Goal: Task Accomplishment & Management: Manage account settings

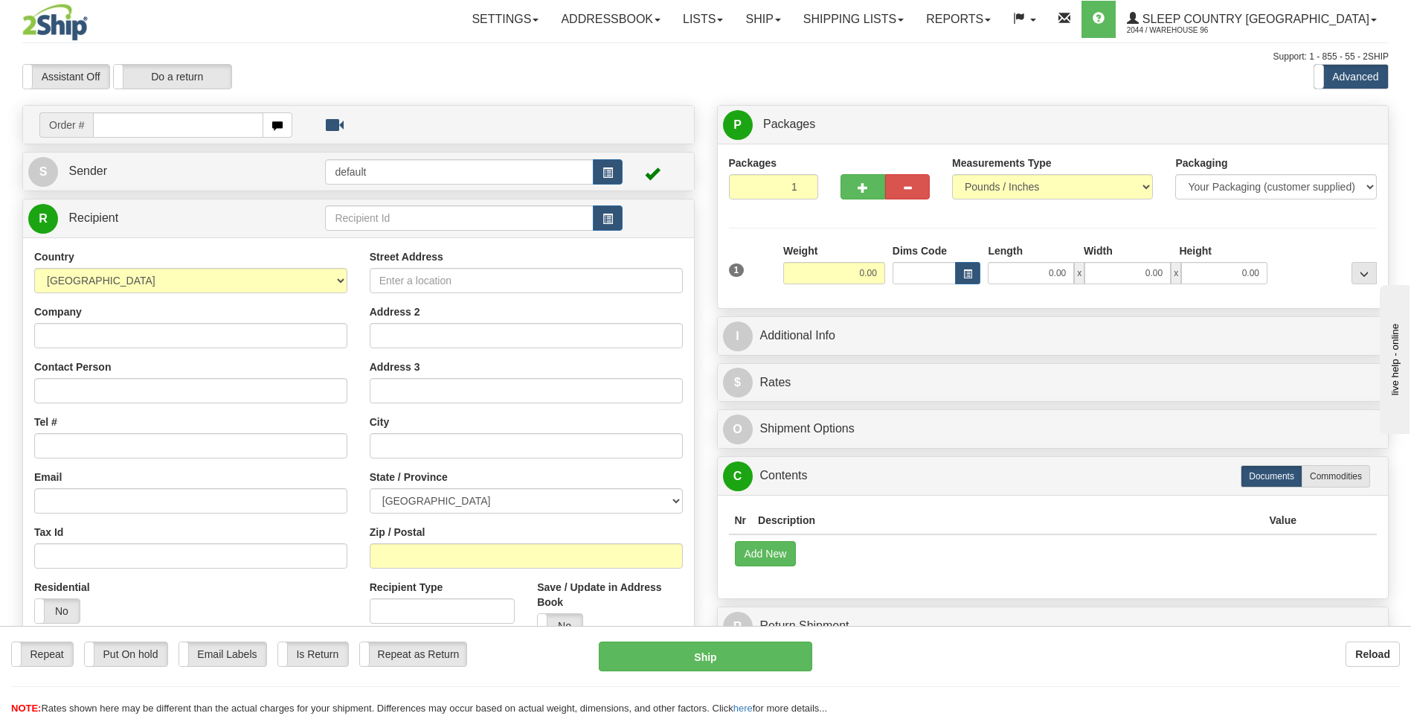
click at [185, 114] on input "text" at bounding box center [178, 124] width 170 height 25
type input "9000I092344"
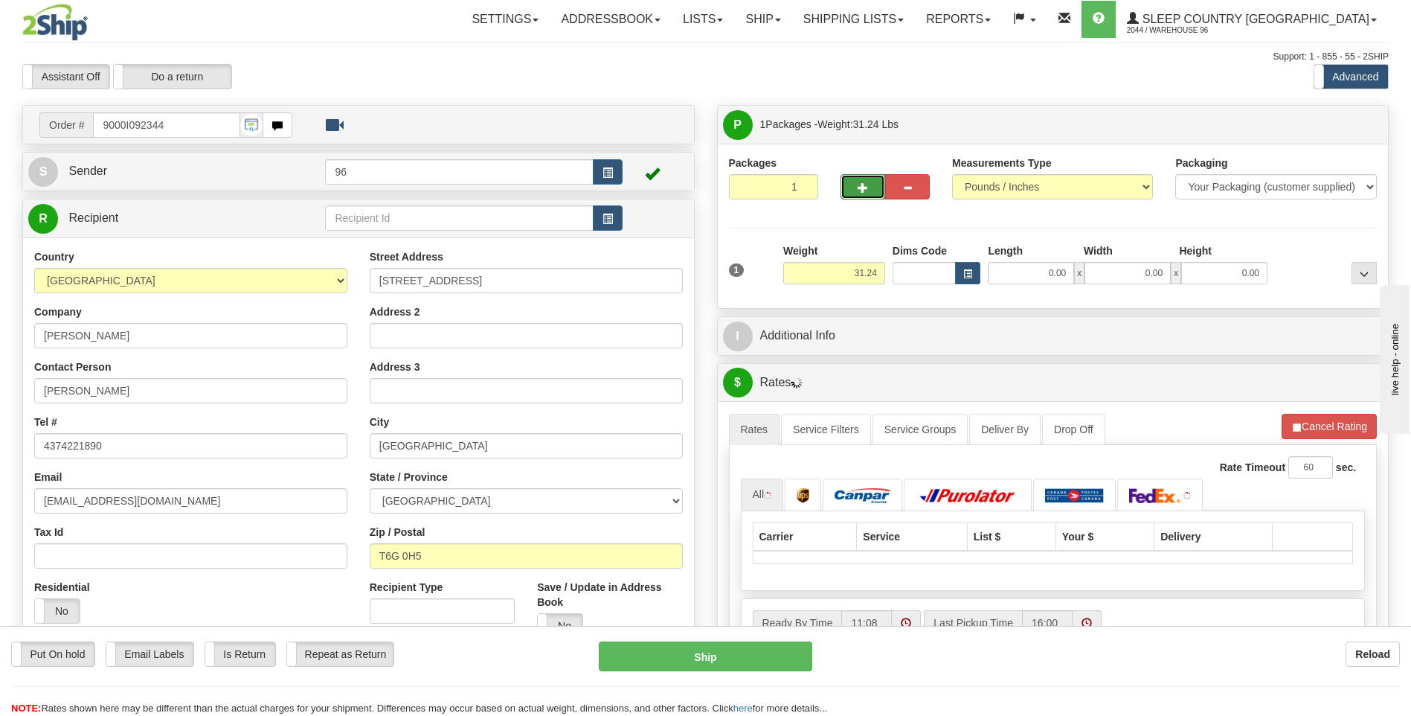
click at [855, 178] on button "button" at bounding box center [863, 186] width 45 height 25
type input "2"
click at [1310, 129] on label "Package Level Pack.." at bounding box center [1345, 125] width 75 height 22
radio input "true"
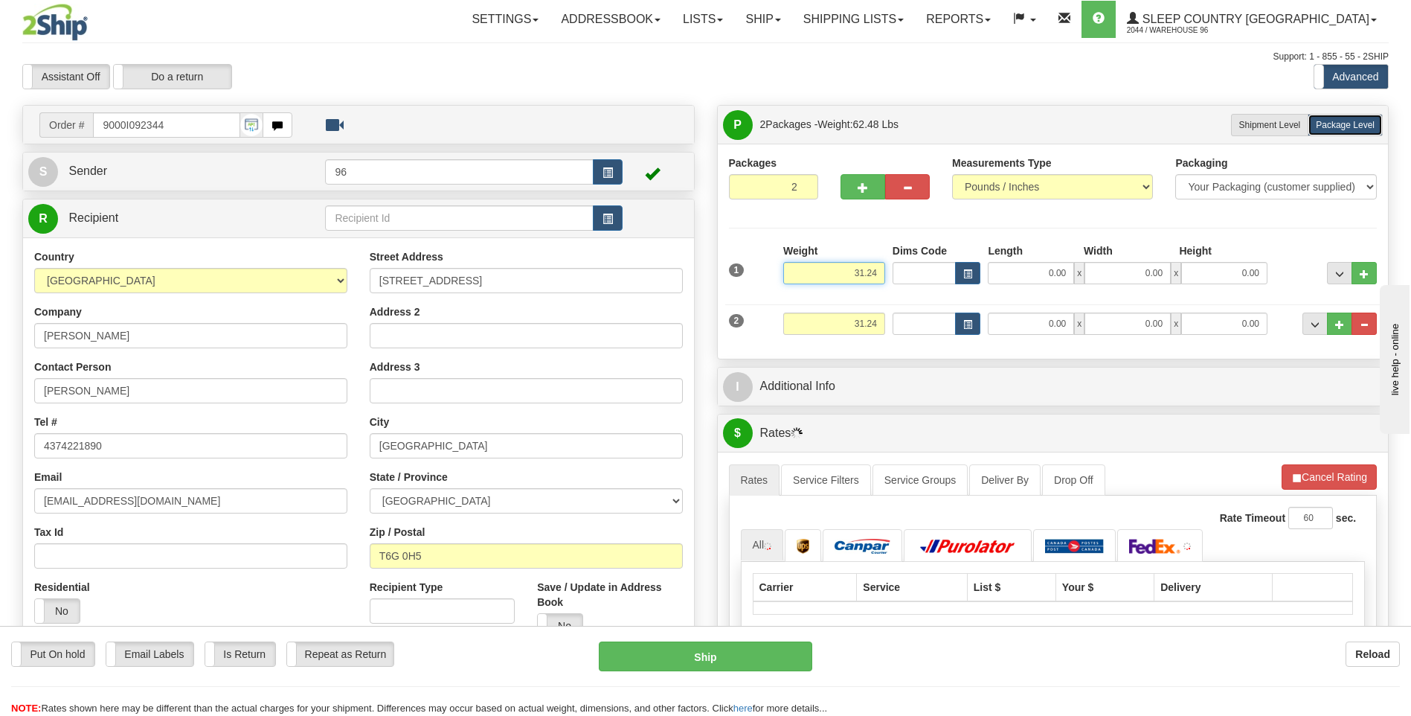
click at [854, 274] on input "31.24" at bounding box center [834, 273] width 102 height 22
drag, startPoint x: 841, startPoint y: 269, endPoint x: 930, endPoint y: 273, distance: 89.4
click at [930, 273] on div "1 Weight 31.24 Dims Code x x" at bounding box center [1053, 269] width 656 height 53
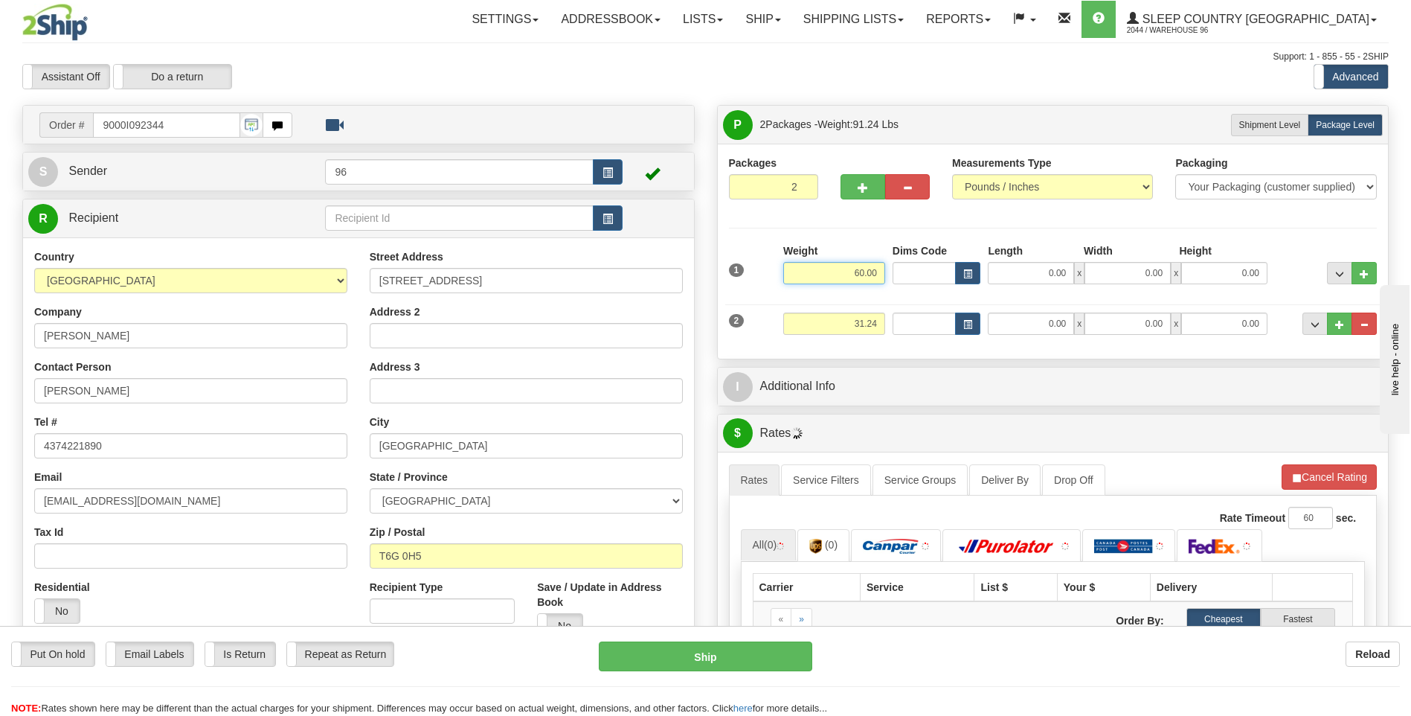
click at [884, 277] on input "60.00" at bounding box center [834, 273] width 102 height 22
click at [883, 274] on input "60.00" at bounding box center [834, 273] width 102 height 22
type input "30.00"
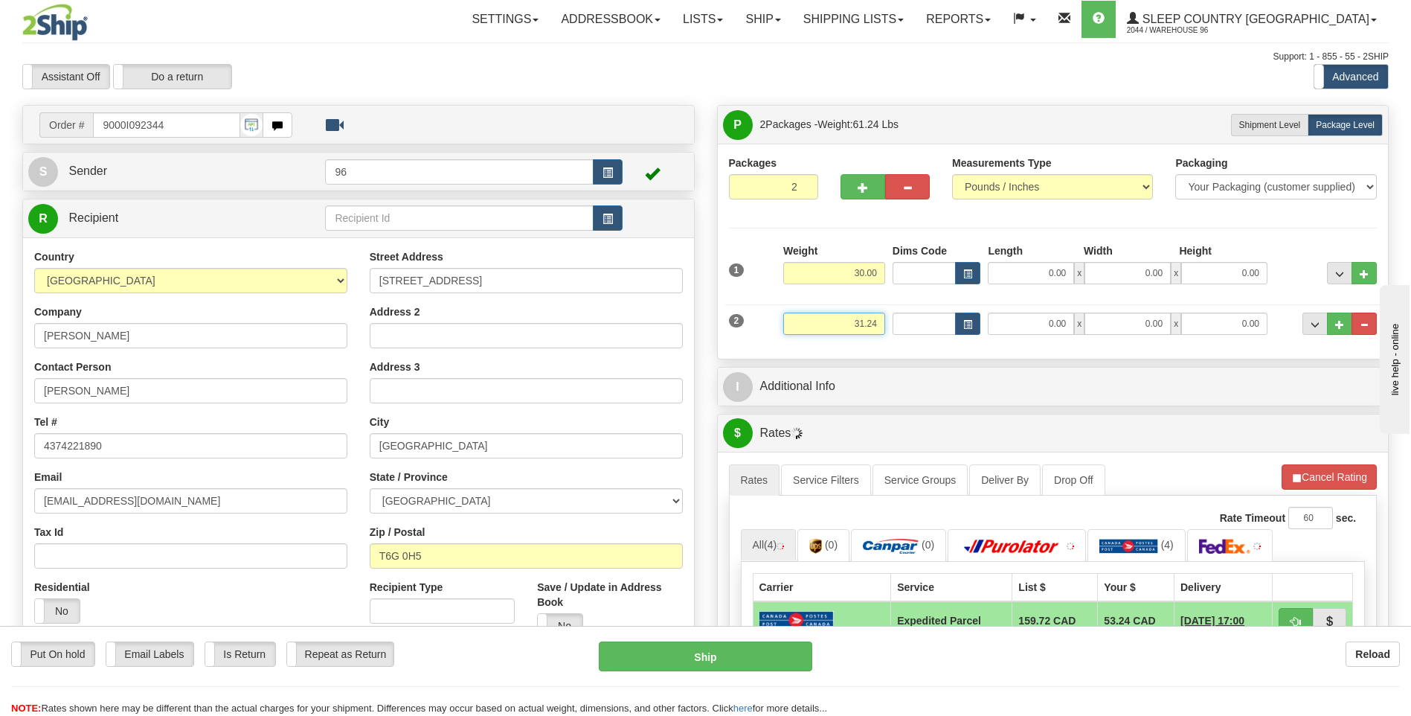
click at [870, 312] on input "31.24" at bounding box center [834, 323] width 102 height 22
click at [867, 315] on input "31.24" at bounding box center [834, 323] width 102 height 22
type input "5.00"
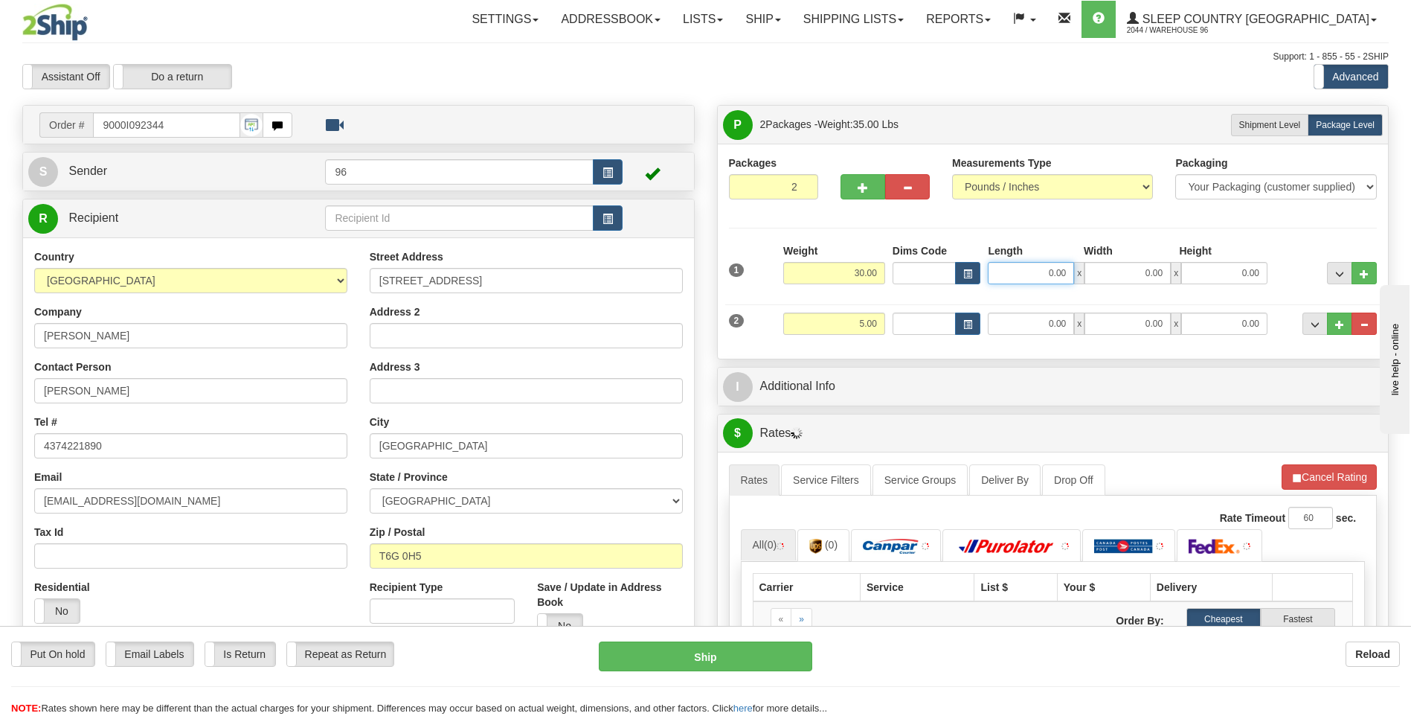
click at [1001, 269] on input "0.00" at bounding box center [1031, 273] width 86 height 22
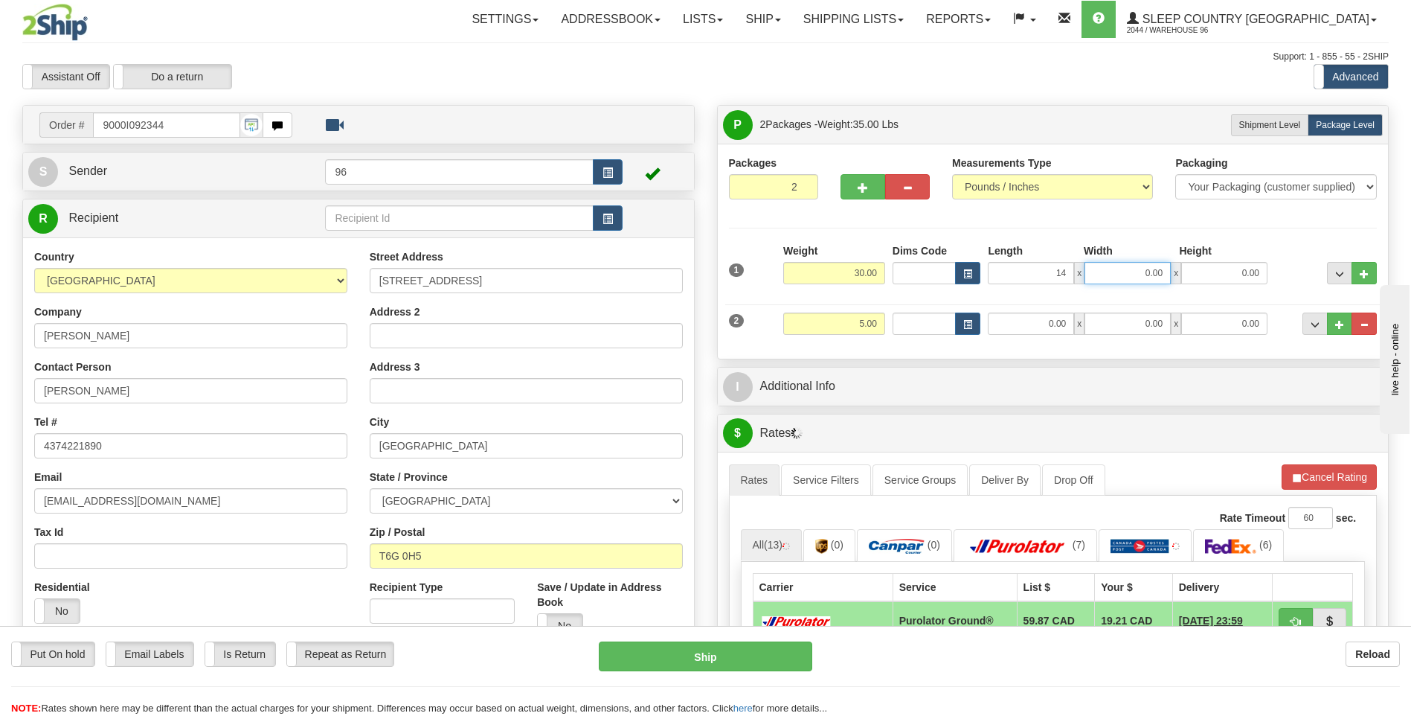
type input "14.00"
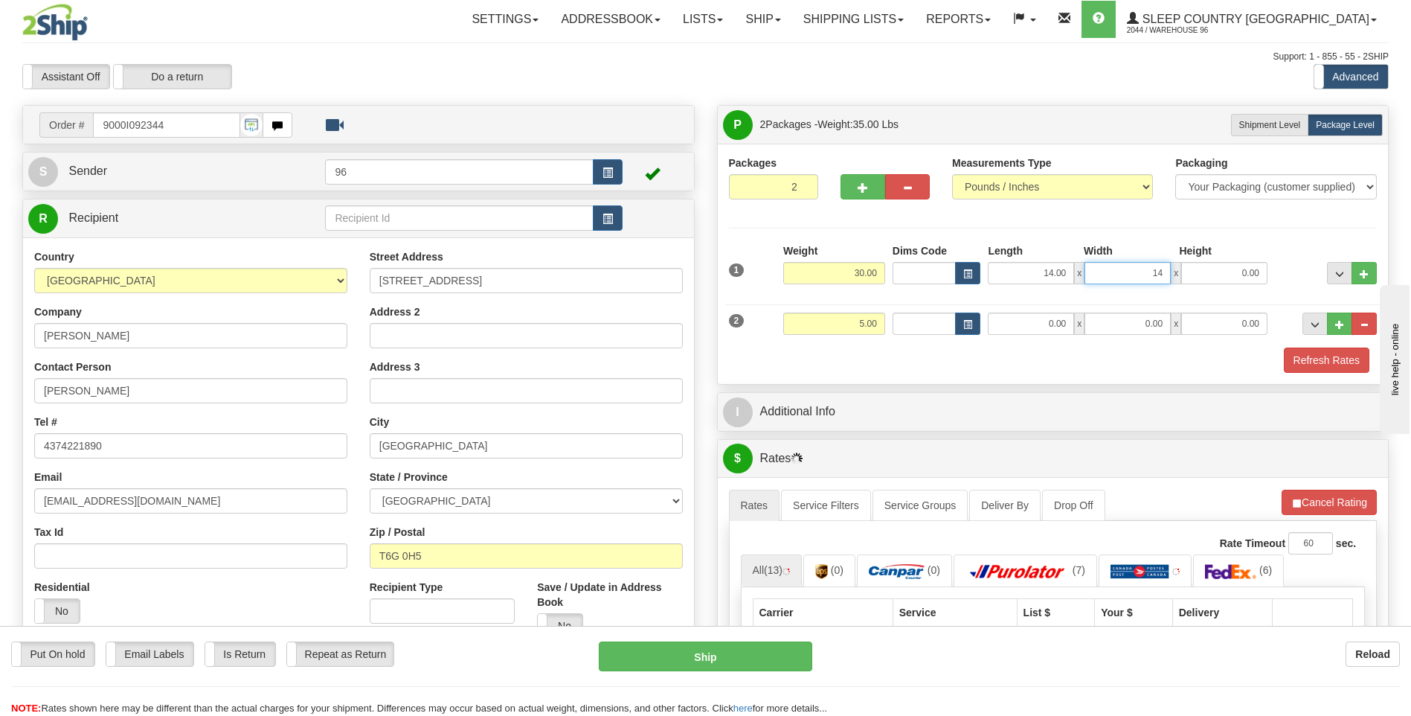
type input "14.00"
type input "40.00"
click at [1055, 333] on input "0.00" at bounding box center [1031, 323] width 86 height 22
type input "18.00"
type input "8.00"
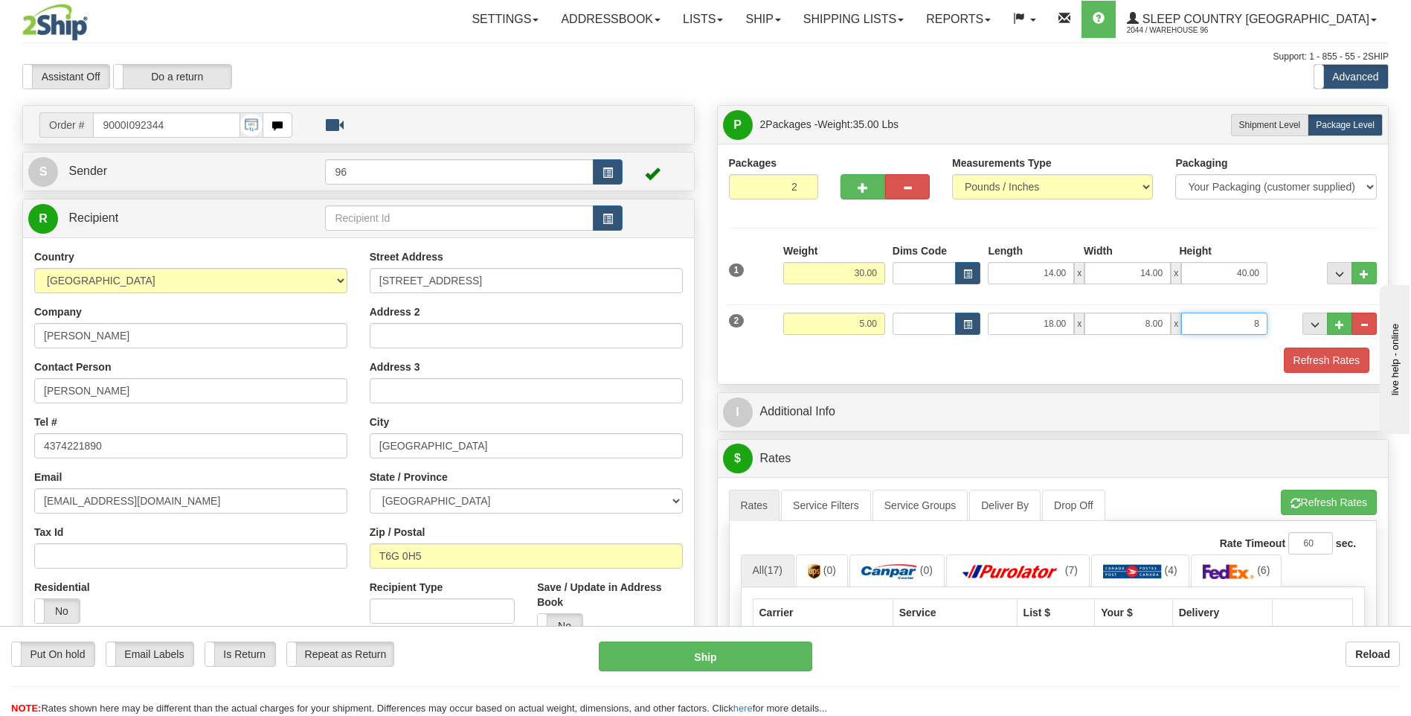
type input "8.00"
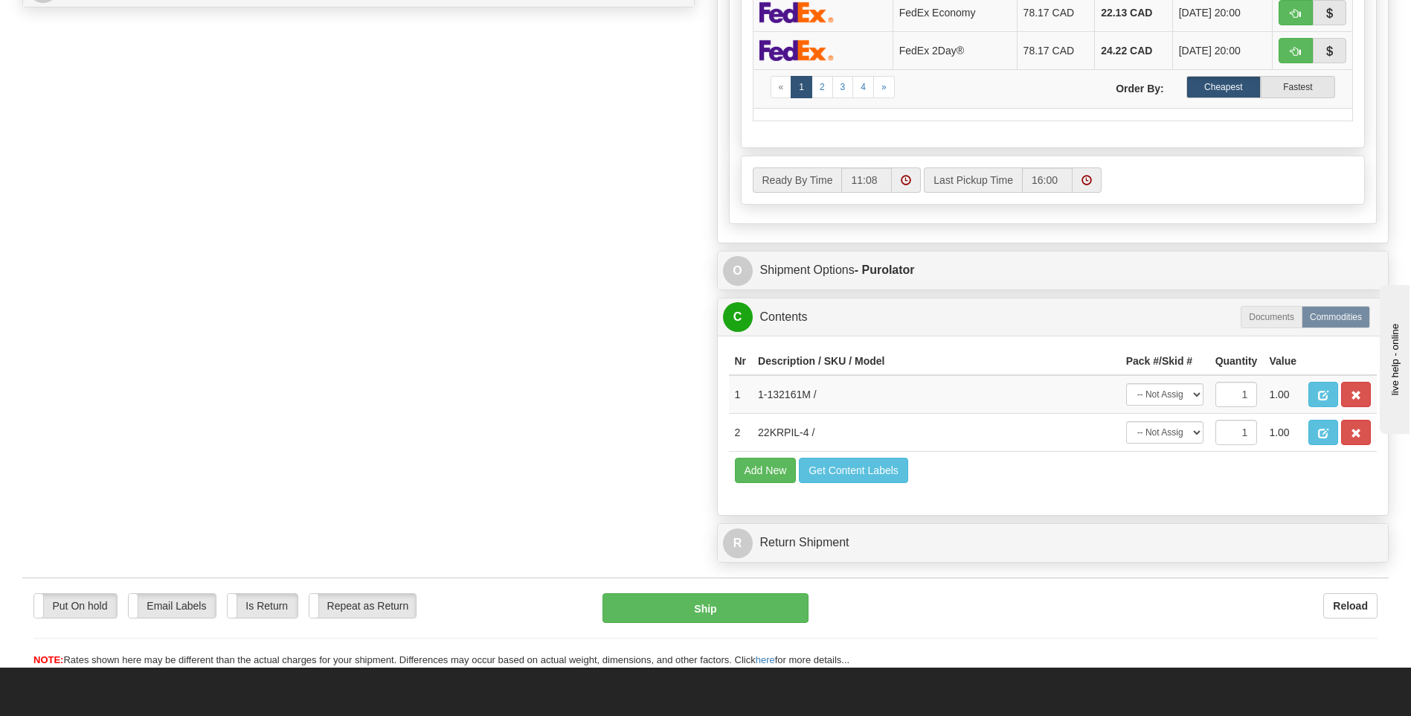
scroll to position [744, 0]
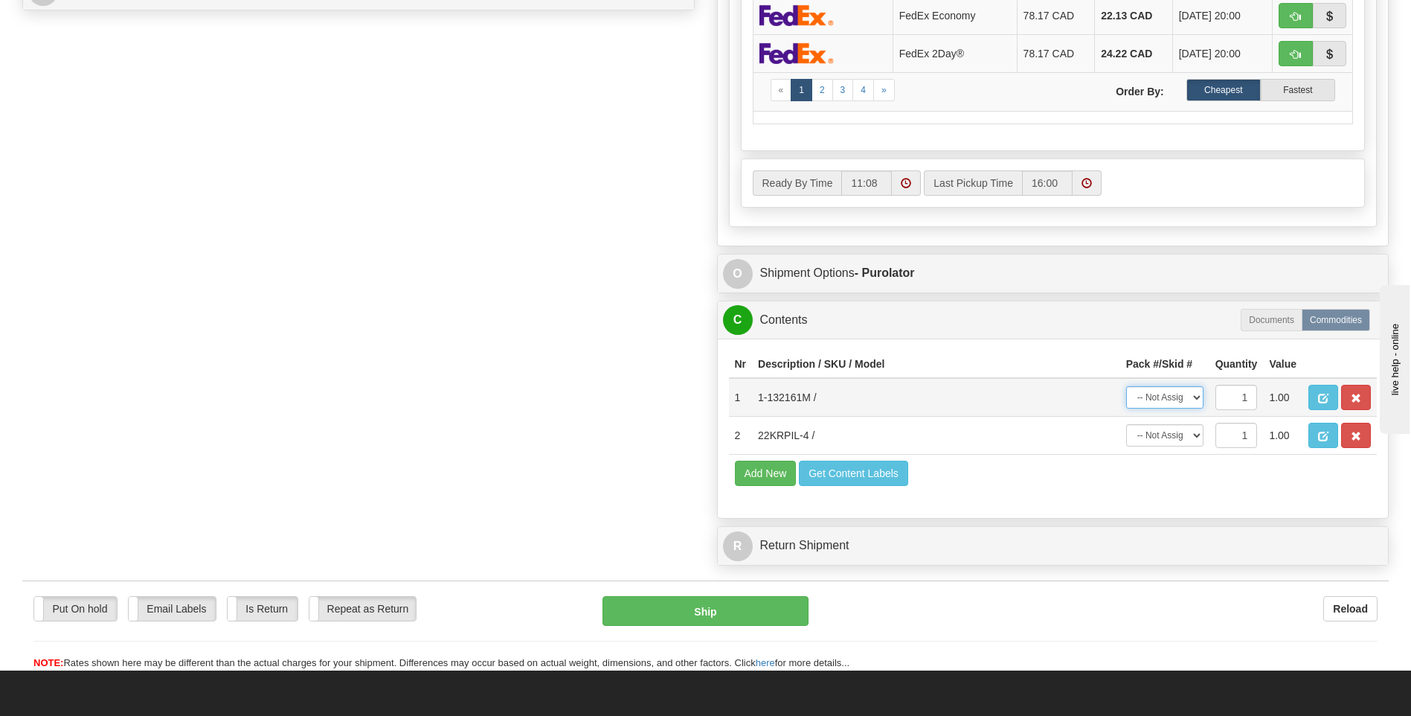
click at [1151, 400] on select "-- Not Assigned -- Package 1 Package 2" at bounding box center [1164, 397] width 77 height 22
select select "0"
click at [1126, 386] on select "-- Not Assigned -- Package 1 Package 2" at bounding box center [1164, 397] width 77 height 22
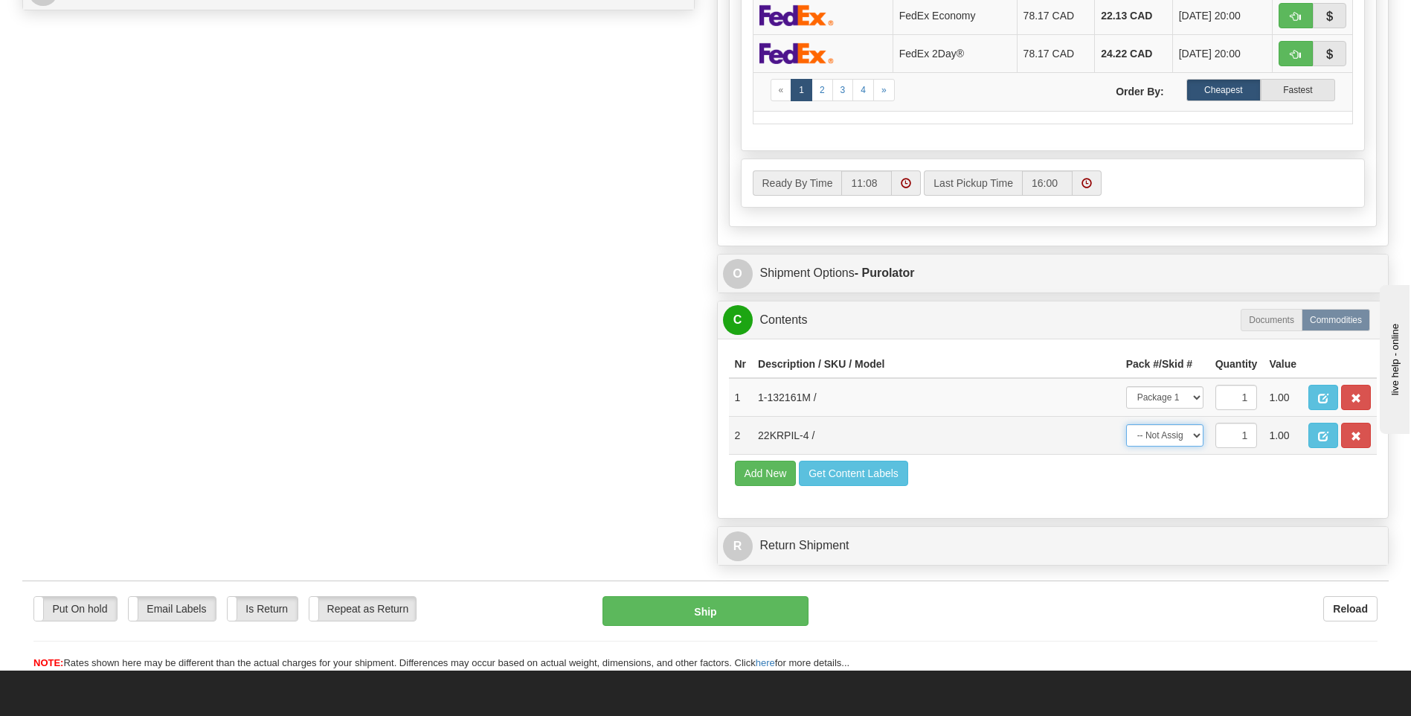
drag, startPoint x: 1172, startPoint y: 435, endPoint x: 1172, endPoint y: 449, distance: 14.1
click at [1172, 435] on select "-- Not Assigned -- Package 1 Package 2" at bounding box center [1164, 435] width 77 height 22
select select "1"
click at [1126, 424] on select "-- Not Assigned -- Package 1 Package 2" at bounding box center [1164, 435] width 77 height 22
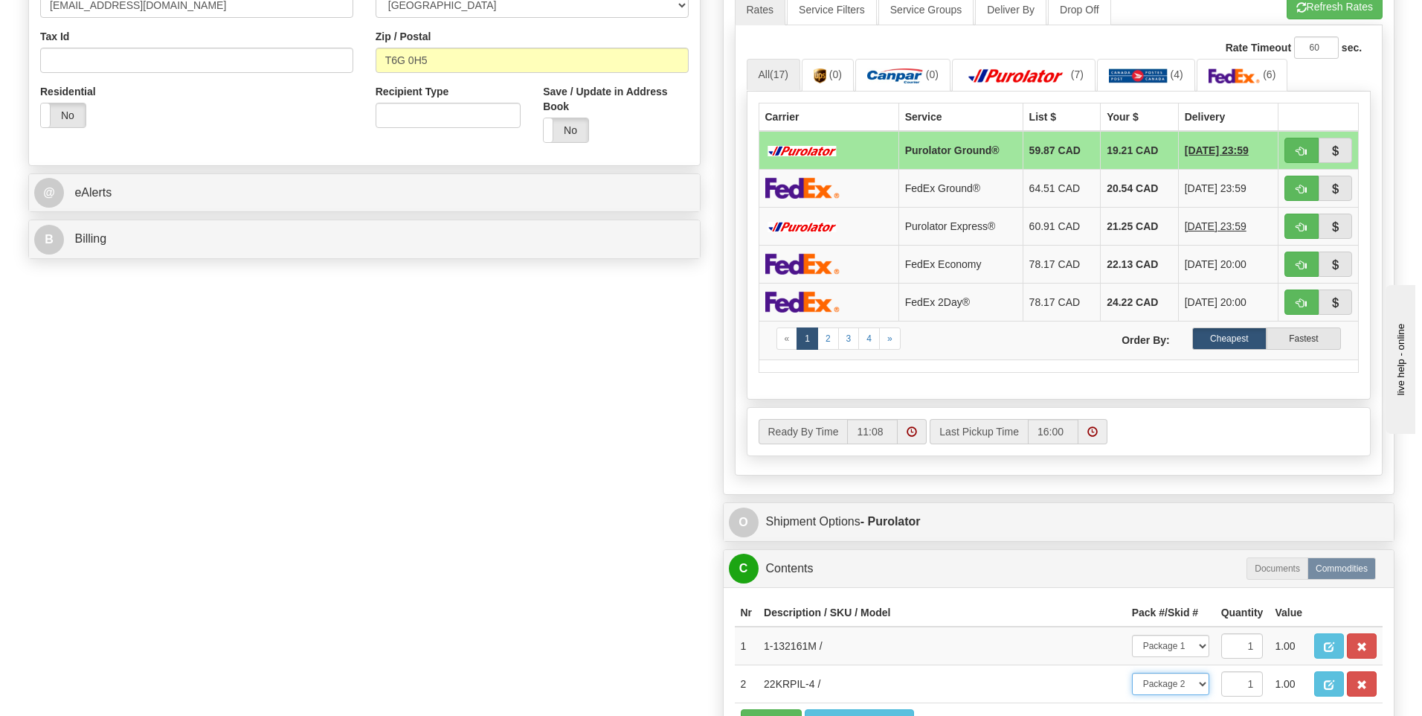
scroll to position [223, 0]
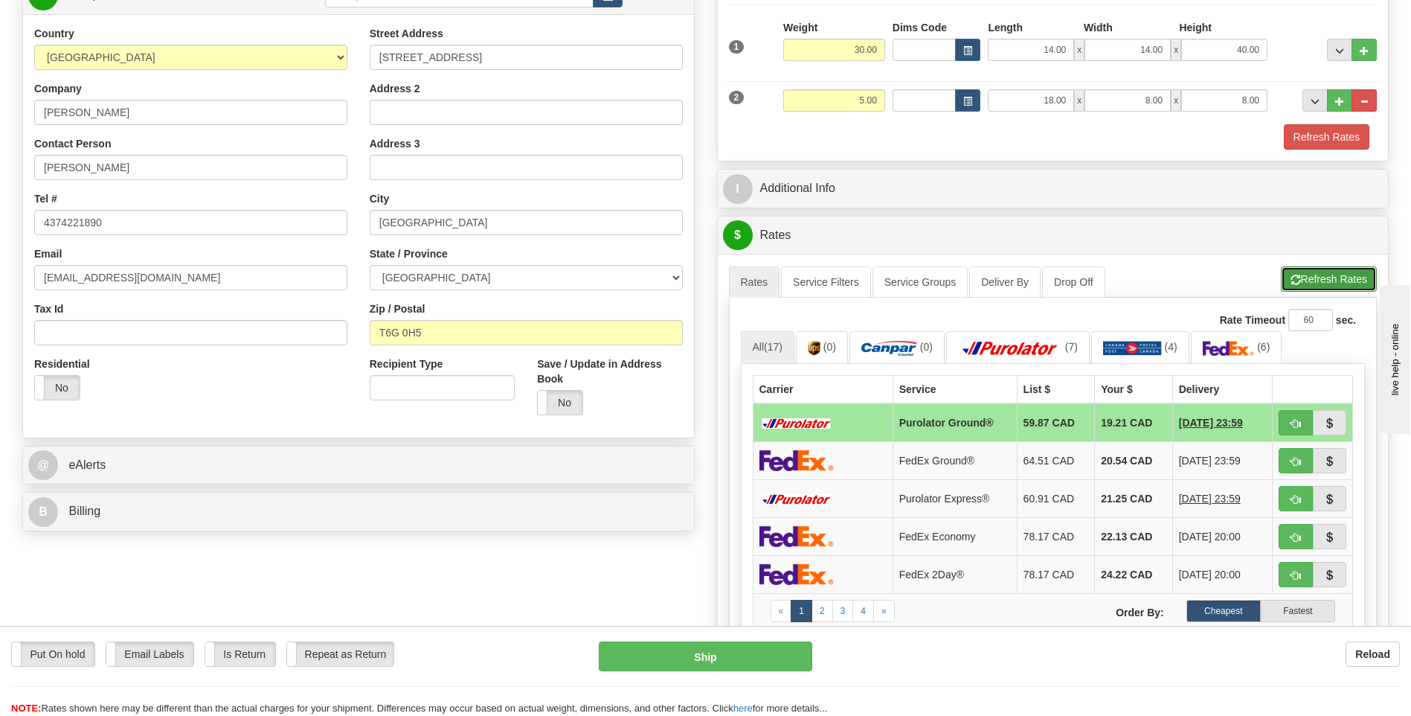
click at [1302, 274] on button "Refresh Rates" at bounding box center [1329, 278] width 96 height 25
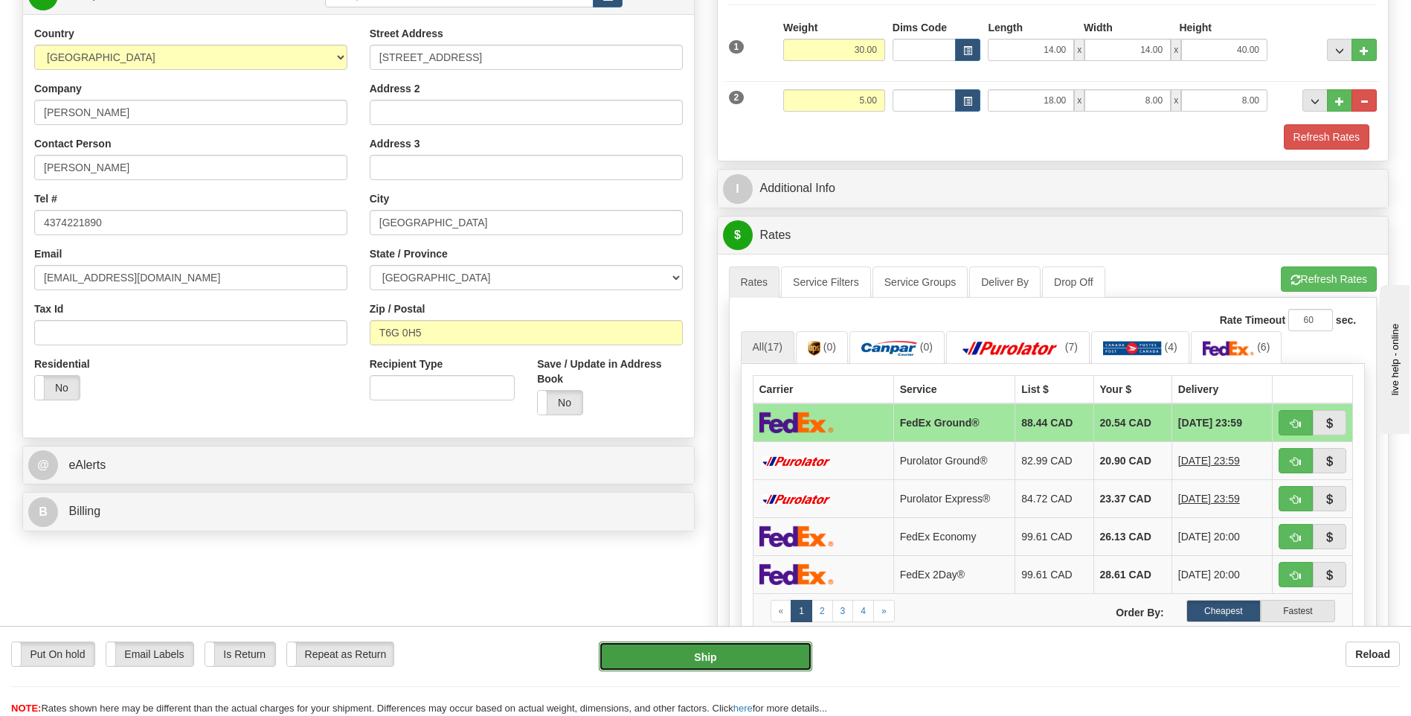
click at [695, 661] on button "Ship" at bounding box center [705, 656] width 213 height 30
type input "92"
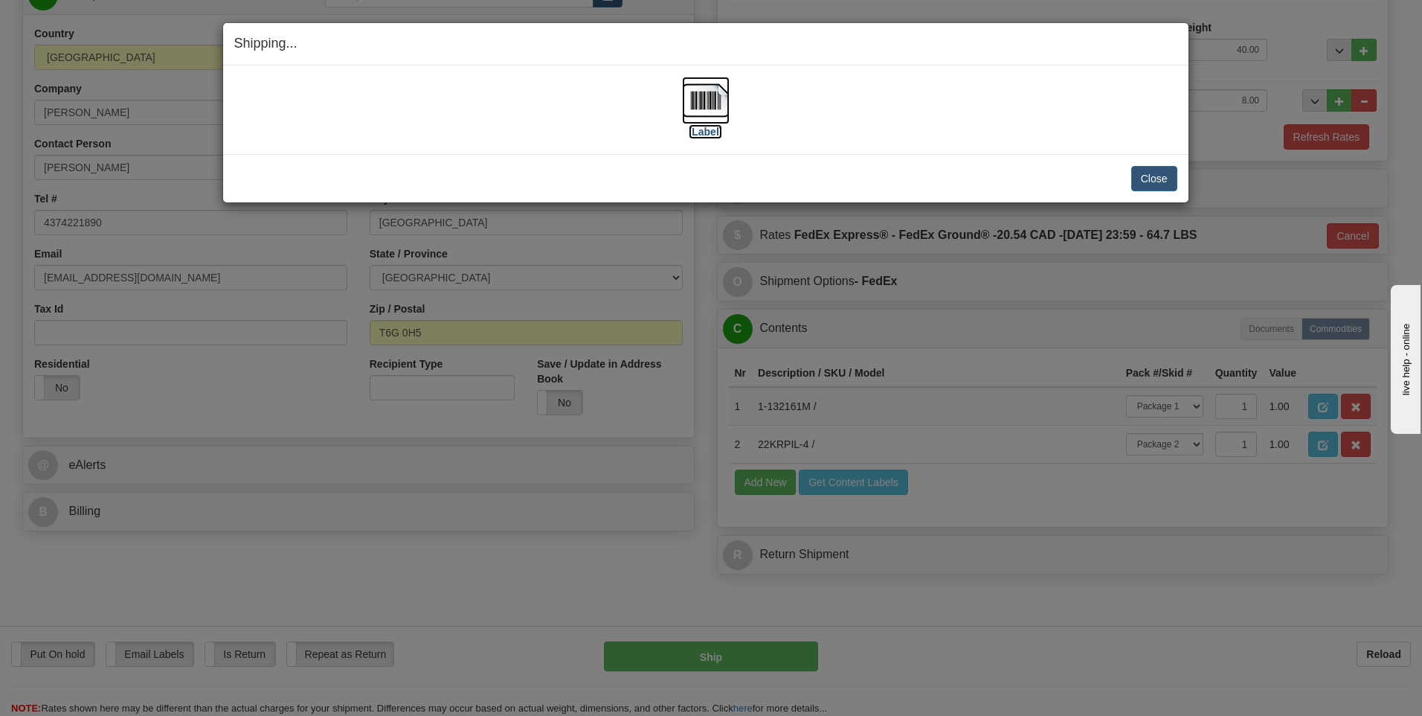
click at [683, 118] on img at bounding box center [706, 101] width 48 height 48
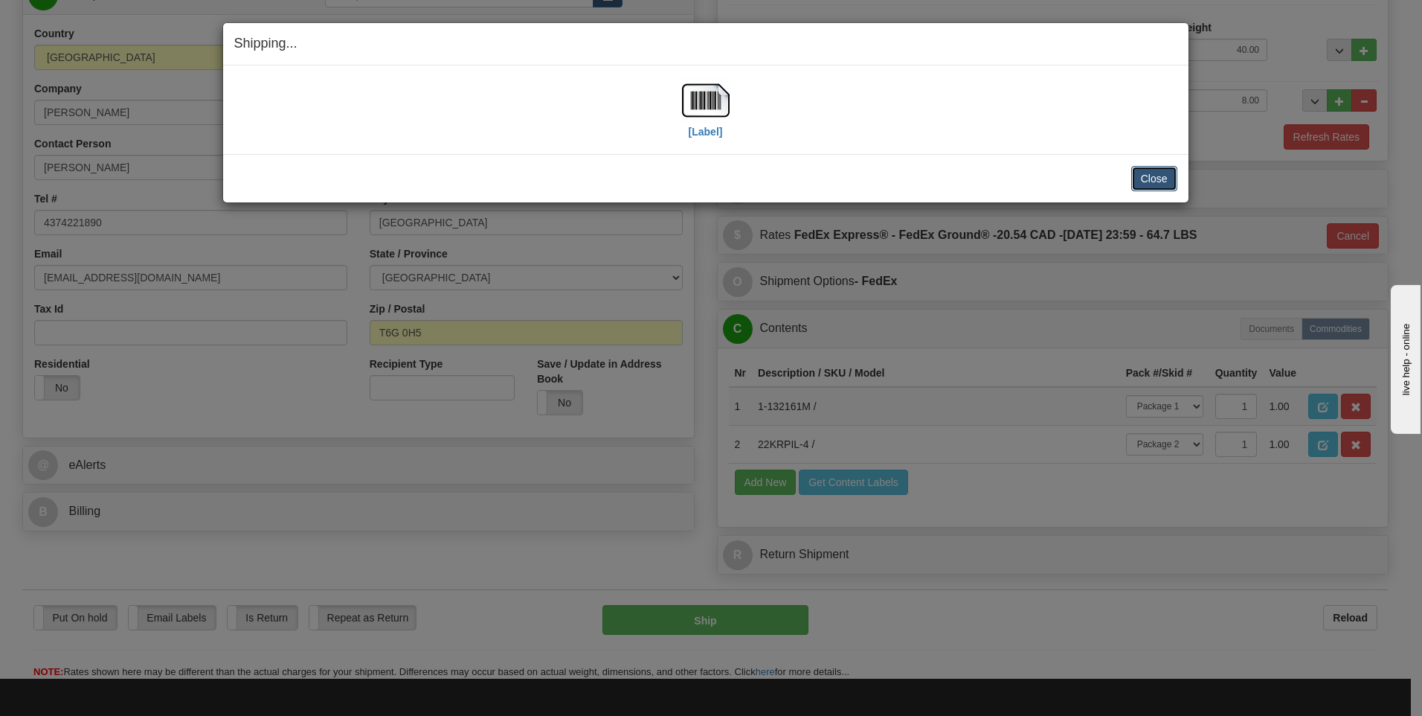
click at [1146, 173] on button "Close" at bounding box center [1154, 178] width 46 height 25
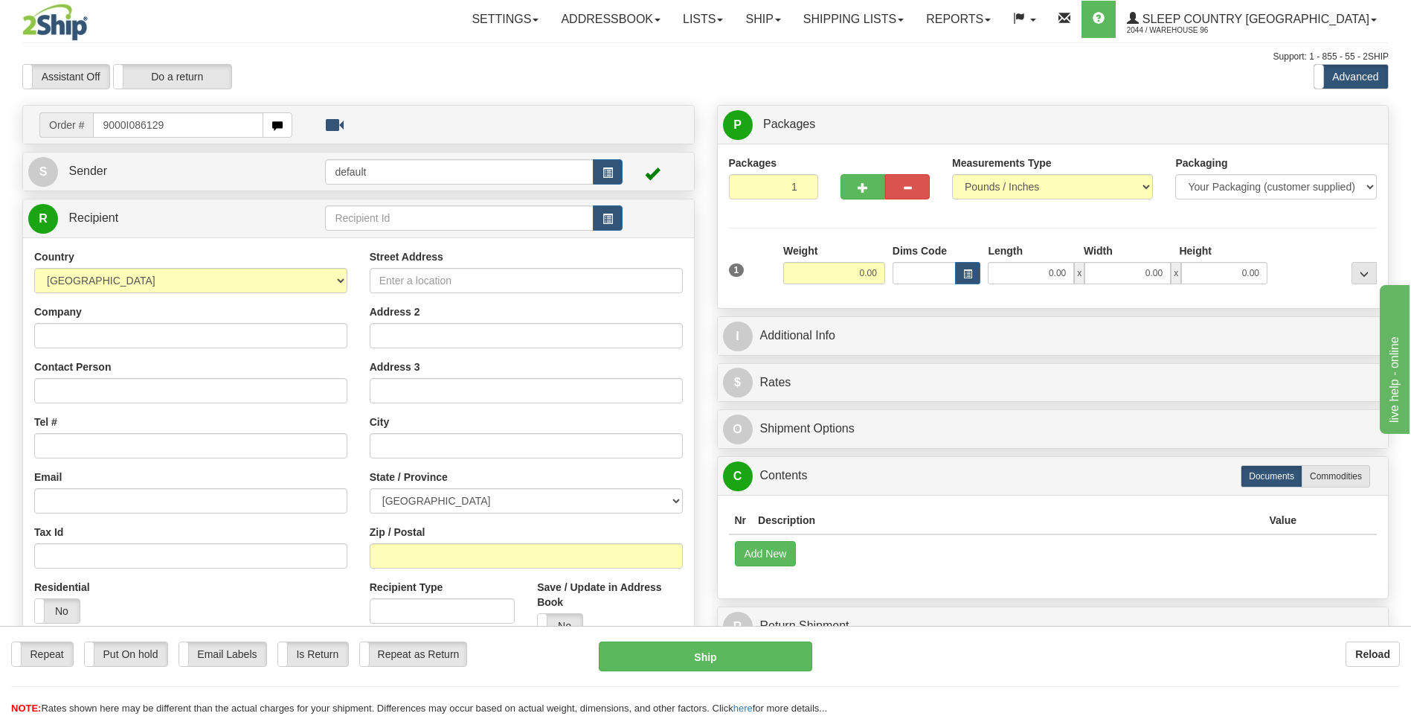
type input "9000I086129"
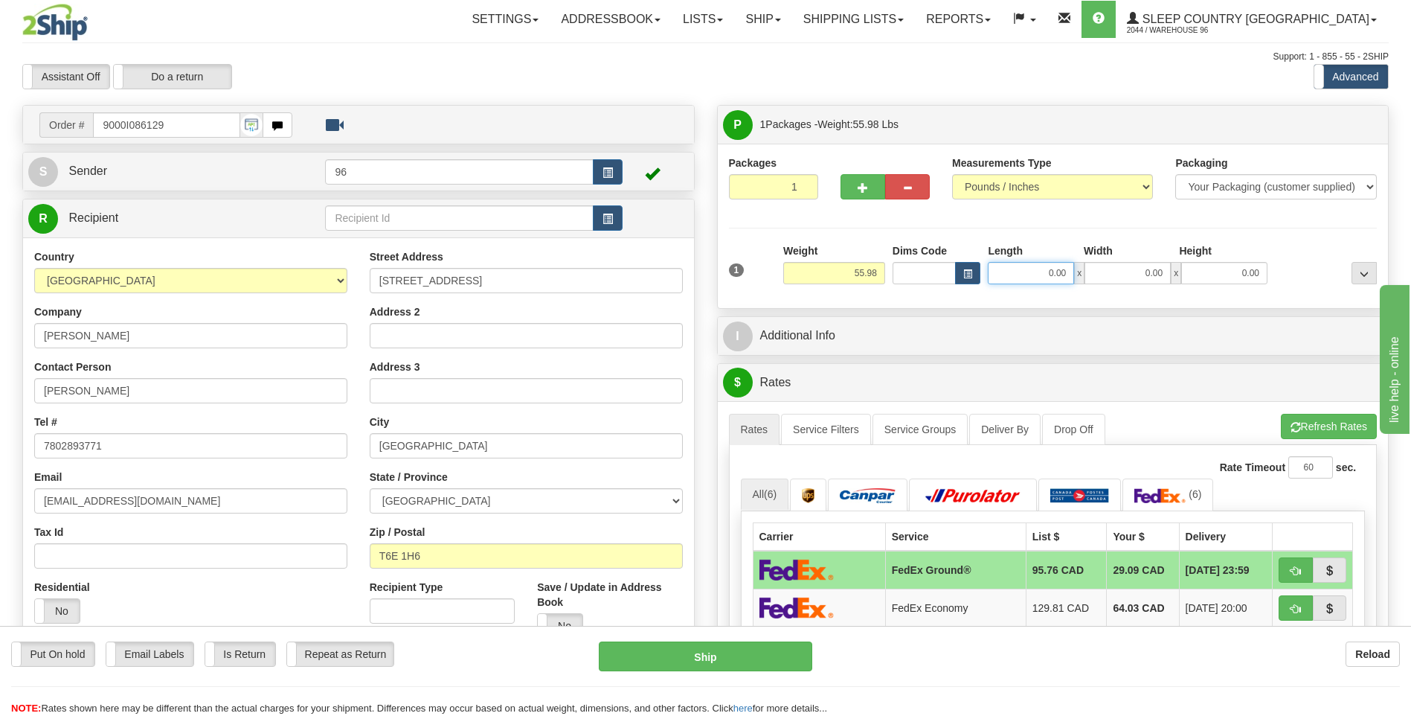
click at [1066, 262] on input "0.00" at bounding box center [1031, 273] width 86 height 22
click at [1064, 272] on input "Length" at bounding box center [1031, 273] width 86 height 22
type input "14.00"
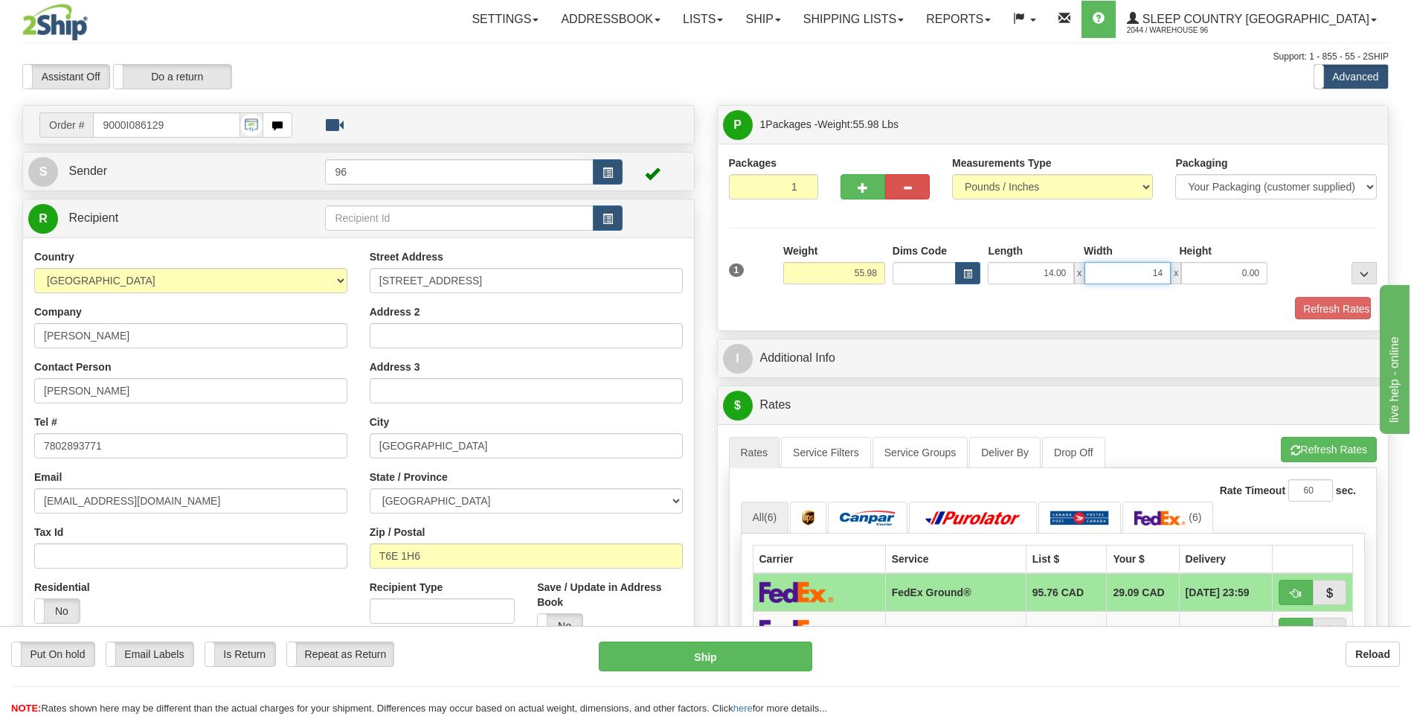
type input "14.00"
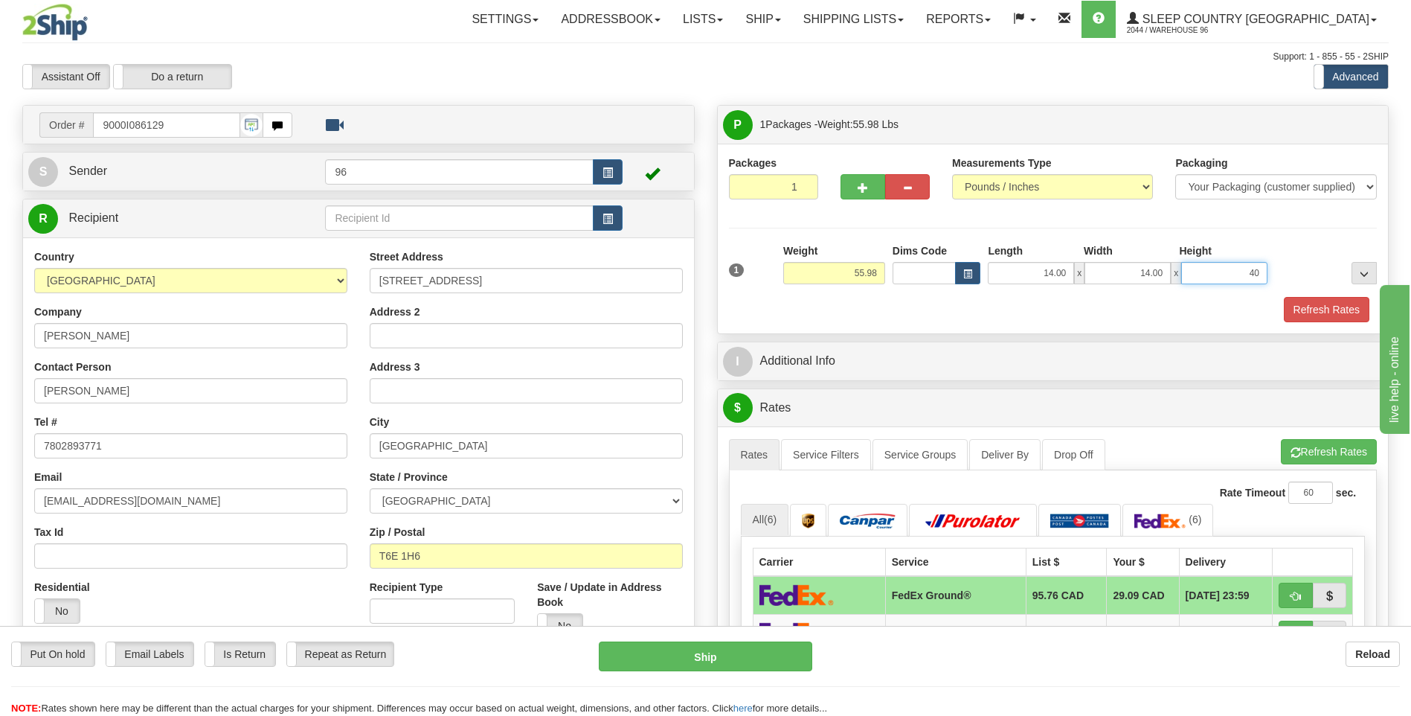
type input "40.00"
click at [853, 176] on button "button" at bounding box center [863, 186] width 45 height 25
type input "2"
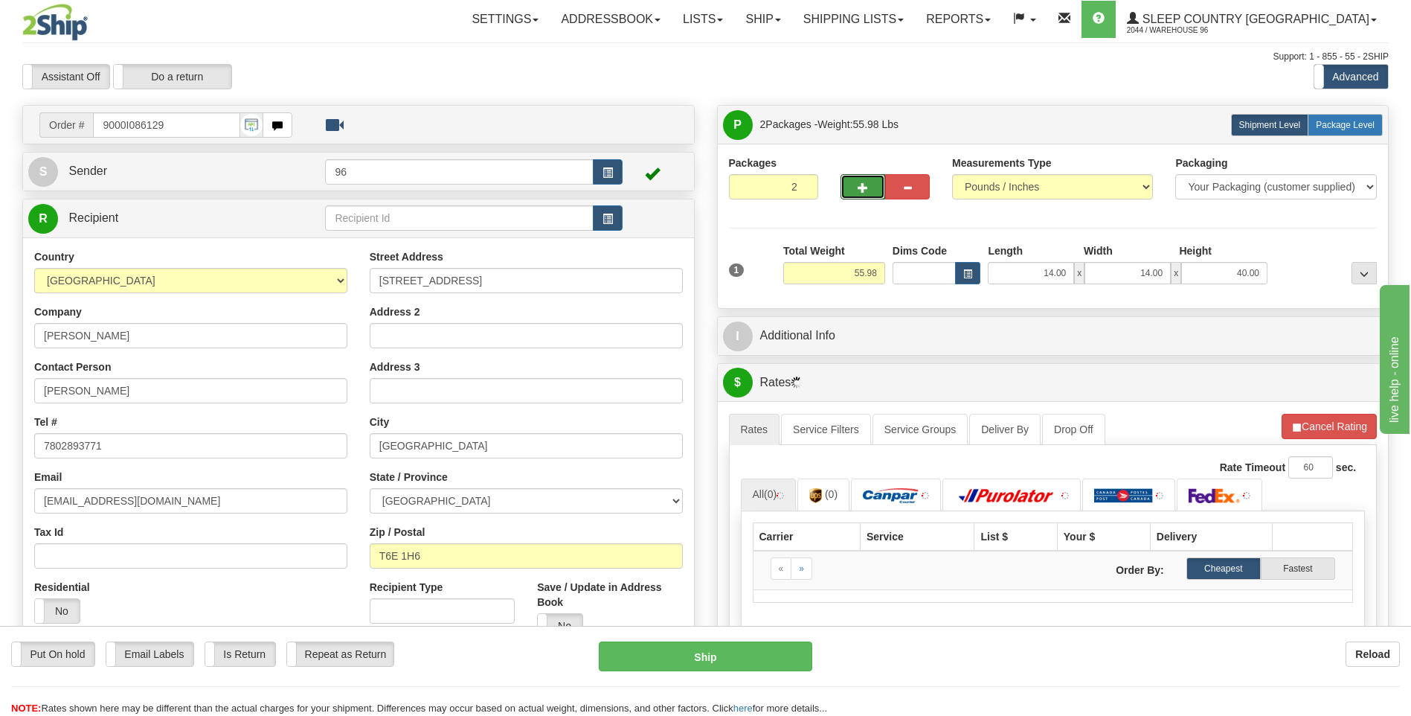
click at [1316, 132] on label "Package Level Pack.." at bounding box center [1345, 125] width 75 height 22
radio input "true"
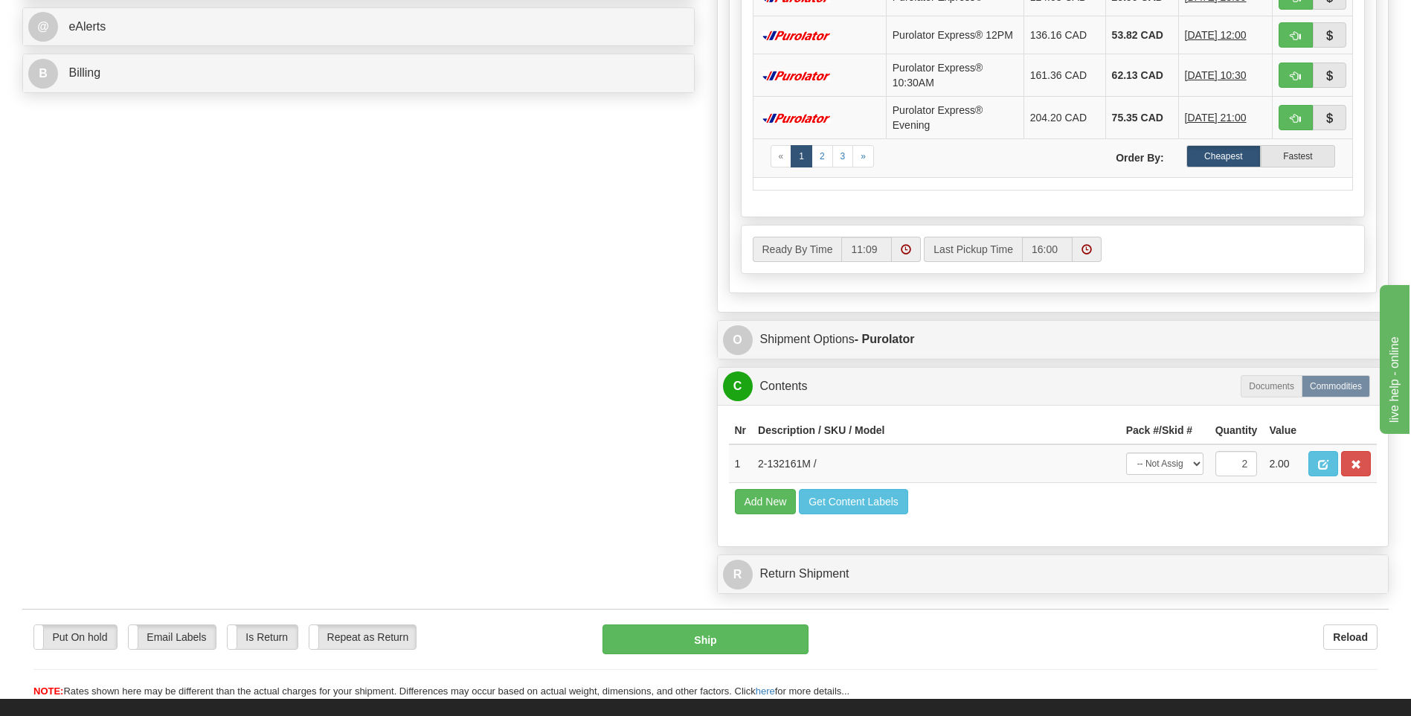
scroll to position [818, 0]
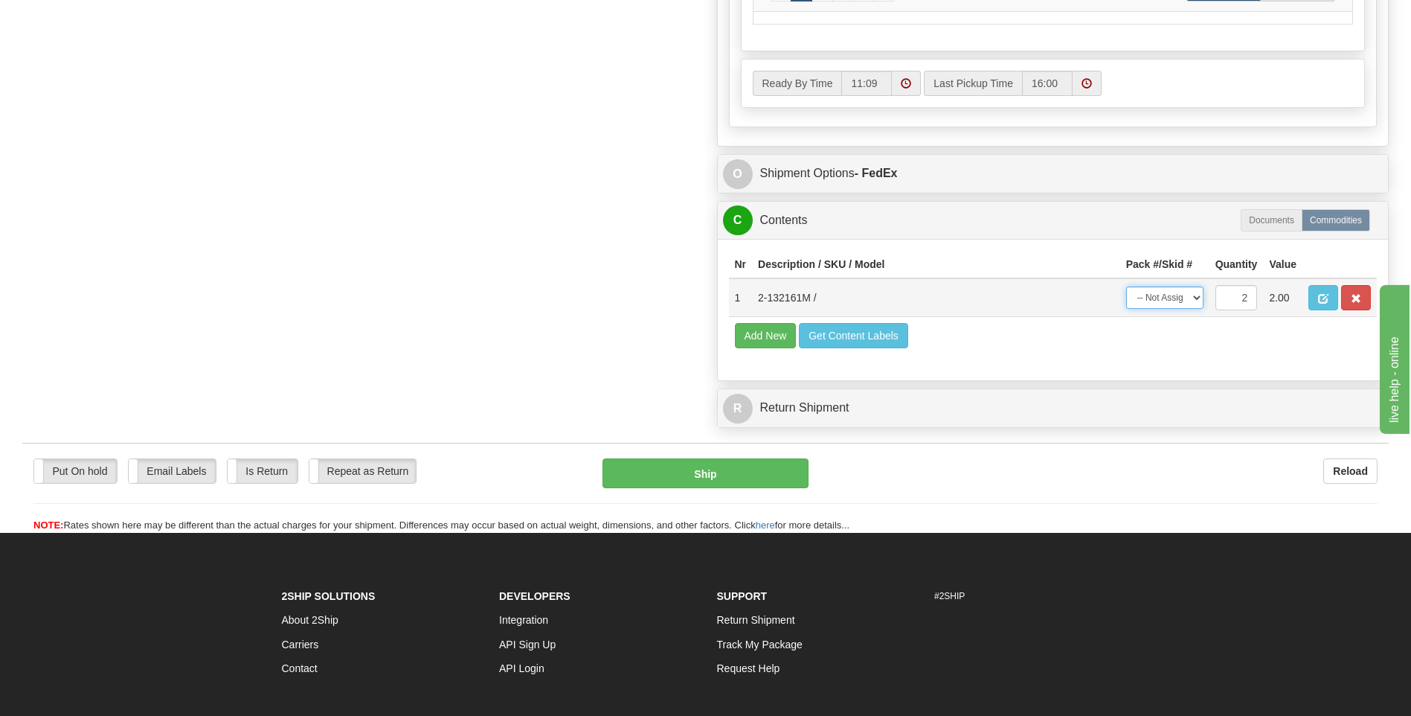
click at [1151, 294] on select "-- Not Assigned -- Package 1 Package 2 Split" at bounding box center [1164, 297] width 77 height 22
select select "SPLIT"
click at [1126, 286] on select "-- Not Assigned -- Package 1 Package 2 Split" at bounding box center [1164, 297] width 77 height 22
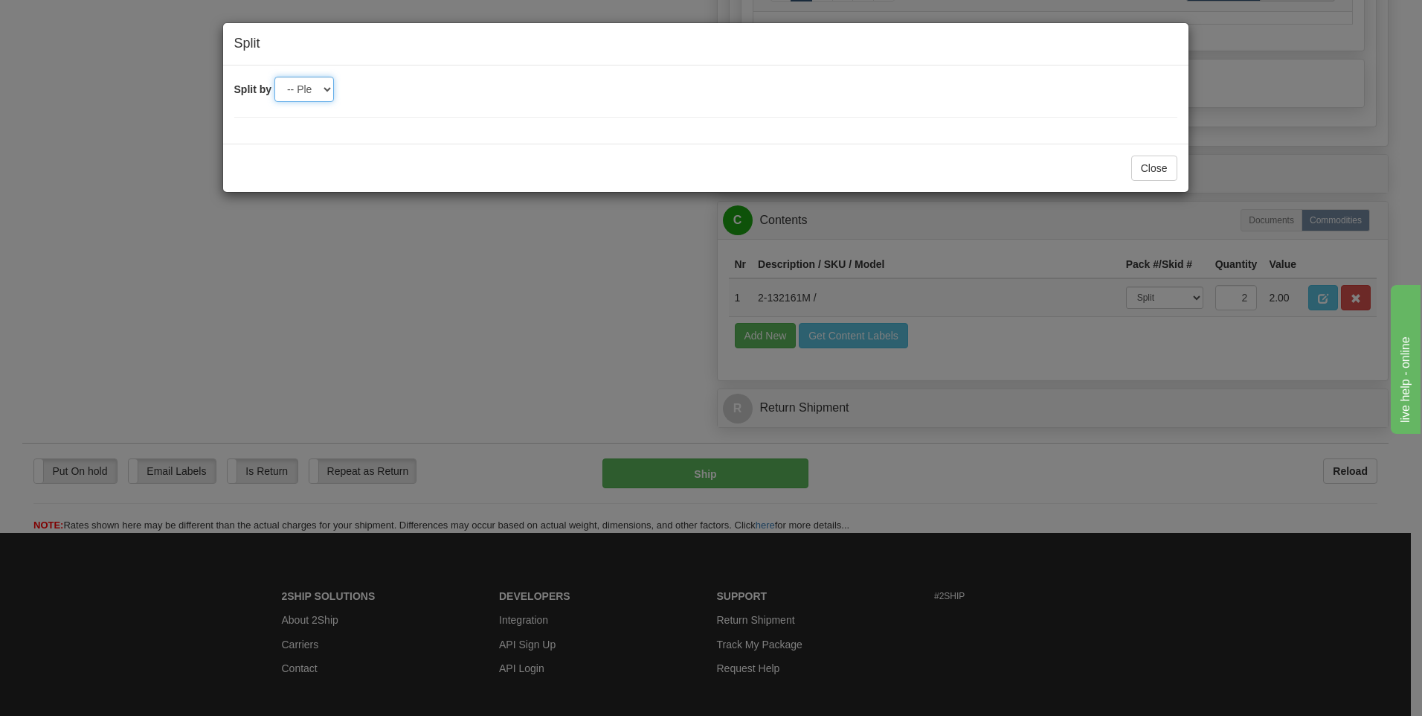
click at [312, 100] on select "-- Please select -- 2" at bounding box center [304, 89] width 60 height 25
select select "2"
click at [274, 77] on select "-- Please select -- 2" at bounding box center [304, 89] width 60 height 25
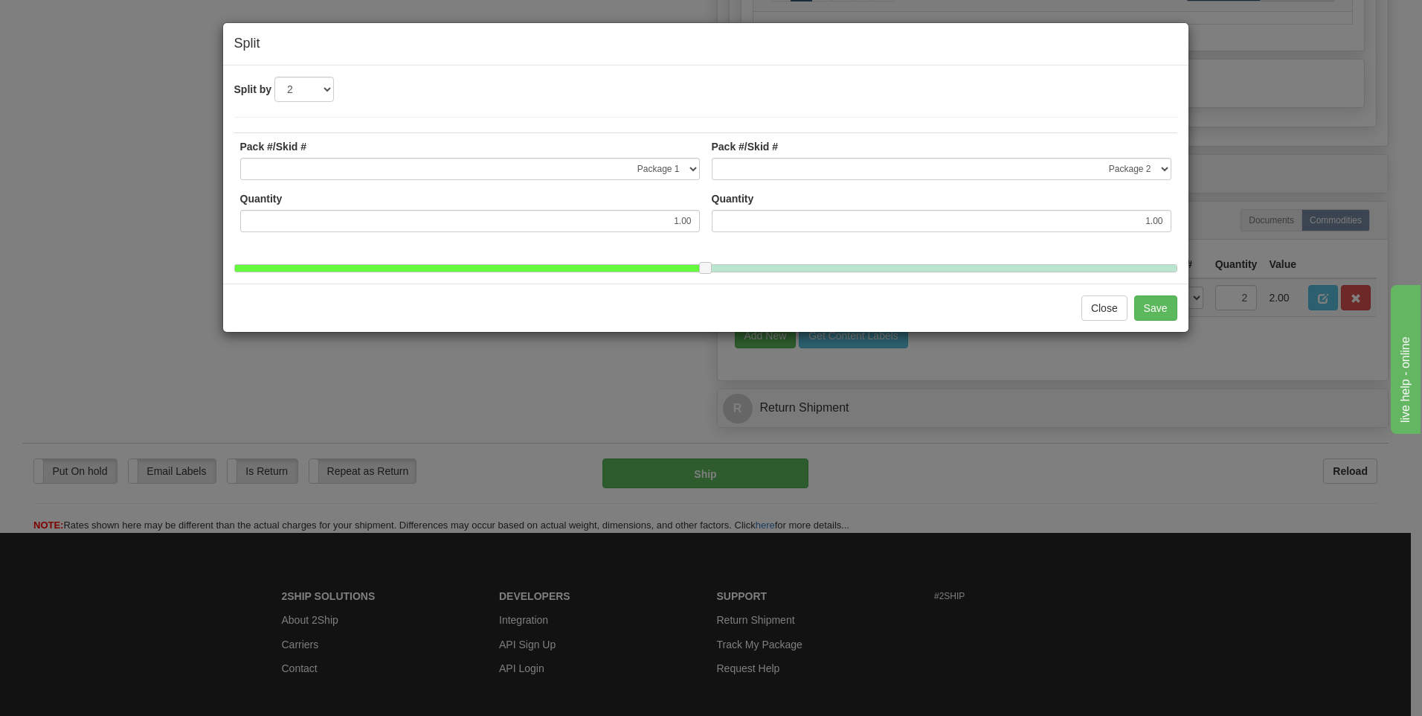
click at [1184, 321] on div "Close Save" at bounding box center [705, 307] width 965 height 48
click at [1157, 320] on button "Save" at bounding box center [1155, 307] width 43 height 25
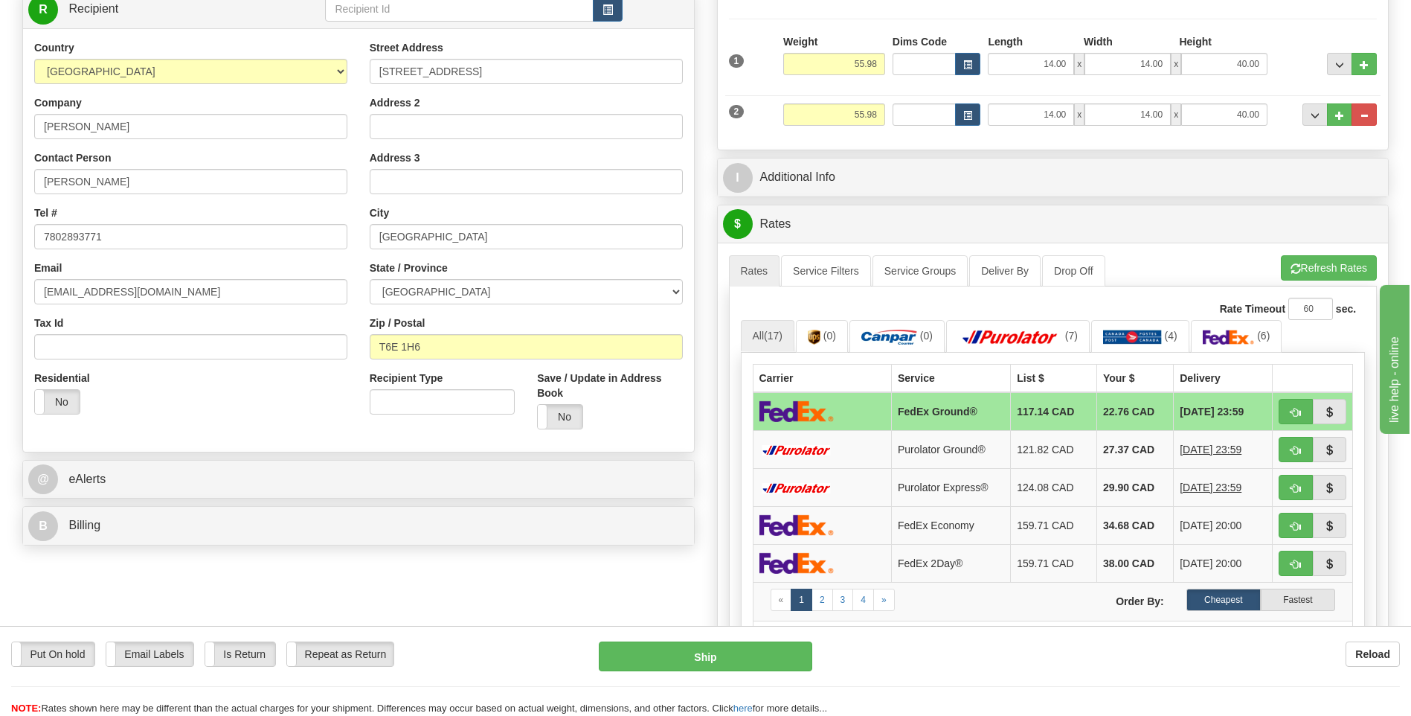
scroll to position [74, 0]
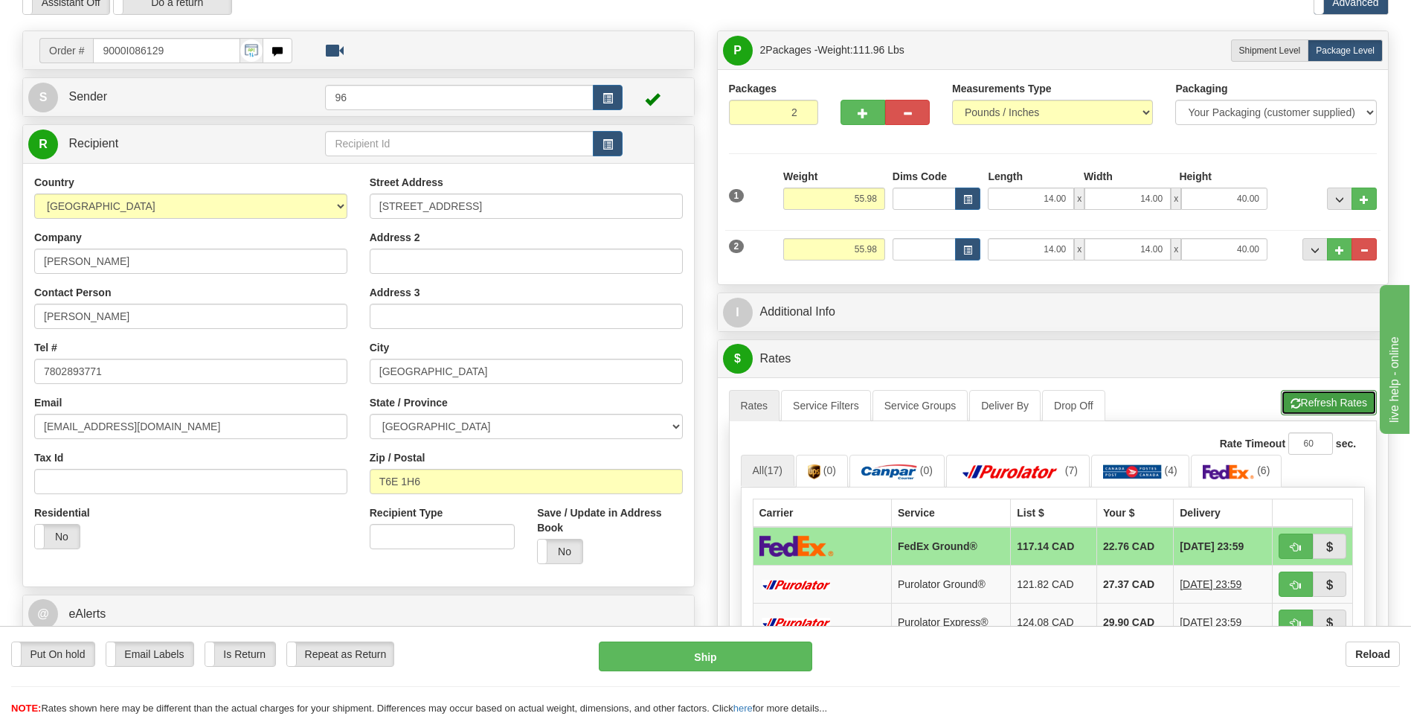
click at [1289, 390] on button "Refresh Rates" at bounding box center [1329, 402] width 96 height 25
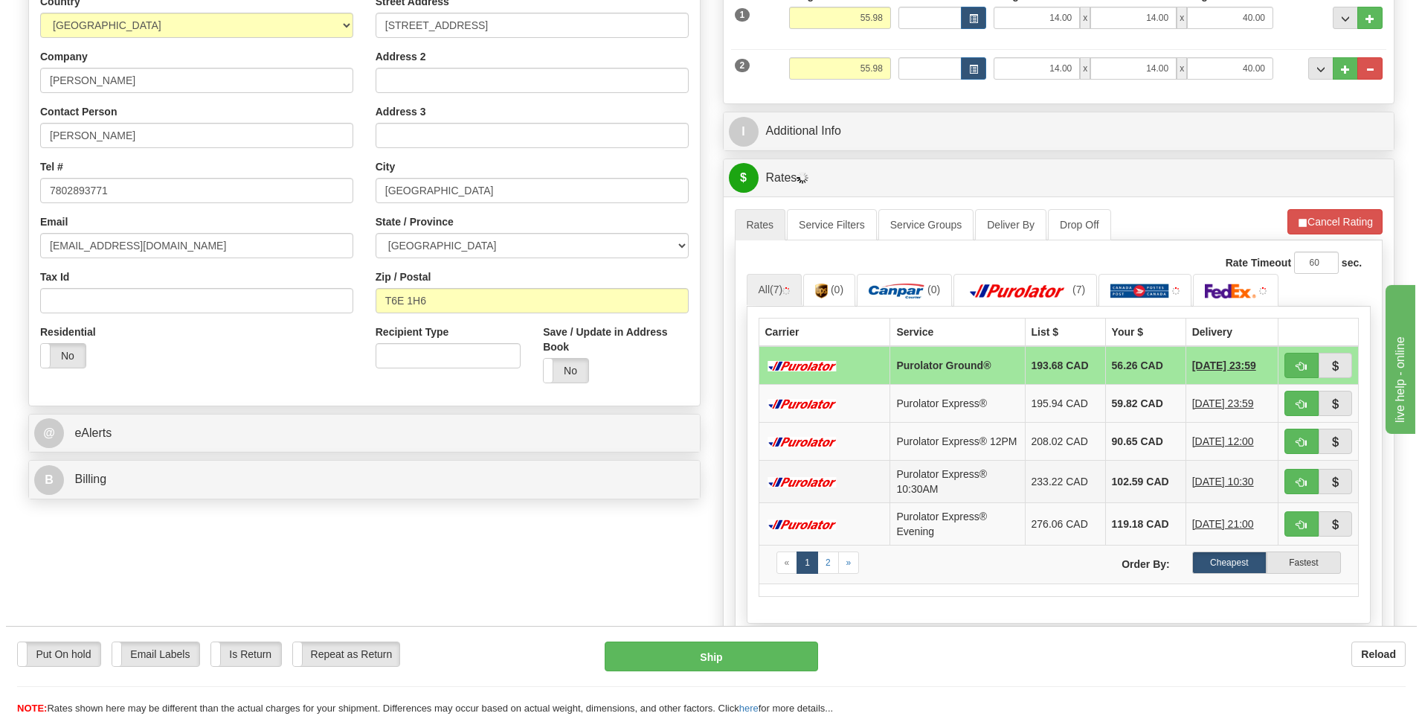
scroll to position [372, 0]
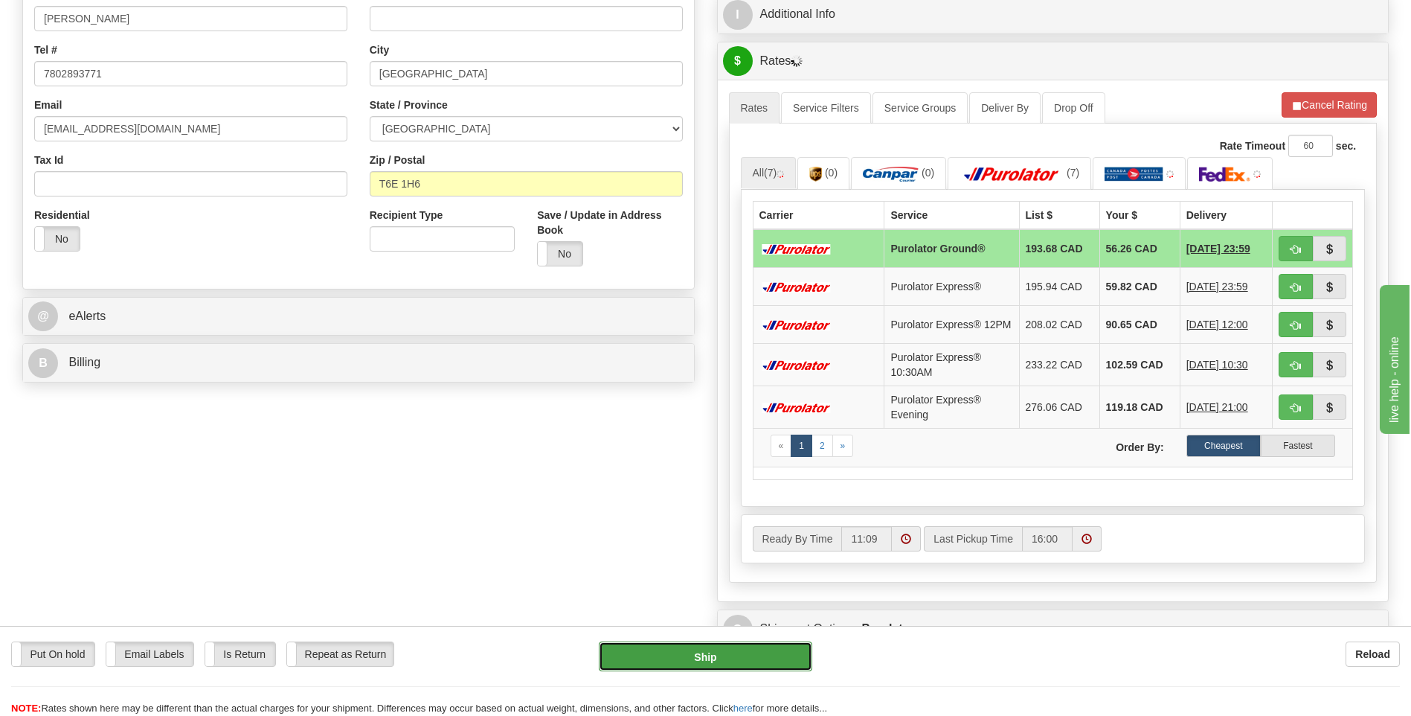
click at [768, 649] on button "Ship" at bounding box center [705, 656] width 213 height 30
type input "260"
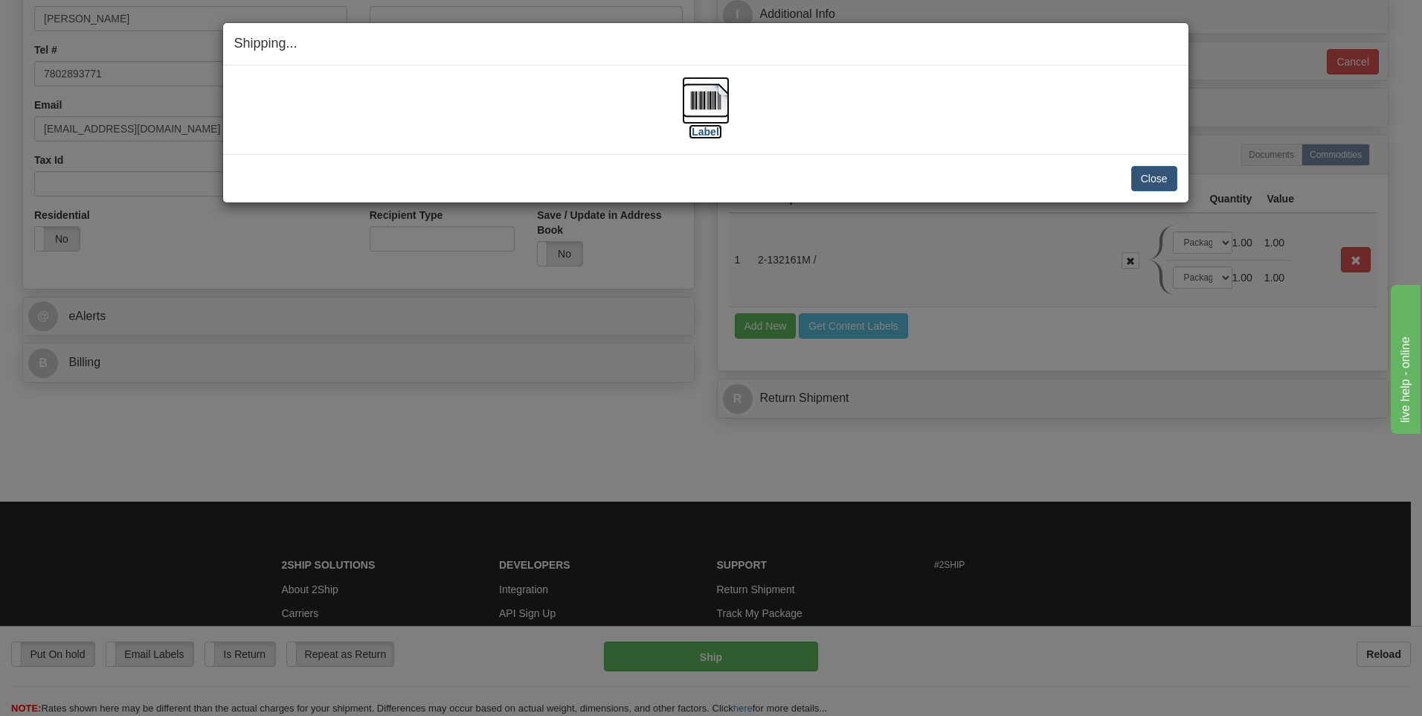
click at [709, 117] on img at bounding box center [706, 101] width 48 height 48
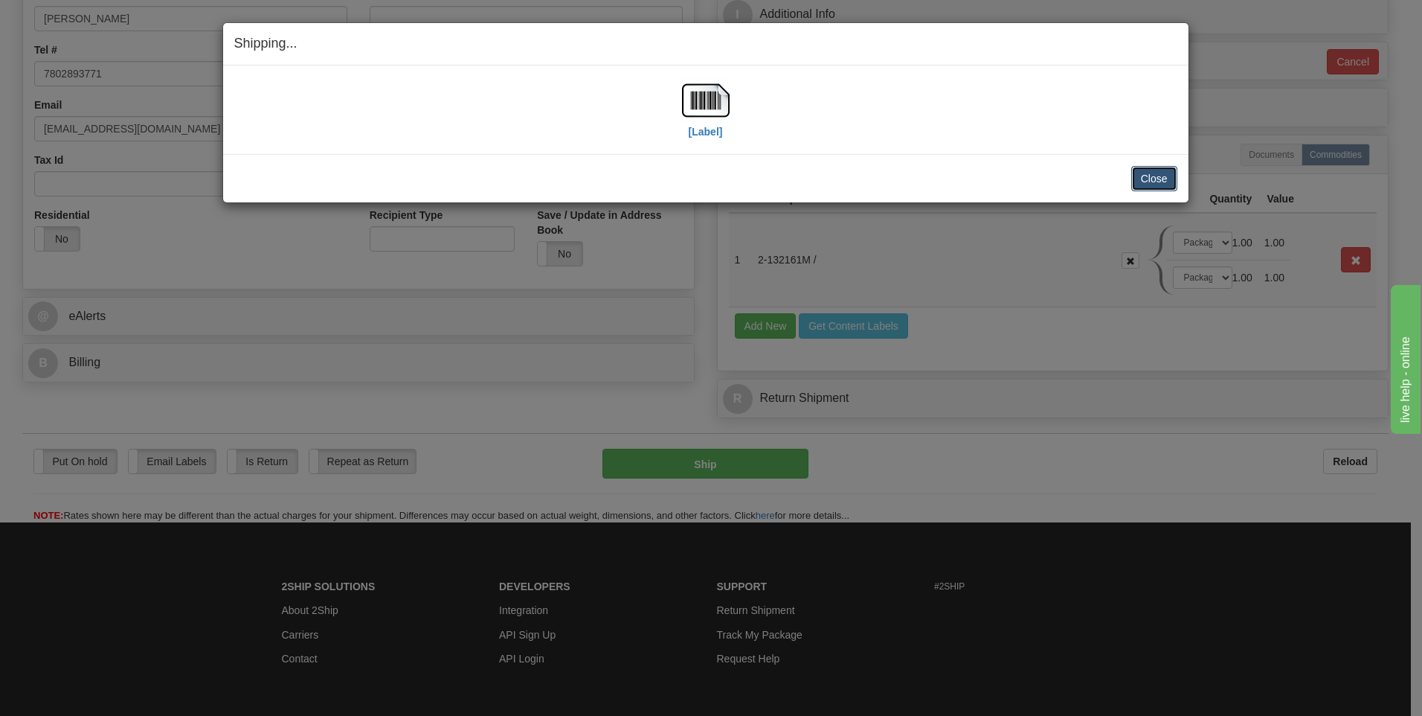
click at [1131, 171] on button "Close" at bounding box center [1154, 178] width 46 height 25
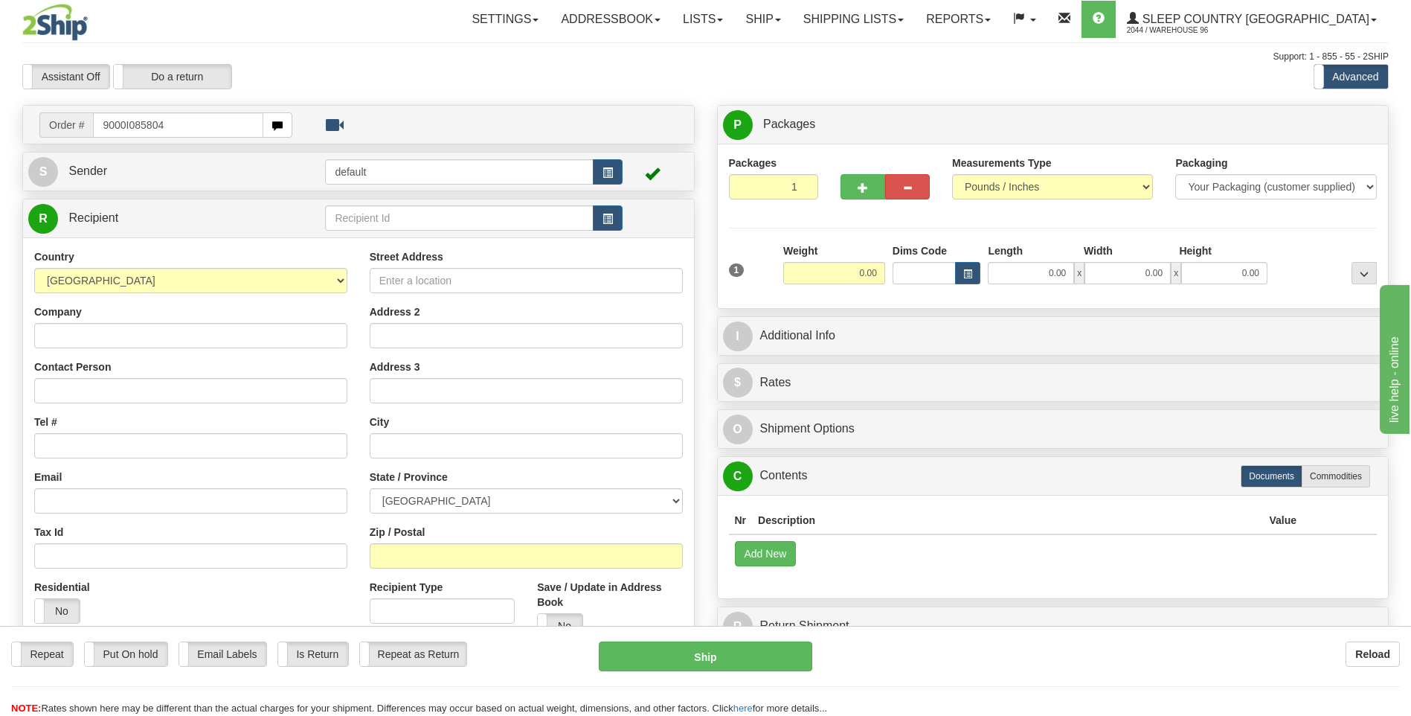
type input "9000I085804"
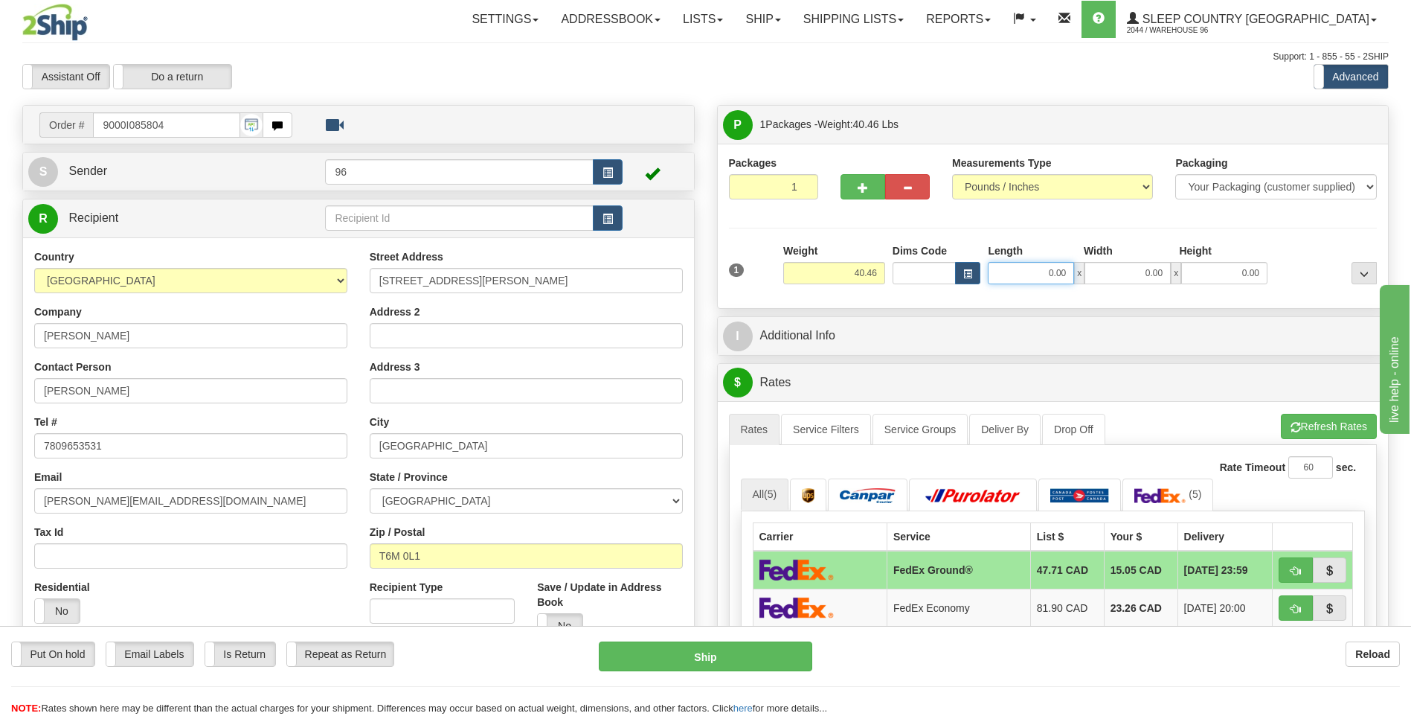
click at [1032, 272] on input "0.00" at bounding box center [1031, 273] width 86 height 22
type input "16.00"
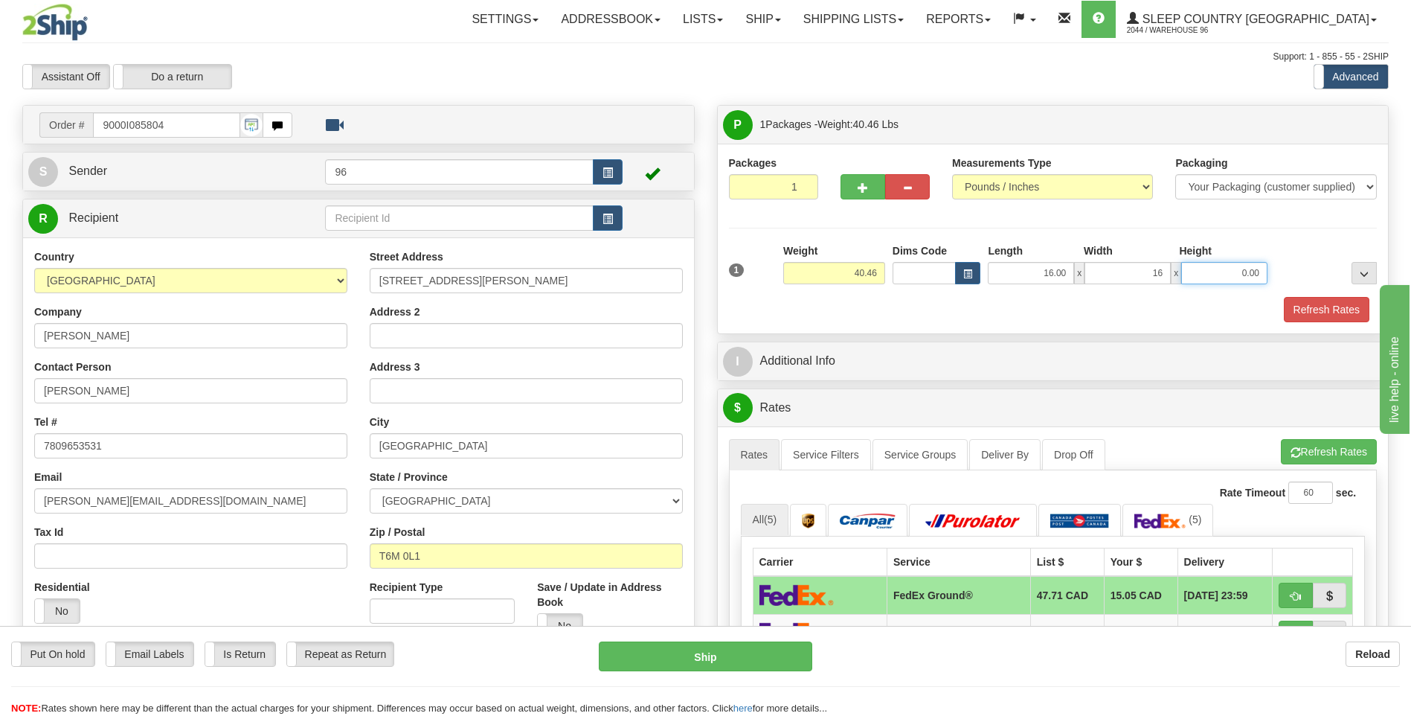
type input "16.00"
type input "40.00"
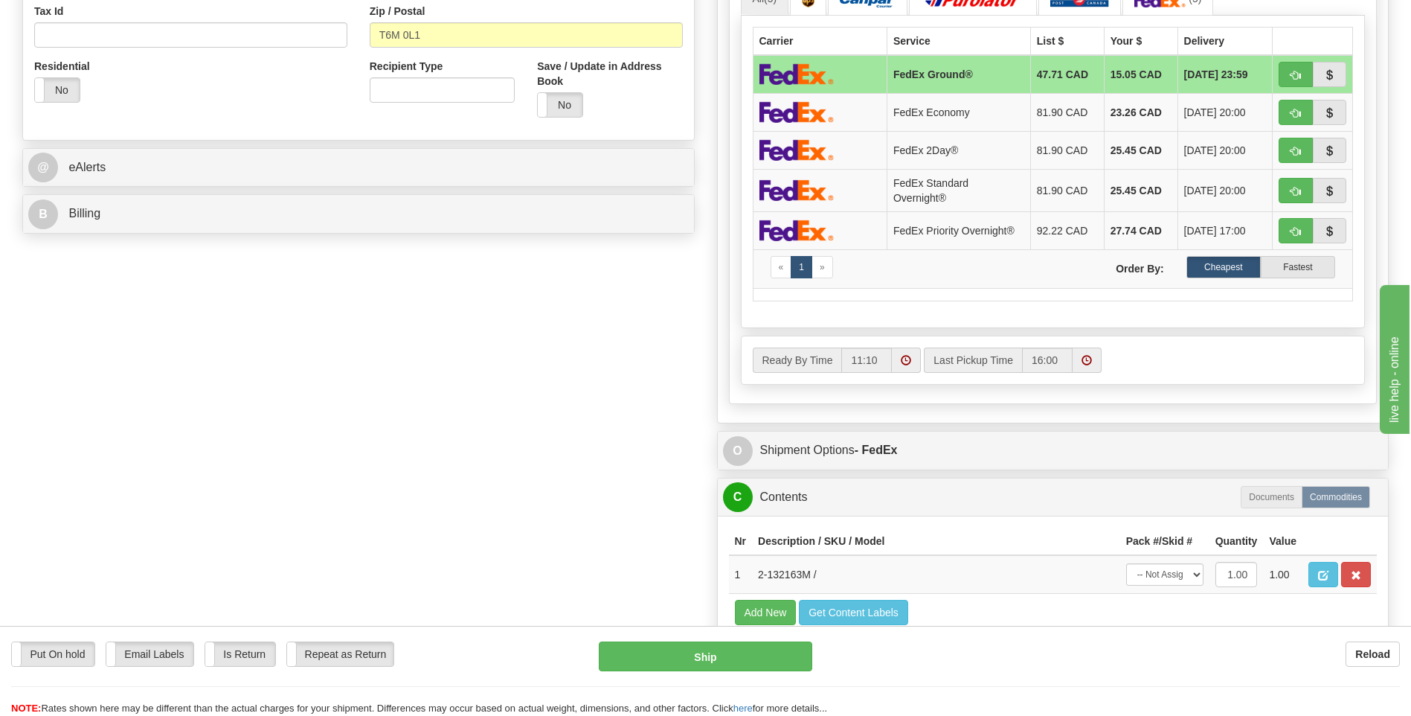
scroll to position [818, 0]
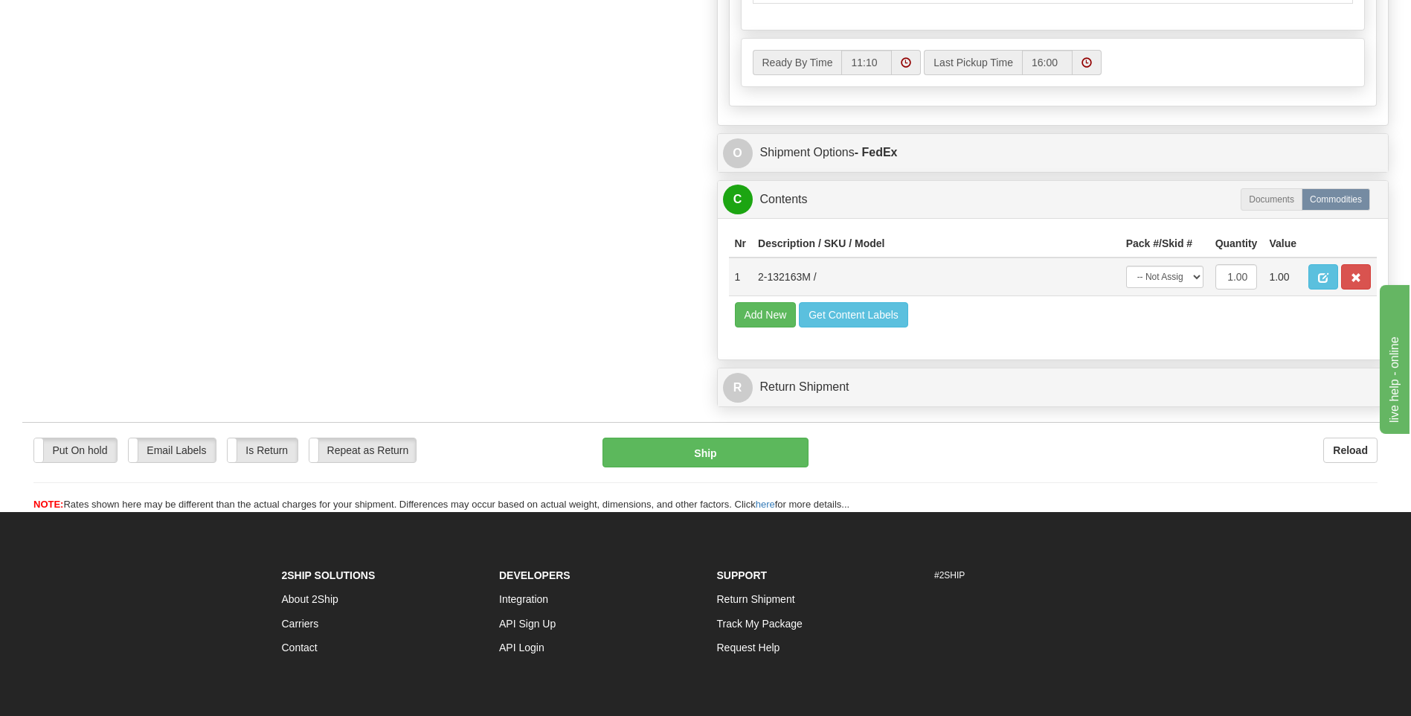
click at [1168, 292] on td "-- Not Assigned -- Package 1" at bounding box center [1164, 276] width 89 height 39
click at [1179, 278] on select "-- Not Assigned -- Package 1" at bounding box center [1164, 277] width 77 height 22
select select "0"
click at [1126, 266] on select "-- Not Assigned -- Package 1" at bounding box center [1164, 277] width 77 height 22
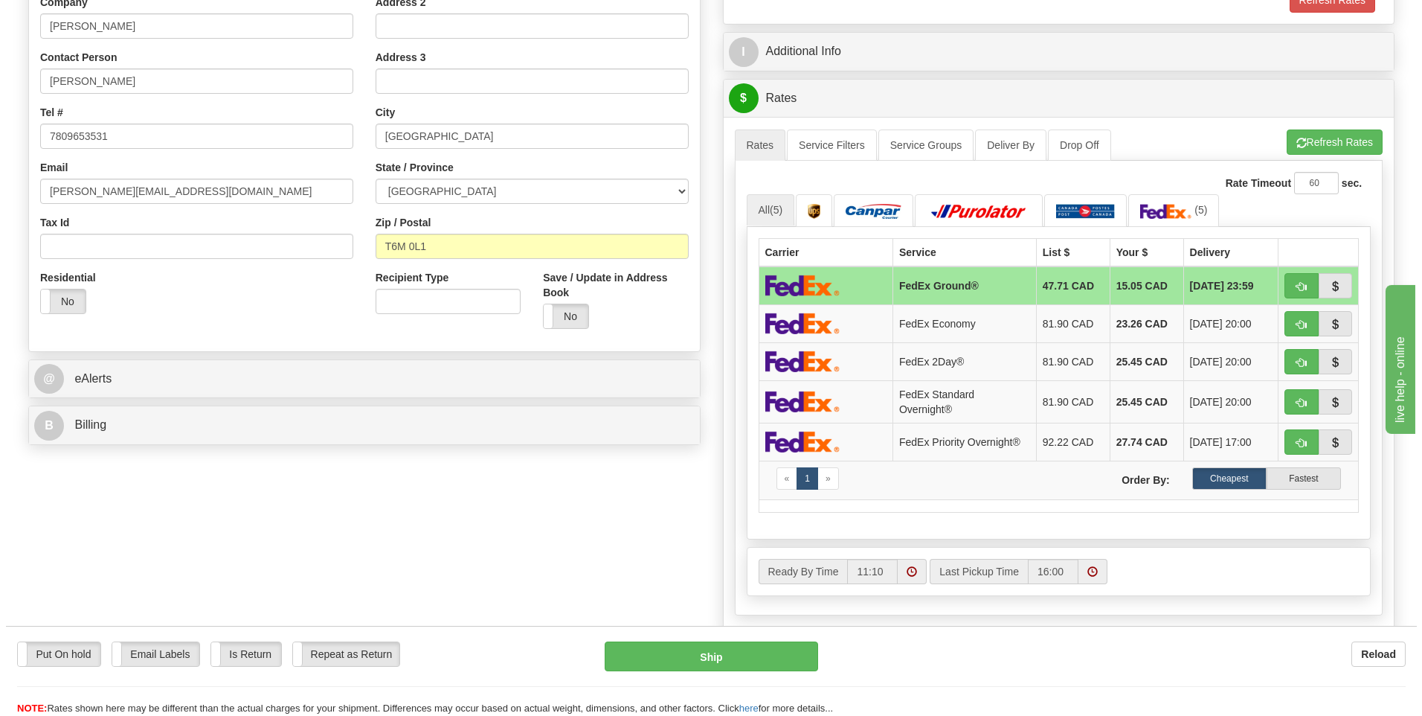
scroll to position [298, 0]
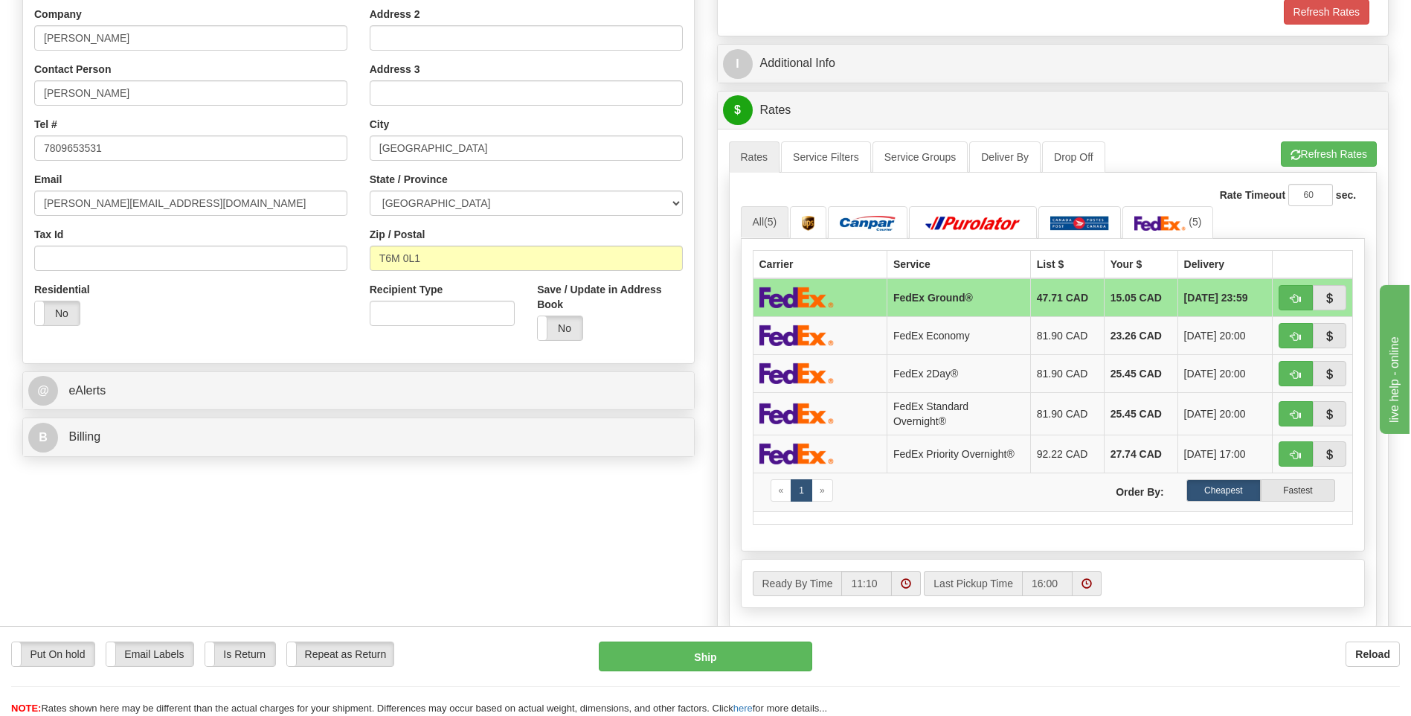
click at [1275, 186] on div "Rate Timeout 60 sec." at bounding box center [1053, 195] width 625 height 22
click at [1360, 141] on div "A change has been made which could impact your rate estimate. To ensure the est…" at bounding box center [1053, 141] width 649 height 1
click at [1351, 152] on button "Refresh Rates" at bounding box center [1329, 153] width 96 height 25
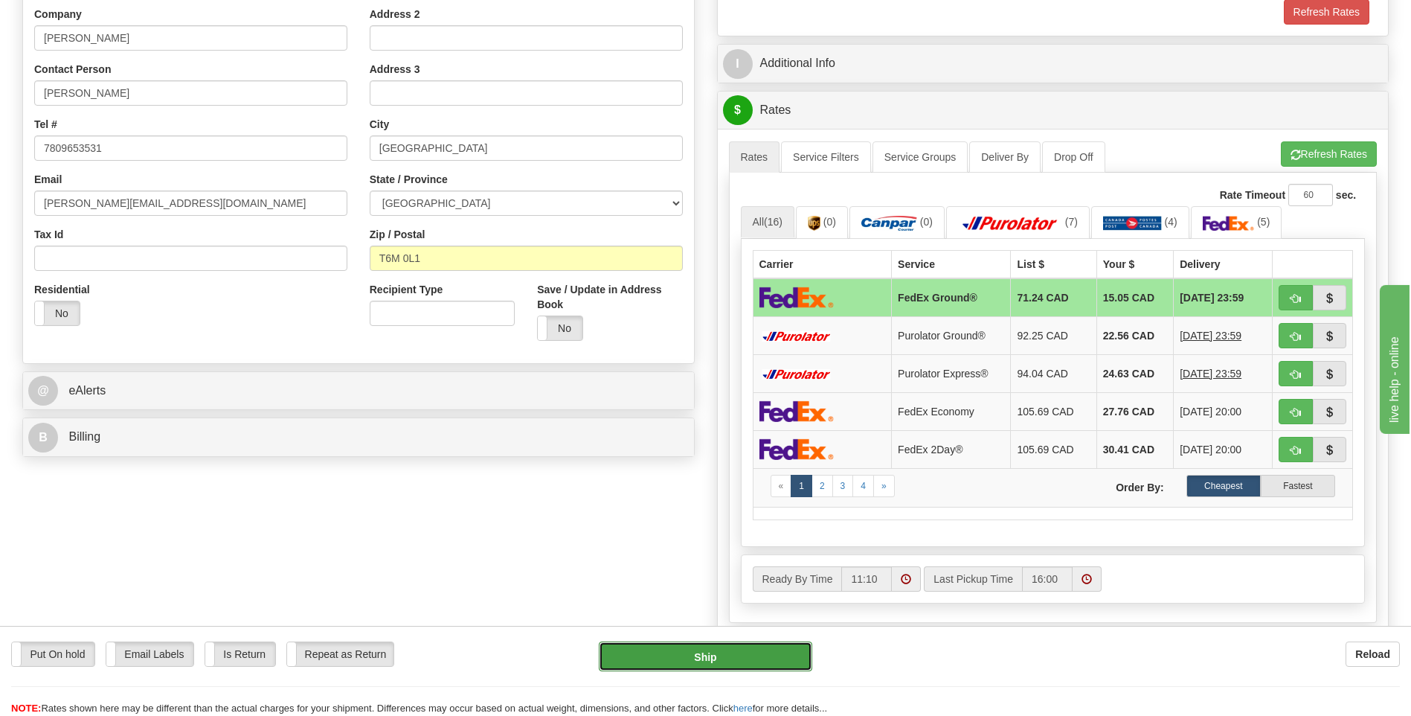
click at [735, 649] on button "Ship" at bounding box center [705, 656] width 213 height 30
type input "92"
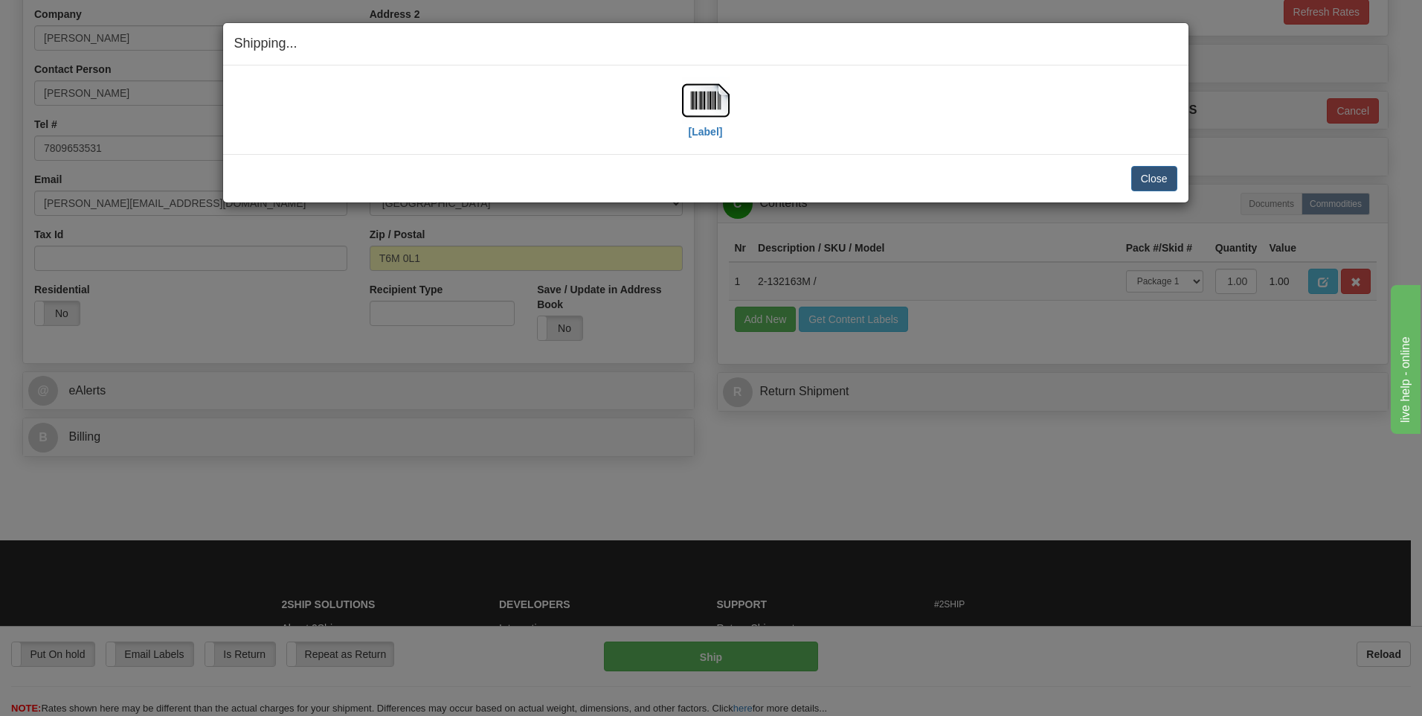
click at [748, 105] on div "[Label]" at bounding box center [705, 110] width 943 height 66
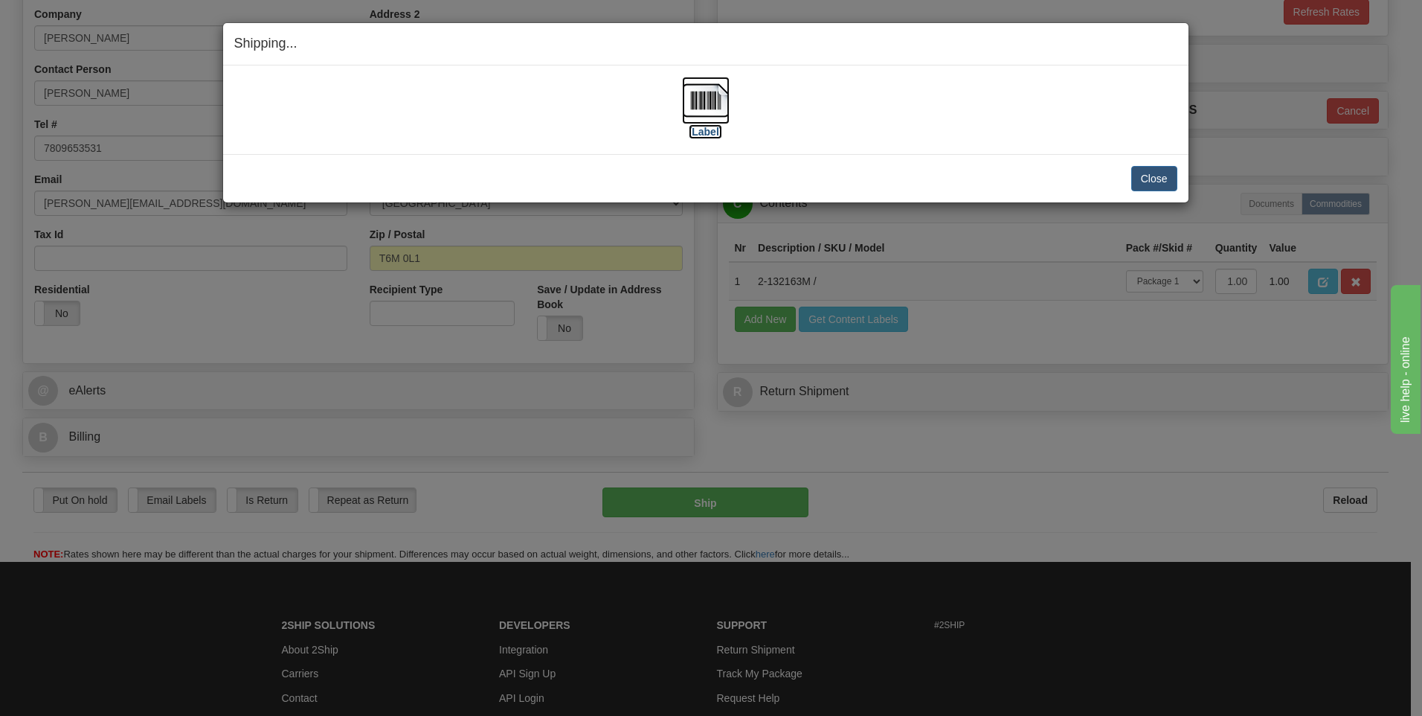
click at [682, 112] on img at bounding box center [706, 101] width 48 height 48
click at [1166, 198] on div "Close Cancel Cancel Shipment and Quit Pickup Quit Pickup ONLY" at bounding box center [705, 178] width 965 height 48
click at [1134, 180] on button "Close" at bounding box center [1154, 178] width 46 height 25
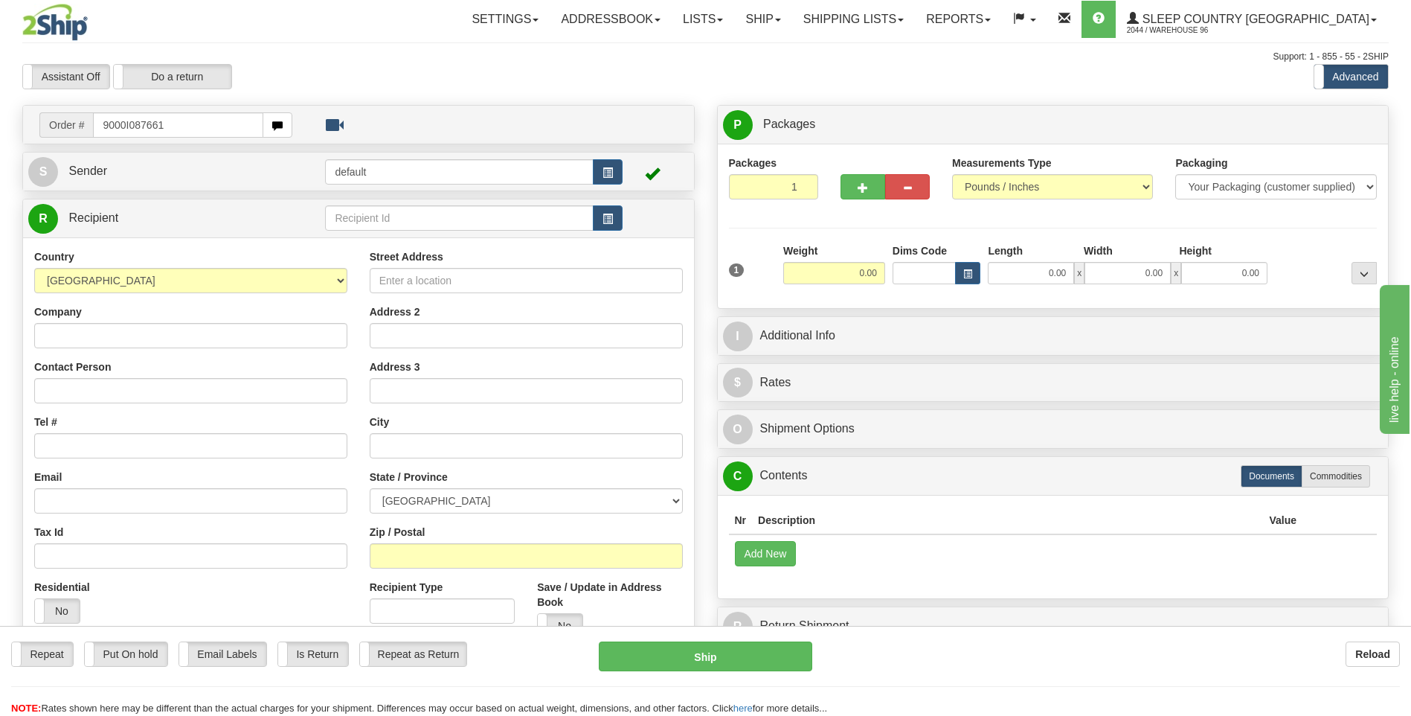
type input "9000I087661"
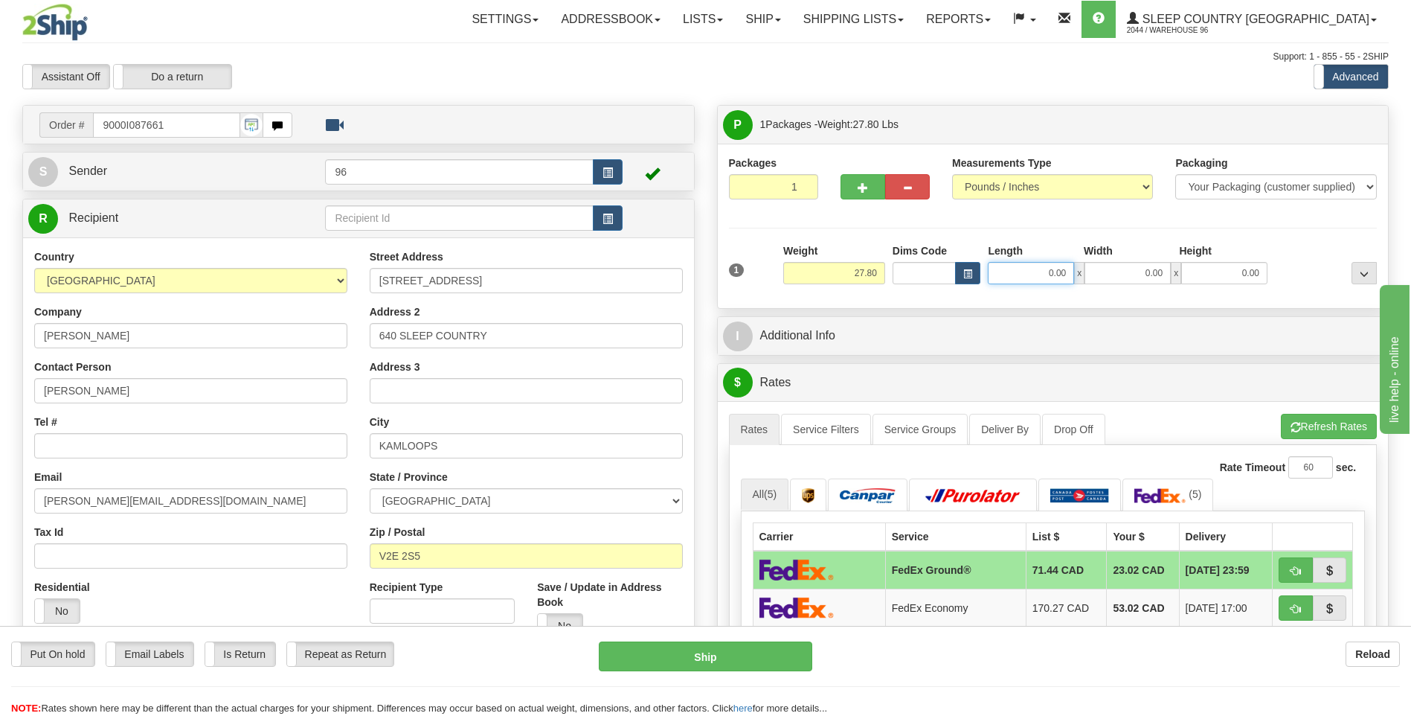
click at [1025, 262] on input "0.00" at bounding box center [1031, 273] width 86 height 22
type input "57.00"
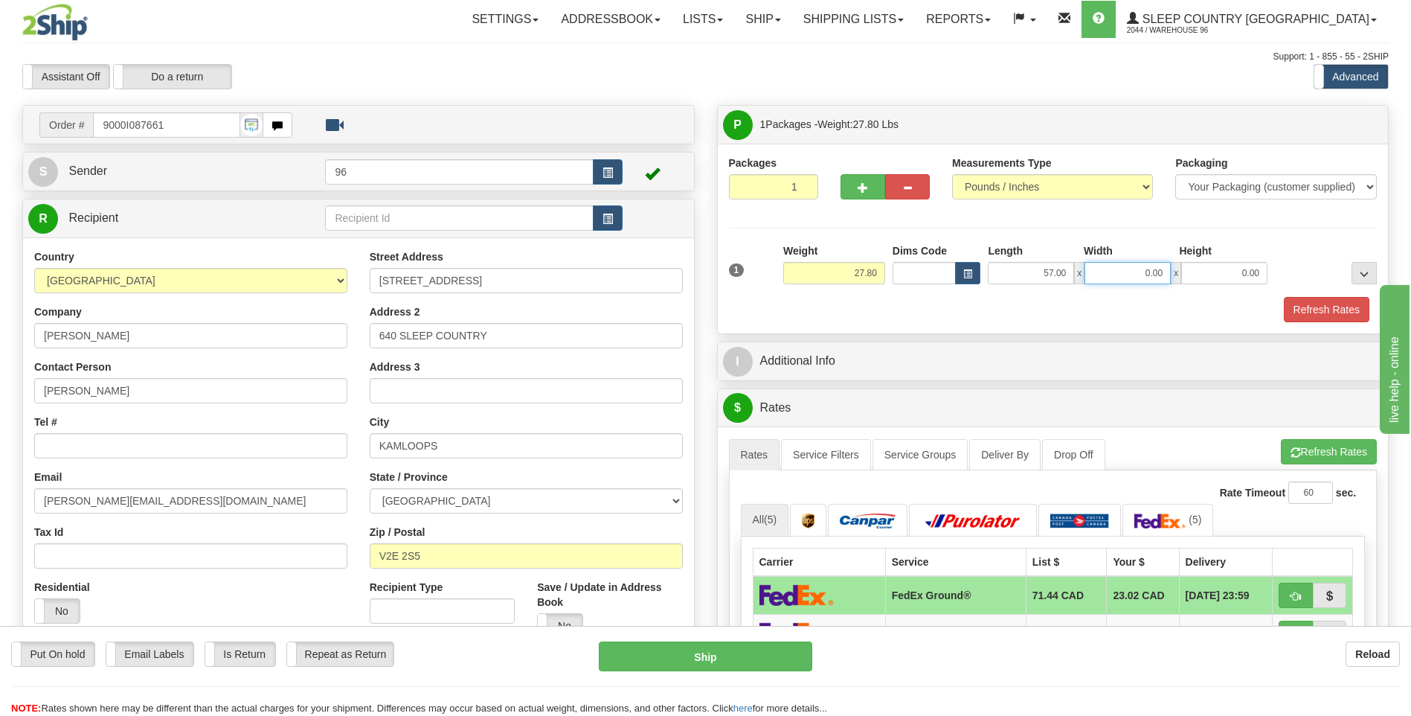
type input "1"
type input "24.00"
type input "4.00"
drag, startPoint x: 1026, startPoint y: 260, endPoint x: 1291, endPoint y: 244, distance: 266.1
click at [1291, 244] on div at bounding box center [1325, 263] width 109 height 41
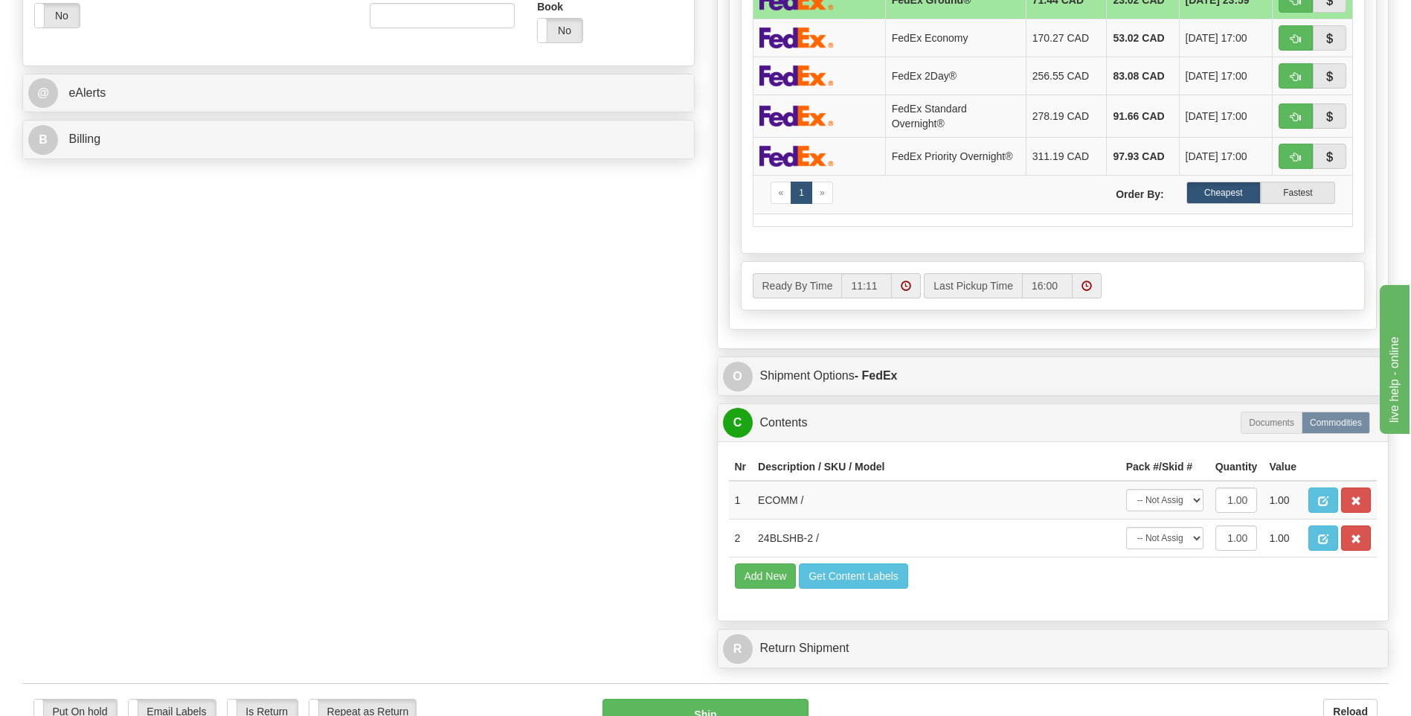
scroll to position [818, 0]
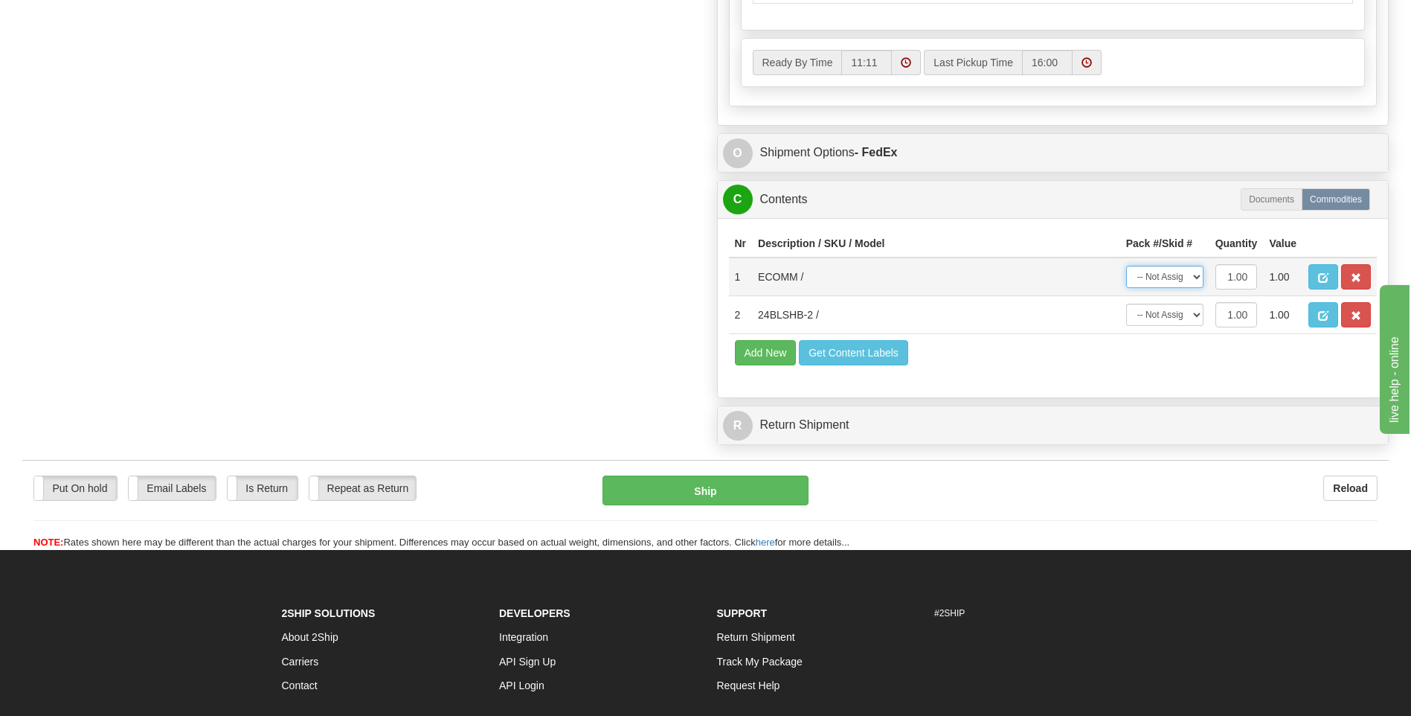
click at [1163, 281] on select "-- Not Assigned -- Package 1" at bounding box center [1164, 277] width 77 height 22
select select "0"
click at [1126, 266] on select "-- Not Assigned -- Package 1" at bounding box center [1164, 277] width 77 height 22
click at [1167, 315] on select "-- Not Assigned -- Package 1" at bounding box center [1164, 314] width 77 height 22
select select "0"
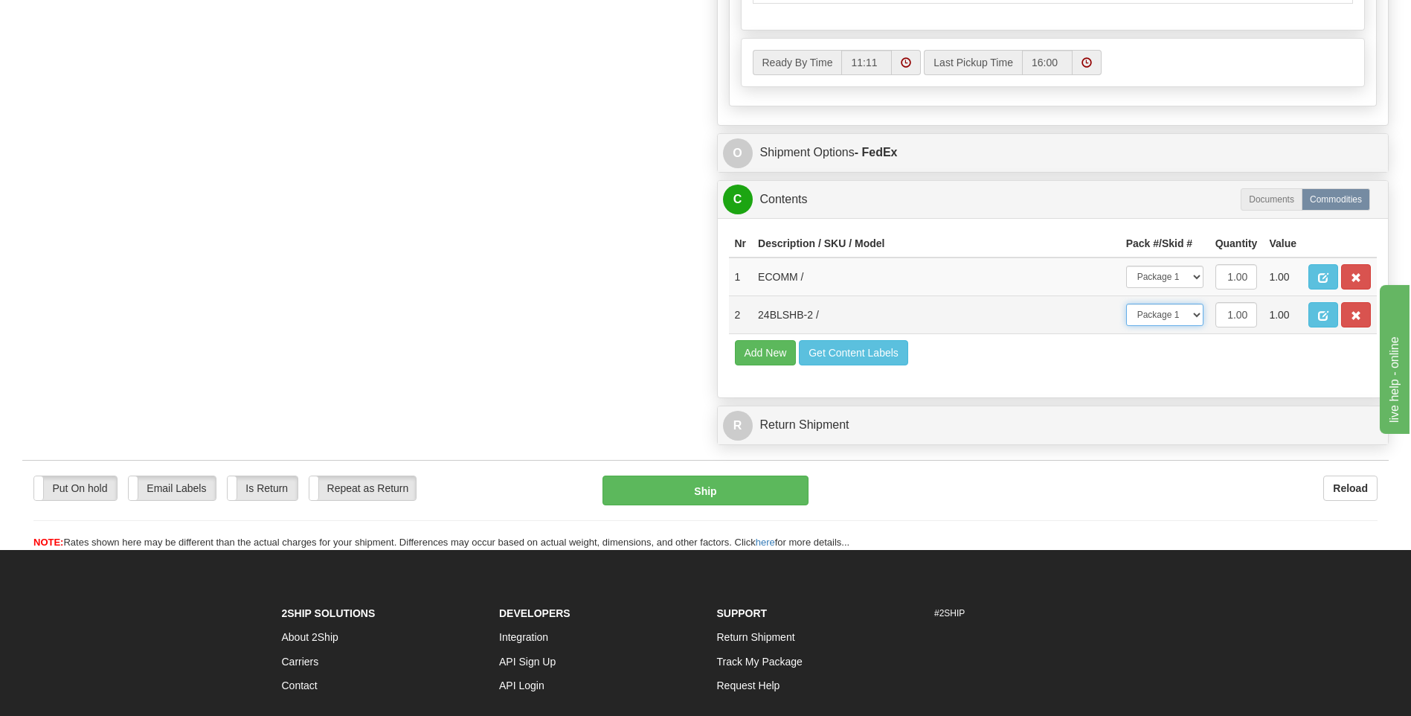
click at [1126, 303] on select "-- Not Assigned -- Package 1" at bounding box center [1164, 314] width 77 height 22
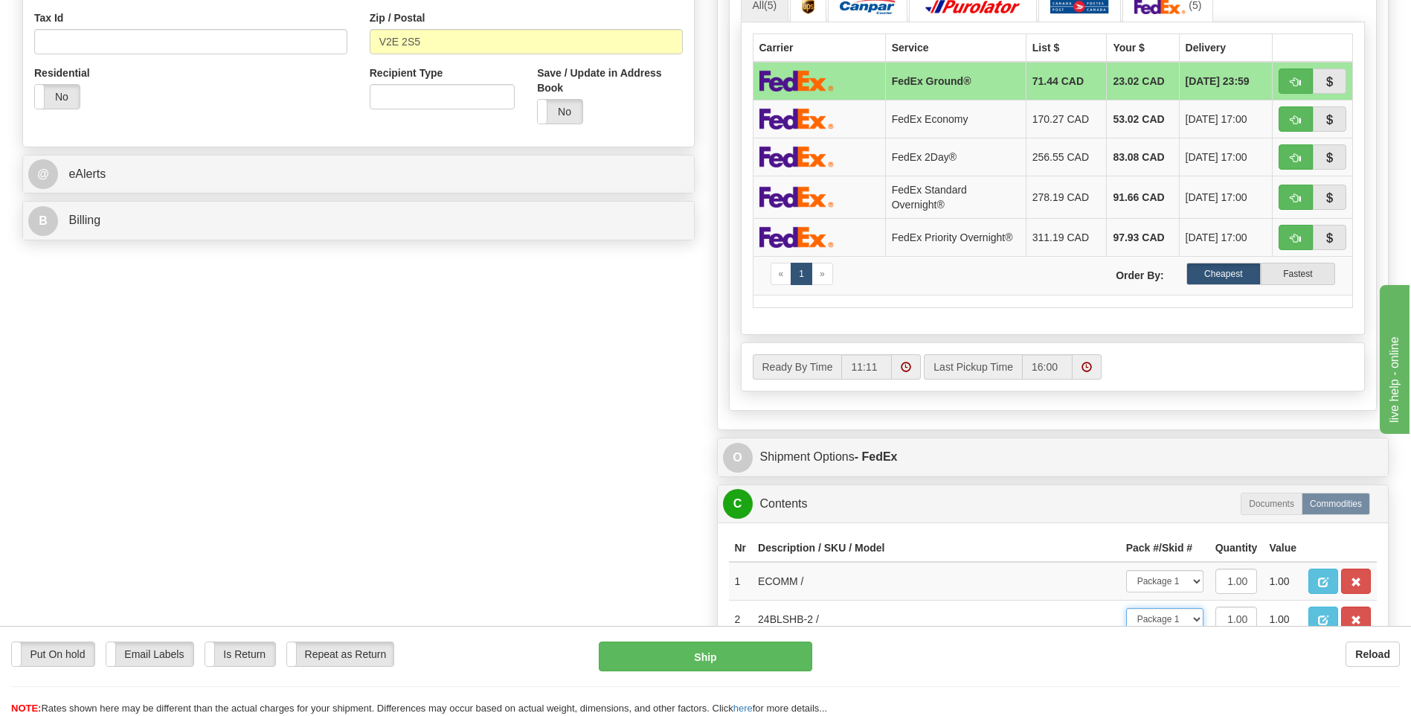
scroll to position [298, 0]
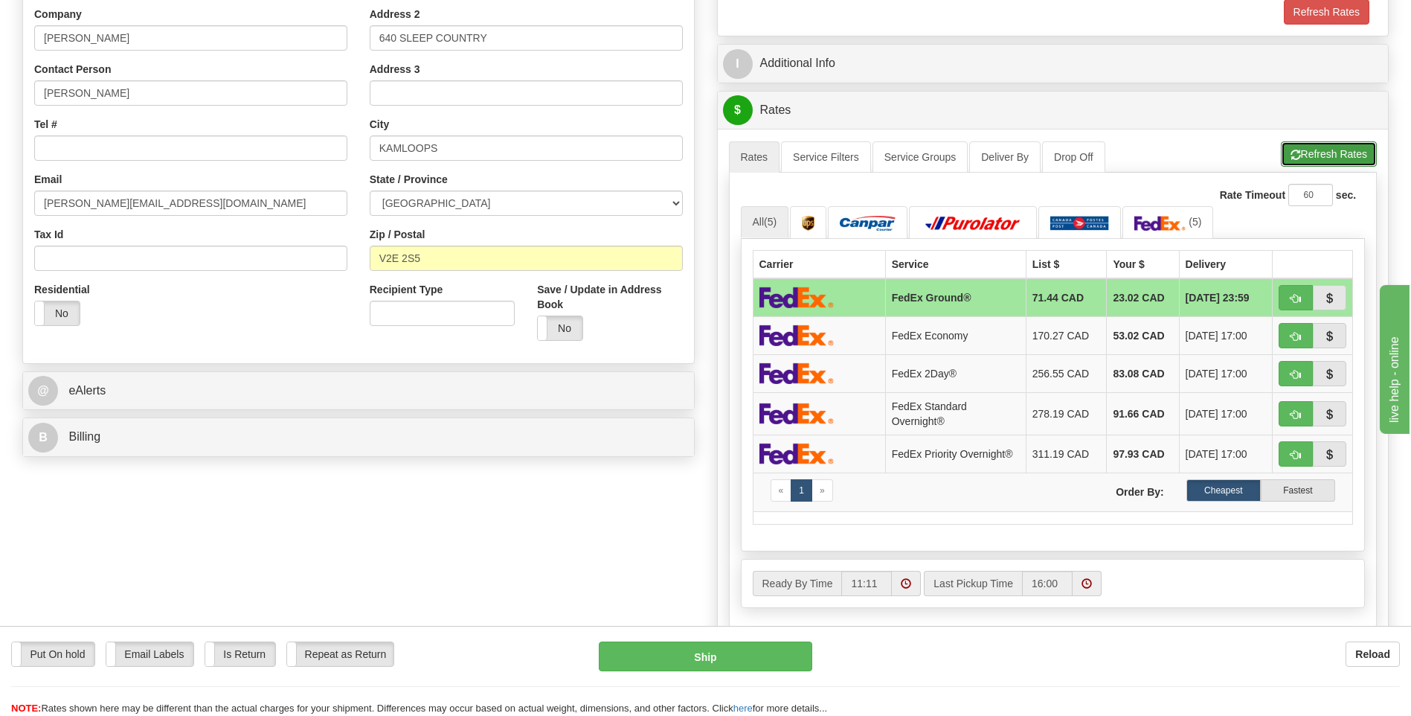
click at [1291, 154] on span "button" at bounding box center [1296, 155] width 10 height 10
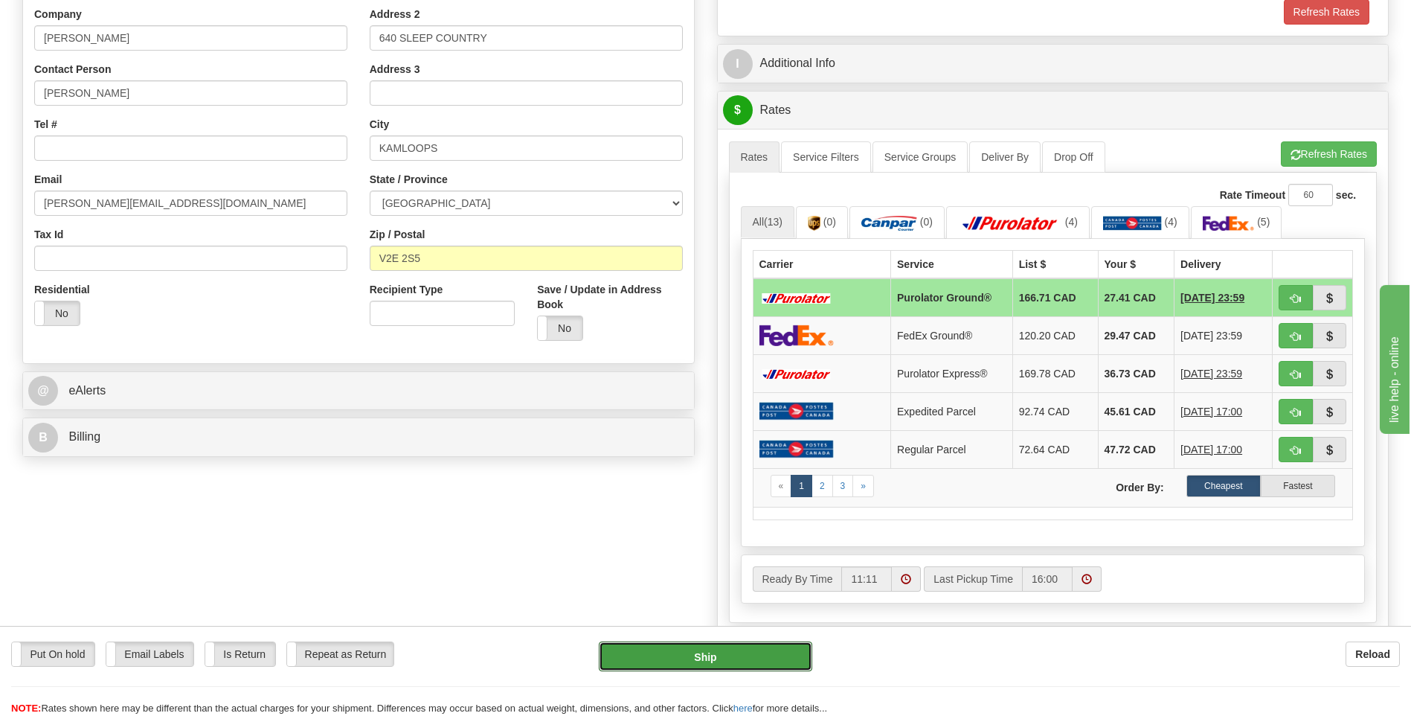
drag, startPoint x: 761, startPoint y: 643, endPoint x: 742, endPoint y: 478, distance: 166.9
click at [761, 643] on button "Ship" at bounding box center [705, 656] width 213 height 30
type input "260"
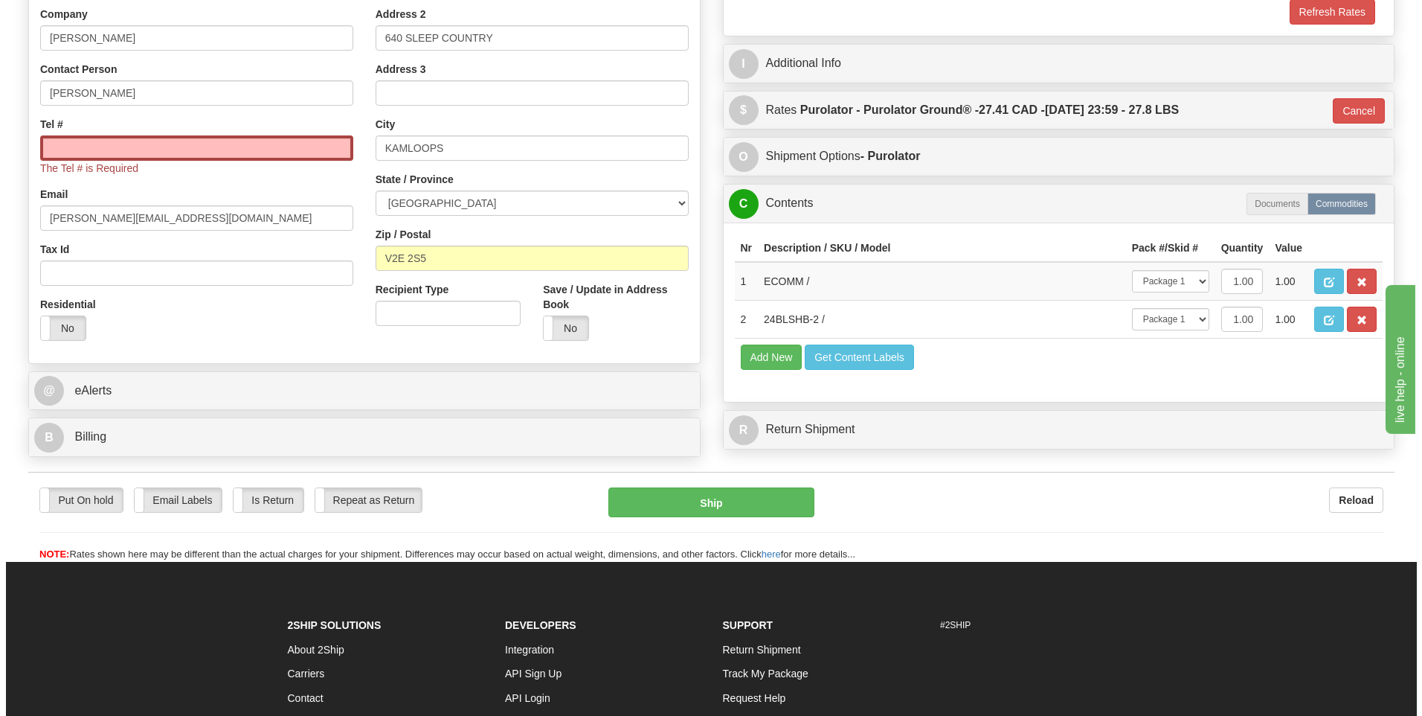
scroll to position [0, 0]
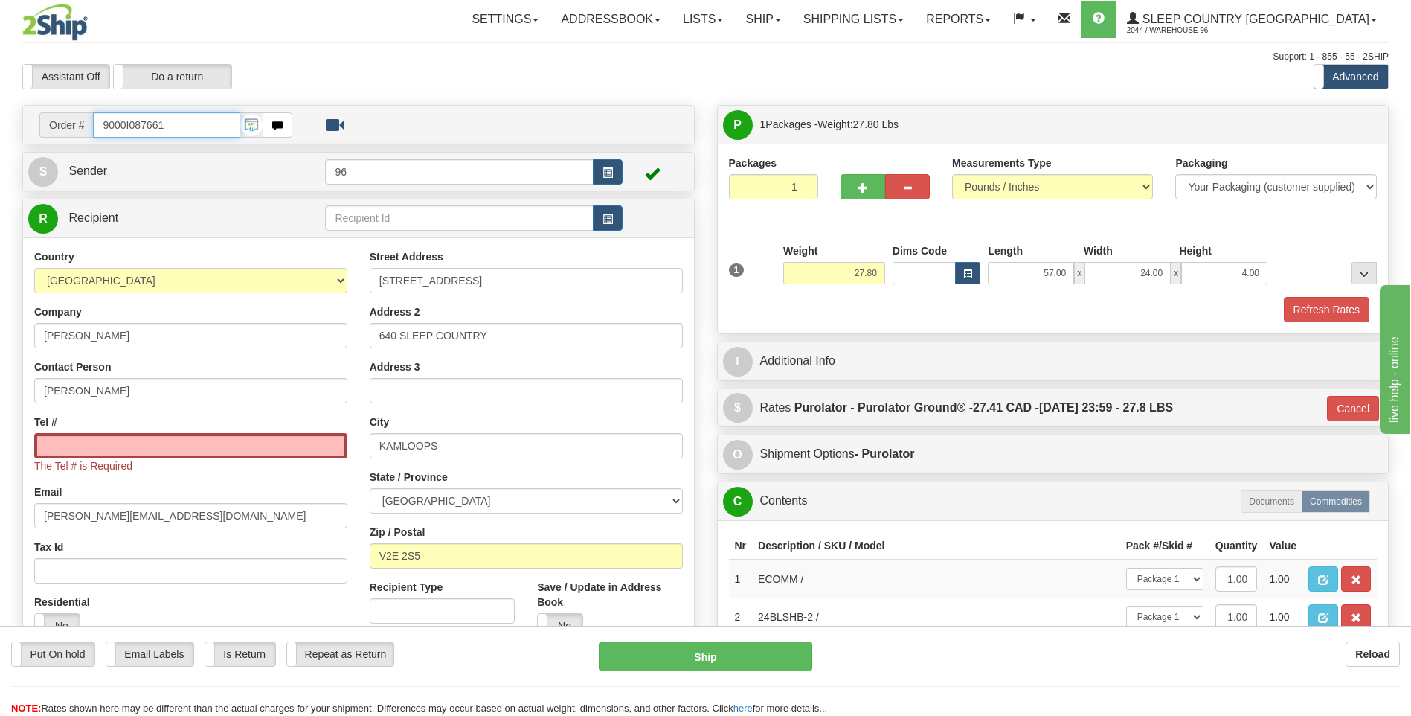
drag, startPoint x: 164, startPoint y: 133, endPoint x: 101, endPoint y: 133, distance: 63.2
click at [101, 133] on input "9000I087661" at bounding box center [166, 124] width 147 height 25
drag, startPoint x: 169, startPoint y: 372, endPoint x: 172, endPoint y: 388, distance: 16.6
click at [169, 379] on div "Contact Person WILLY KOVACEVIC" at bounding box center [190, 381] width 313 height 44
click at [180, 444] on input "Tel #" at bounding box center [190, 445] width 313 height 25
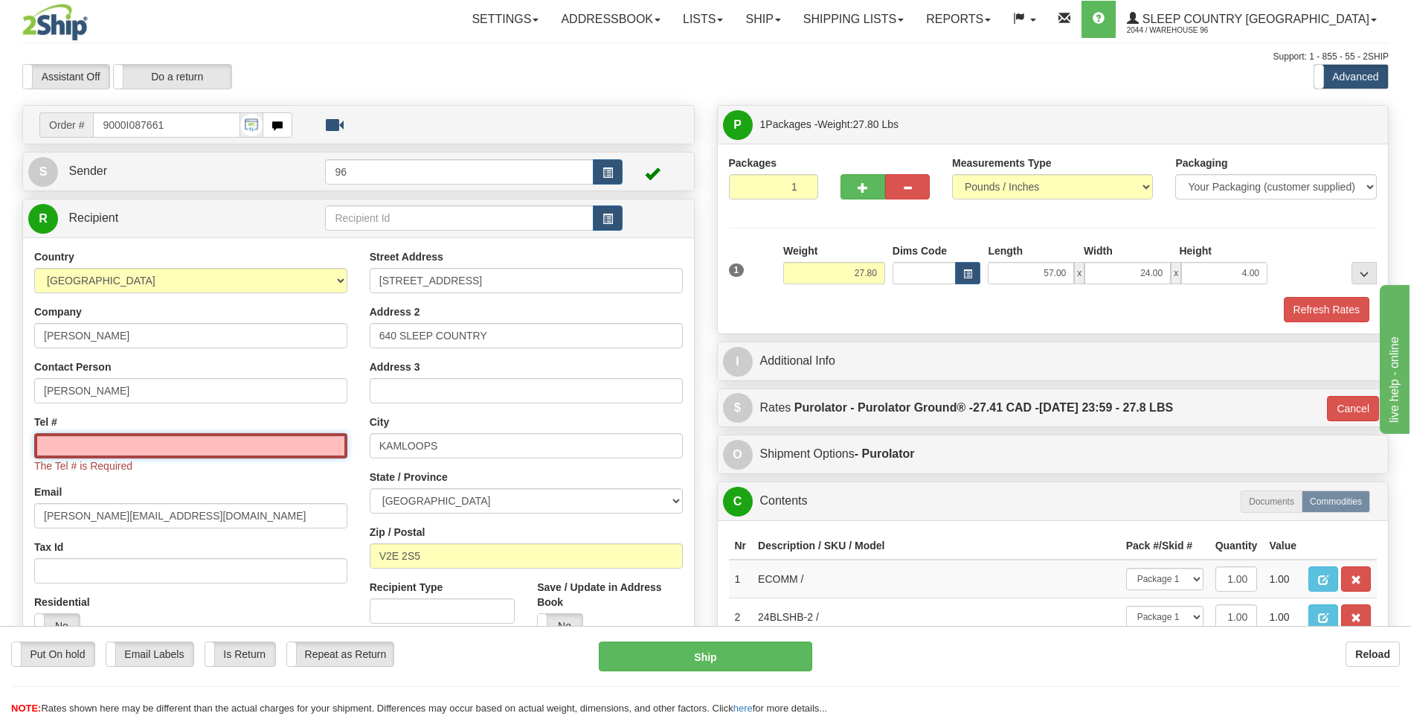
paste input "250 459-2499"
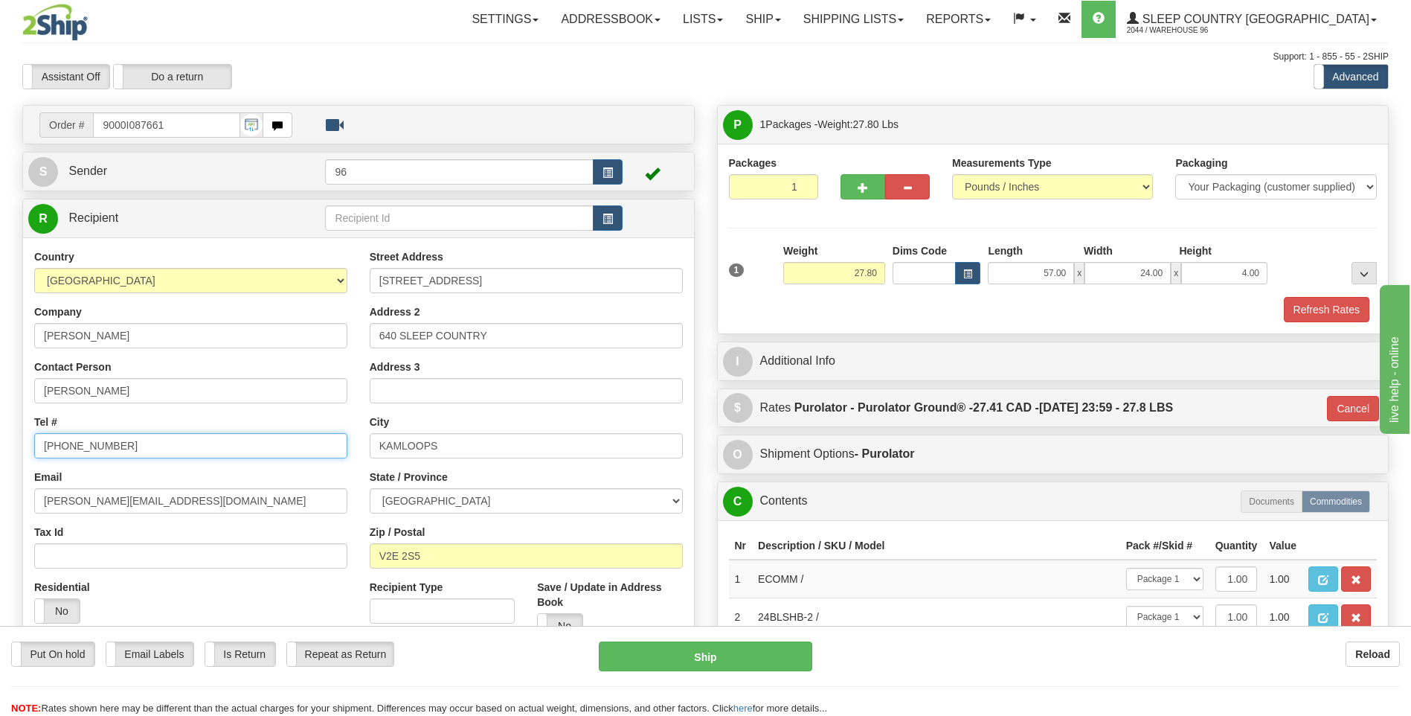
type input "250 459-2499"
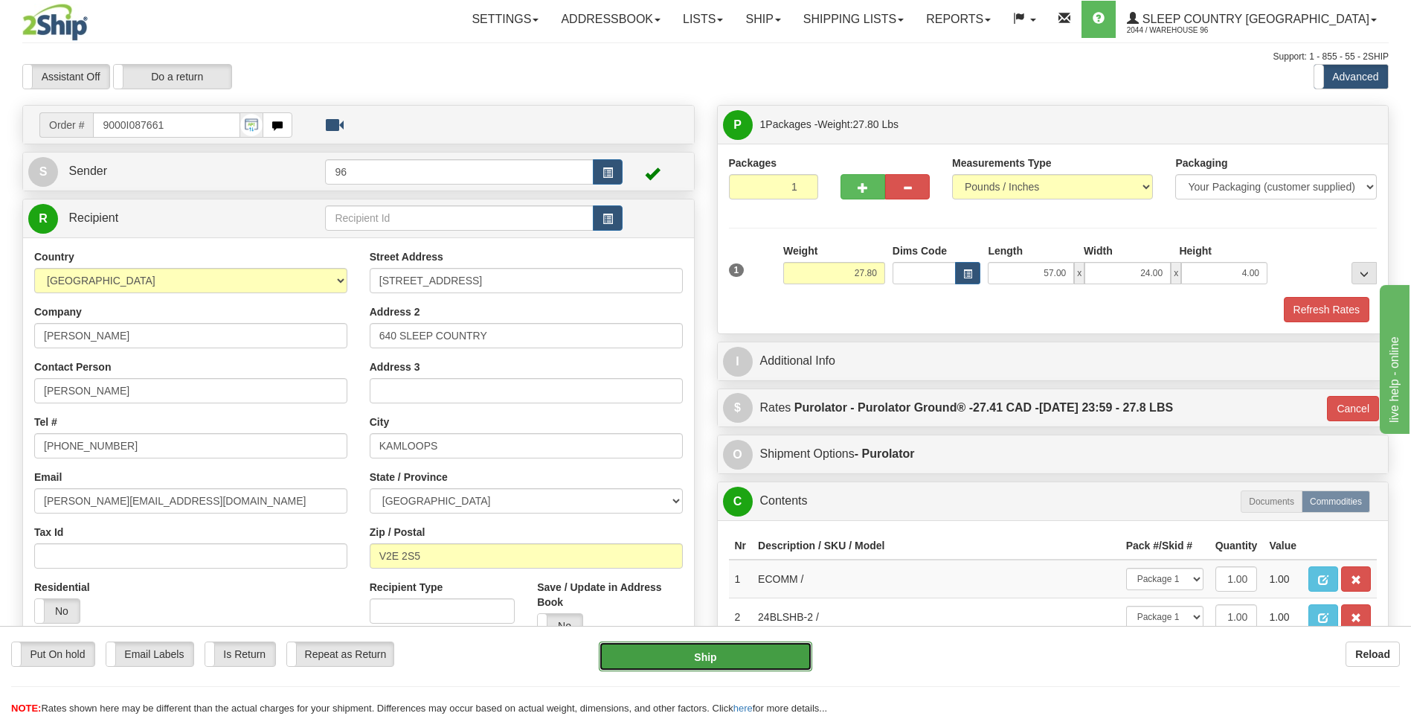
click at [678, 666] on button "Ship" at bounding box center [705, 656] width 213 height 30
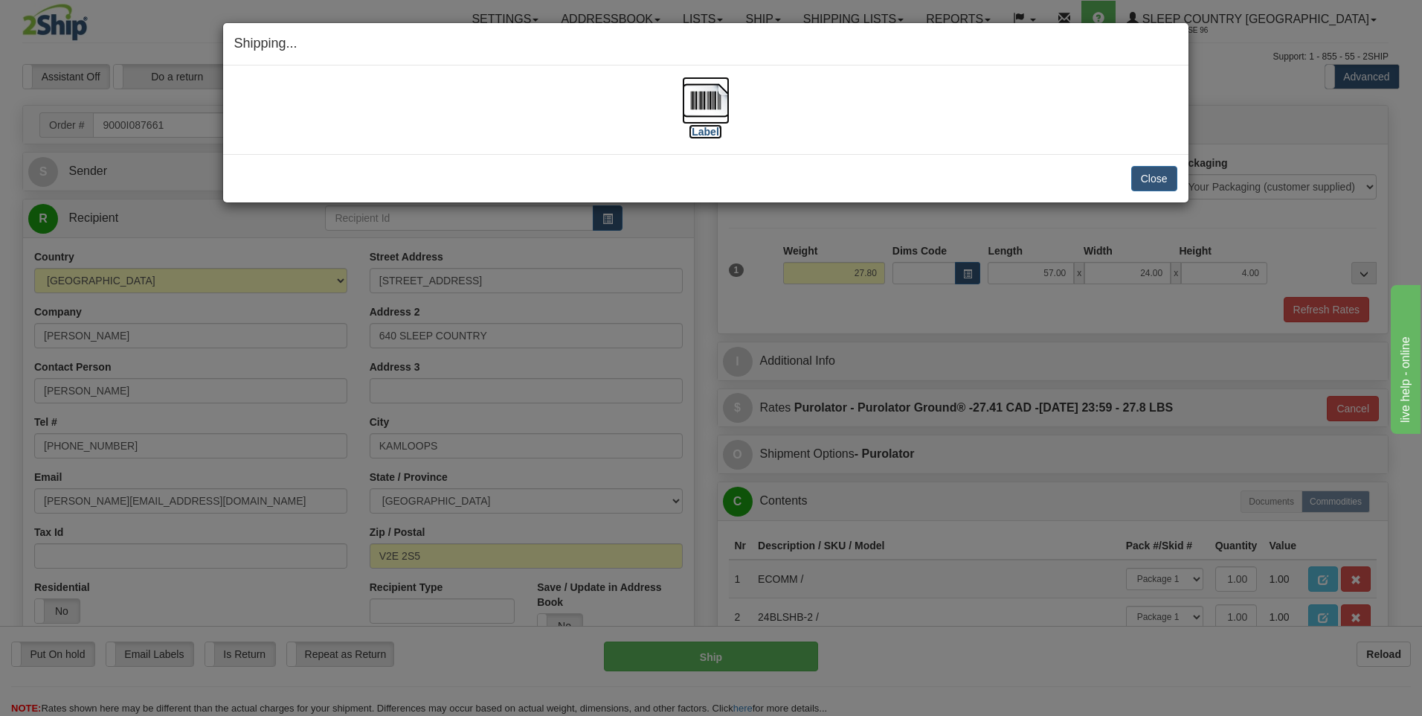
click at [719, 109] on img at bounding box center [706, 101] width 48 height 48
click at [1154, 176] on button "Close" at bounding box center [1154, 178] width 46 height 25
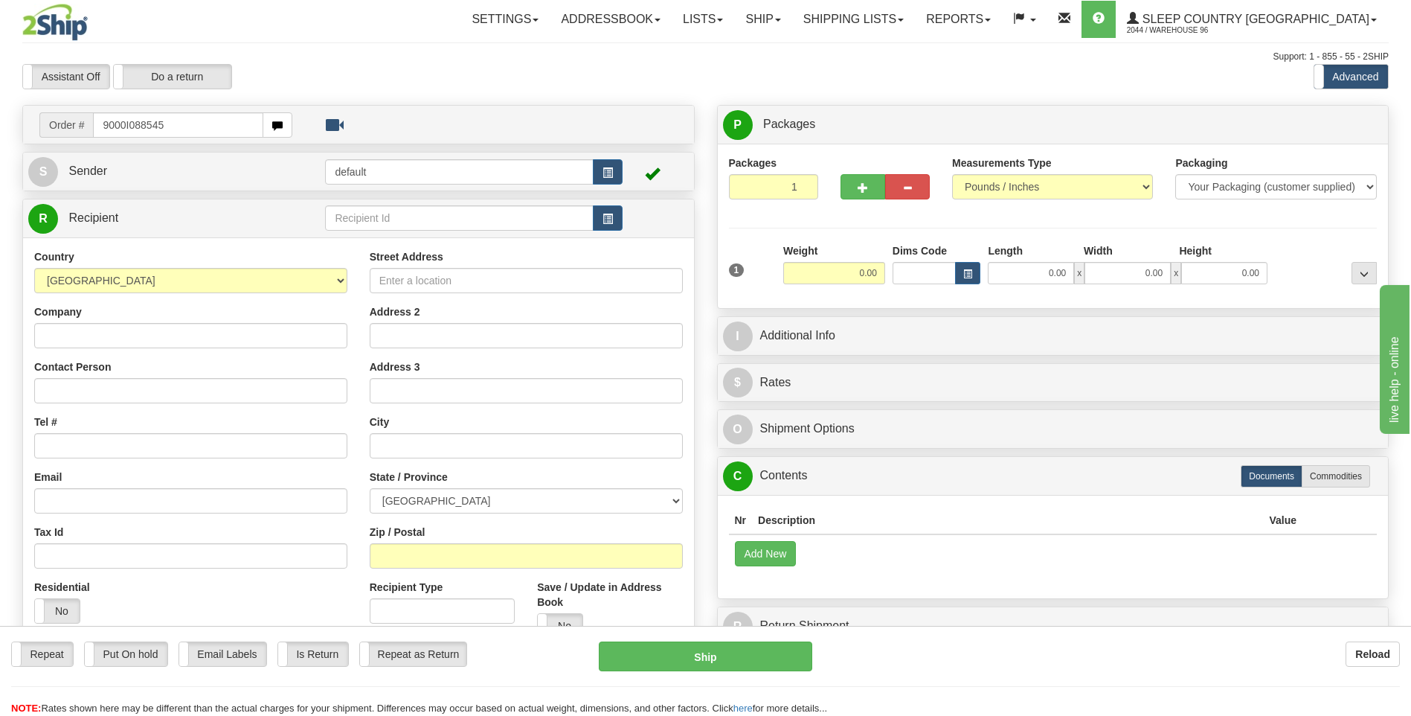
type input "9000I088545"
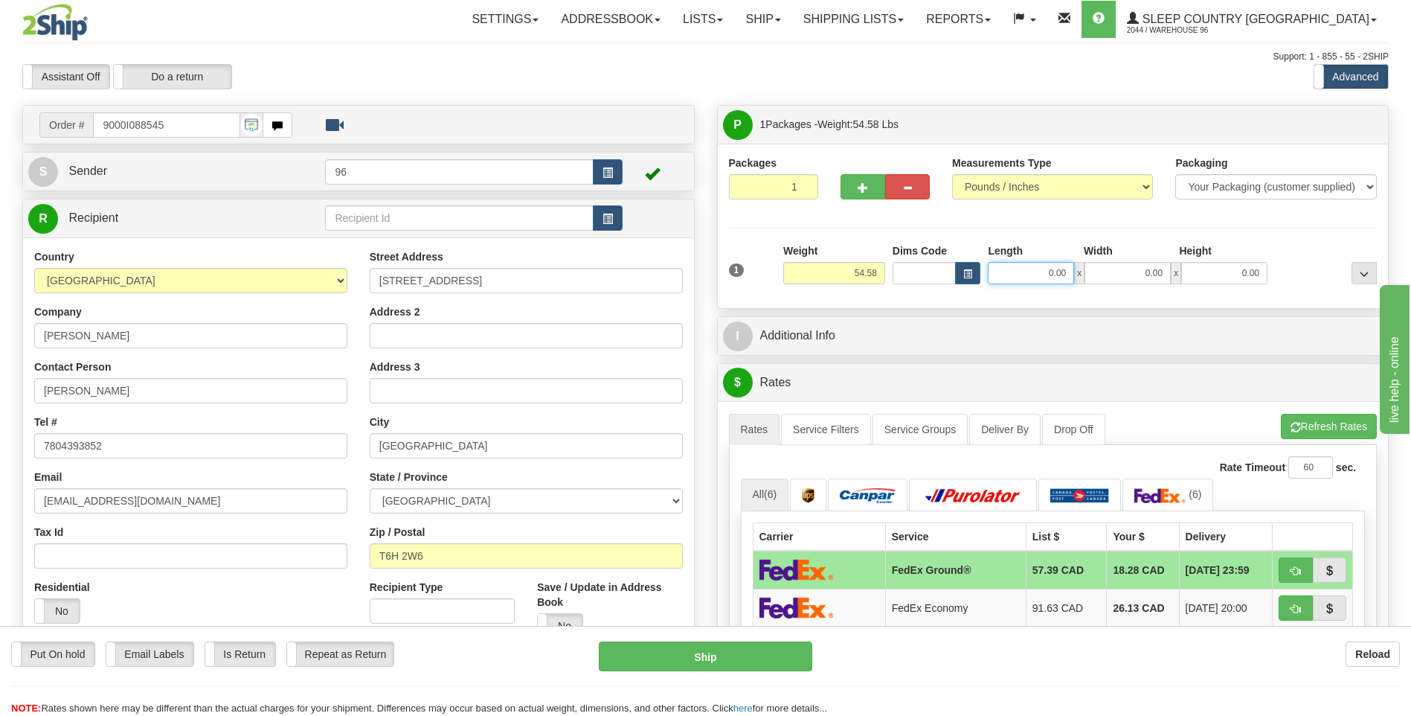
click at [1048, 269] on input "0.00" at bounding box center [1031, 273] width 86 height 22
type input "16.00"
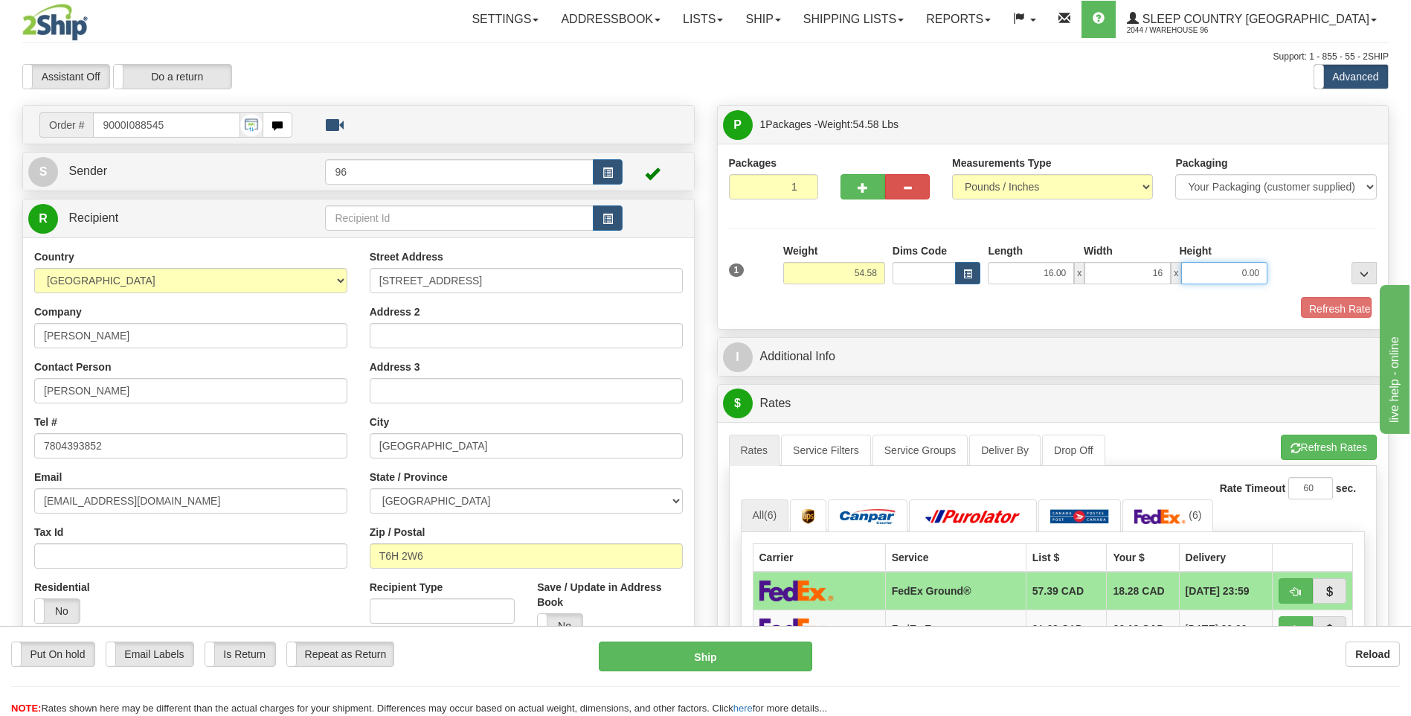
type input "16.00"
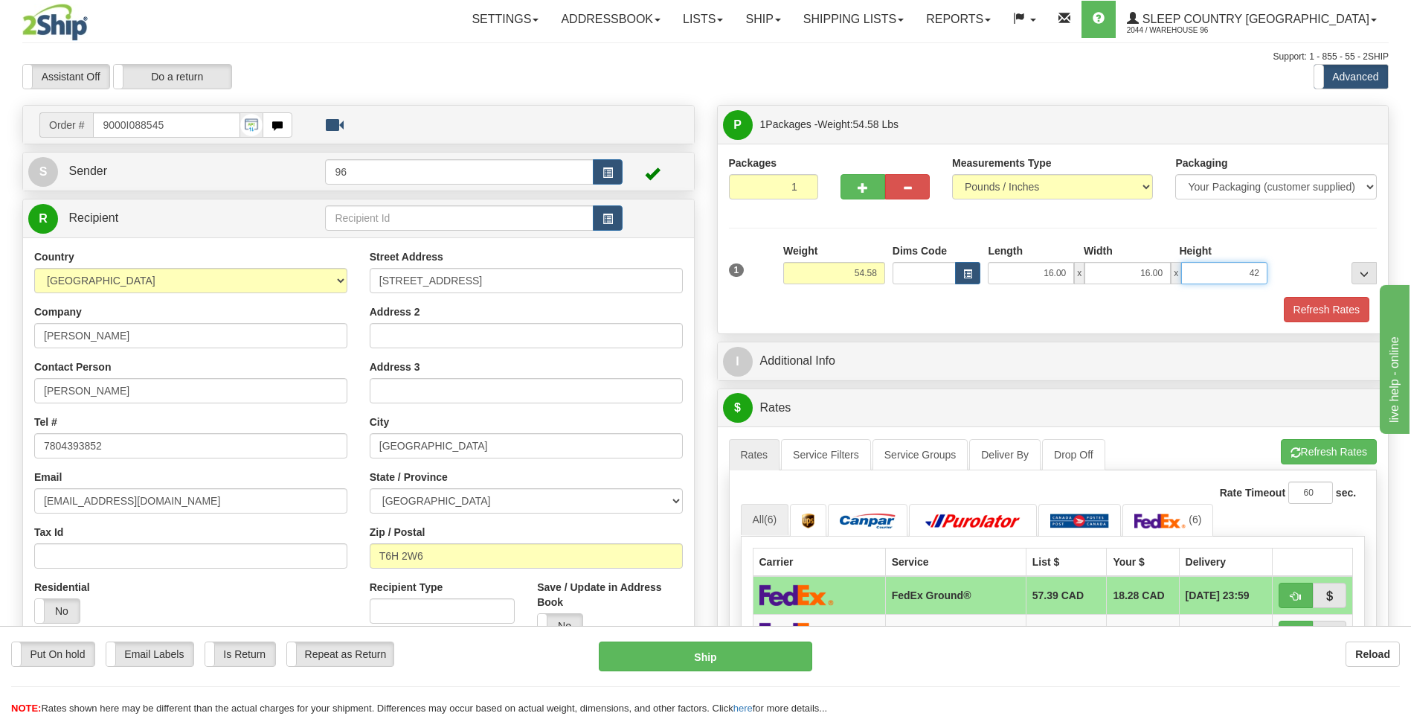
type input "42.00"
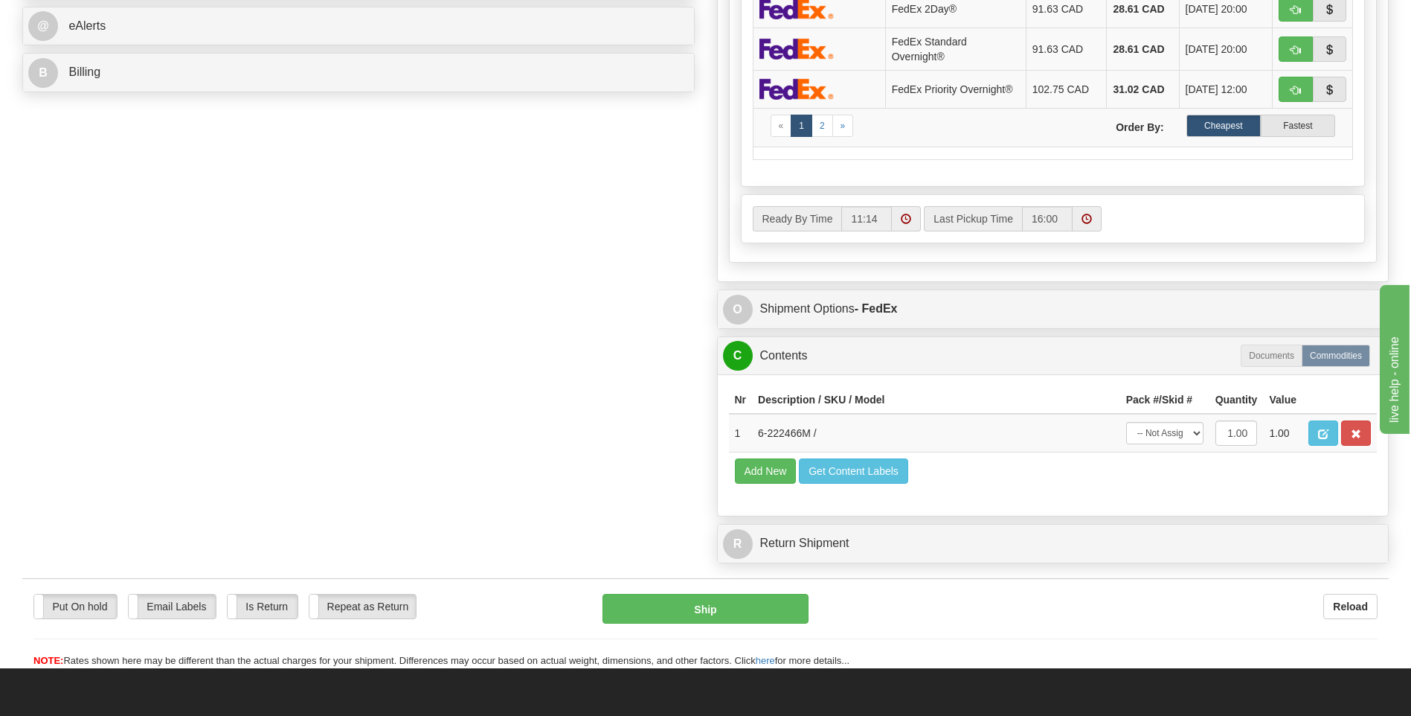
scroll to position [818, 0]
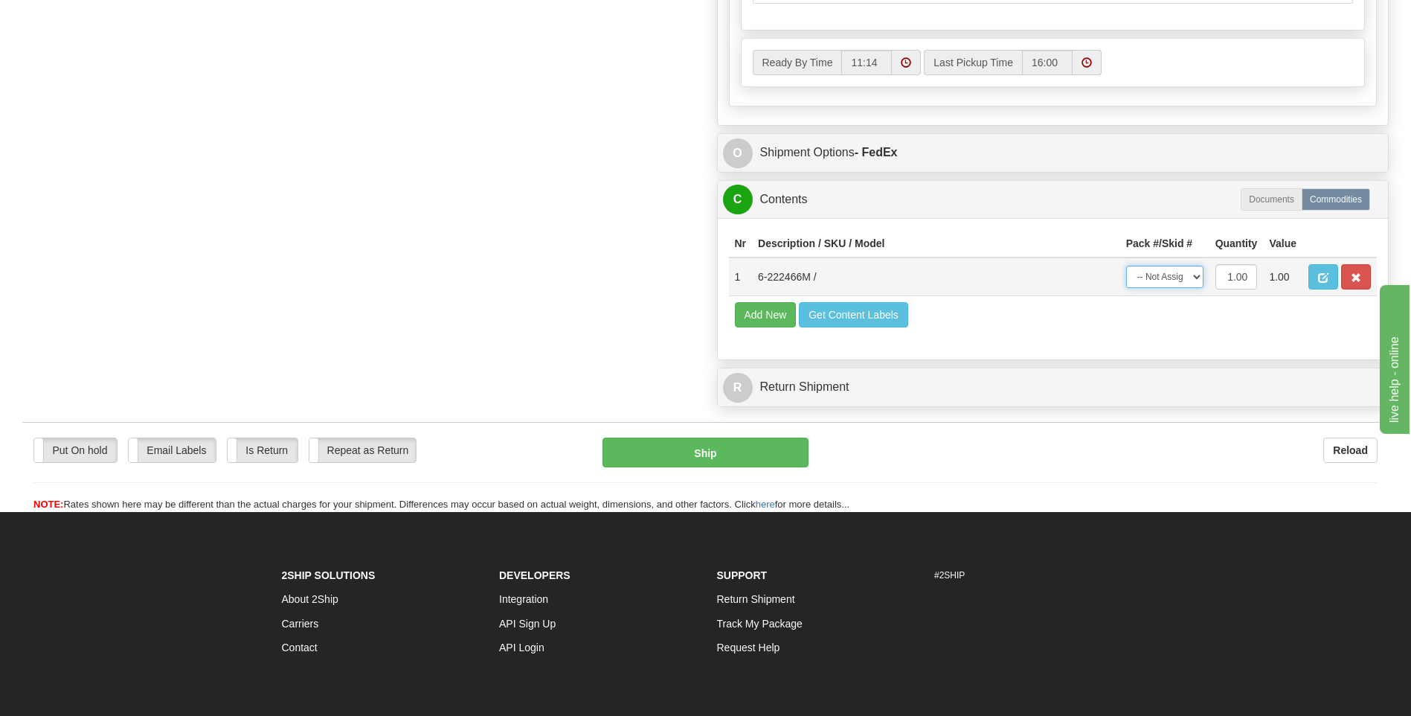
click at [1131, 281] on select "-- Not Assigned -- Package 1" at bounding box center [1164, 277] width 77 height 22
select select "0"
click at [1126, 266] on select "-- Not Assigned -- Package 1" at bounding box center [1164, 277] width 77 height 22
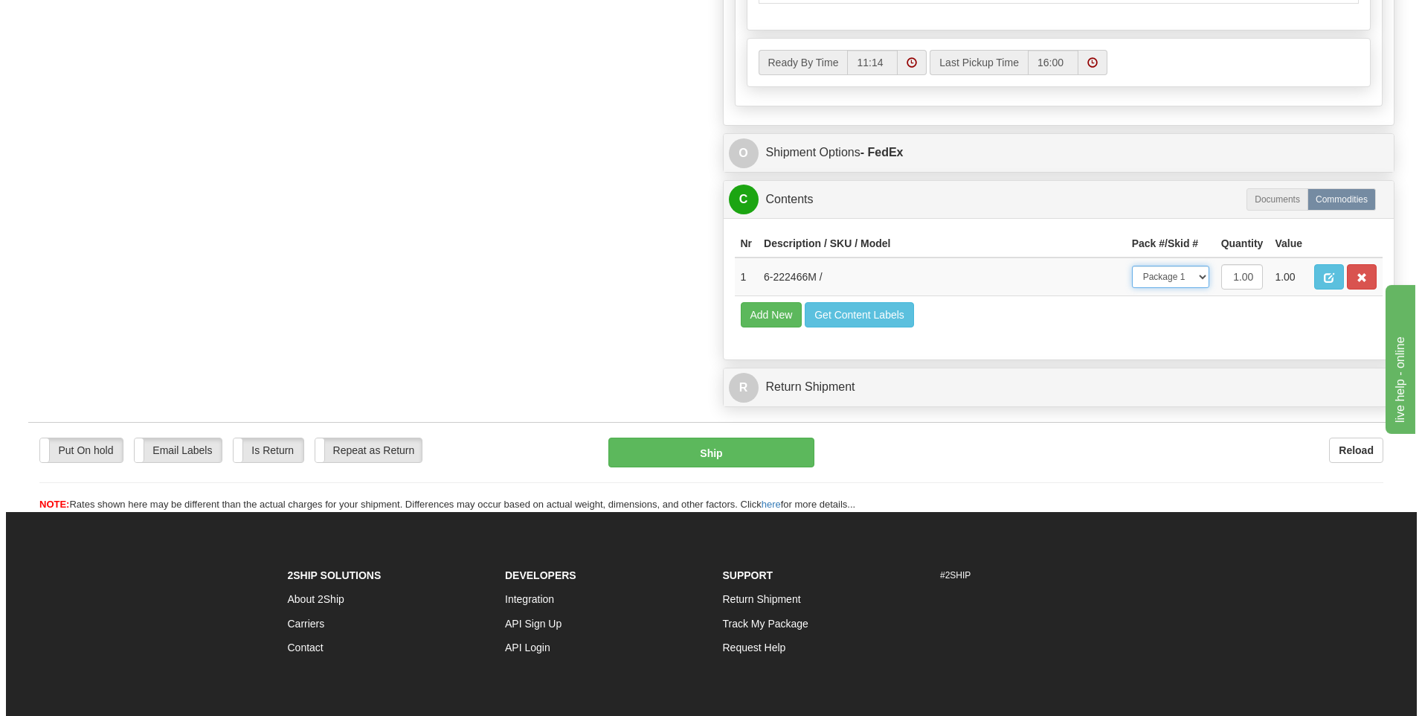
scroll to position [298, 0]
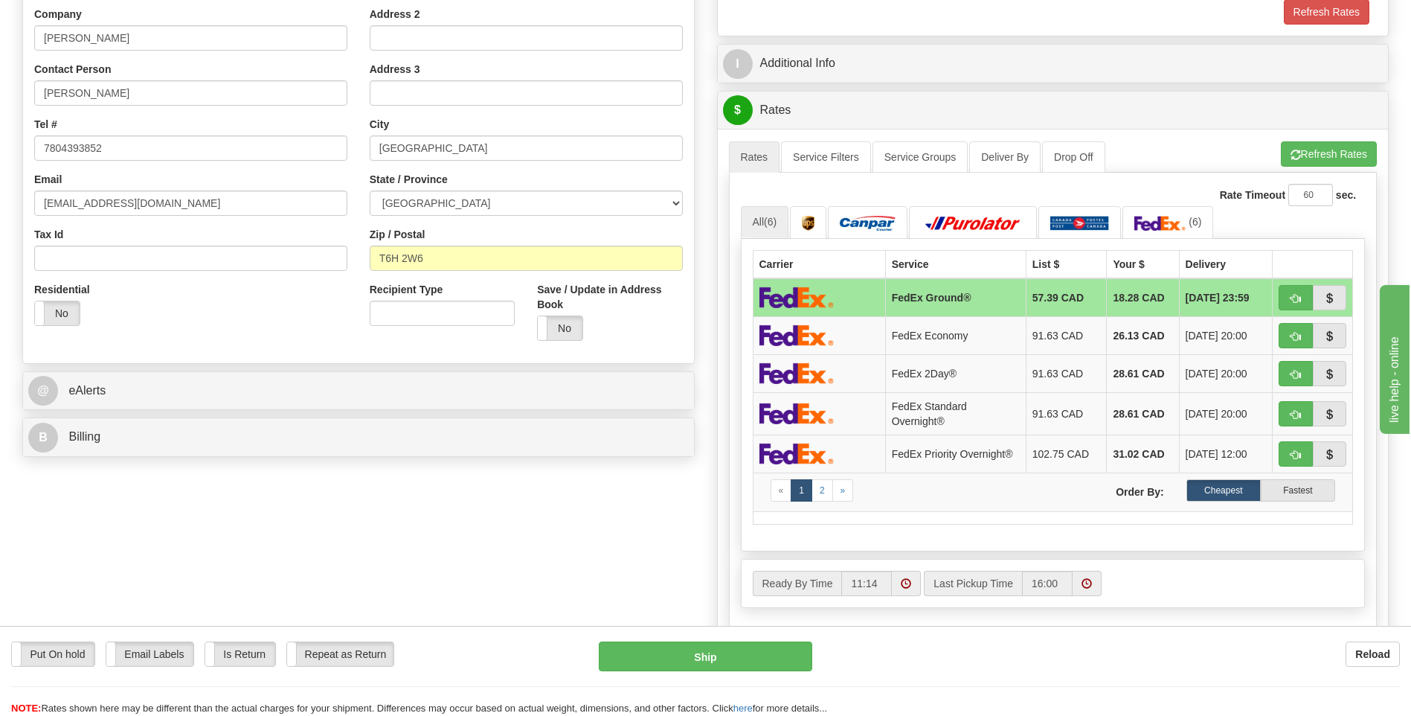
click at [1311, 167] on ul "Rates Service Filters Service Groups Deliver By Drop Off Pickup Refresh Rates C…" at bounding box center [1053, 156] width 649 height 31
click at [1311, 163] on button "Refresh Rates" at bounding box center [1329, 153] width 96 height 25
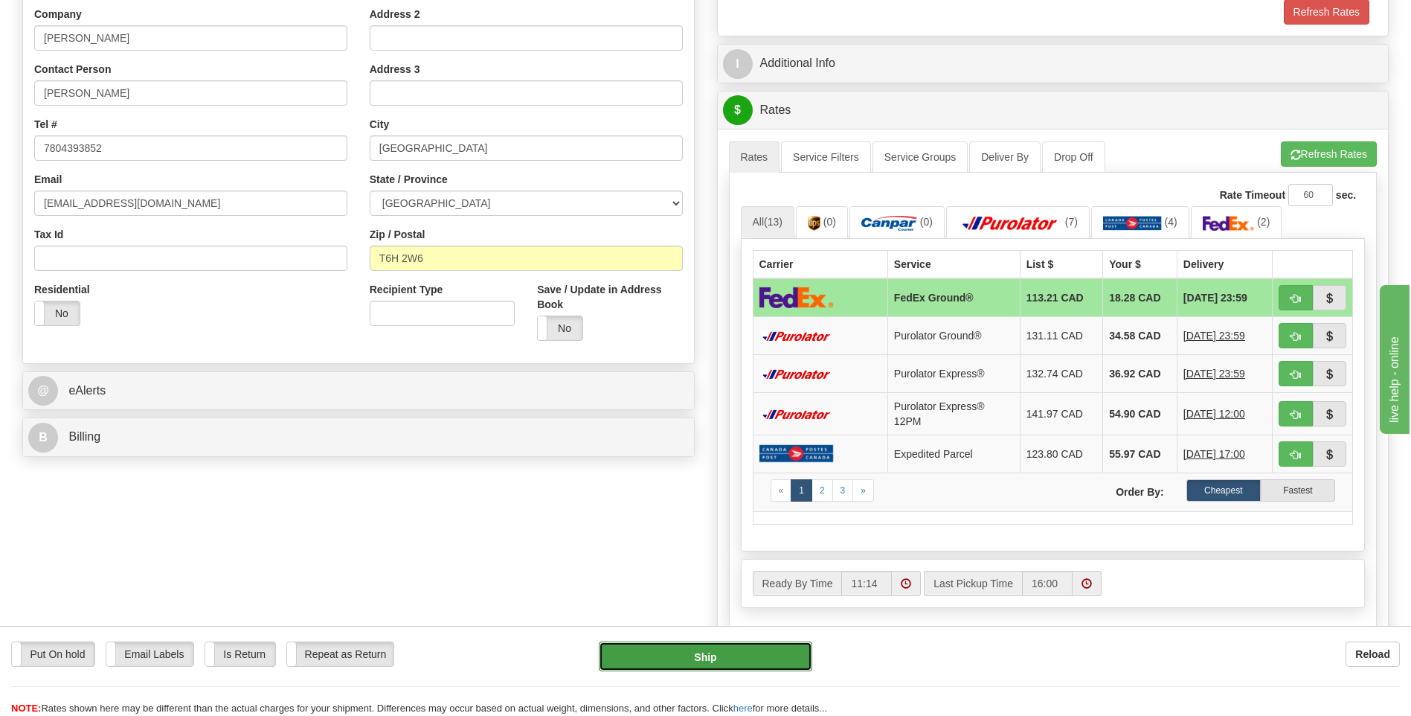
click at [656, 664] on button "Ship" at bounding box center [705, 656] width 213 height 30
type input "92"
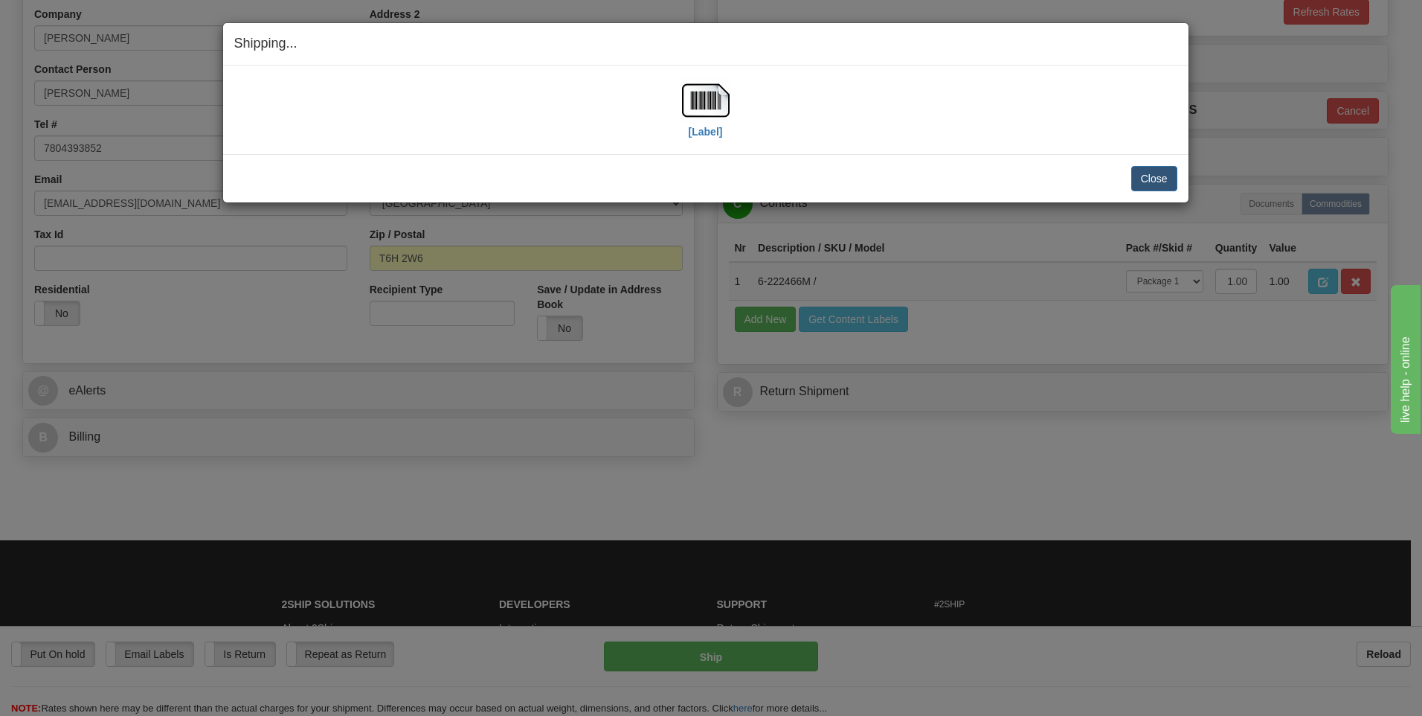
click at [713, 68] on div "[Label] IMPORTANT NOTICE Embassy / Consulate / Government Building / Hospital C…" at bounding box center [705, 109] width 965 height 89
click at [714, 81] on img at bounding box center [706, 101] width 48 height 48
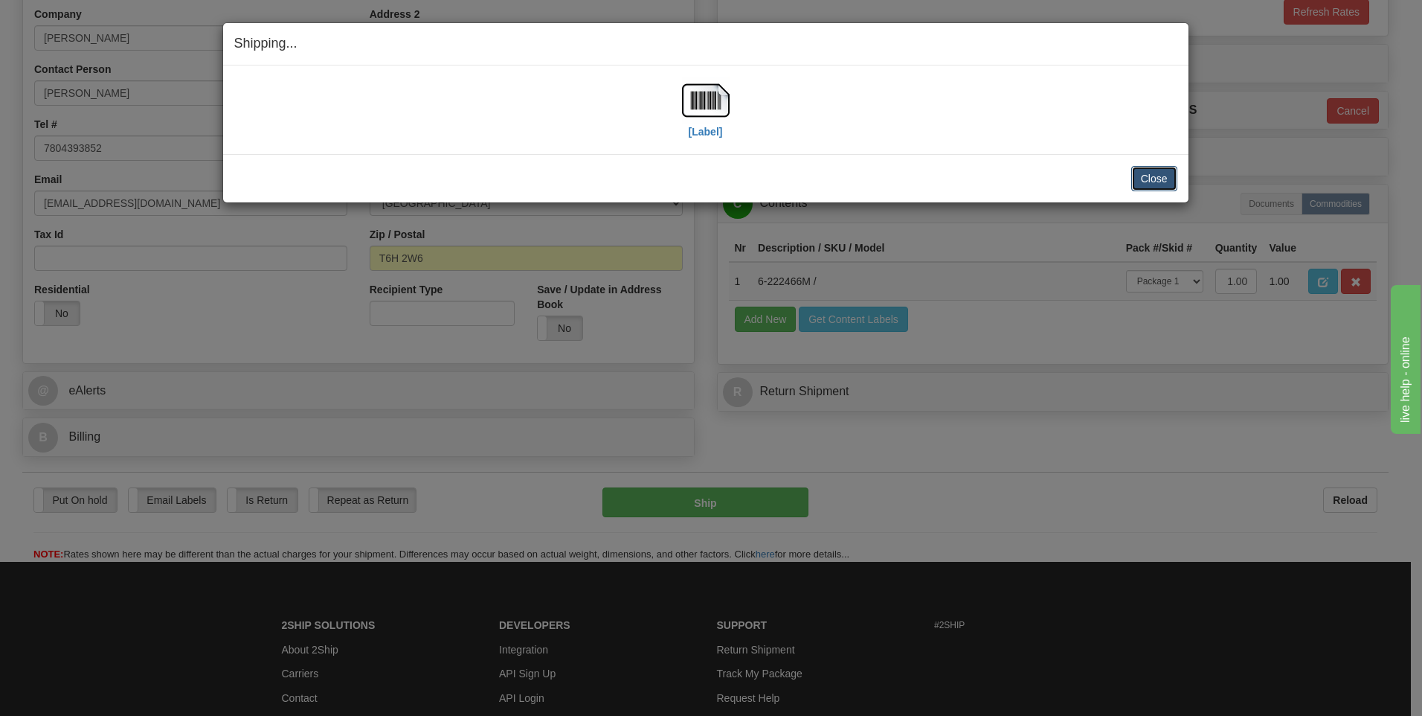
click at [1171, 179] on button "Close" at bounding box center [1154, 178] width 46 height 25
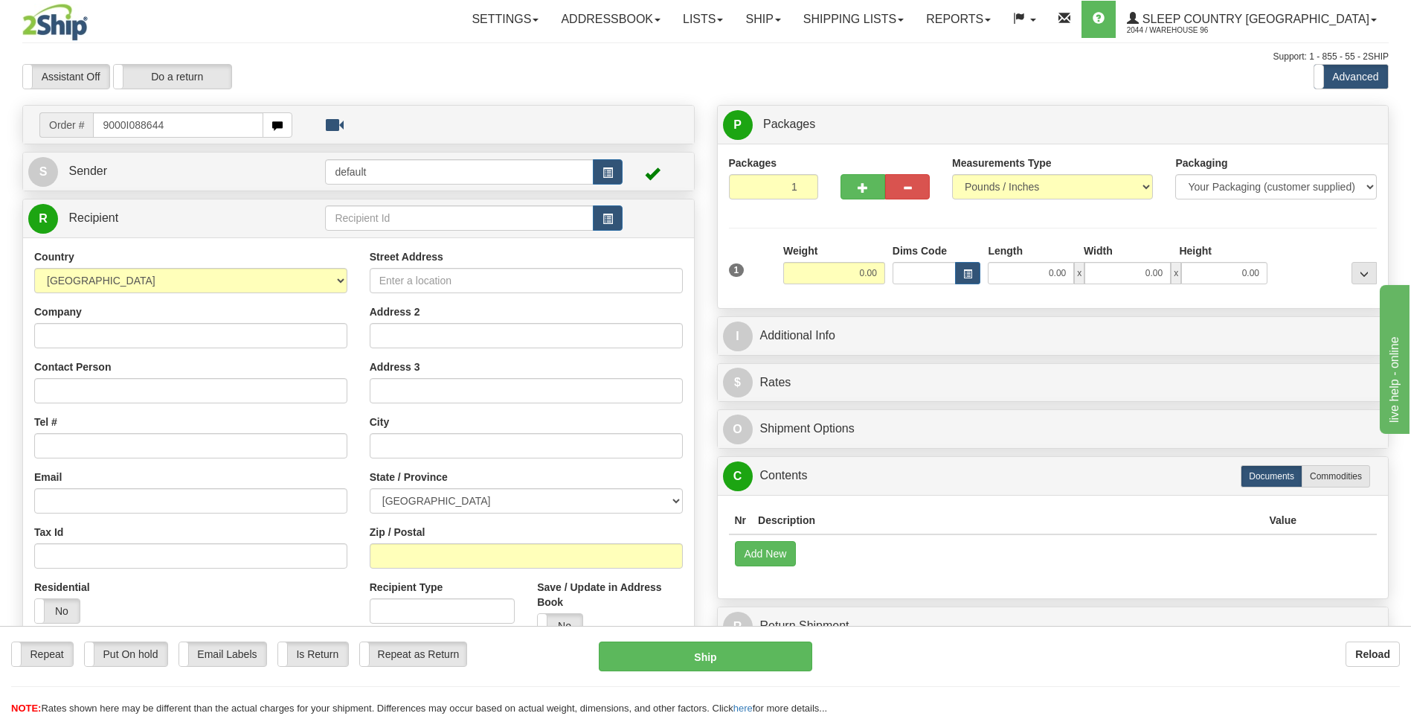
type input "9000I088644"
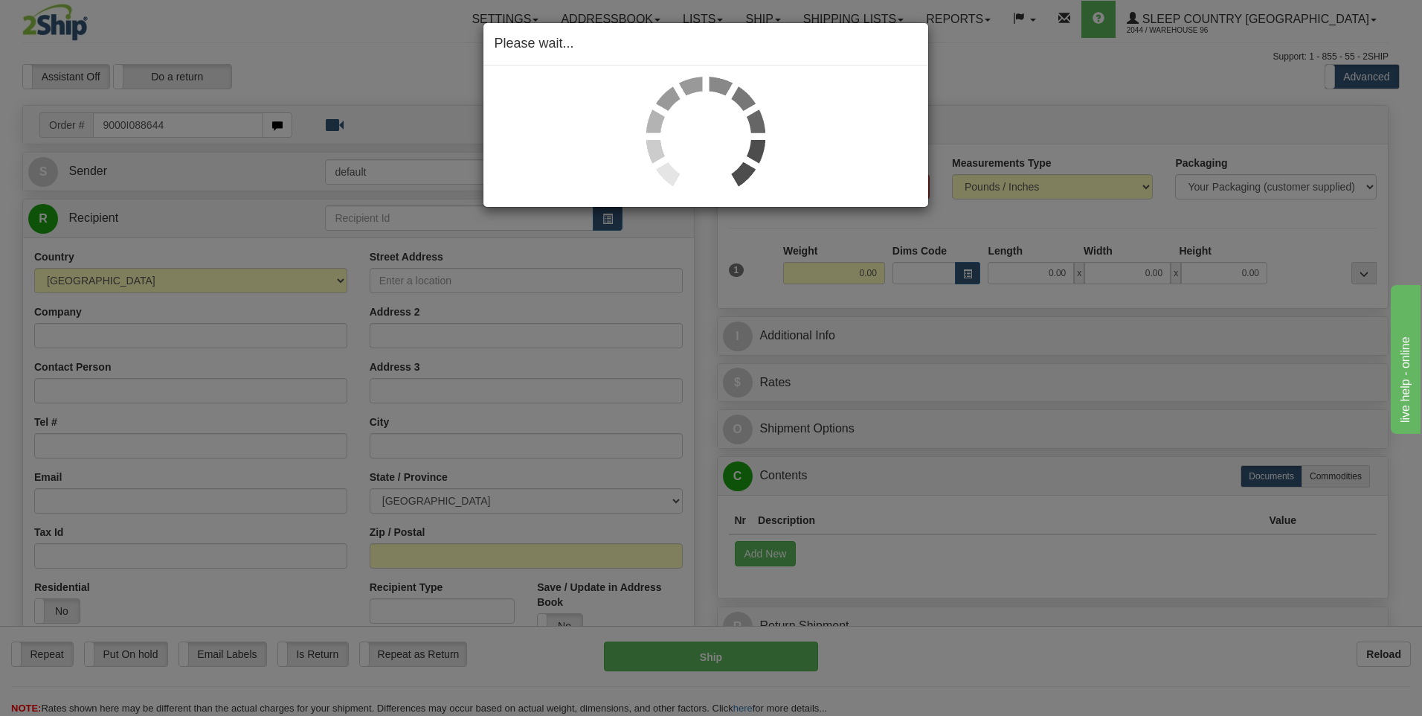
click at [1039, 270] on div "Please wait..." at bounding box center [711, 358] width 1422 height 716
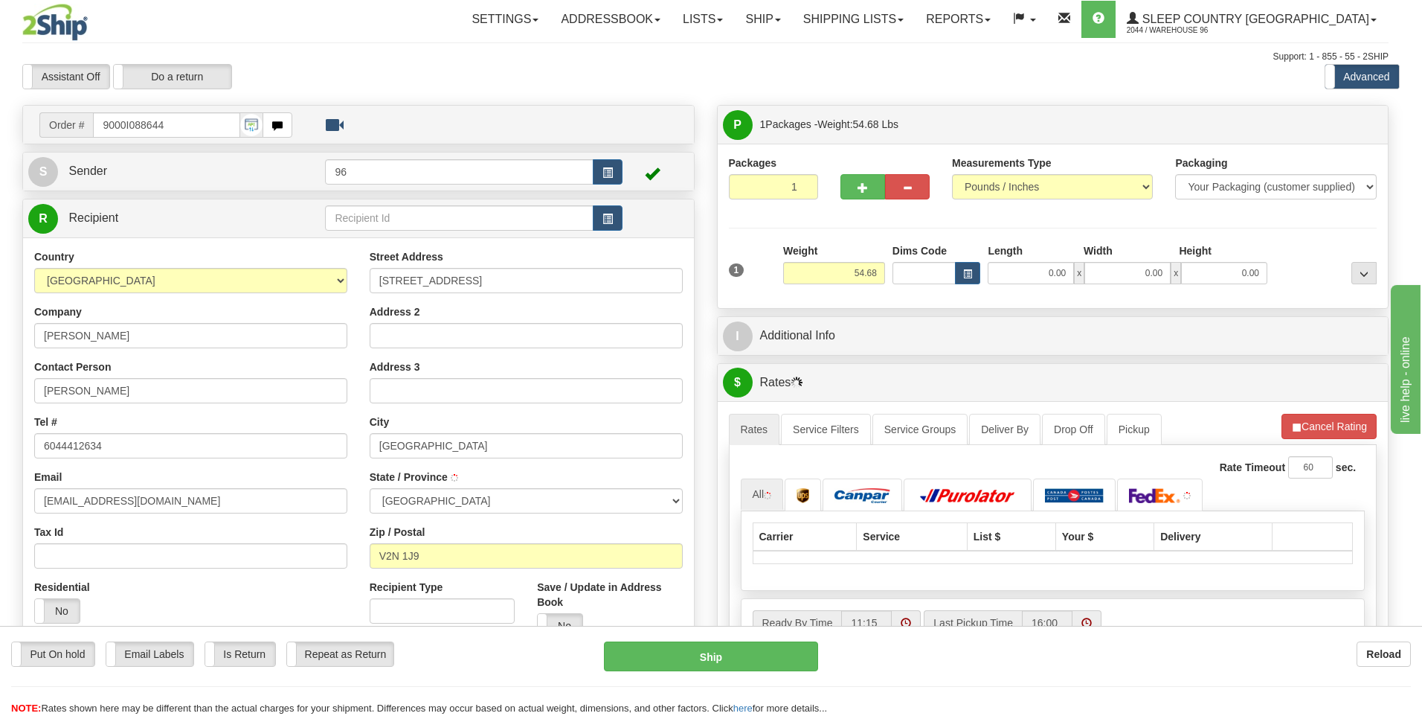
click at [1044, 274] on body "Training Course Close Toggle navigation Settings Shipping Preferences New Recip…" at bounding box center [711, 358] width 1422 height 716
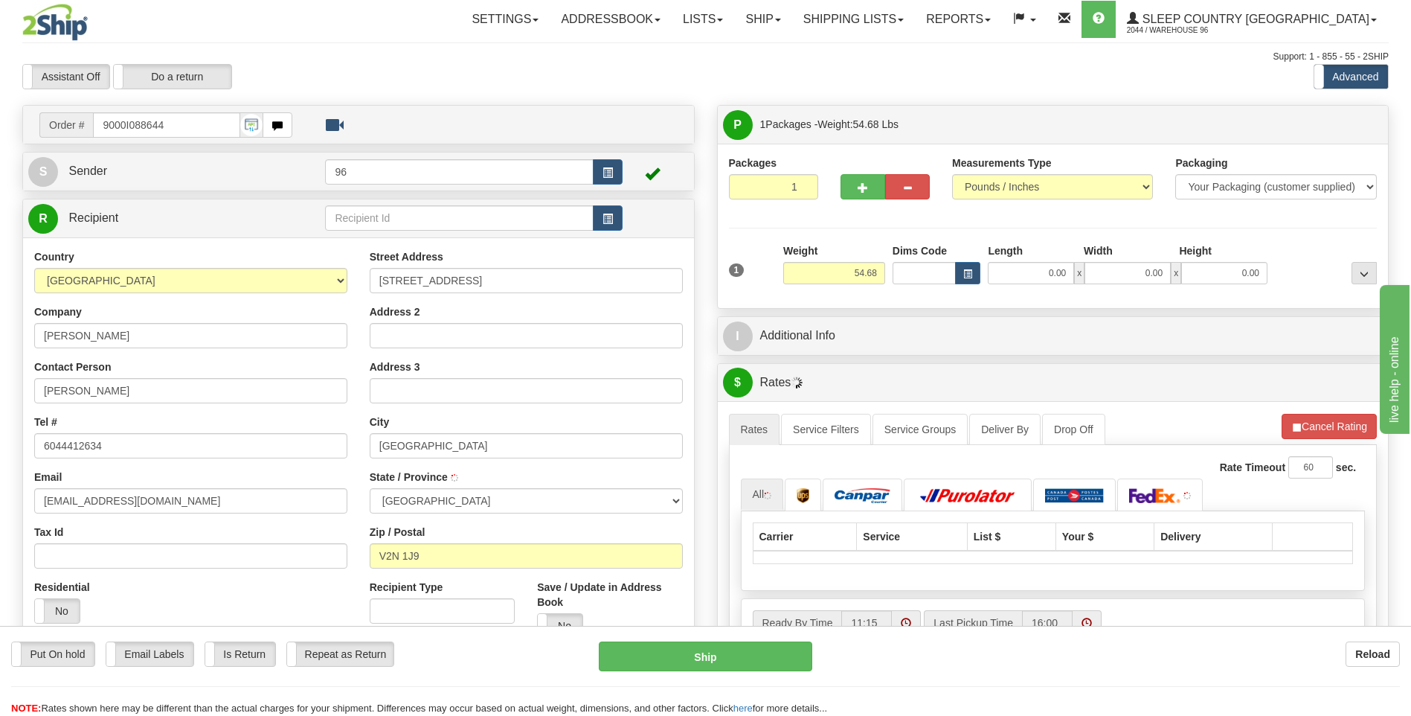
type input "PRINCE GEORGE"
click at [1044, 274] on input "0.00" at bounding box center [1031, 273] width 86 height 22
type input "17.00"
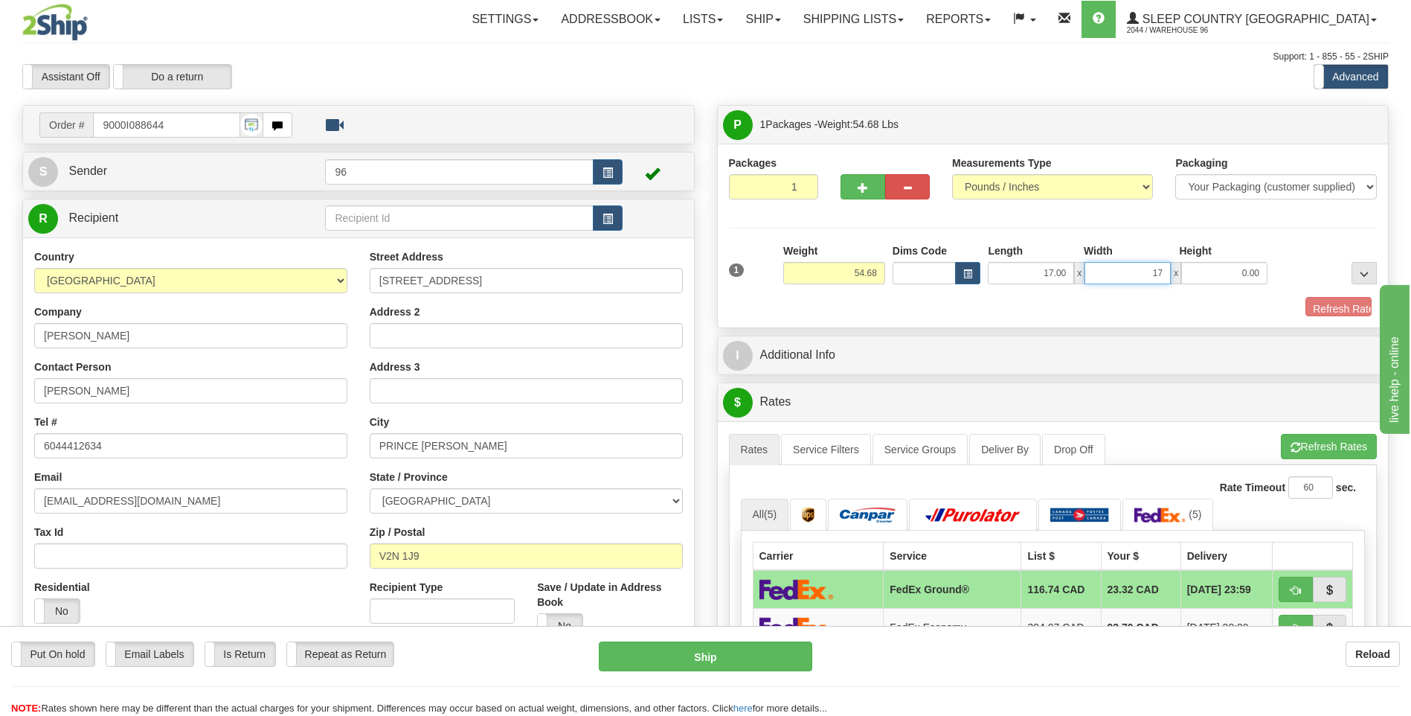
type input "17.00"
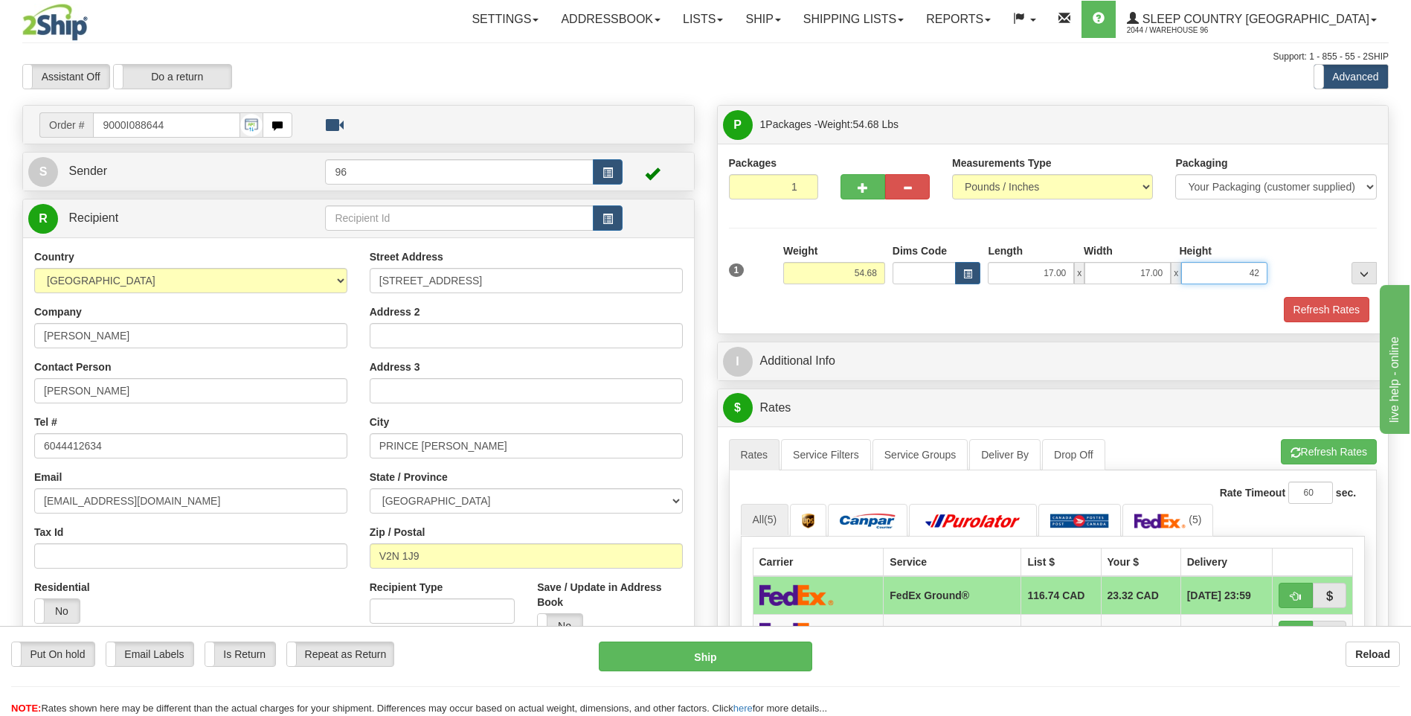
type input "42.00"
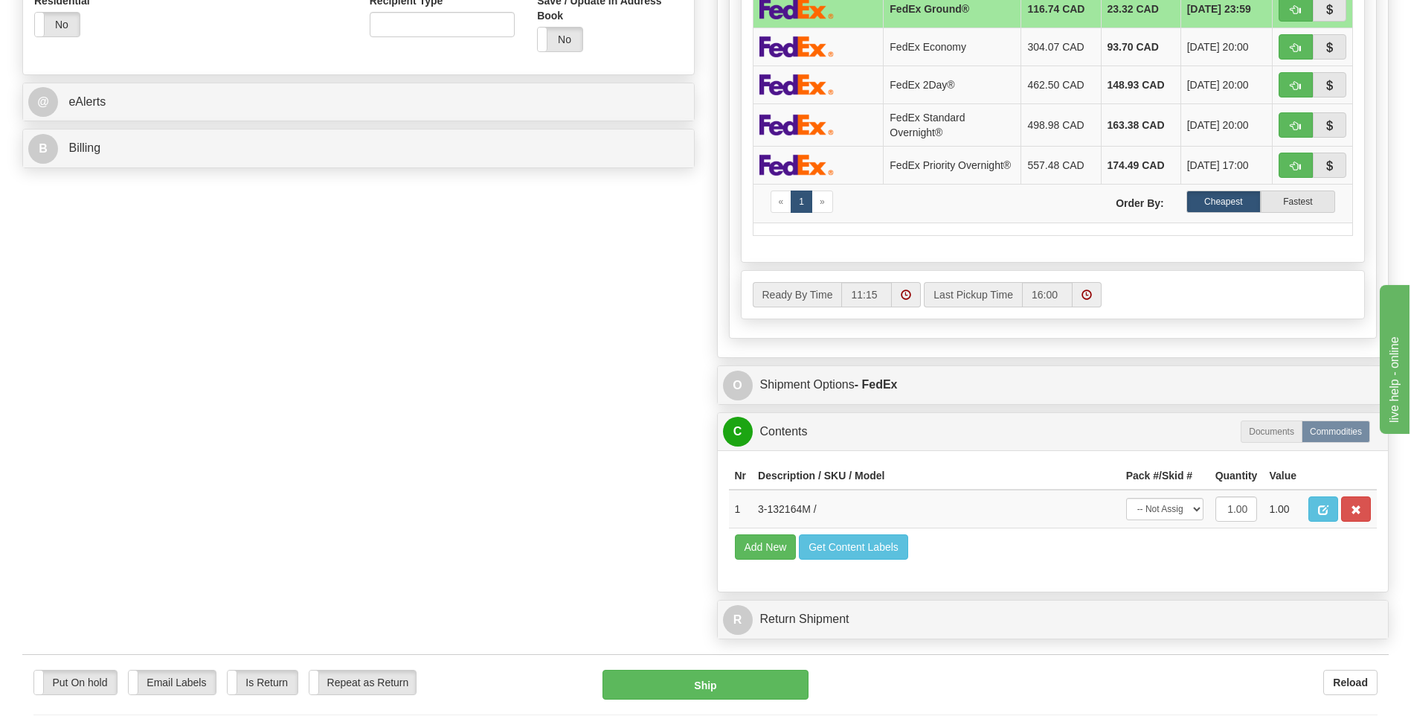
scroll to position [744, 0]
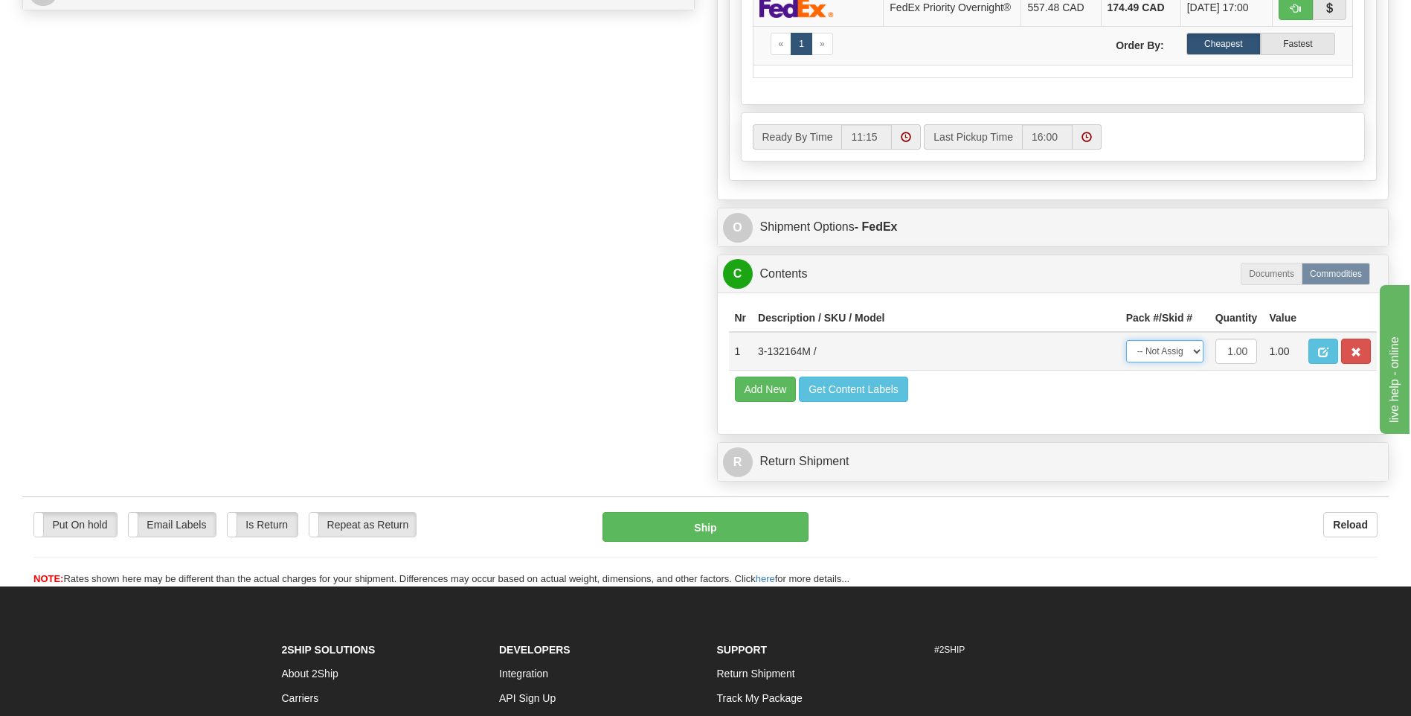
drag, startPoint x: 1173, startPoint y: 344, endPoint x: 1176, endPoint y: 356, distance: 11.5
click at [1173, 344] on select "-- Not Assigned -- Package 1" at bounding box center [1164, 351] width 77 height 22
select select "0"
click at [1126, 344] on select "-- Not Assigned -- Package 1" at bounding box center [1164, 351] width 77 height 22
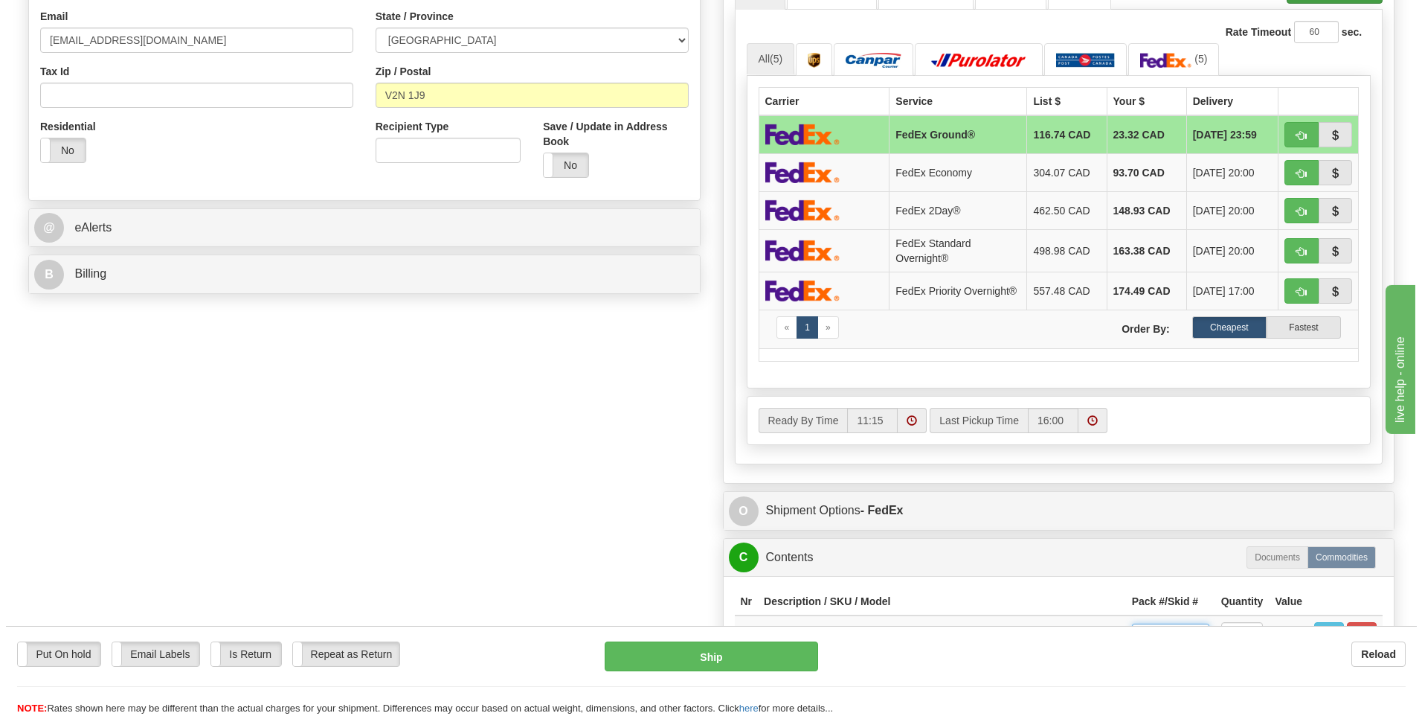
scroll to position [223, 0]
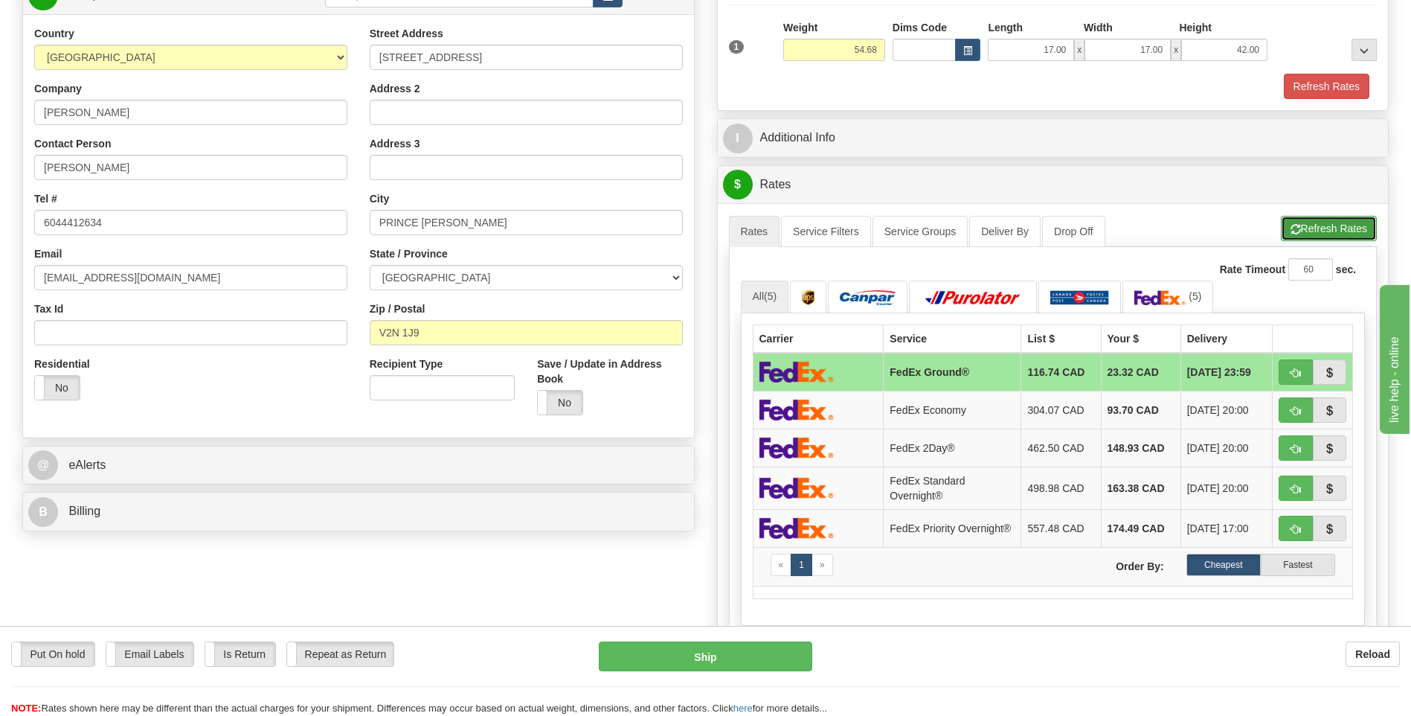
click at [1322, 220] on button "Refresh Rates" at bounding box center [1329, 228] width 96 height 25
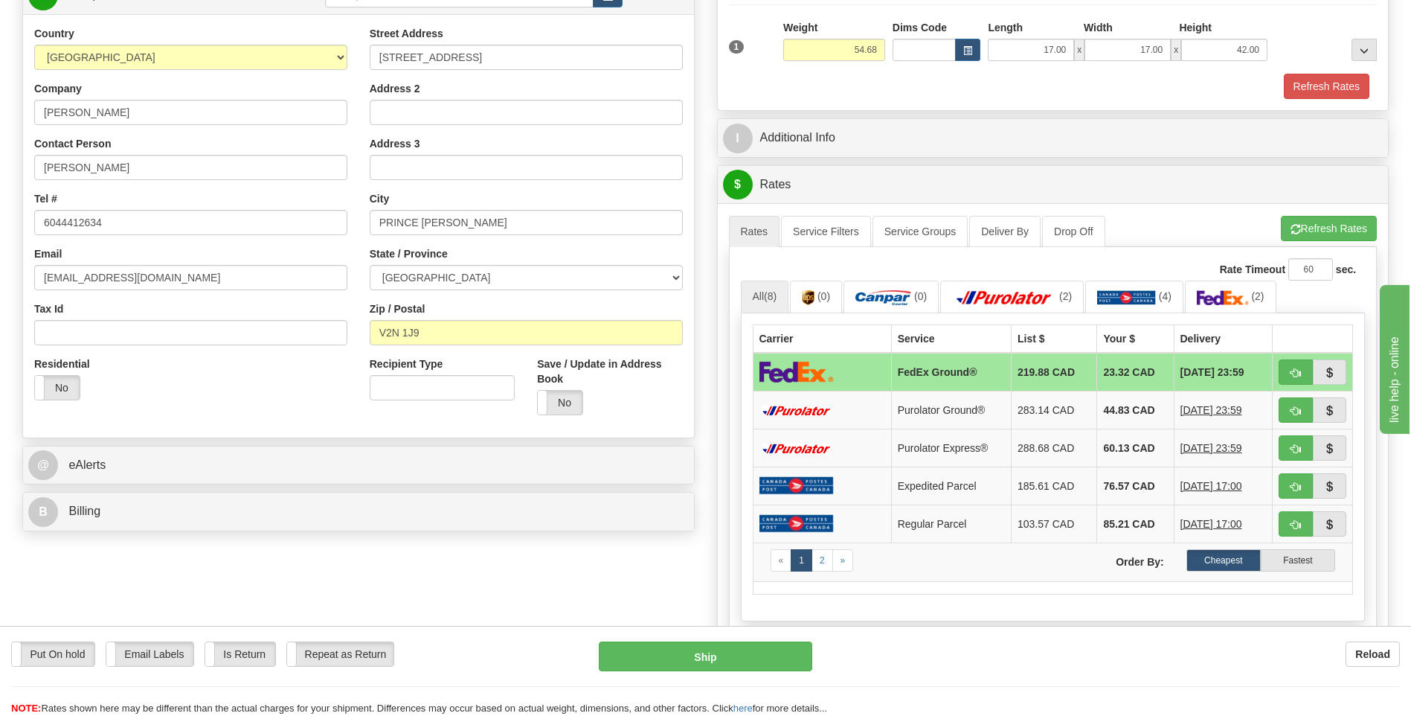
click at [754, 638] on div "Put On hold Put On hold Email Labels Email Labels Edit Is Return Is Return Repe…" at bounding box center [705, 671] width 1411 height 90
click at [753, 645] on div "Put On hold Put On hold Email Labels Email Labels Edit Is Return Is Return Repe…" at bounding box center [705, 671] width 1411 height 90
click at [752, 651] on button "Ship" at bounding box center [705, 656] width 213 height 30
type input "92"
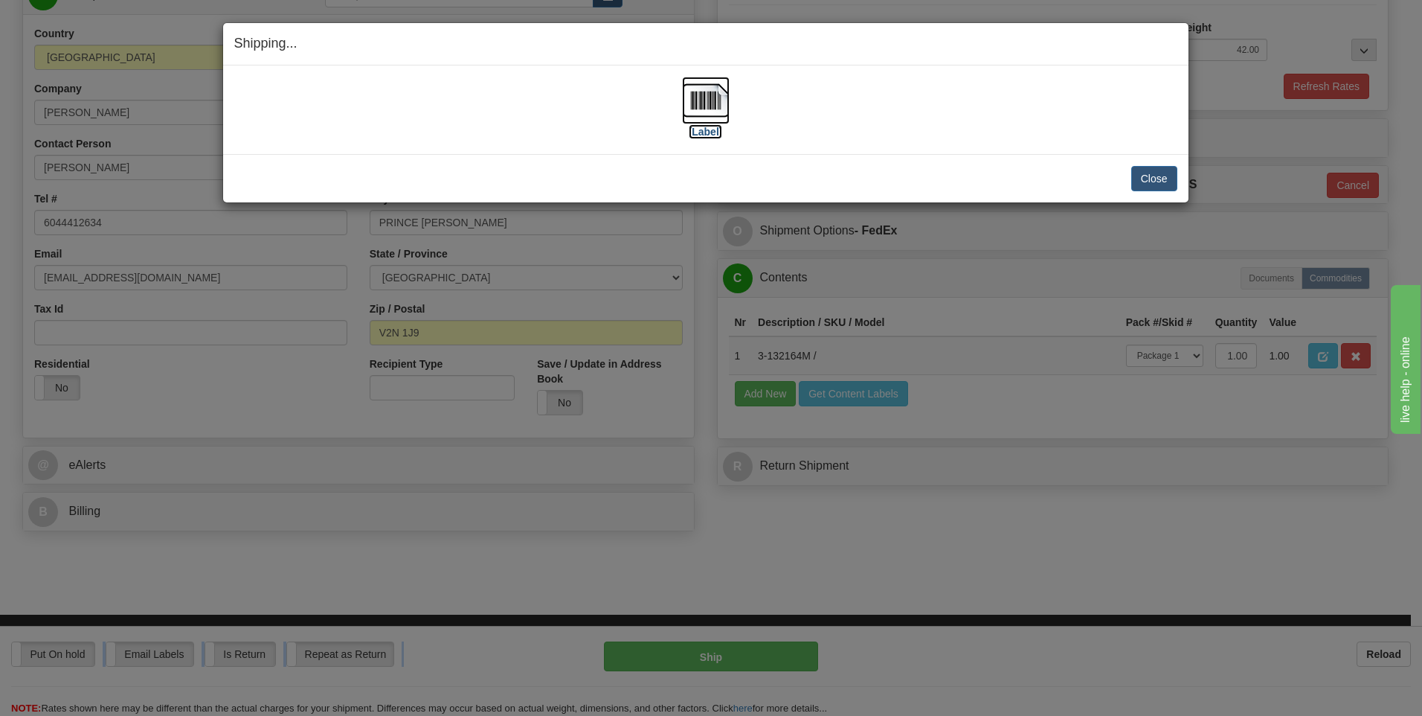
click at [699, 116] on img at bounding box center [706, 101] width 48 height 48
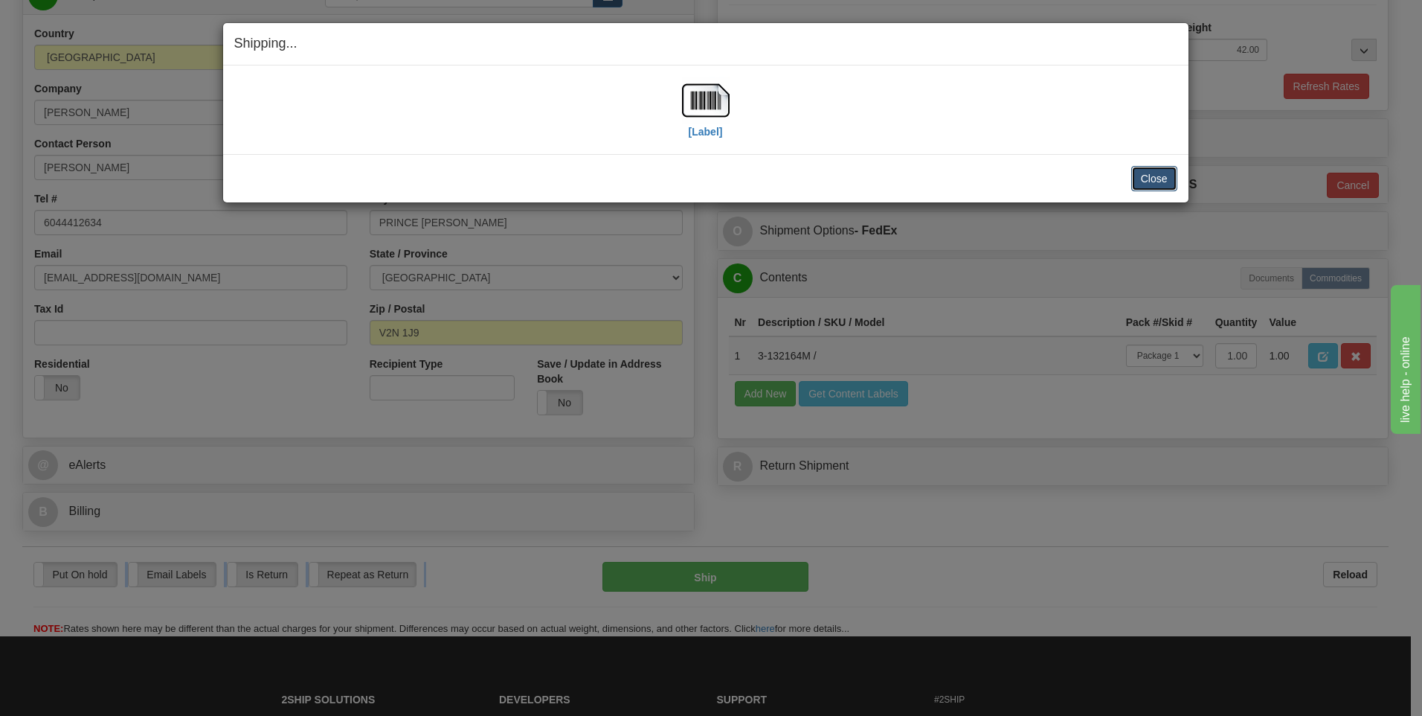
click at [1162, 176] on button "Close" at bounding box center [1154, 178] width 46 height 25
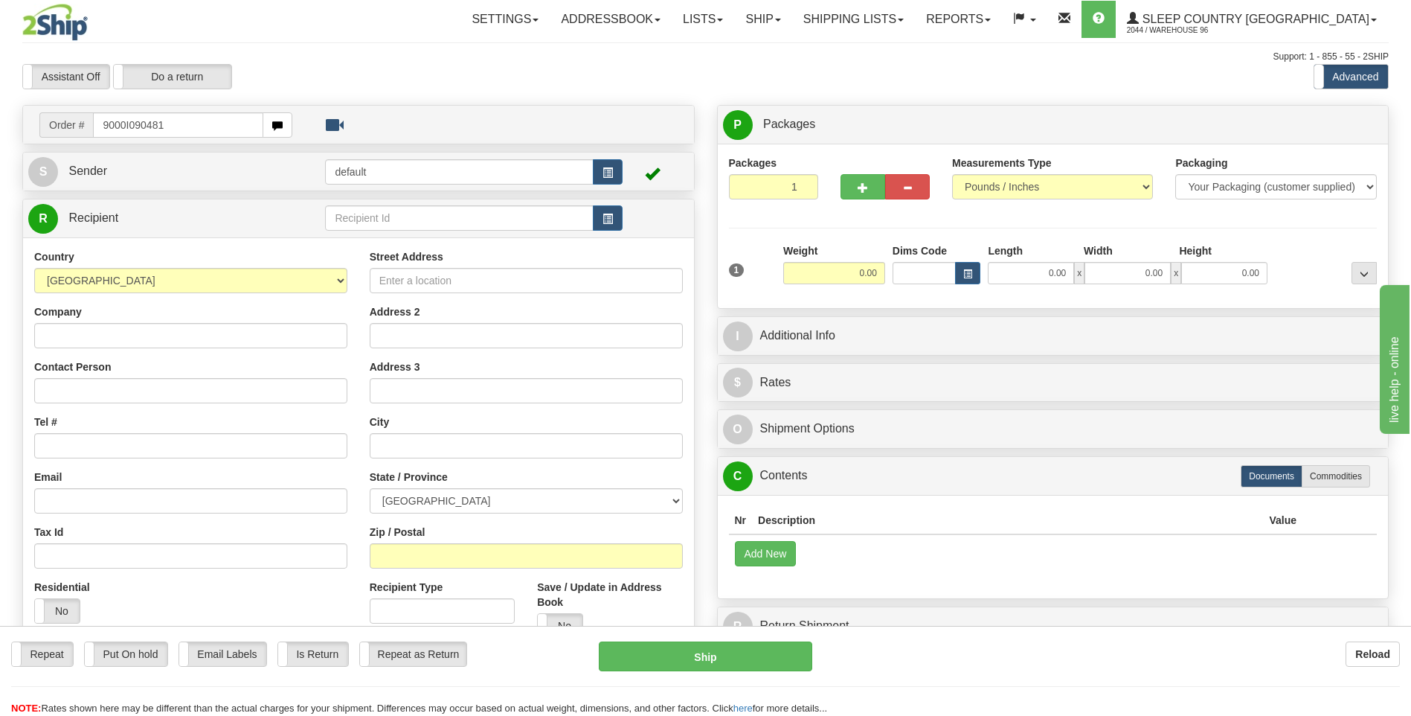
type input "9000I090481"
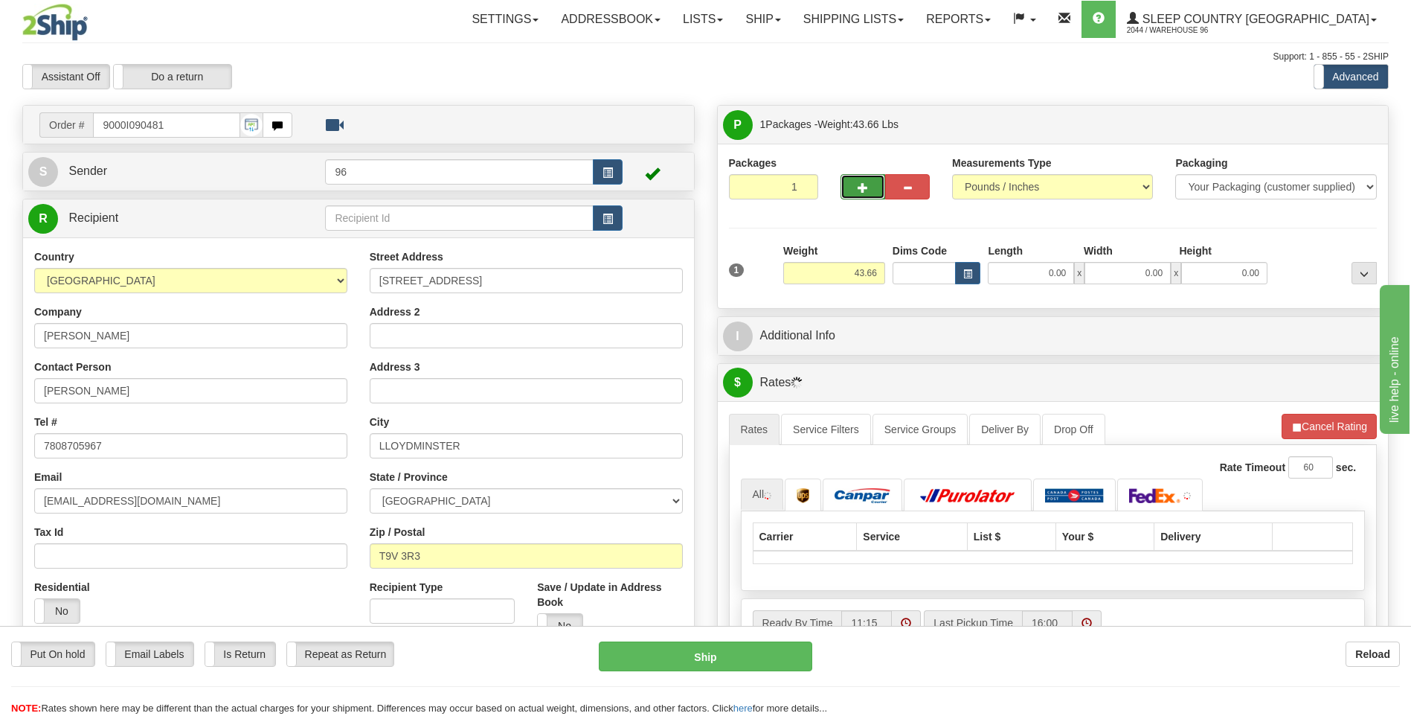
click at [868, 186] on button "button" at bounding box center [863, 186] width 45 height 25
type input "2"
click at [1041, 278] on input "0.00" at bounding box center [1031, 273] width 86 height 22
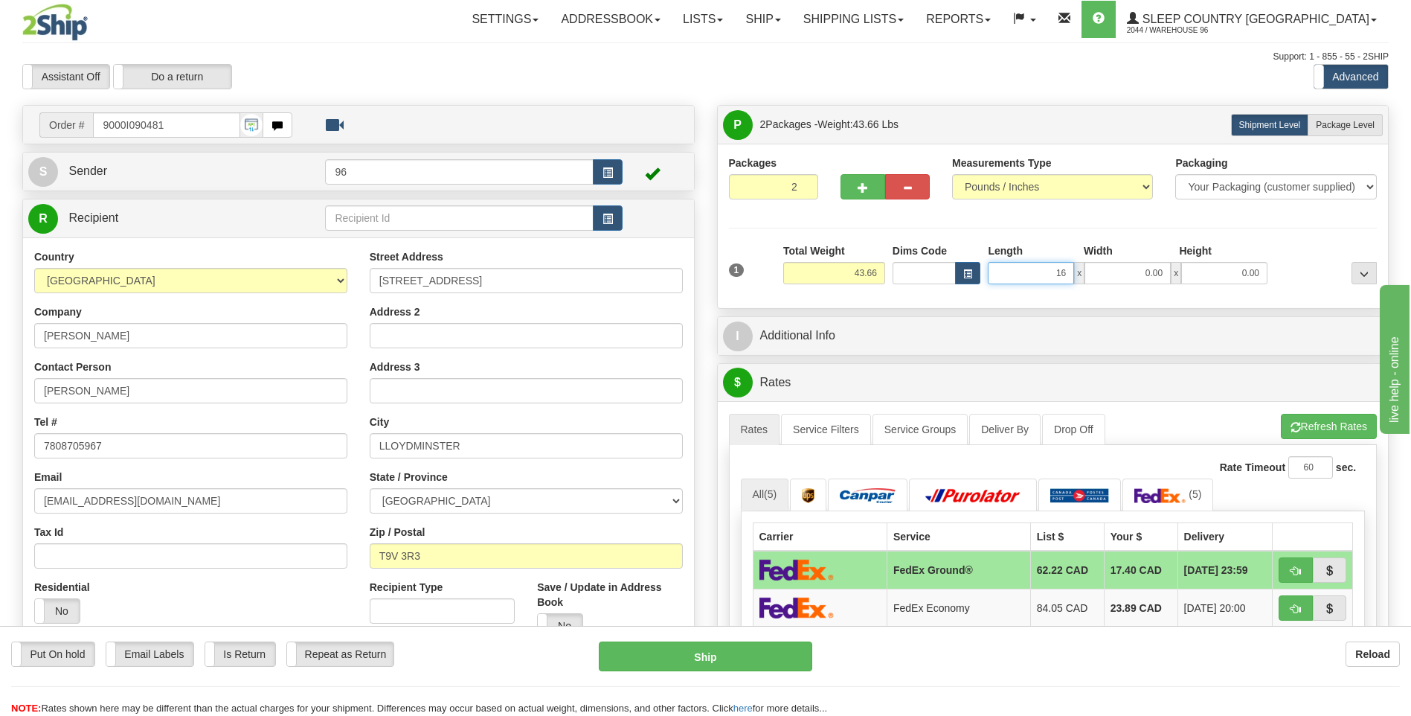
type input "16.00"
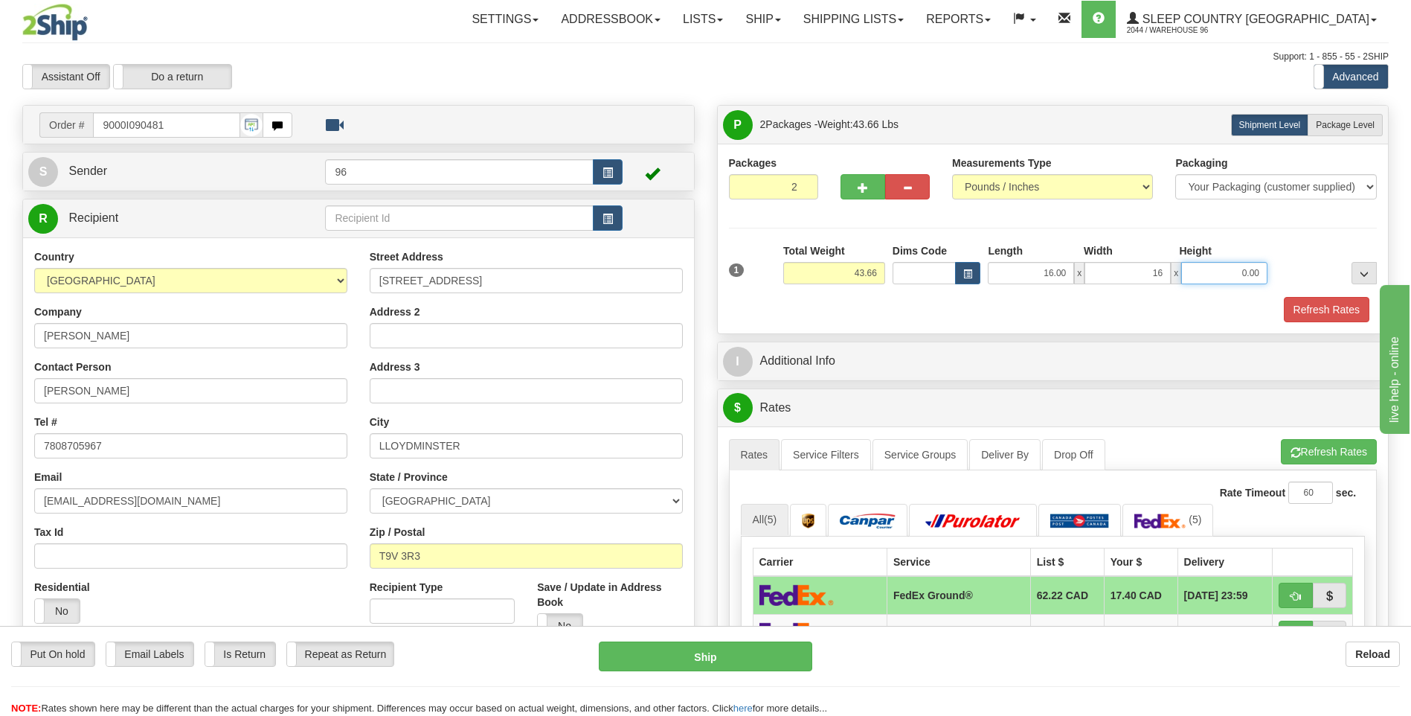
type input "16.00"
type input "40.00"
click at [875, 193] on button "button" at bounding box center [863, 186] width 45 height 25
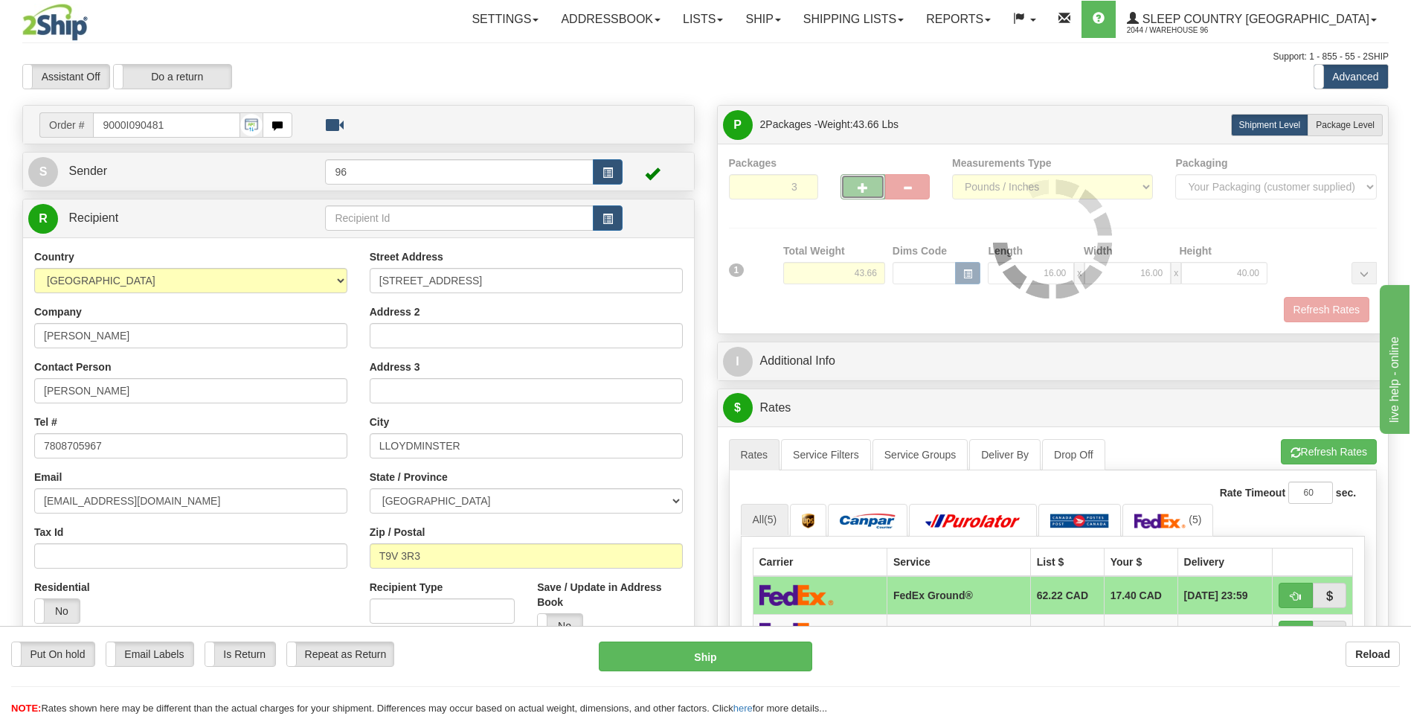
click at [867, 272] on div at bounding box center [1053, 238] width 649 height 167
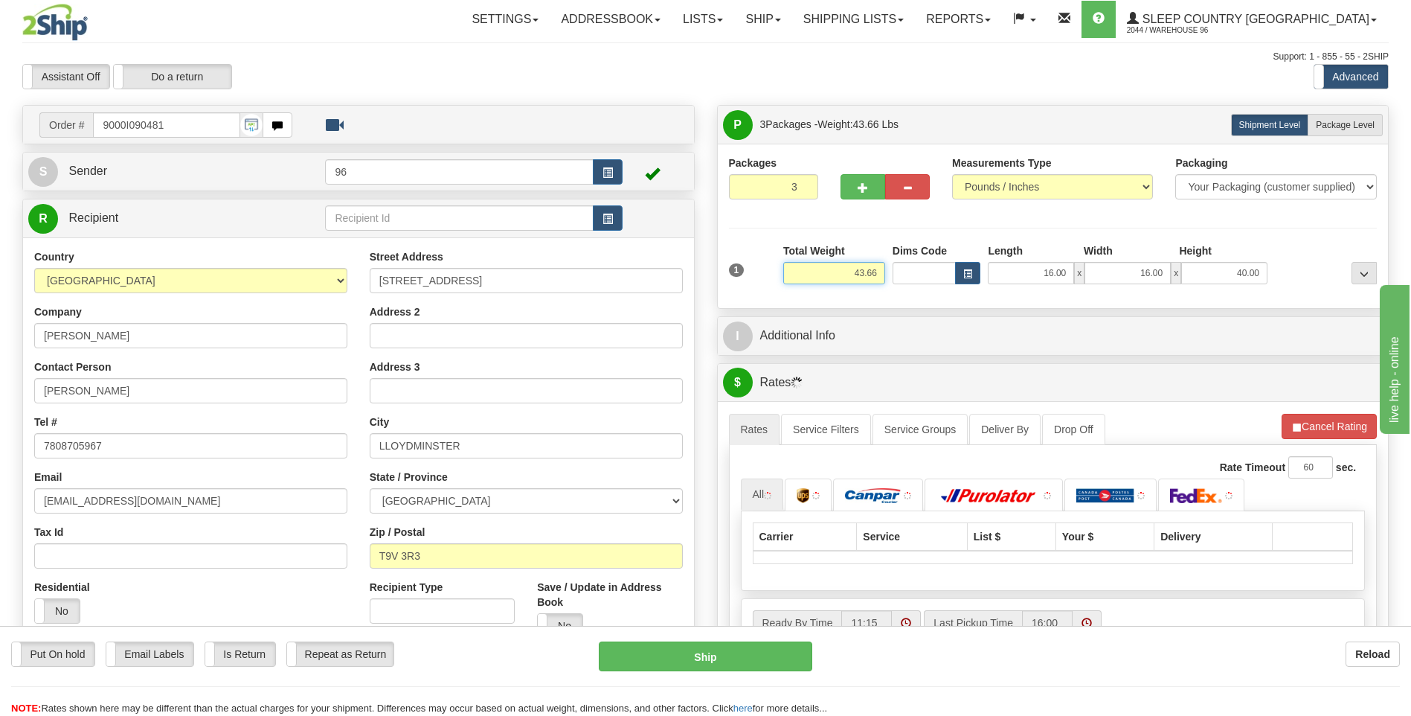
click at [869, 272] on input "43.66" at bounding box center [834, 273] width 102 height 22
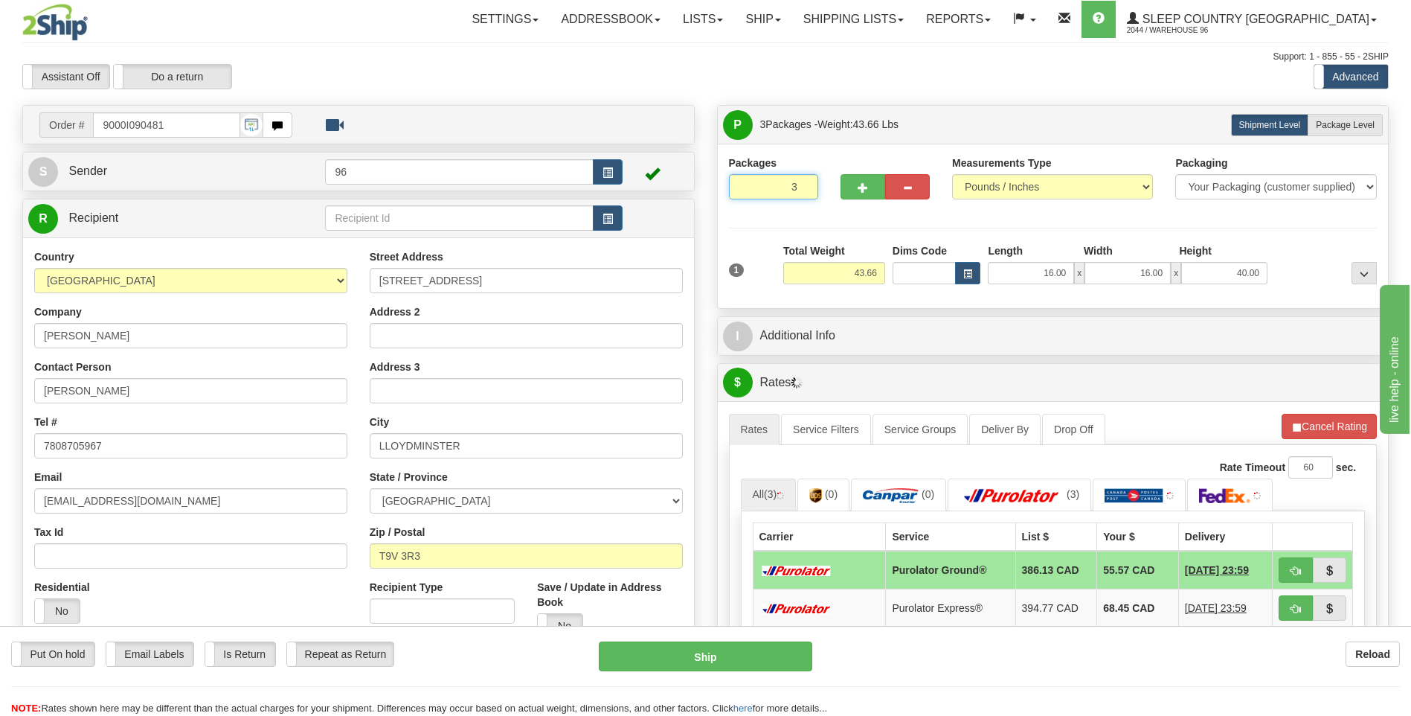
click at [815, 186] on input "3" at bounding box center [773, 186] width 89 height 25
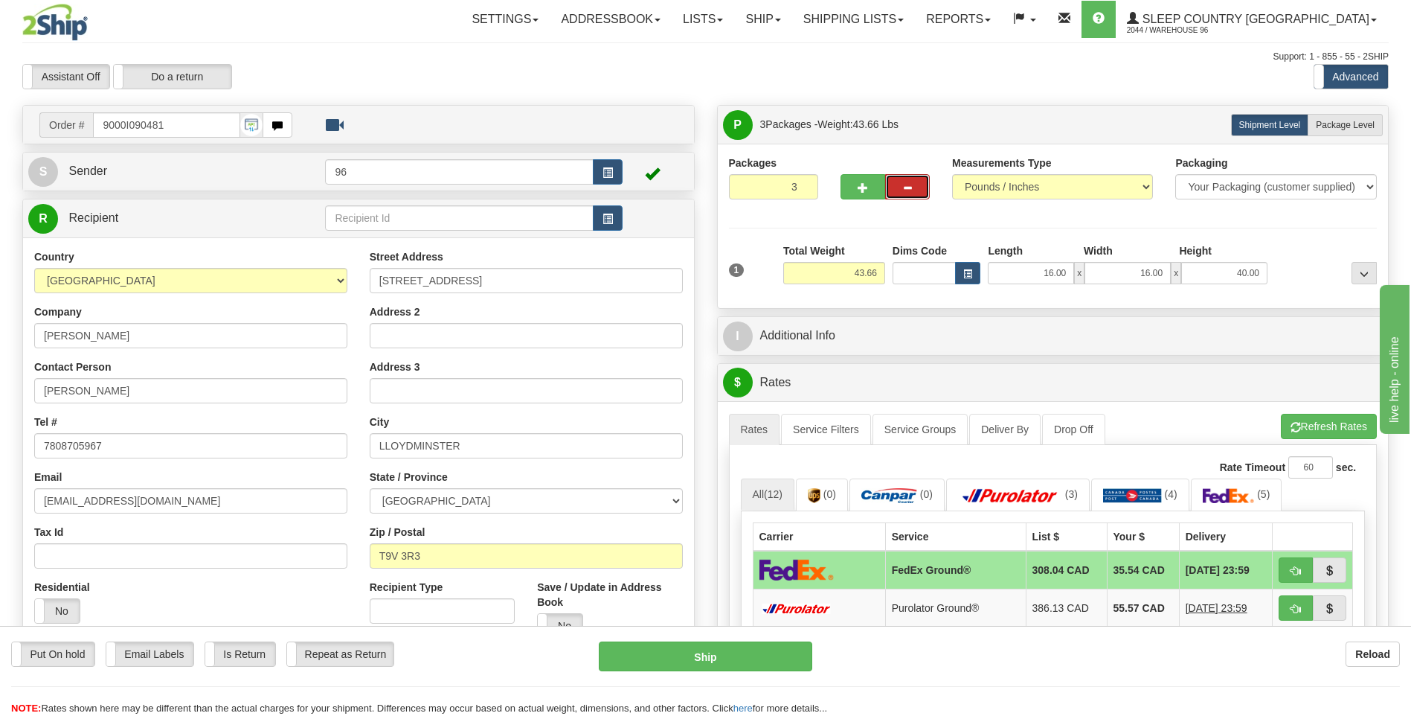
click at [886, 186] on button "button" at bounding box center [907, 186] width 45 height 25
type input "2"
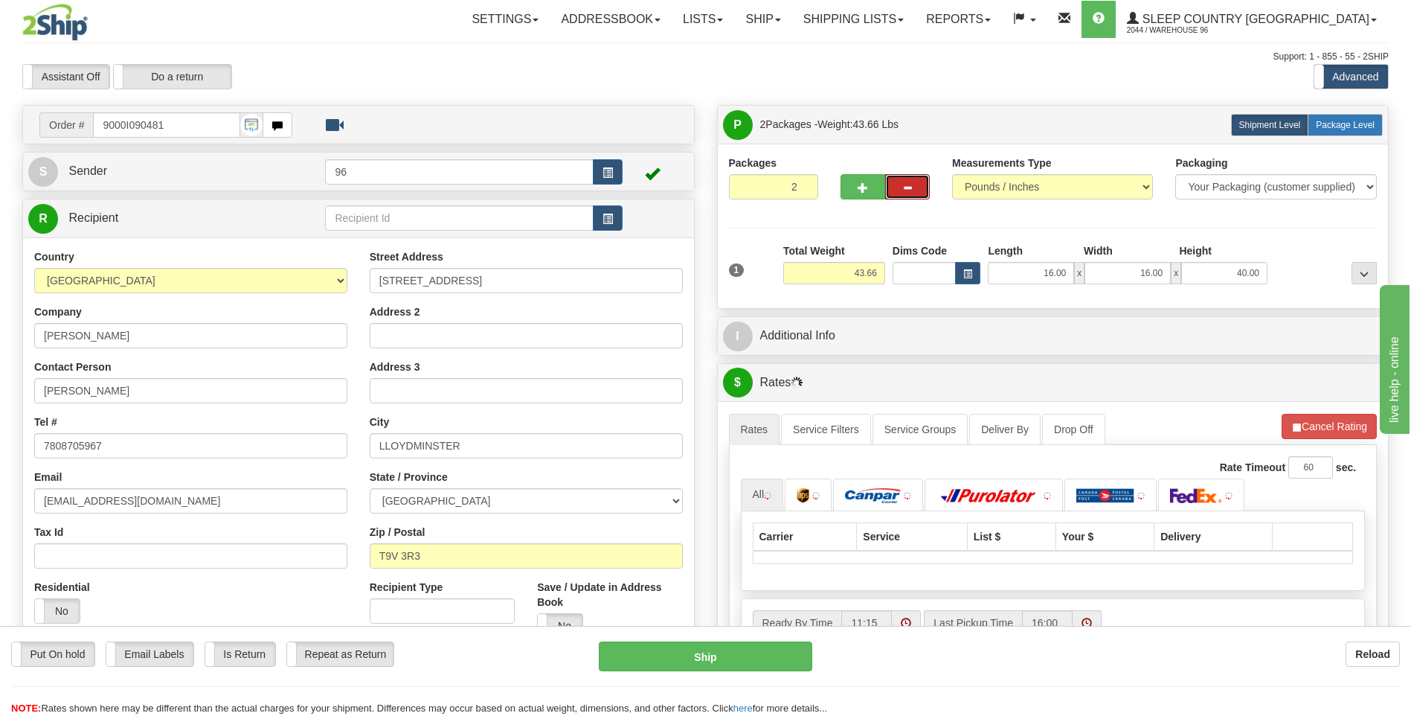
click at [1359, 125] on span "Package Level" at bounding box center [1345, 125] width 59 height 10
radio input "true"
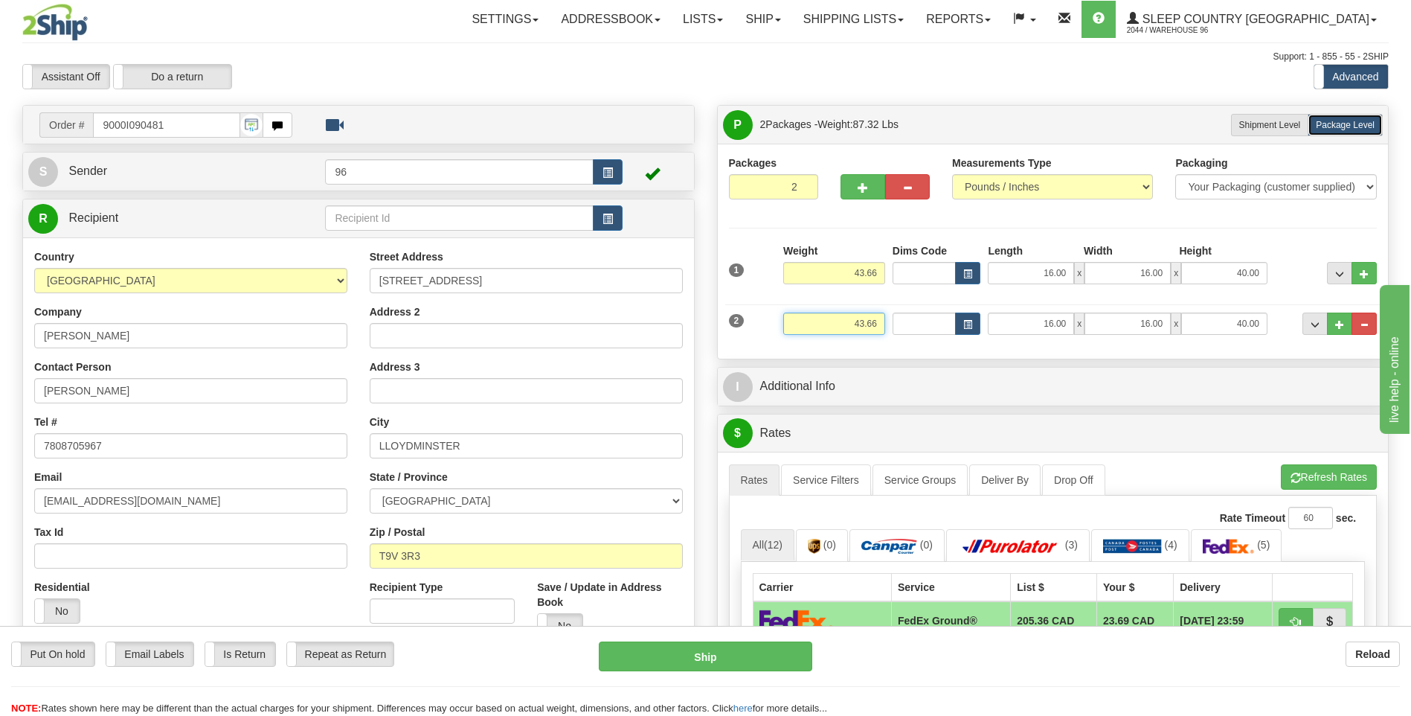
click at [861, 318] on input "43.66" at bounding box center [834, 323] width 102 height 22
type input "5.00"
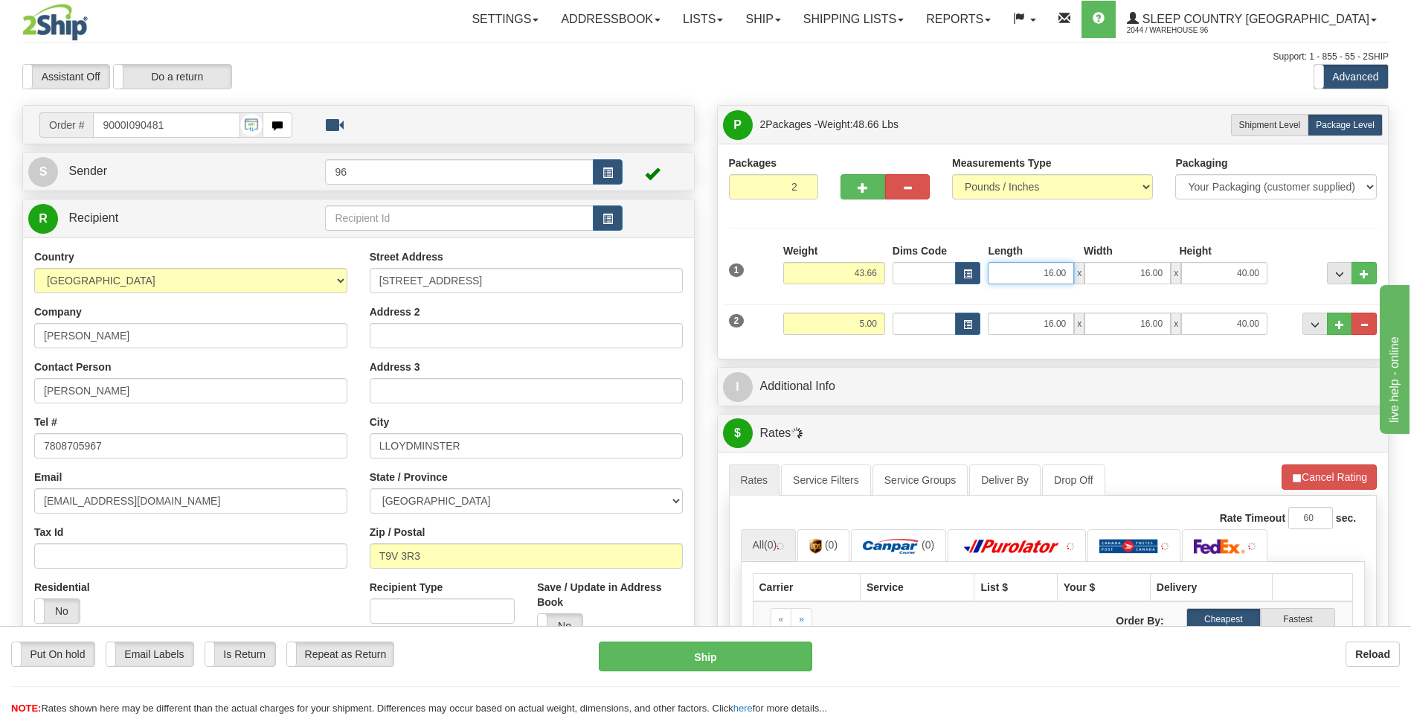
click at [1056, 276] on input "16.00" at bounding box center [1031, 273] width 86 height 22
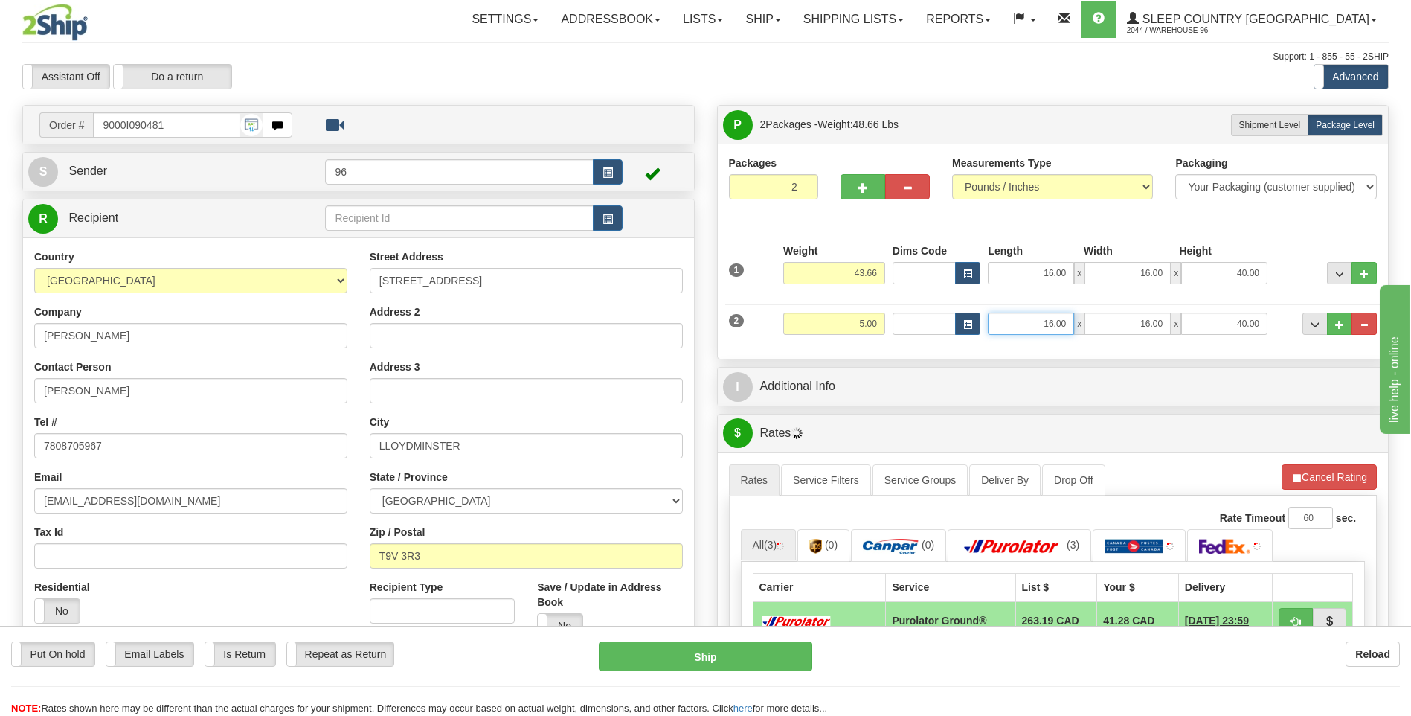
click at [1051, 327] on input "16.00" at bounding box center [1031, 323] width 86 height 22
type input "13.00"
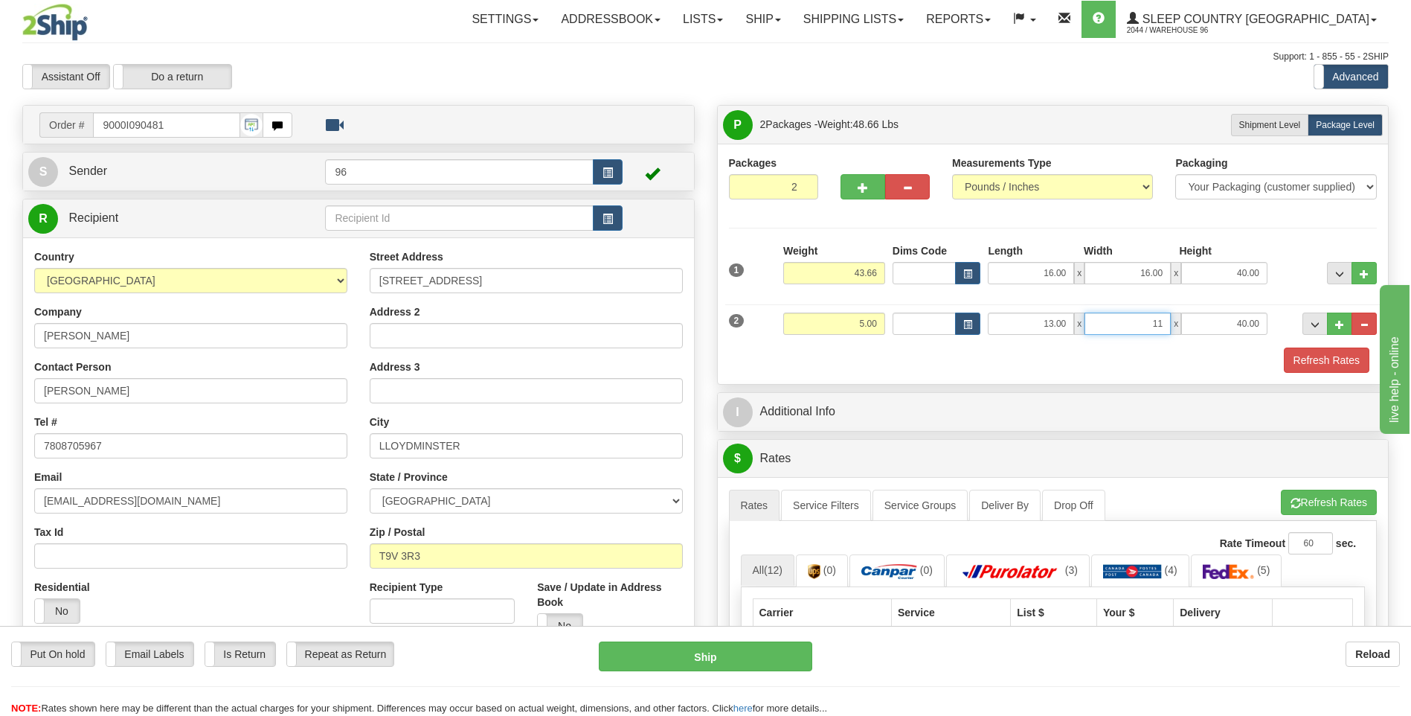
type input "11.00"
type input "3.00"
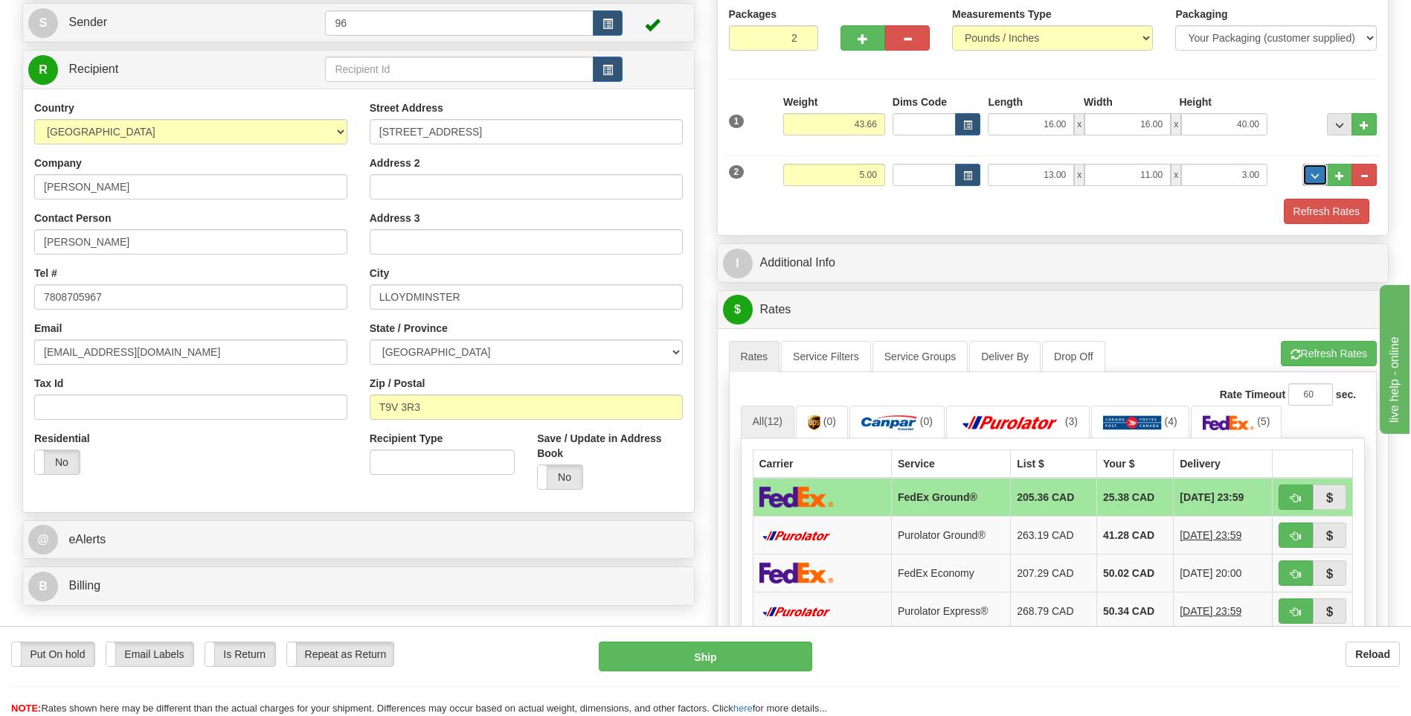
scroll to position [669, 0]
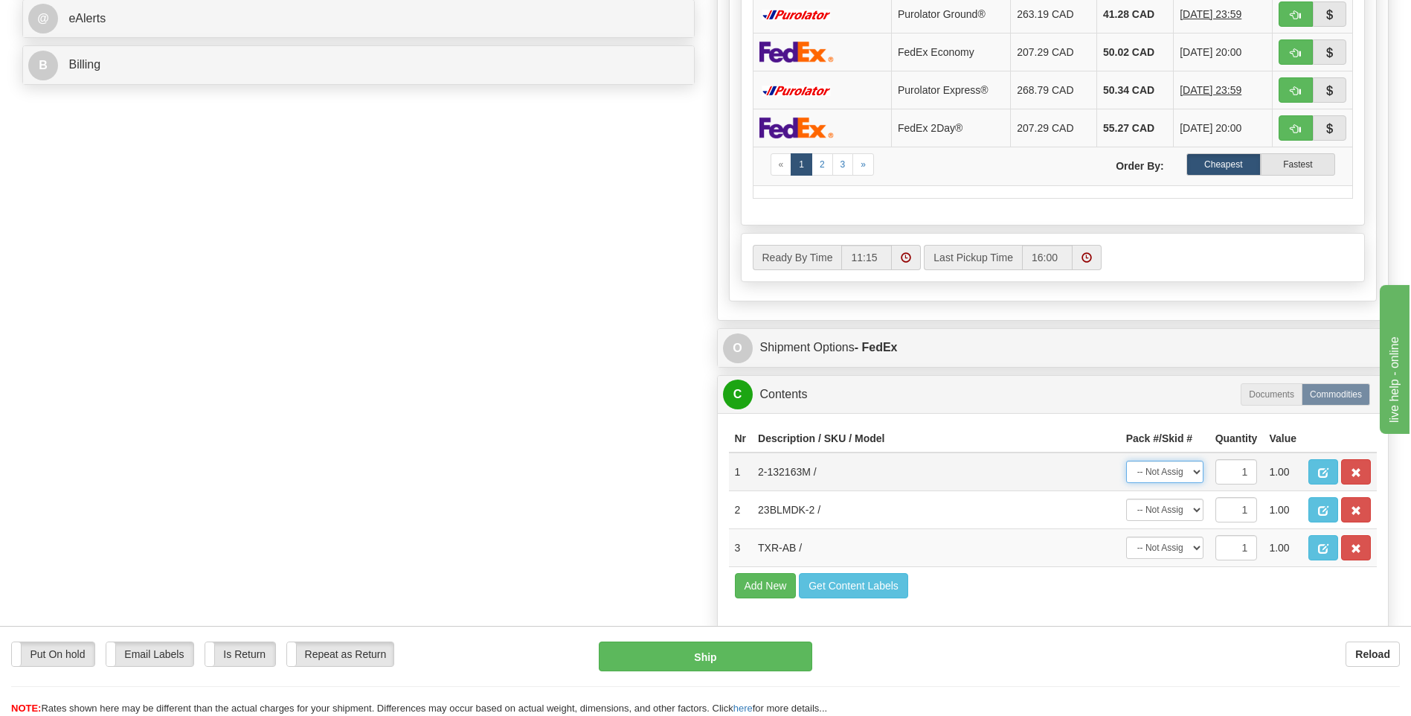
click at [1192, 476] on select "-- Not Assigned -- Package 1 Package 2" at bounding box center [1164, 471] width 77 height 22
select select "0"
click at [1126, 460] on select "-- Not Assigned -- Package 1 Package 2" at bounding box center [1164, 471] width 77 height 22
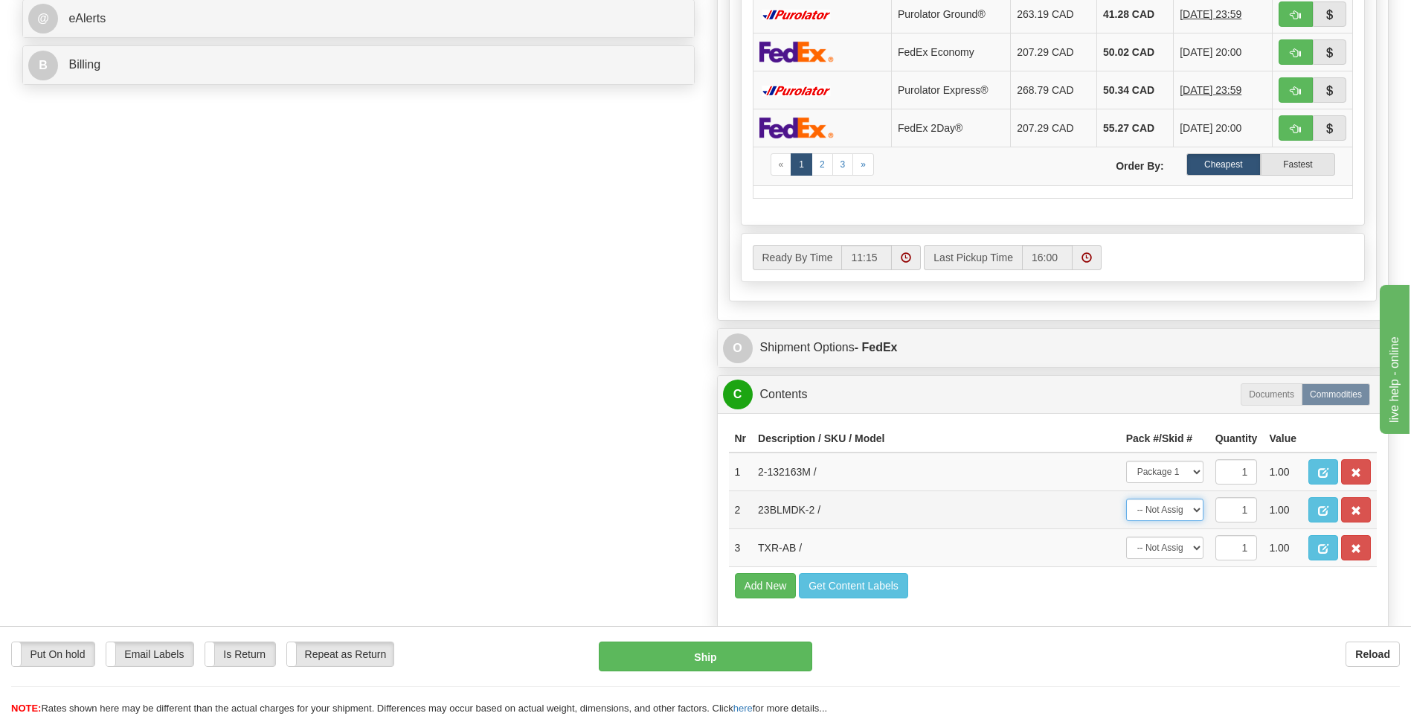
drag, startPoint x: 1168, startPoint y: 515, endPoint x: 1173, endPoint y: 524, distance: 10.3
click at [1168, 515] on select "-- Not Assigned -- Package 1 Package 2" at bounding box center [1164, 509] width 77 height 22
select select "1"
click at [1126, 498] on select "-- Not Assigned -- Package 1 Package 2" at bounding box center [1164, 509] width 77 height 22
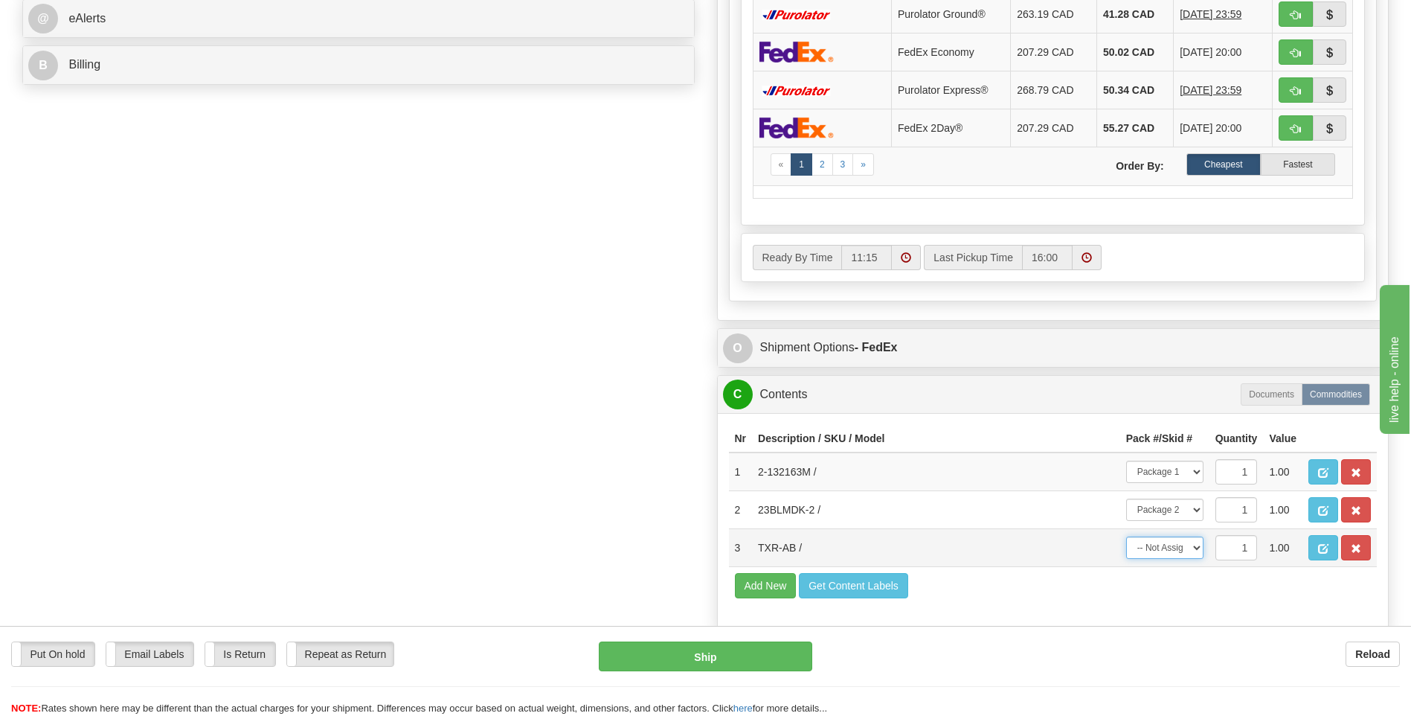
click at [1165, 553] on select "-- Not Assigned -- Package 1 Package 2" at bounding box center [1164, 547] width 77 height 22
select select "0"
click at [1126, 536] on select "-- Not Assigned -- Package 1 Package 2" at bounding box center [1164, 547] width 77 height 22
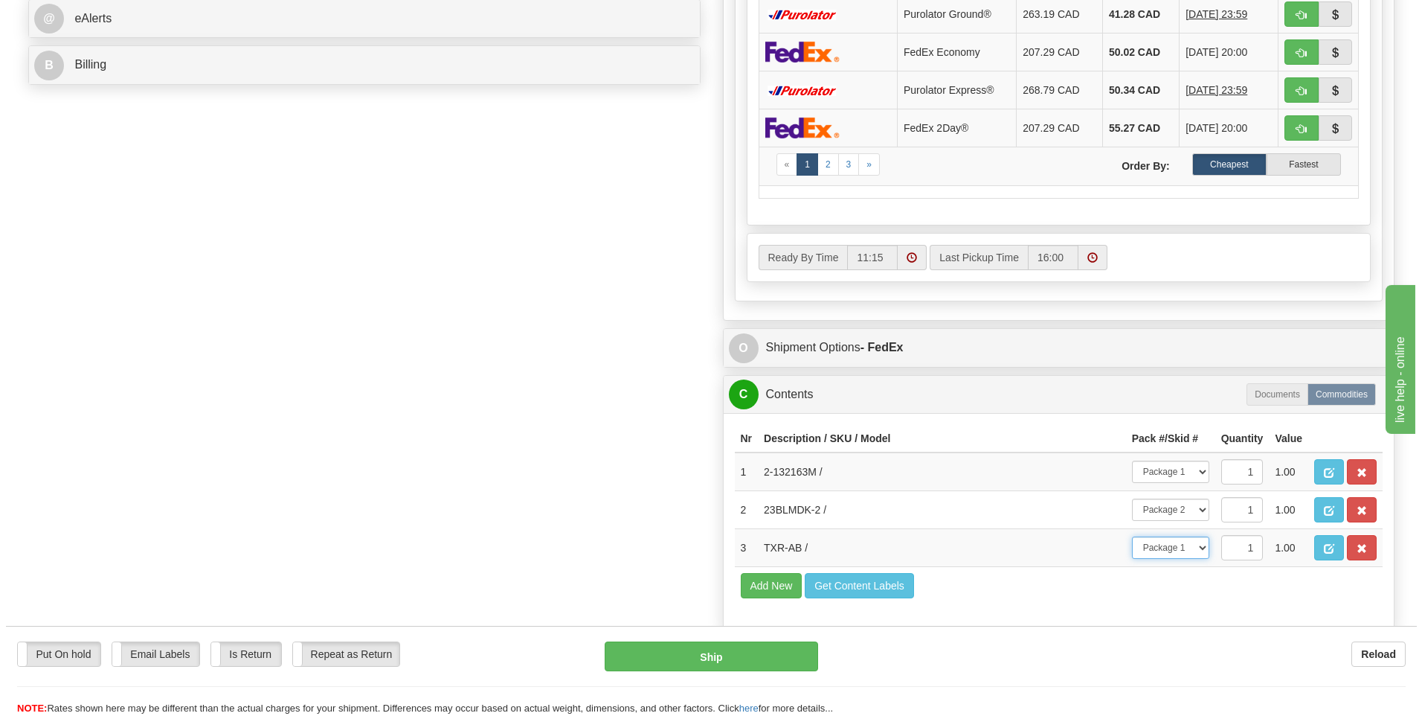
scroll to position [223, 0]
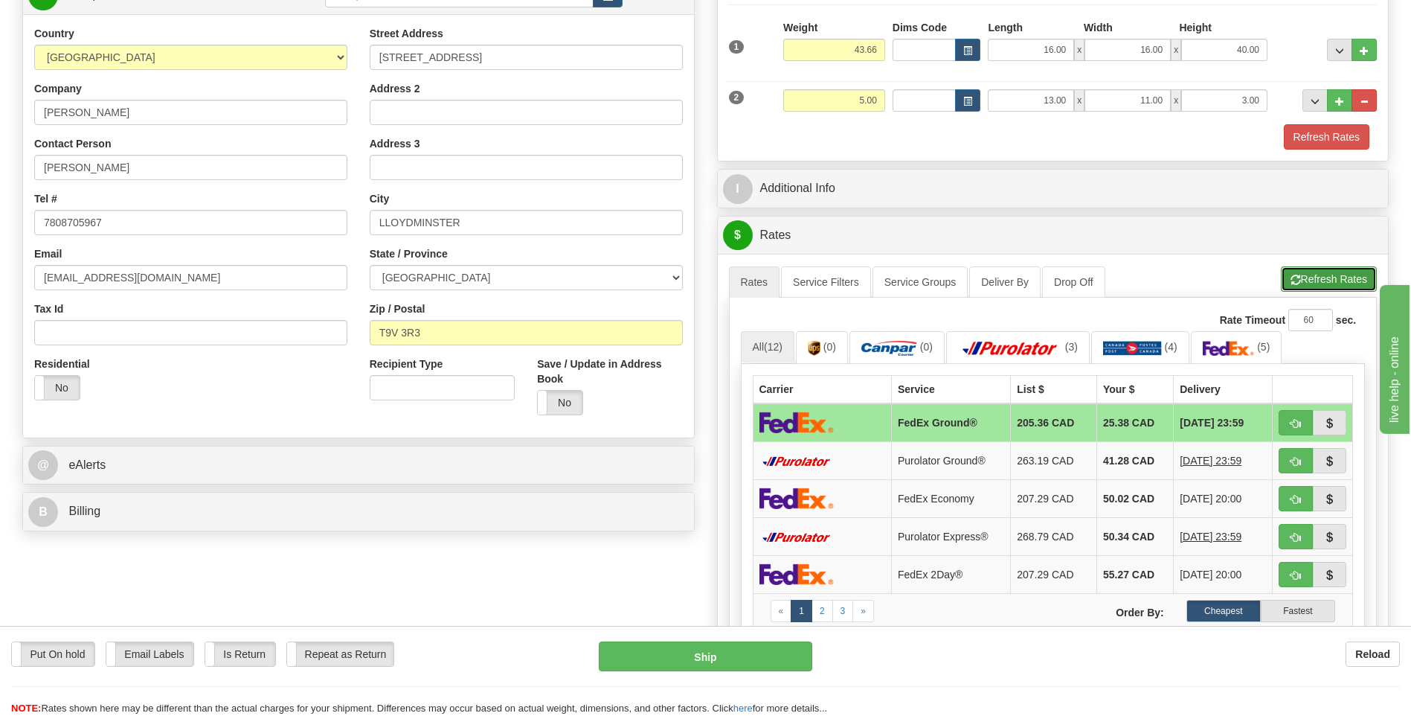
click at [1326, 280] on button "Refresh Rates" at bounding box center [1329, 278] width 96 height 25
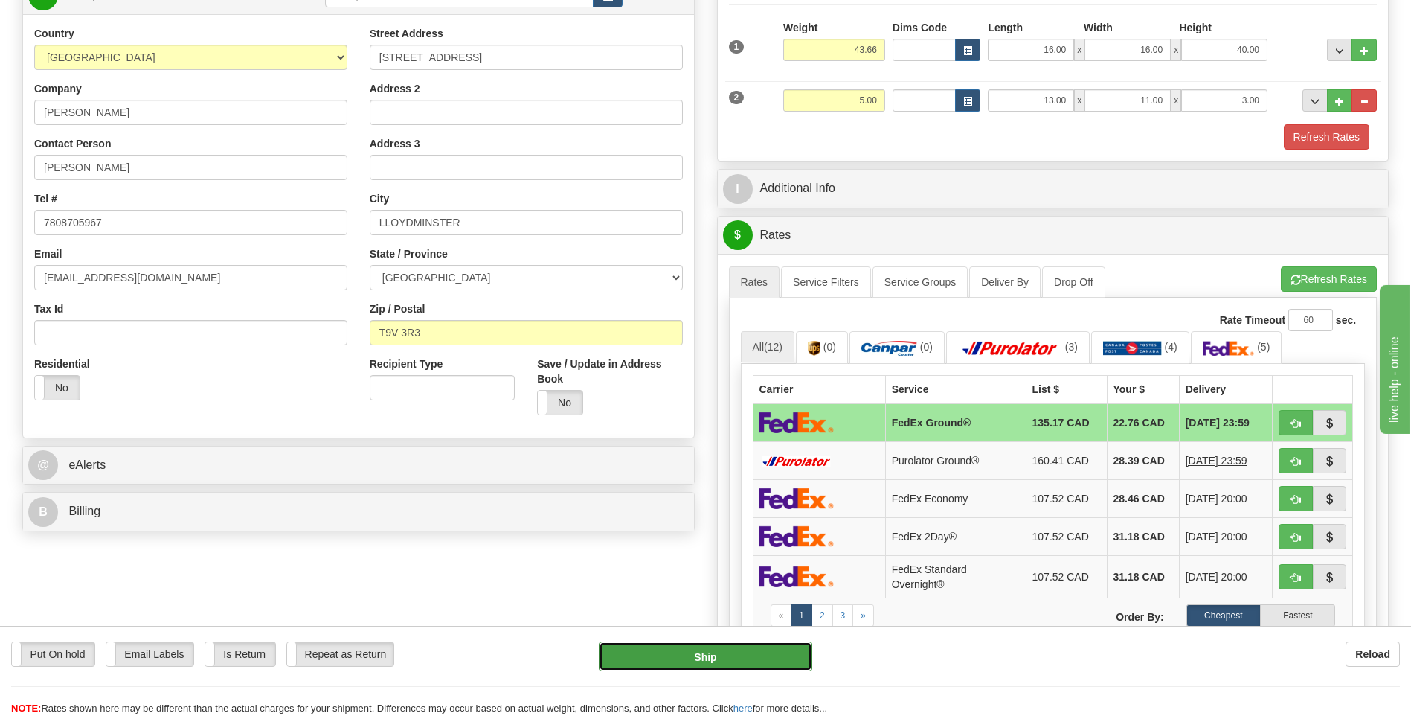
click at [722, 642] on button "Ship" at bounding box center [705, 656] width 213 height 30
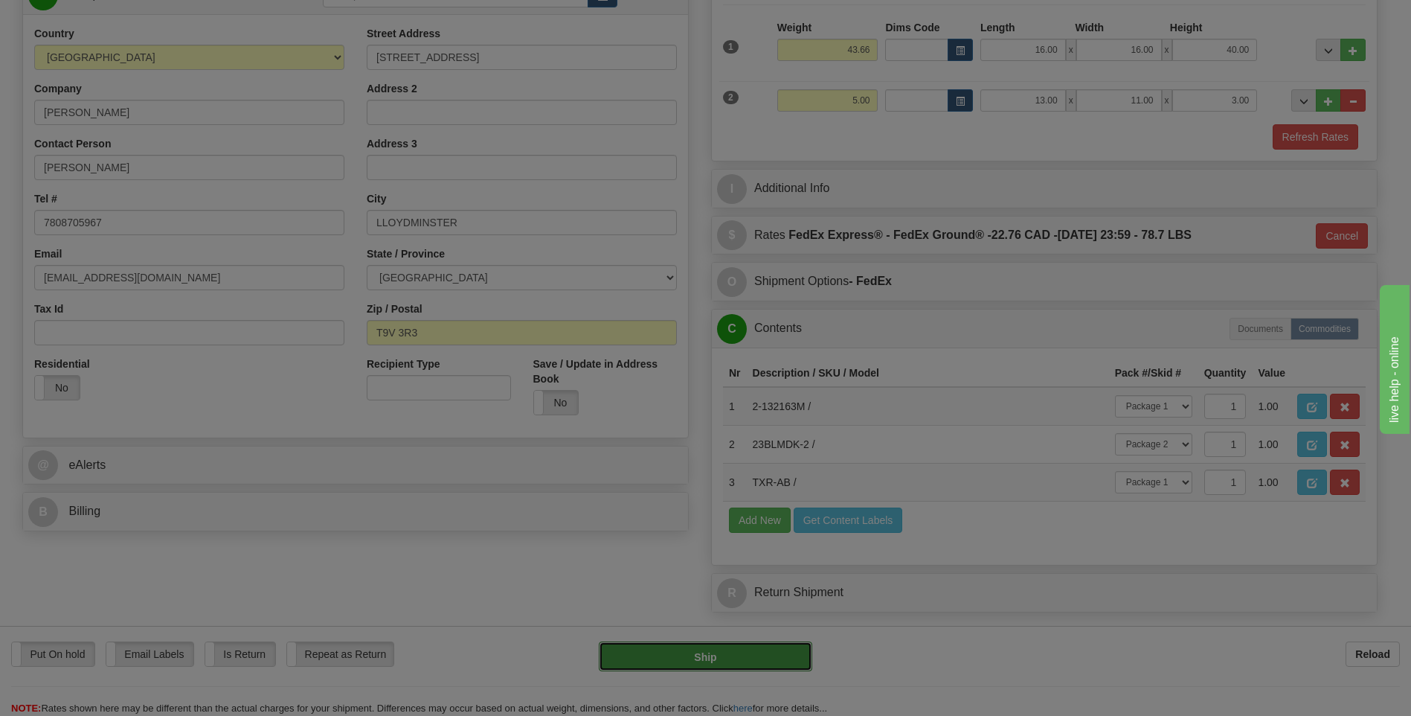
type input "92"
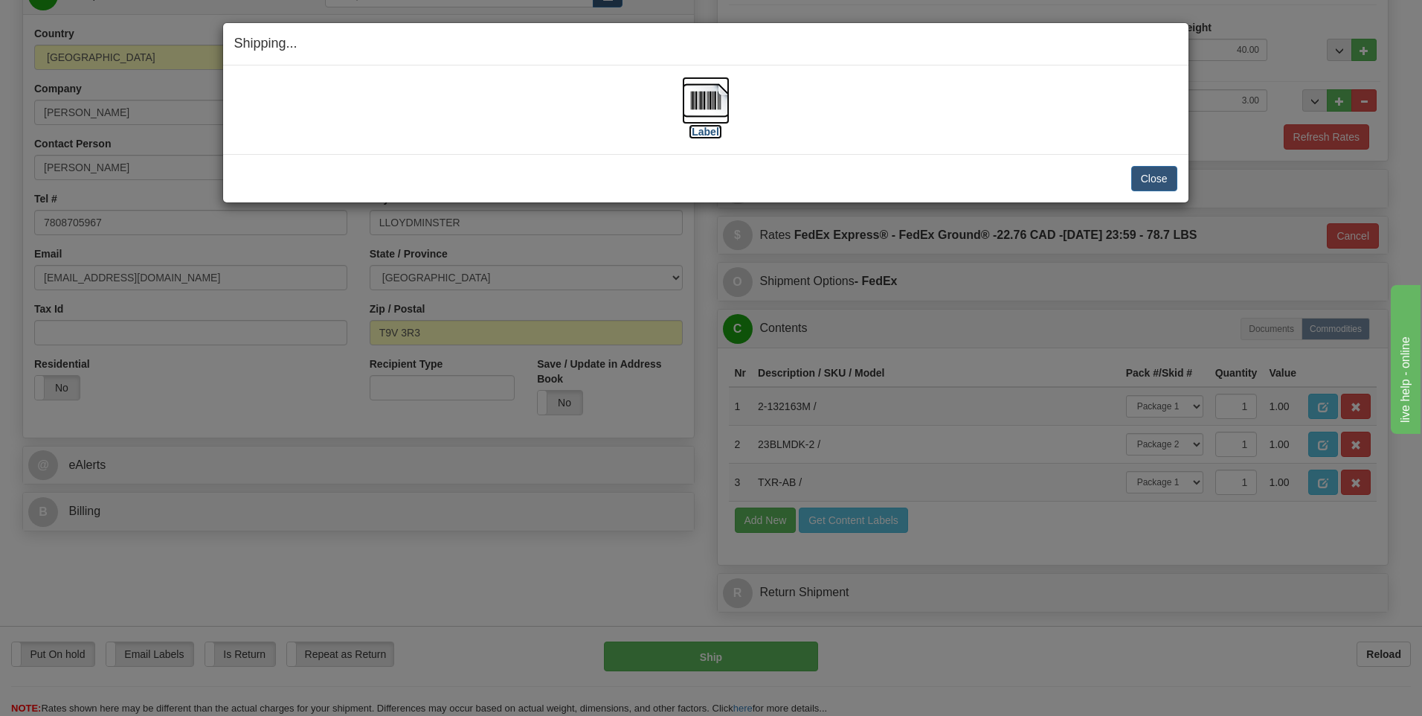
click at [714, 98] on img at bounding box center [706, 101] width 48 height 48
click at [1154, 176] on button "Close" at bounding box center [1154, 178] width 46 height 25
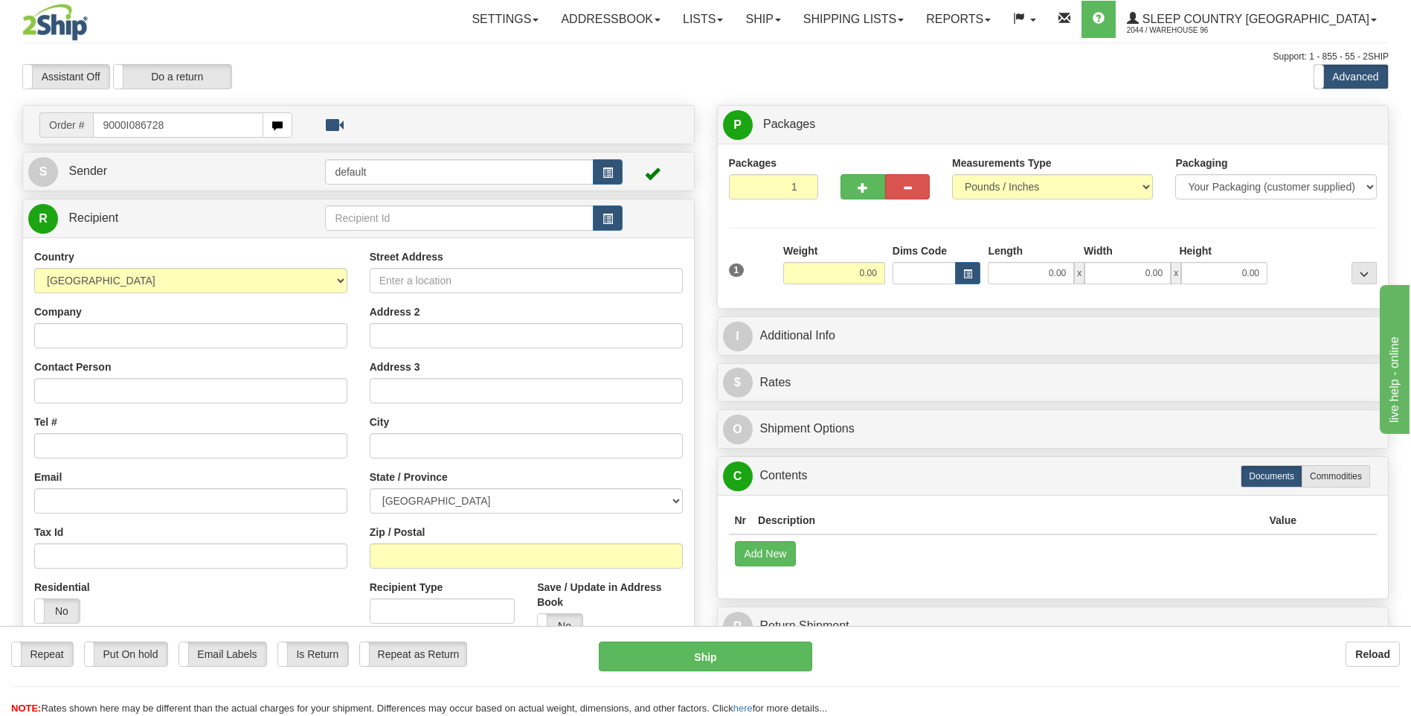
type input "9000I086728"
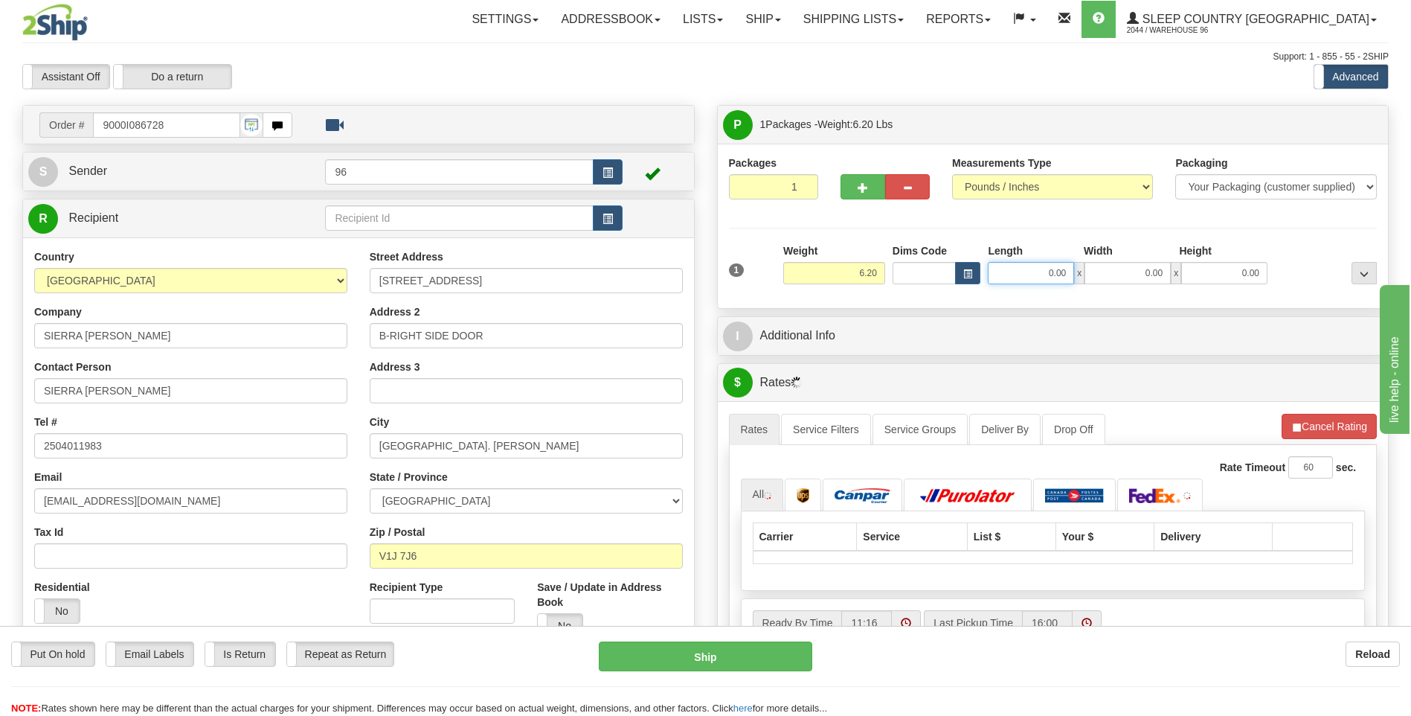
click at [1045, 275] on input "0.00" at bounding box center [1031, 273] width 86 height 22
type input "13.00"
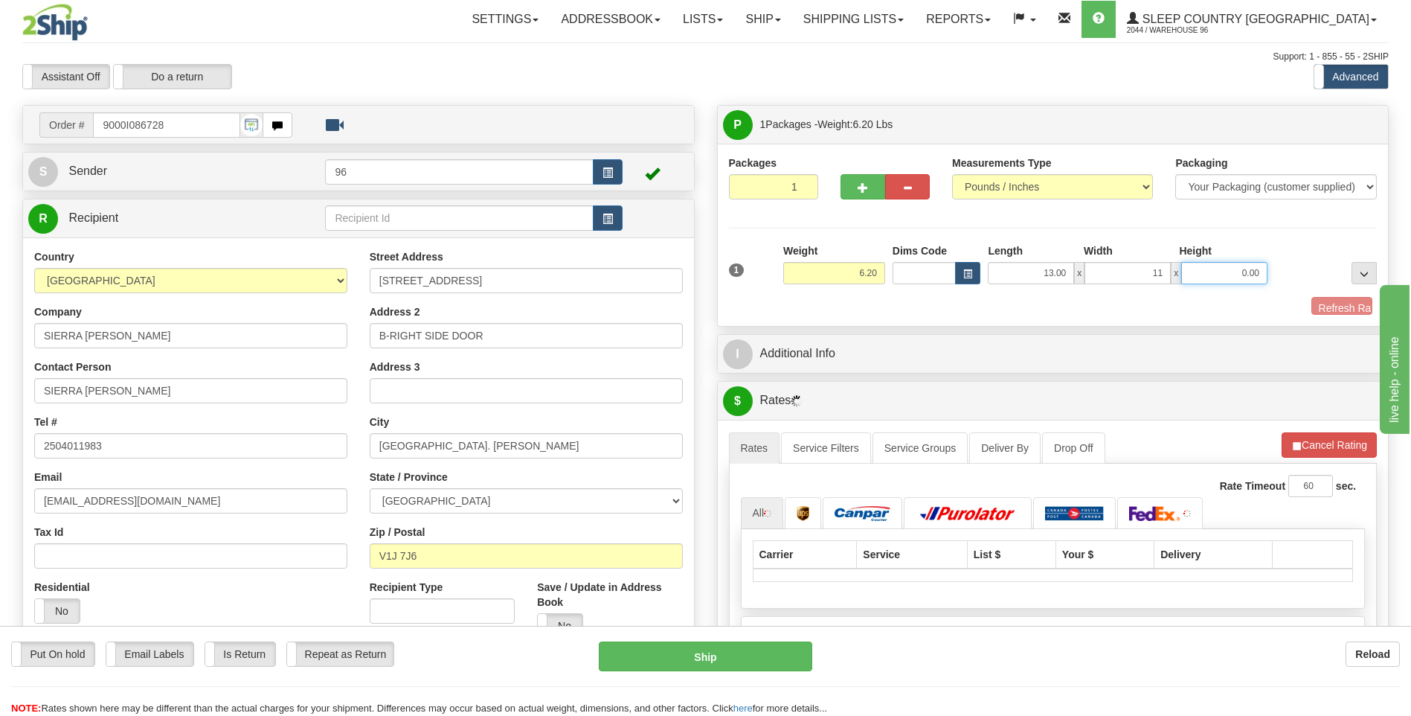
type input "11.00"
type input "4"
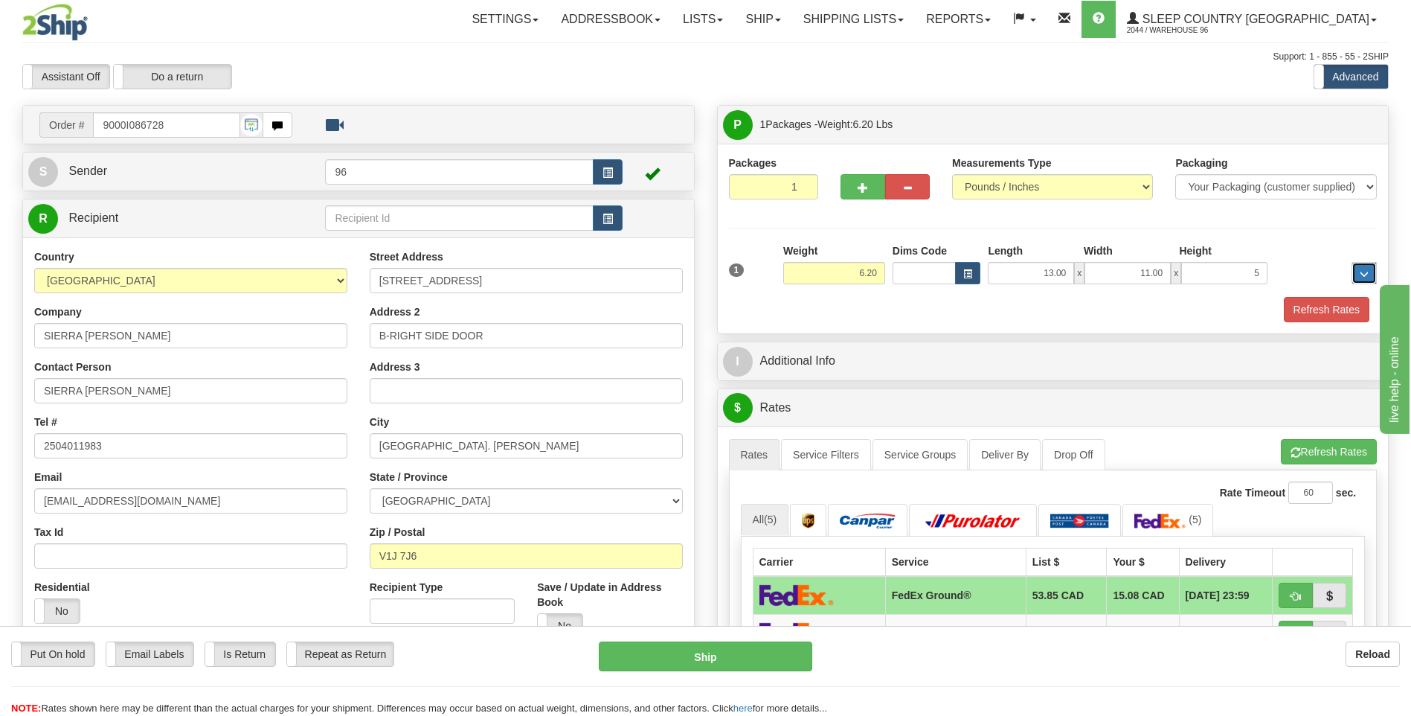
type input "5.00"
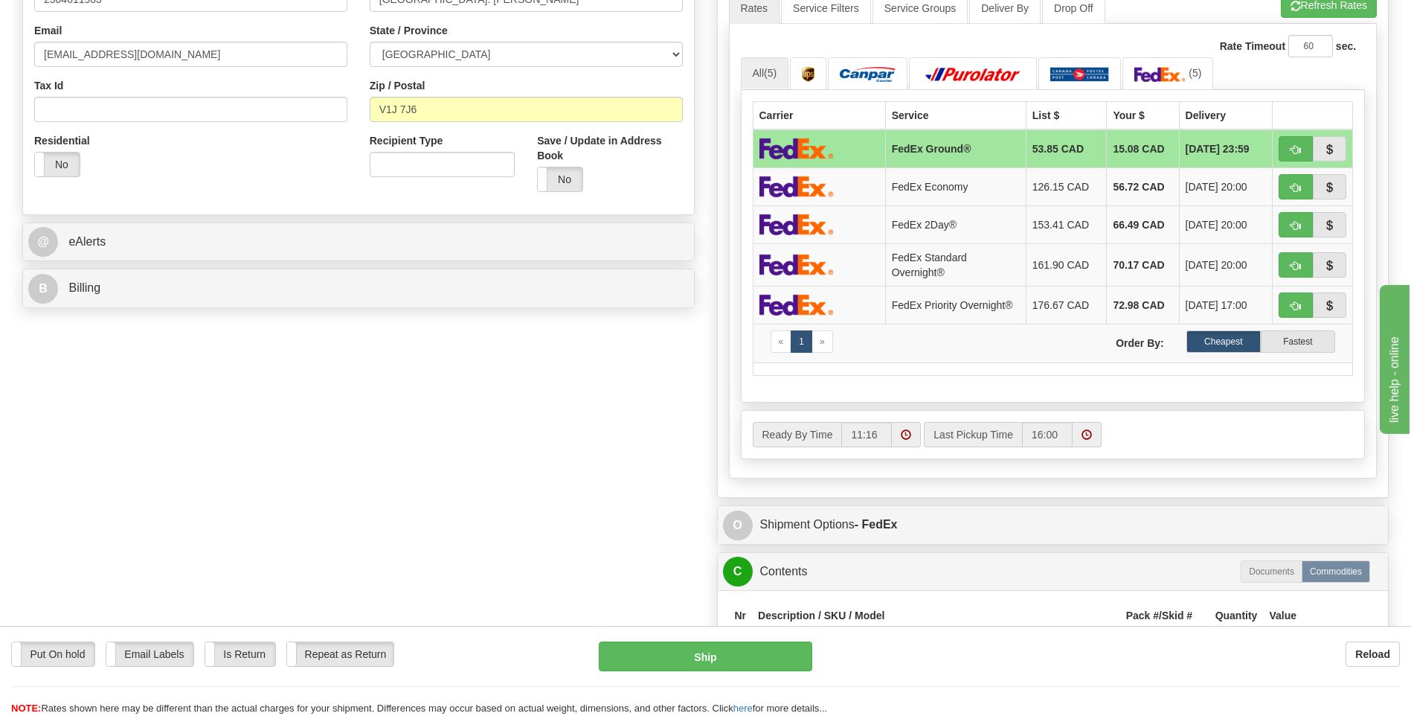
scroll to position [818, 0]
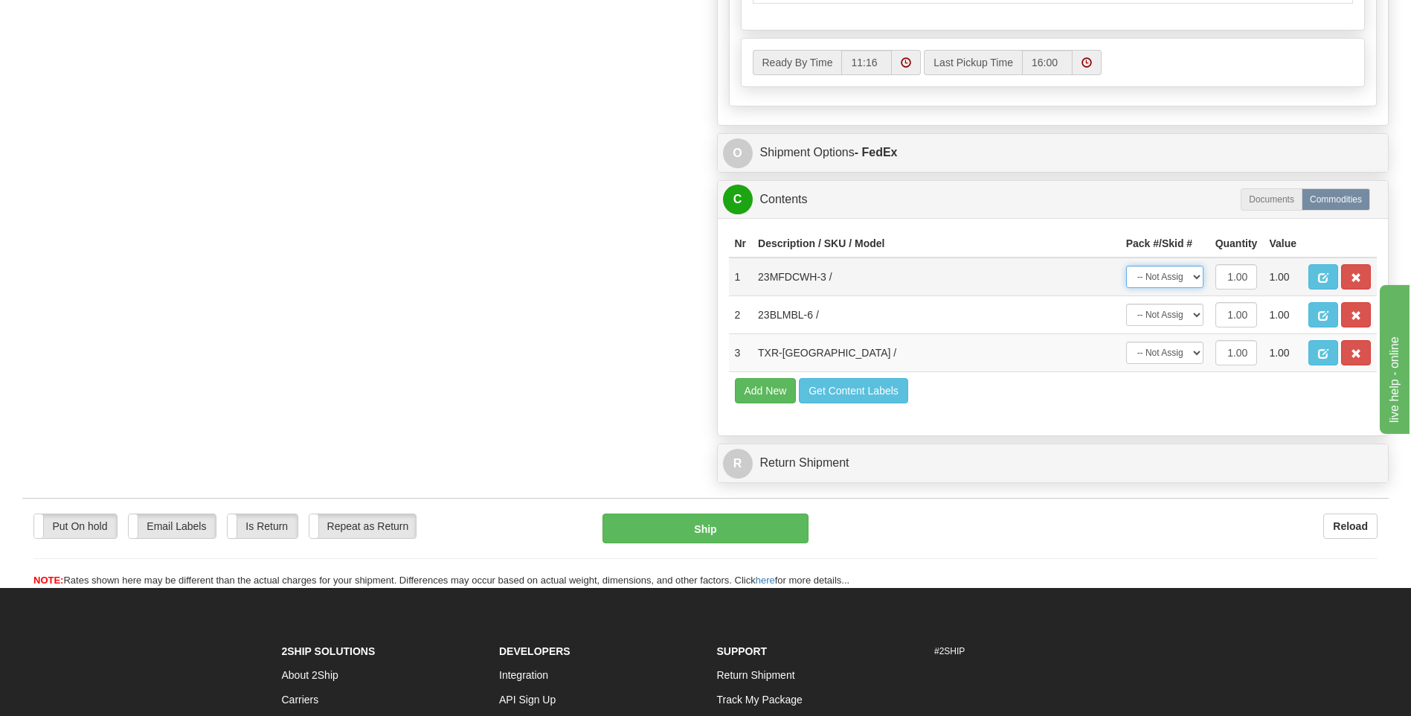
click at [1180, 285] on select "-- Not Assigned -- Package 1" at bounding box center [1164, 277] width 77 height 22
click at [1126, 266] on select "-- Not Assigned -- Package 1" at bounding box center [1164, 277] width 77 height 22
click at [1175, 315] on select "-- Not Assigned -- Package 1" at bounding box center [1164, 314] width 77 height 22
click at [1172, 280] on select "-- Not Assigned -- Package 1" at bounding box center [1164, 277] width 77 height 22
select select "0"
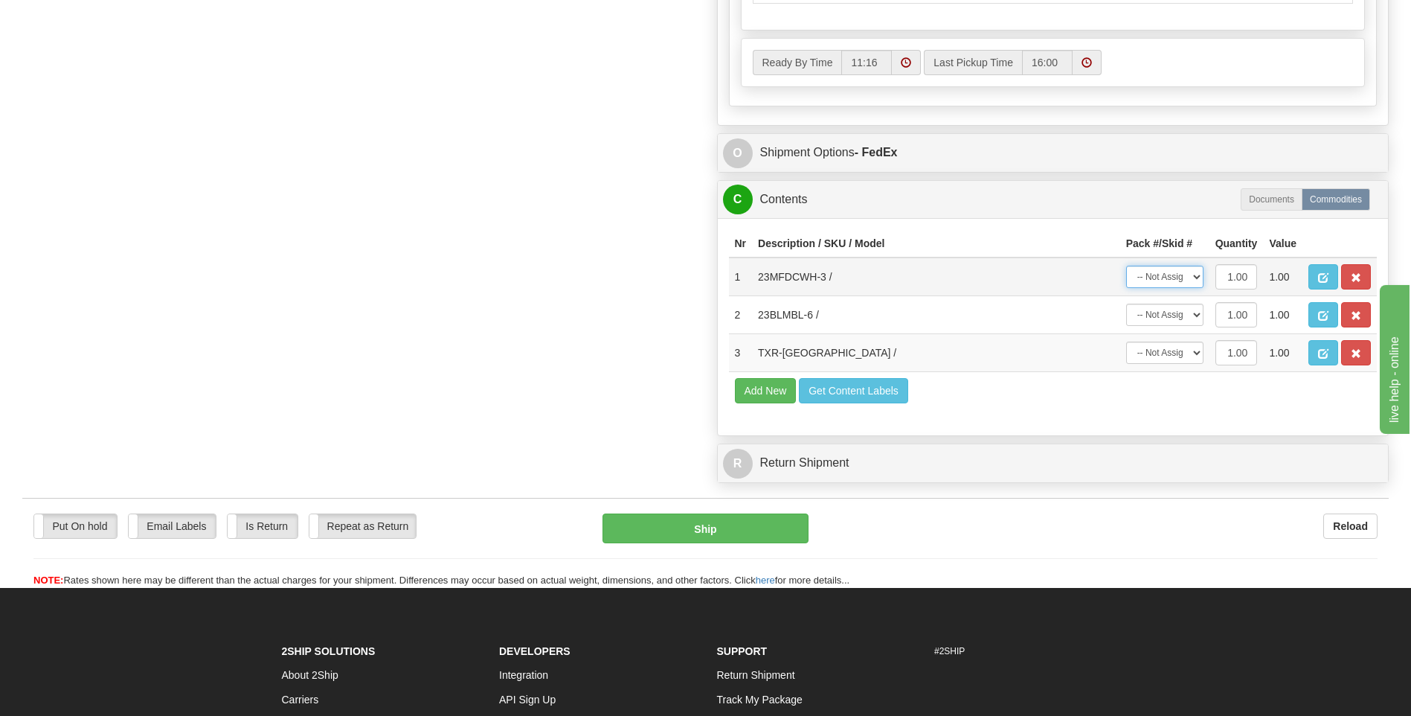
click at [1126, 266] on select "-- Not Assigned -- Package 1" at bounding box center [1164, 277] width 77 height 22
click at [1172, 312] on select "-- Not Assigned -- Package 1" at bounding box center [1164, 314] width 77 height 22
select select "0"
click at [1126, 303] on select "-- Not Assigned -- Package 1" at bounding box center [1164, 314] width 77 height 22
drag, startPoint x: 1169, startPoint y: 358, endPoint x: 1169, endPoint y: 365, distance: 7.5
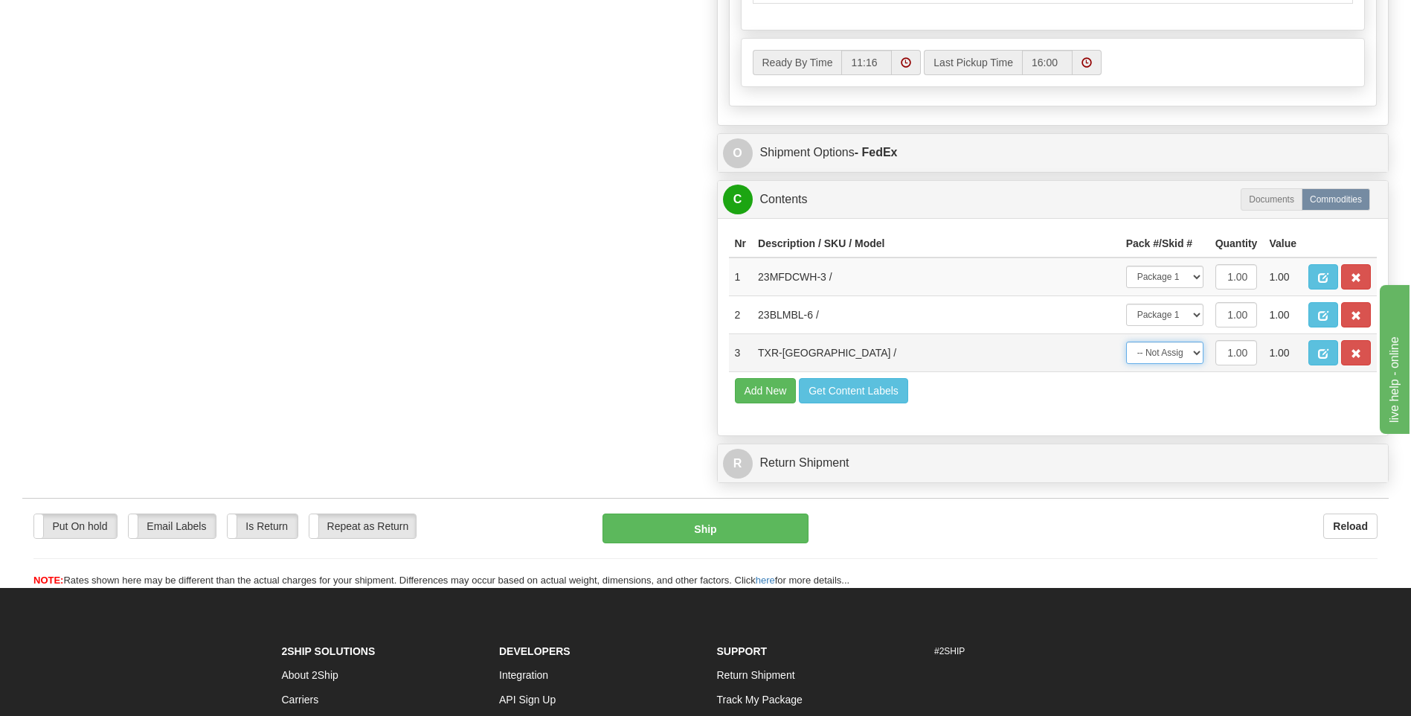
click at [1169, 358] on select "-- Not Assigned -- Package 1" at bounding box center [1164, 352] width 77 height 22
select select "0"
click at [1126, 341] on select "-- Not Assigned -- Package 1" at bounding box center [1164, 352] width 77 height 22
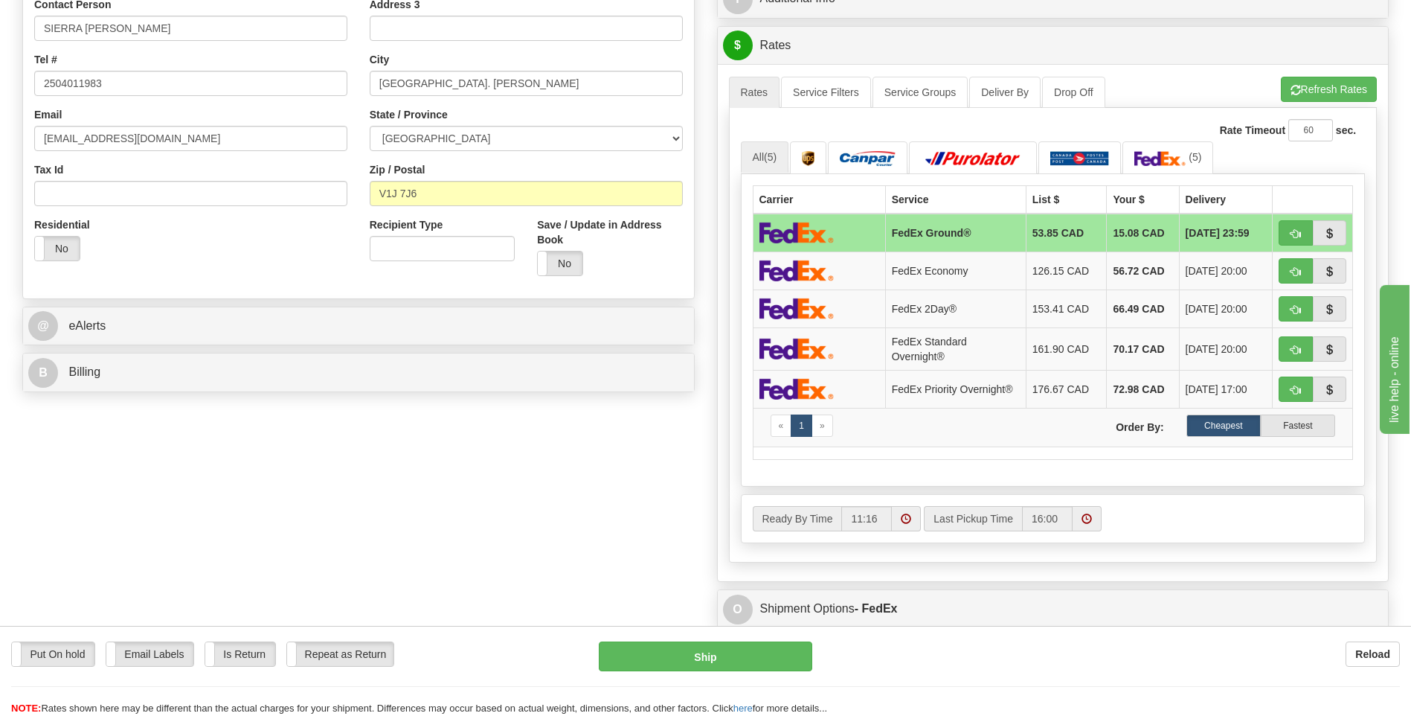
scroll to position [149, 0]
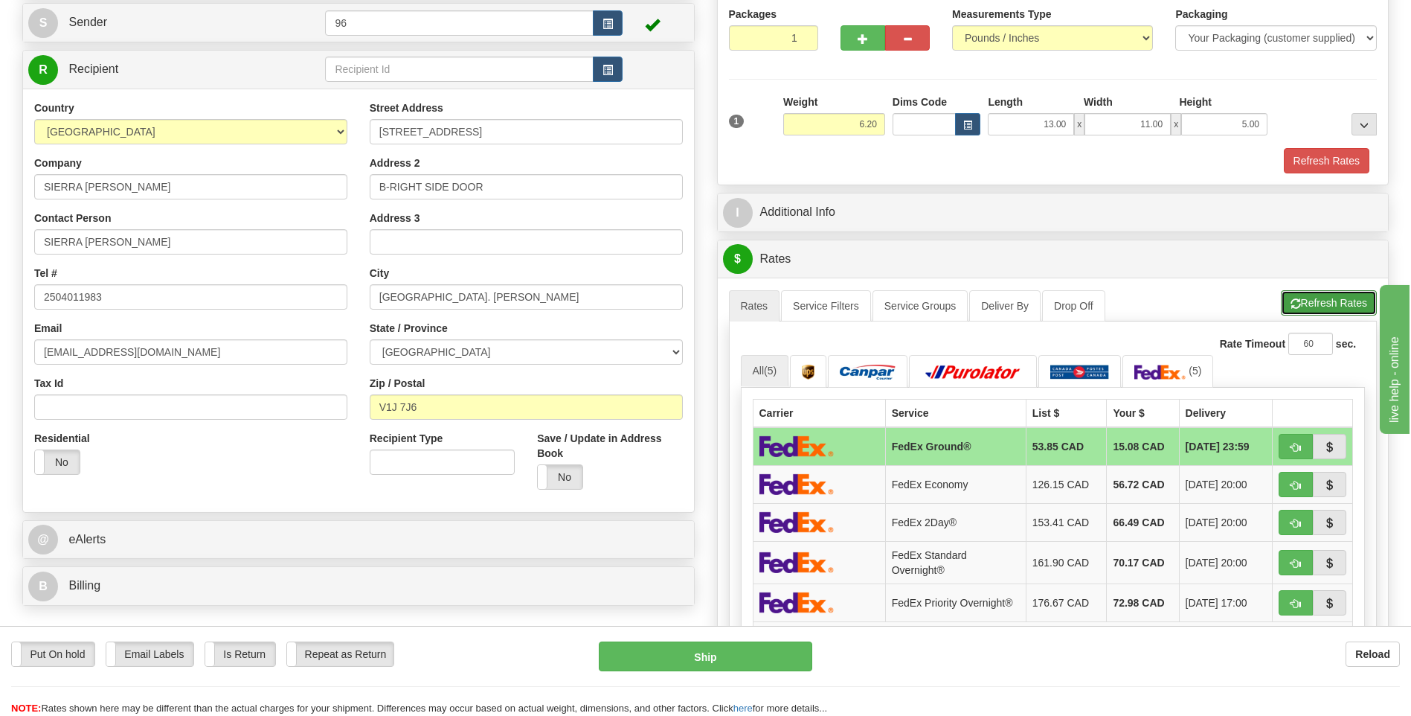
click at [1329, 300] on button "Refresh Rates" at bounding box center [1329, 302] width 96 height 25
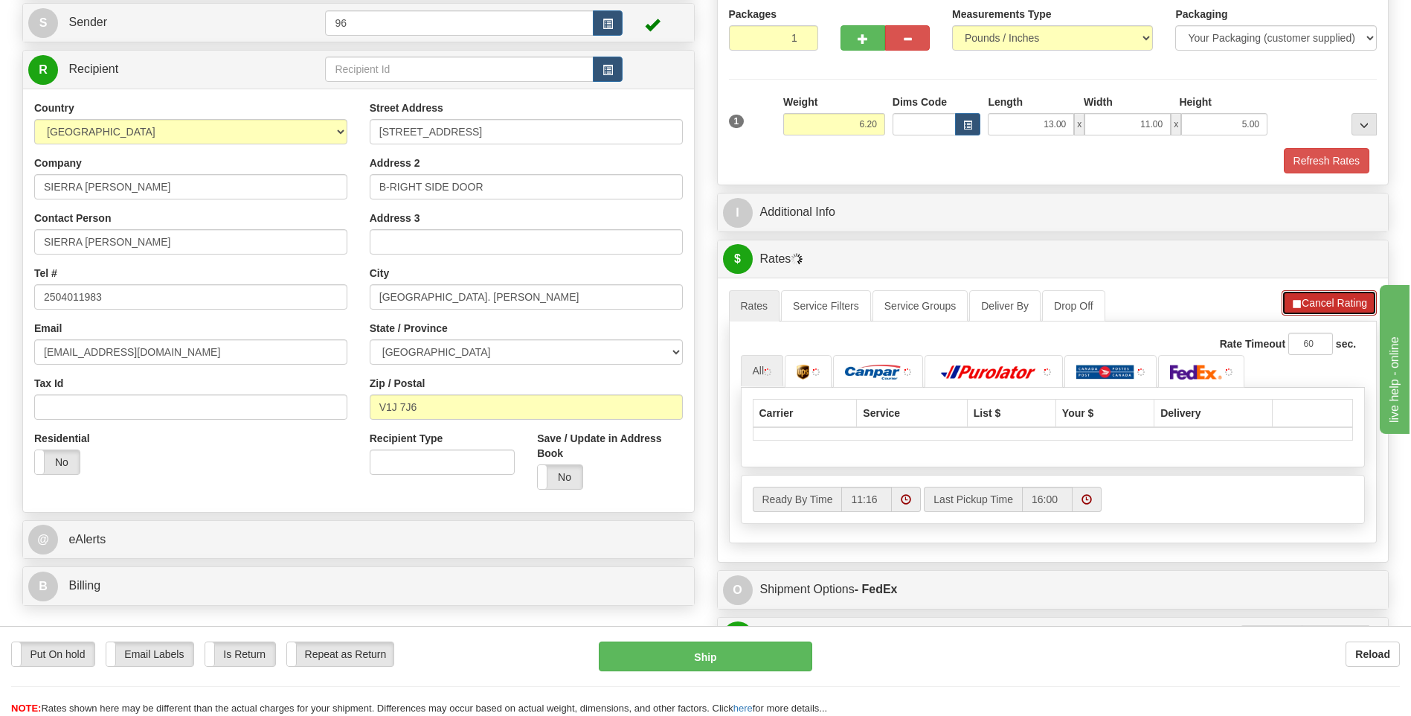
click at [1328, 299] on button "Cancel Rating" at bounding box center [1329, 302] width 95 height 25
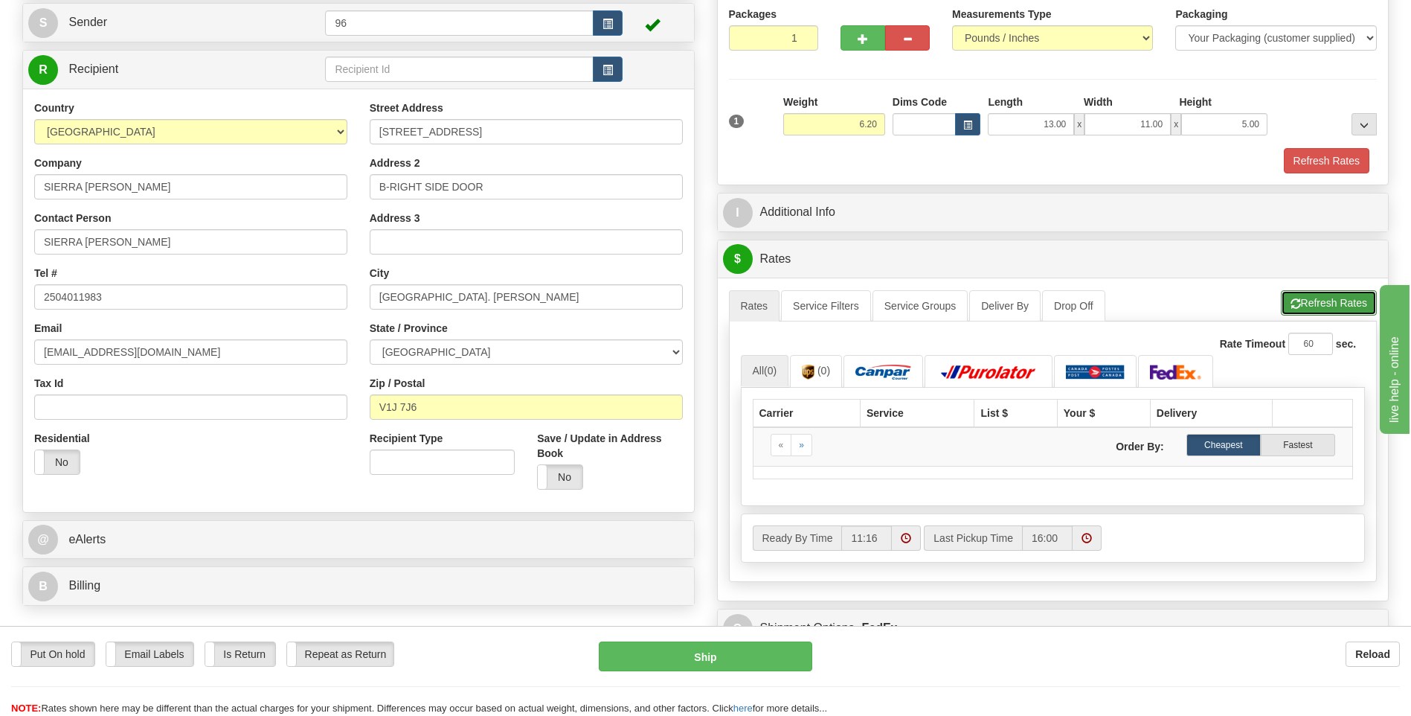
click at [1314, 302] on button "Refresh Rates" at bounding box center [1329, 302] width 96 height 25
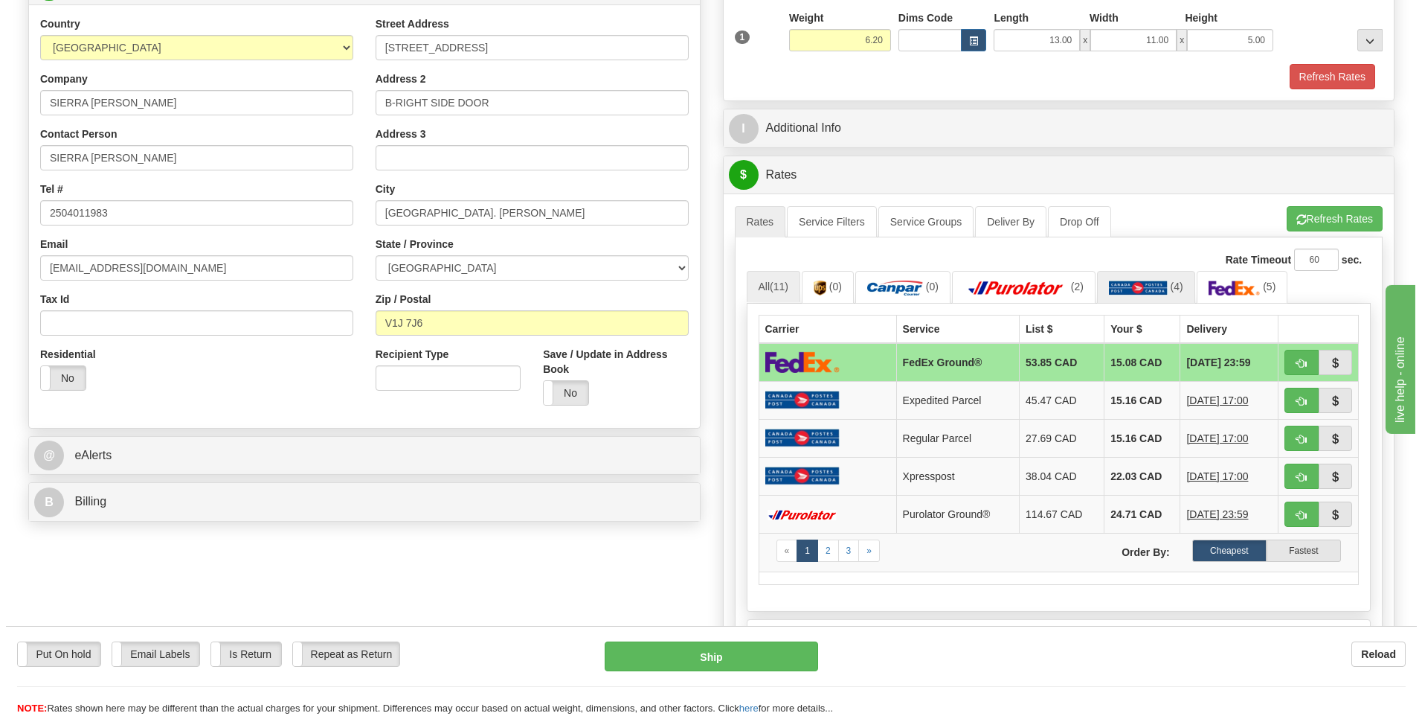
scroll to position [372, 0]
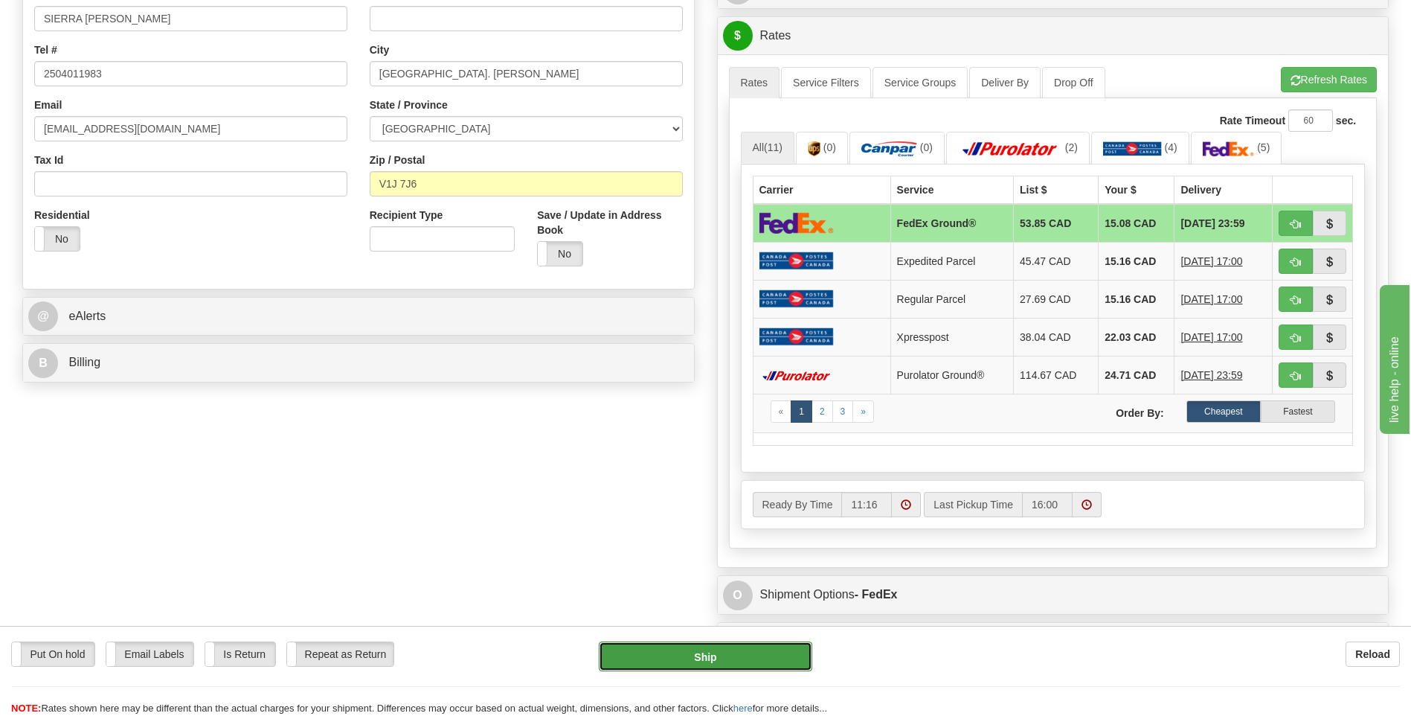
click at [733, 662] on button "Ship" at bounding box center [705, 656] width 213 height 30
type input "92"
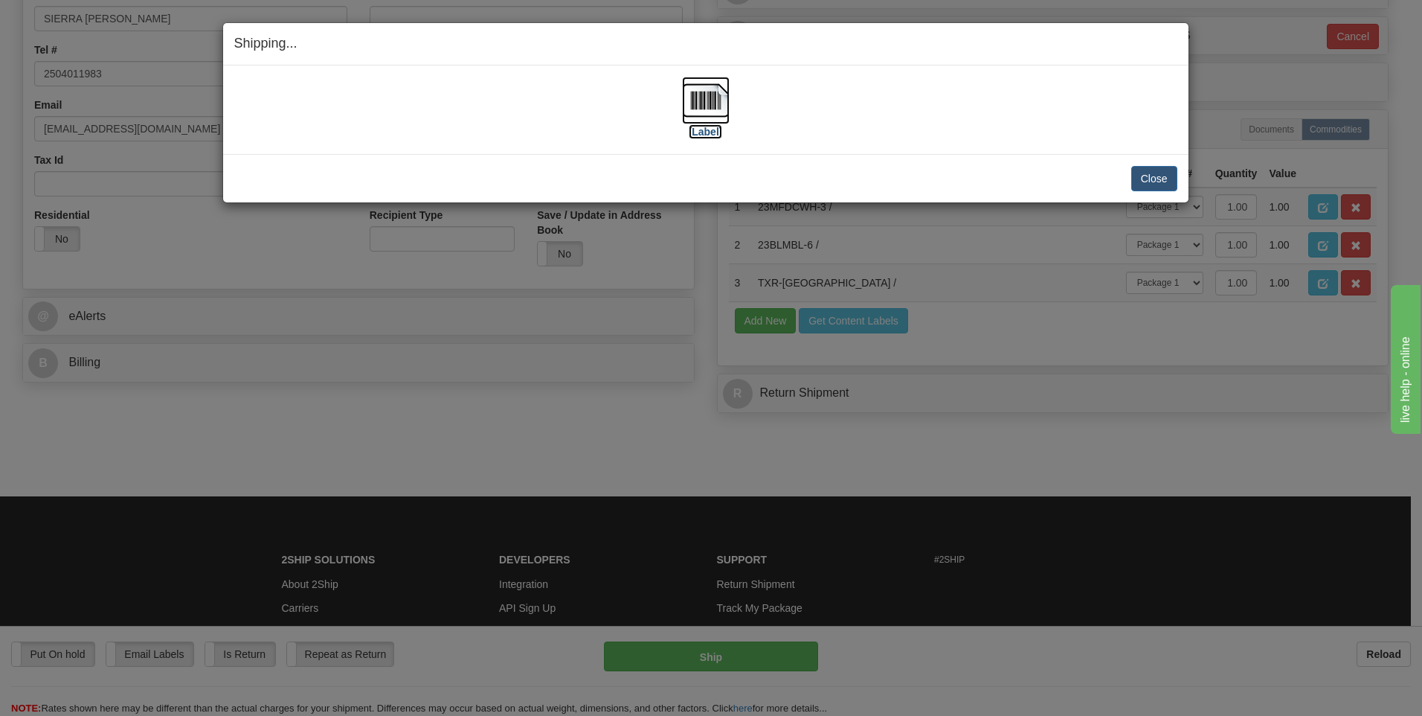
click at [697, 111] on img at bounding box center [706, 101] width 48 height 48
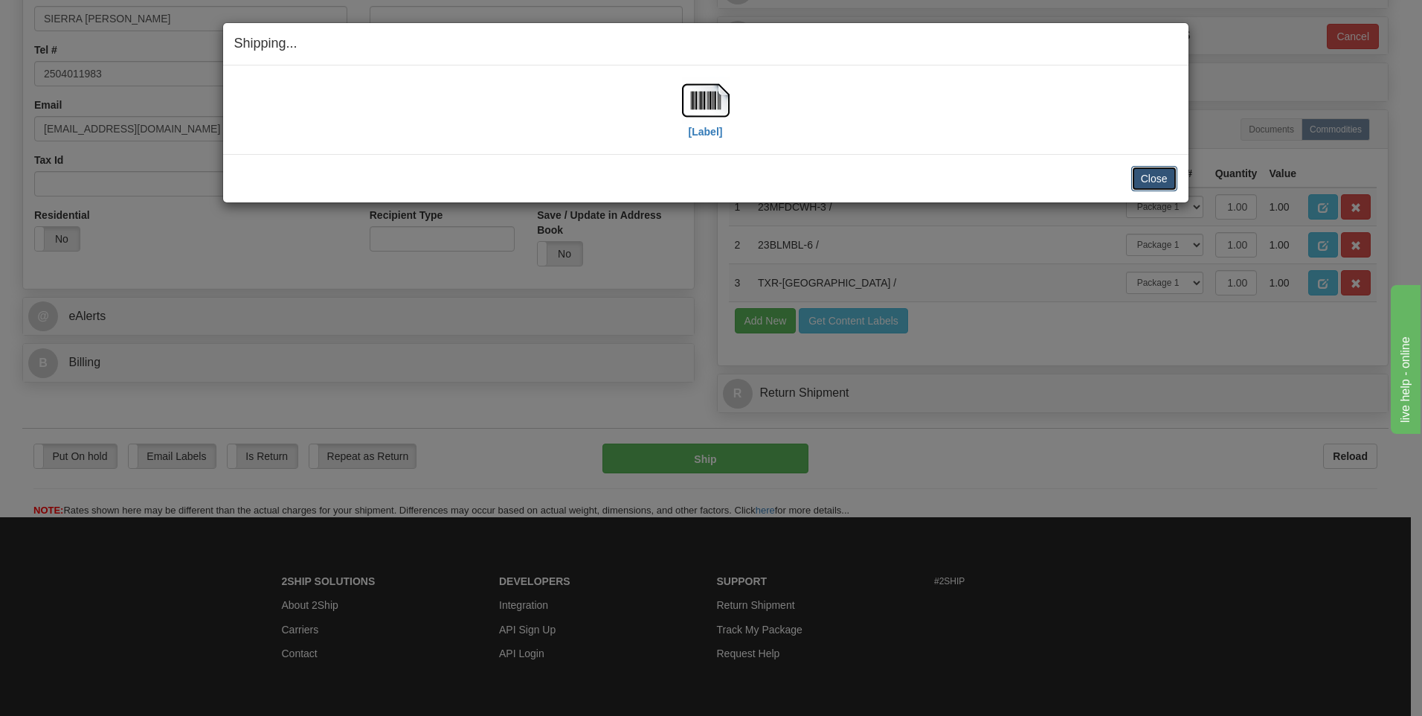
click at [1142, 183] on button "Close" at bounding box center [1154, 178] width 46 height 25
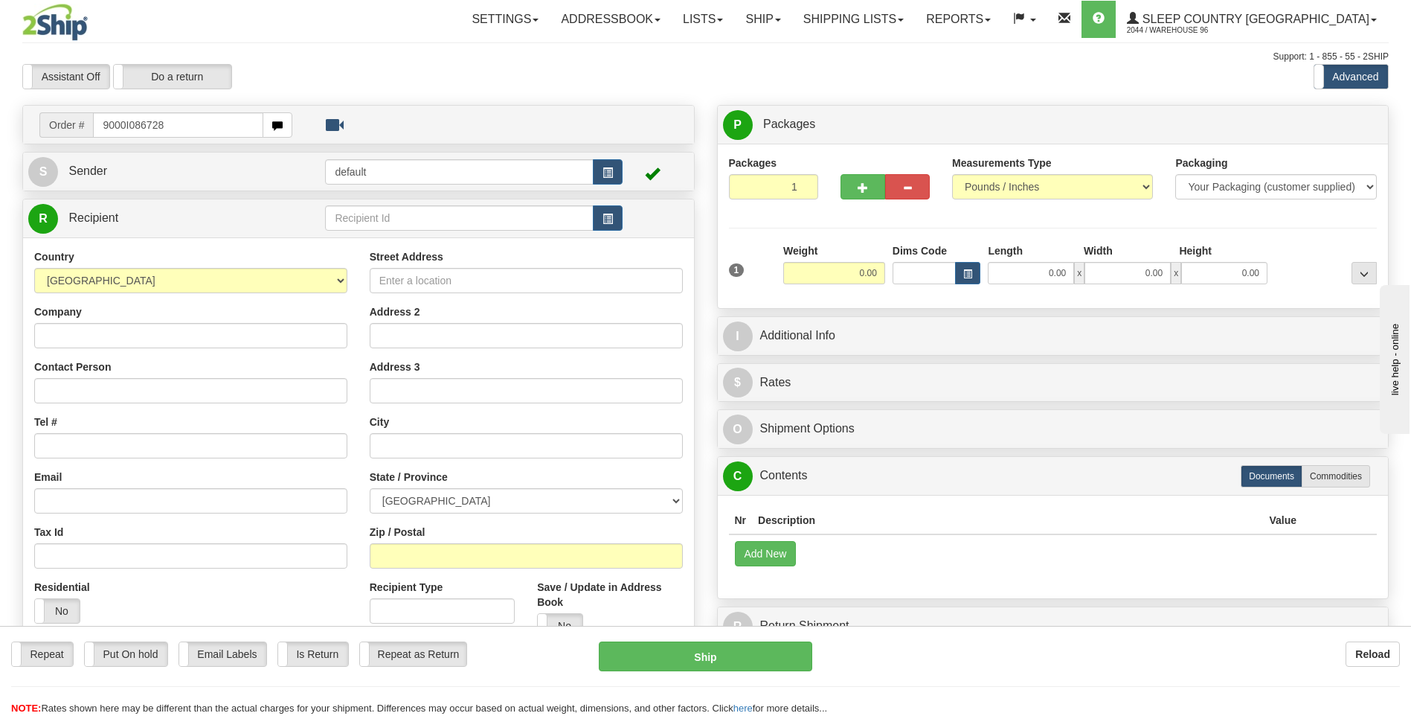
type input "9000I086728"
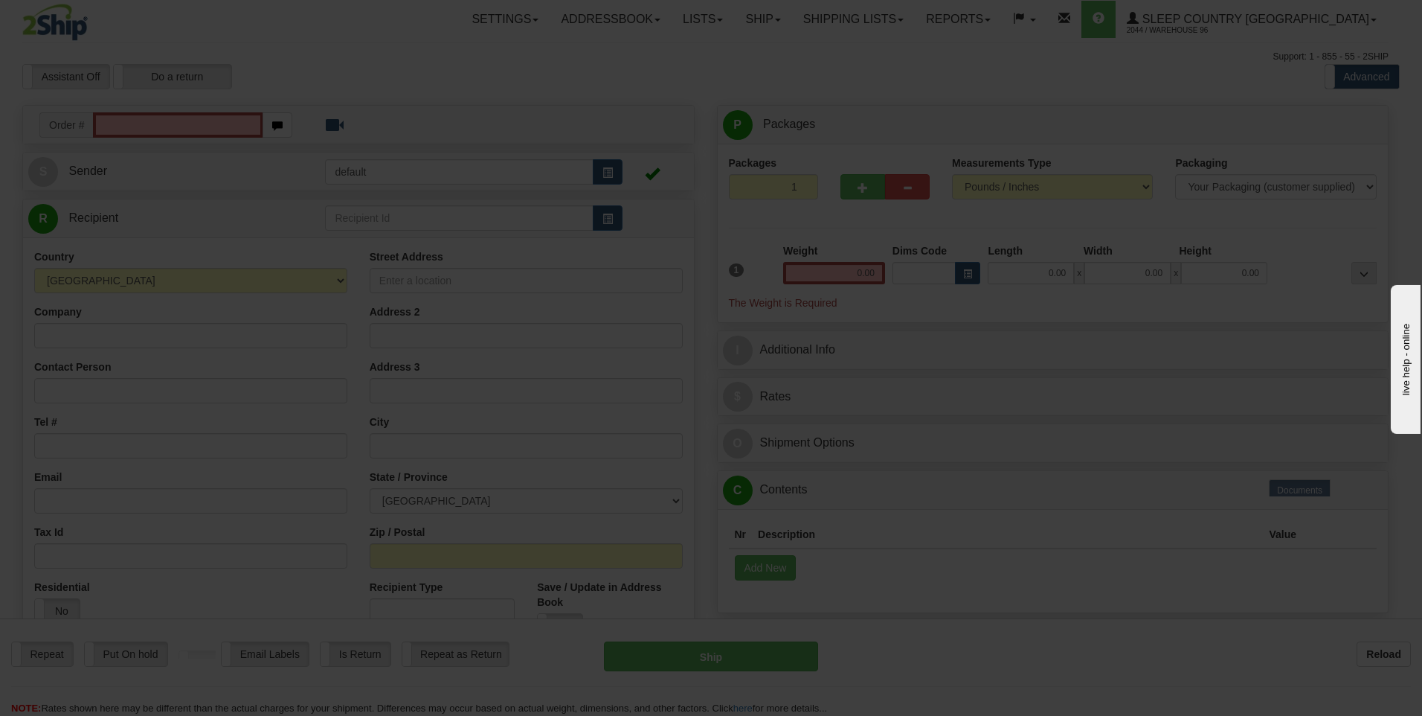
click at [1066, 272] on div "Please wait..." at bounding box center [711, 358] width 1422 height 716
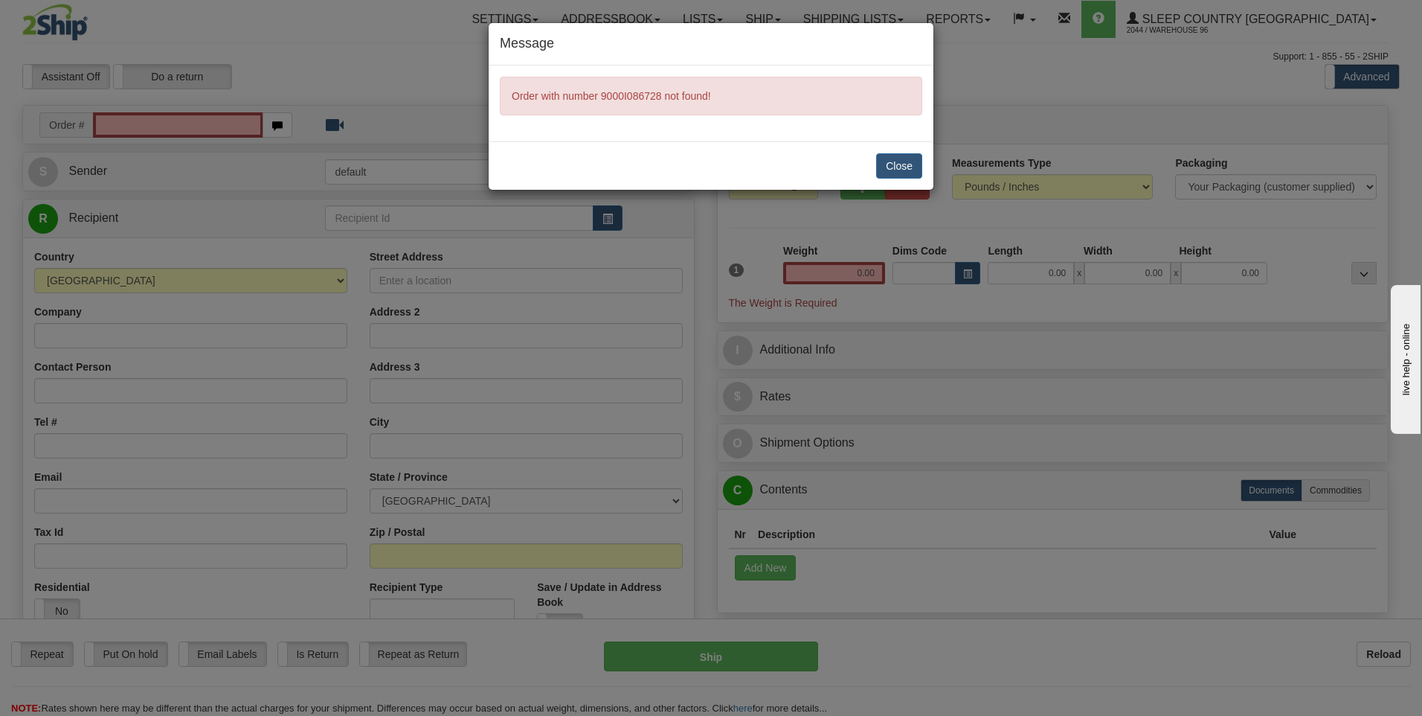
click at [1066, 272] on div "Message Order with number 9000I086728 not found! Close" at bounding box center [711, 358] width 1422 height 716
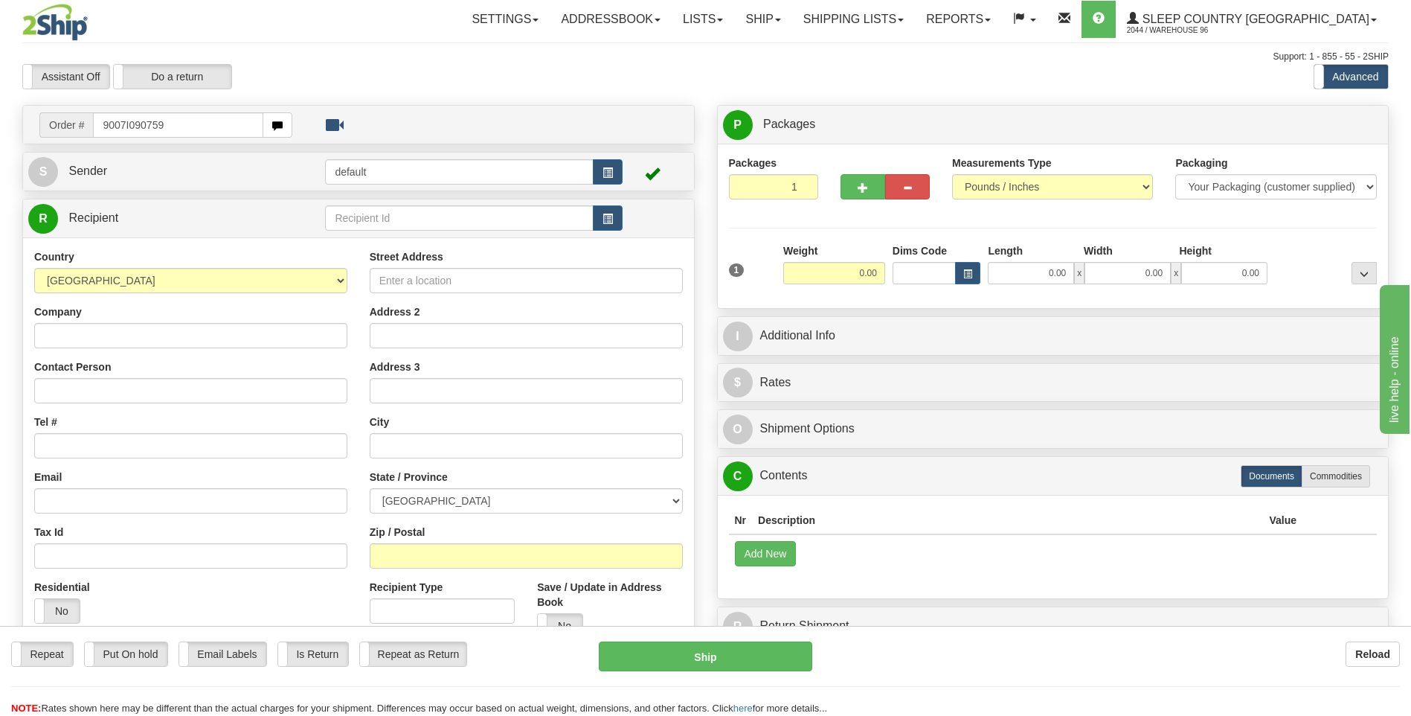
type input "9007I090759"
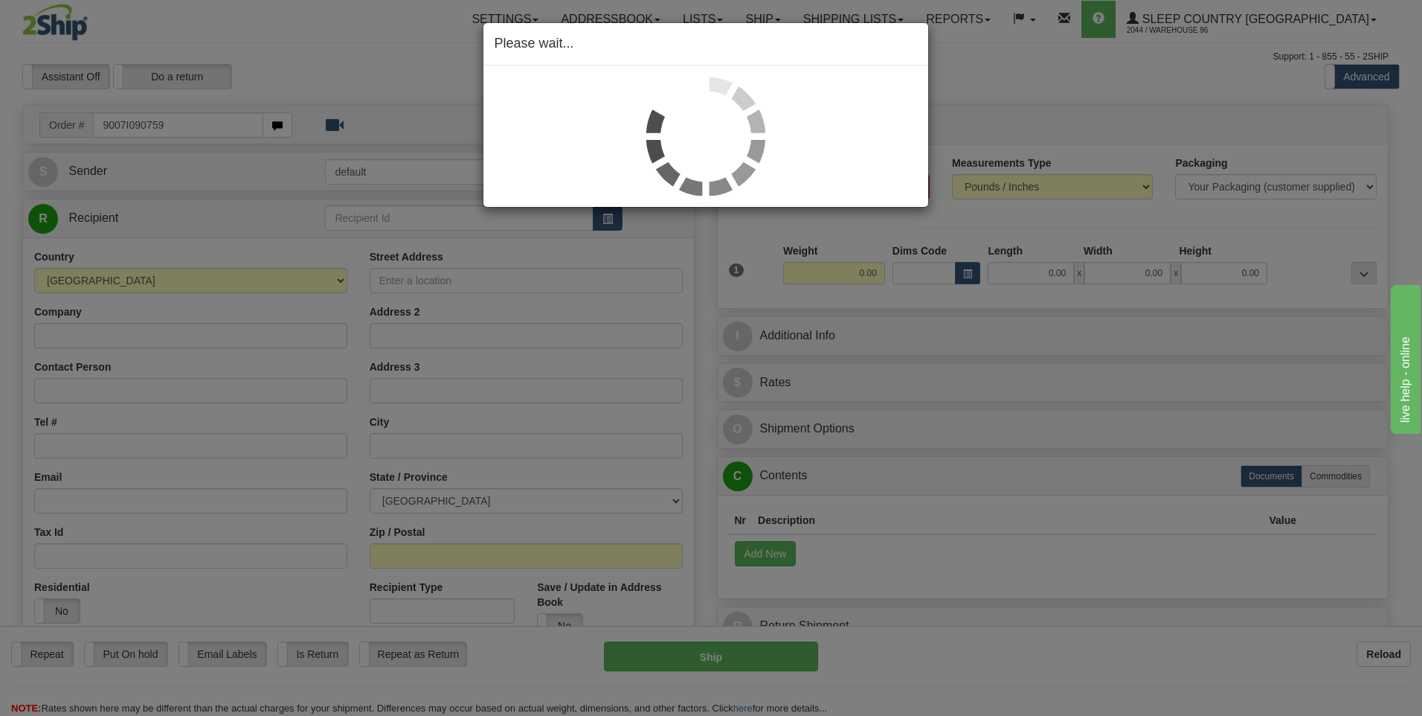
click at [1057, 277] on div "Please wait..." at bounding box center [711, 358] width 1422 height 716
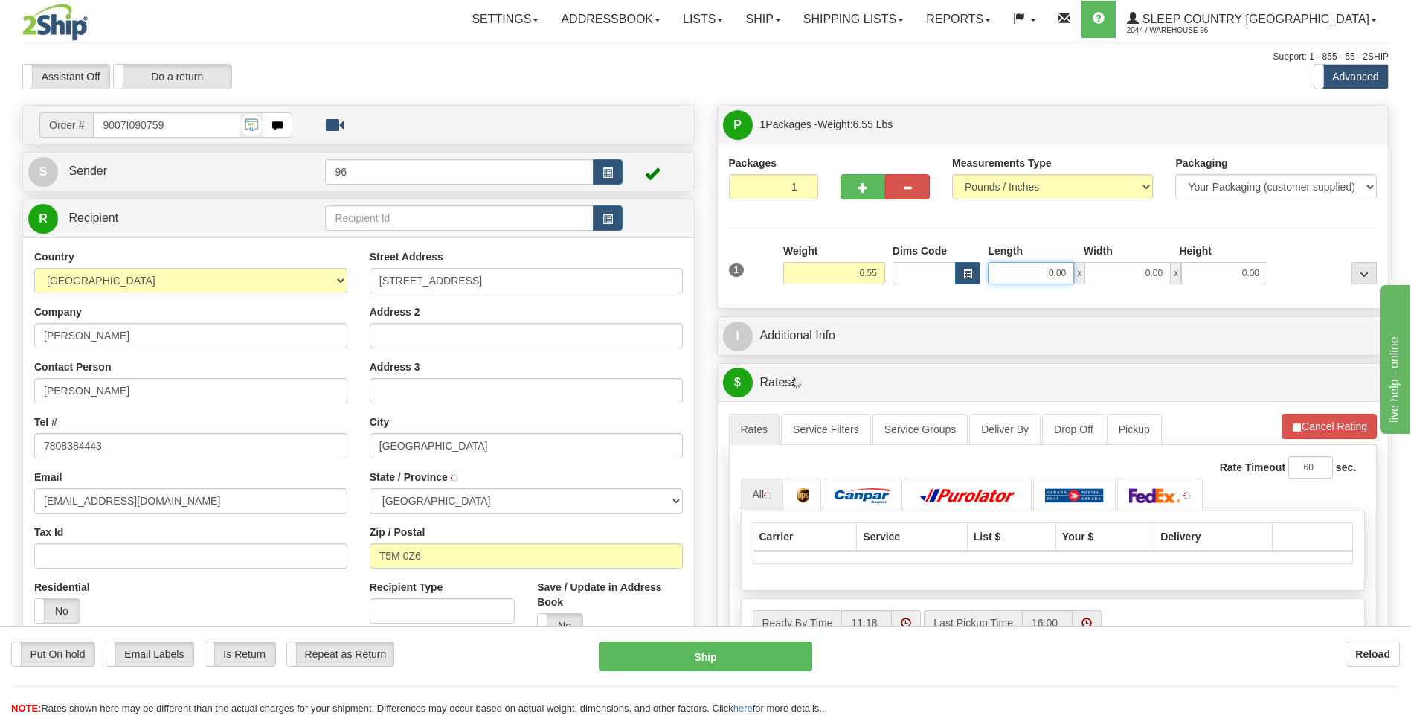
click at [1056, 272] on input "0.00" at bounding box center [1031, 273] width 86 height 22
type input "13.00"
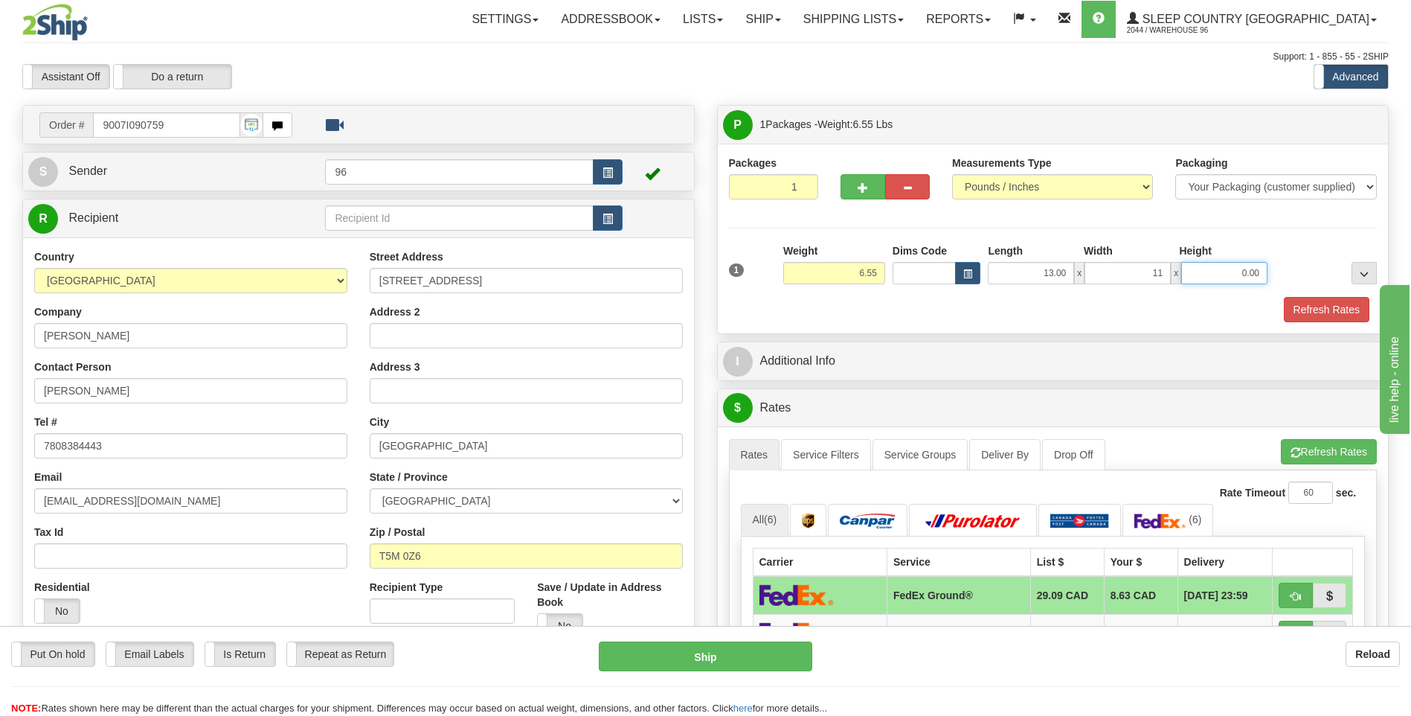
type input "11.00"
type input "4.00"
drag, startPoint x: 1053, startPoint y: 272, endPoint x: 948, endPoint y: 308, distance: 111.0
click at [949, 307] on div "Refresh Rates" at bounding box center [1053, 309] width 656 height 25
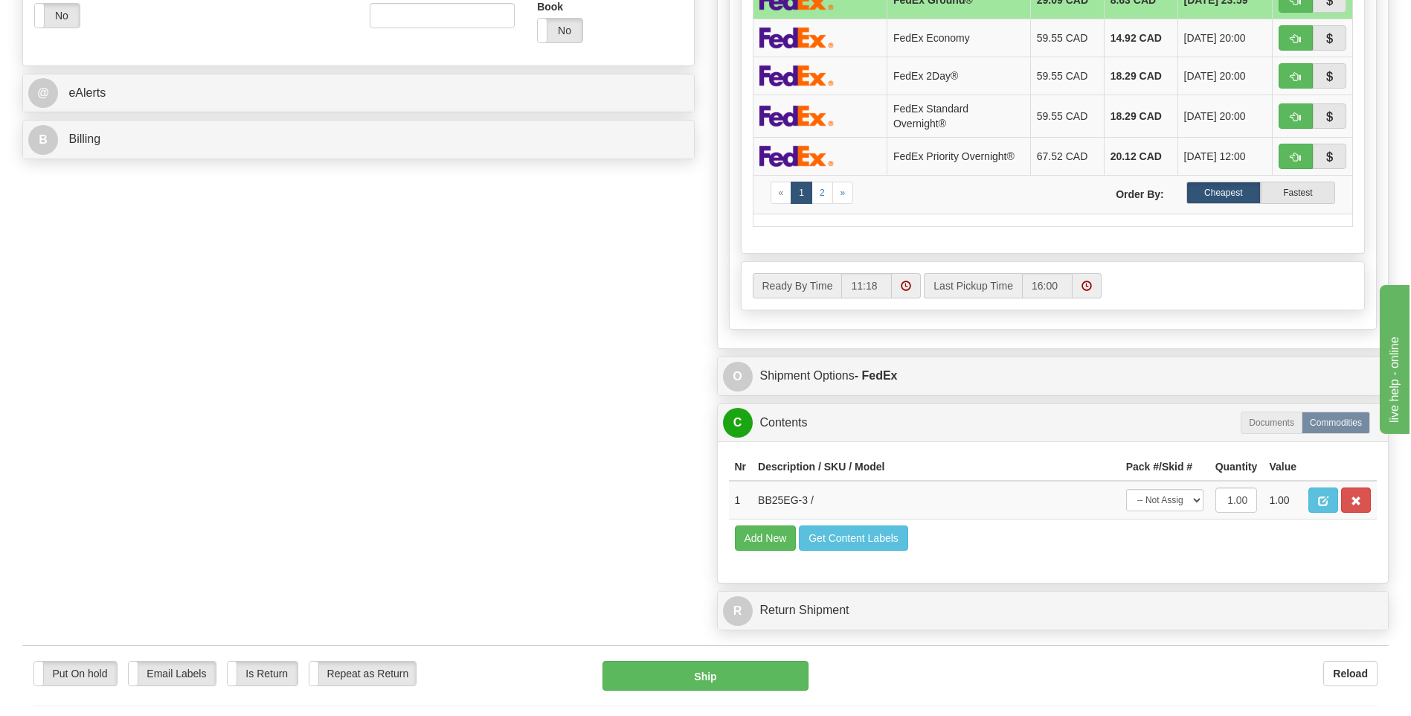
scroll to position [923, 0]
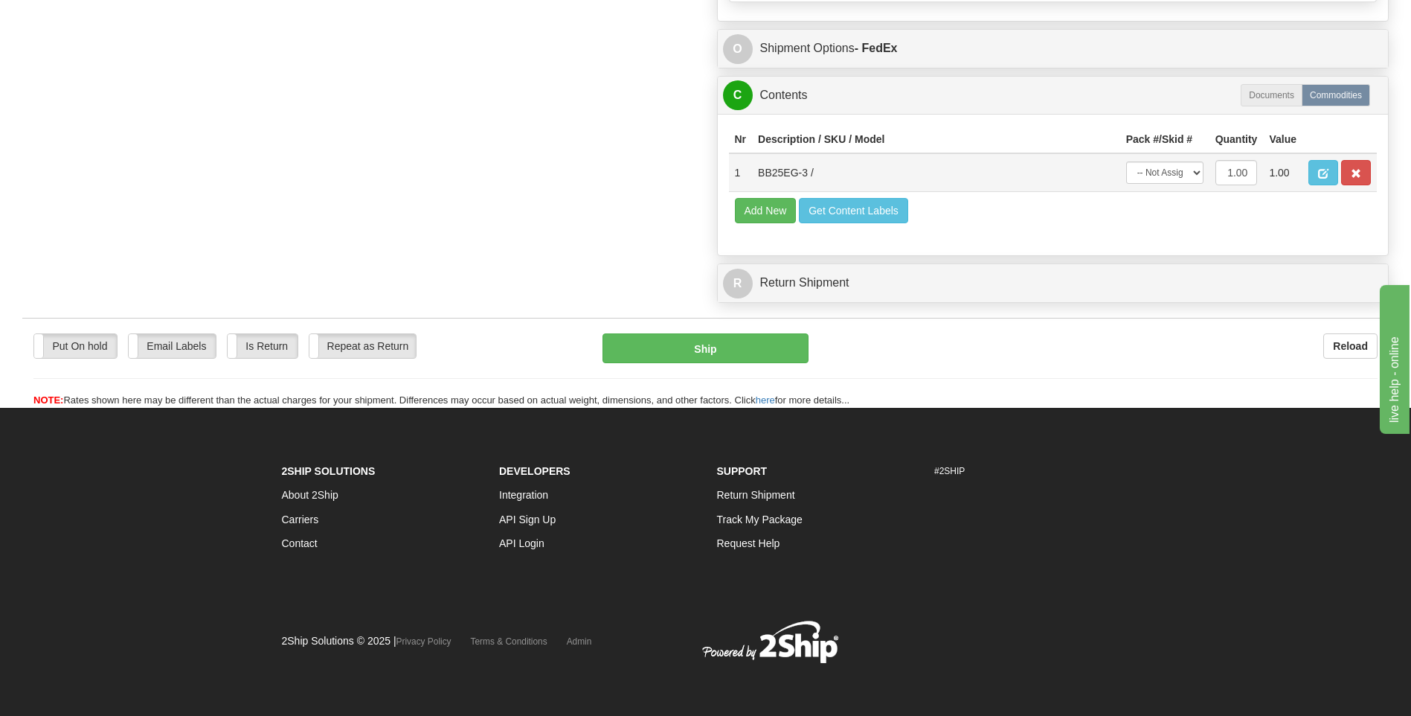
click at [1178, 189] on td "-- Not Assigned -- Package 1" at bounding box center [1164, 172] width 89 height 39
click at [1177, 177] on select "-- Not Assigned -- Package 1" at bounding box center [1164, 172] width 77 height 22
drag, startPoint x: 1166, startPoint y: 227, endPoint x: 1163, endPoint y: 199, distance: 27.6
click at [1163, 206] on td "Add New Get Content Labels" at bounding box center [1053, 211] width 649 height 38
click at [1163, 181] on select "-- Not Assigned -- Package 1" at bounding box center [1164, 172] width 77 height 22
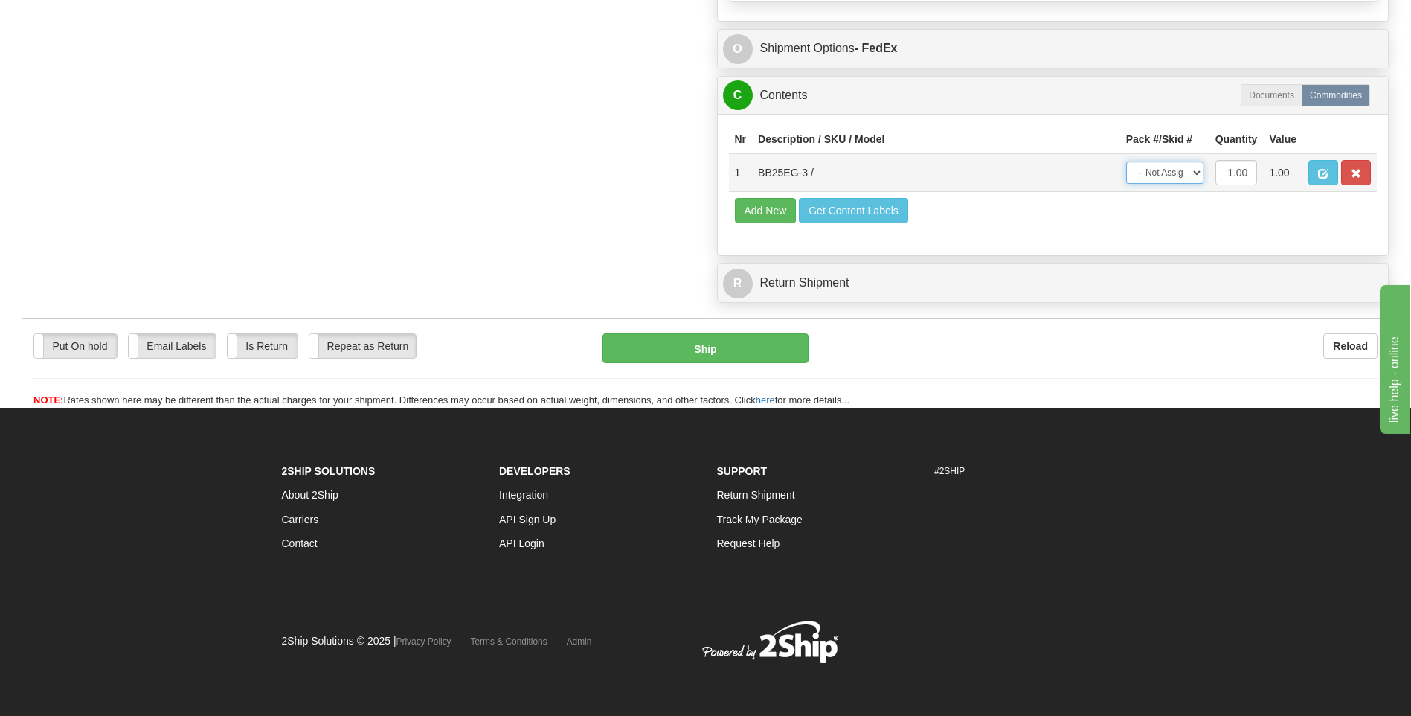
select select "0"
click at [1126, 161] on select "-- Not Assigned -- Package 1" at bounding box center [1164, 172] width 77 height 22
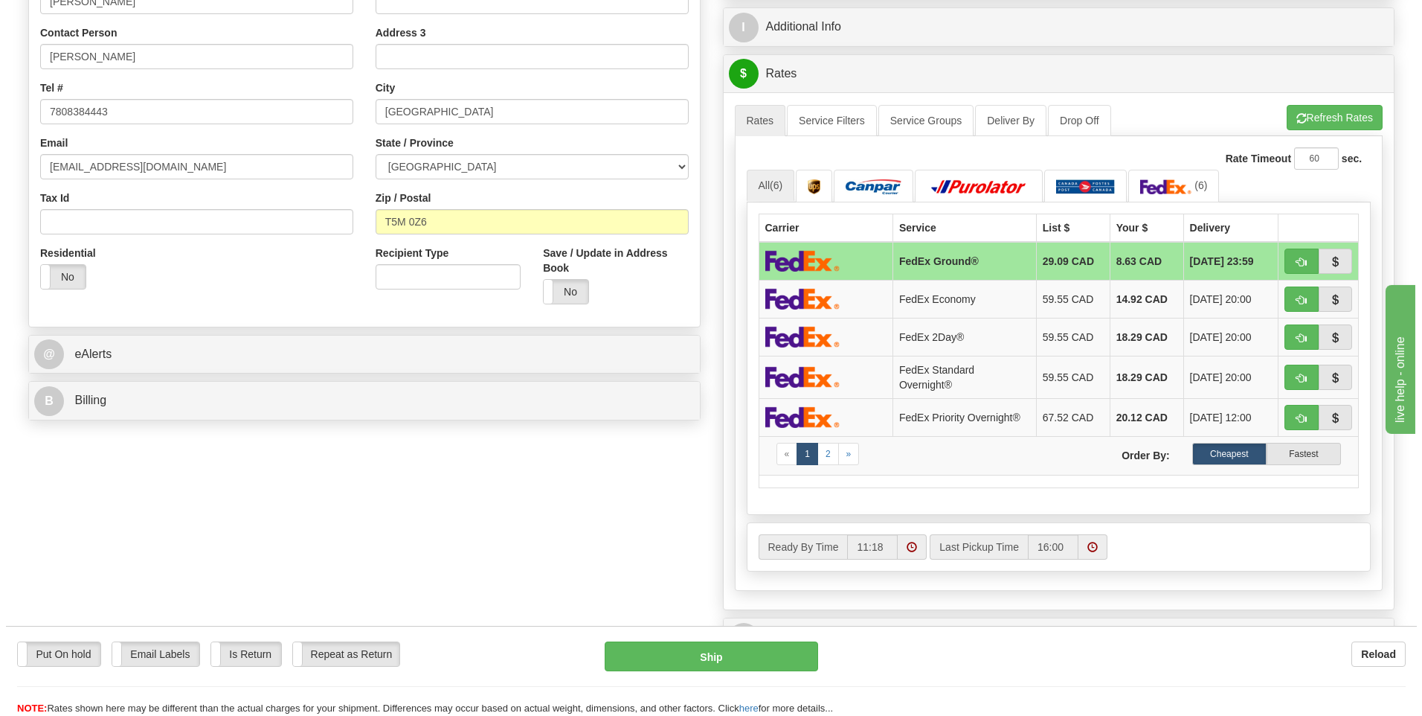
scroll to position [328, 0]
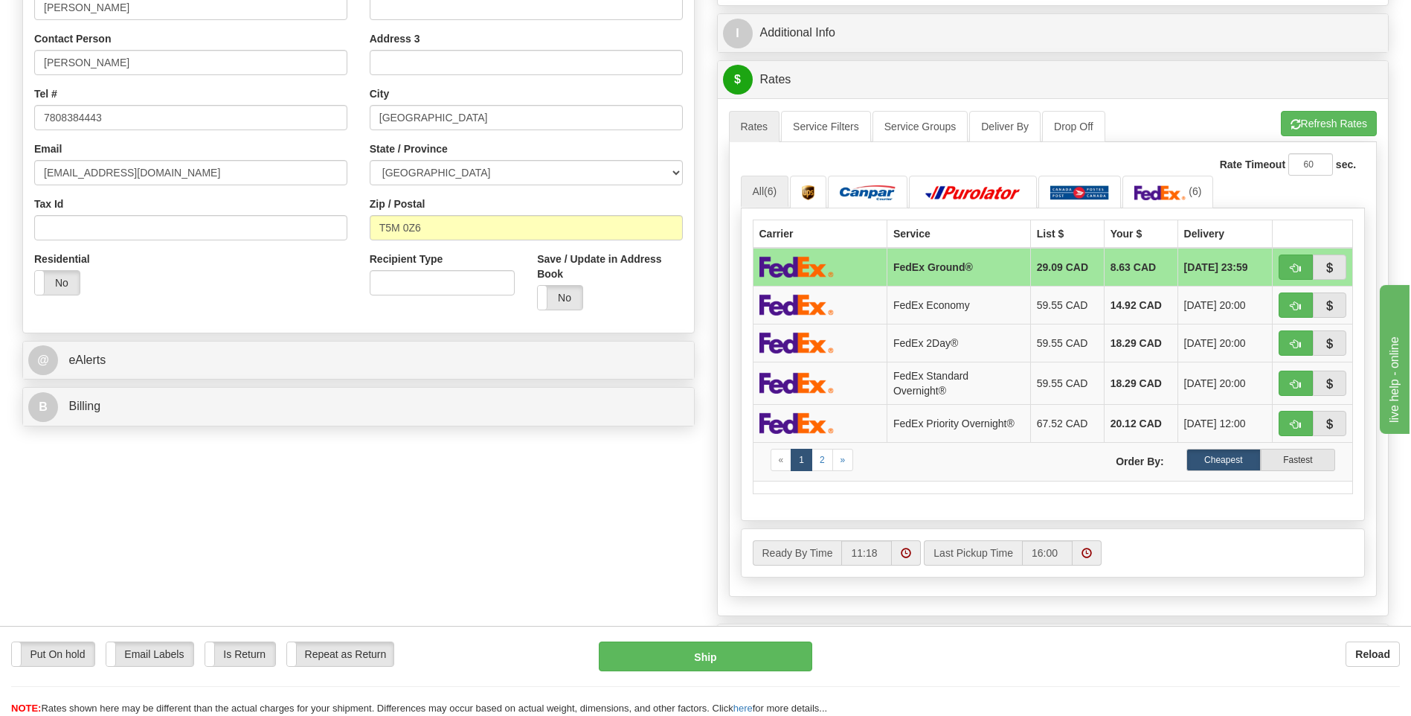
click at [1296, 138] on ul "Rates Service Filters Service Groups Deliver By Drop Off Pickup Refresh Rates C…" at bounding box center [1053, 126] width 649 height 31
click at [1304, 131] on button "Refresh Rates" at bounding box center [1329, 123] width 96 height 25
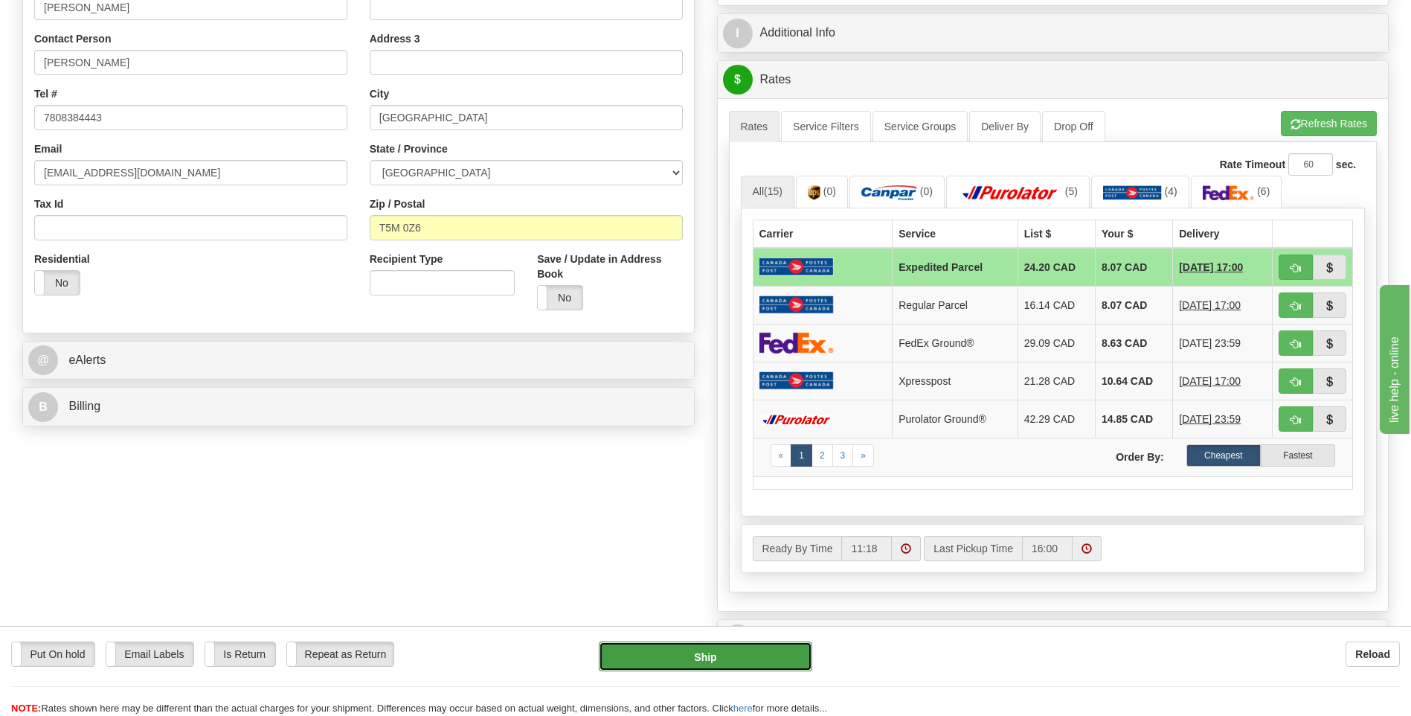
click at [738, 644] on button "Ship" at bounding box center [705, 656] width 213 height 30
type input "DOM.EP"
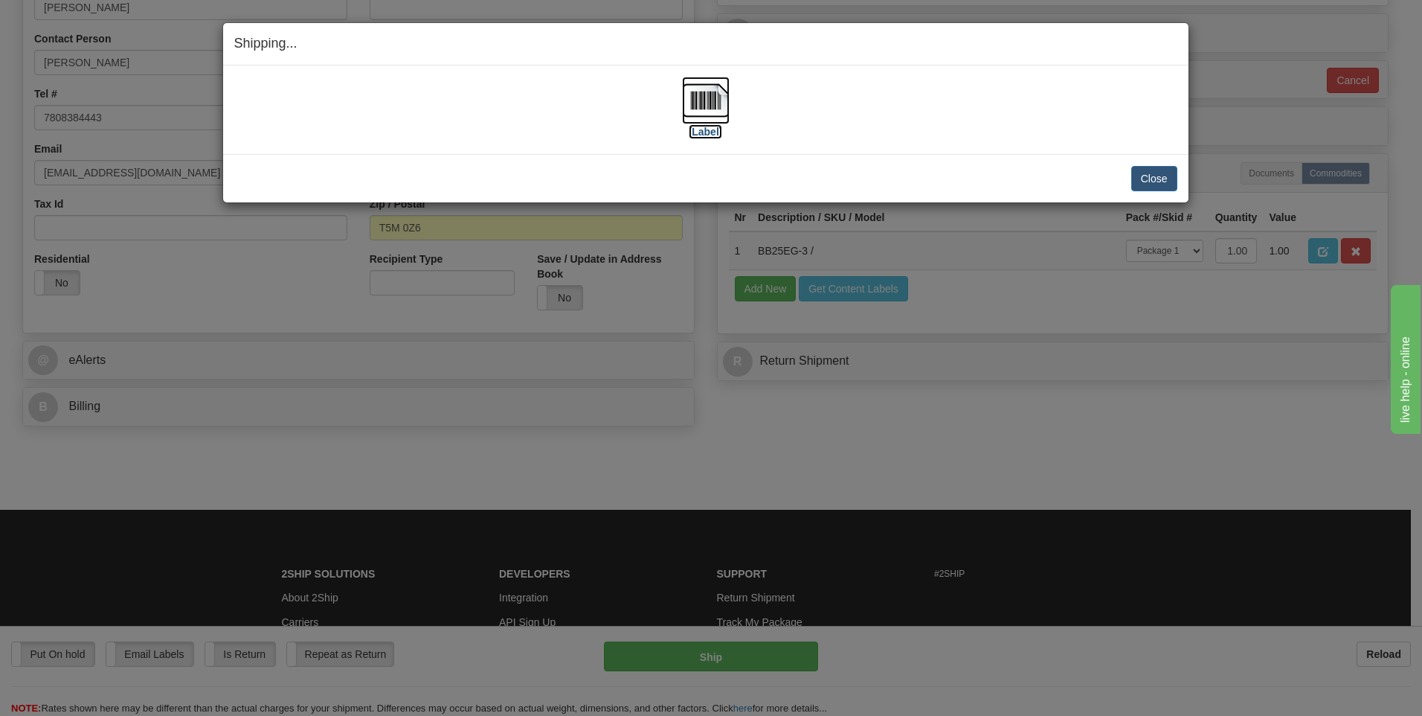
click at [705, 97] on img at bounding box center [706, 101] width 48 height 48
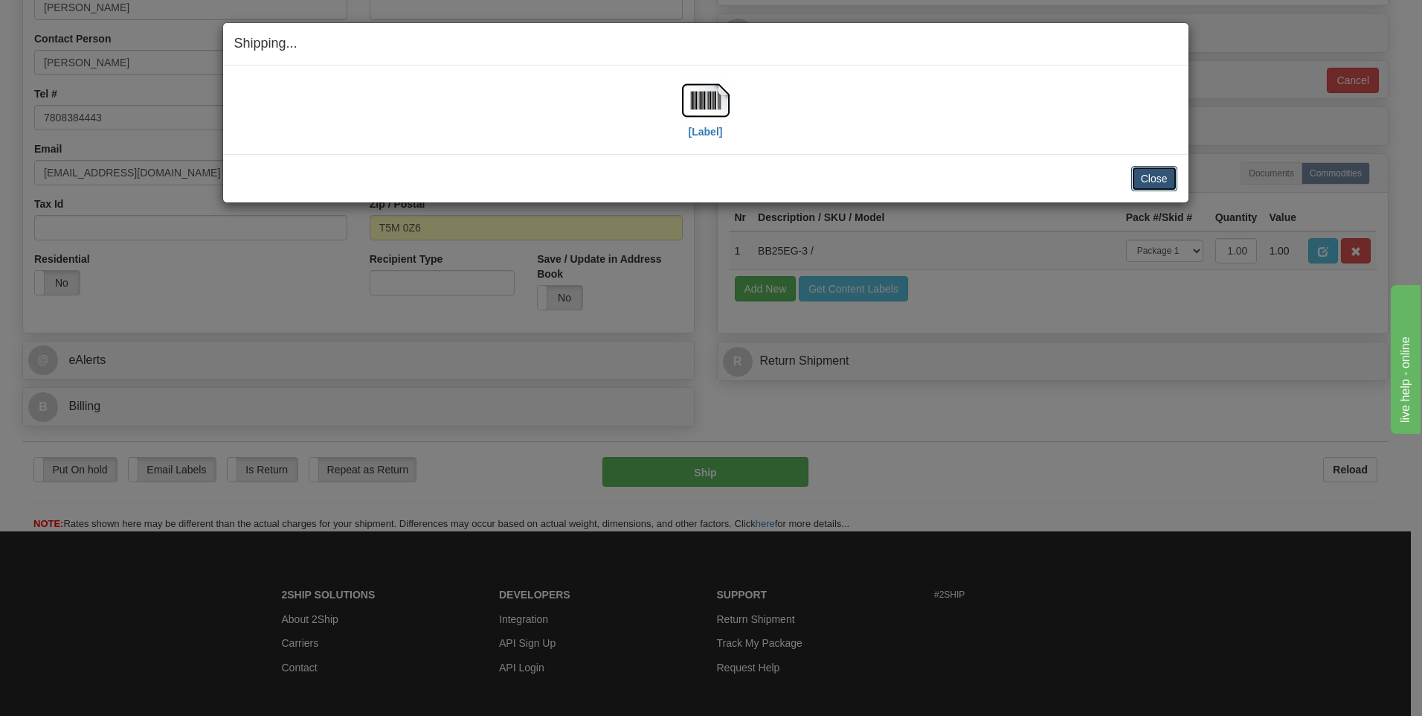
click at [1151, 176] on button "Close" at bounding box center [1154, 178] width 46 height 25
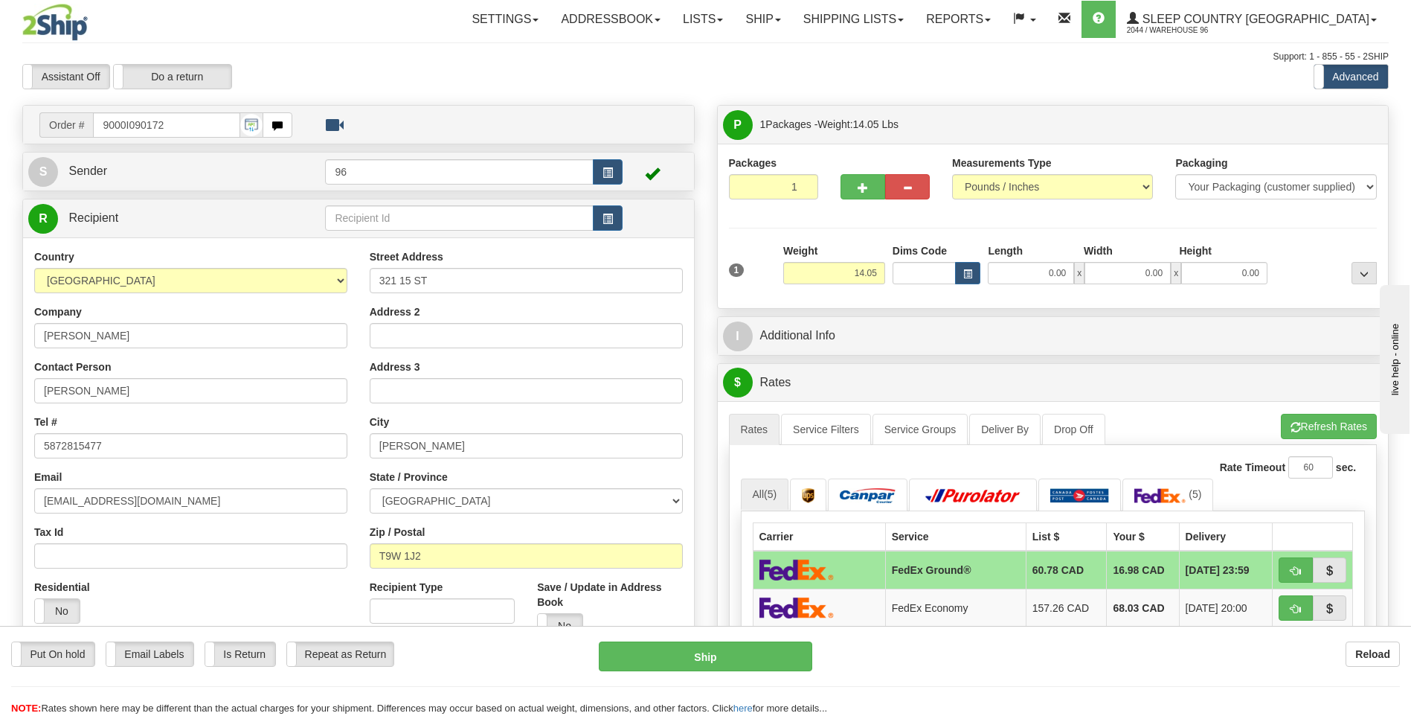
click at [1044, 260] on div "Length" at bounding box center [1032, 252] width 96 height 19
click at [1044, 274] on input "0.00" at bounding box center [1031, 273] width 86 height 22
type input "13.00"
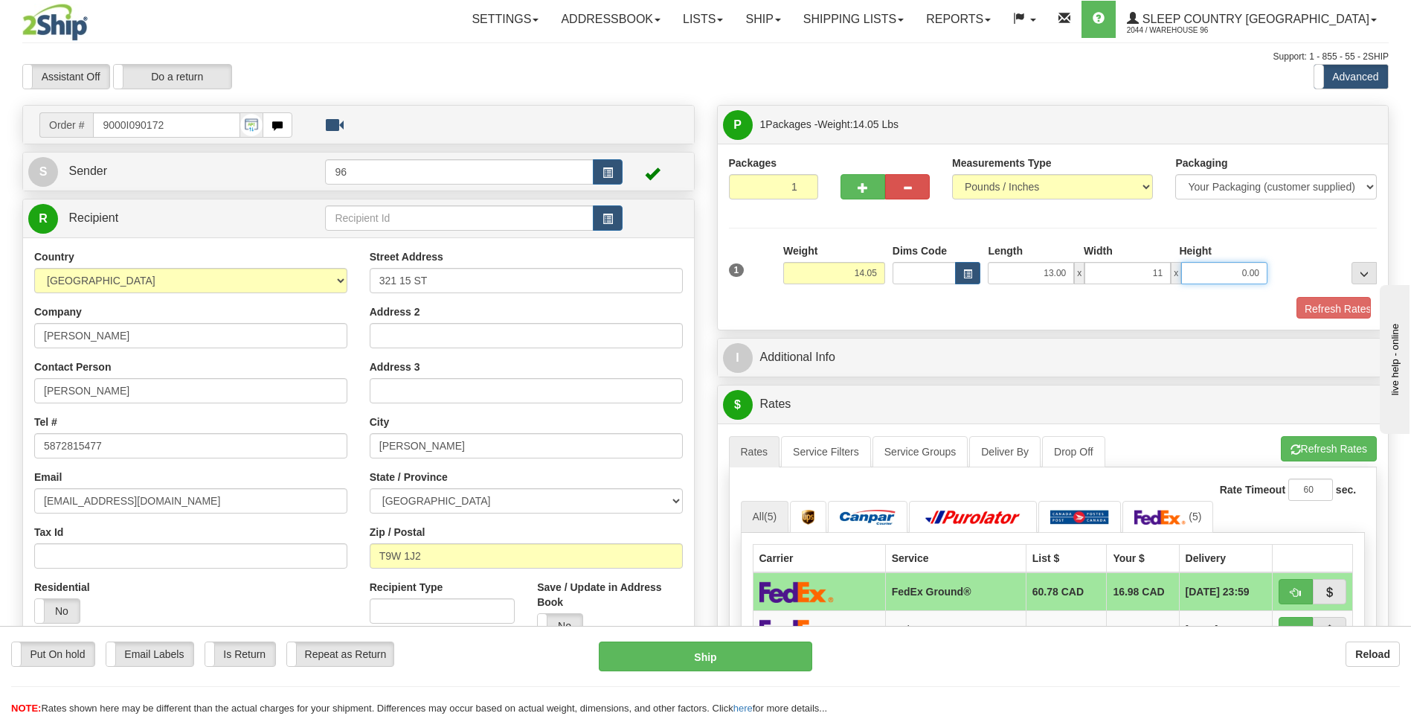
type input "11.00"
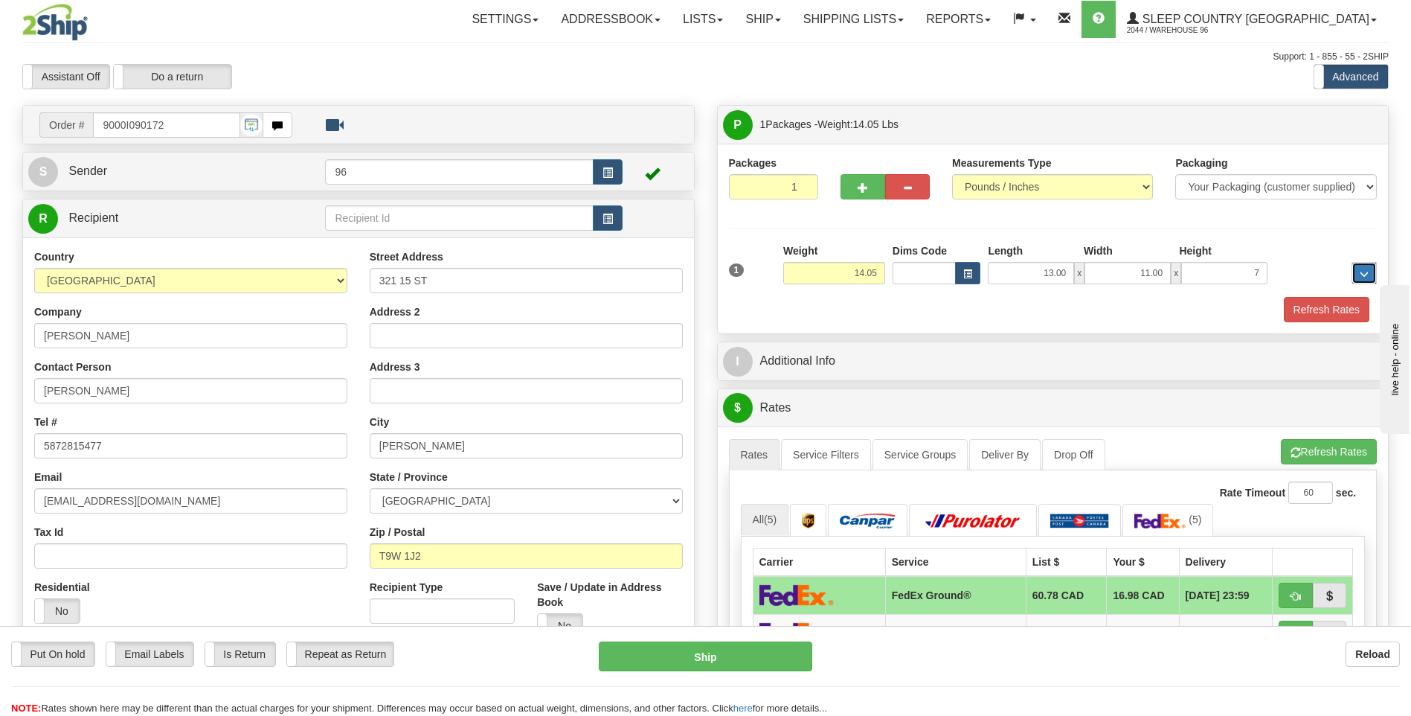
type input "7.00"
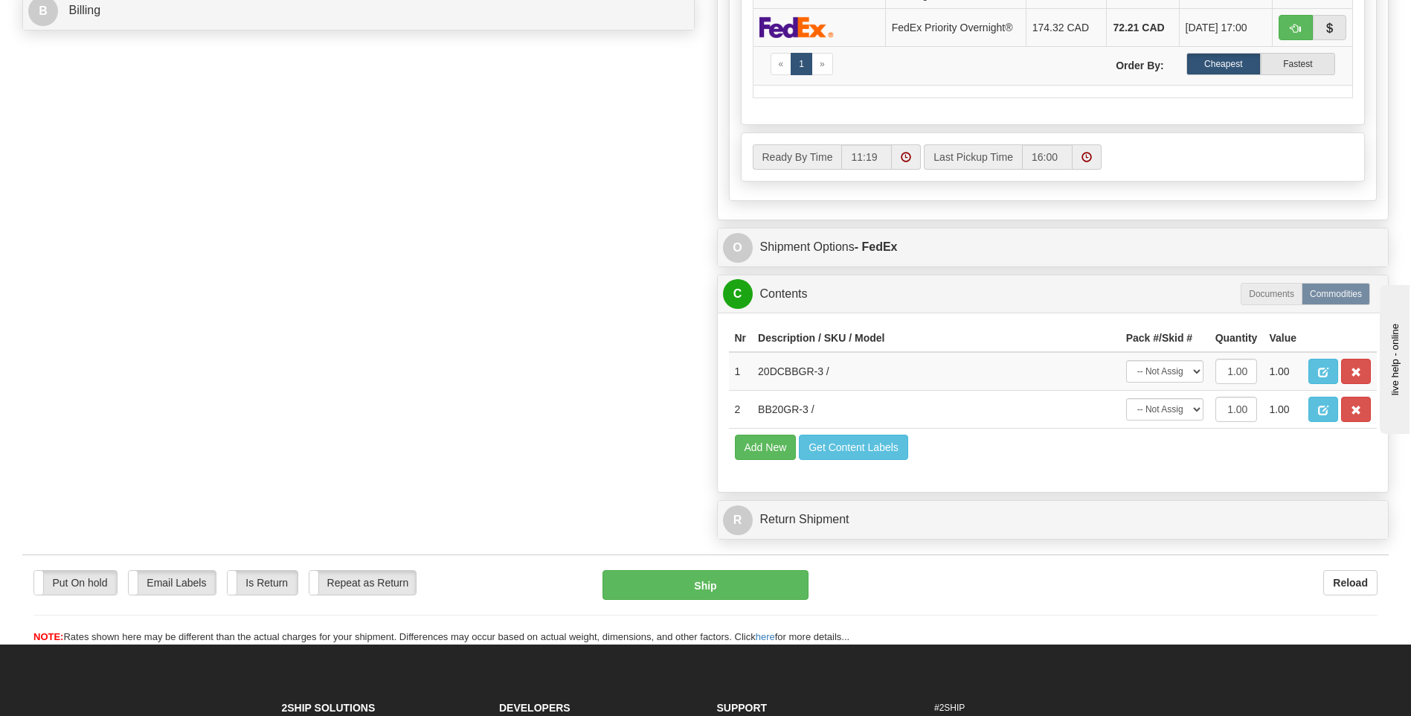
scroll to position [893, 0]
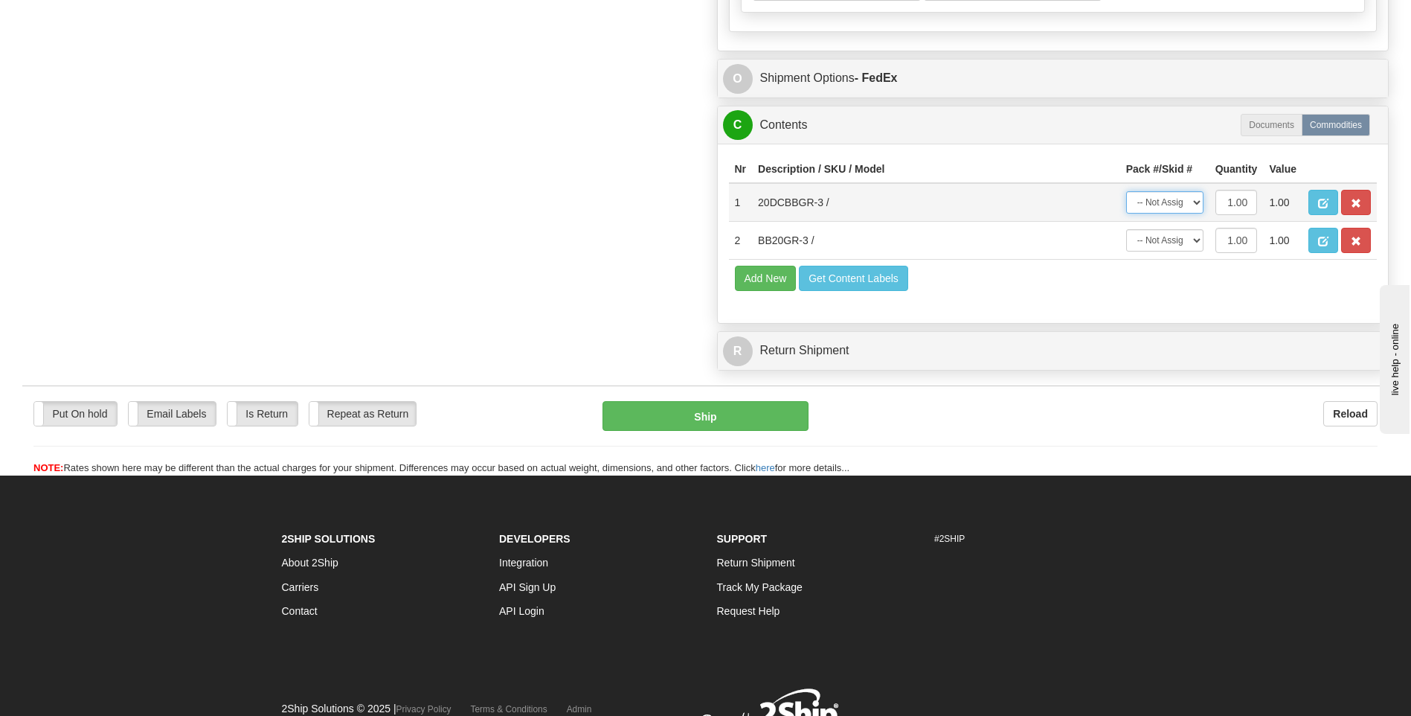
click at [1168, 199] on select "-- Not Assigned -- Package 1" at bounding box center [1164, 202] width 77 height 22
select select "0"
click at [1126, 191] on select "-- Not Assigned -- Package 1" at bounding box center [1164, 202] width 77 height 22
click at [1162, 240] on select "-- Not Assigned -- Package 1" at bounding box center [1164, 240] width 77 height 22
select select "0"
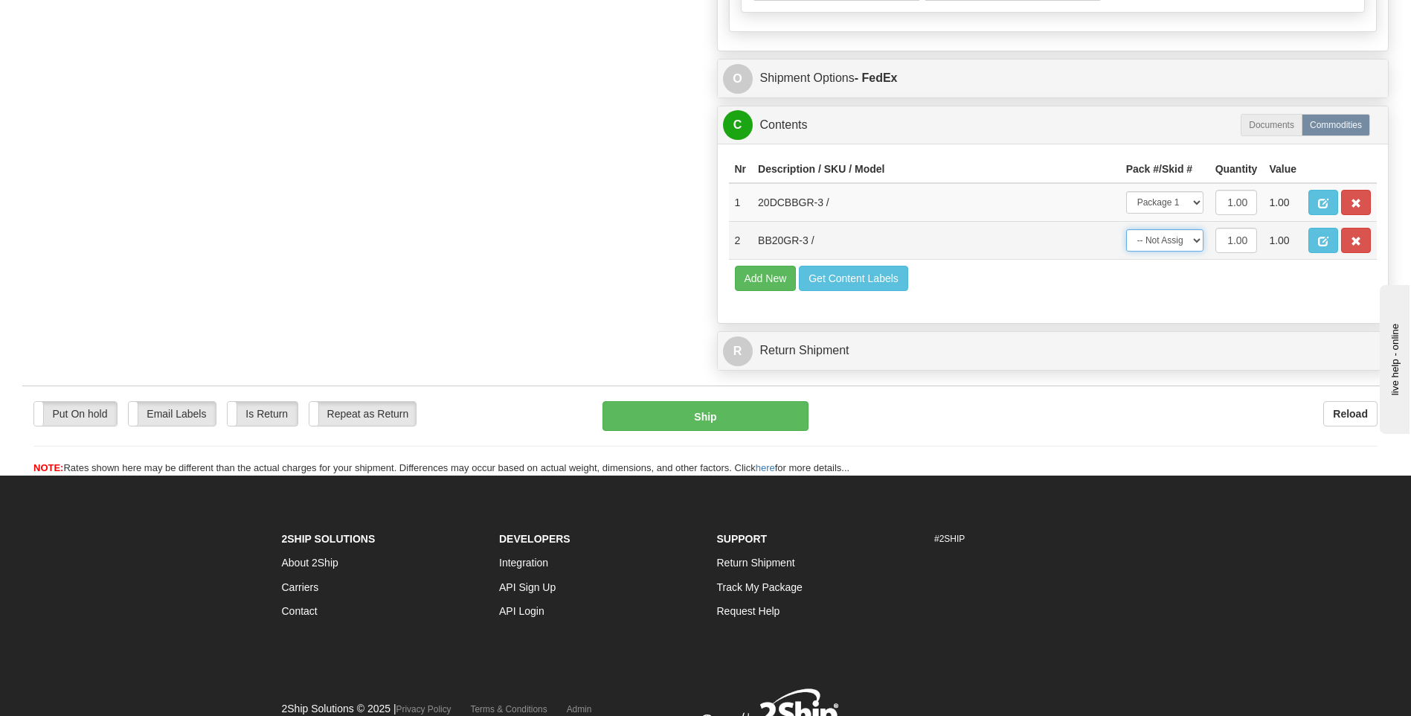
click at [1126, 229] on select "-- Not Assigned -- Package 1" at bounding box center [1164, 240] width 77 height 22
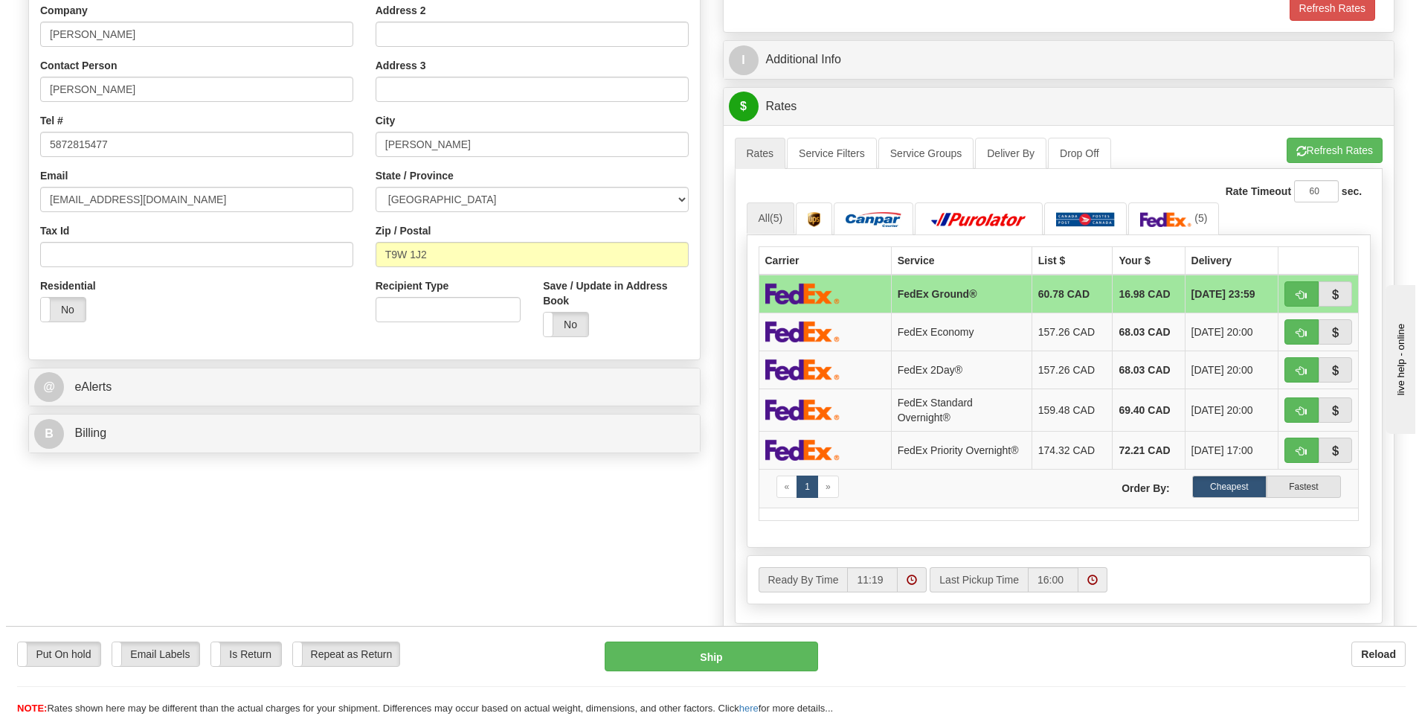
scroll to position [298, 0]
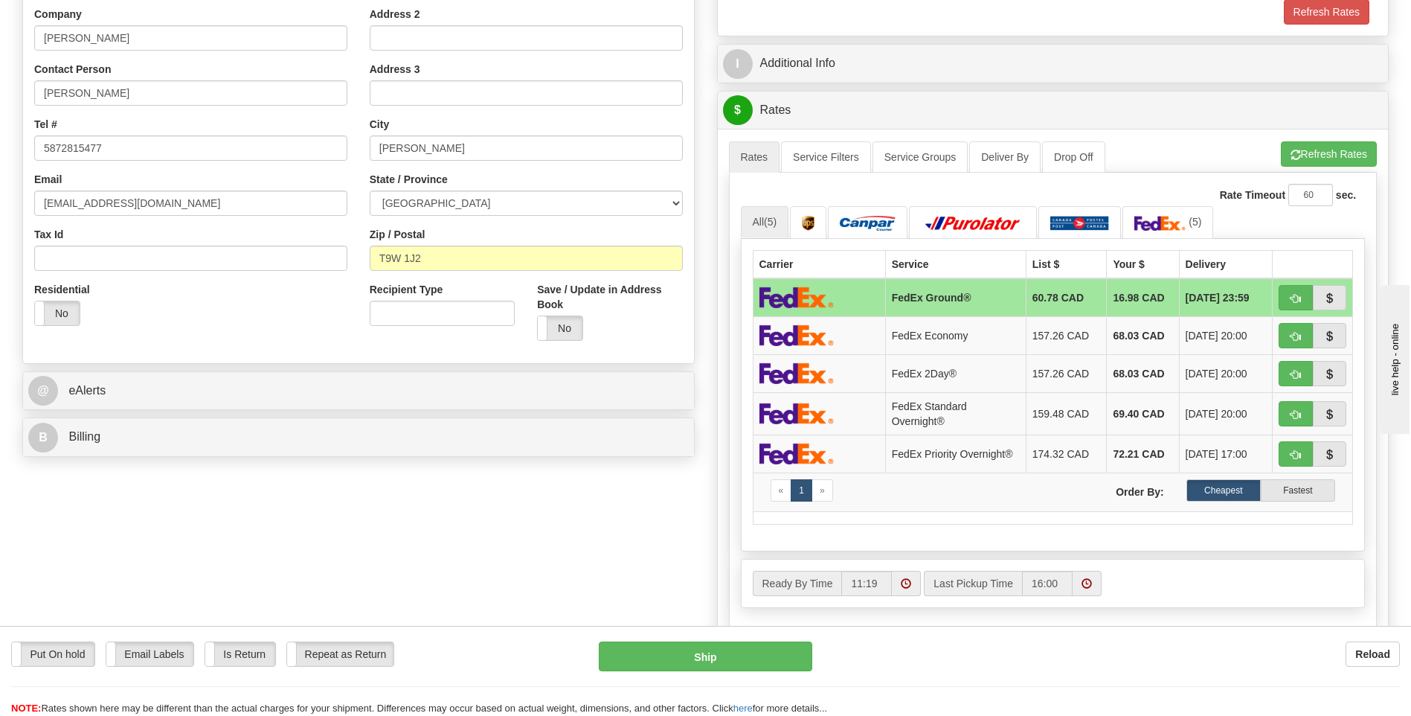
click at [1309, 167] on ul "Rates Service Filters Service Groups Deliver By Drop Off Pickup Refresh Rates C…" at bounding box center [1053, 156] width 649 height 31
click at [1310, 159] on button "Refresh Rates" at bounding box center [1329, 153] width 96 height 25
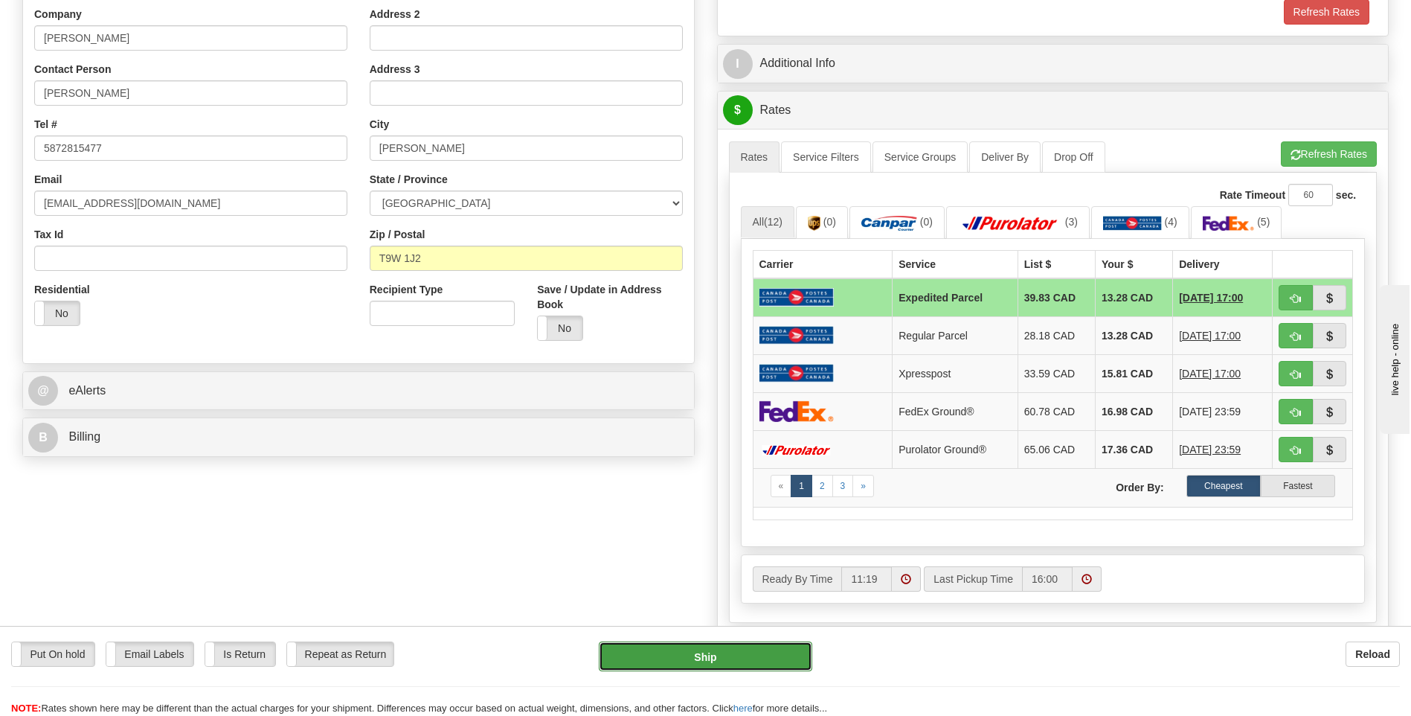
click at [780, 648] on button "Ship" at bounding box center [705, 656] width 213 height 30
type input "DOM.EP"
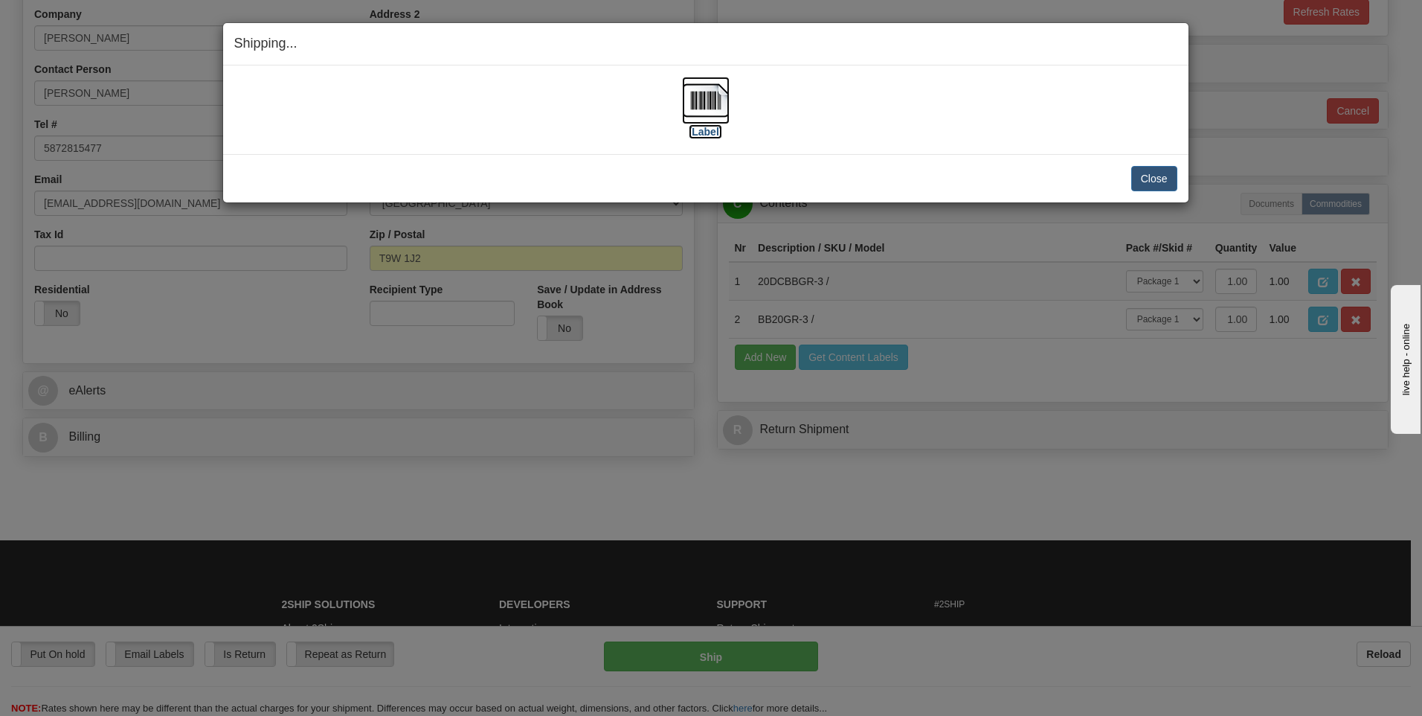
click at [703, 105] on img at bounding box center [706, 101] width 48 height 48
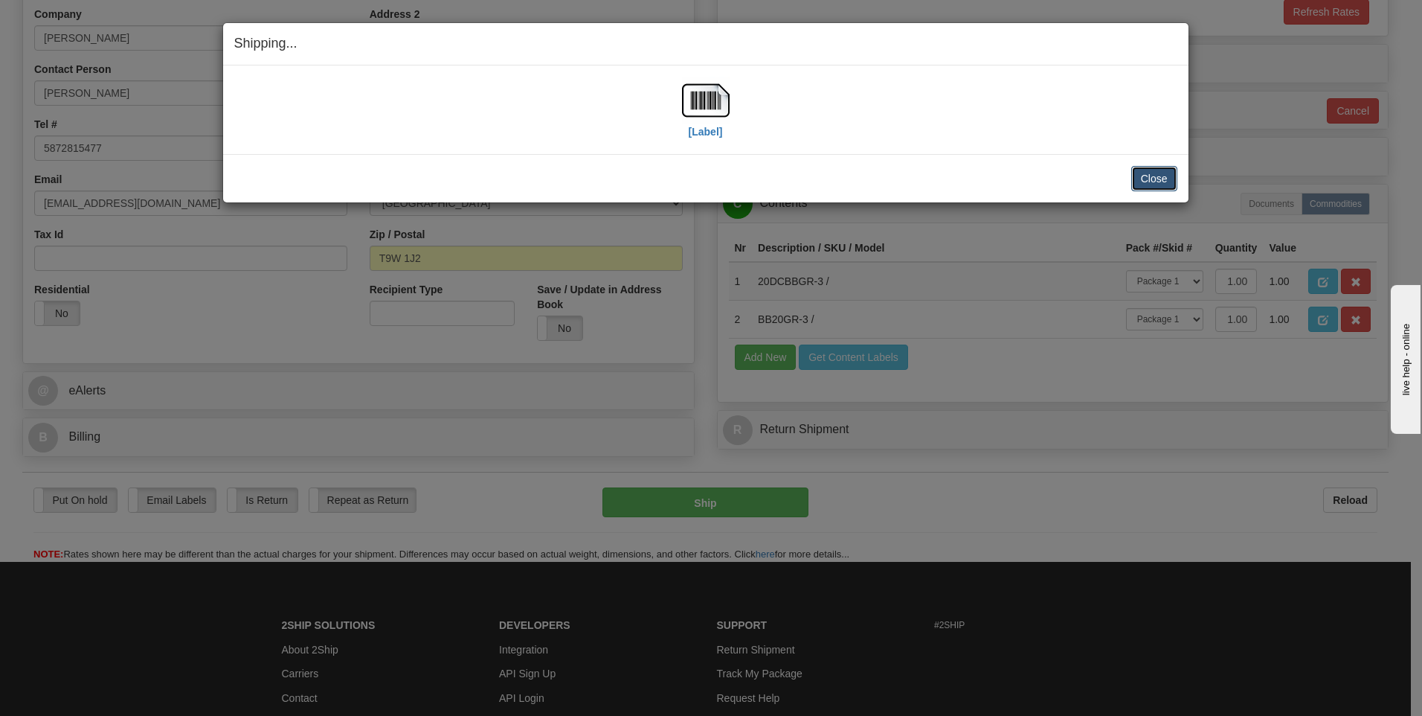
click at [1151, 176] on button "Close" at bounding box center [1154, 178] width 46 height 25
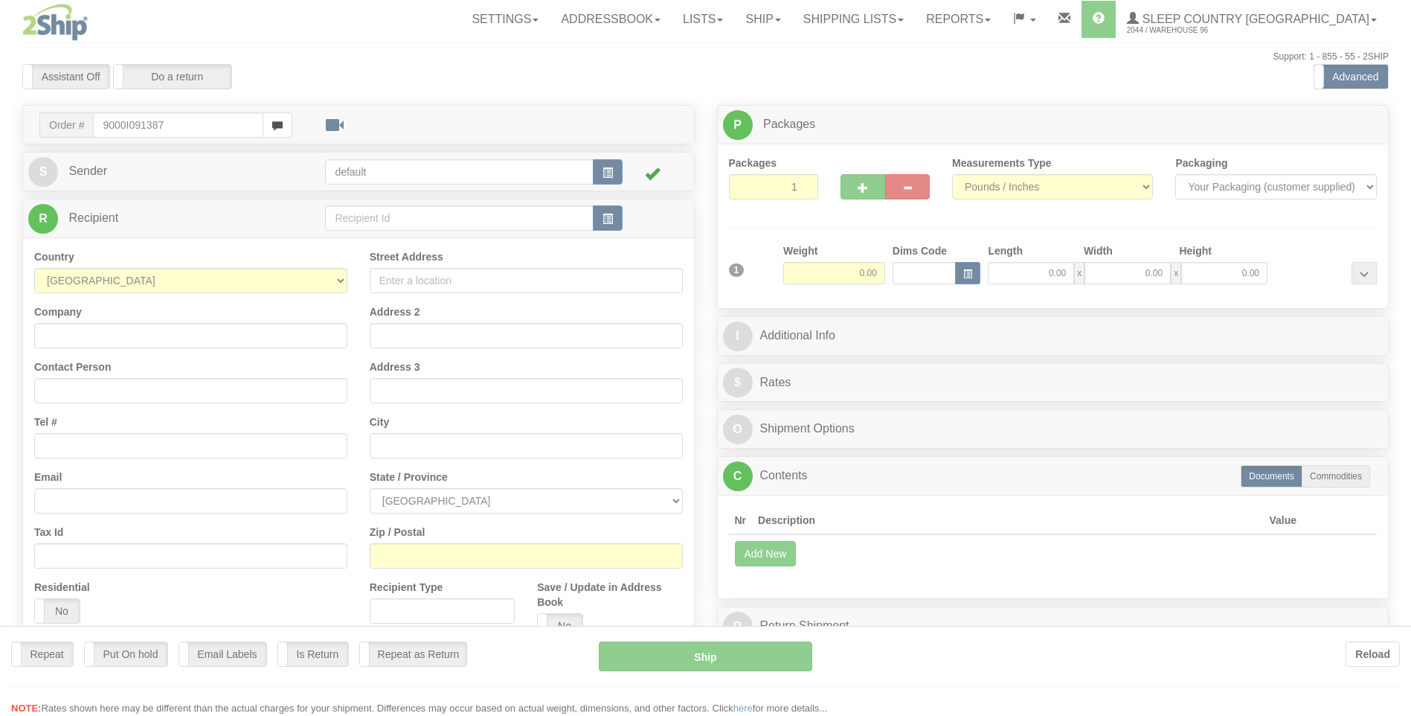
type input "9000I091387"
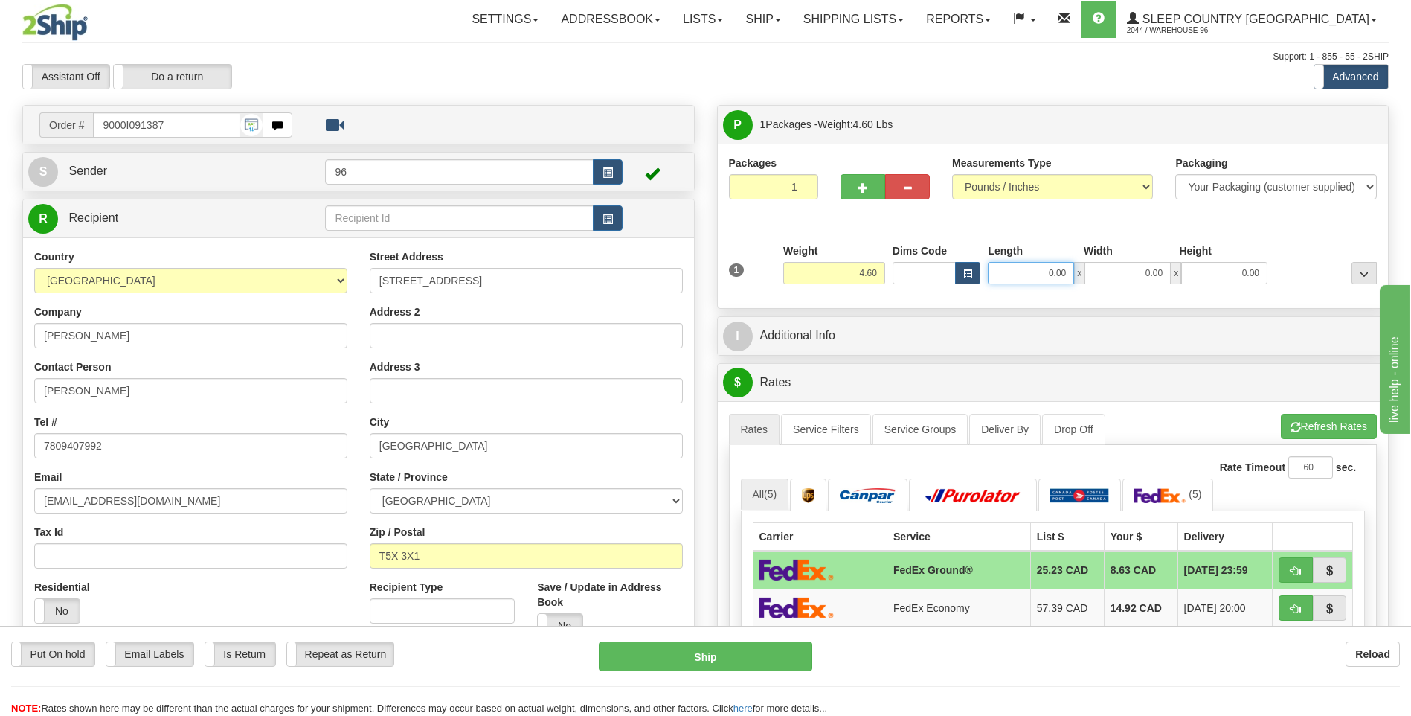
click at [1039, 269] on input "0.00" at bounding box center [1031, 273] width 86 height 22
type input "21.00"
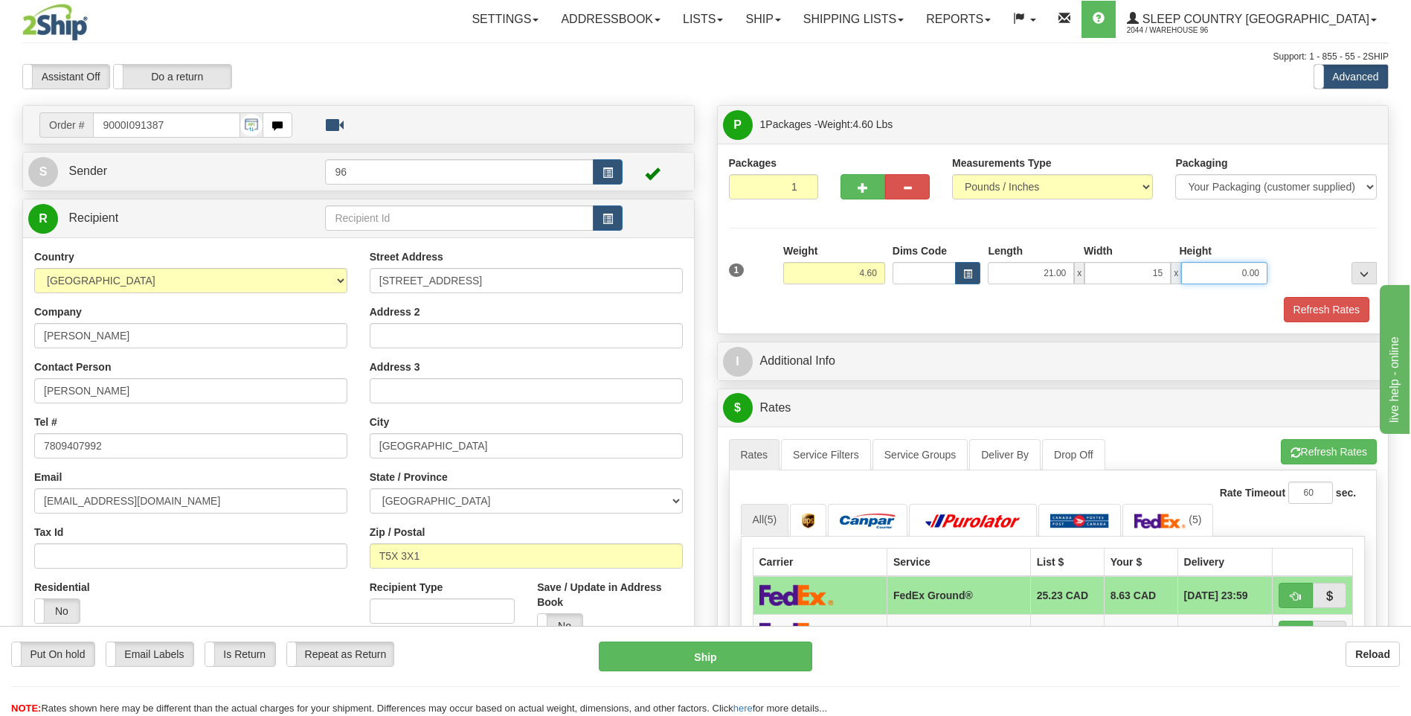
type input "15.00"
type input "5.00"
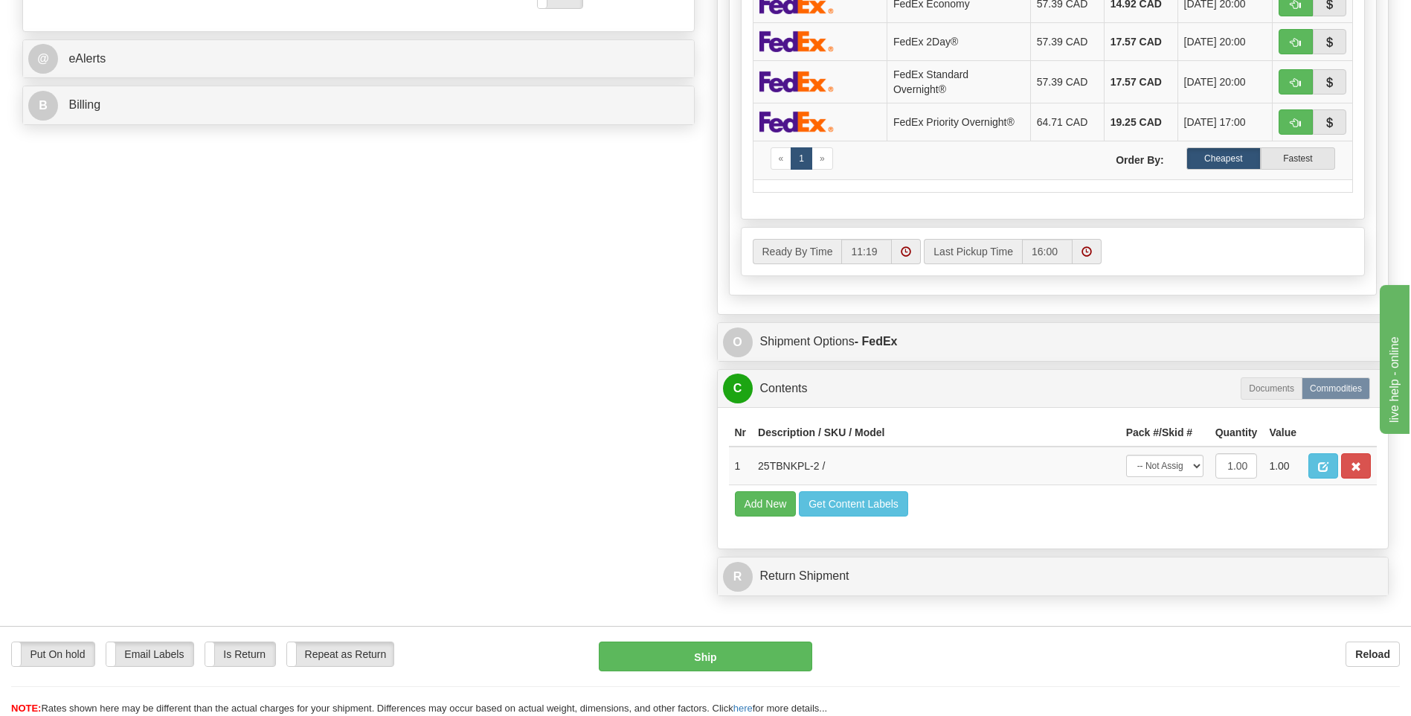
scroll to position [372, 0]
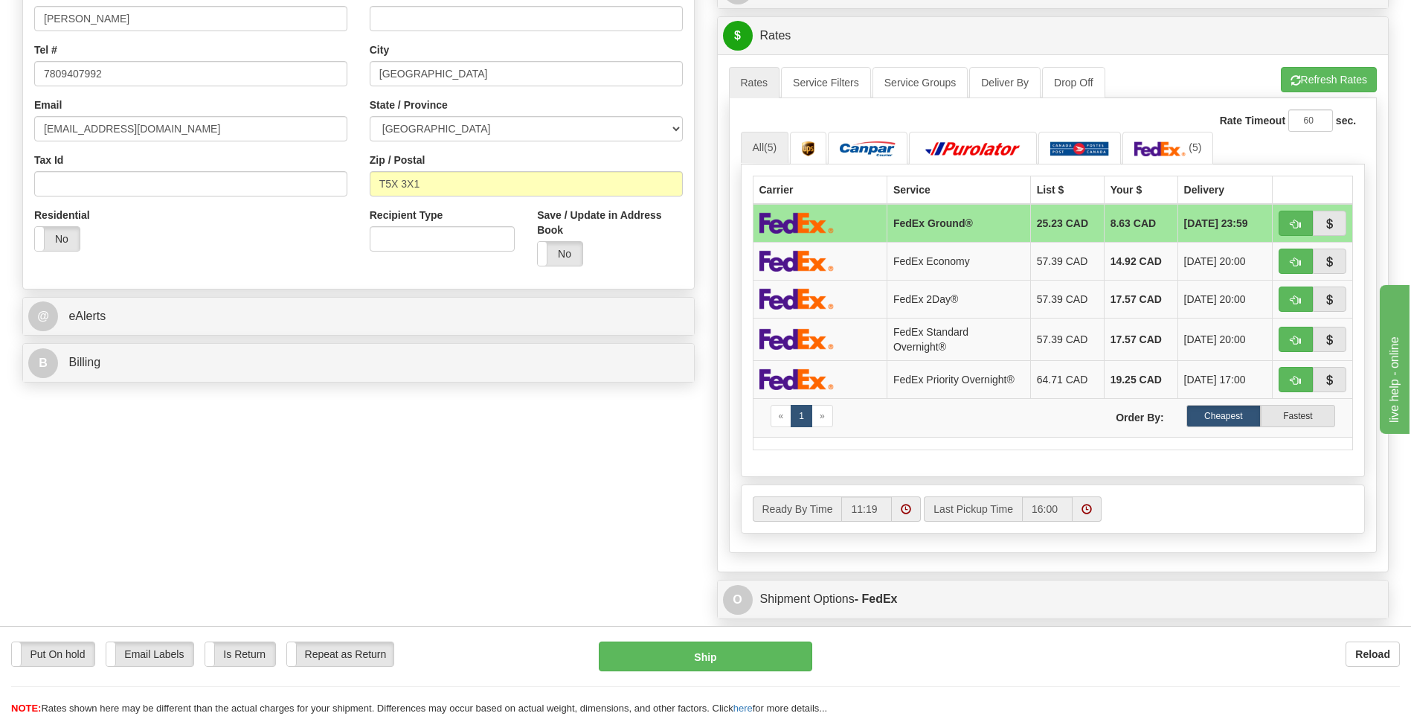
click at [1305, 95] on ul "Rates Service Filters Service Groups Deliver By Drop Off Pickup Refresh Rates C…" at bounding box center [1053, 82] width 649 height 31
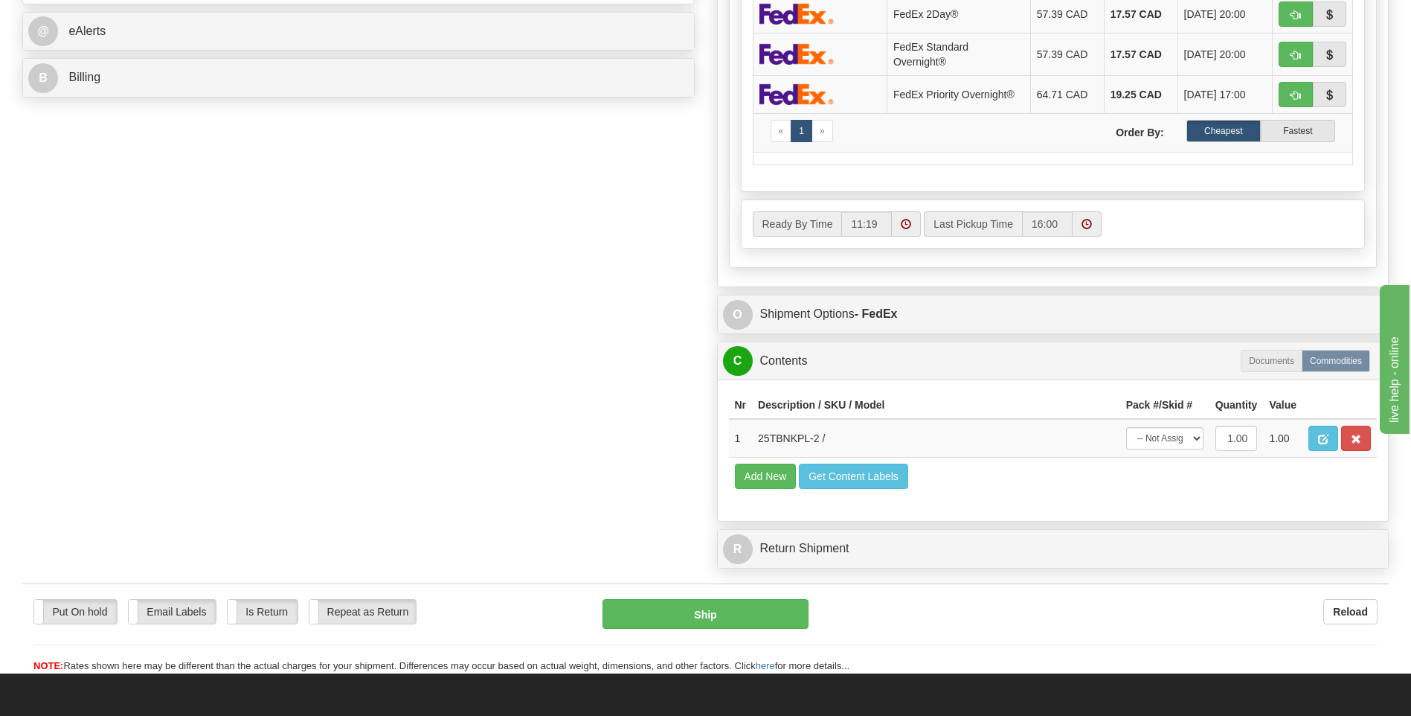
scroll to position [744, 0]
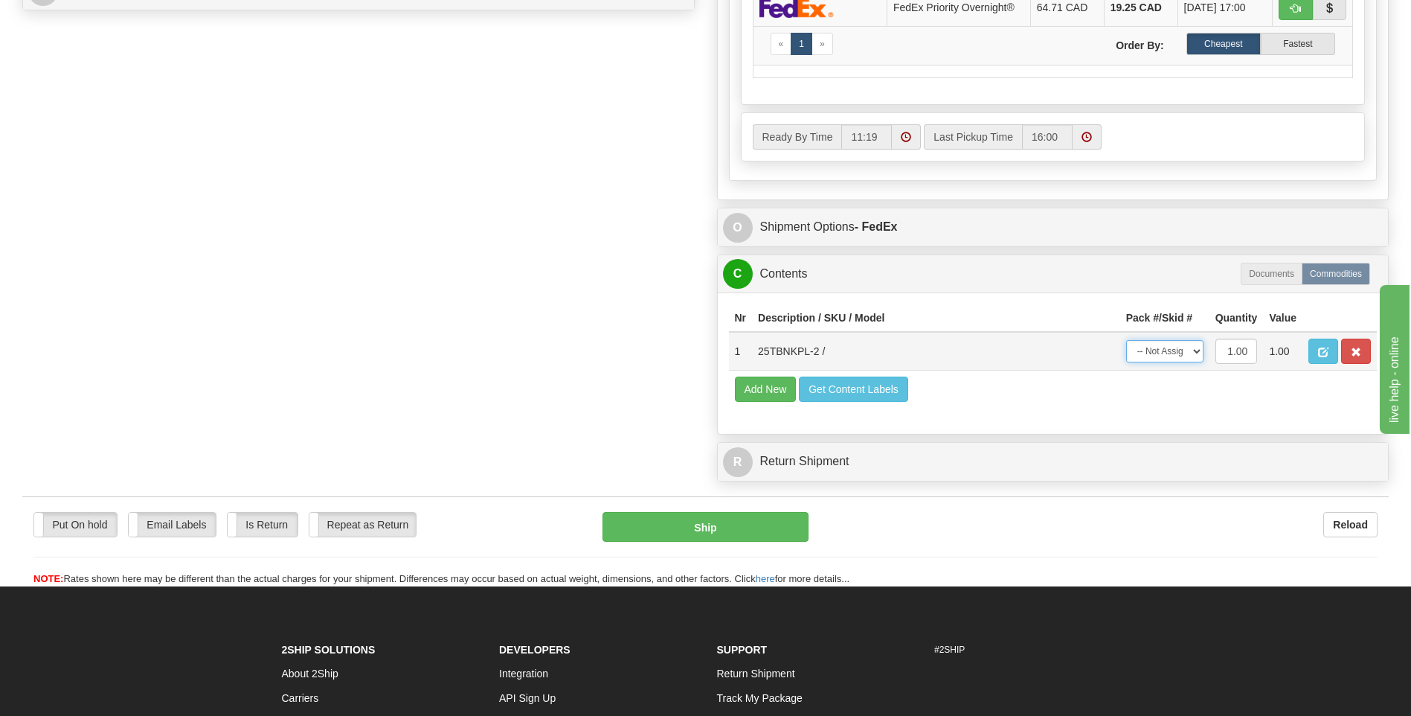
click at [1185, 356] on select "-- Not Assigned -- Package 1" at bounding box center [1164, 351] width 77 height 22
select select "0"
click at [1126, 340] on select "-- Not Assigned -- Package 1" at bounding box center [1164, 351] width 77 height 22
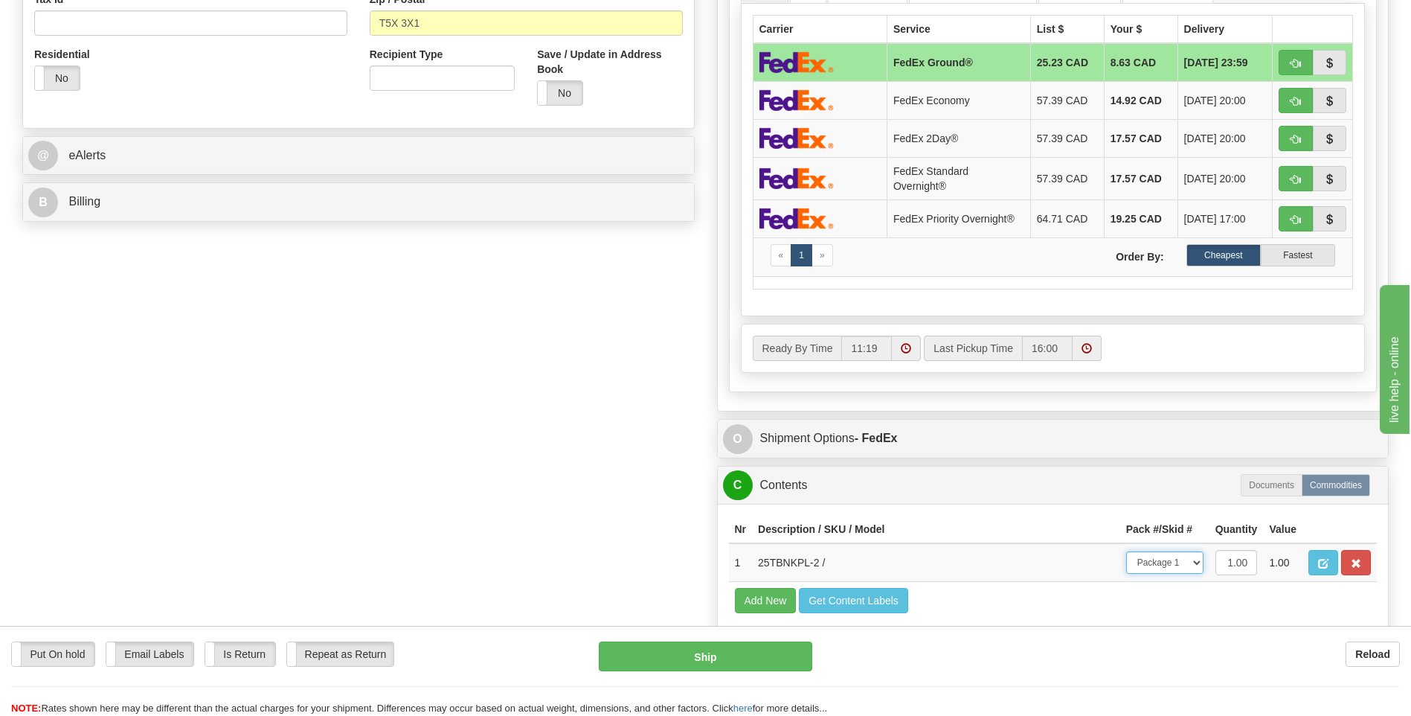
scroll to position [223, 0]
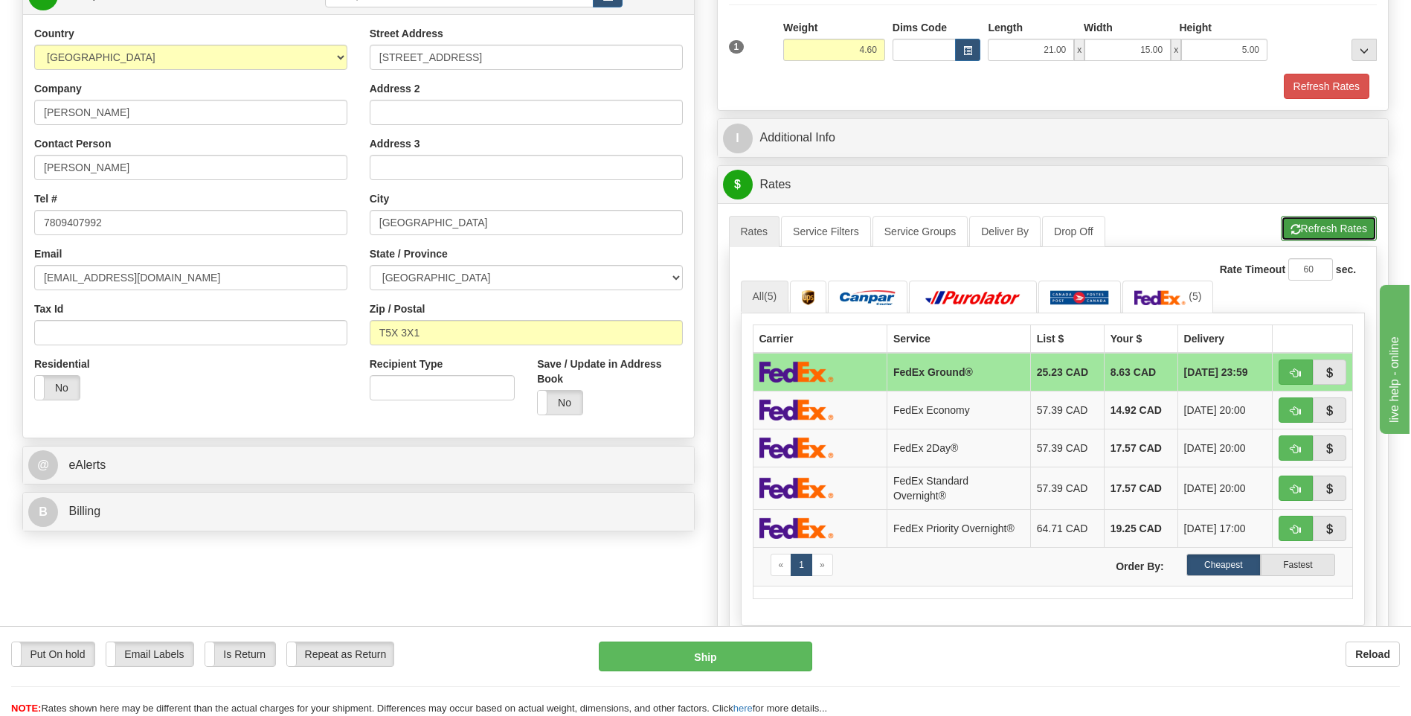
click at [1315, 237] on button "Refresh Rates" at bounding box center [1329, 228] width 96 height 25
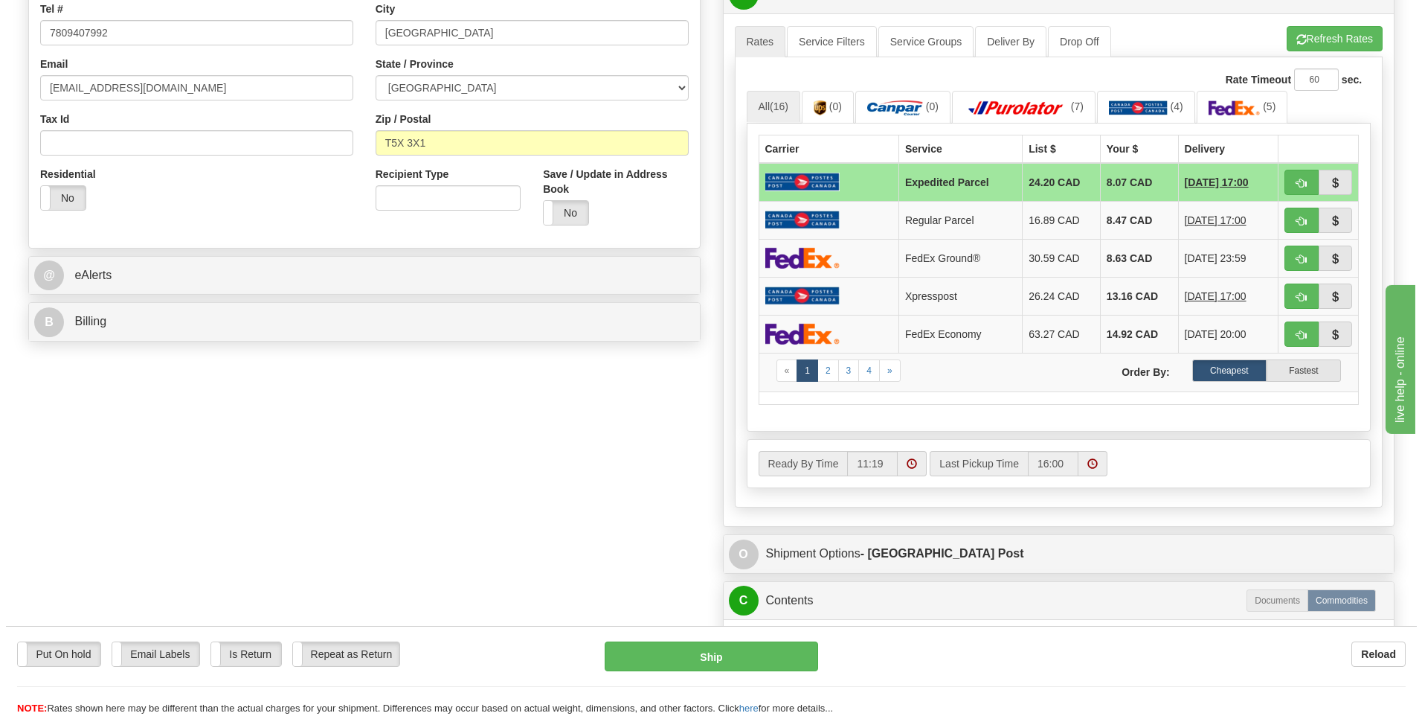
scroll to position [521, 0]
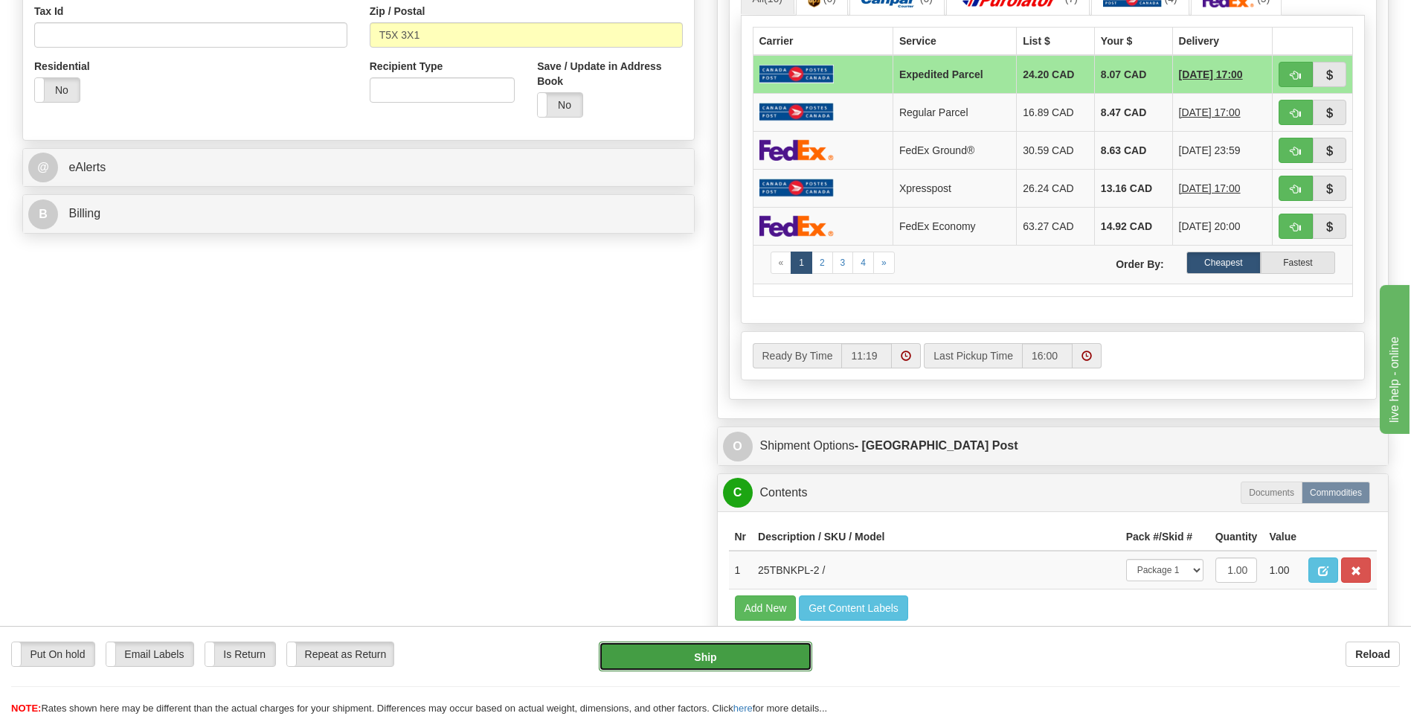
click at [765, 658] on button "Ship" at bounding box center [705, 656] width 213 height 30
type input "DOM.EP"
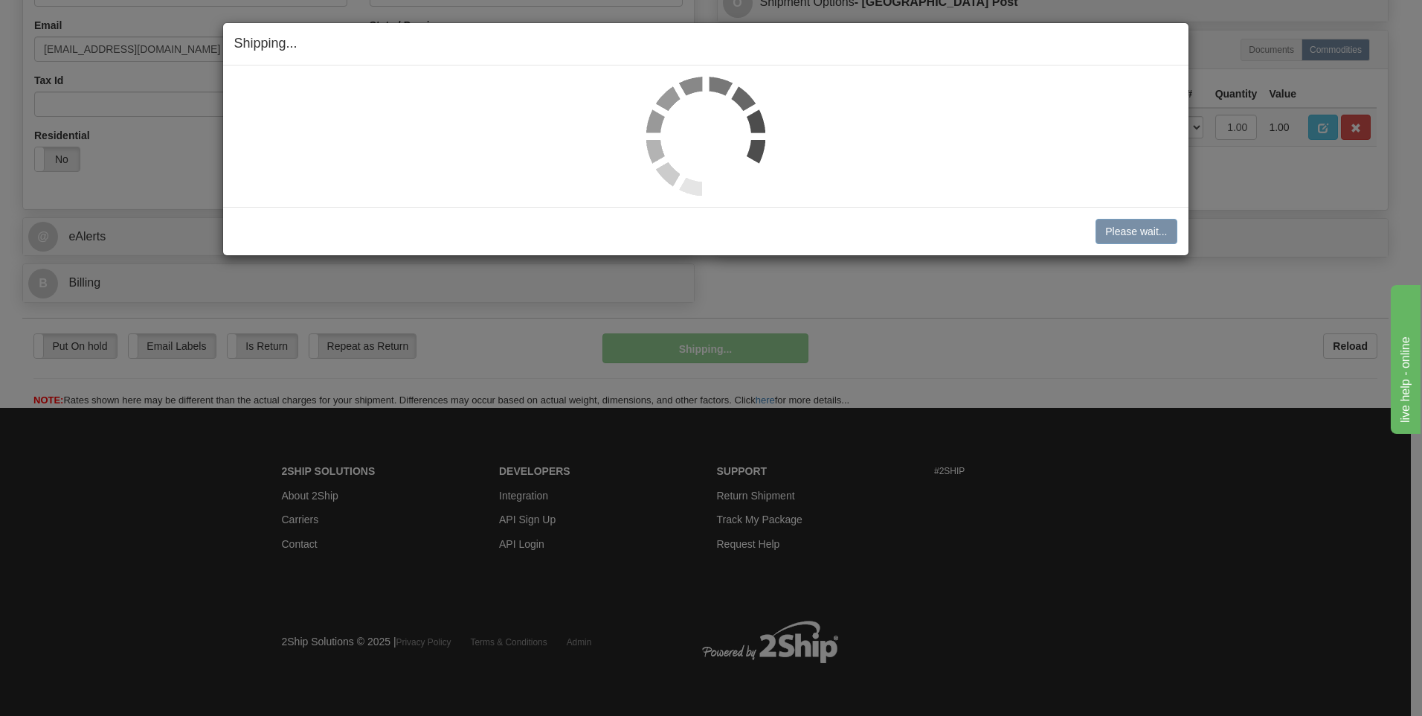
scroll to position [452, 0]
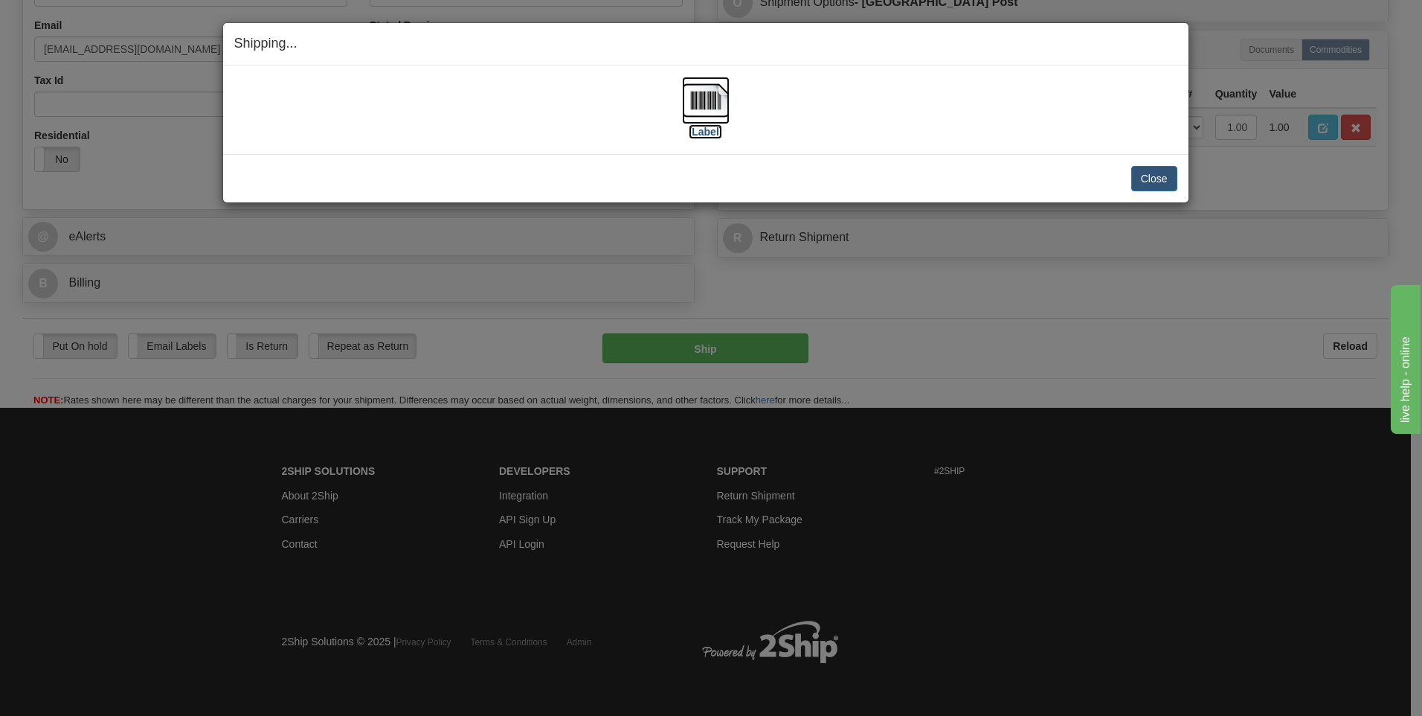
click at [710, 103] on img at bounding box center [706, 101] width 48 height 48
click at [1137, 167] on button "Close" at bounding box center [1154, 178] width 46 height 25
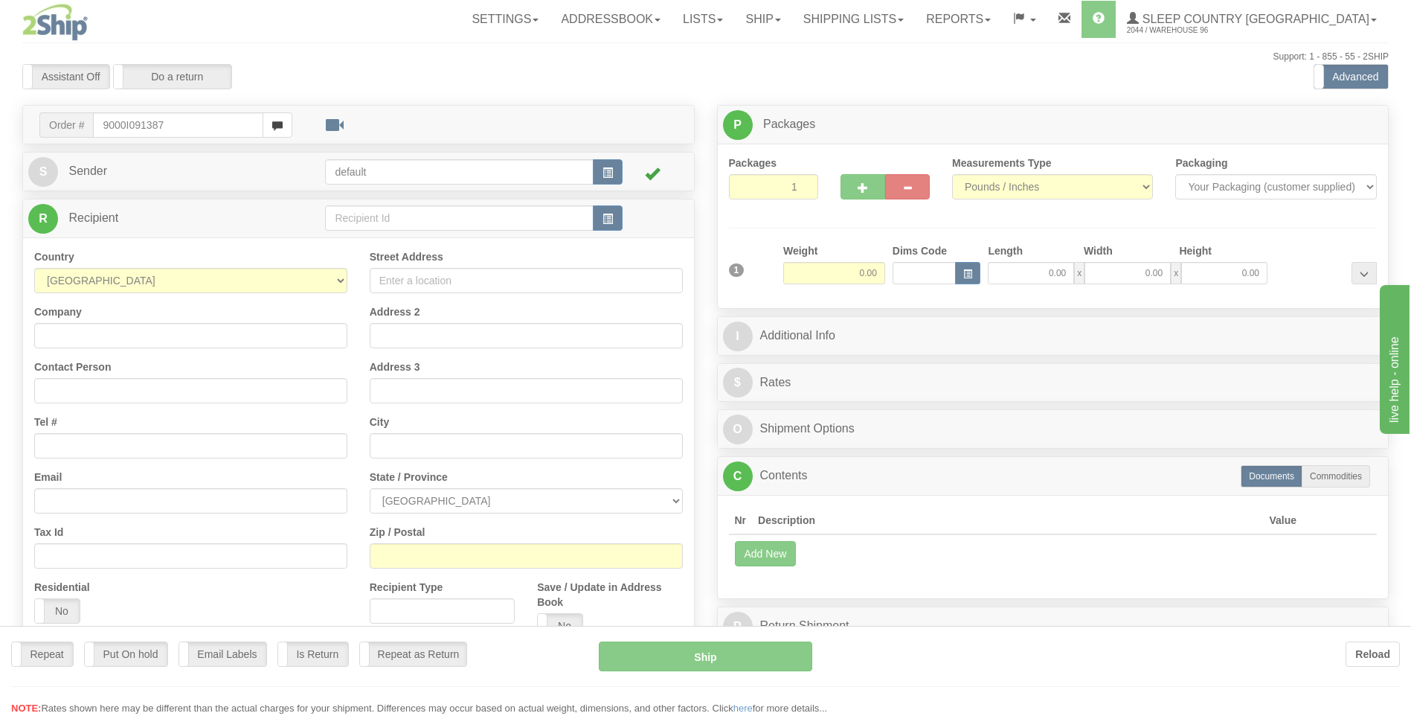
type input "9000I091387"
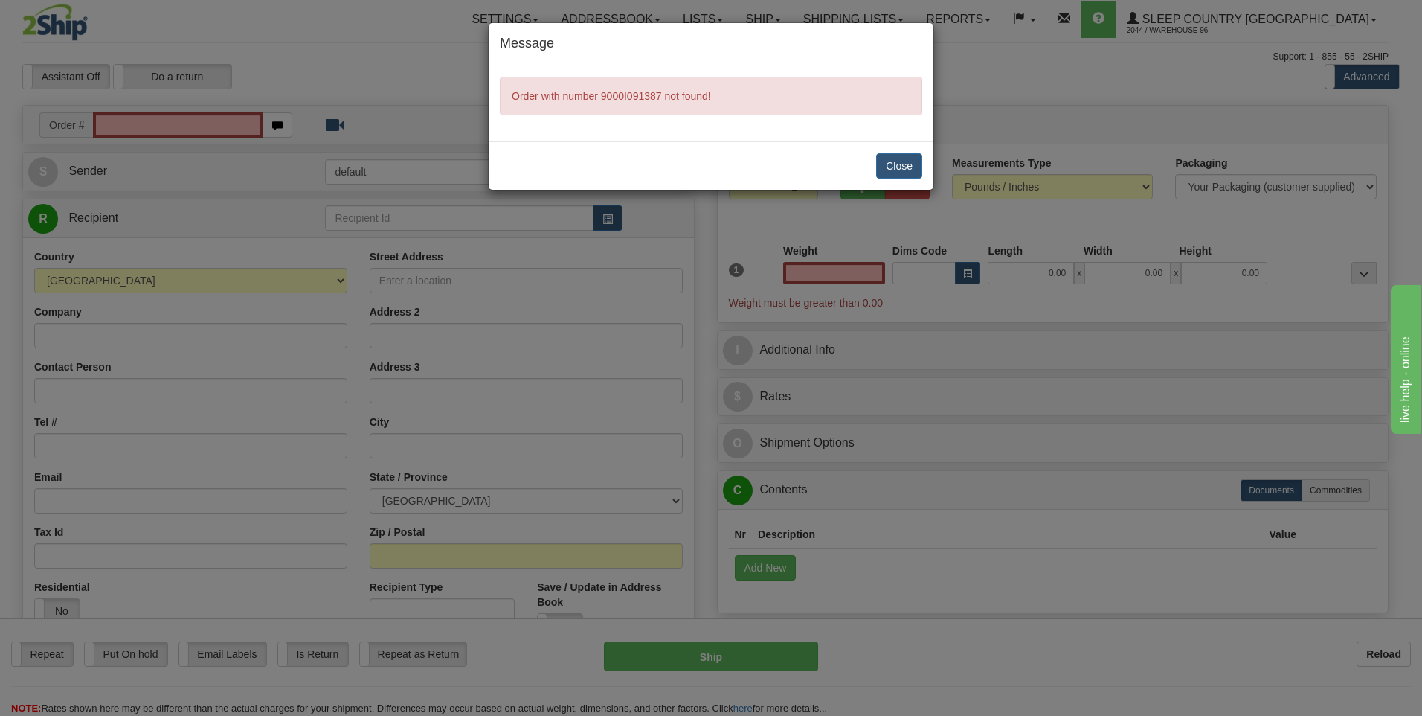
type input "0.00"
click at [922, 172] on div "Close" at bounding box center [711, 165] width 445 height 48
click at [919, 171] on button "Close" at bounding box center [899, 165] width 46 height 25
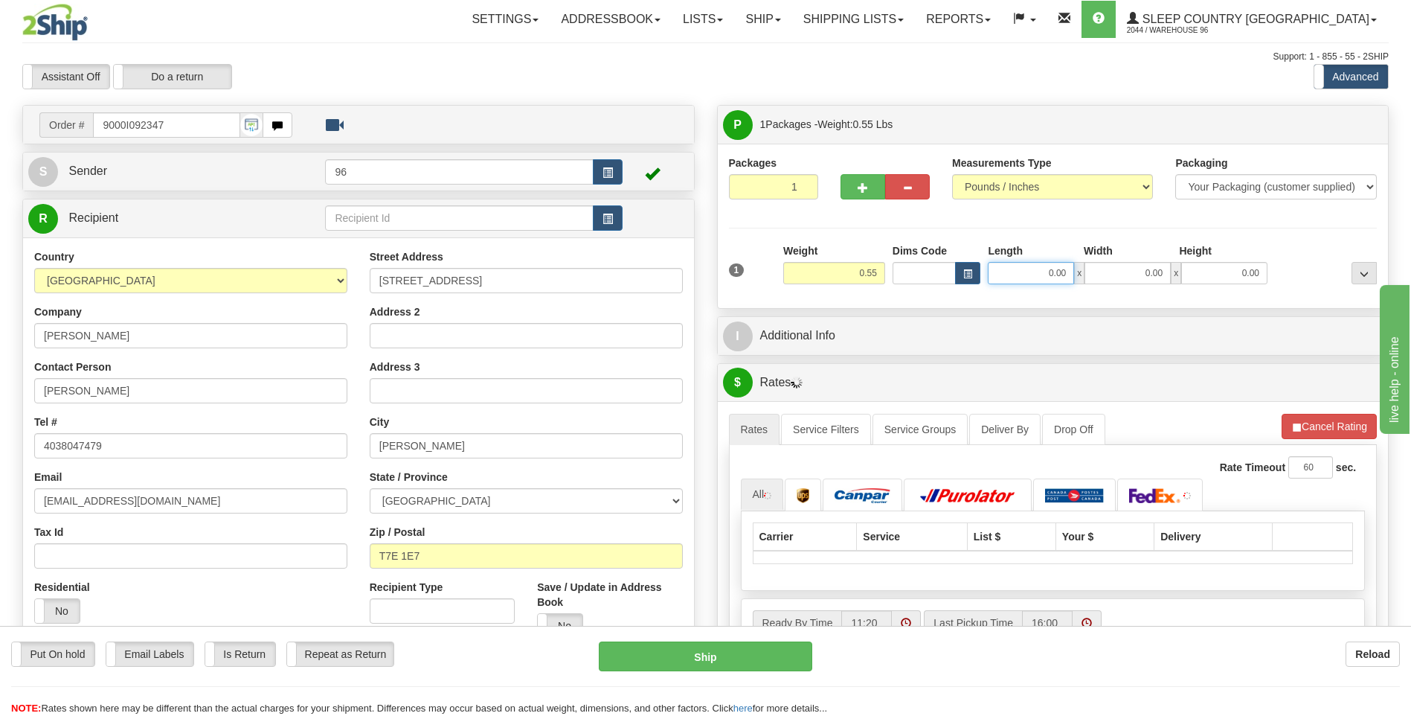
click at [1048, 271] on input "0.00" at bounding box center [1031, 273] width 86 height 22
type input "7.00"
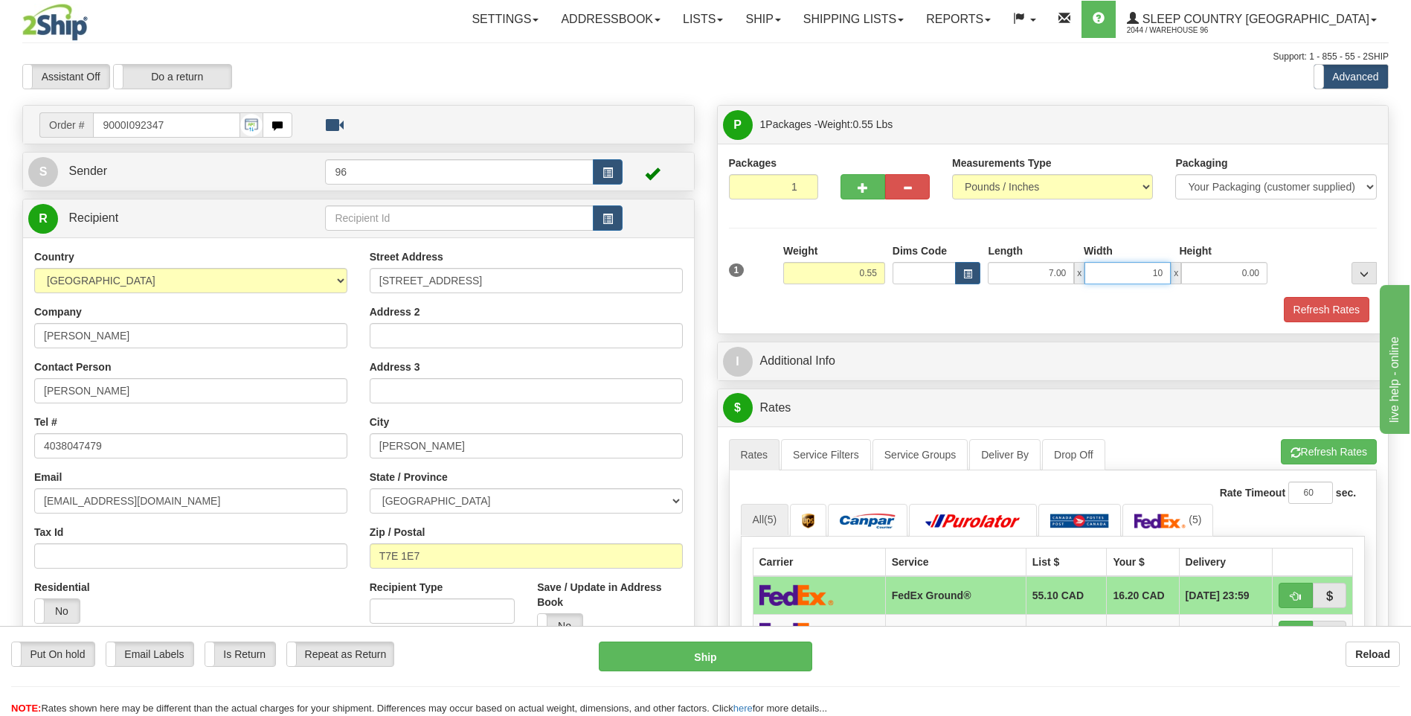
type input "10.00"
type input "1.00"
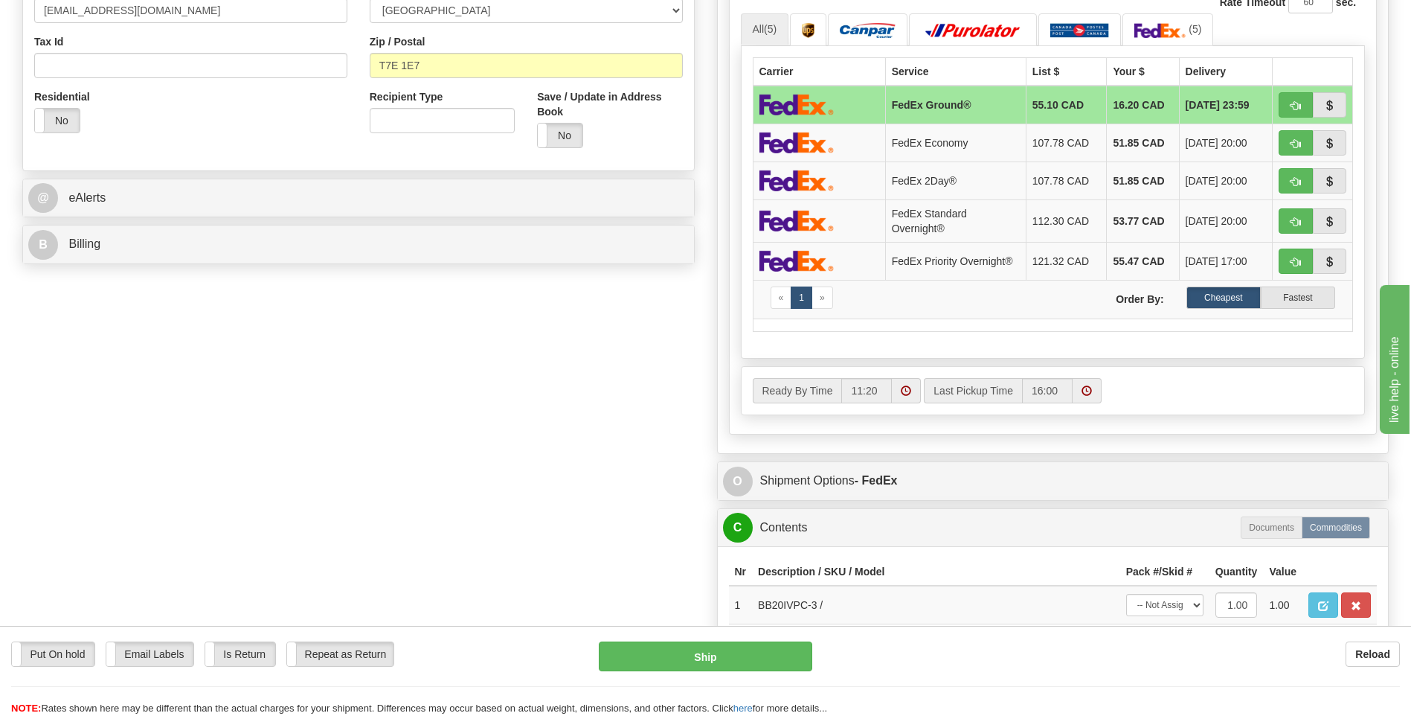
scroll to position [818, 0]
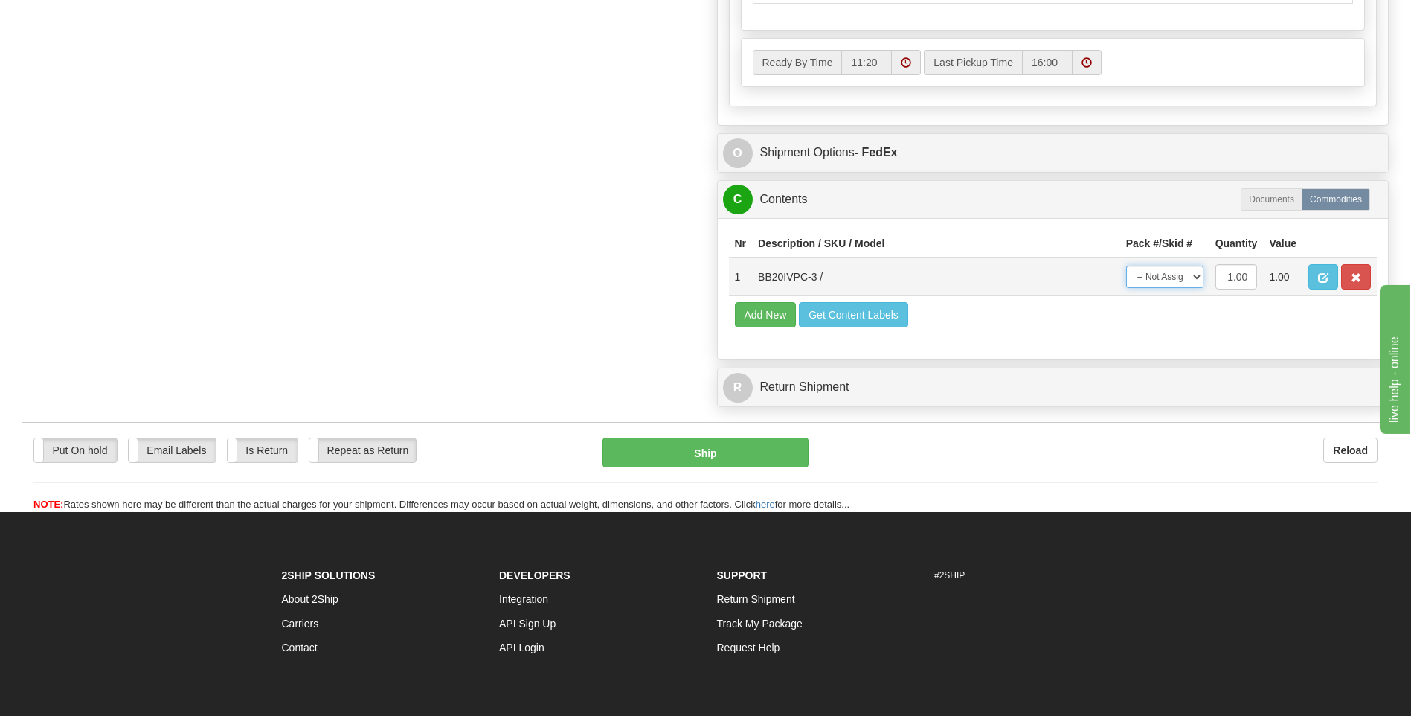
click at [1184, 274] on select "-- Not Assigned -- Package 1" at bounding box center [1164, 277] width 77 height 22
select select "0"
click at [1126, 266] on select "-- Not Assigned -- Package 1" at bounding box center [1164, 277] width 77 height 22
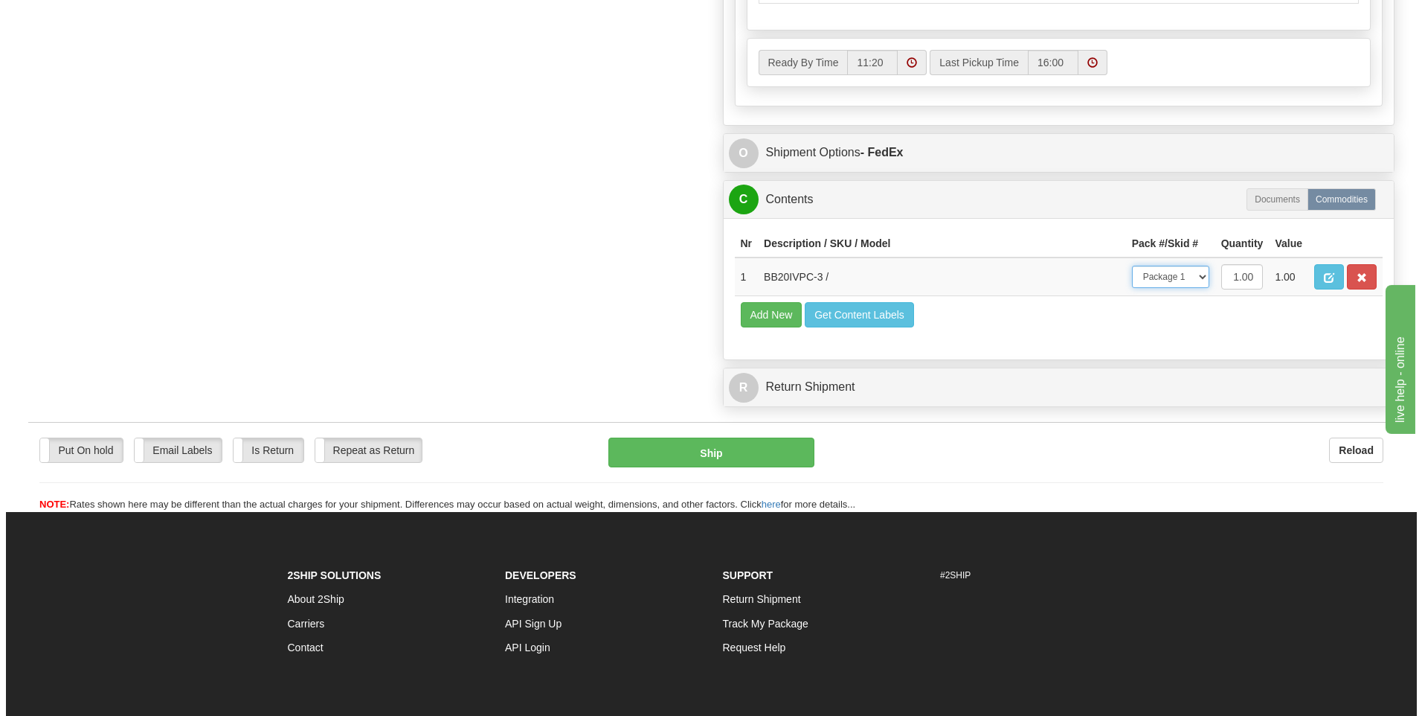
scroll to position [372, 0]
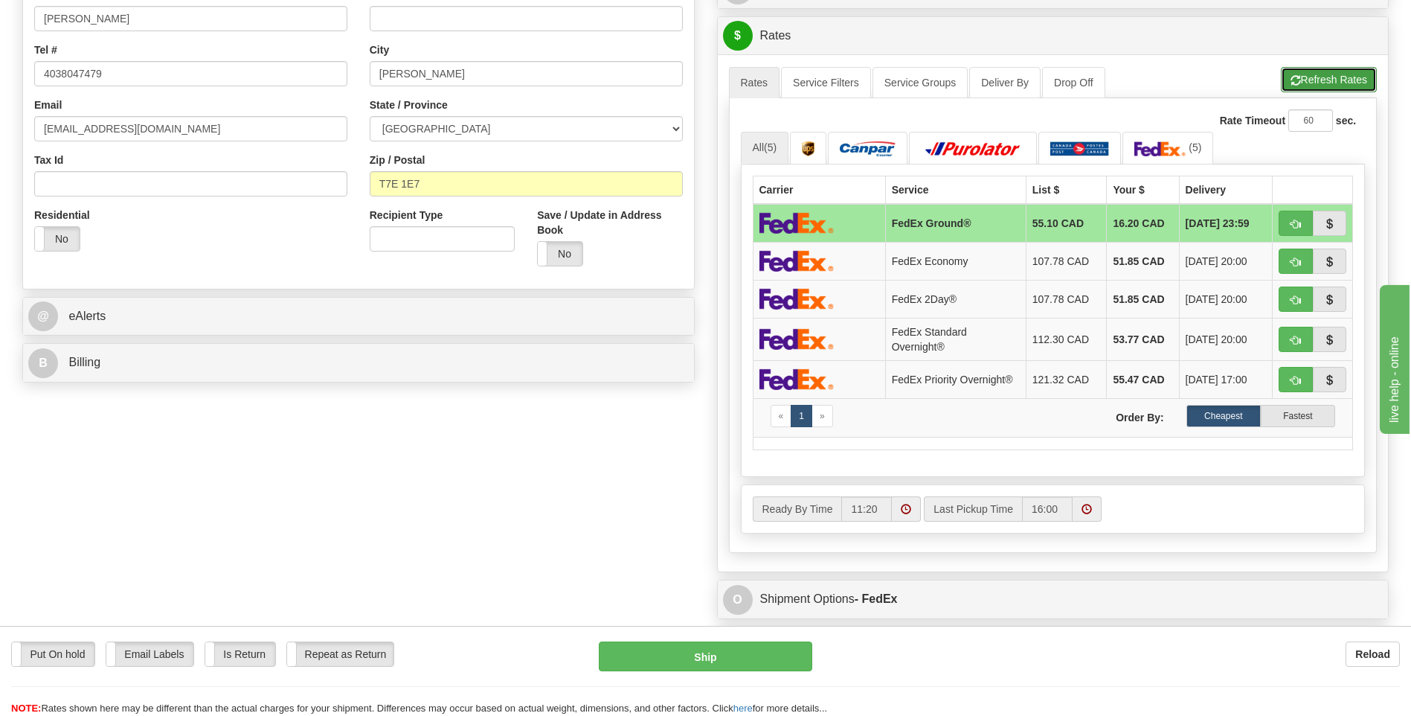
click at [1316, 85] on button "Refresh Rates" at bounding box center [1329, 79] width 96 height 25
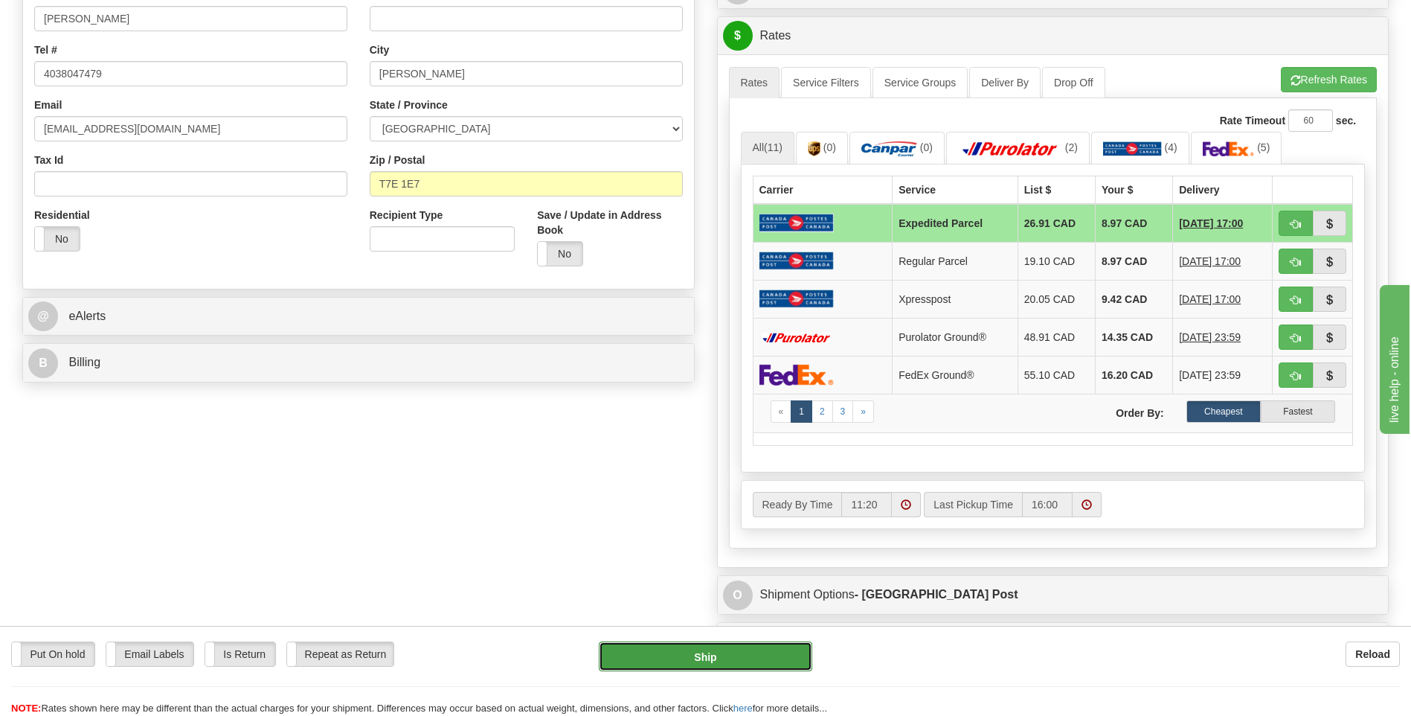
click at [750, 666] on button "Ship" at bounding box center [705, 656] width 213 height 30
type input "DOM.EP"
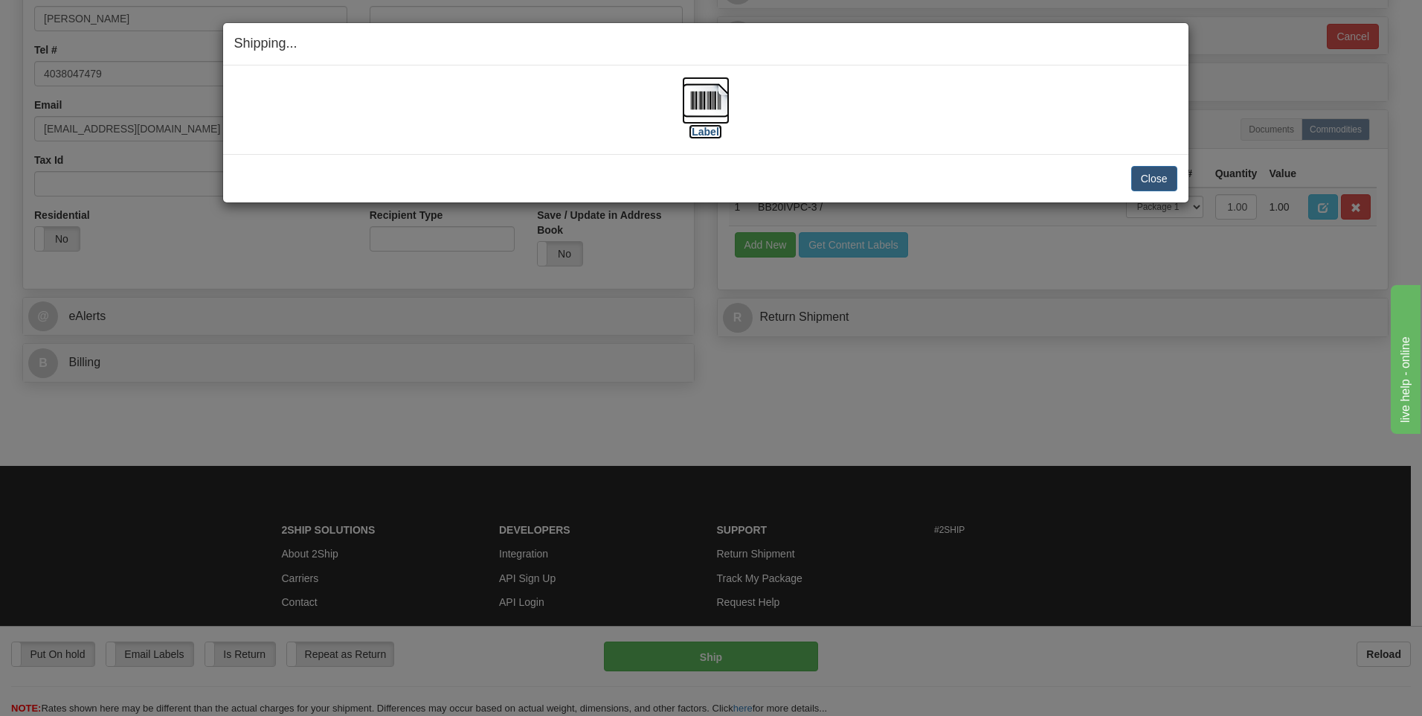
click at [707, 105] on img at bounding box center [706, 101] width 48 height 48
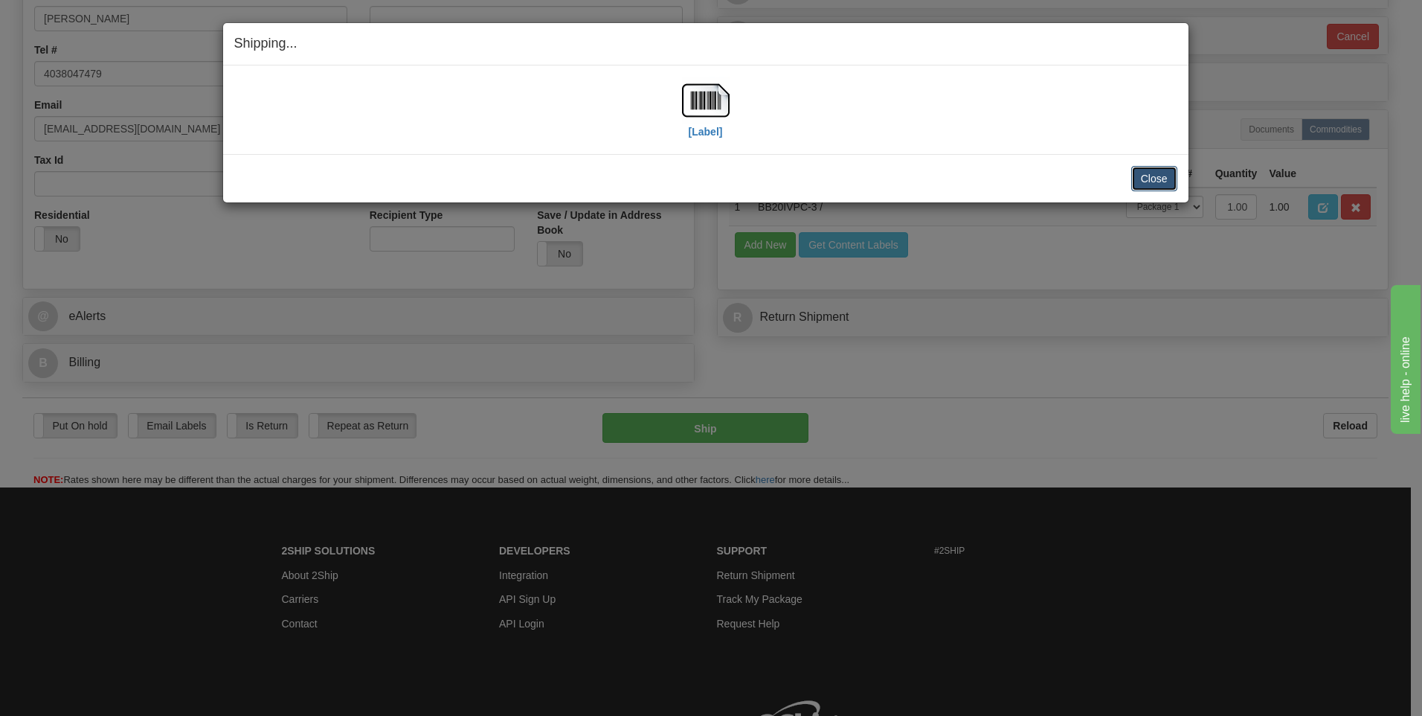
click at [1169, 187] on button "Close" at bounding box center [1154, 178] width 46 height 25
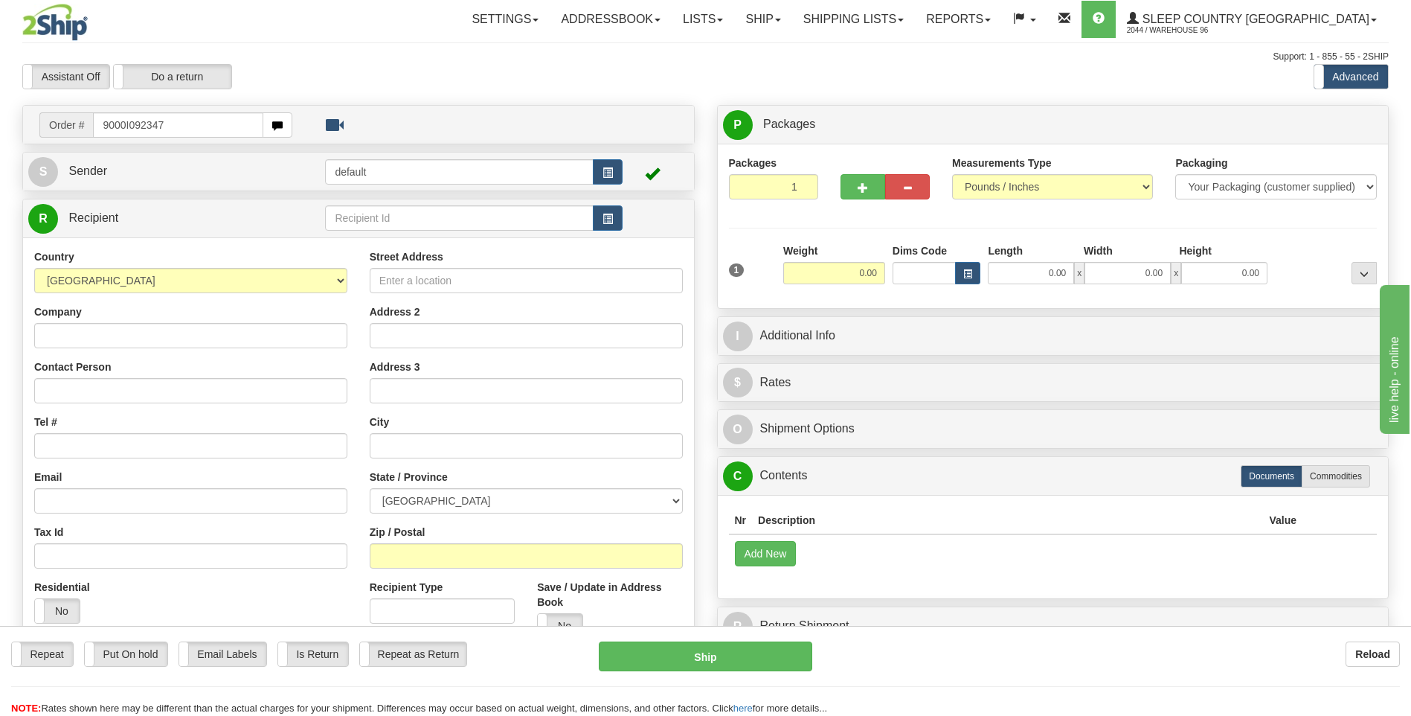
type input "9000I092347"
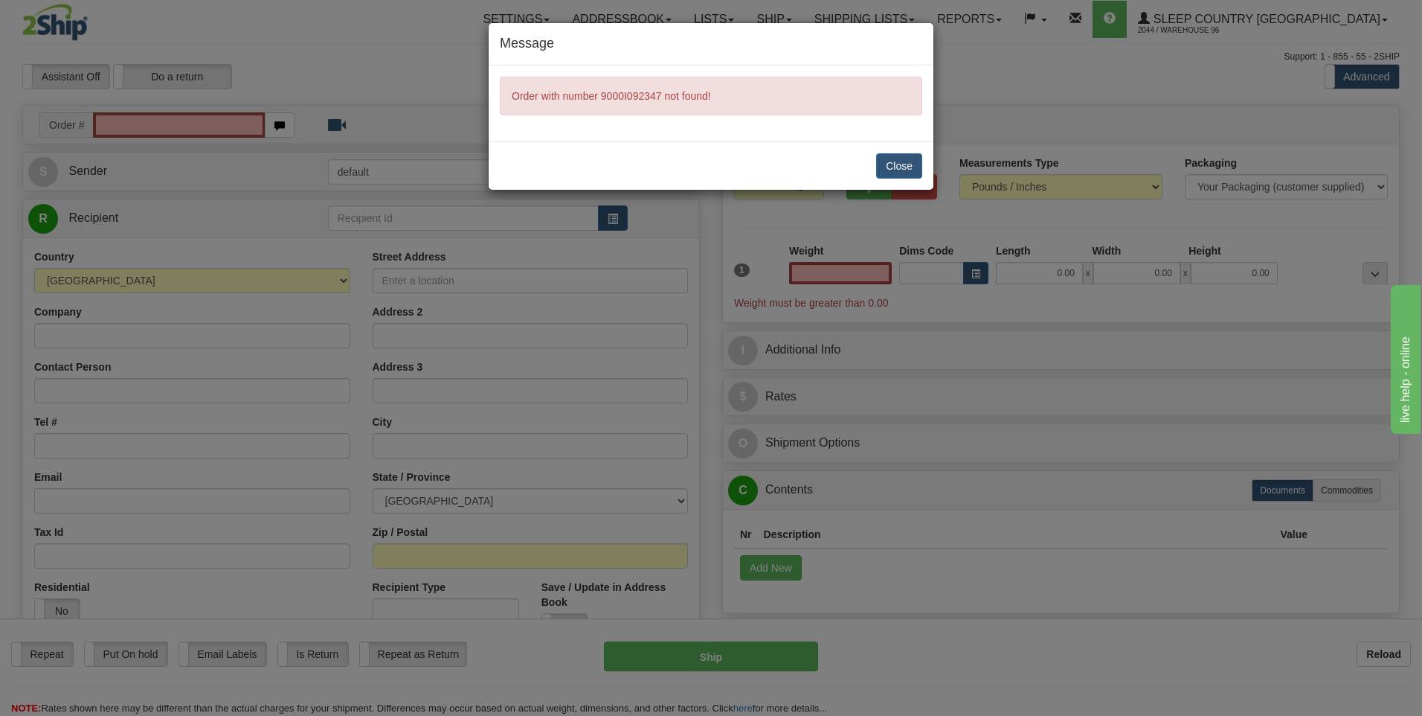
type input "0.00"
click at [910, 168] on button "Close" at bounding box center [899, 165] width 46 height 25
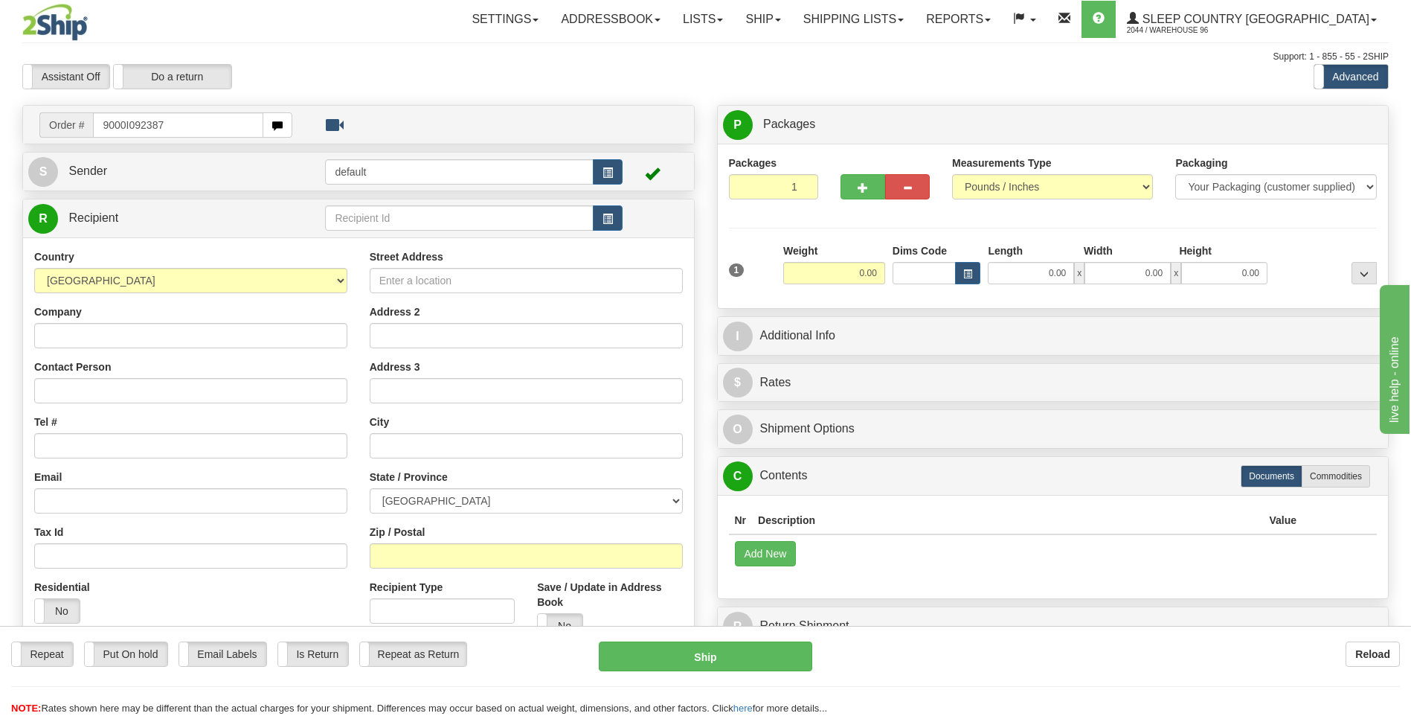
type input "9000I092387"
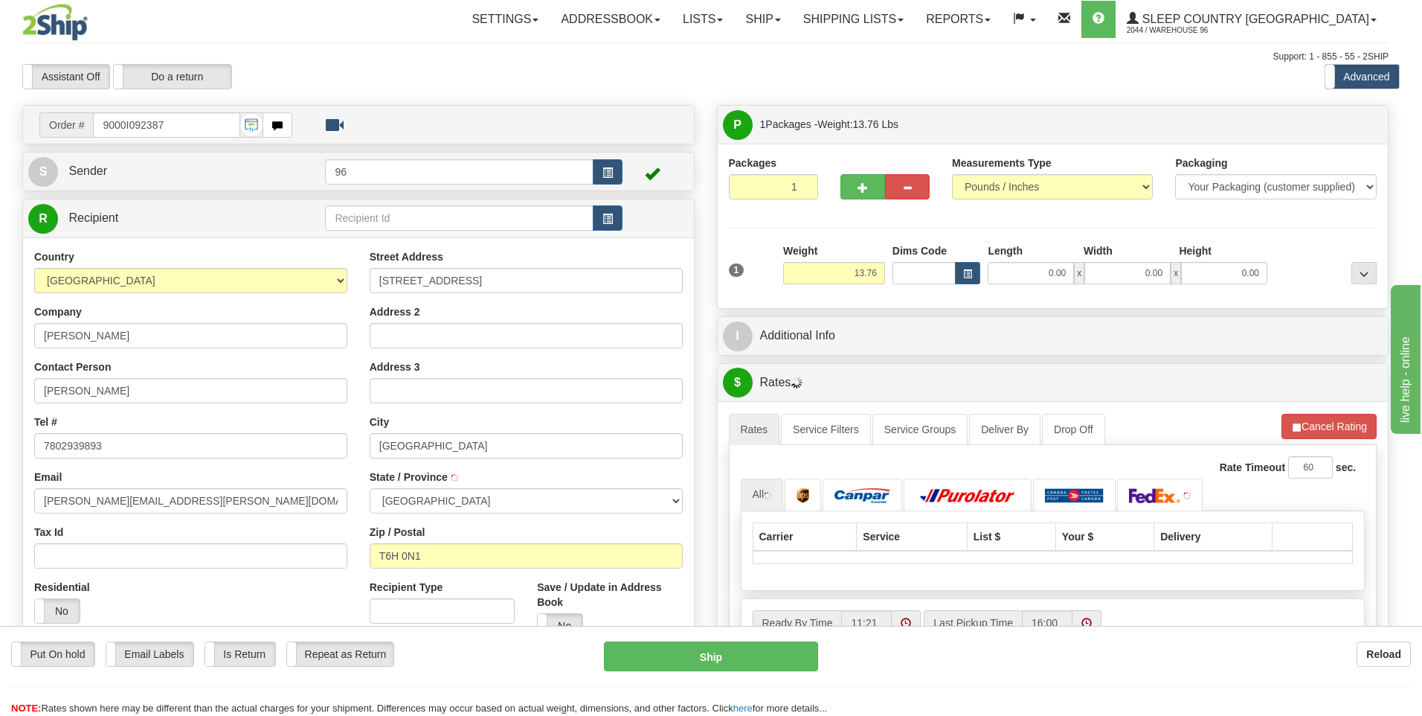
click at [1029, 276] on div at bounding box center [711, 358] width 1422 height 716
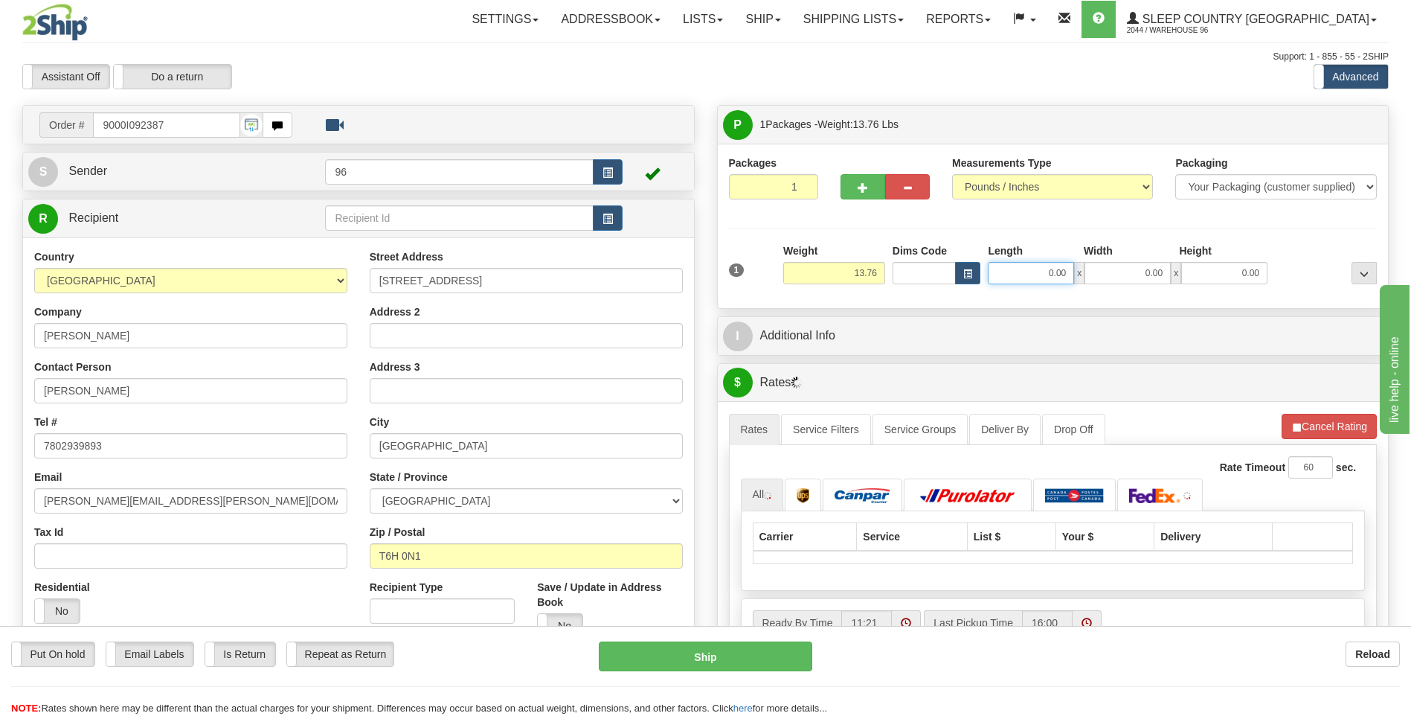
click at [1030, 276] on input "0.00" at bounding box center [1031, 273] width 86 height 22
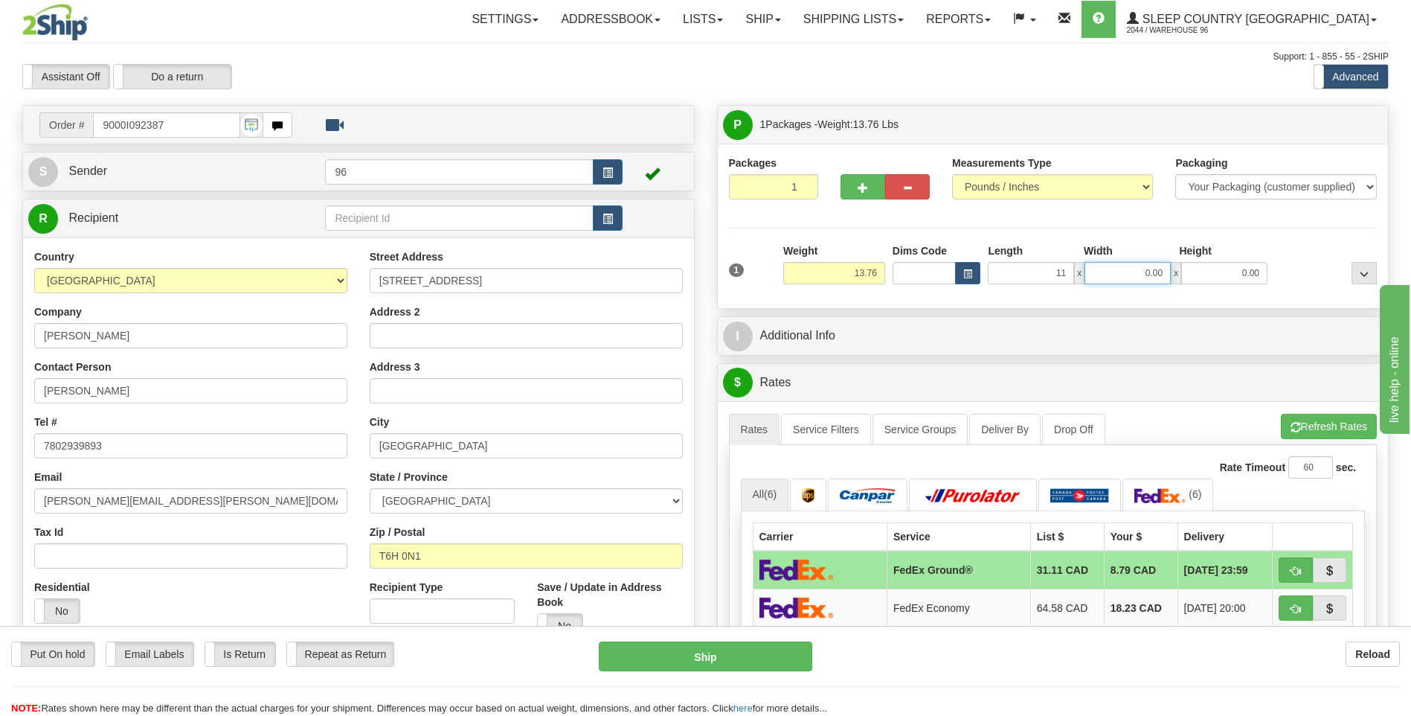
type input "11.00"
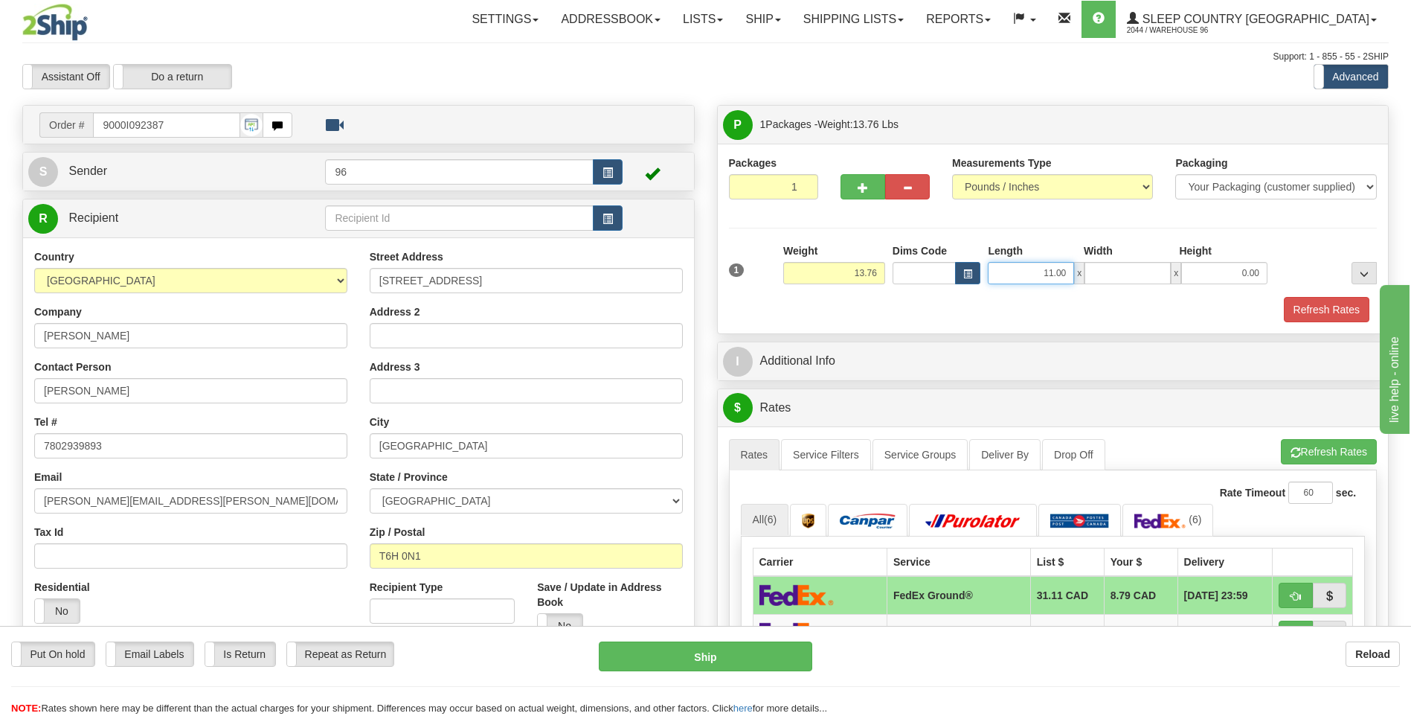
type input "0.00"
click at [1031, 276] on input "11.00" at bounding box center [1031, 273] width 86 height 22
click at [1032, 276] on input "11.00" at bounding box center [1031, 273] width 86 height 22
type input "44.00"
type input "11.00"
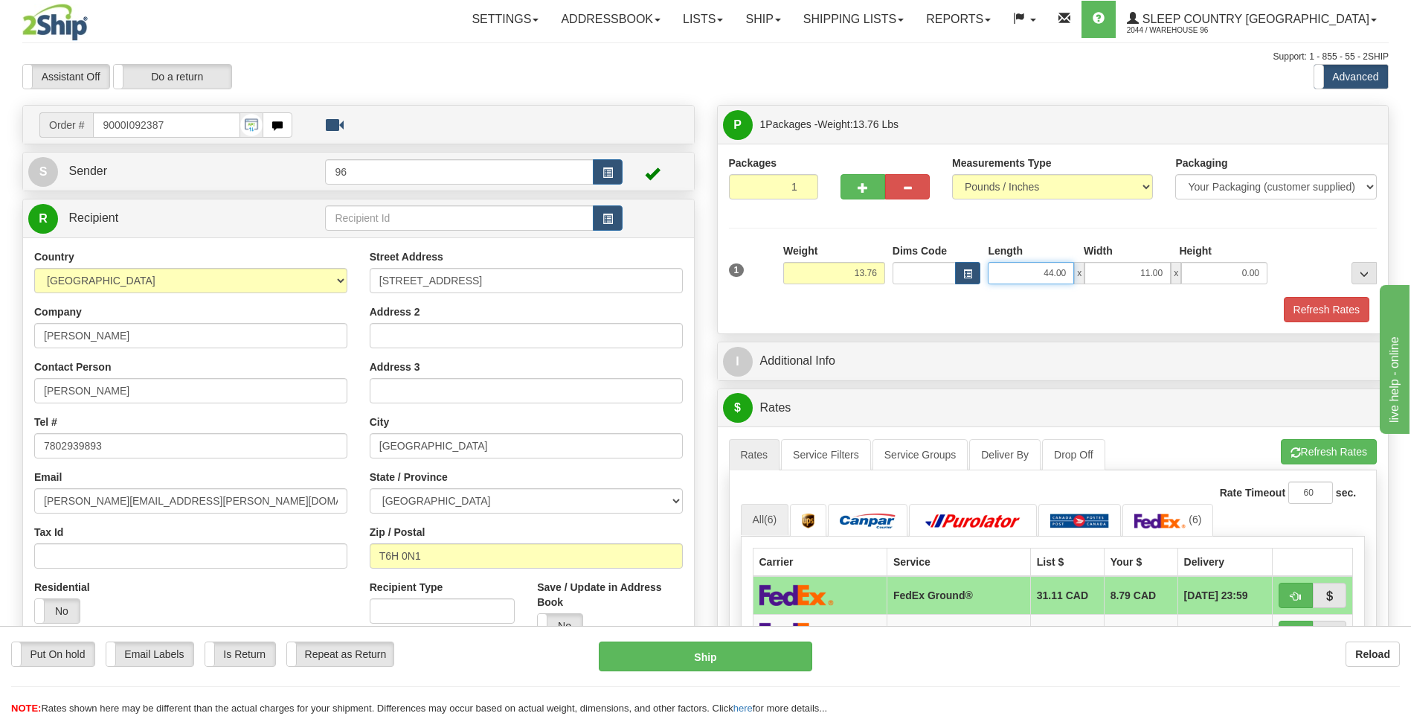
click at [1067, 270] on input "44.00" at bounding box center [1031, 273] width 86 height 22
type input "22.00"
click at [1208, 266] on input "0.00" at bounding box center [1224, 273] width 86 height 22
type input "13.00"
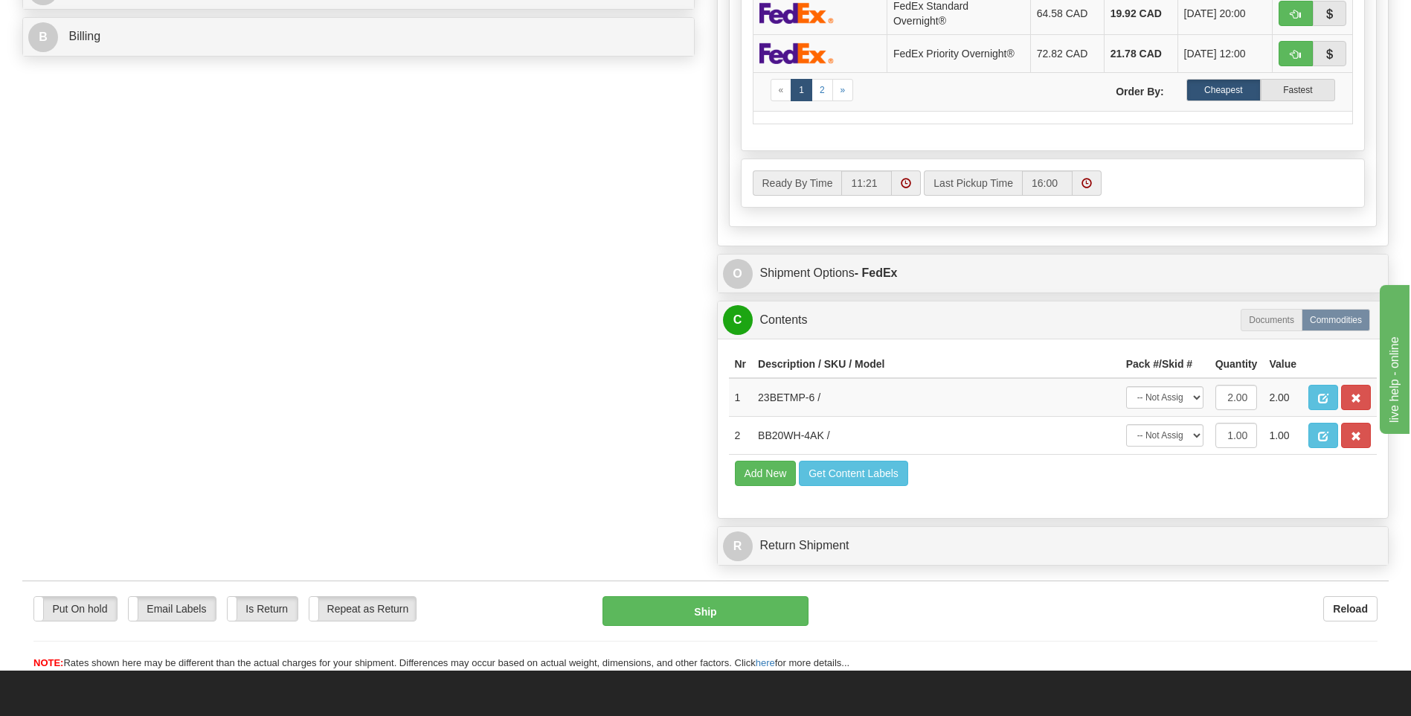
scroll to position [893, 0]
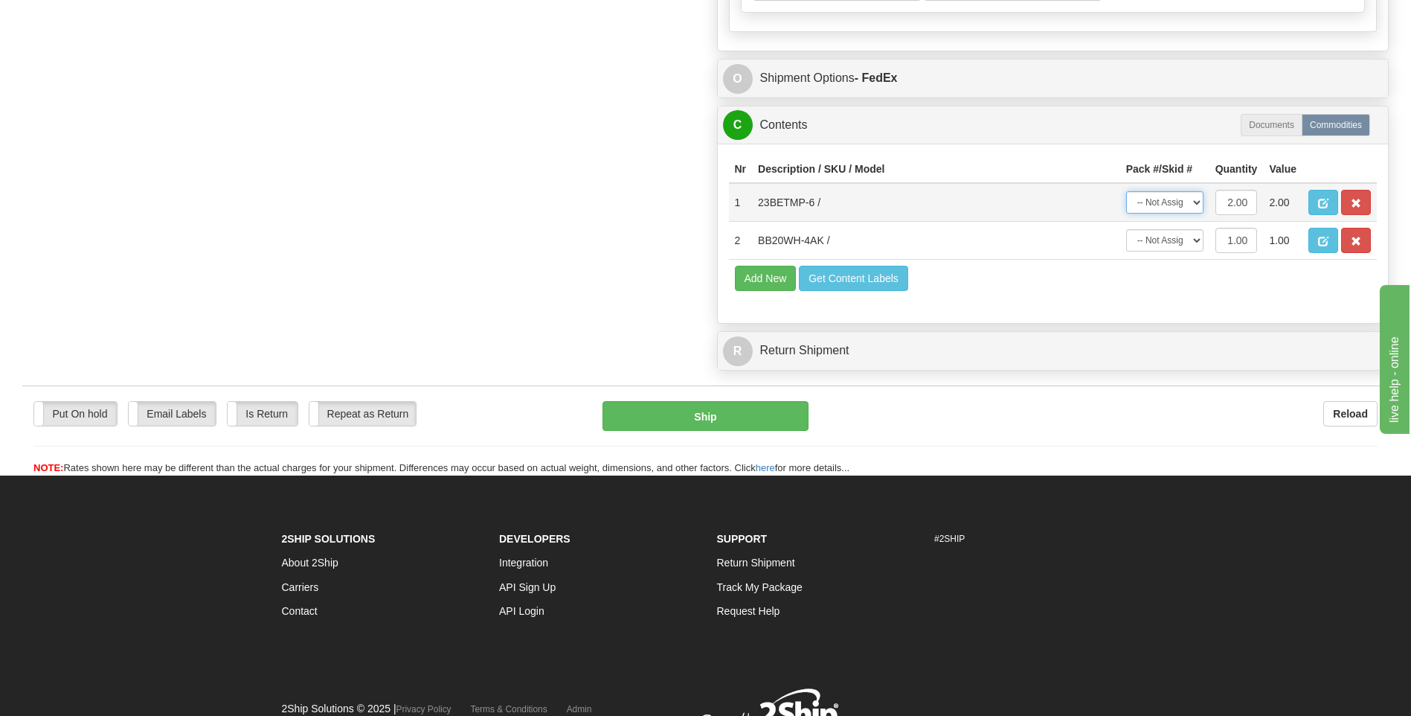
click at [1182, 203] on select "-- Not Assigned -- Package 1" at bounding box center [1164, 202] width 77 height 22
select select "0"
click at [1126, 191] on select "-- Not Assigned -- Package 1" at bounding box center [1164, 202] width 77 height 22
click at [1175, 242] on select "-- Not Assigned -- Package 1" at bounding box center [1164, 240] width 77 height 22
select select "0"
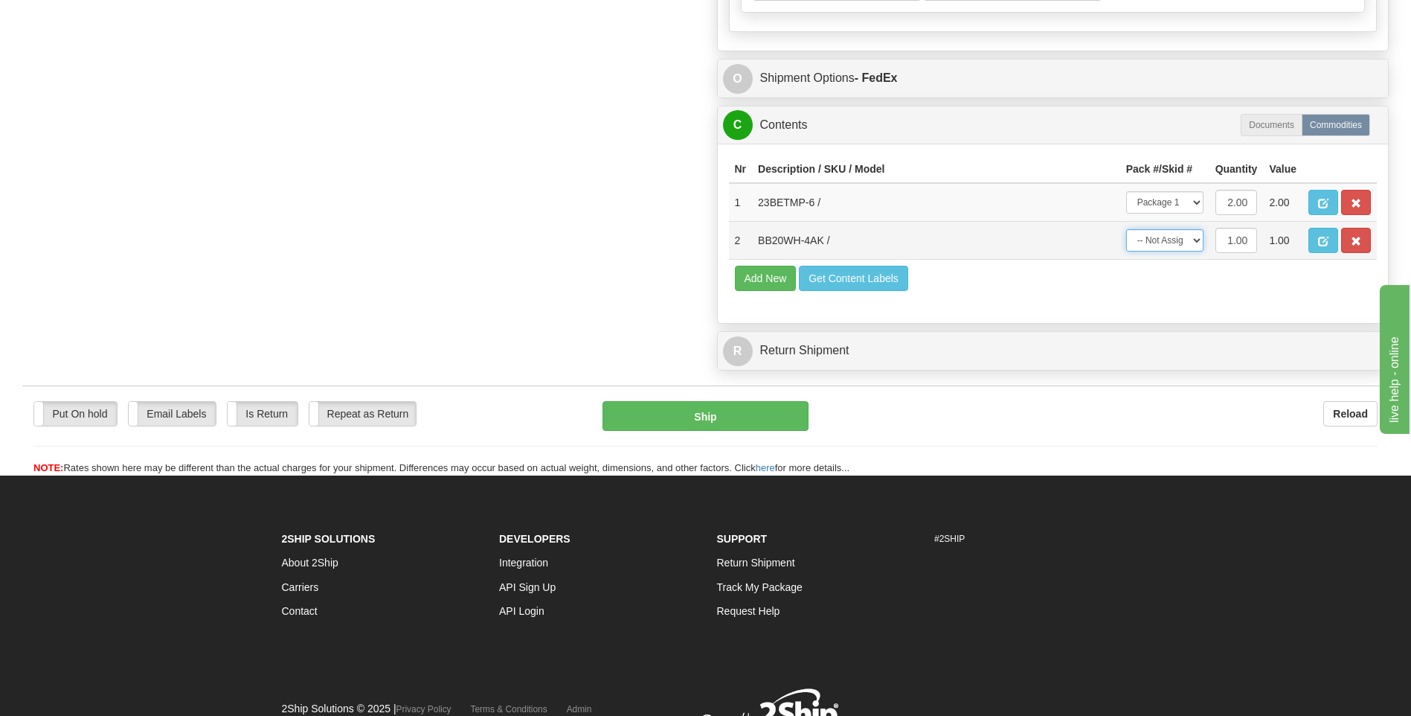
click at [1126, 229] on select "-- Not Assigned -- Package 1" at bounding box center [1164, 240] width 77 height 22
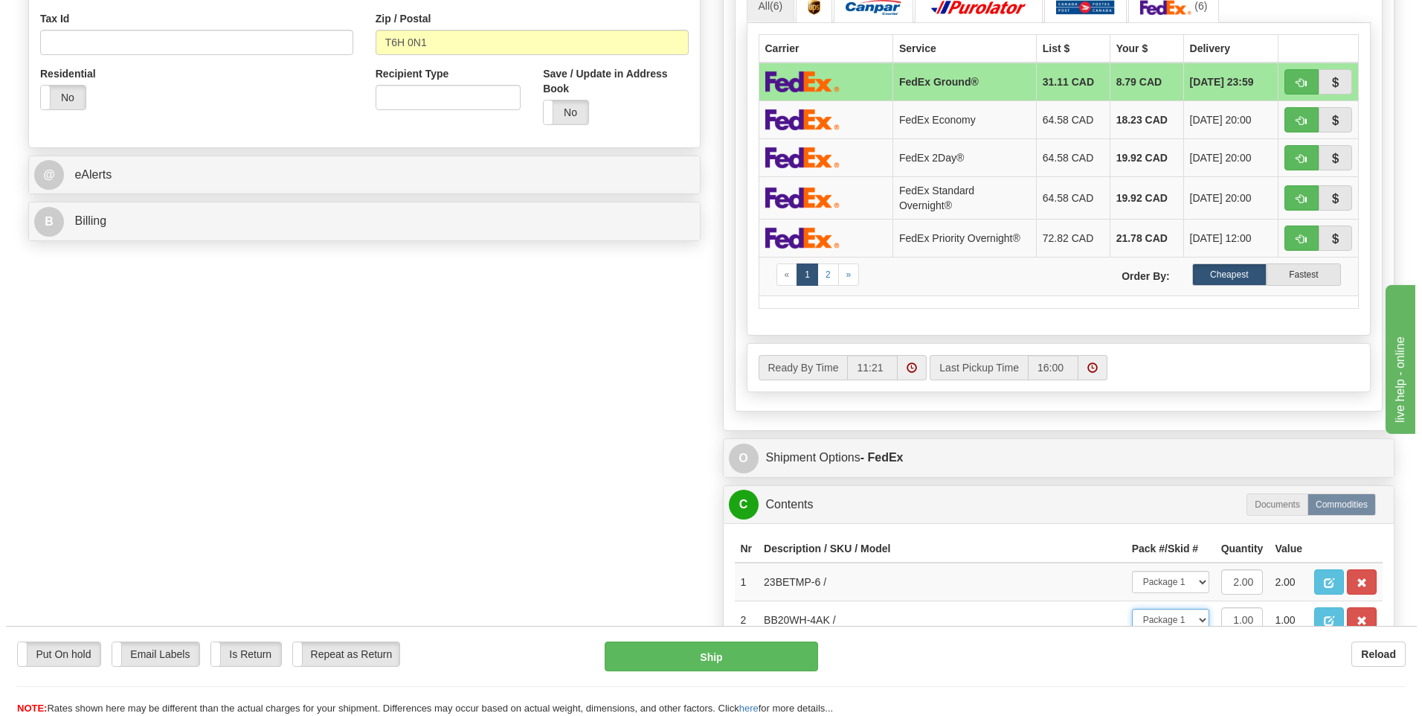
scroll to position [298, 0]
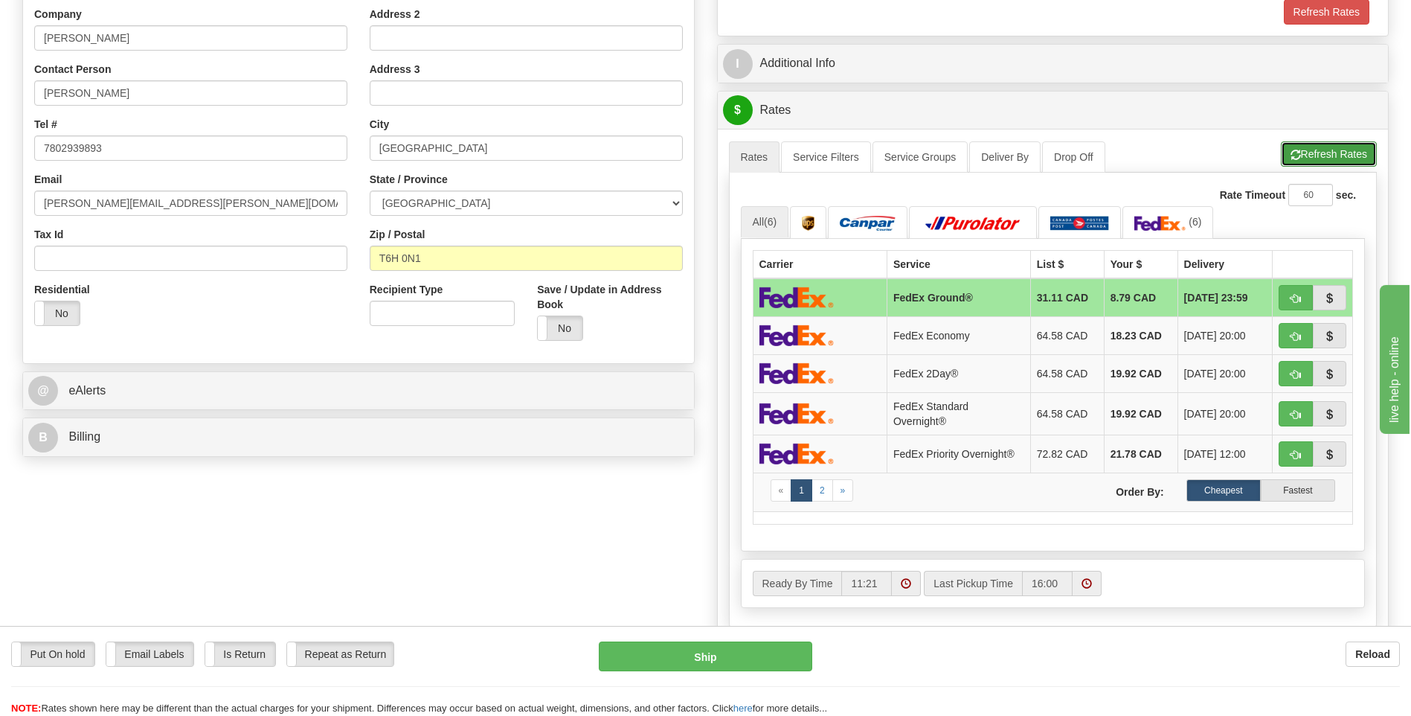
click at [1308, 148] on button "Refresh Rates" at bounding box center [1329, 153] width 96 height 25
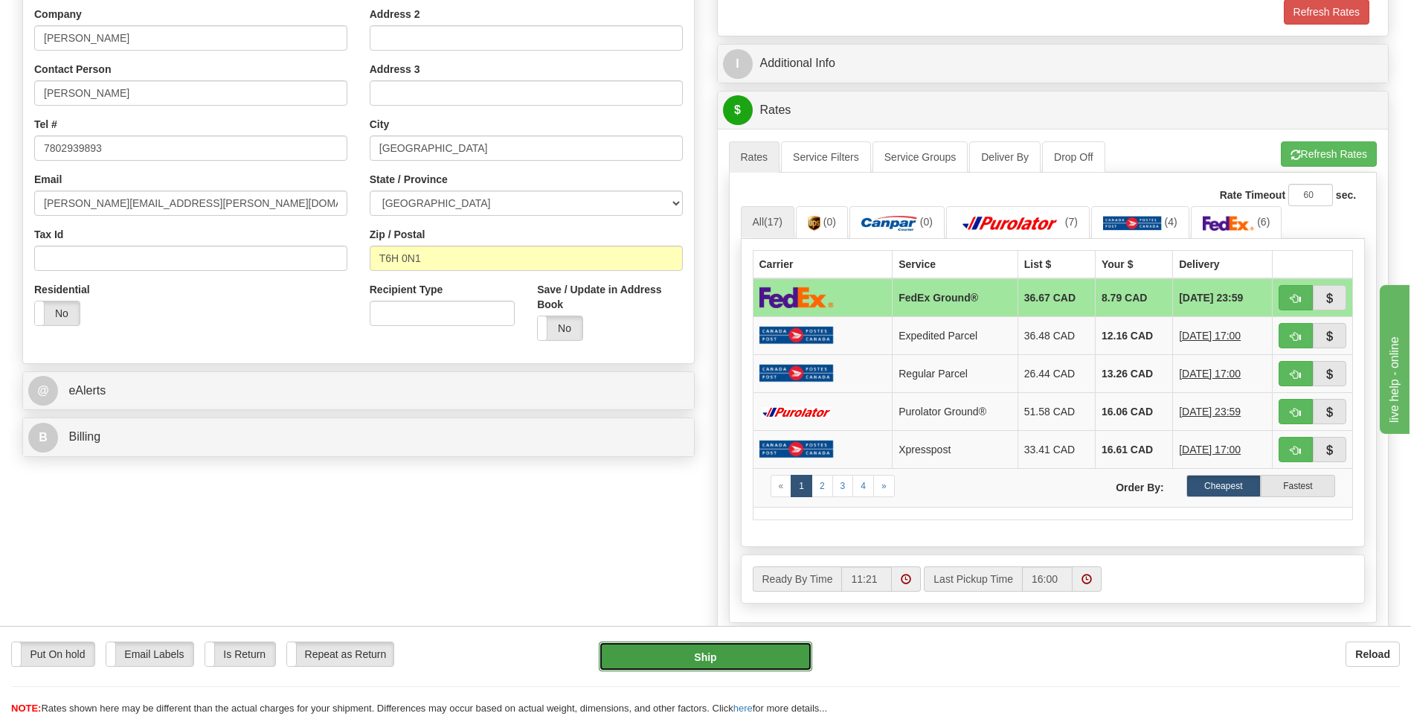
click at [640, 642] on button "Ship" at bounding box center [705, 656] width 213 height 30
type input "92"
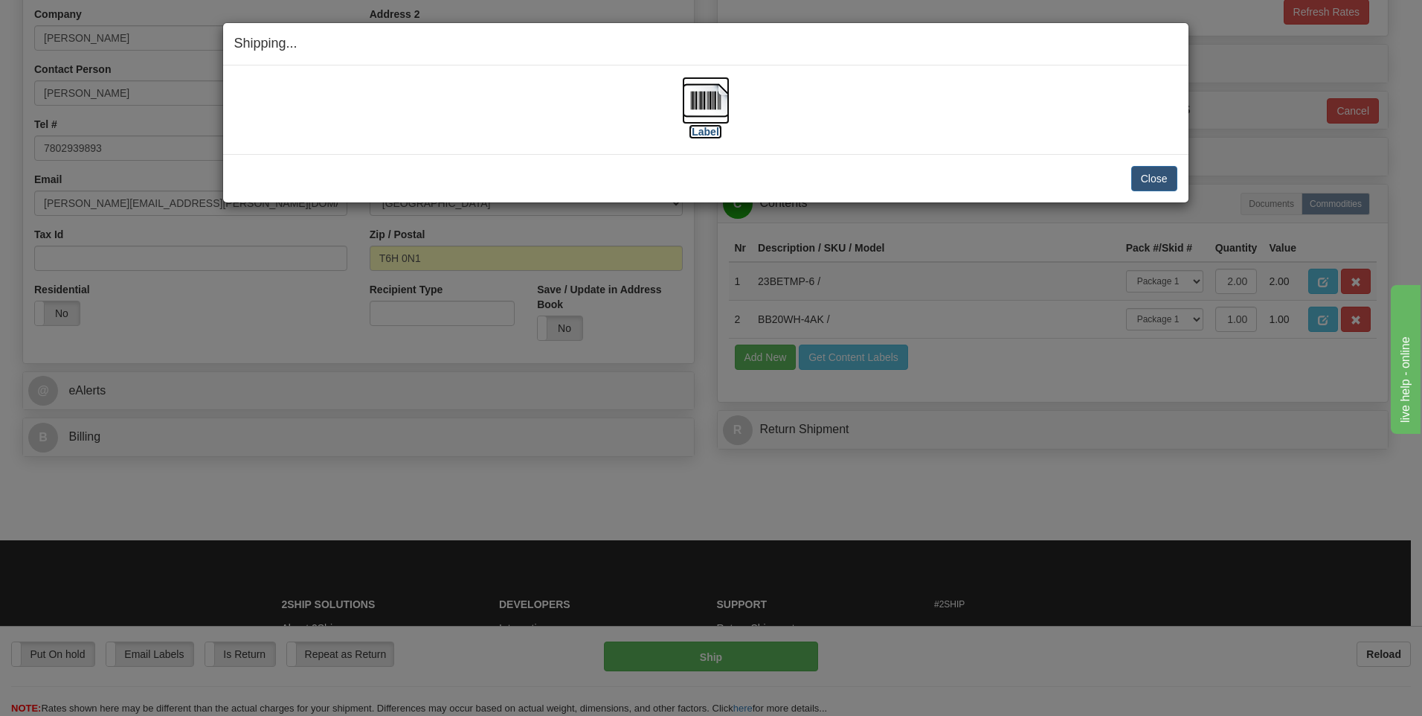
click at [693, 127] on label "[Label]" at bounding box center [706, 131] width 34 height 15
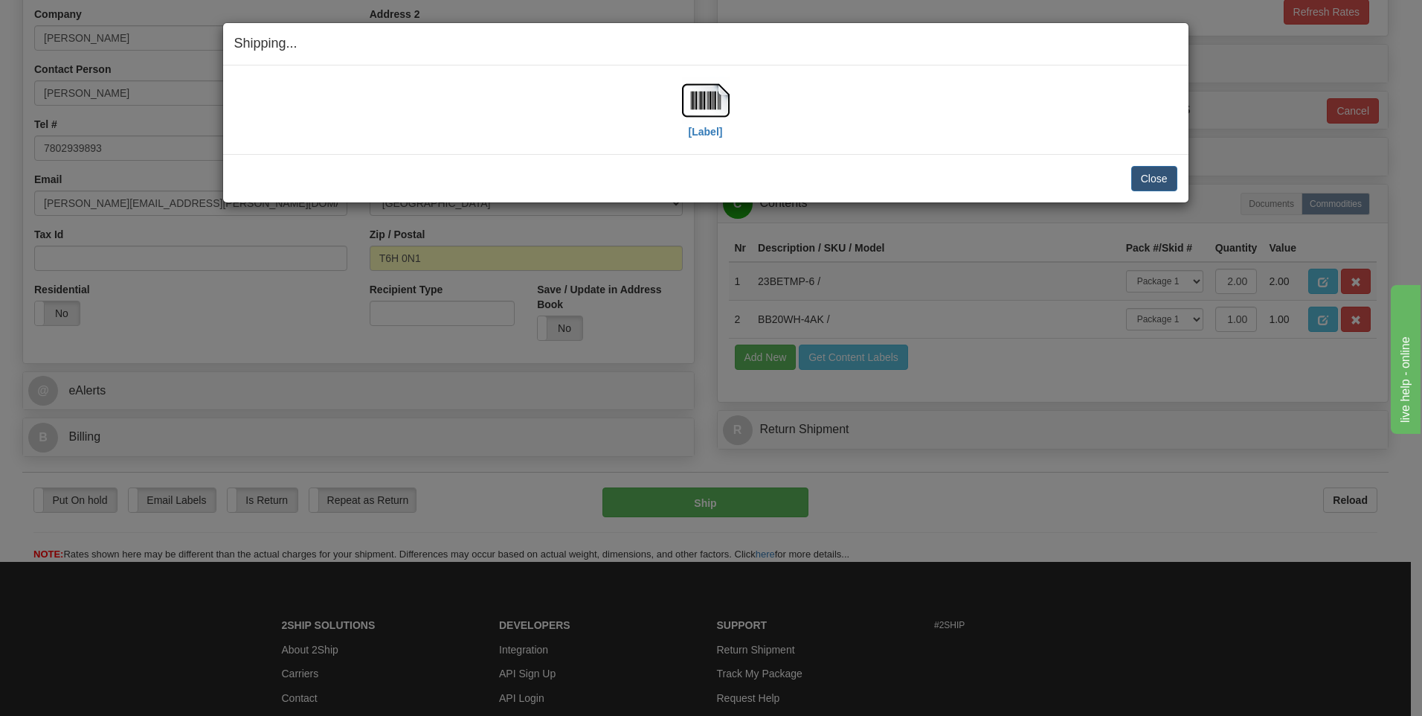
click at [1151, 158] on div "Shipping... Your SHIPMENT will EXPIRE in [Label] IMPORTANT NOTICE Embassy / Con…" at bounding box center [705, 112] width 967 height 181
drag, startPoint x: 1151, startPoint y: 158, endPoint x: 1151, endPoint y: 172, distance: 13.4
click at [1151, 172] on button "Close" at bounding box center [1154, 178] width 46 height 25
click at [1162, 179] on button "Close" at bounding box center [1154, 178] width 46 height 25
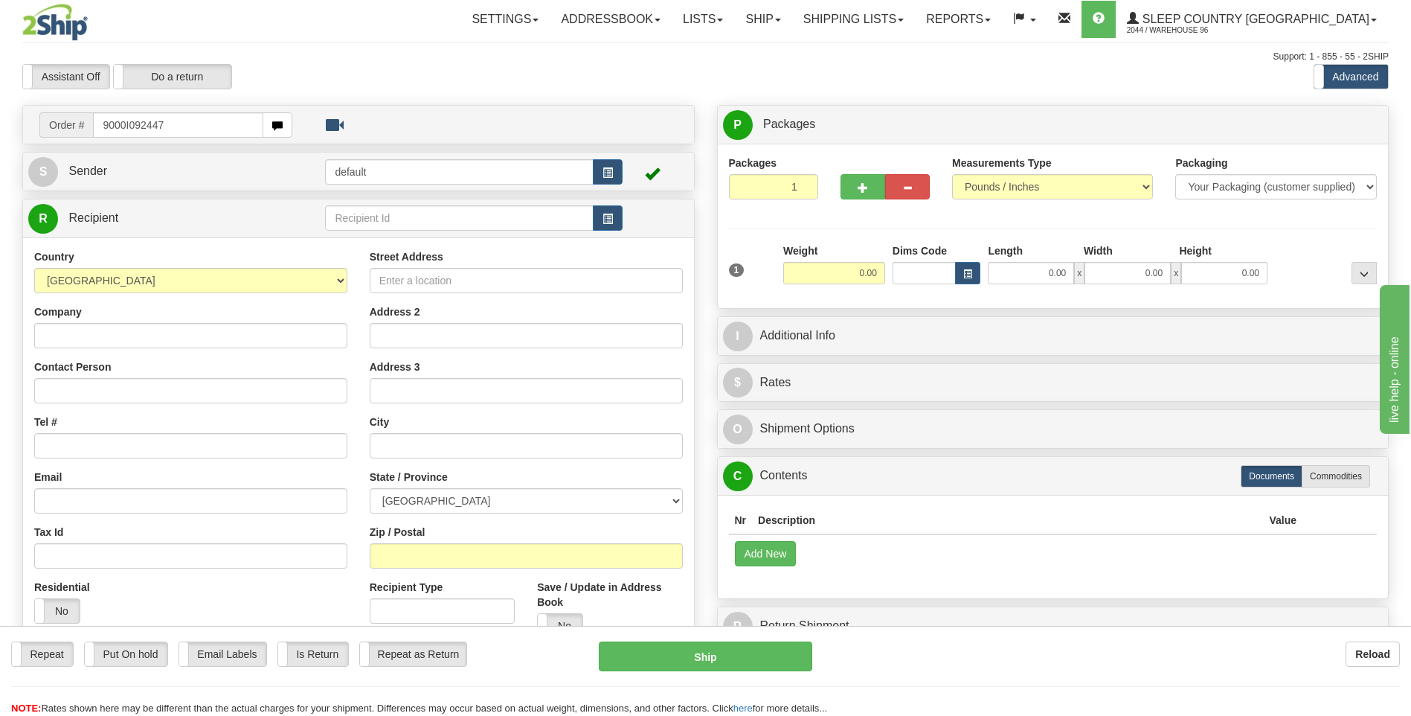
type input "9000I092447"
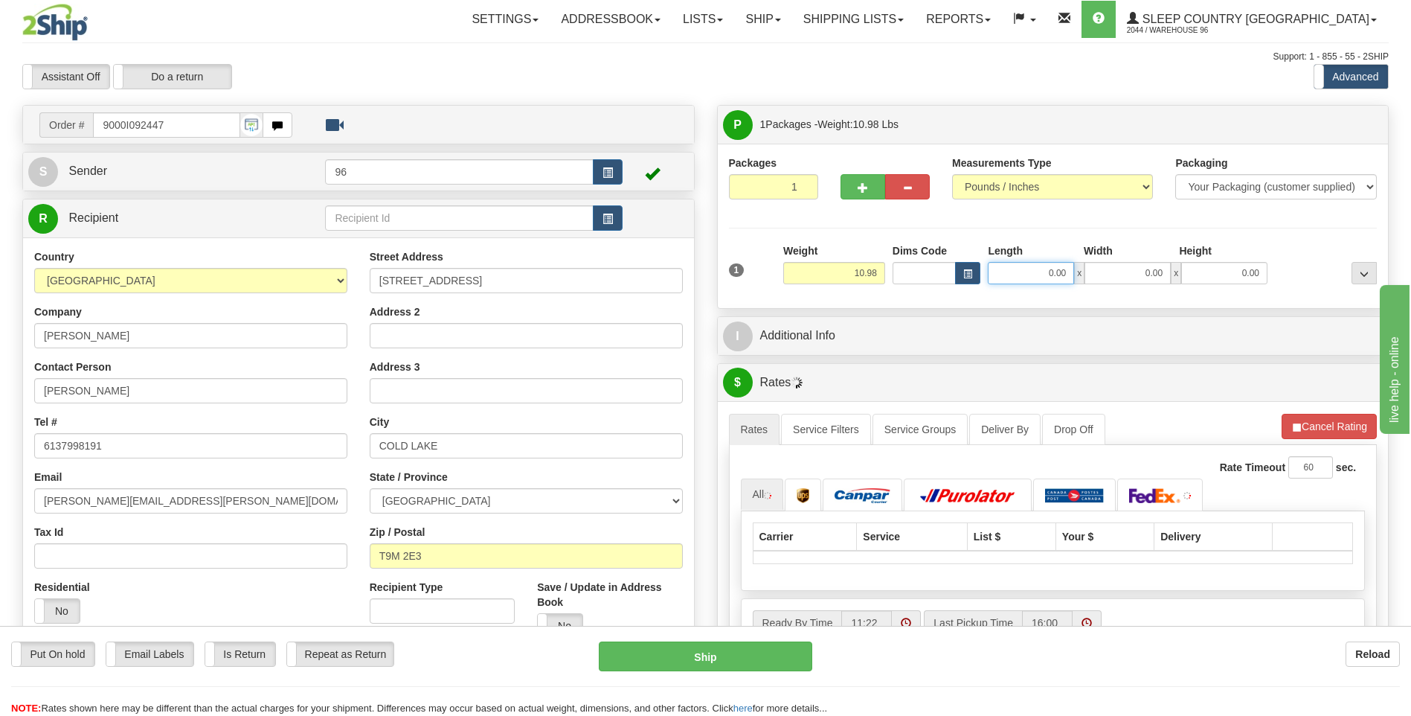
click at [1021, 272] on input "0.00" at bounding box center [1031, 273] width 86 height 22
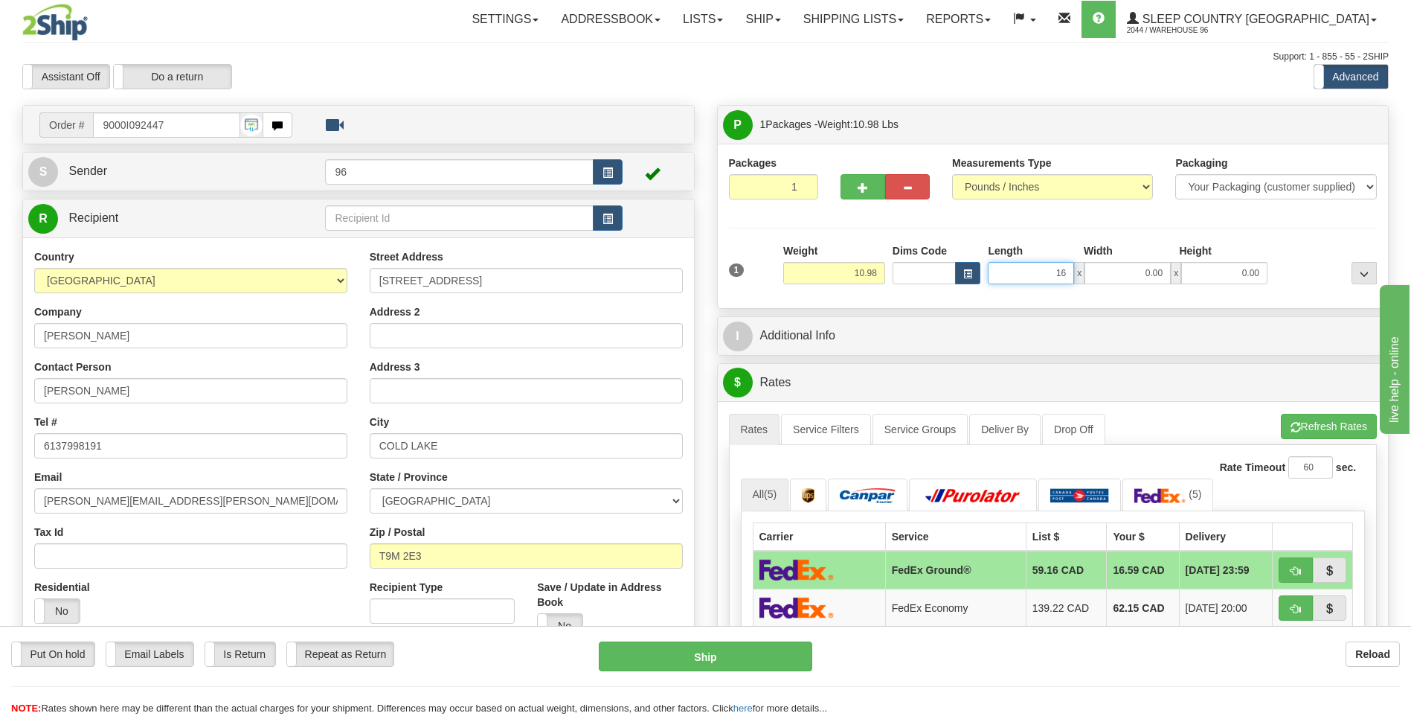
type input "16.00"
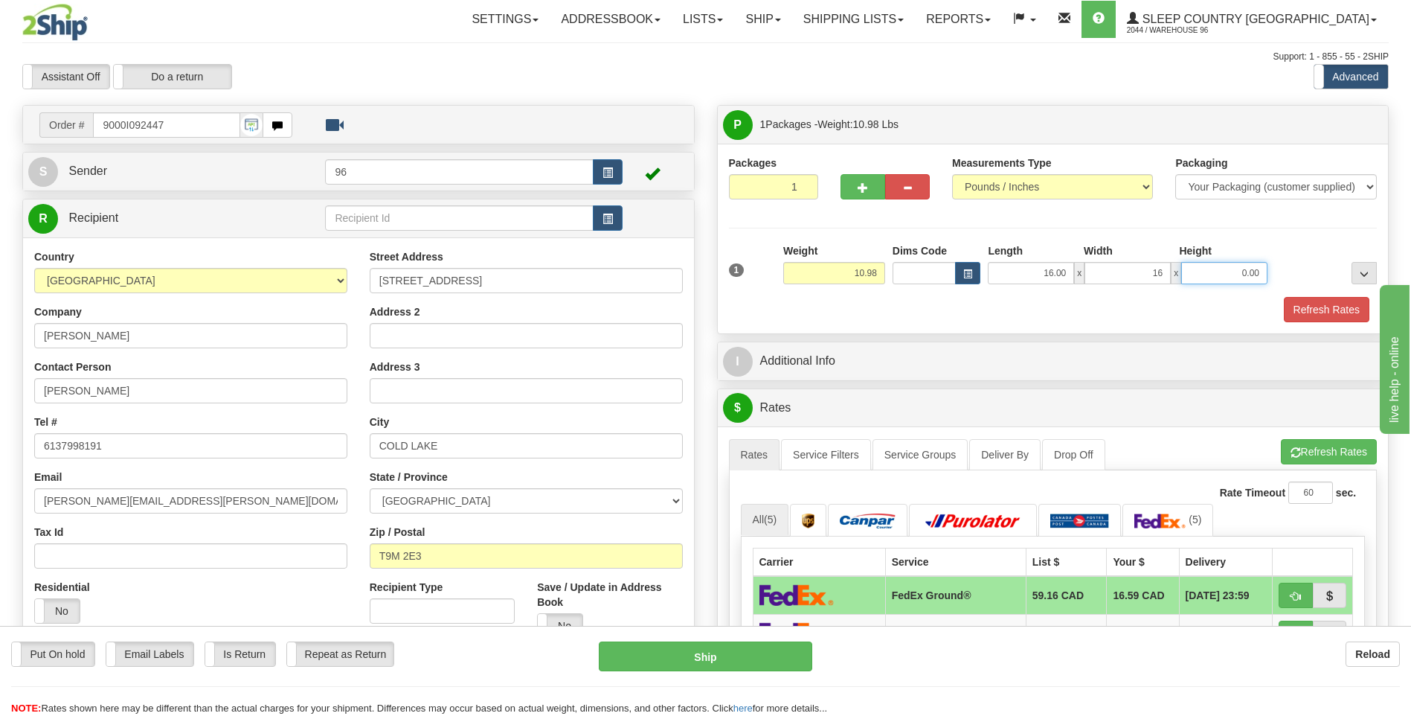
type input "16.00"
type input "8.00"
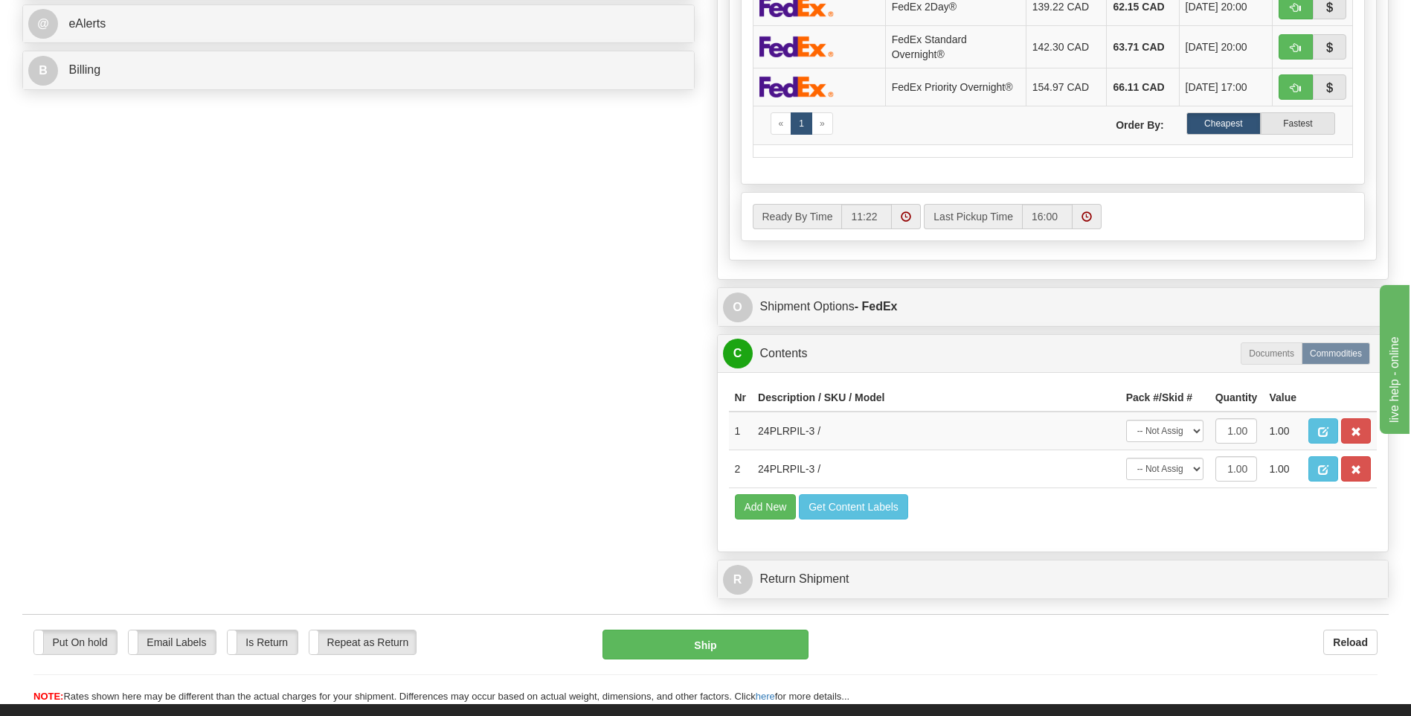
scroll to position [669, 0]
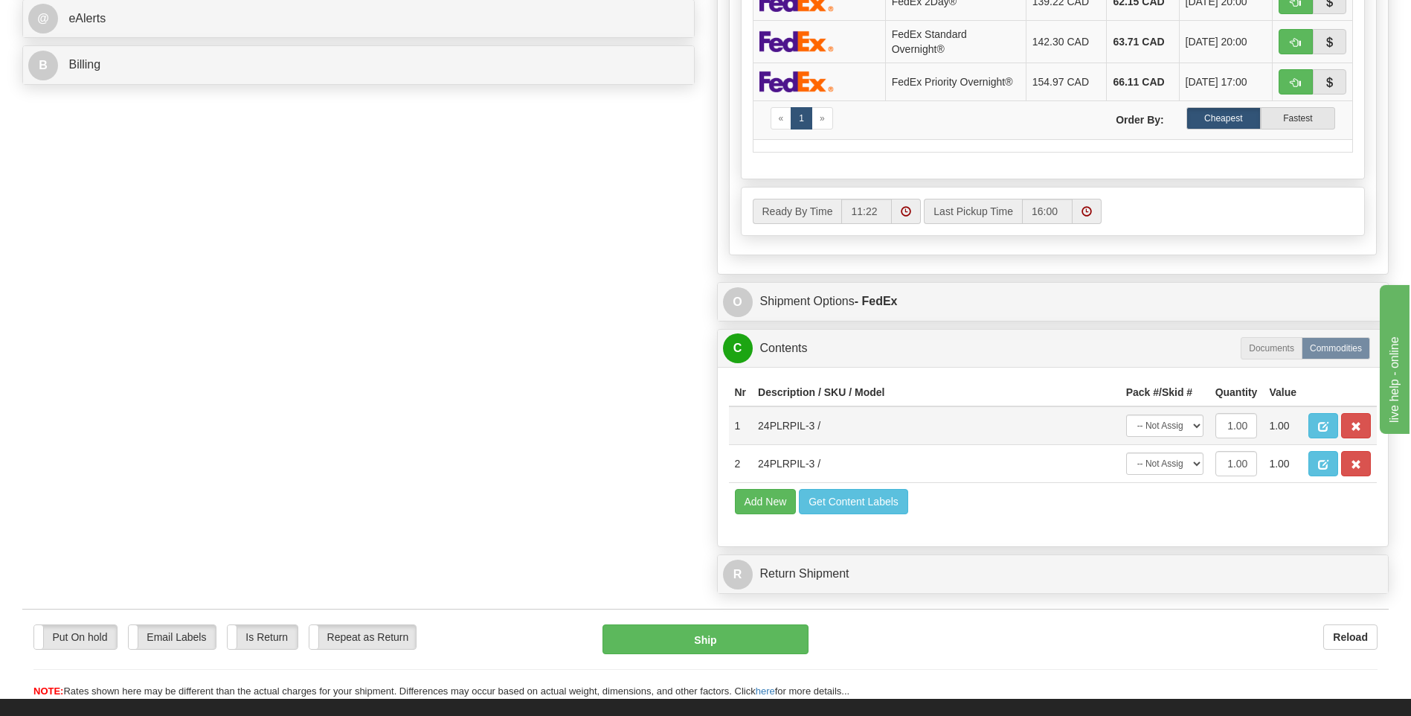
click at [1147, 412] on td "-- Not Assigned -- Package 1" at bounding box center [1164, 425] width 89 height 39
drag, startPoint x: 1148, startPoint y: 422, endPoint x: 1151, endPoint y: 440, distance: 17.4
click at [1148, 423] on select "-- Not Assigned -- Package 1" at bounding box center [1164, 425] width 77 height 22
select select "0"
click at [1126, 414] on select "-- Not Assigned -- Package 1" at bounding box center [1164, 425] width 77 height 22
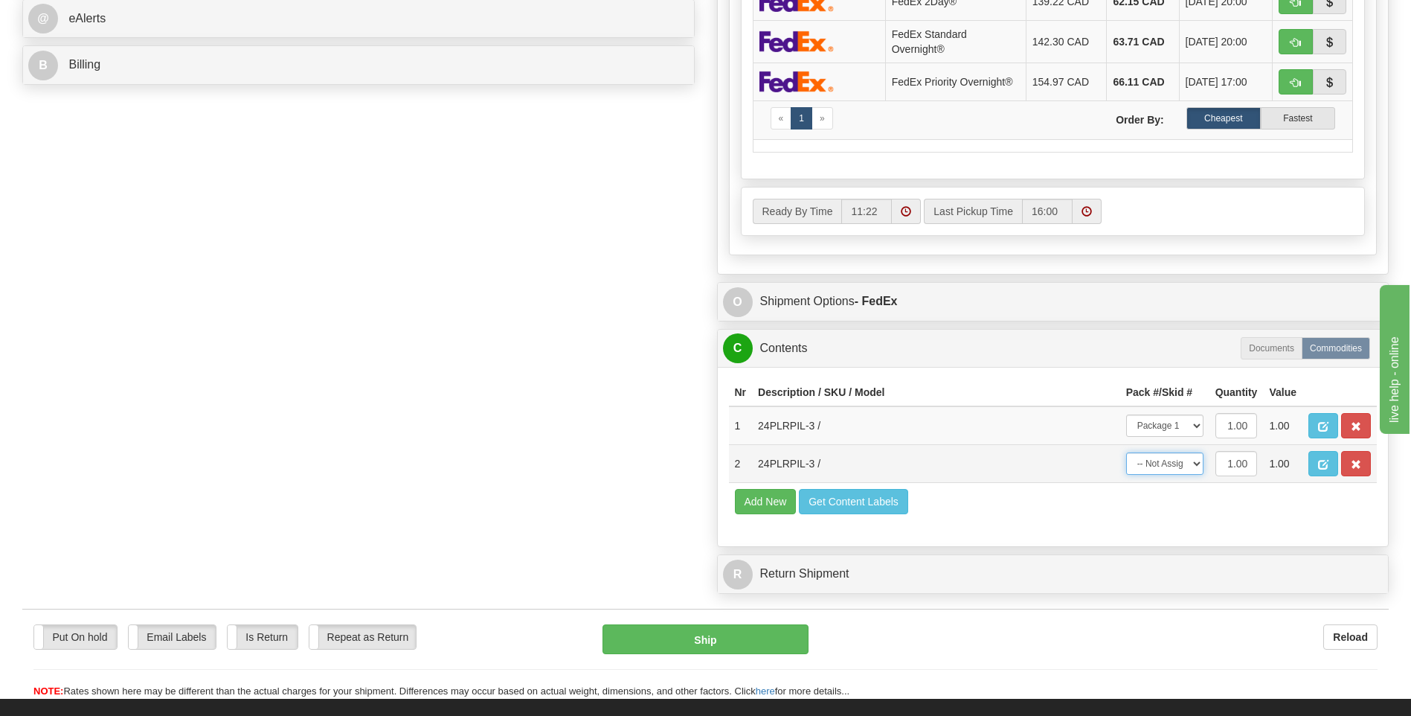
click at [1164, 463] on select "-- Not Assigned -- Package 1" at bounding box center [1164, 463] width 77 height 22
select select "0"
click at [1126, 452] on select "-- Not Assigned -- Package 1" at bounding box center [1164, 463] width 77 height 22
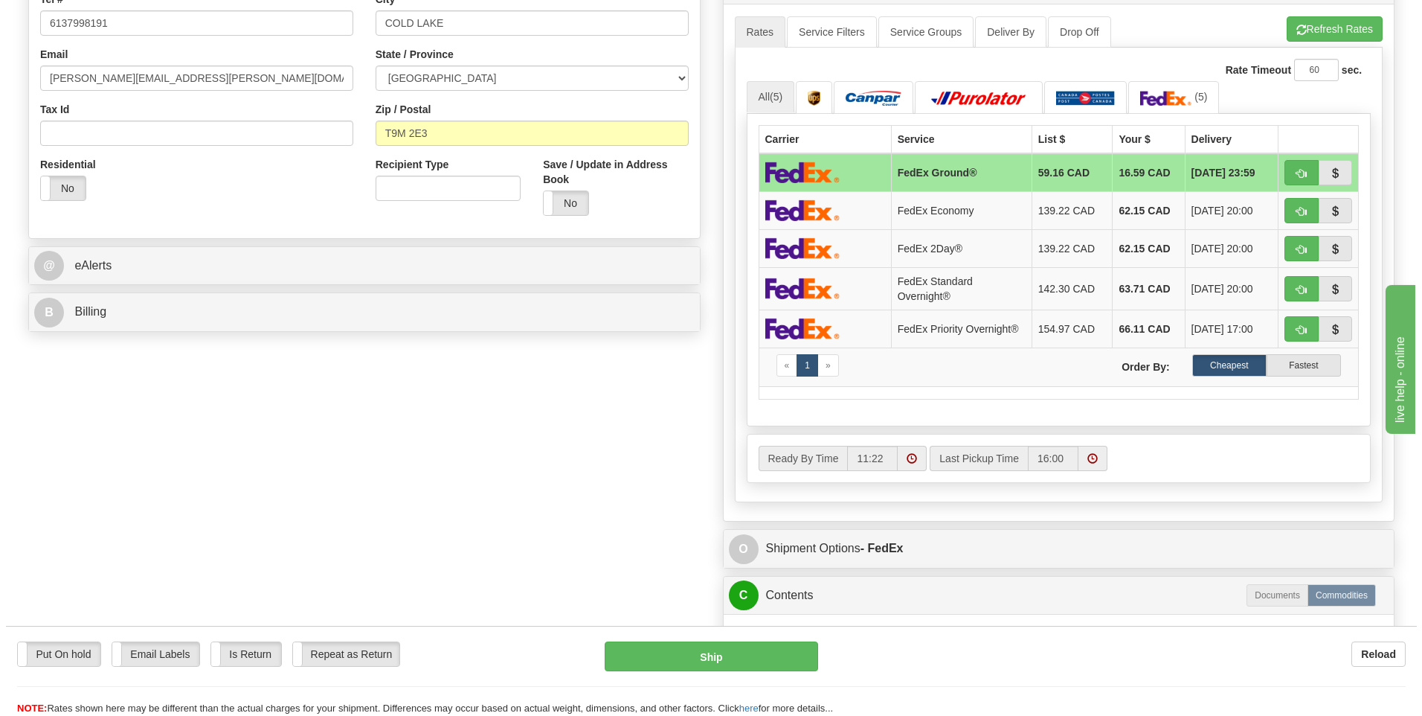
scroll to position [149, 0]
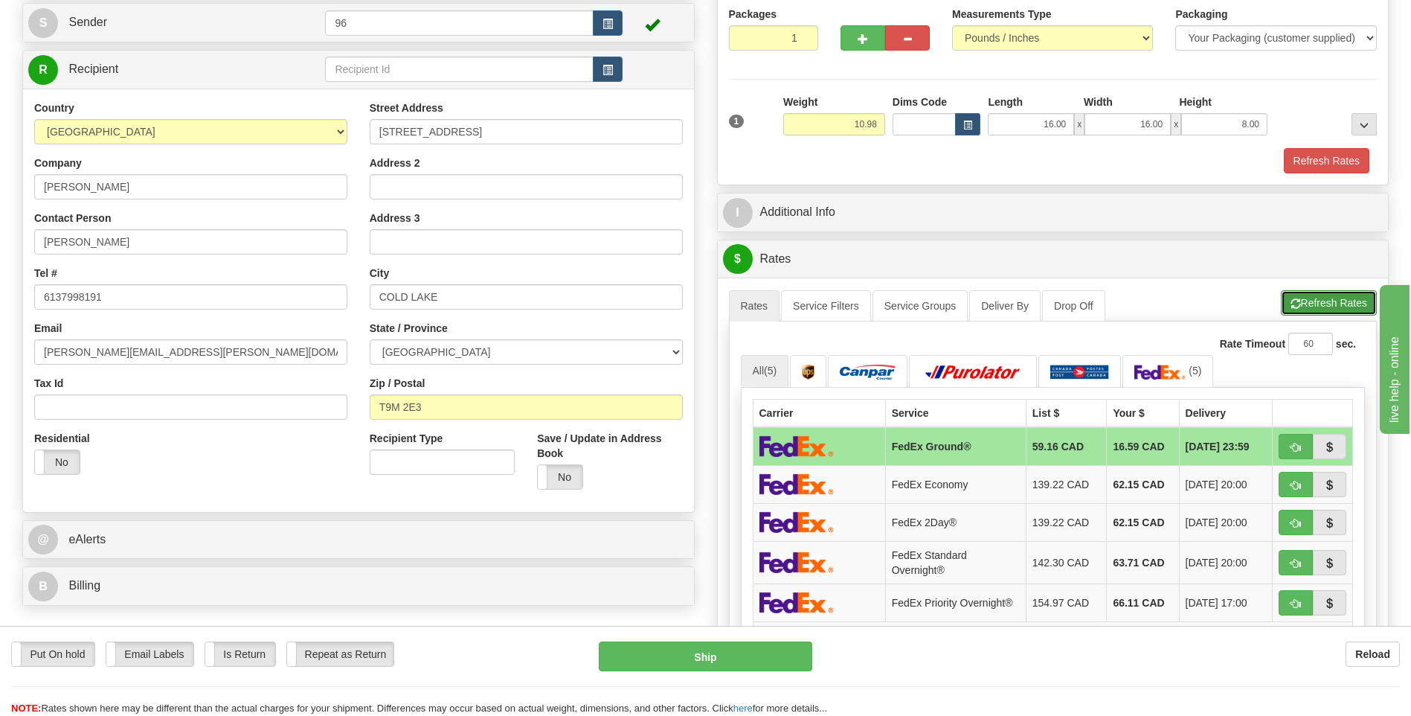
click at [1285, 305] on button "Refresh Rates" at bounding box center [1329, 302] width 96 height 25
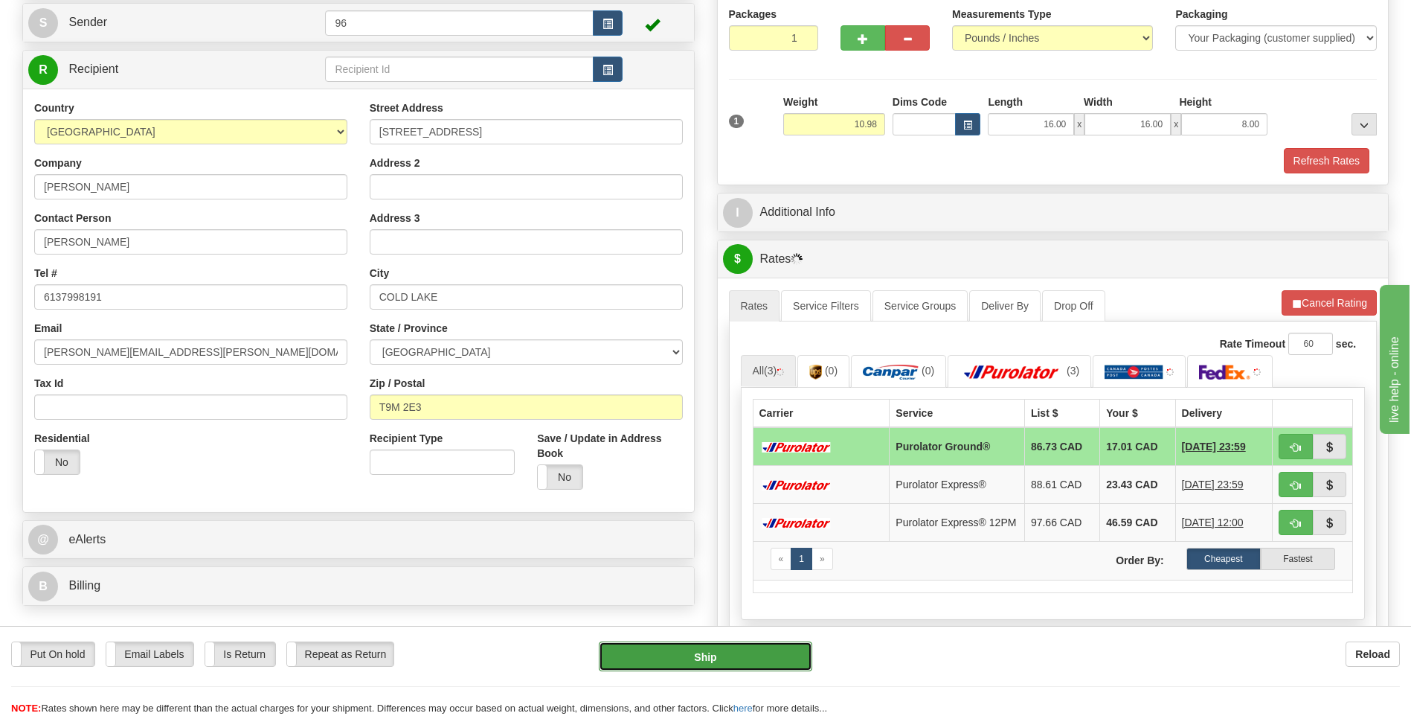
click at [695, 653] on button "Ship" at bounding box center [705, 656] width 213 height 30
type input "260"
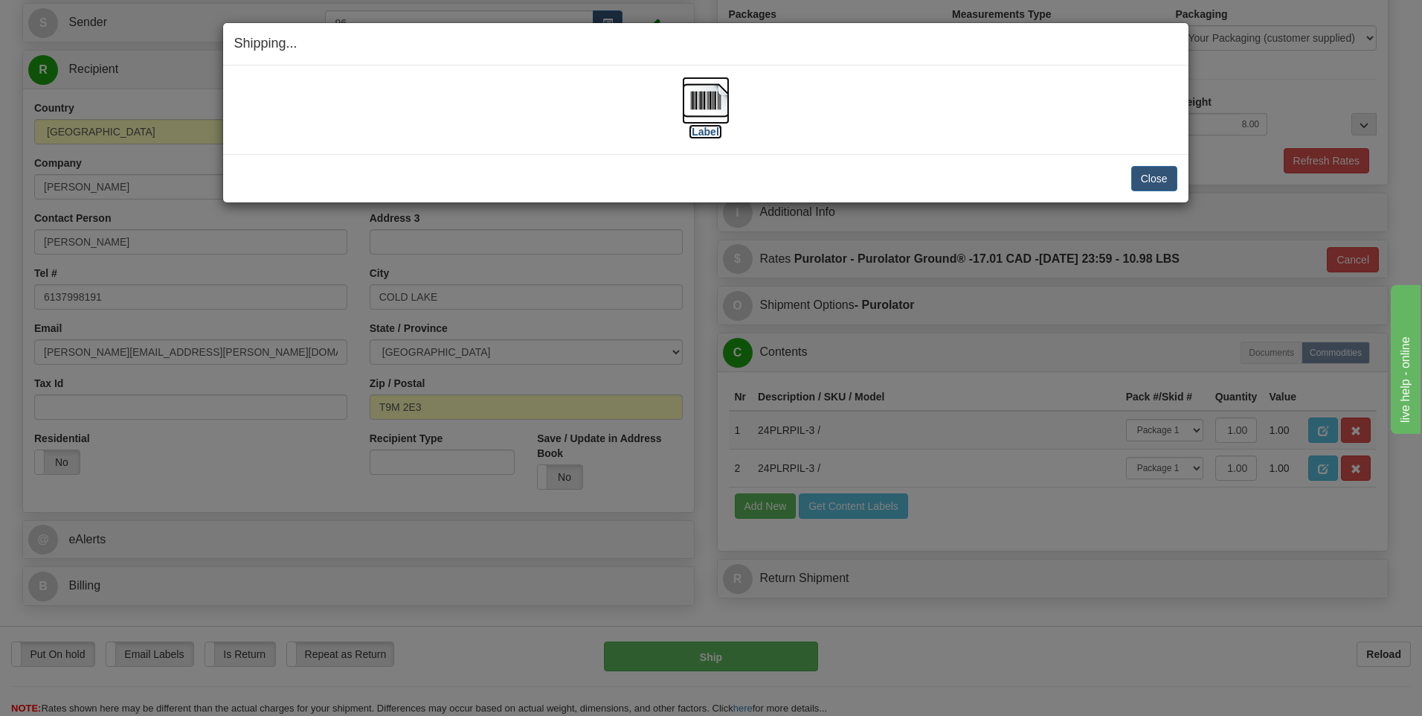
click at [698, 87] on img at bounding box center [706, 101] width 48 height 48
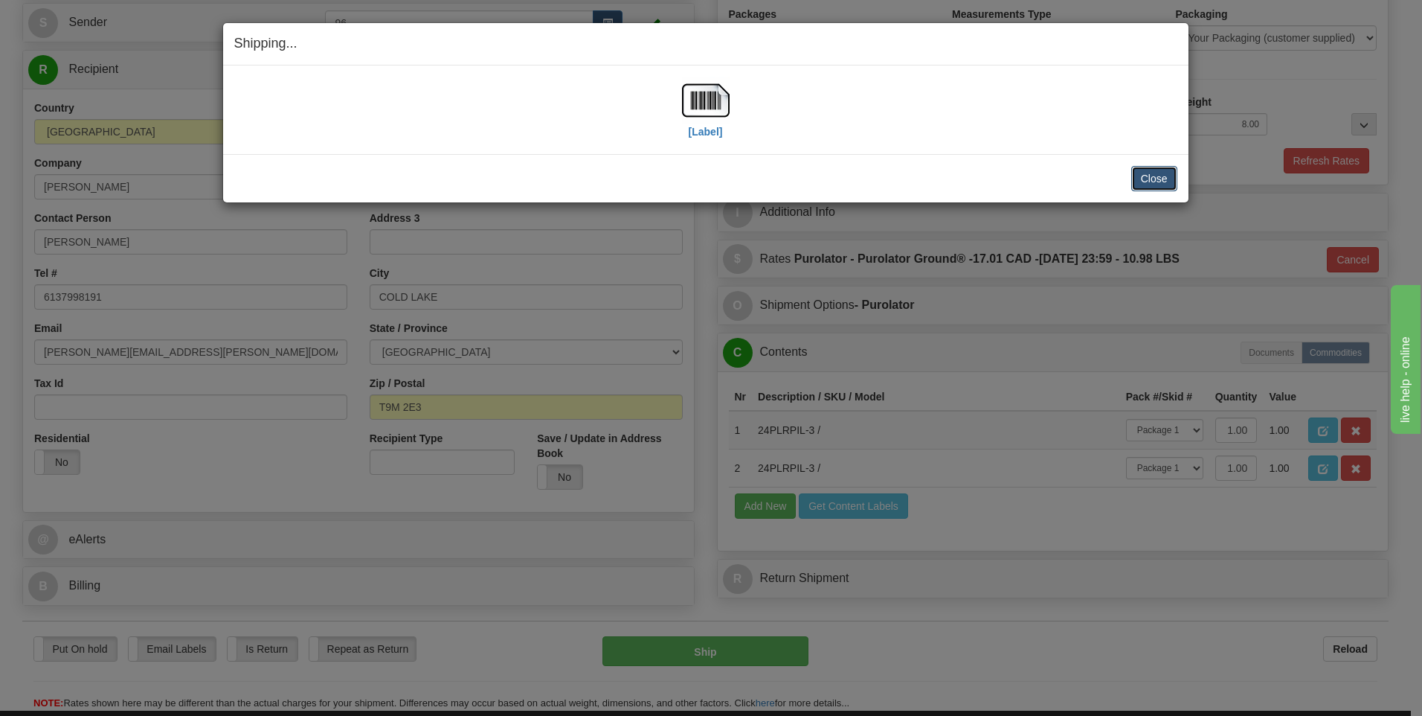
click at [1150, 174] on button "Close" at bounding box center [1154, 178] width 46 height 25
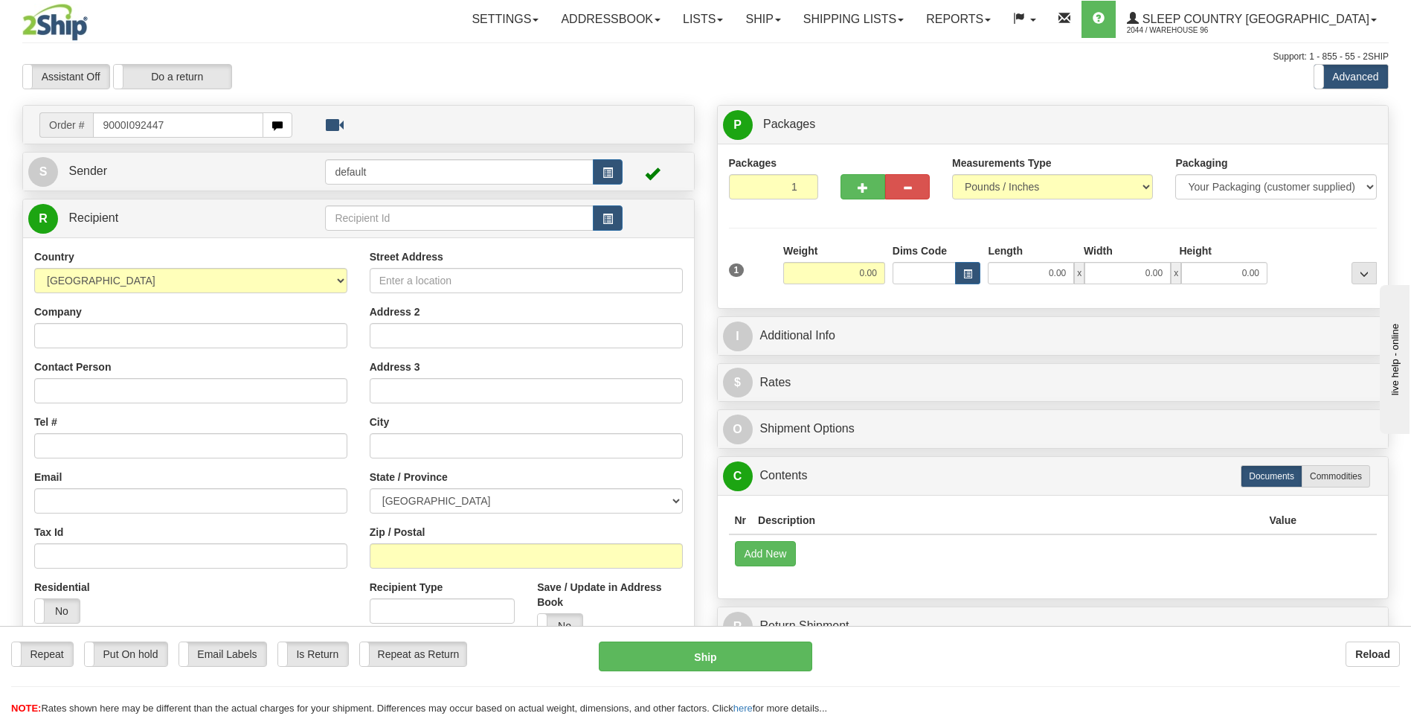
type input "9000I092447"
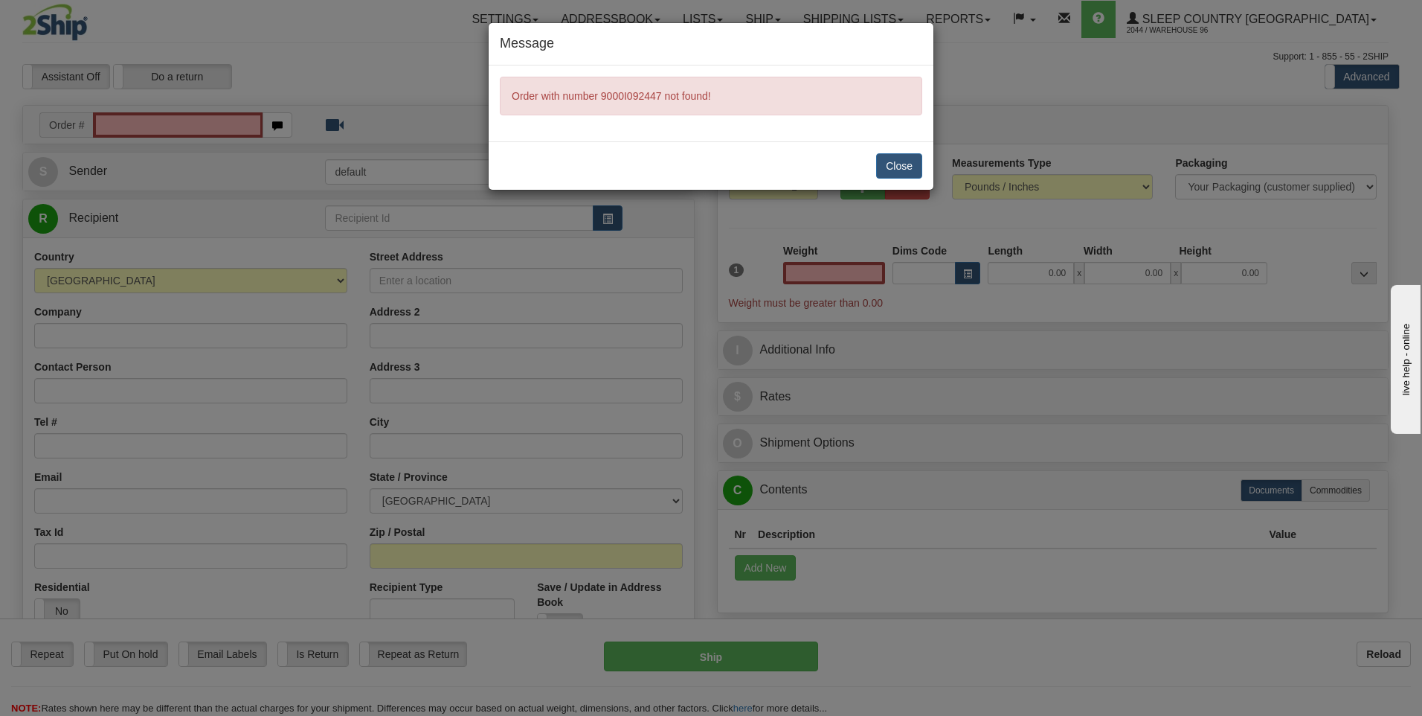
type input "0.00"
click at [912, 164] on button "Close" at bounding box center [899, 165] width 46 height 25
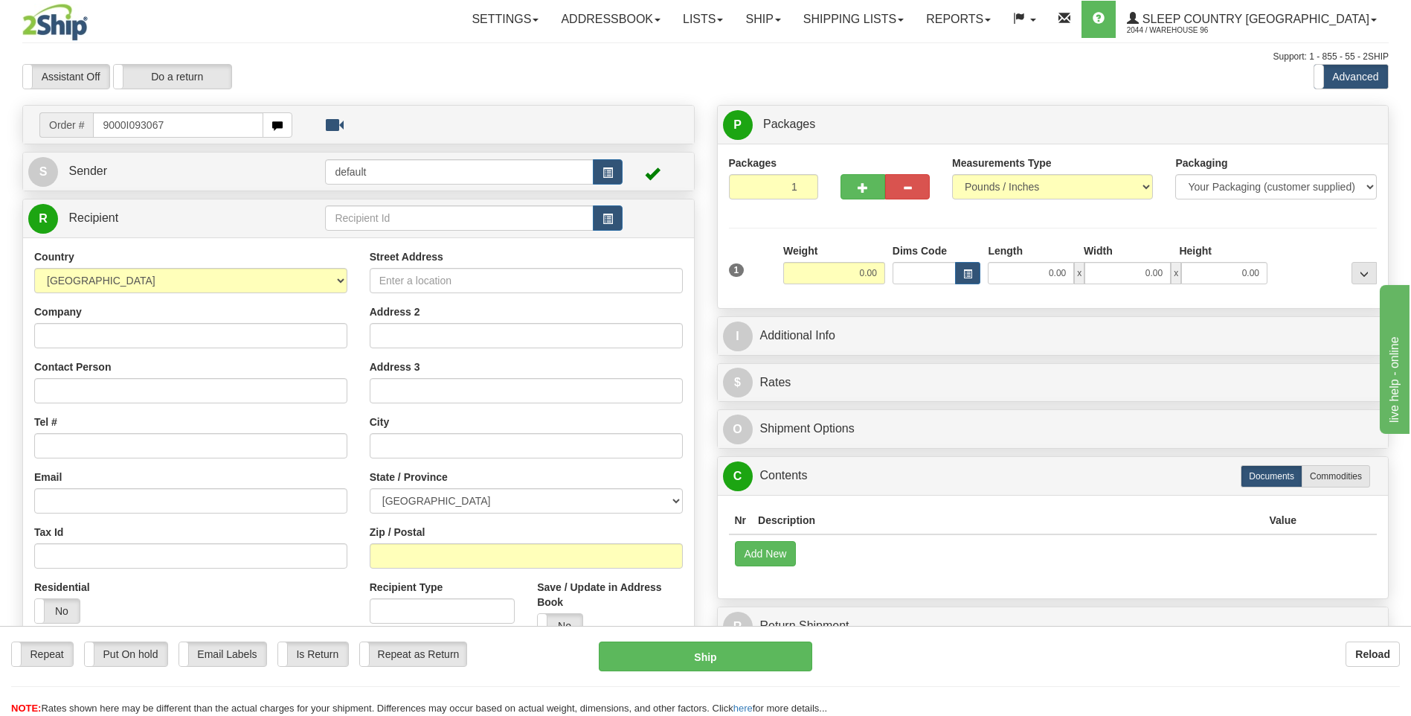
type input "9000I093067"
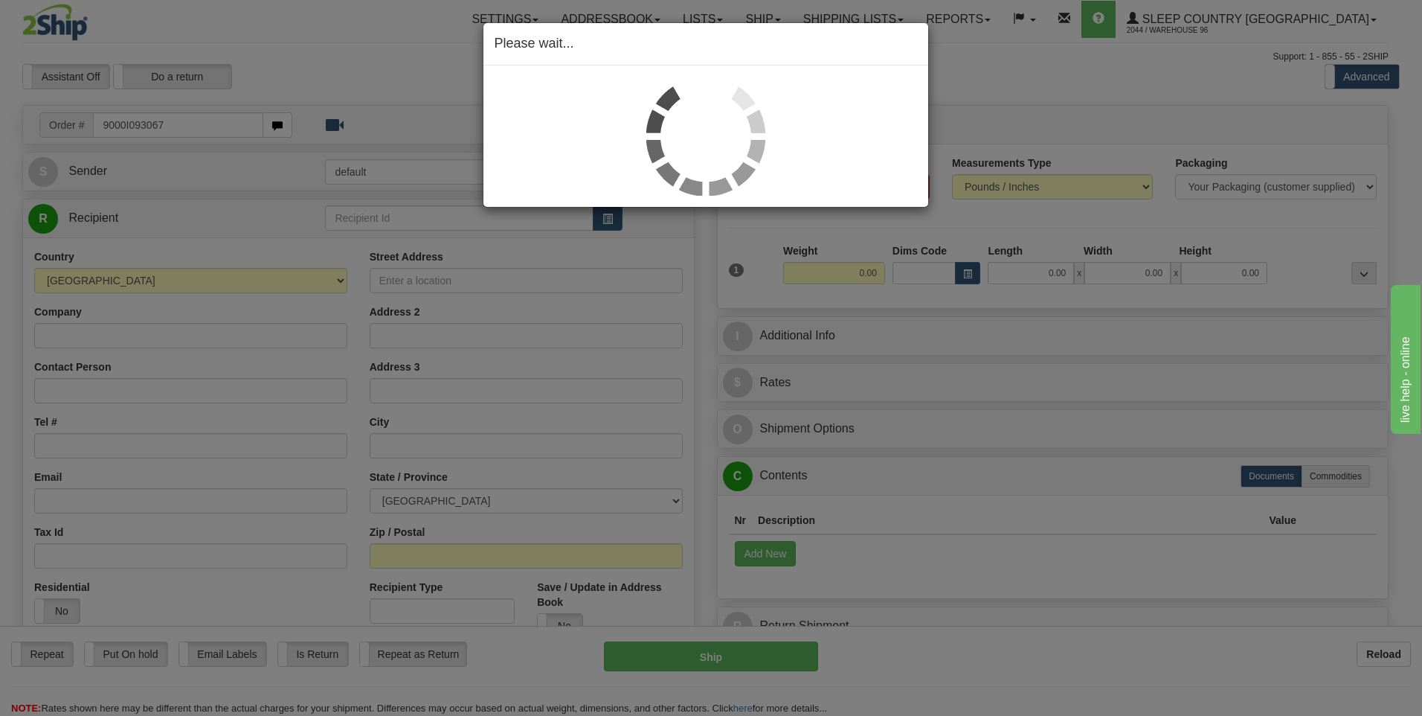
click at [1038, 272] on div "Please wait..." at bounding box center [711, 358] width 1422 height 716
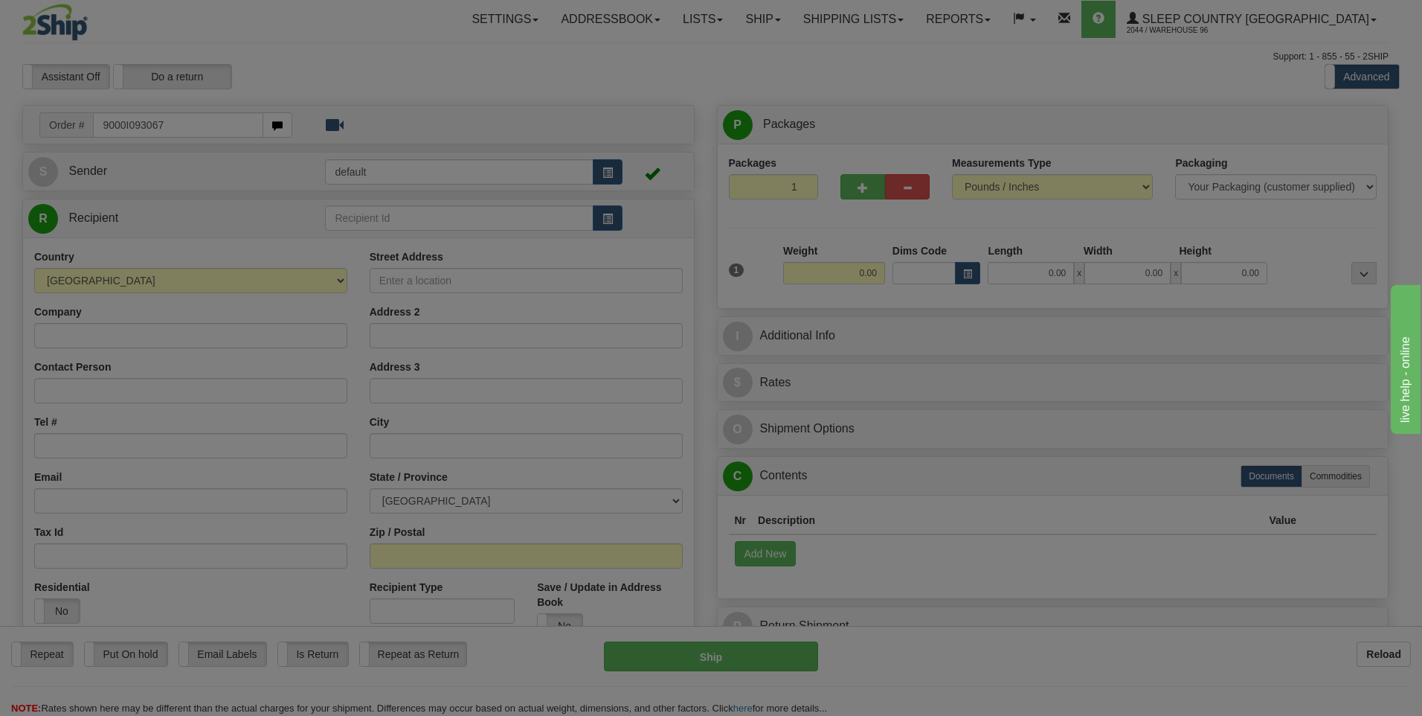
click at [1038, 272] on div at bounding box center [711, 358] width 1422 height 716
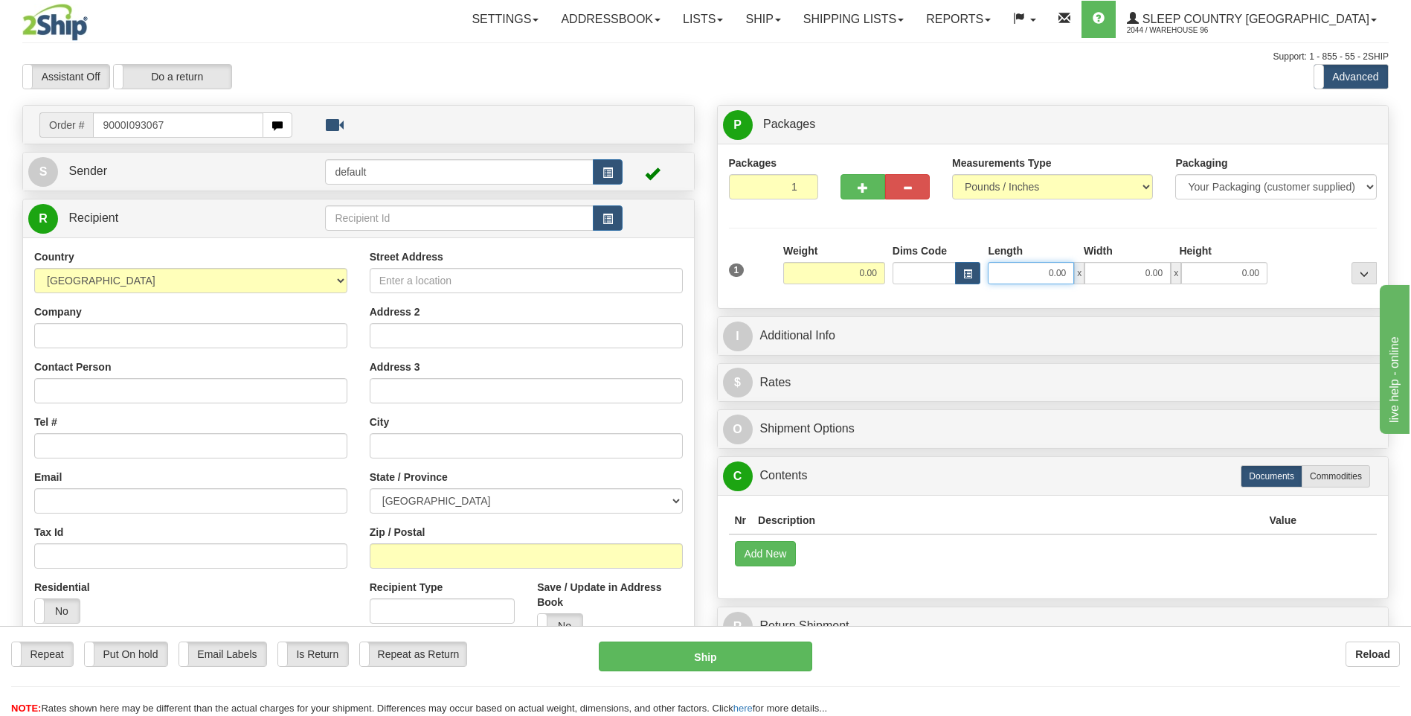
click at [1046, 273] on input "0.00" at bounding box center [1031, 273] width 86 height 22
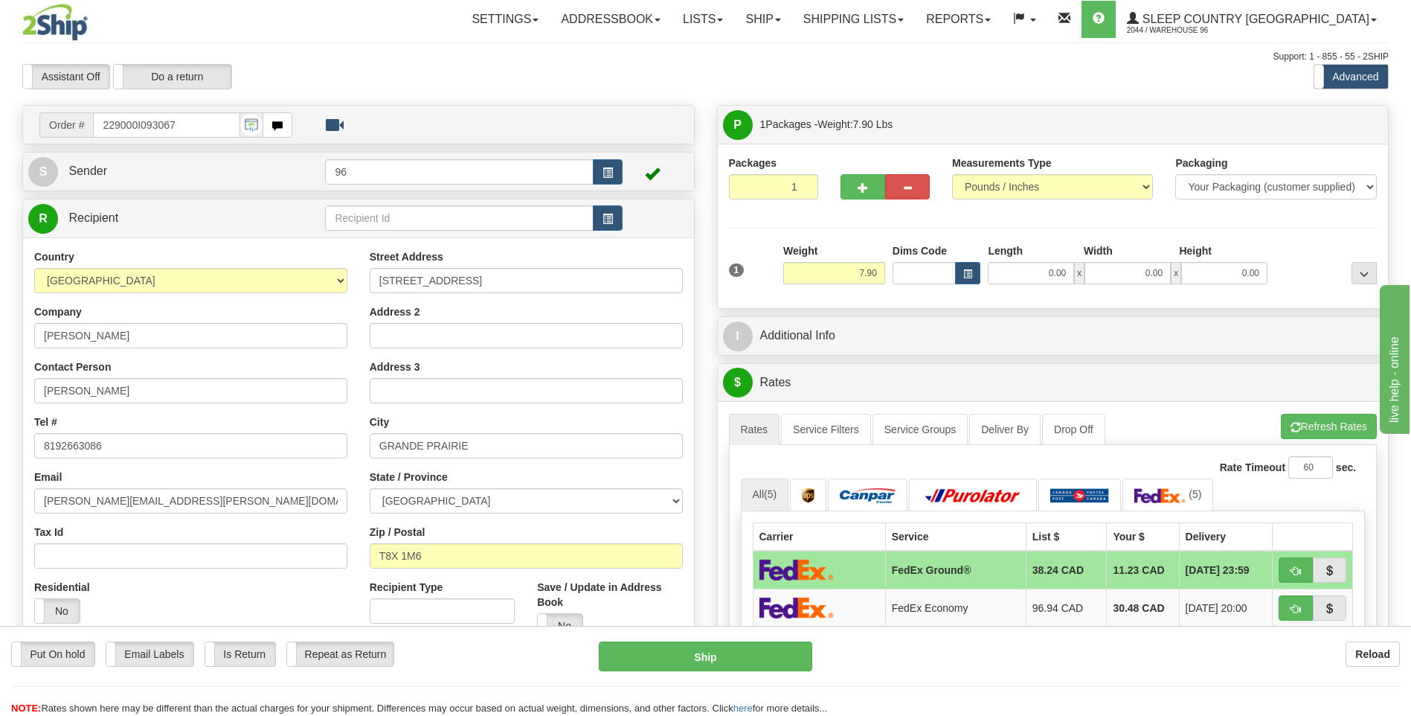
type input "229000I093067"
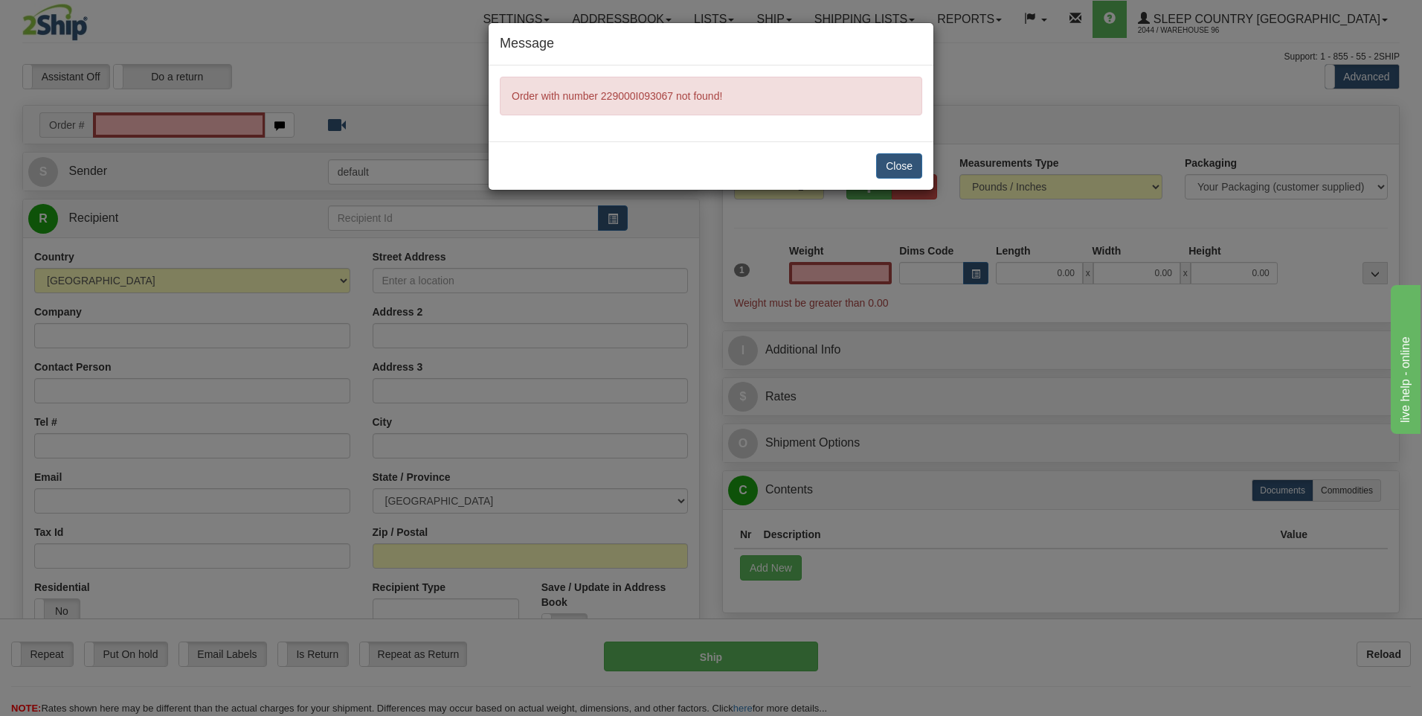
type input "0.00"
click at [913, 157] on button "Close" at bounding box center [899, 165] width 46 height 25
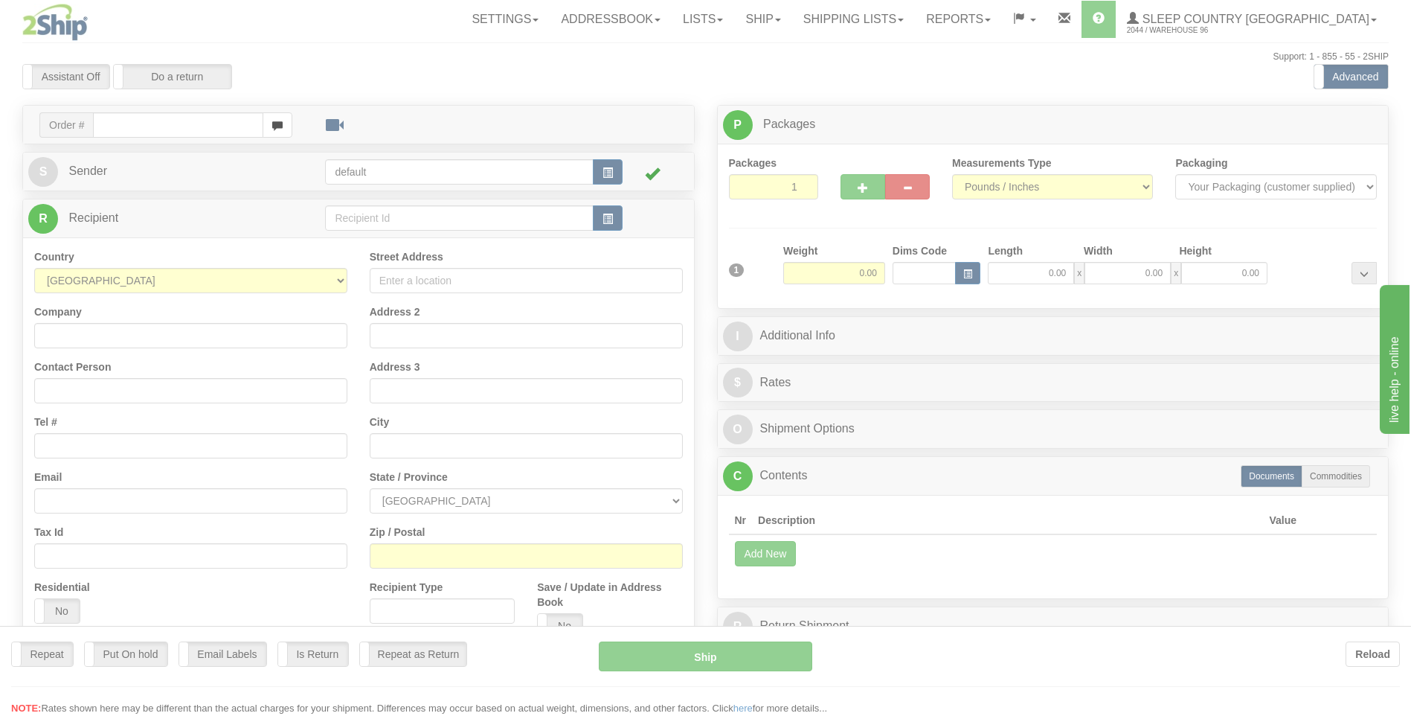
click at [198, 126] on div at bounding box center [705, 358] width 1411 height 716
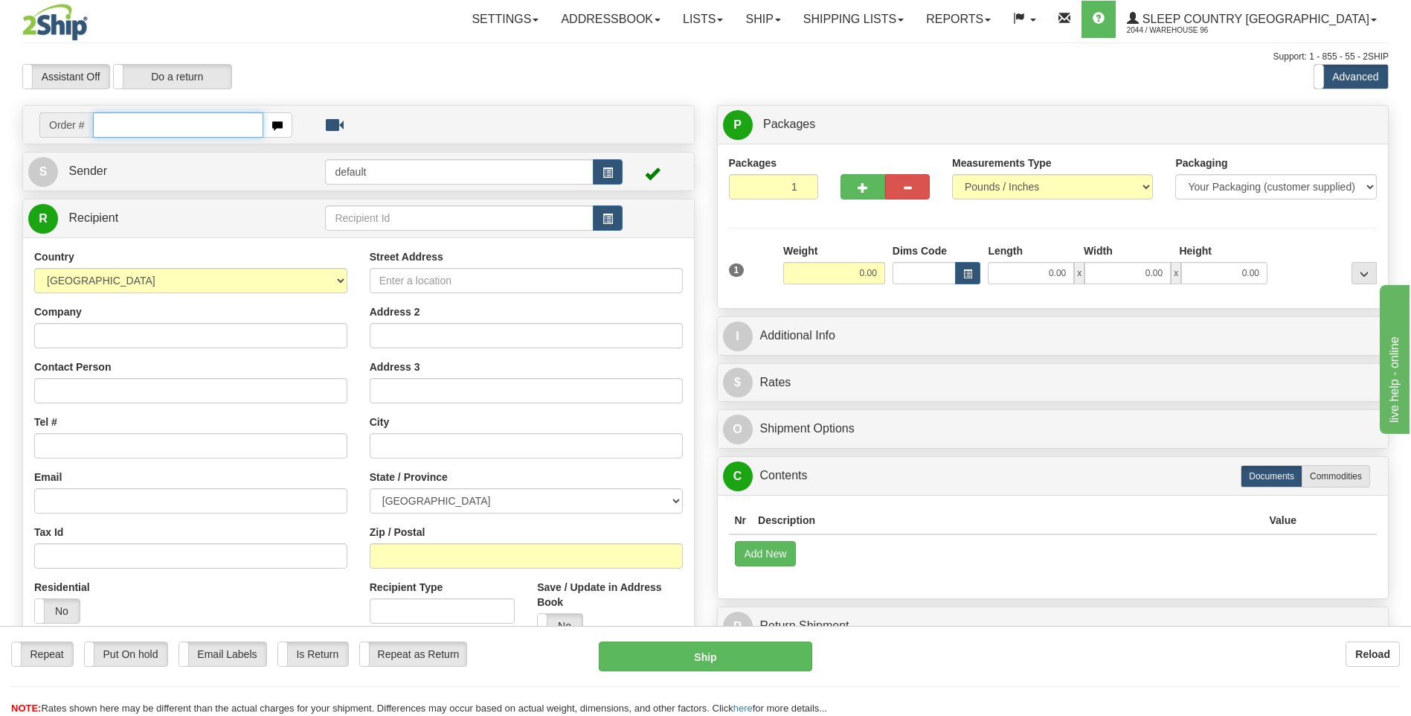
click at [198, 126] on input "text" at bounding box center [178, 124] width 170 height 25
type input "9000I093067"
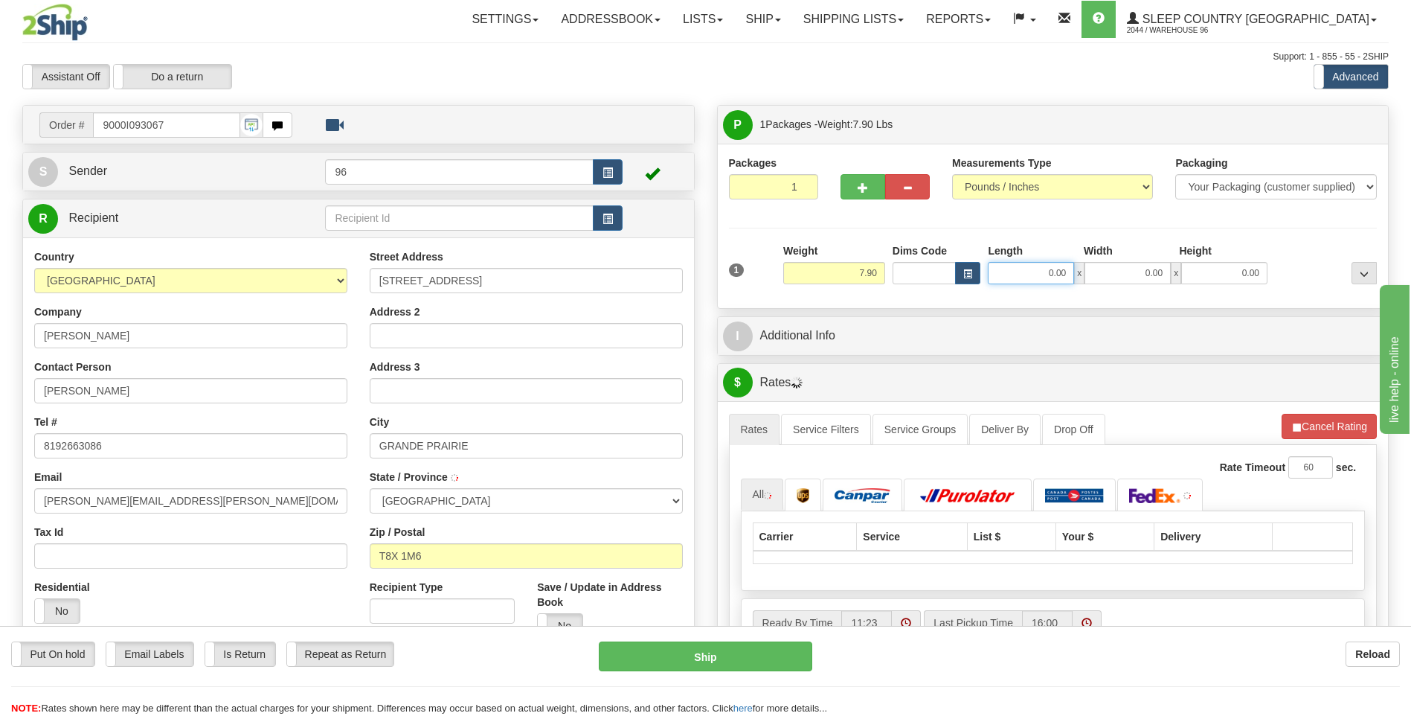
click at [1056, 269] on input "0.00" at bounding box center [1031, 273] width 86 height 22
type input "22.00"
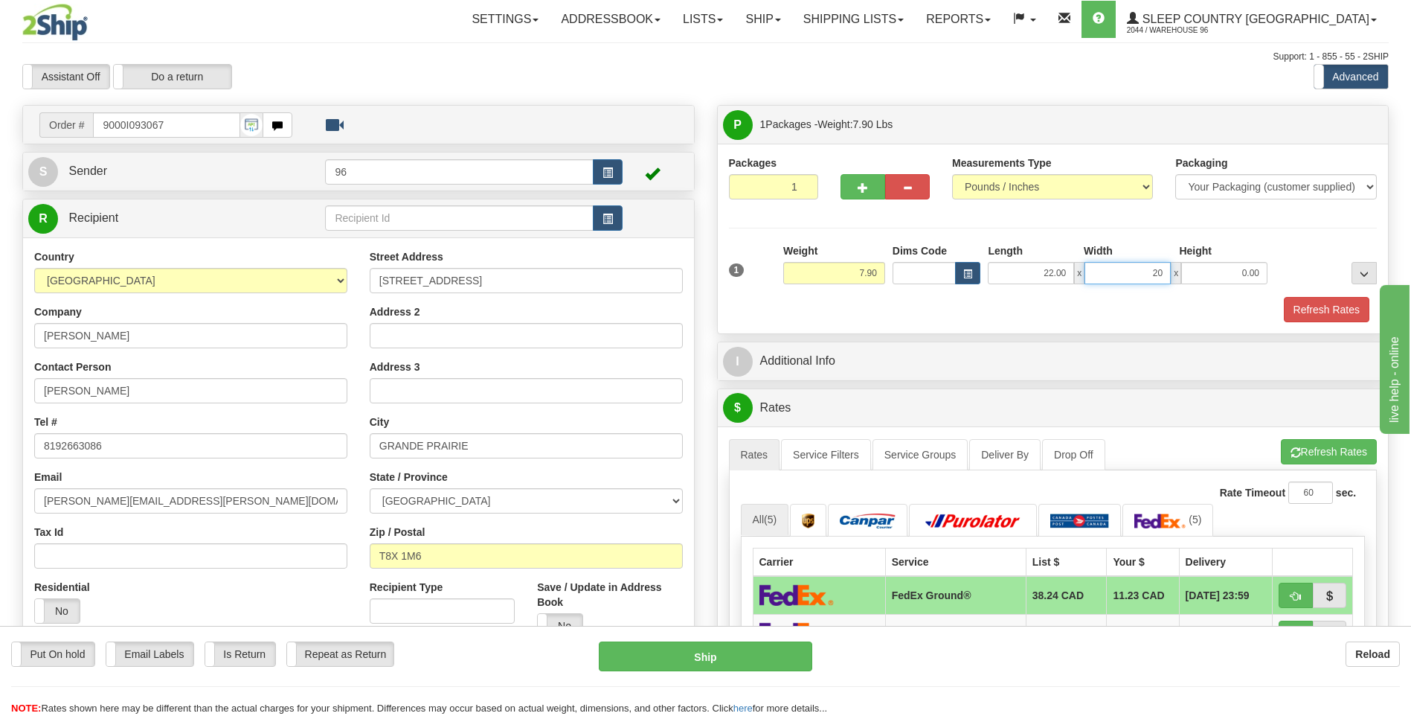
type input "20.00"
type input "2.00"
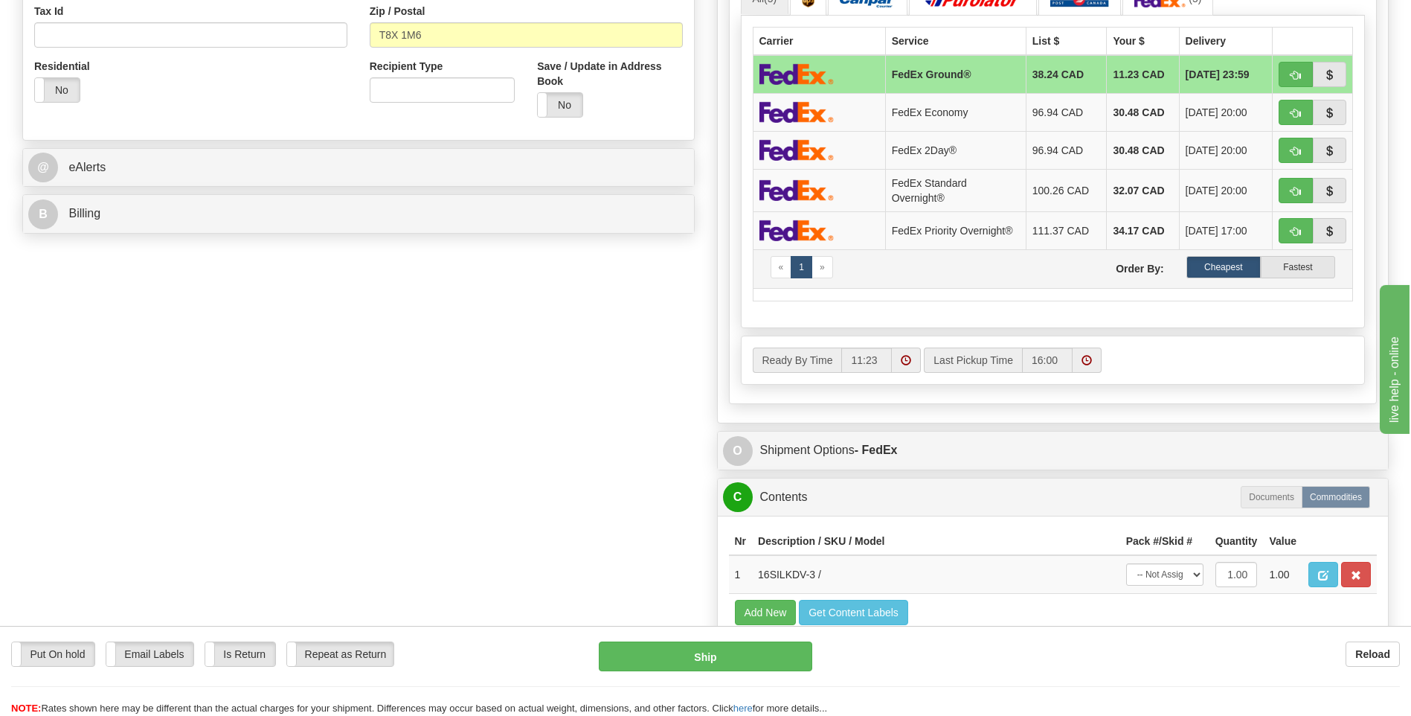
scroll to position [818, 0]
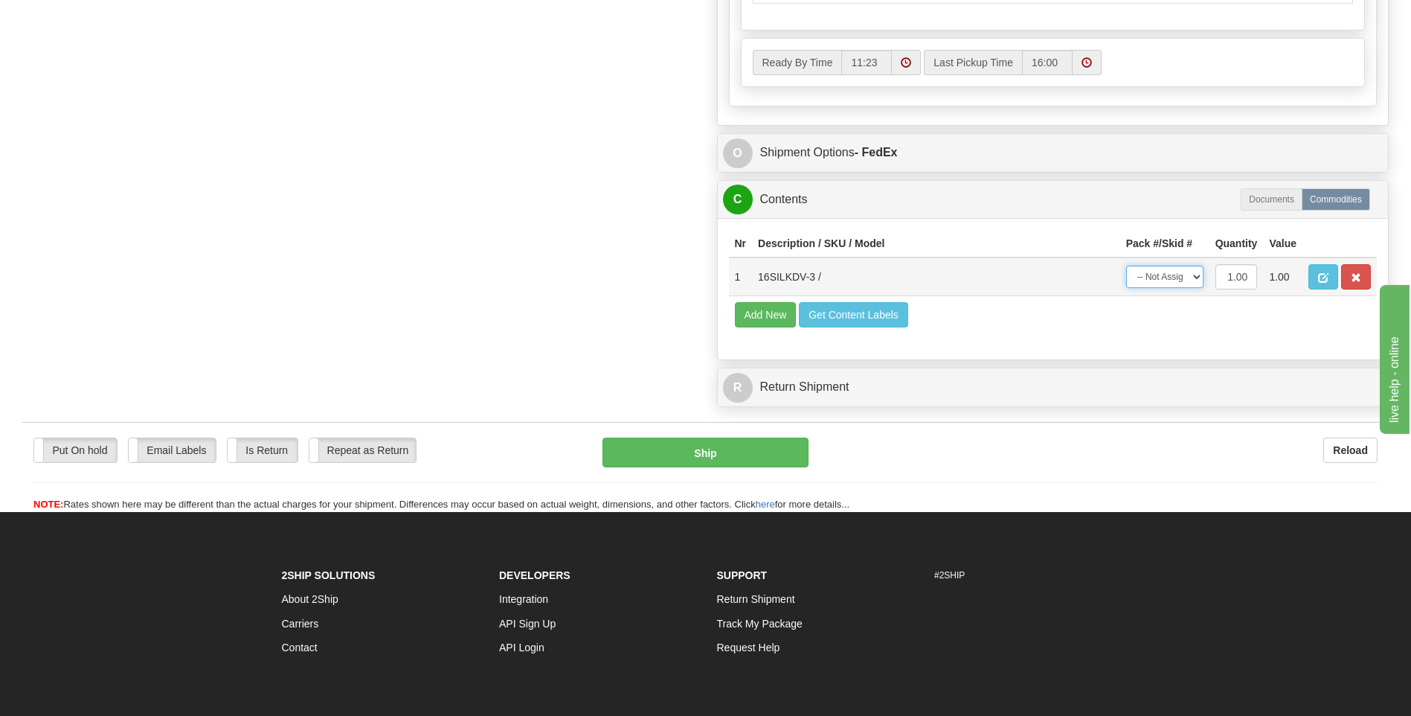
click at [1183, 275] on select "-- Not Assigned -- Package 1" at bounding box center [1164, 277] width 77 height 22
select select "0"
click at [1126, 266] on select "-- Not Assigned -- Package 1" at bounding box center [1164, 277] width 77 height 22
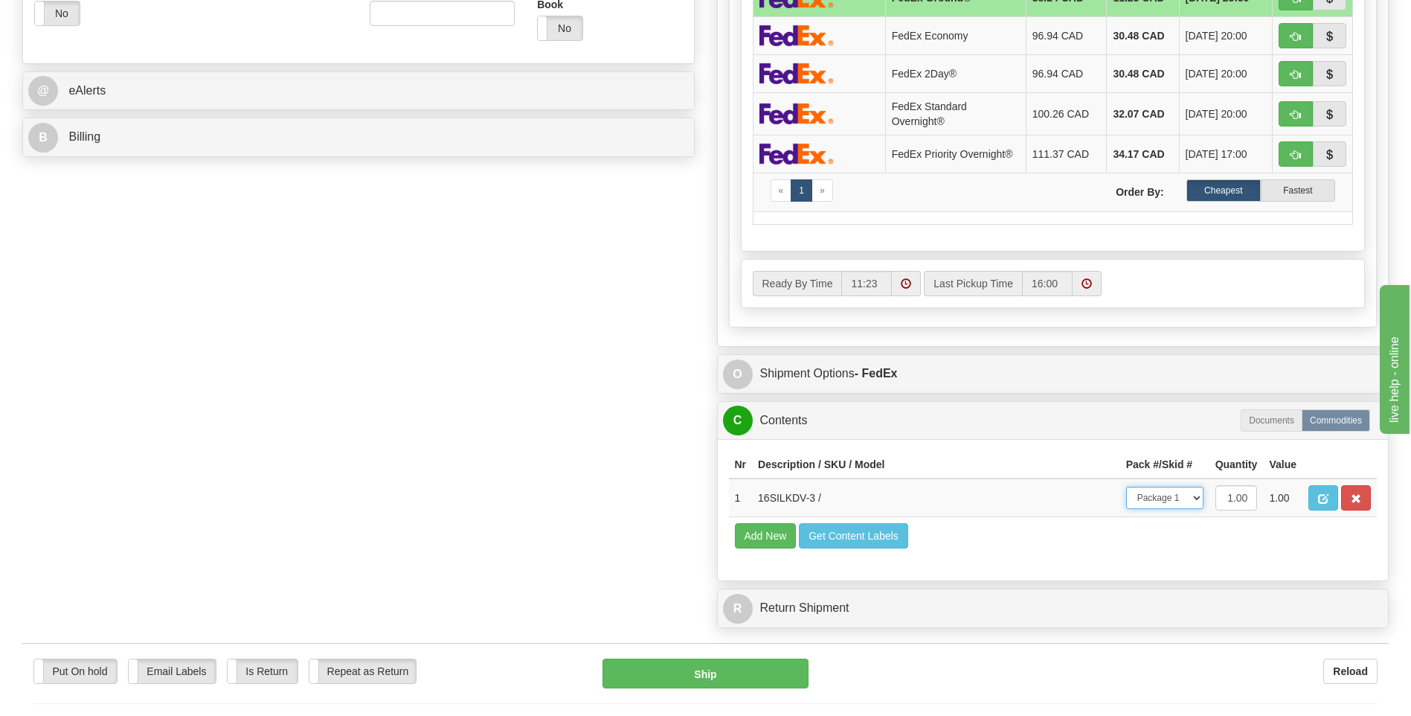
scroll to position [372, 0]
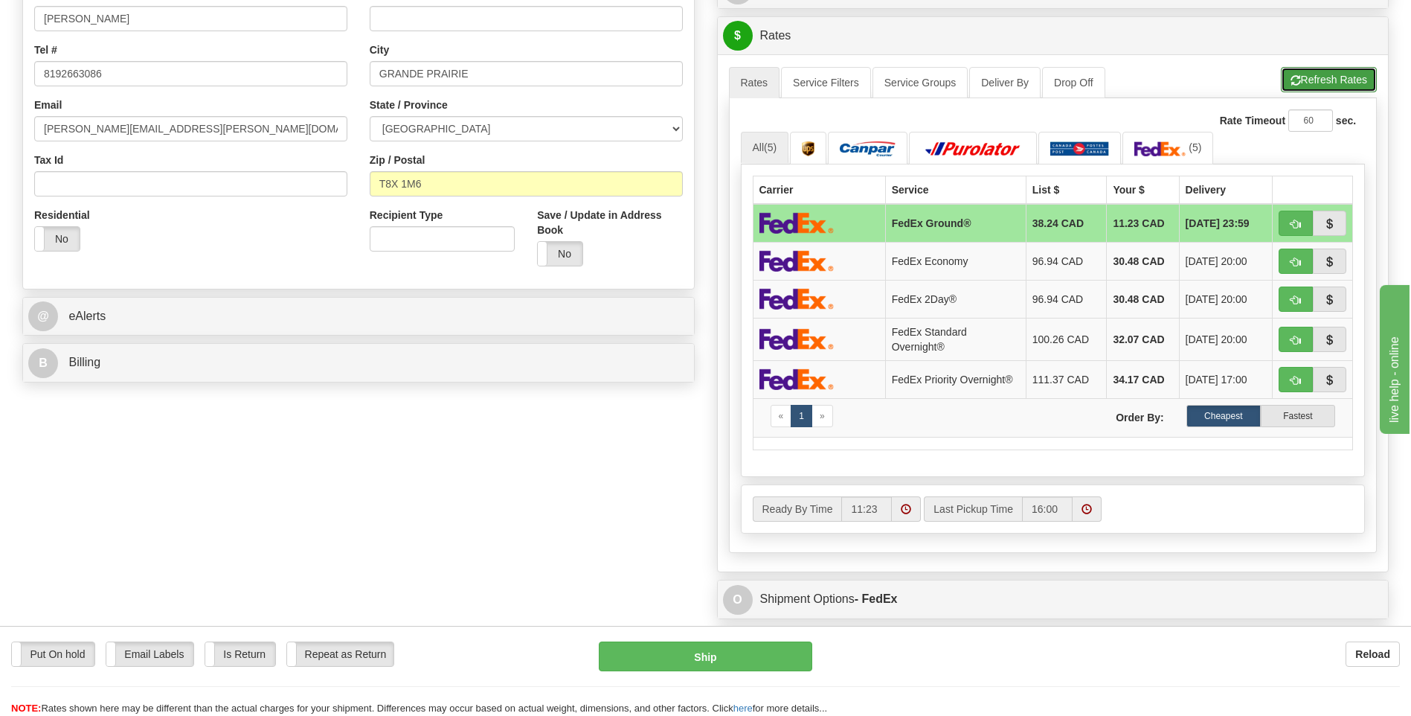
click at [1320, 89] on button "Refresh Rates" at bounding box center [1329, 79] width 96 height 25
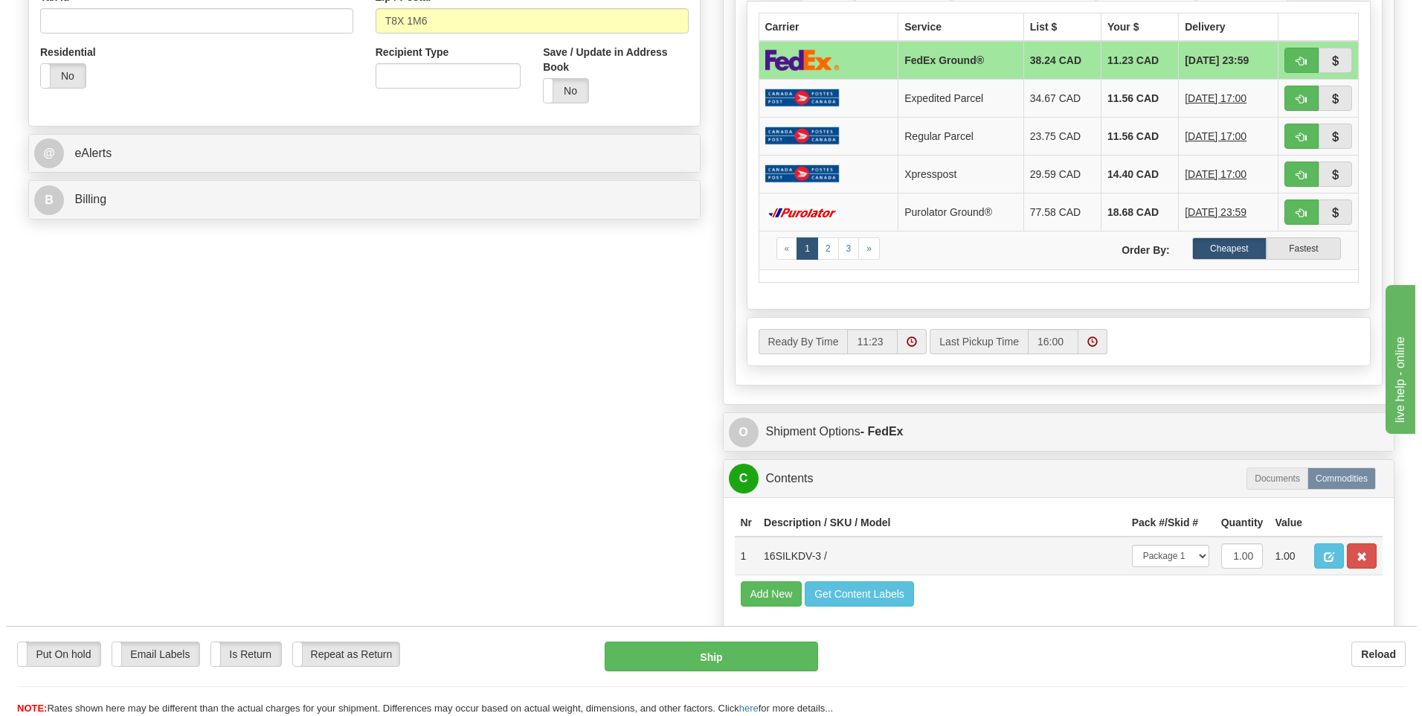
scroll to position [669, 0]
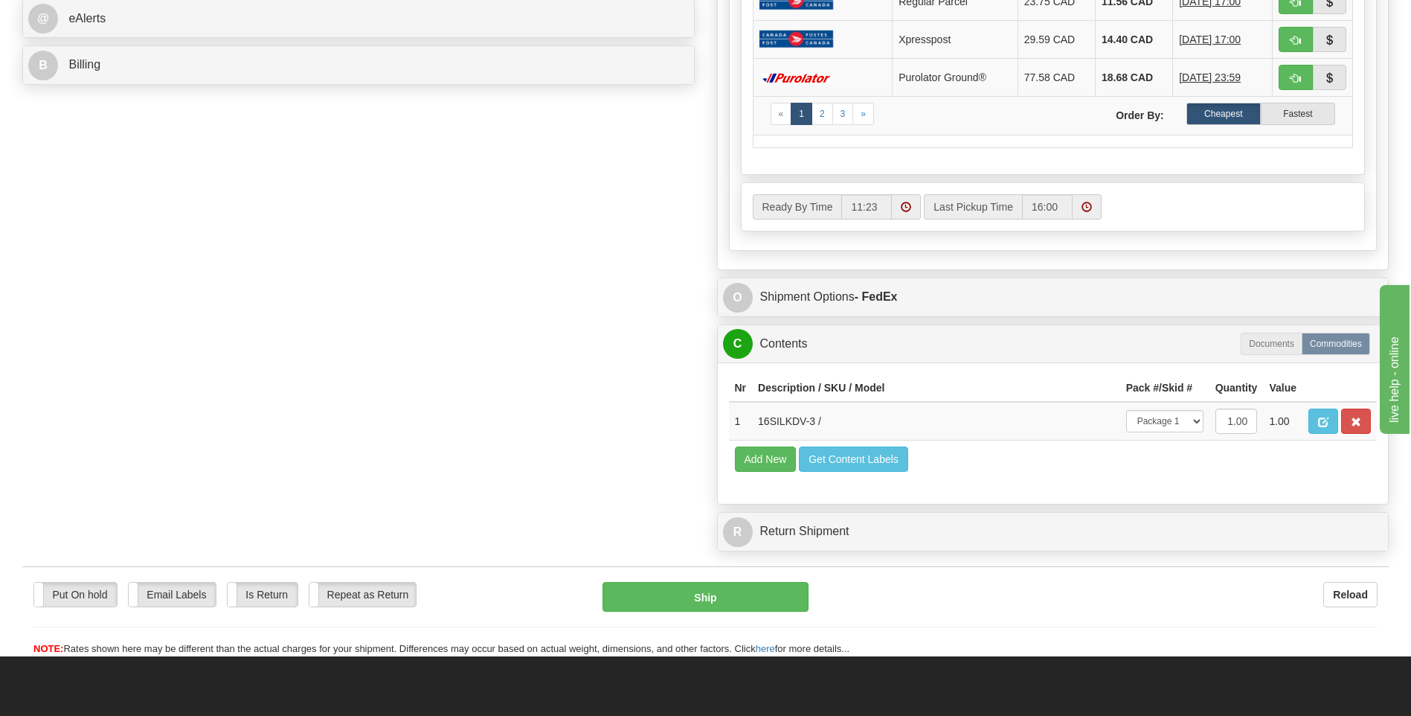
click at [772, 579] on div "Put On hold Put On hold Email Labels Email Labels Edit Is Return Is Return Repe…" at bounding box center [705, 611] width 1366 height 90
click at [771, 587] on button "Ship" at bounding box center [705, 597] width 205 height 30
type input "92"
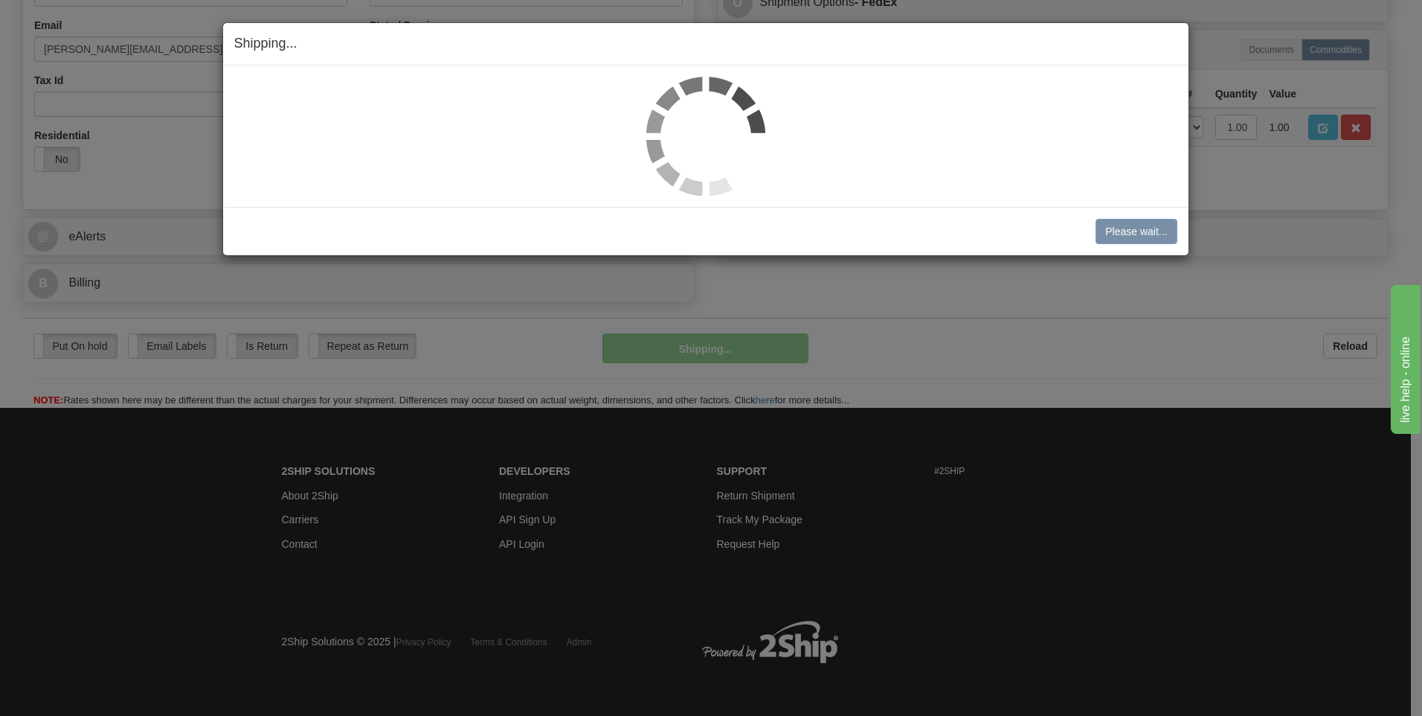
scroll to position [452, 0]
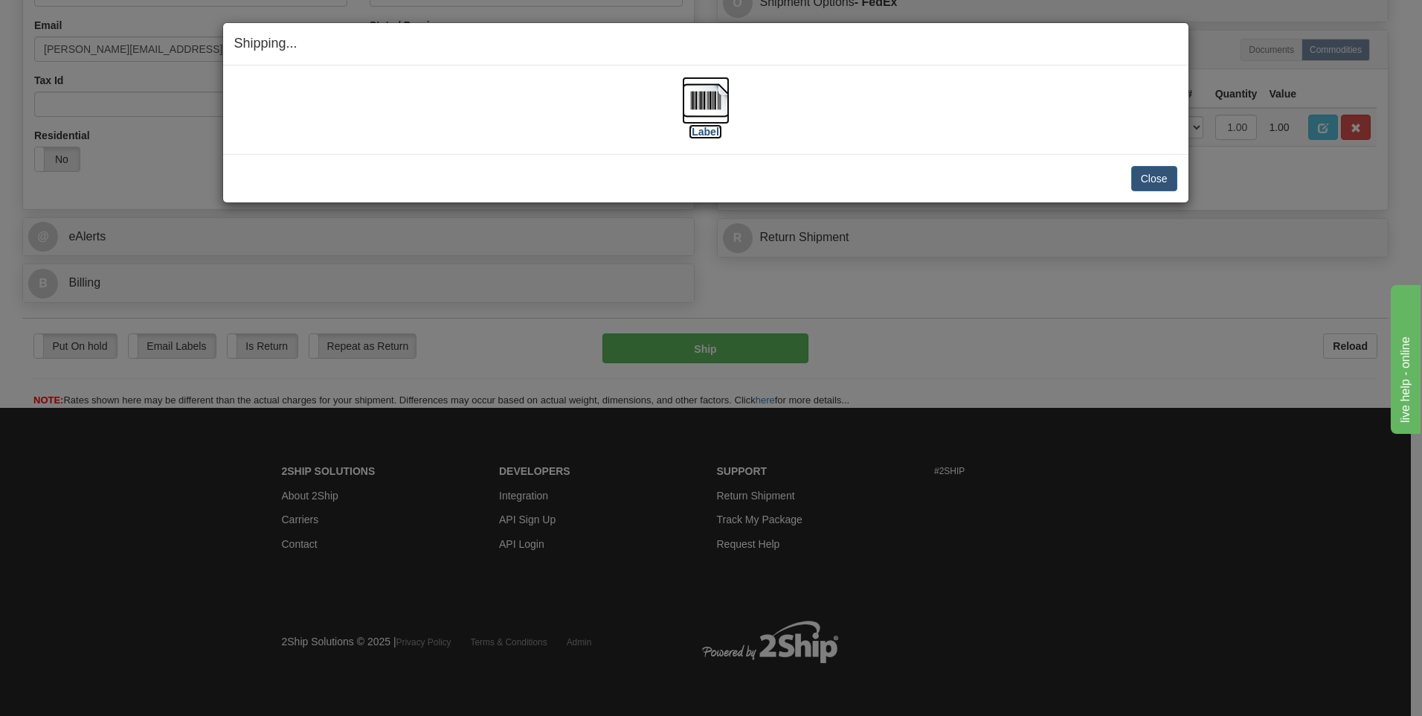
click at [707, 117] on img at bounding box center [706, 101] width 48 height 48
click at [1145, 180] on button "Close" at bounding box center [1154, 178] width 46 height 25
click at [1290, 179] on div "Shipping... Your SHIPMENT will EXPIRE in [Label] IMPORTANT NOTICE Embassy / Con…" at bounding box center [711, 358] width 1422 height 716
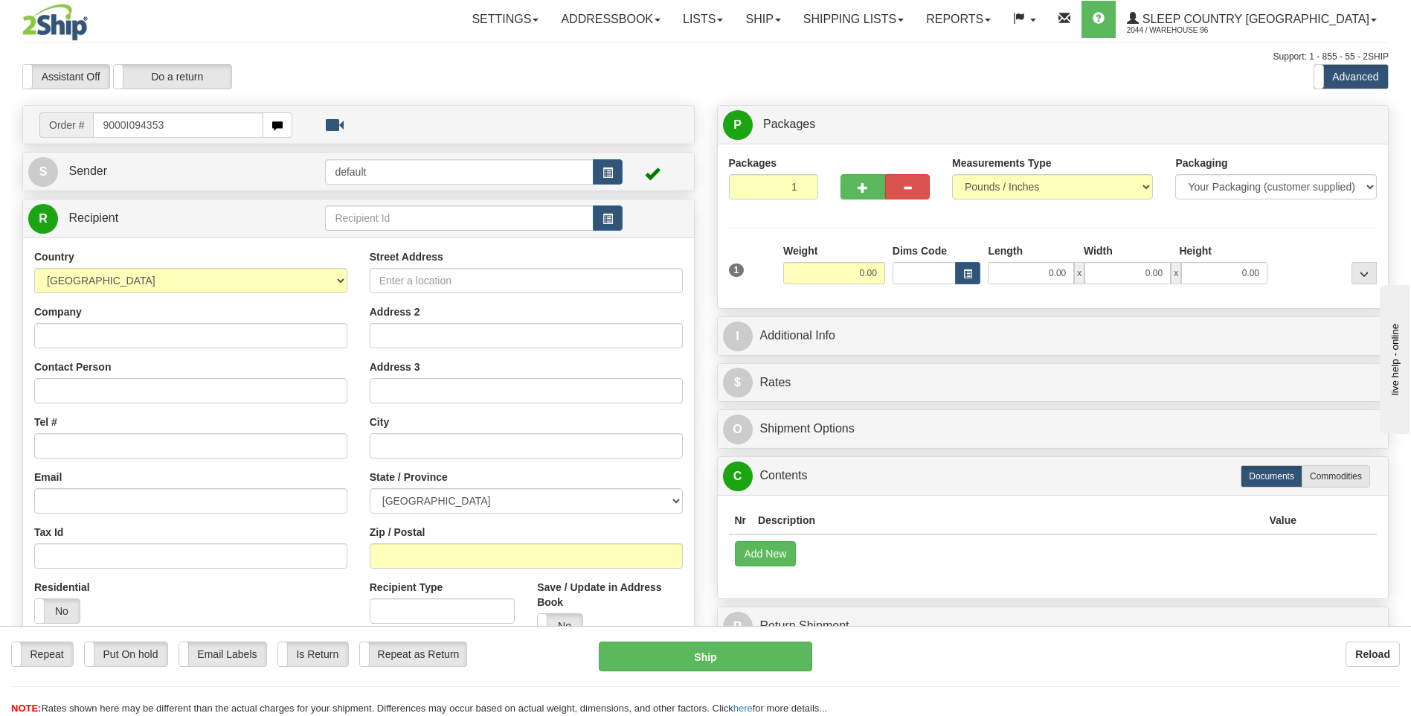
type input "9000I094353"
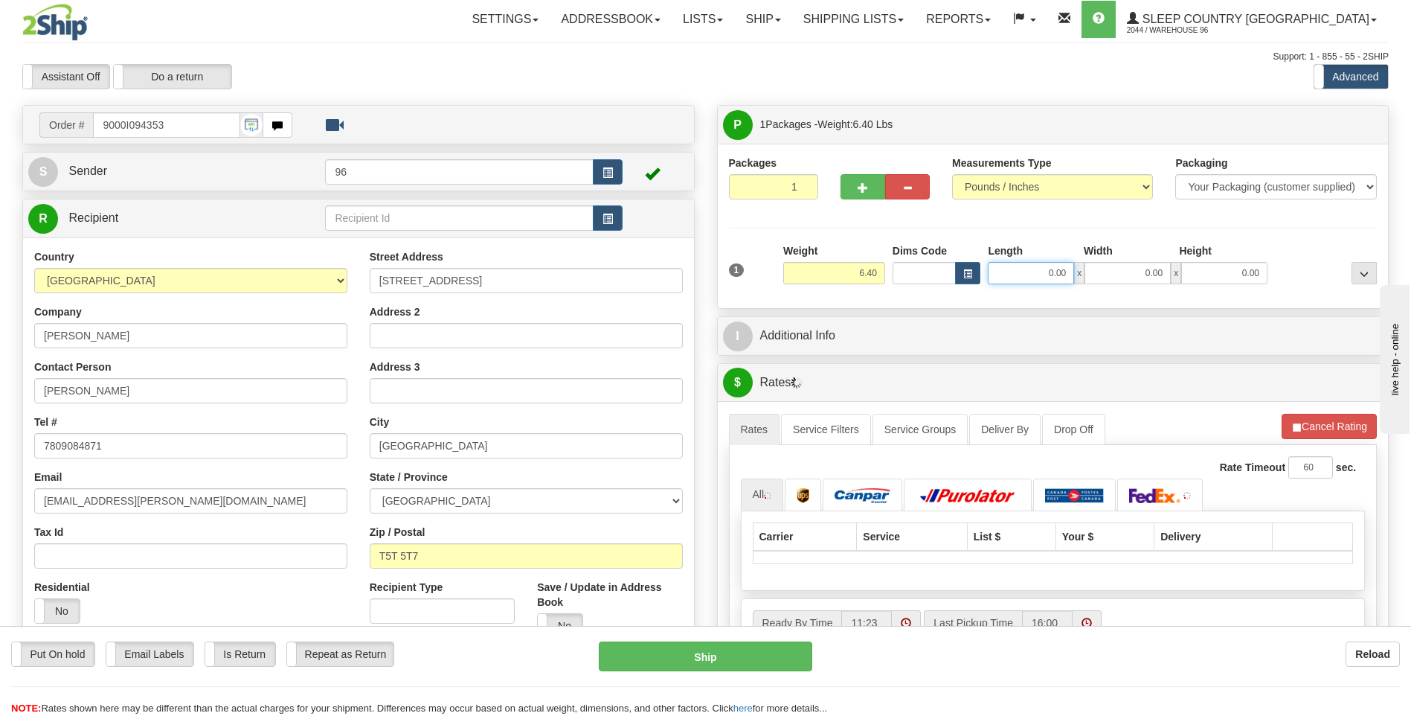
click at [1034, 273] on input "0.00" at bounding box center [1031, 273] width 86 height 22
type input "24.00"
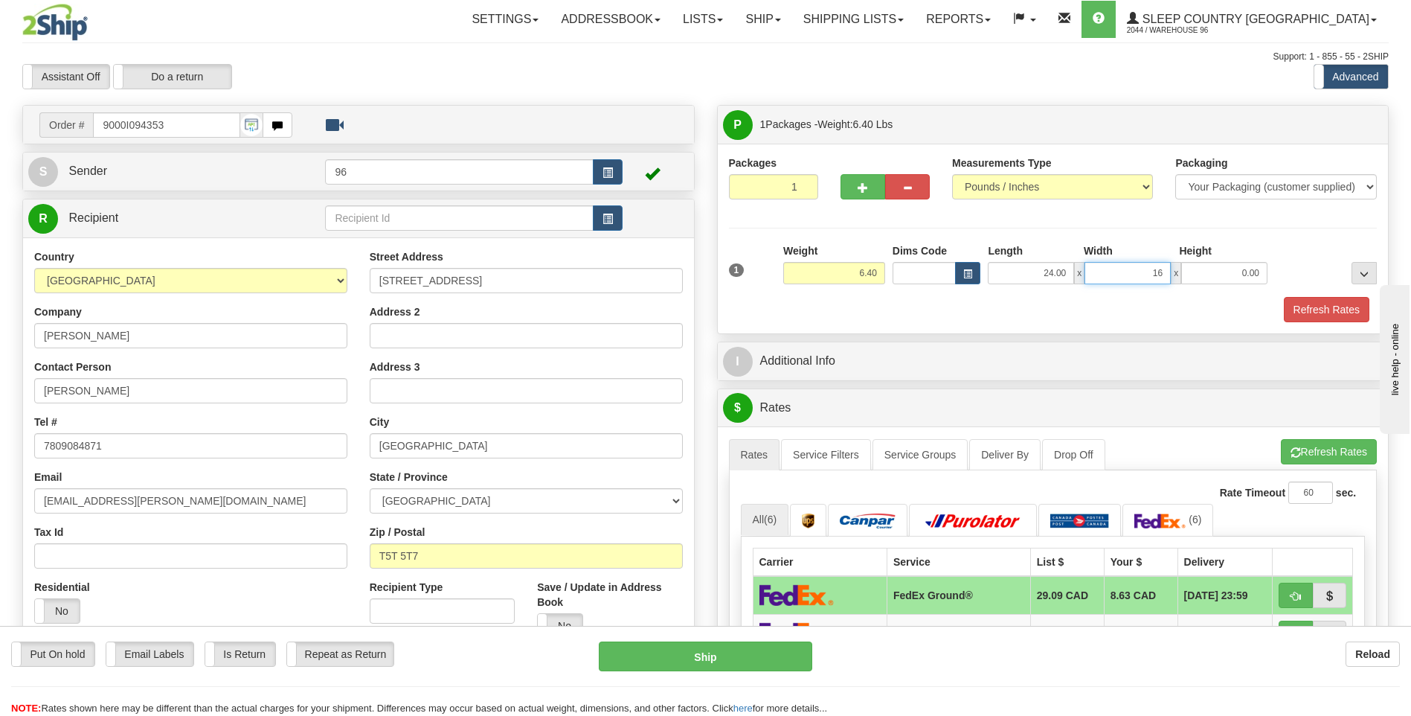
type input "16.00"
type input "16"
type input "16.00"
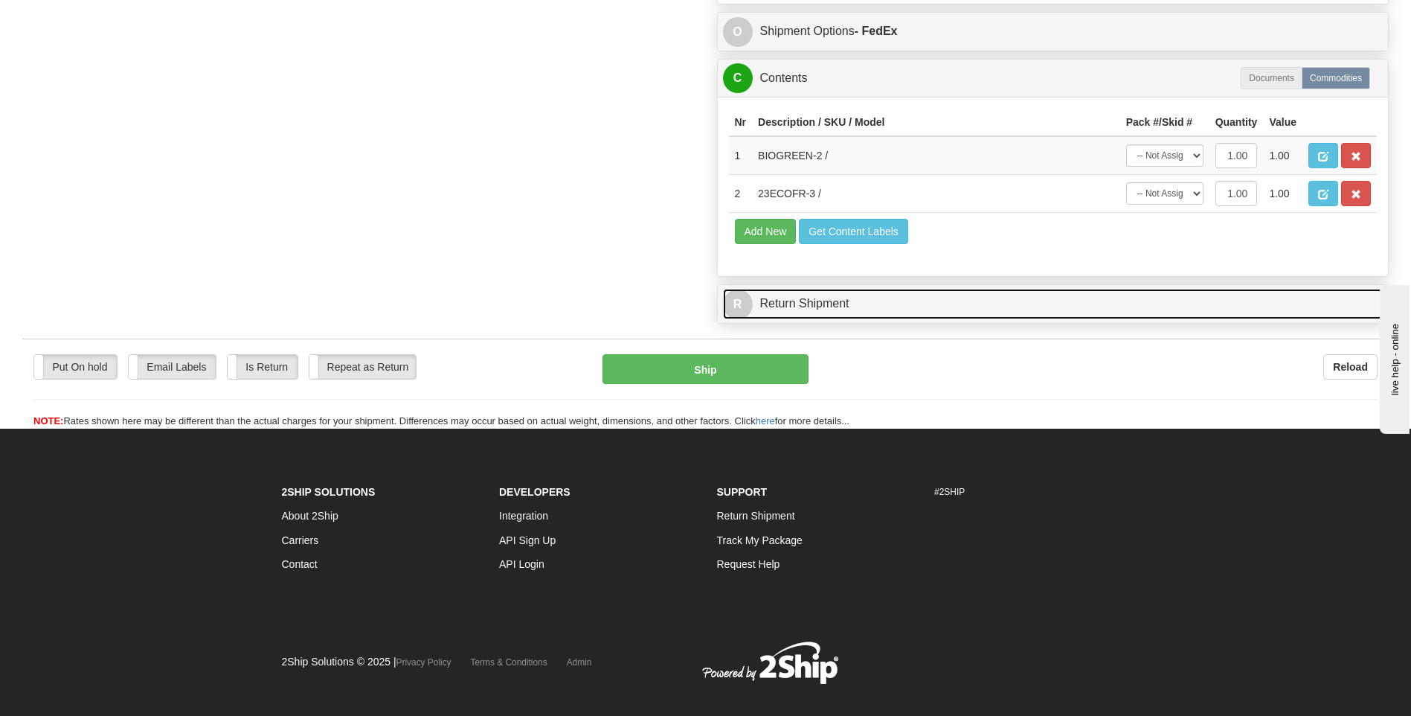
click at [1038, 301] on link "R Return Shipment" at bounding box center [1053, 304] width 661 height 30
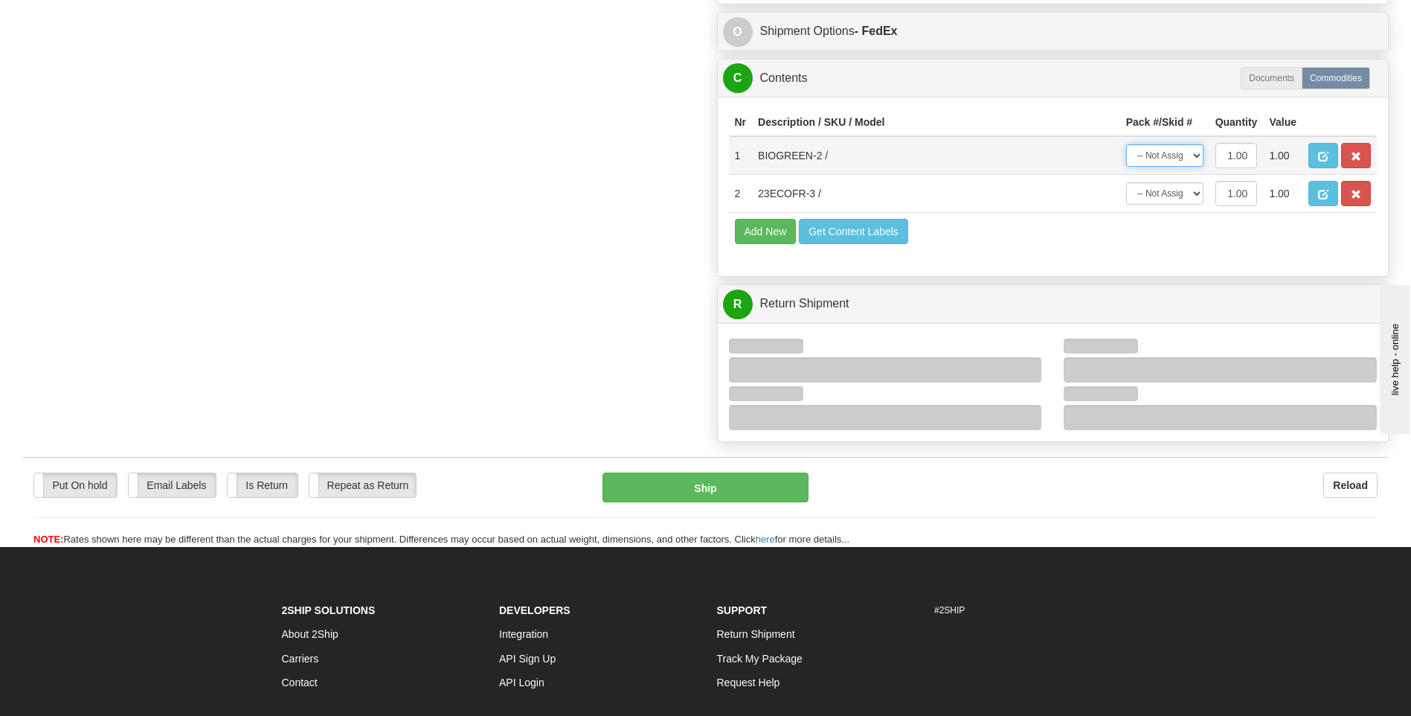
click at [1133, 158] on select "-- Not Assigned -- Package 1" at bounding box center [1164, 155] width 77 height 22
click at [1126, 144] on select "-- Not Assigned -- Package 1" at bounding box center [1164, 155] width 77 height 22
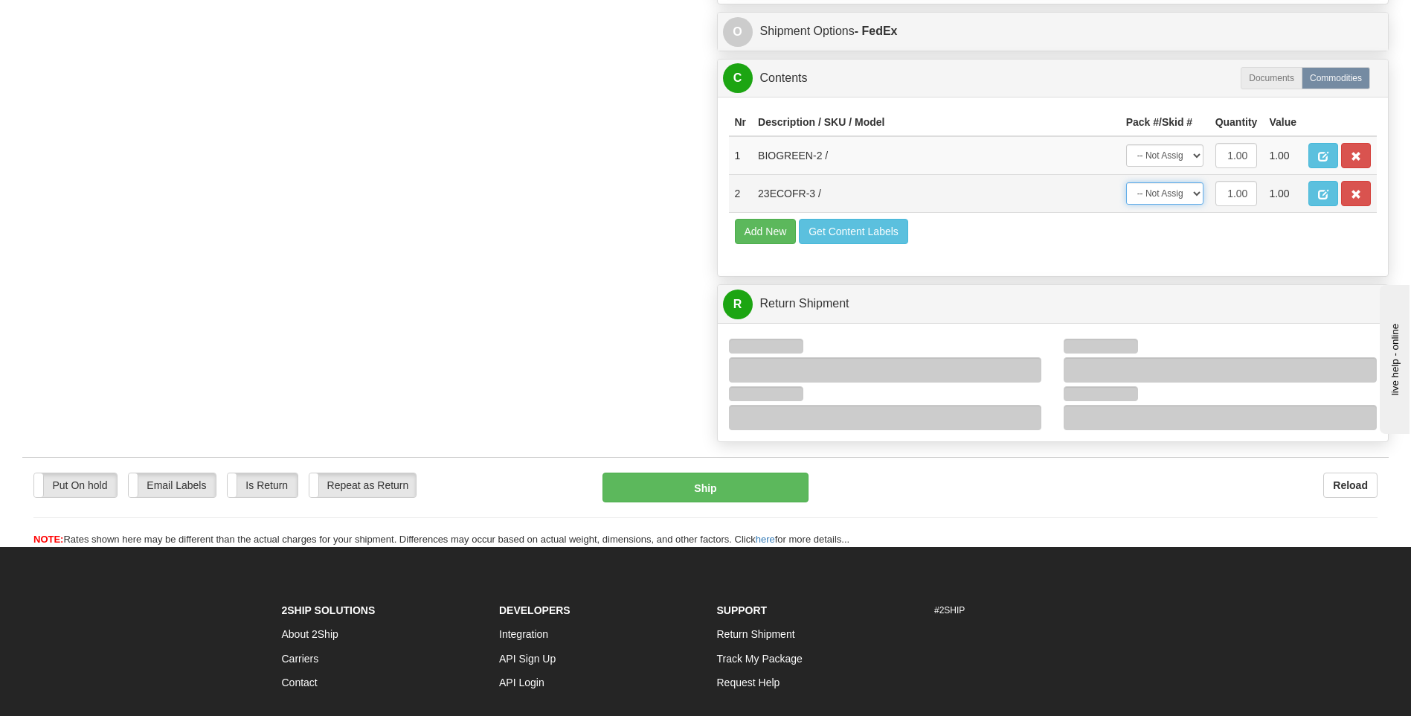
click at [1144, 183] on select "-- Not Assigned -- Package 1" at bounding box center [1164, 193] width 77 height 22
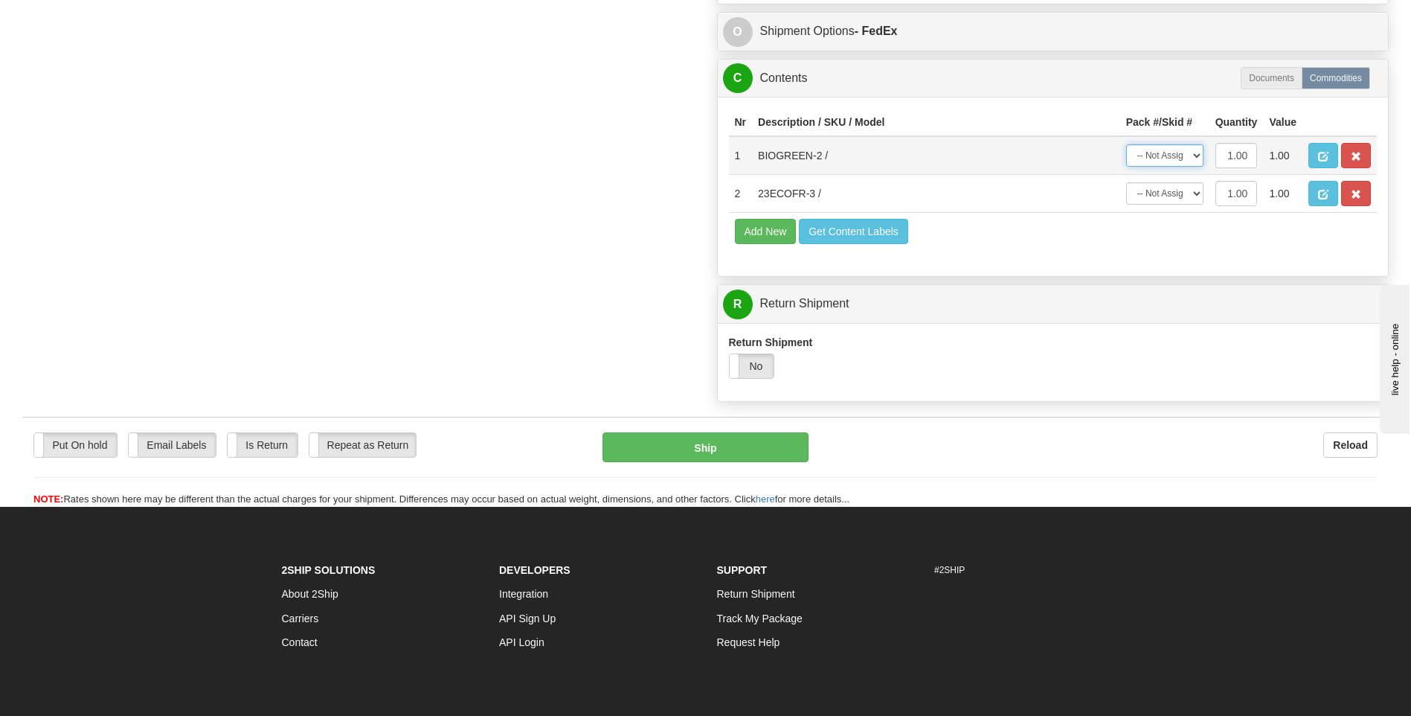
click at [1152, 158] on select "-- Not Assigned -- Package 1" at bounding box center [1164, 155] width 77 height 22
select select "0"
click at [1126, 144] on select "-- Not Assigned -- Package 1" at bounding box center [1164, 155] width 77 height 22
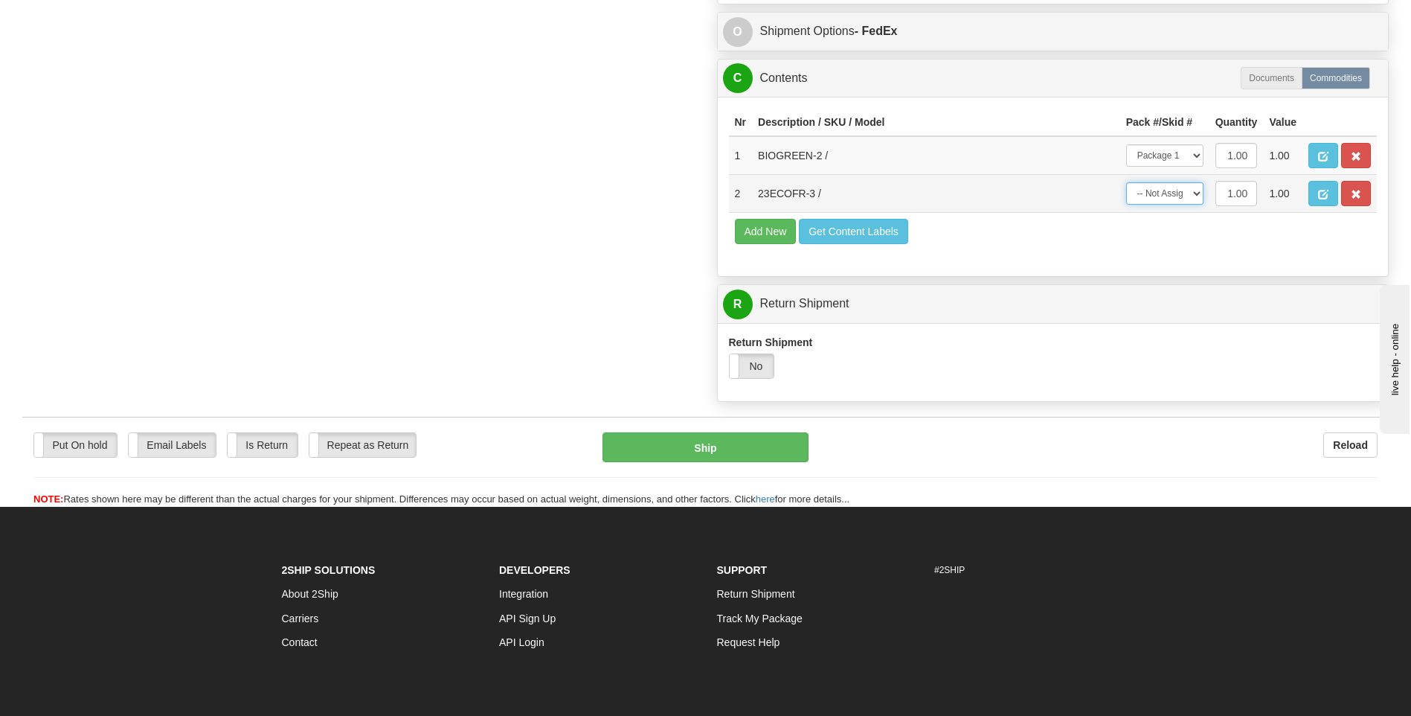
drag, startPoint x: 1161, startPoint y: 193, endPoint x: 1163, endPoint y: 208, distance: 14.2
click at [1161, 193] on select "-- Not Assigned -- Package 1" at bounding box center [1164, 193] width 77 height 22
select select "0"
click at [1126, 182] on select "-- Not Assigned -- Package 1" at bounding box center [1164, 193] width 77 height 22
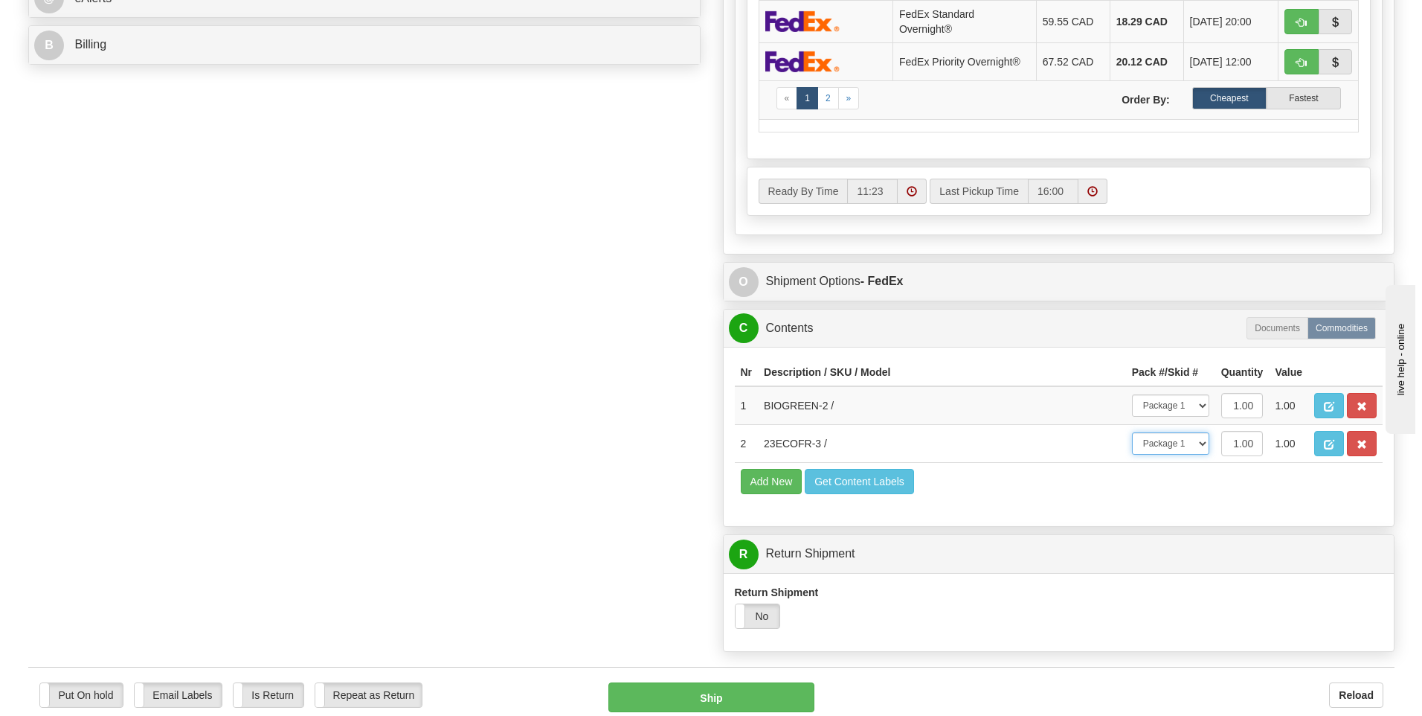
scroll to position [419, 0]
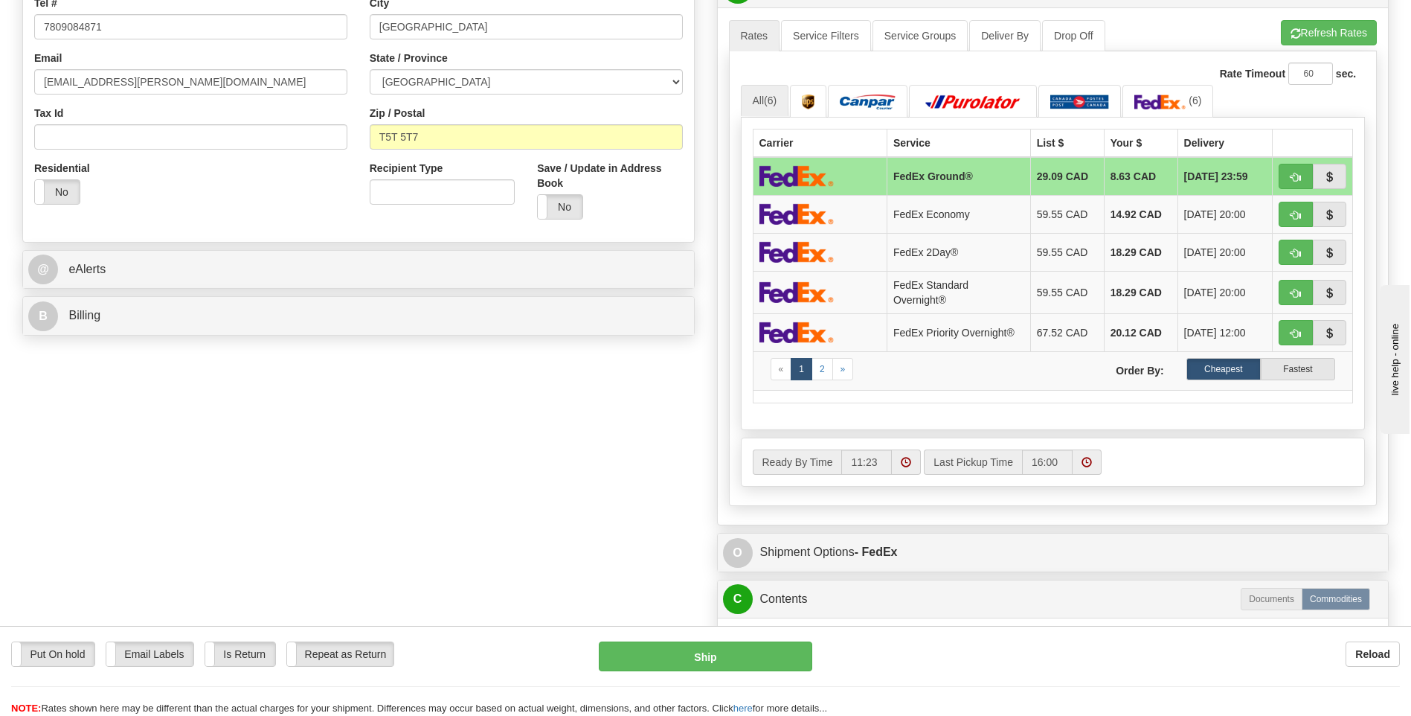
click at [1326, 58] on div "Rate Timeout 60 sec. All (6) «" at bounding box center [1053, 278] width 649 height 454
click at [1326, 43] on button "Refresh Rates" at bounding box center [1329, 32] width 96 height 25
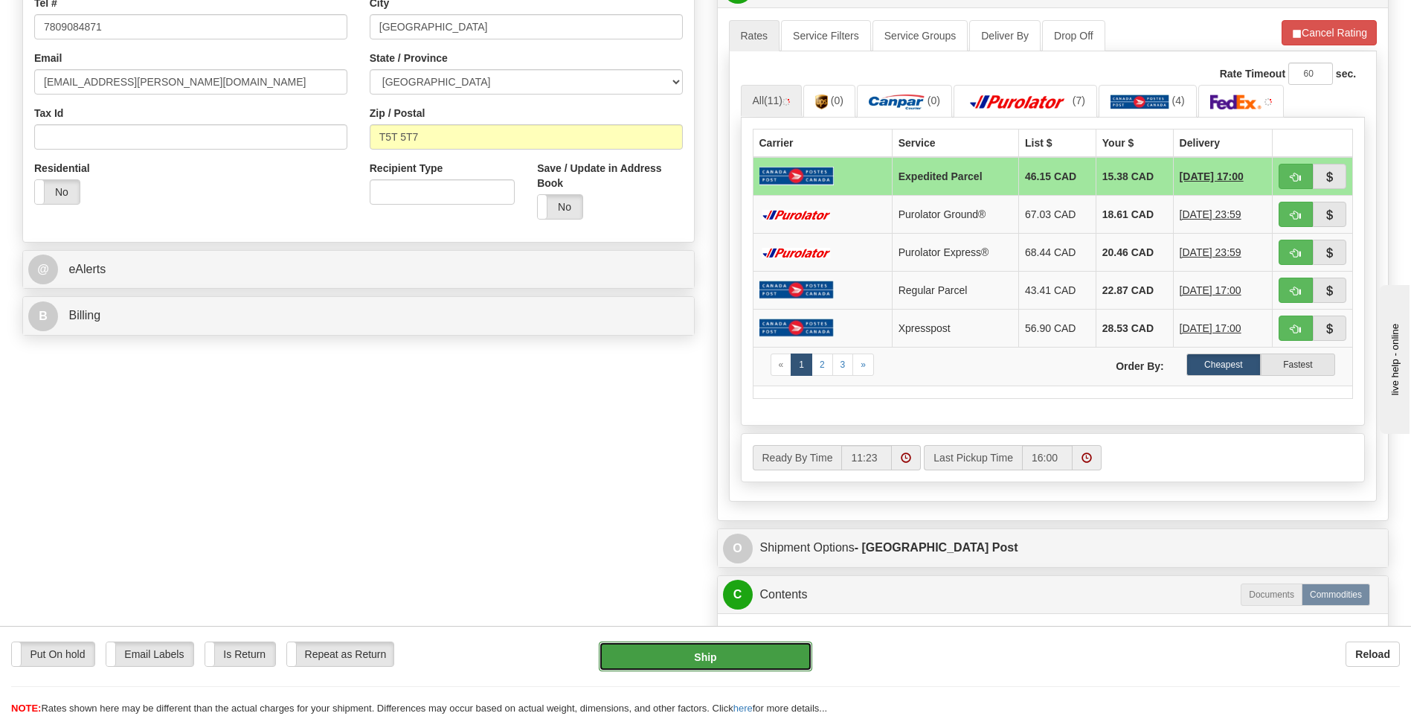
click at [716, 655] on button "Ship" at bounding box center [705, 656] width 213 height 30
type input "DOM.EP"
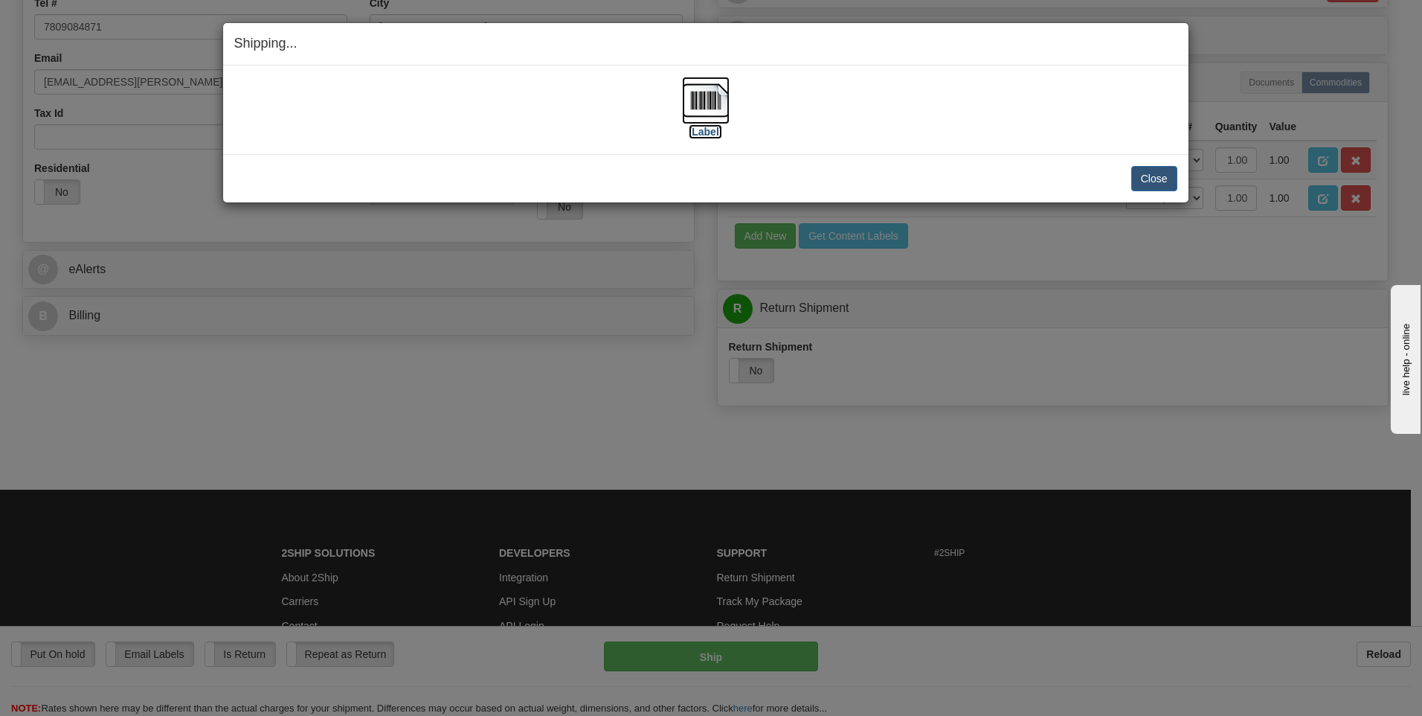
click at [703, 127] on label "[Label]" at bounding box center [706, 131] width 34 height 15
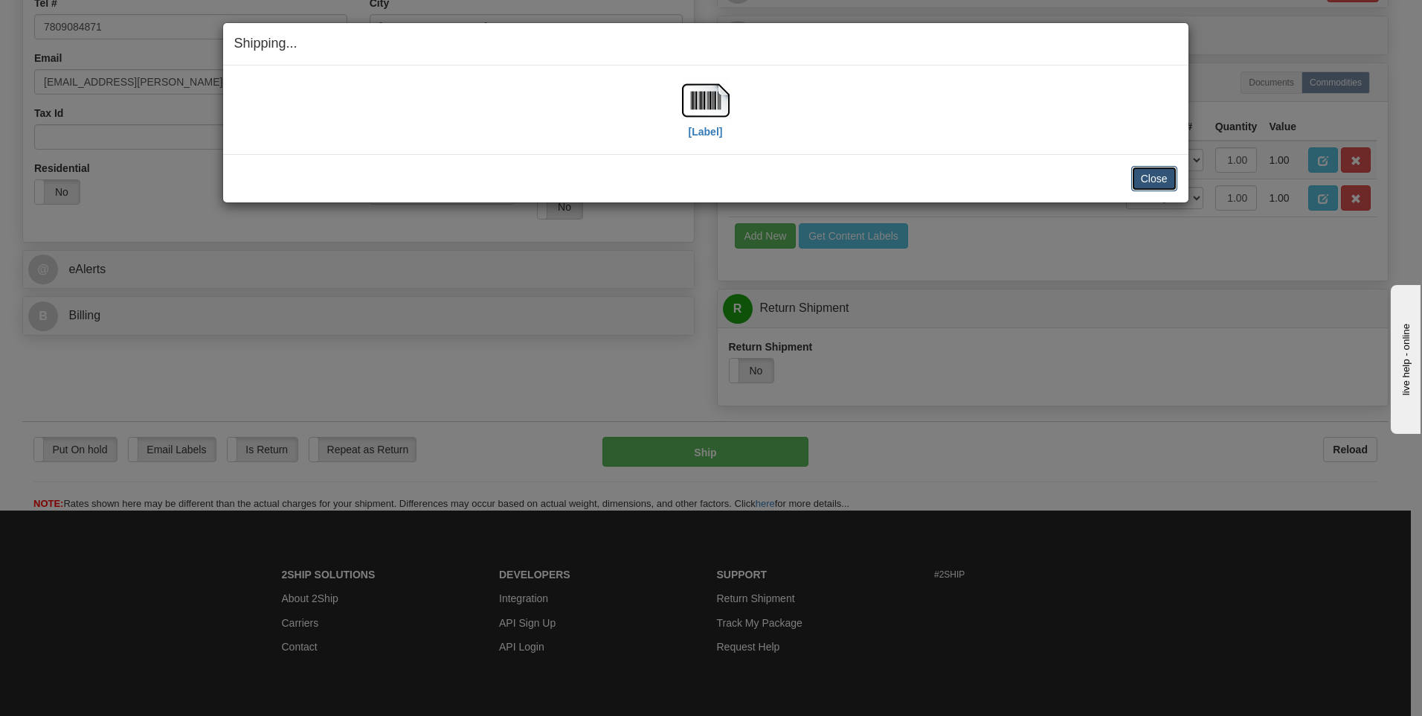
click at [1163, 171] on button "Close" at bounding box center [1154, 178] width 46 height 25
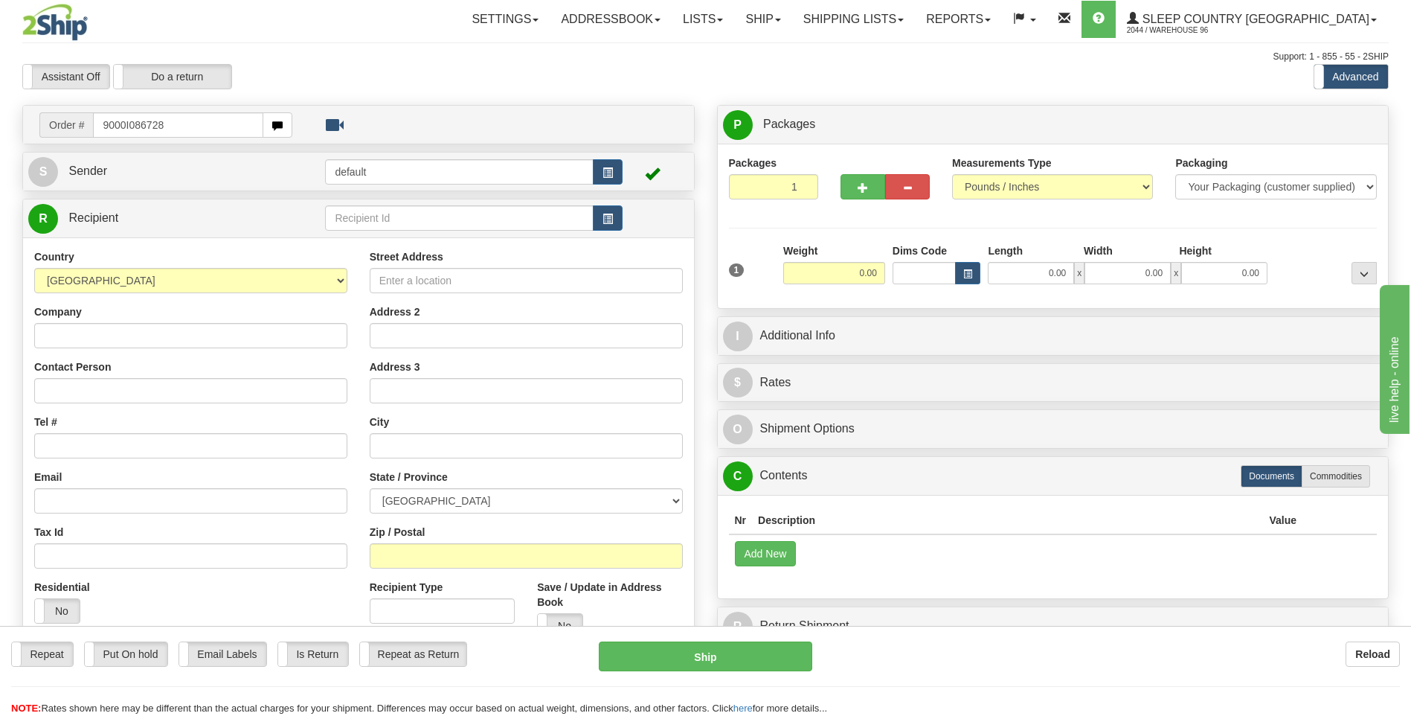
type input "9000I086728"
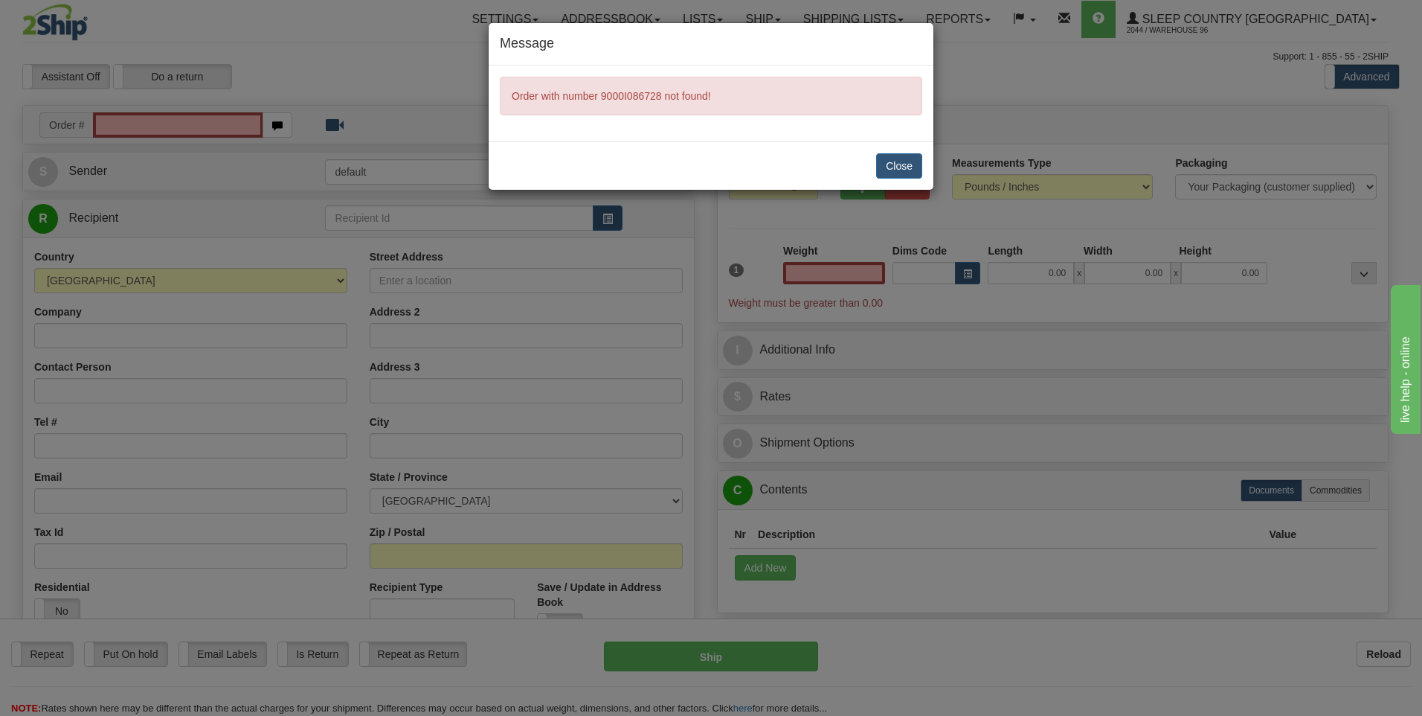
type input "0.00"
click at [880, 170] on div "Close" at bounding box center [711, 165] width 445 height 48
click at [892, 168] on button "Close" at bounding box center [899, 165] width 46 height 25
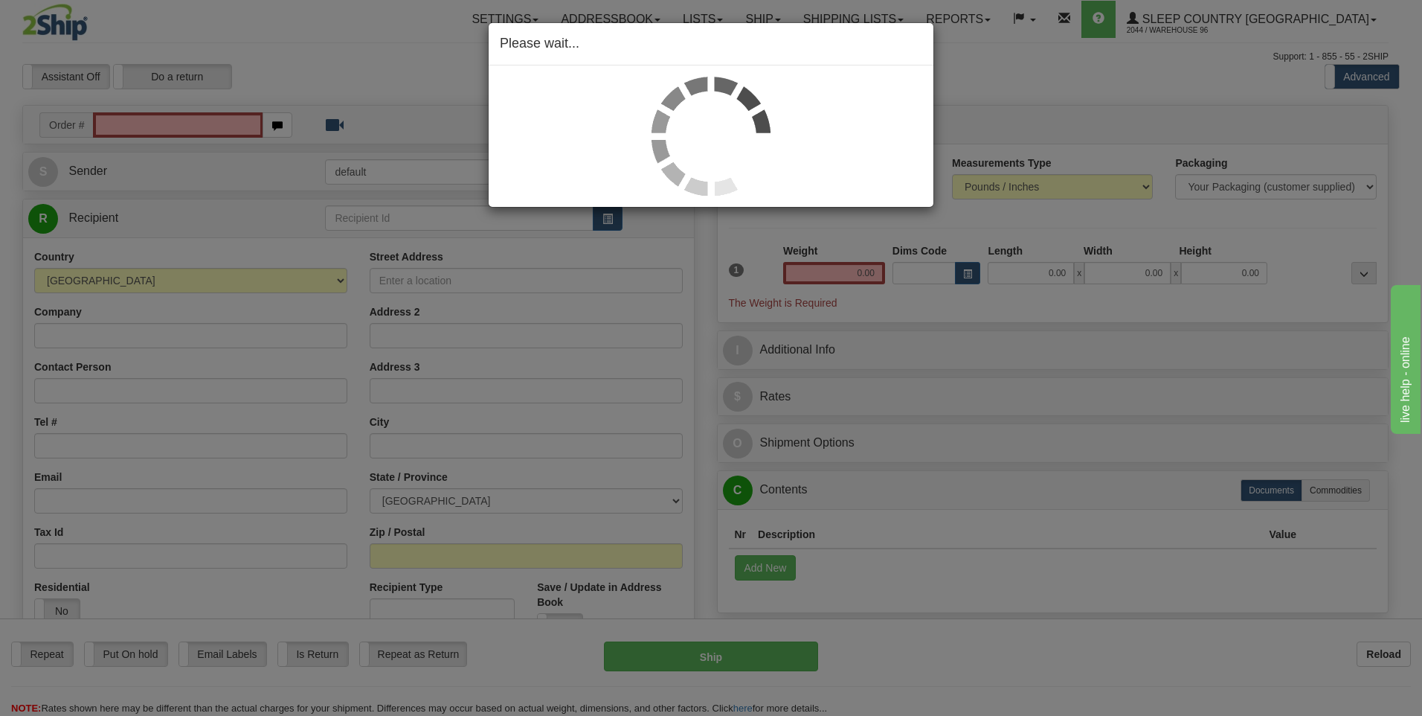
click at [93, 332] on div "Please wait..." at bounding box center [711, 358] width 1422 height 716
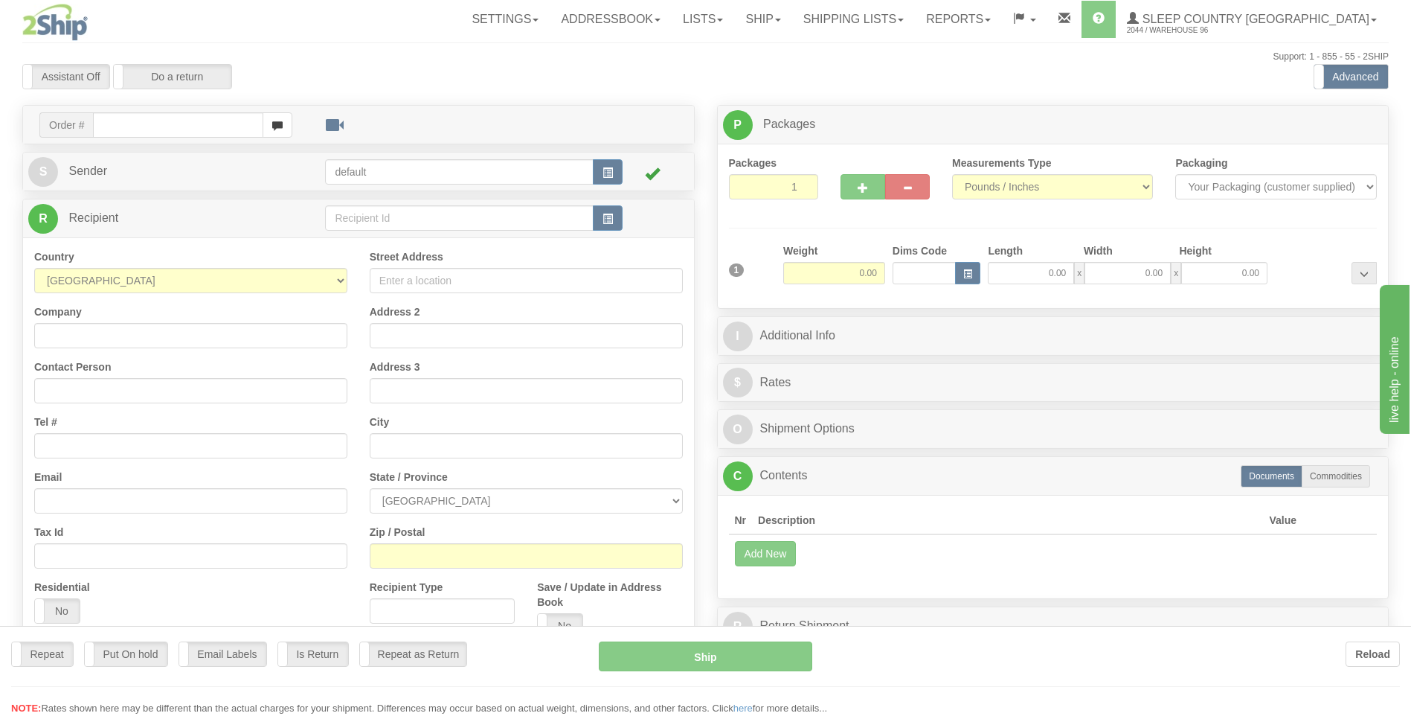
click at [94, 338] on div at bounding box center [705, 358] width 1411 height 716
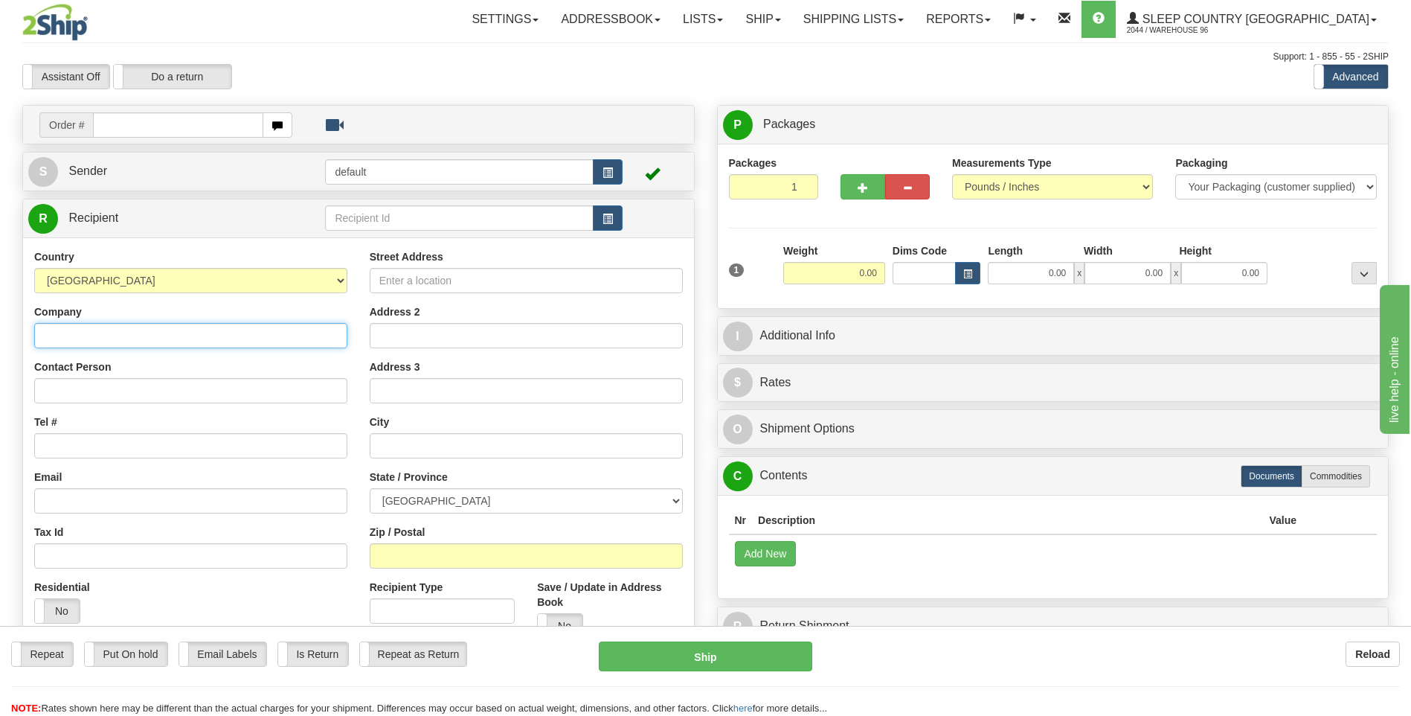
click at [94, 338] on input "Company" at bounding box center [190, 335] width 313 height 25
drag, startPoint x: 149, startPoint y: 338, endPoint x: 83, endPoint y: 343, distance: 65.6
click at [83, 343] on input "SIERRA RICHTER" at bounding box center [190, 335] width 313 height 25
type input "S RICHTER IERRA RICHTER"
click at [190, 335] on input "S RICHTER IERRA RICHTER" at bounding box center [190, 335] width 313 height 25
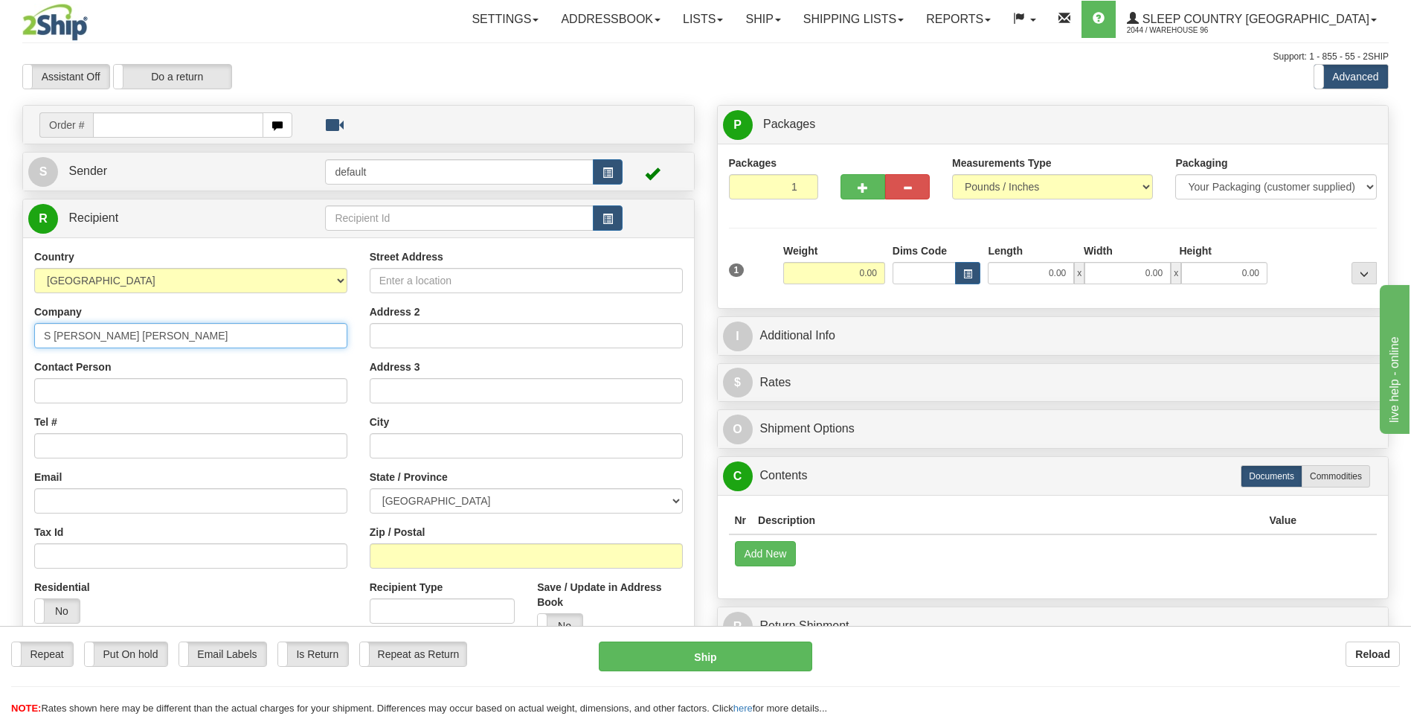
drag, startPoint x: 208, startPoint y: 340, endPoint x: -3, endPoint y: 340, distance: 210.5
click at [0, 340] on html "Training Course Close Toggle navigation Settings Shipping Preferences New Sende…" at bounding box center [705, 358] width 1411 height 716
drag, startPoint x: 210, startPoint y: 341, endPoint x: -3, endPoint y: 339, distance: 212.7
click at [0, 339] on html "Training Course Close Toggle navigation Settings Shipping Preferences New Sende…" at bounding box center [705, 358] width 1411 height 716
type input "SIERRA RICHTER"
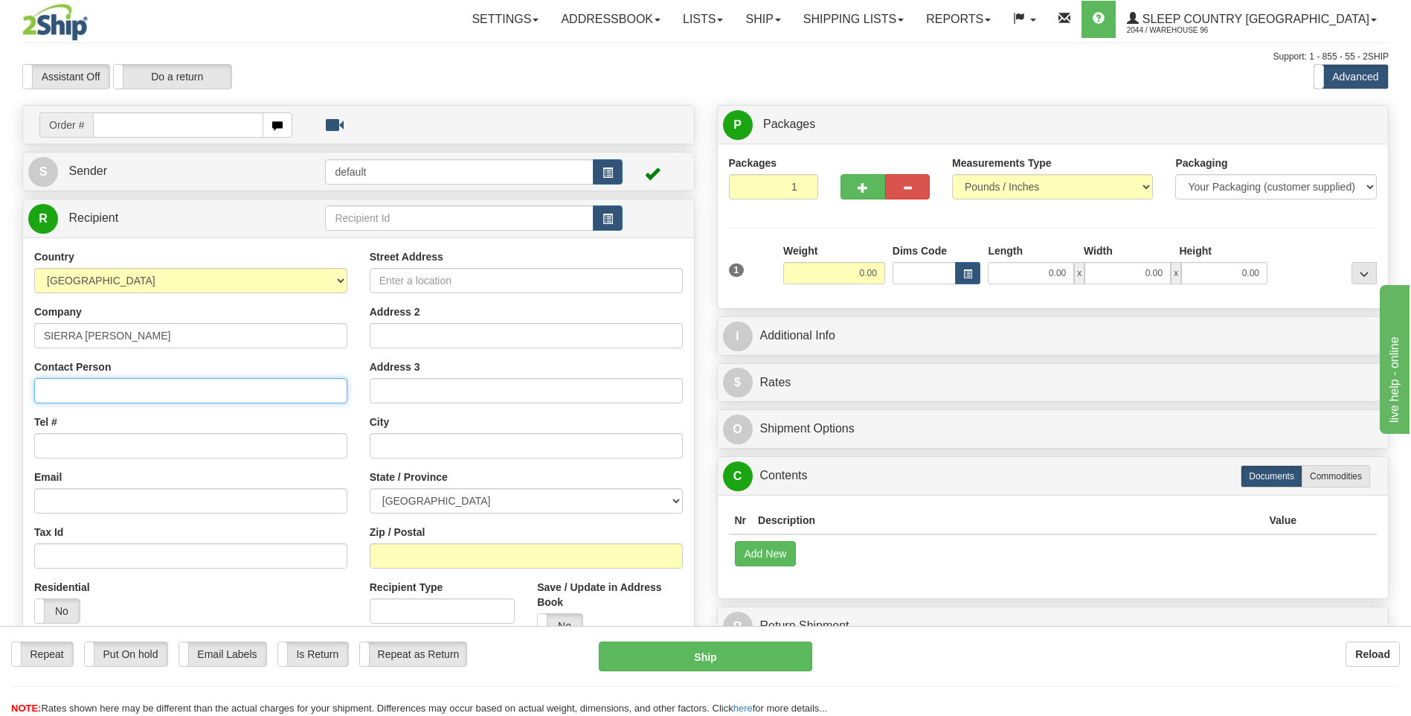
click at [90, 388] on input "Contact Person" at bounding box center [190, 390] width 313 height 25
paste input "SIERRA RICHTER"
type input "SIERRA RICHTER"
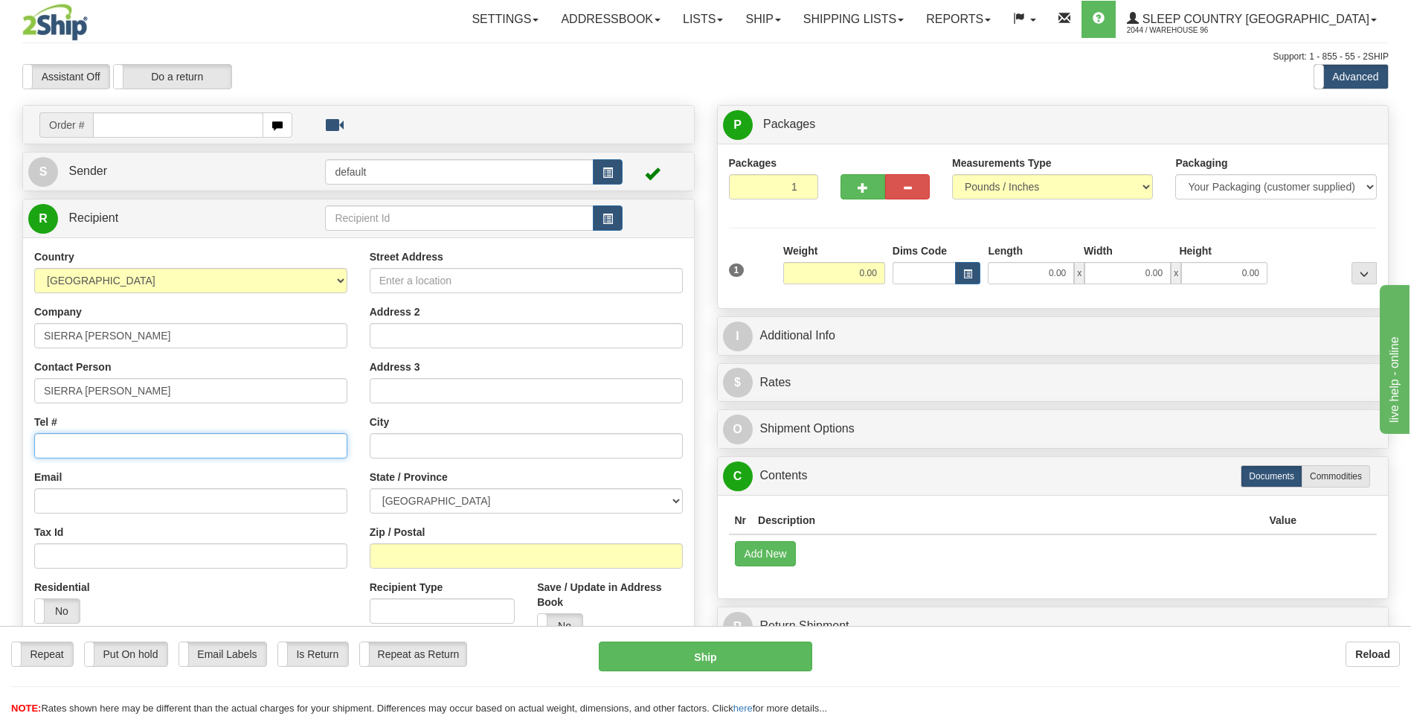
click at [39, 440] on input "Tel #" at bounding box center [190, 445] width 313 height 25
drag, startPoint x: 78, startPoint y: 437, endPoint x: -3, endPoint y: 466, distance: 86.4
click at [0, 466] on html "Training Course Close Toggle navigation Settings Shipping Preferences New Sende…" at bounding box center [705, 358] width 1411 height 716
type input "250-401-1983"
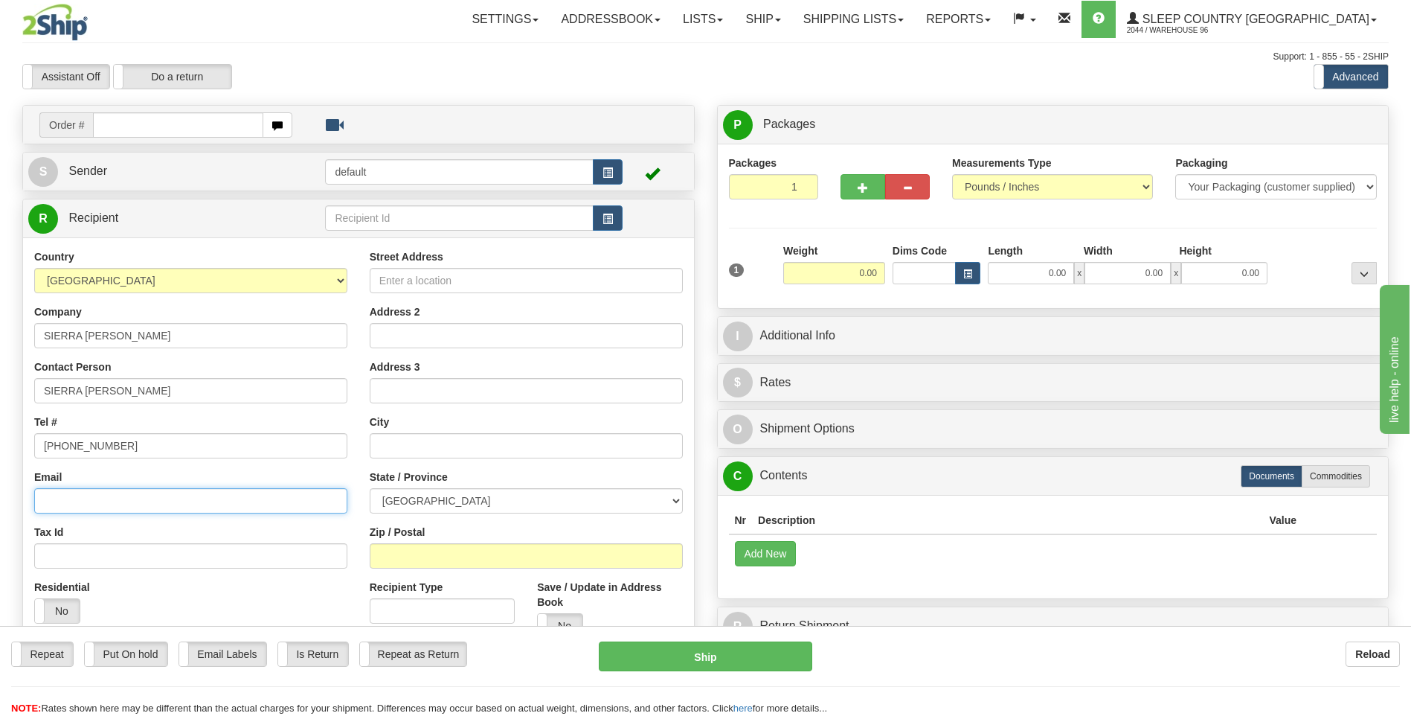
click at [126, 498] on input "Email" at bounding box center [190, 500] width 313 height 25
click at [97, 505] on input "Email" at bounding box center [190, 500] width 313 height 25
paste input "sierrarichter16@gmail.com"
type input "sierrarichter16@gmail.com"
click at [428, 283] on input "Street Address" at bounding box center [526, 280] width 313 height 25
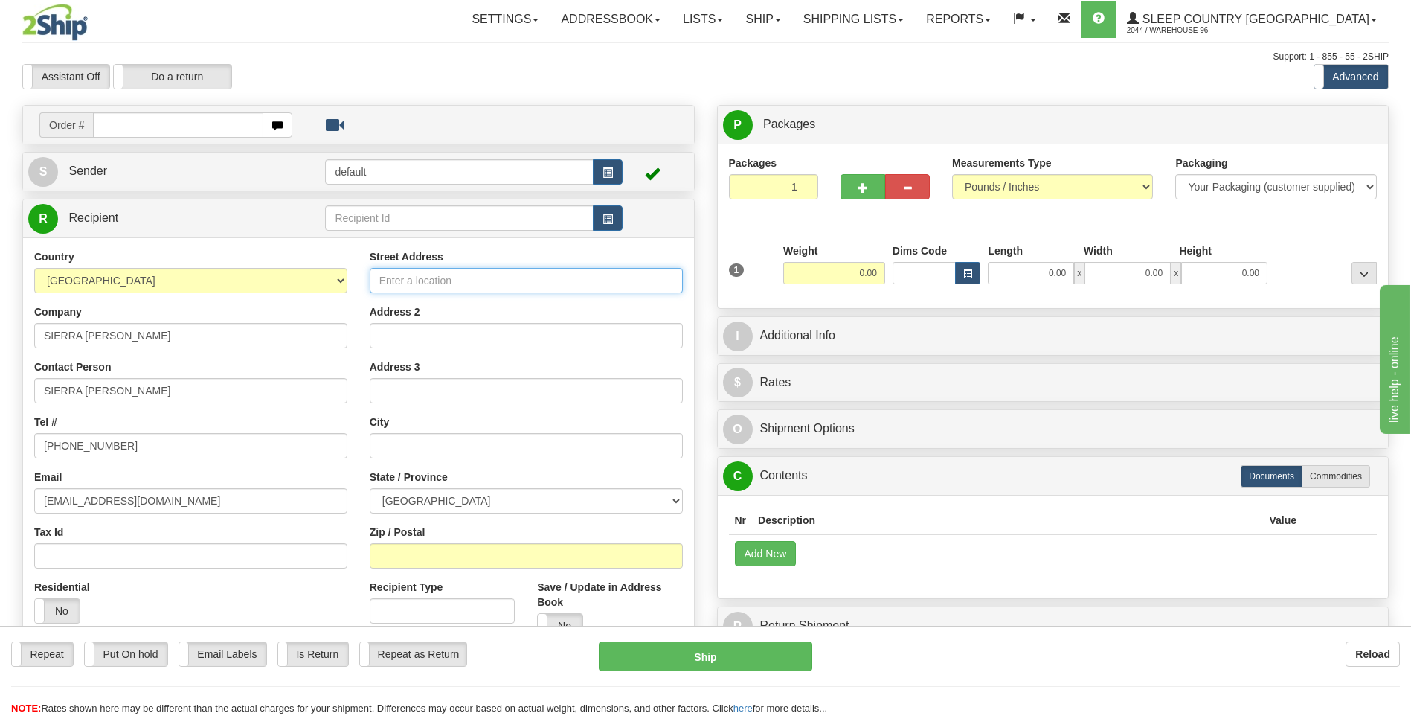
paste input "8803 74TH STREET"
type input "8803 74TH STREET"
click at [187, 308] on div "Company SIERRA RICHTER" at bounding box center [190, 326] width 313 height 44
click at [452, 342] on input "Address 2" at bounding box center [526, 335] width 313 height 25
paste input "B-RIGHT SIDE DOOR"
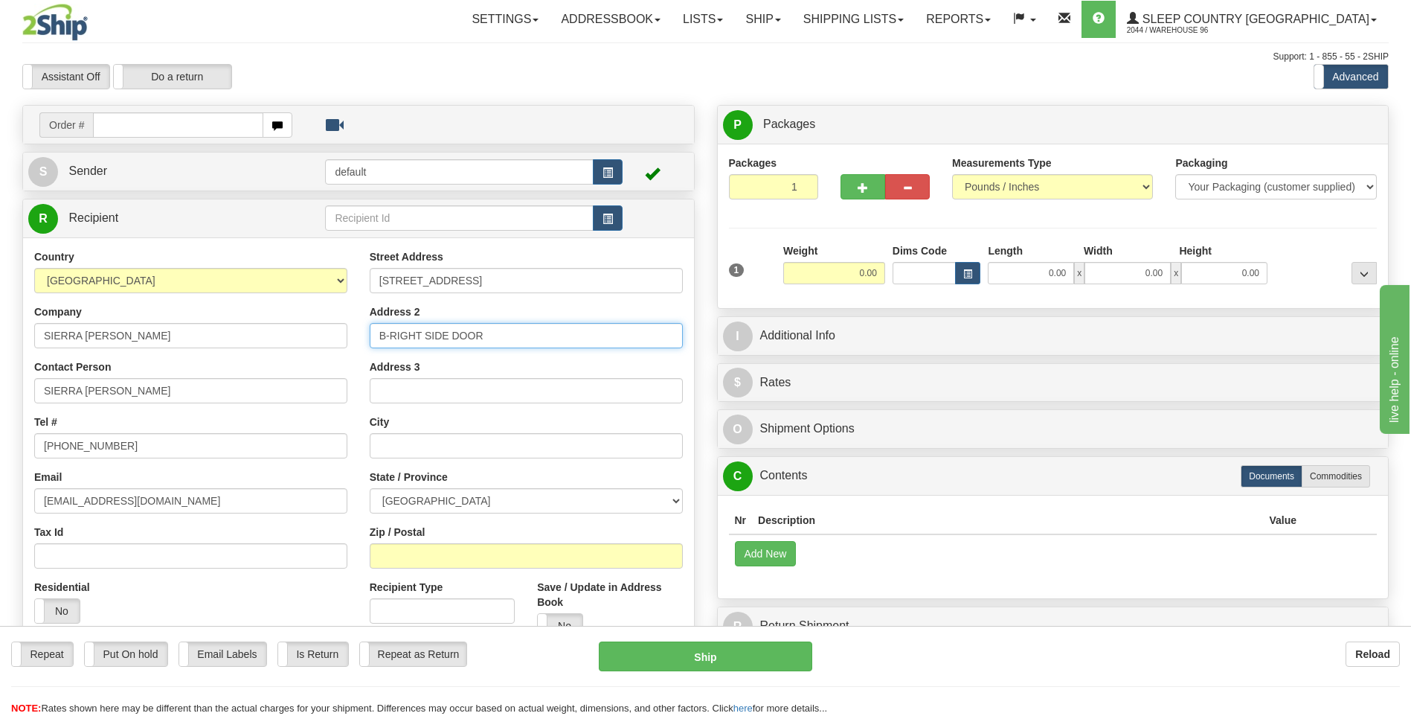
type input "B-RIGHT SIDE DOOR"
click at [419, 542] on div "Zip / Postal" at bounding box center [526, 546] width 313 height 44
click at [422, 446] on input "text" at bounding box center [526, 445] width 313 height 25
paste input "FORT ST. JOHN"
type input "FORT ST. JOHN"
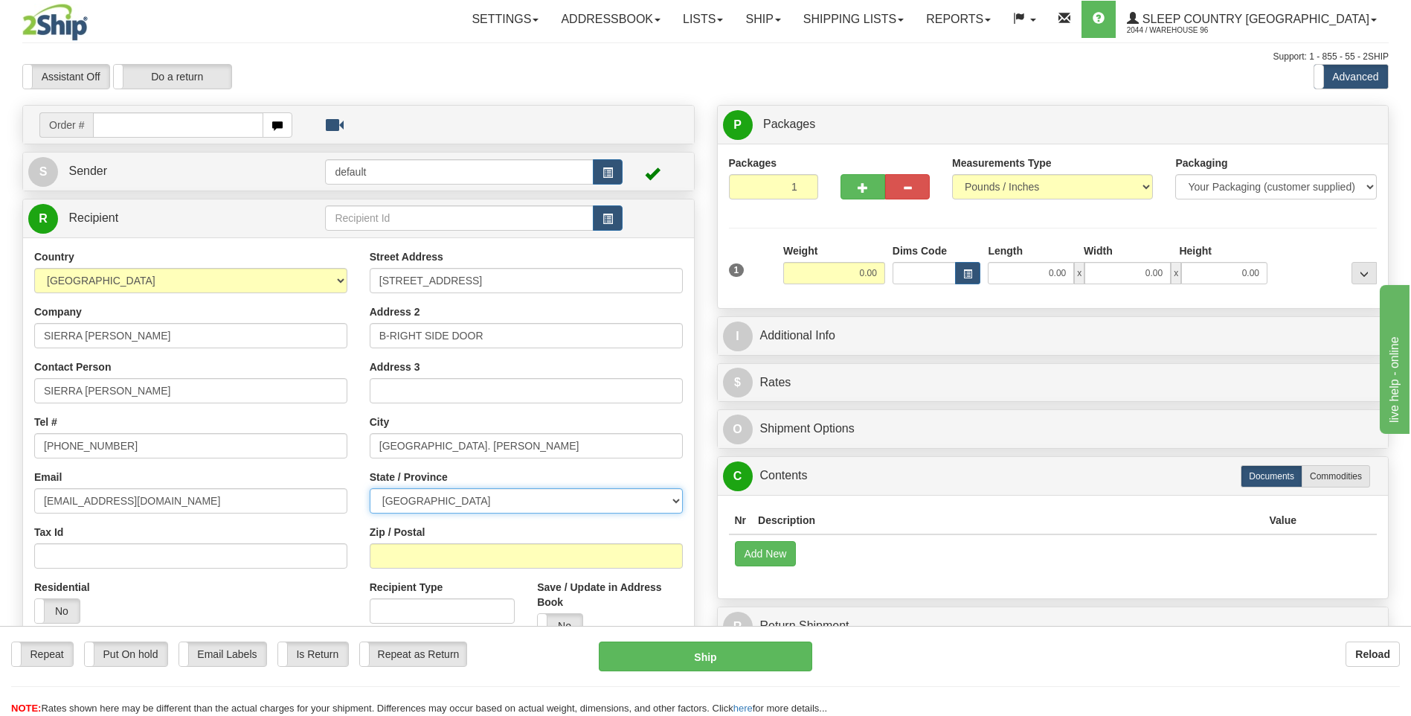
click at [450, 513] on select "ALBERTA BRITISH COLUMBIA MANITOBA NEW BRUNSWICK NEWFOUNDLAND NOVA SCOTIA NUNAVU…" at bounding box center [526, 500] width 313 height 25
select select "BC"
click at [370, 488] on select "ALBERTA BRITISH COLUMBIA MANITOBA NEW BRUNSWICK NEWFOUNDLAND NOVA SCOTIA NUNAVU…" at bounding box center [526, 500] width 313 height 25
click at [429, 569] on div "Street Address 8803 74TH STREET Address 2 B-RIGHT SIDE DOOR Address 3 City FORT…" at bounding box center [526, 449] width 335 height 400
click at [429, 561] on input "Zip / Postal" at bounding box center [526, 555] width 313 height 25
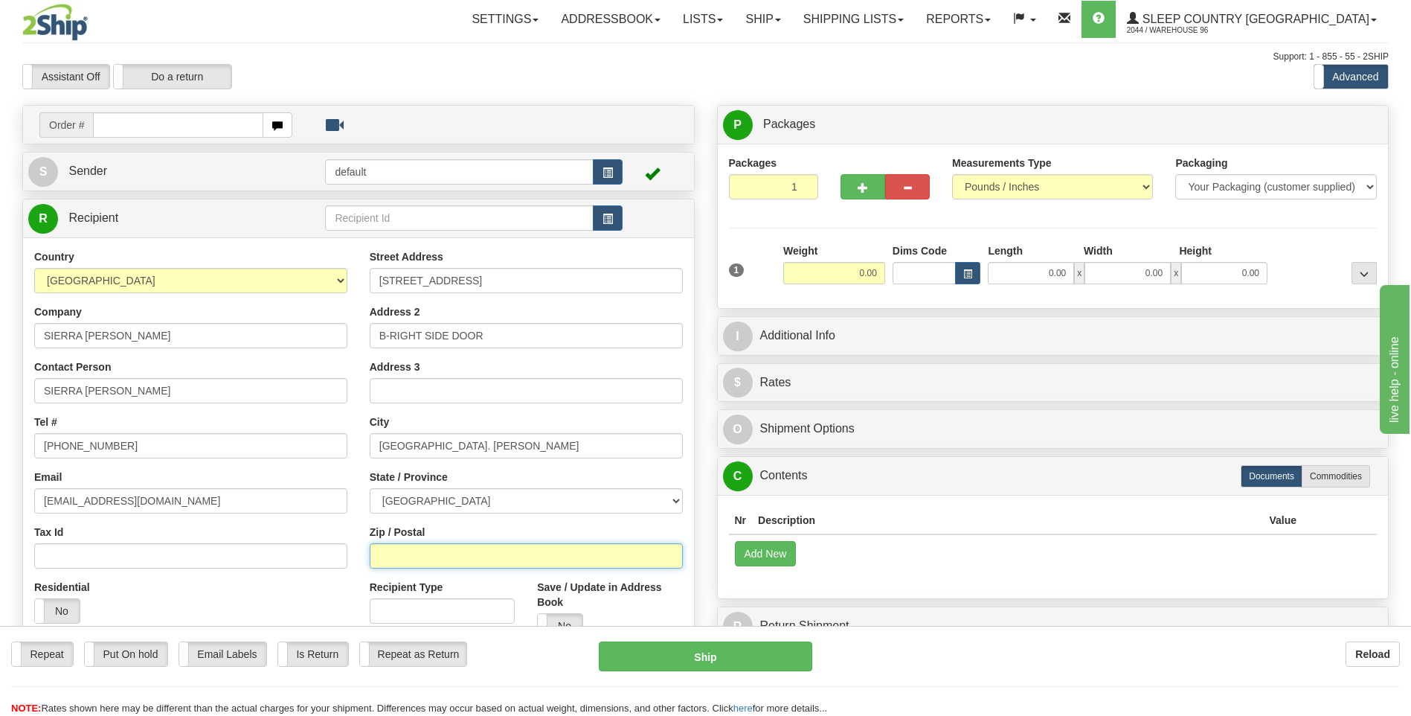
paste input "V1J 7J6"
type input "V1J 7J6"
click at [859, 274] on input "0.00" at bounding box center [834, 273] width 102 height 22
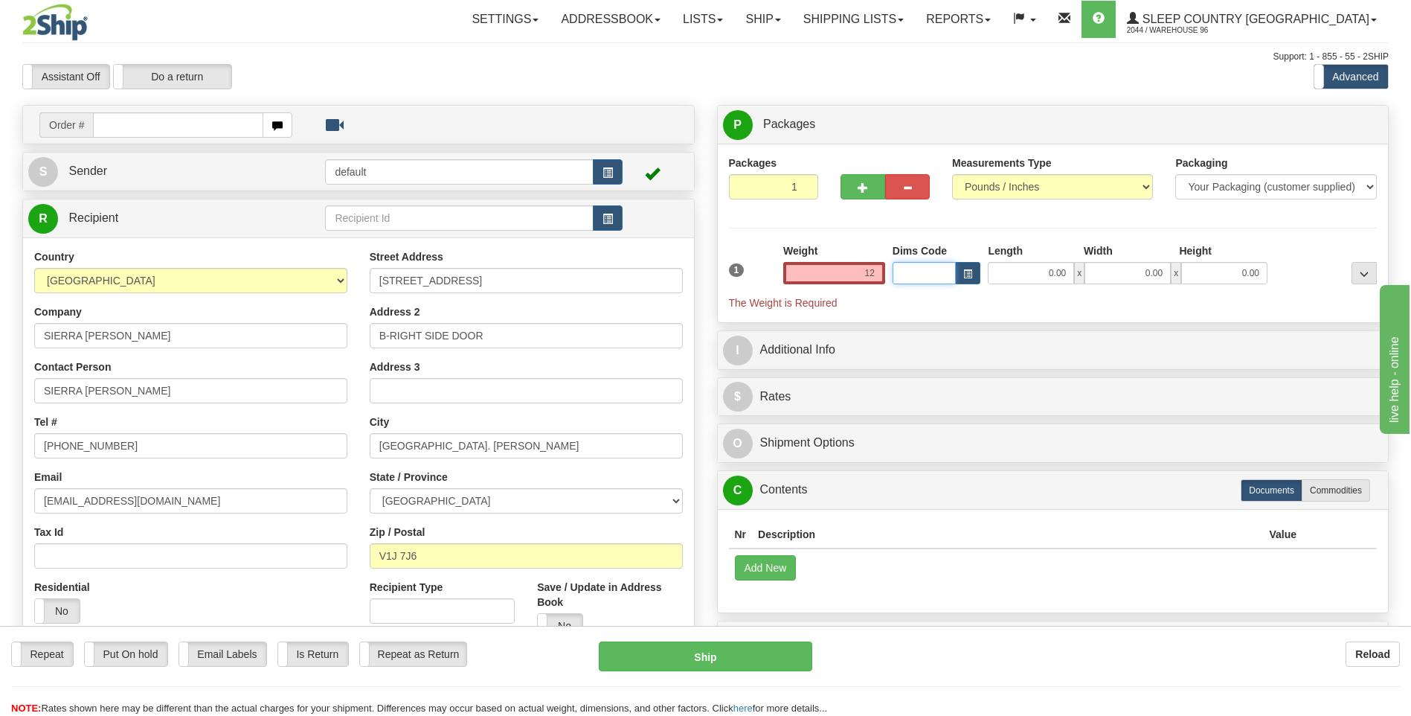
type input "12.00"
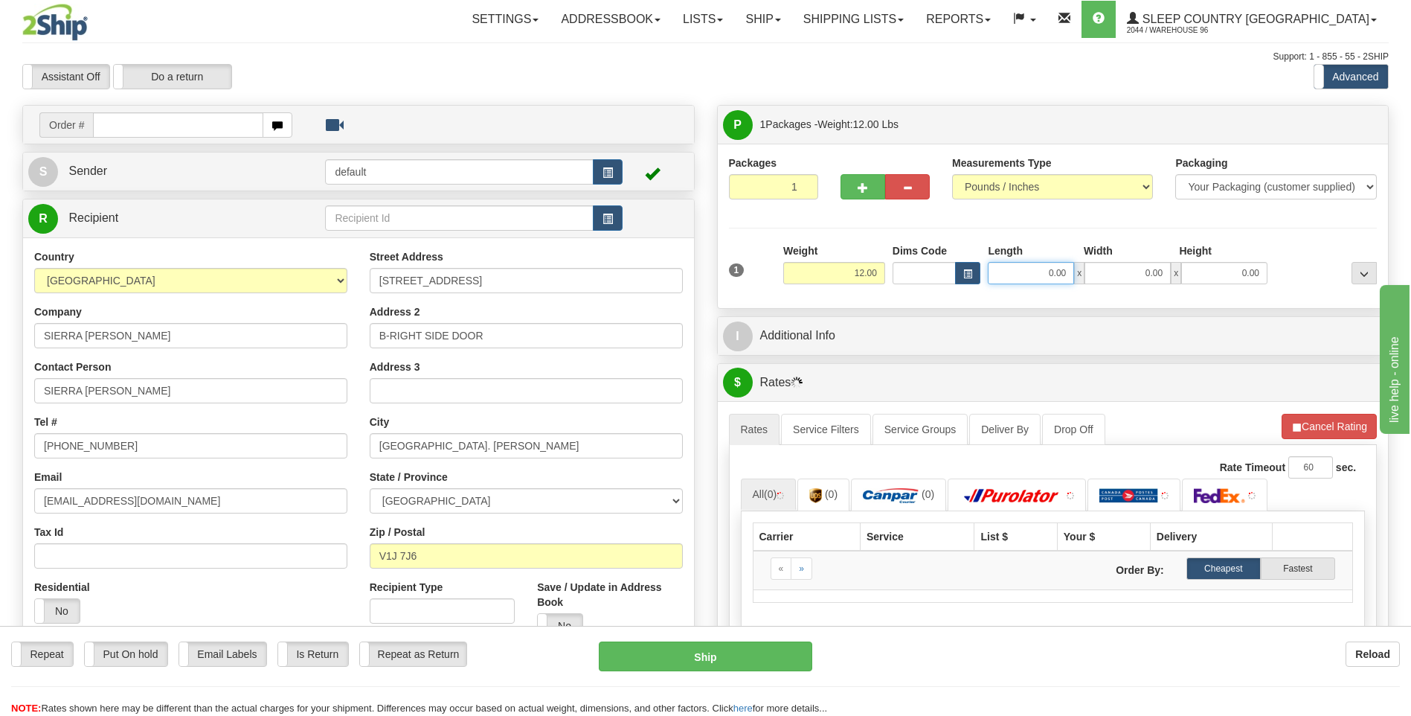
click at [1056, 277] on input "0.00" at bounding box center [1031, 273] width 86 height 22
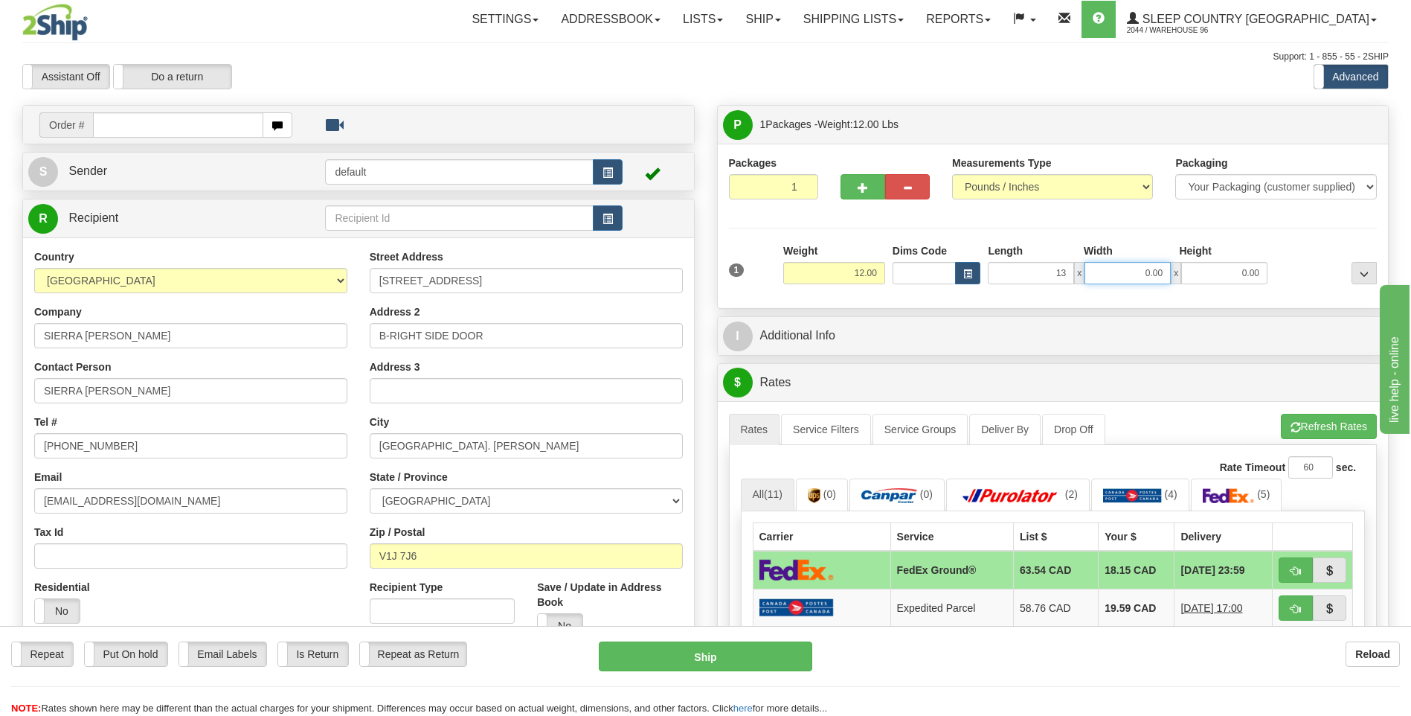
type input "13.00"
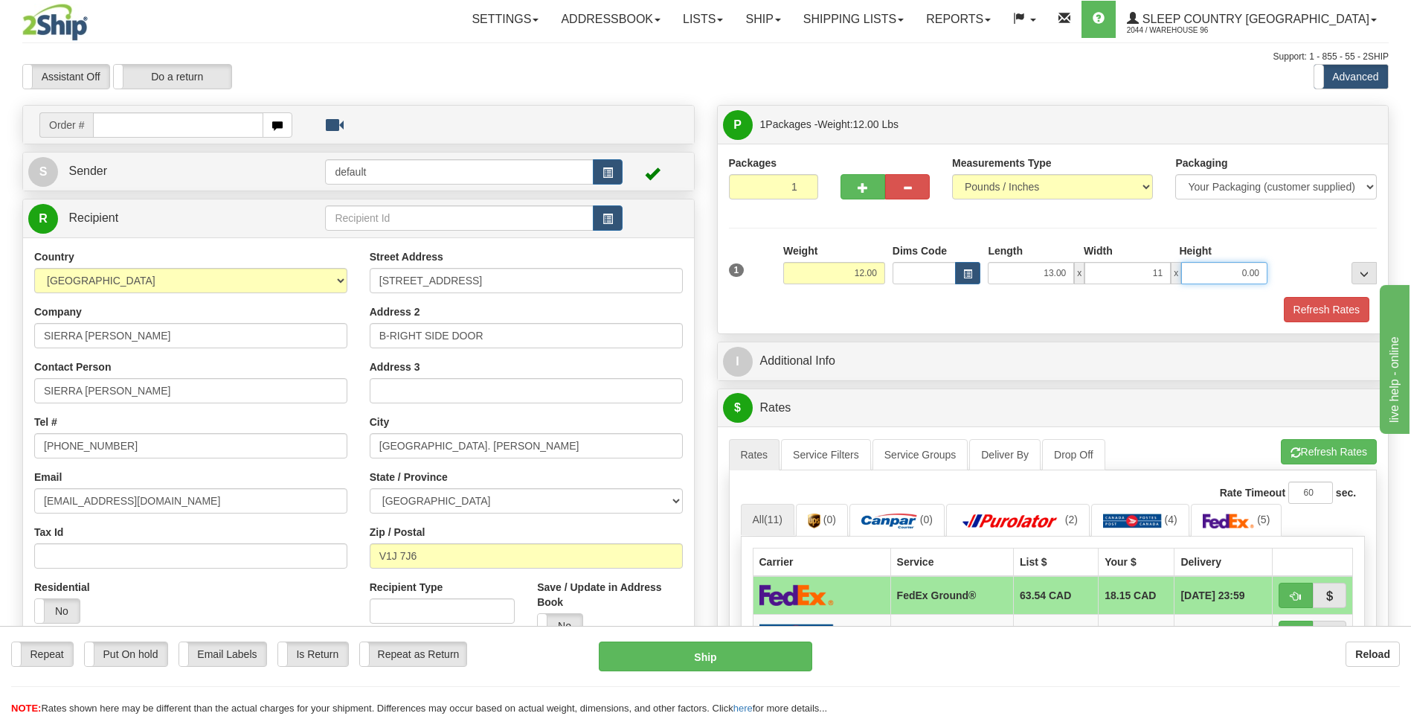
type input "11.00"
type input "5.00"
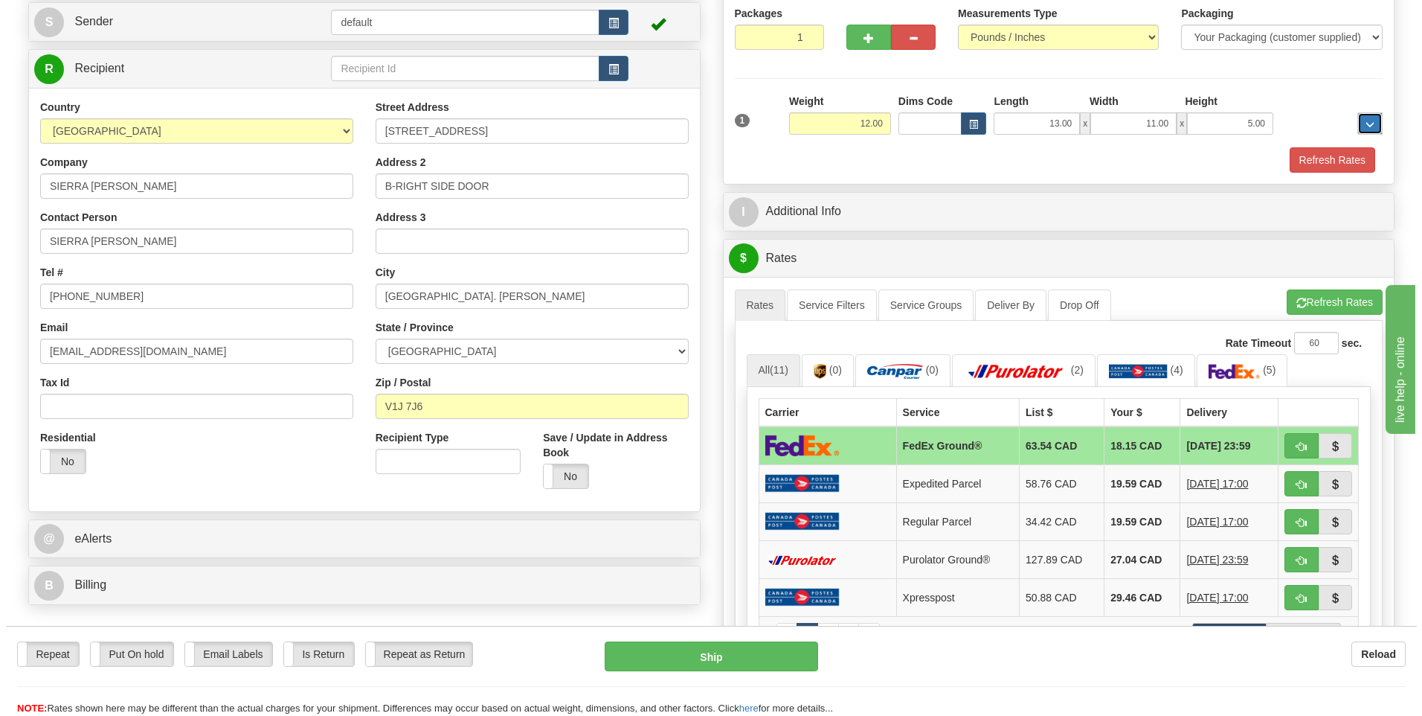
scroll to position [149, 0]
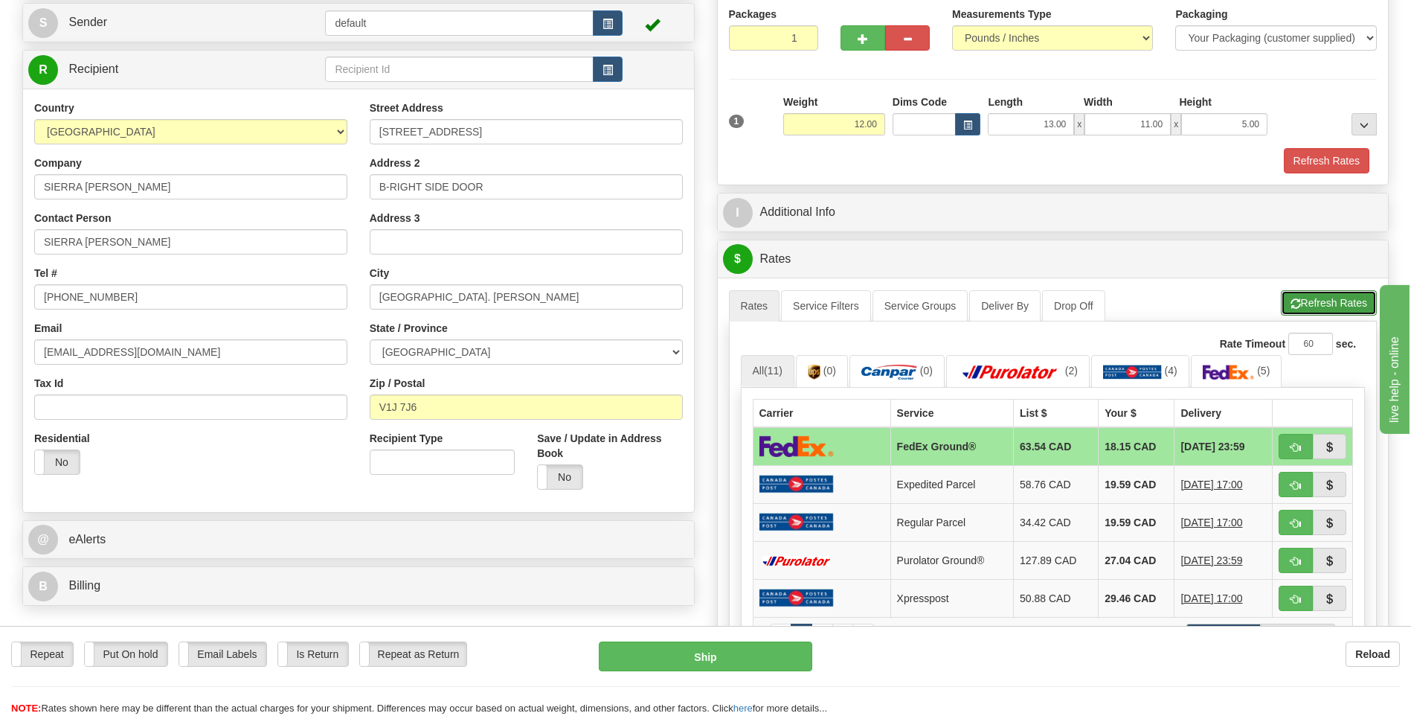
click at [1339, 311] on button "Refresh Rates" at bounding box center [1329, 302] width 96 height 25
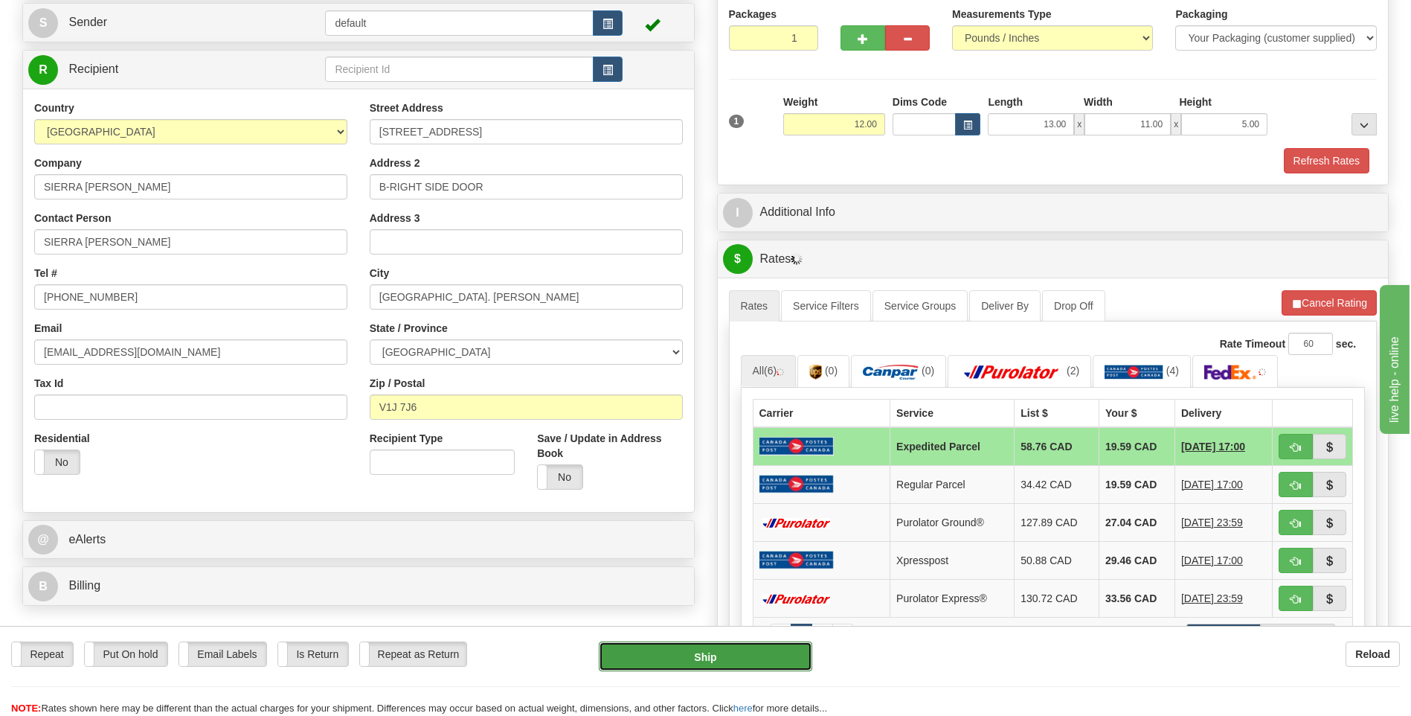
click at [707, 654] on button "Ship" at bounding box center [705, 656] width 213 height 30
type input "DOM.EP"
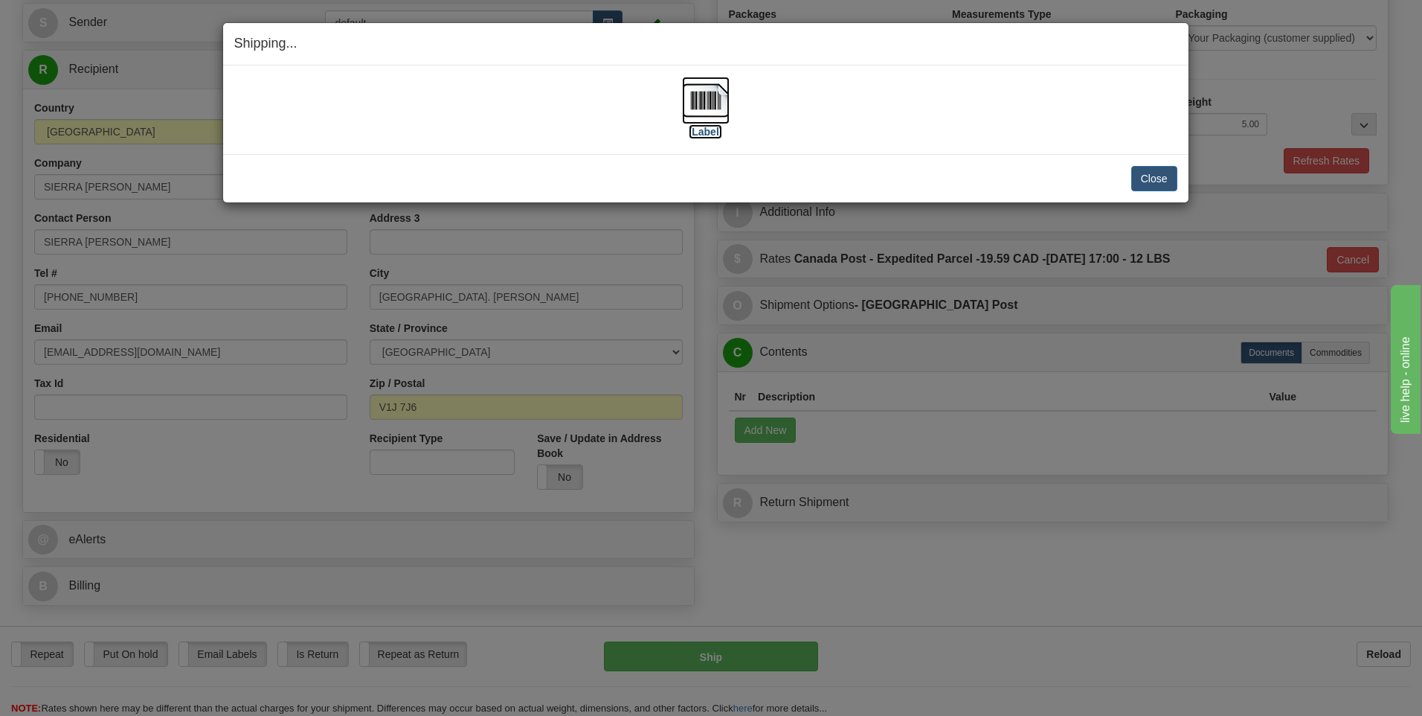
click at [706, 109] on img at bounding box center [706, 101] width 48 height 48
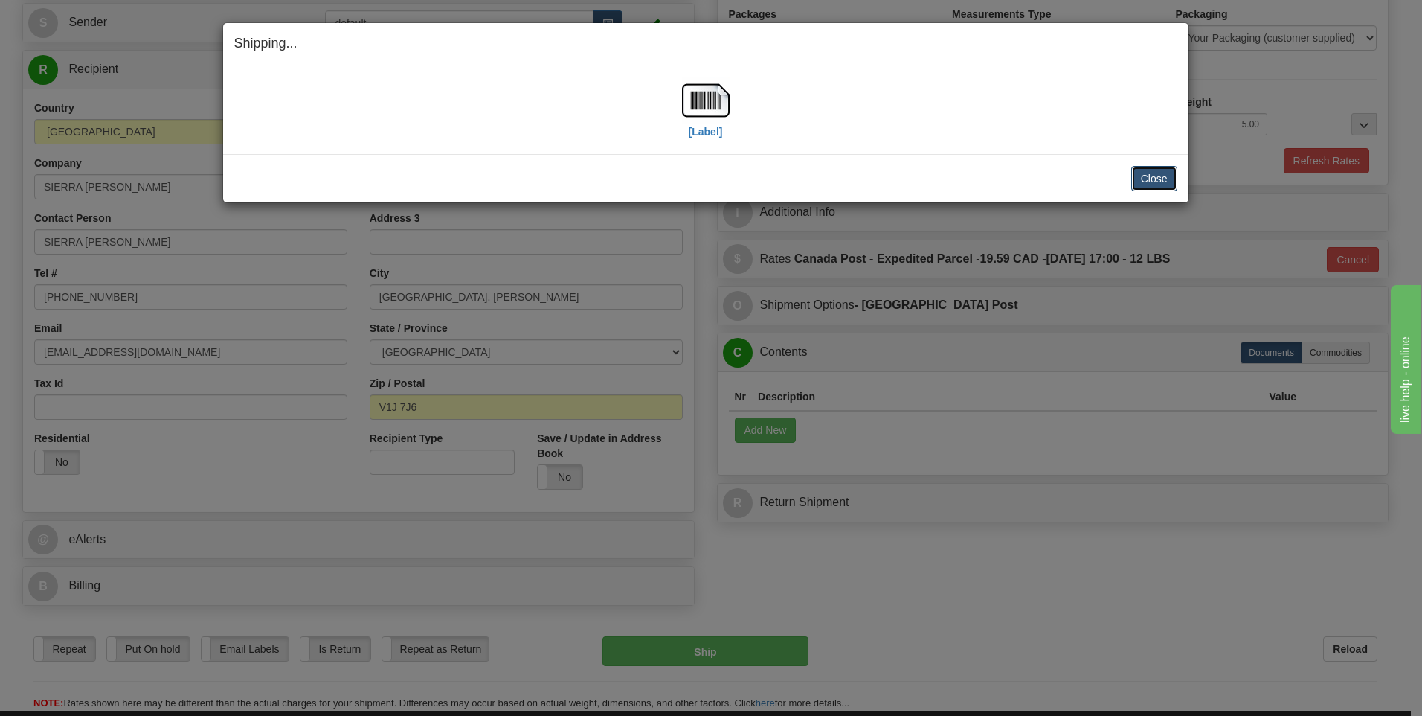
click at [1137, 173] on button "Close" at bounding box center [1154, 178] width 46 height 25
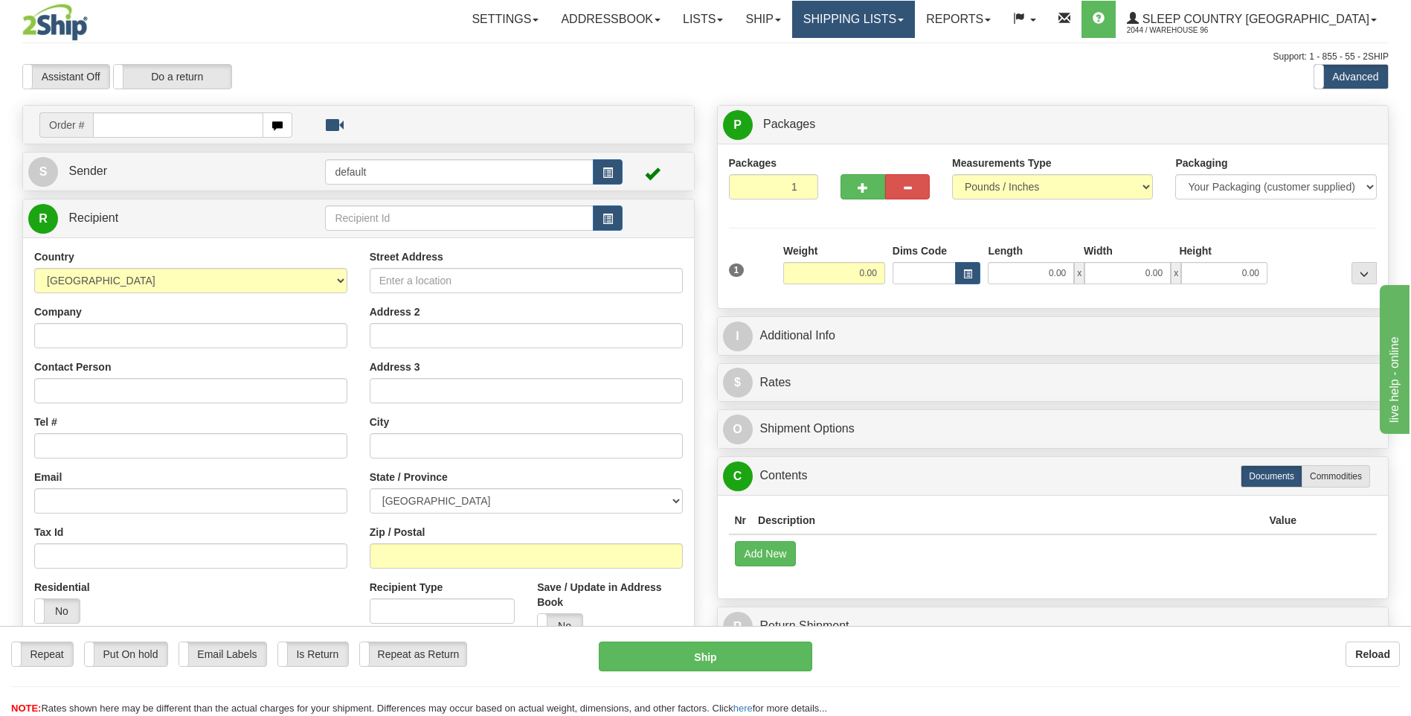
click at [915, 8] on link "Shipping lists" at bounding box center [853, 19] width 123 height 37
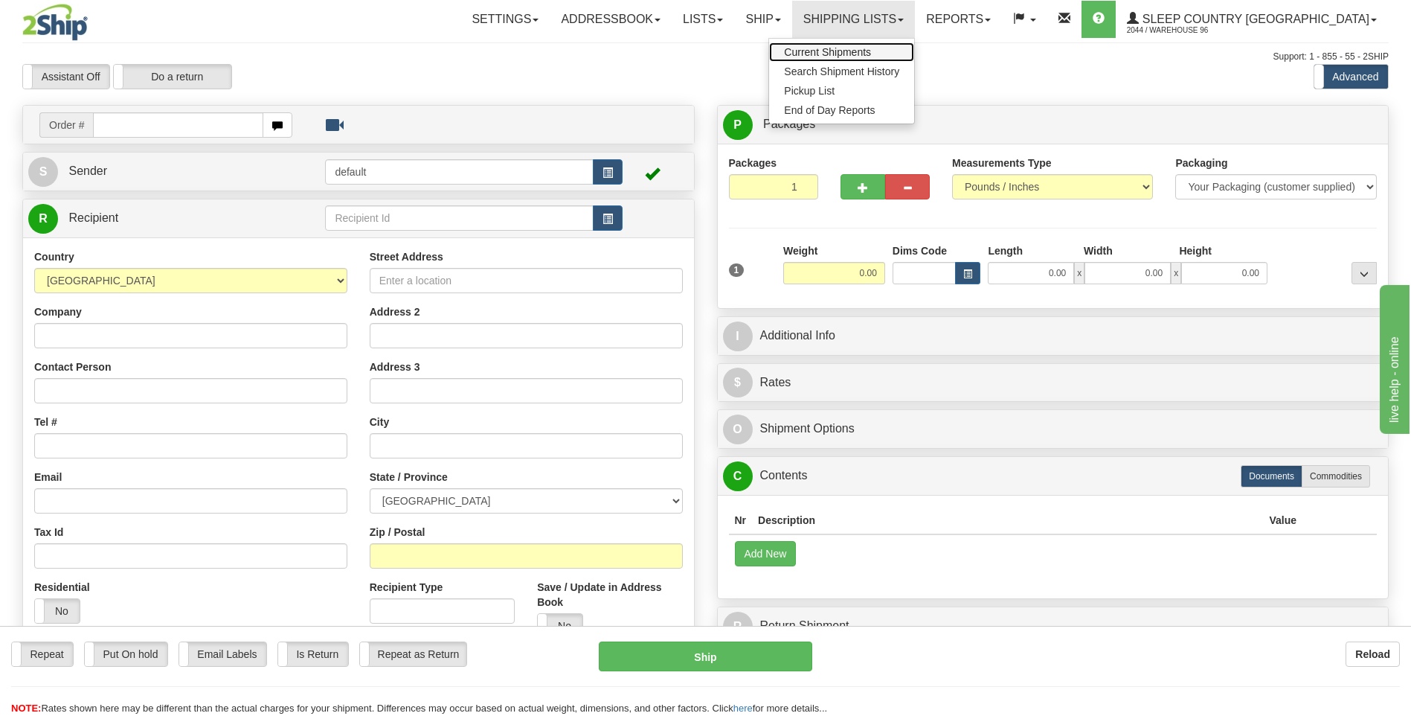
click at [914, 45] on link "Current Shipments" at bounding box center [841, 51] width 145 height 19
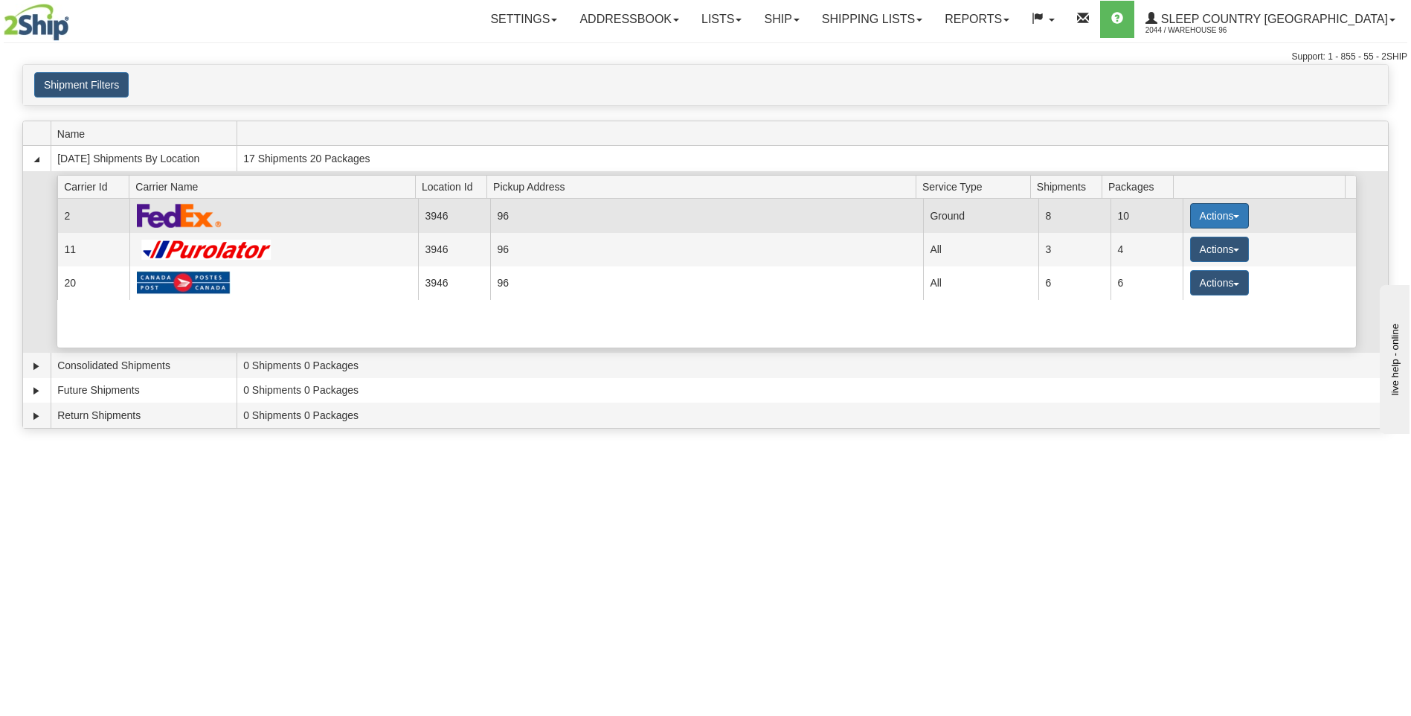
click at [1192, 211] on button "Actions" at bounding box center [1220, 215] width 60 height 25
click at [1199, 261] on link "Close" at bounding box center [1188, 263] width 119 height 19
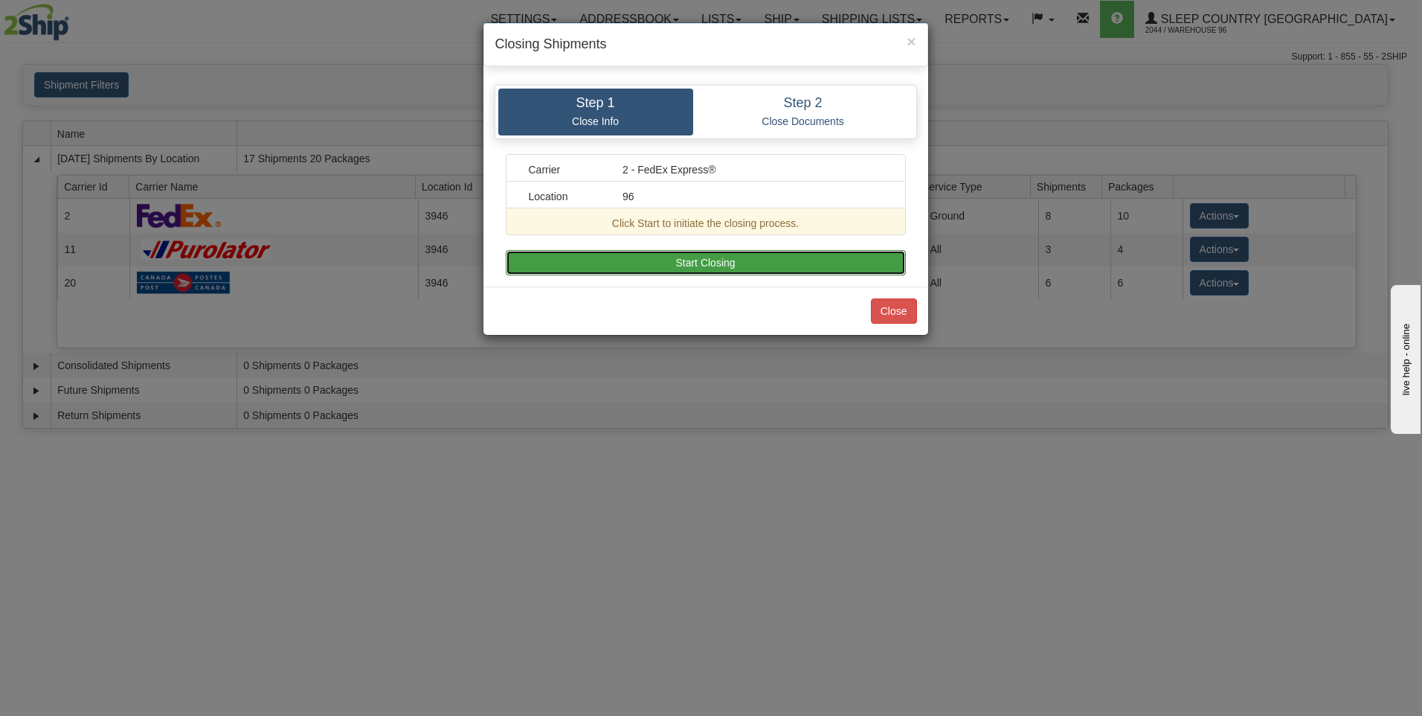
click at [698, 266] on button "Start Closing" at bounding box center [706, 262] width 400 height 25
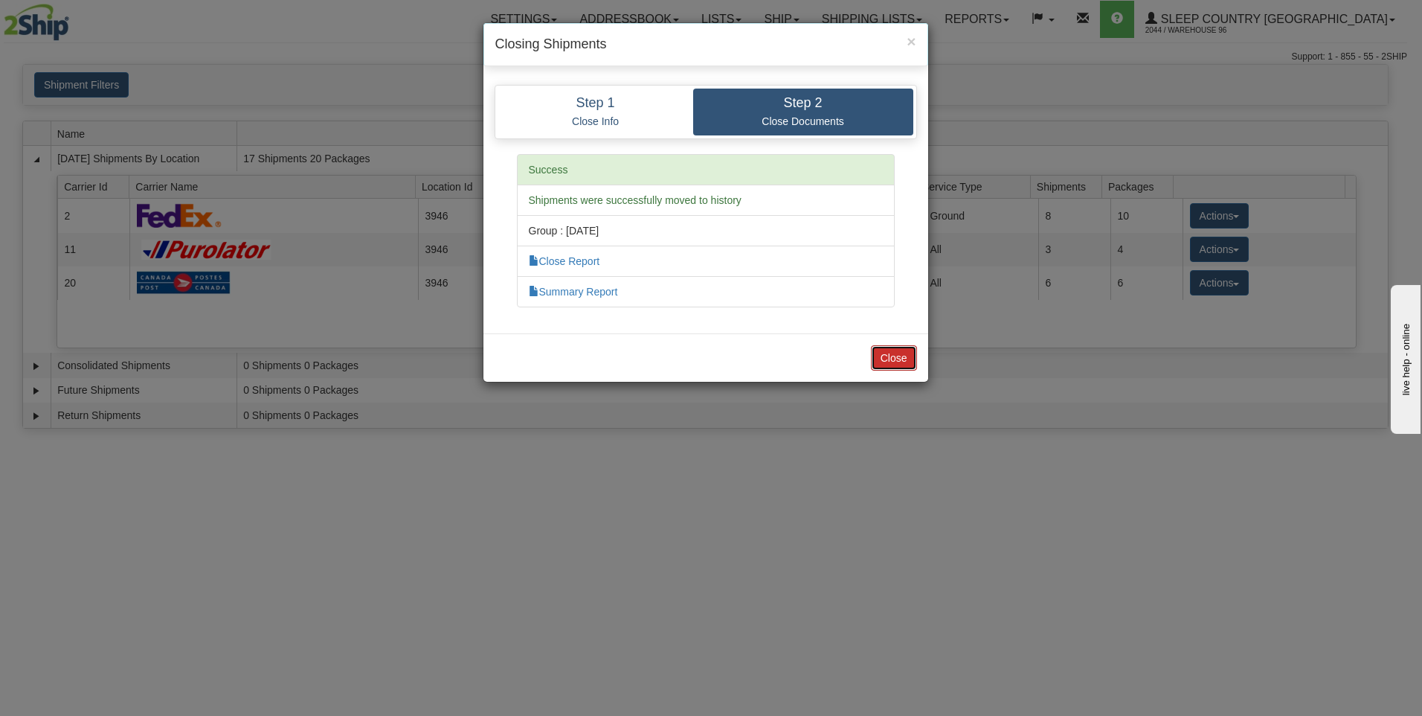
click at [894, 349] on button "Close" at bounding box center [894, 357] width 46 height 25
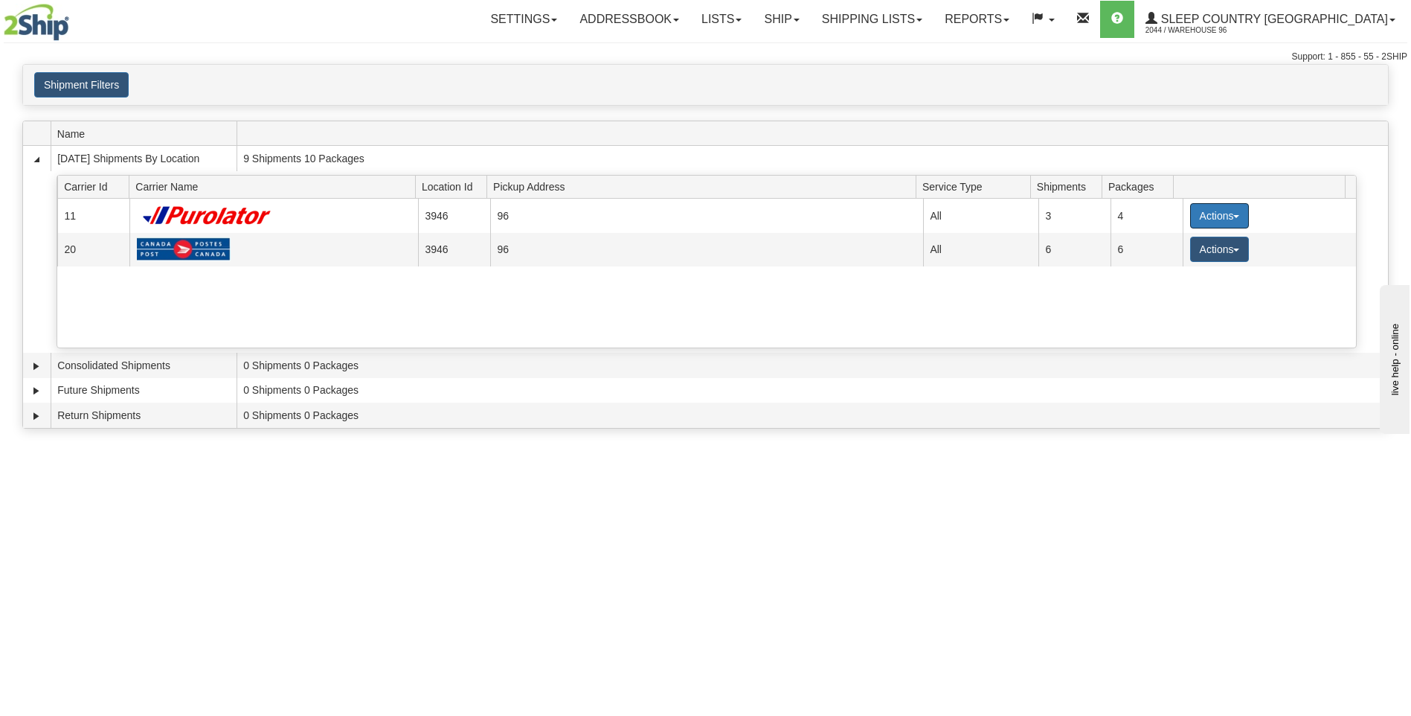
click at [1205, 214] on button "Actions" at bounding box center [1220, 215] width 60 height 25
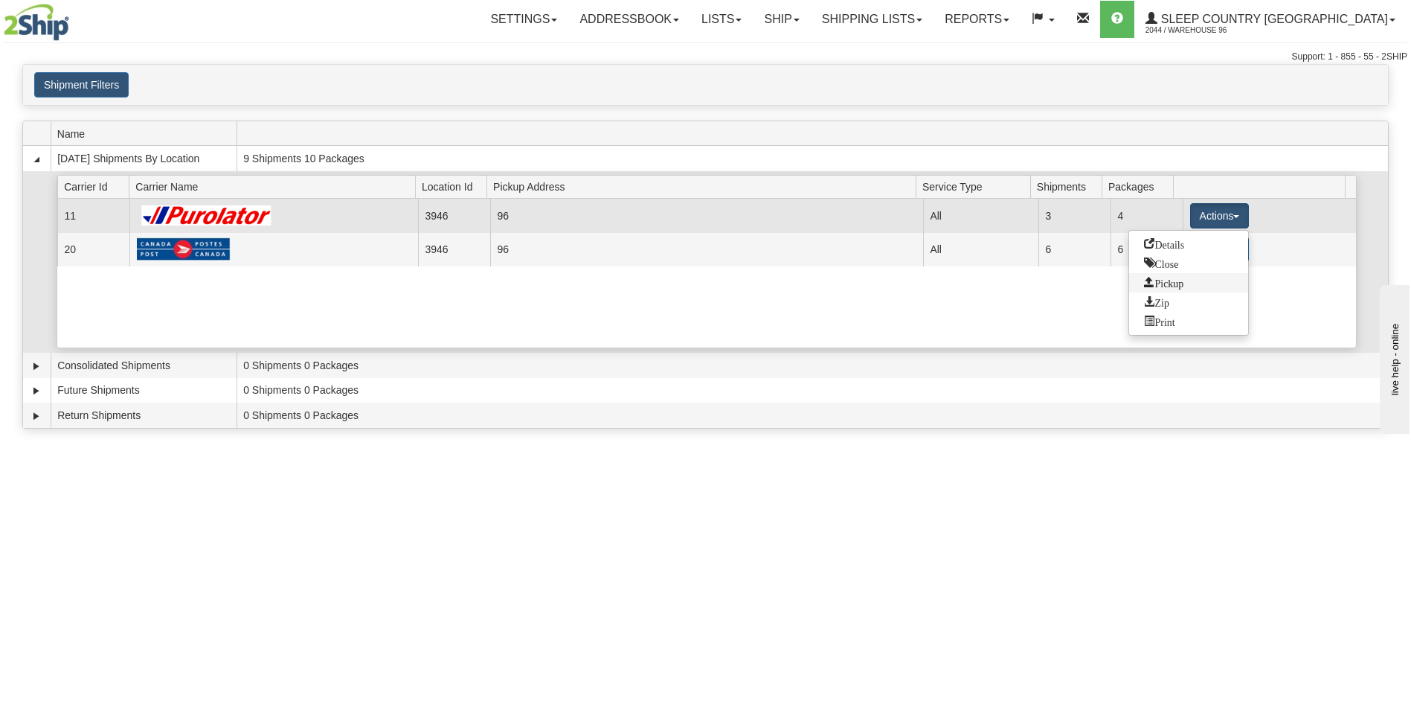
click at [1183, 284] on span "Pickup" at bounding box center [1163, 282] width 39 height 10
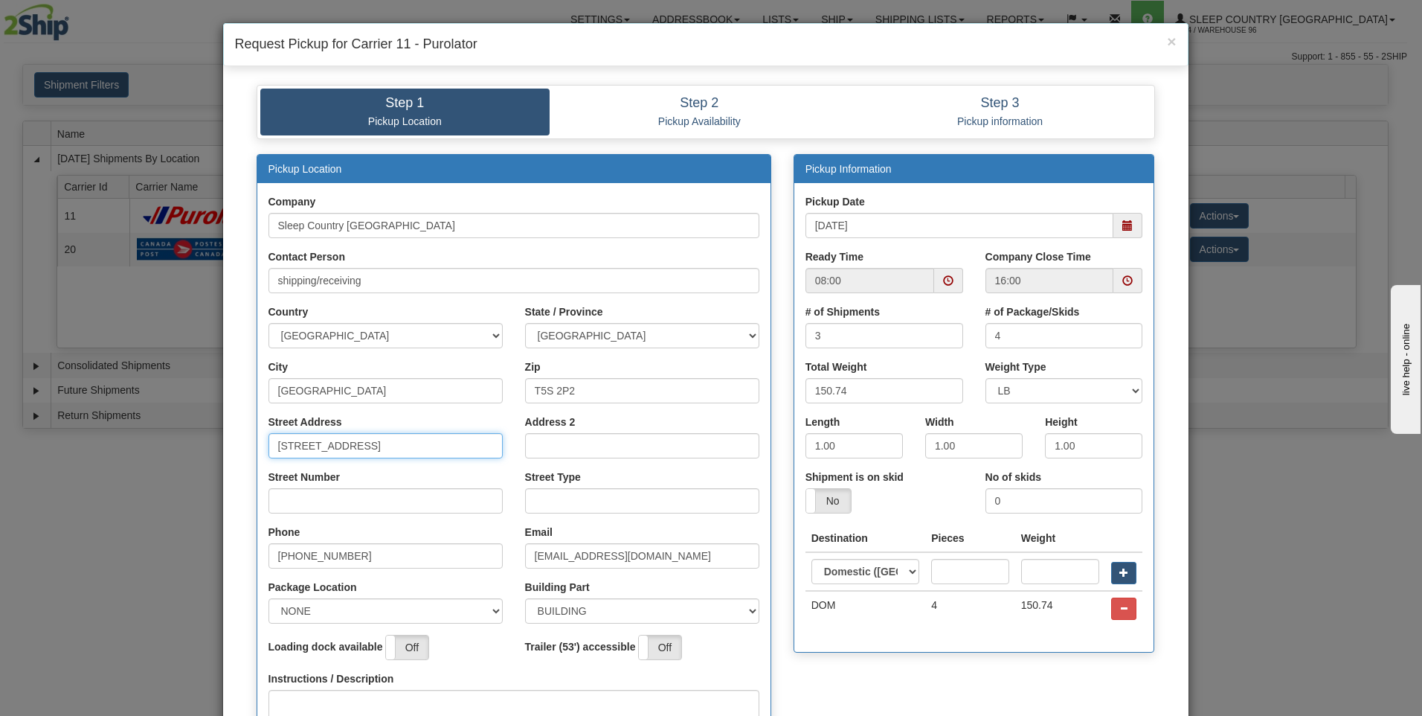
drag, startPoint x: 435, startPoint y: 434, endPoint x: 311, endPoint y: 446, distance: 124.7
click at [311, 446] on input "[STREET_ADDRESS]" at bounding box center [386, 445] width 234 height 25
type input "18137"
click at [269, 495] on input "Street Number" at bounding box center [386, 500] width 234 height 25
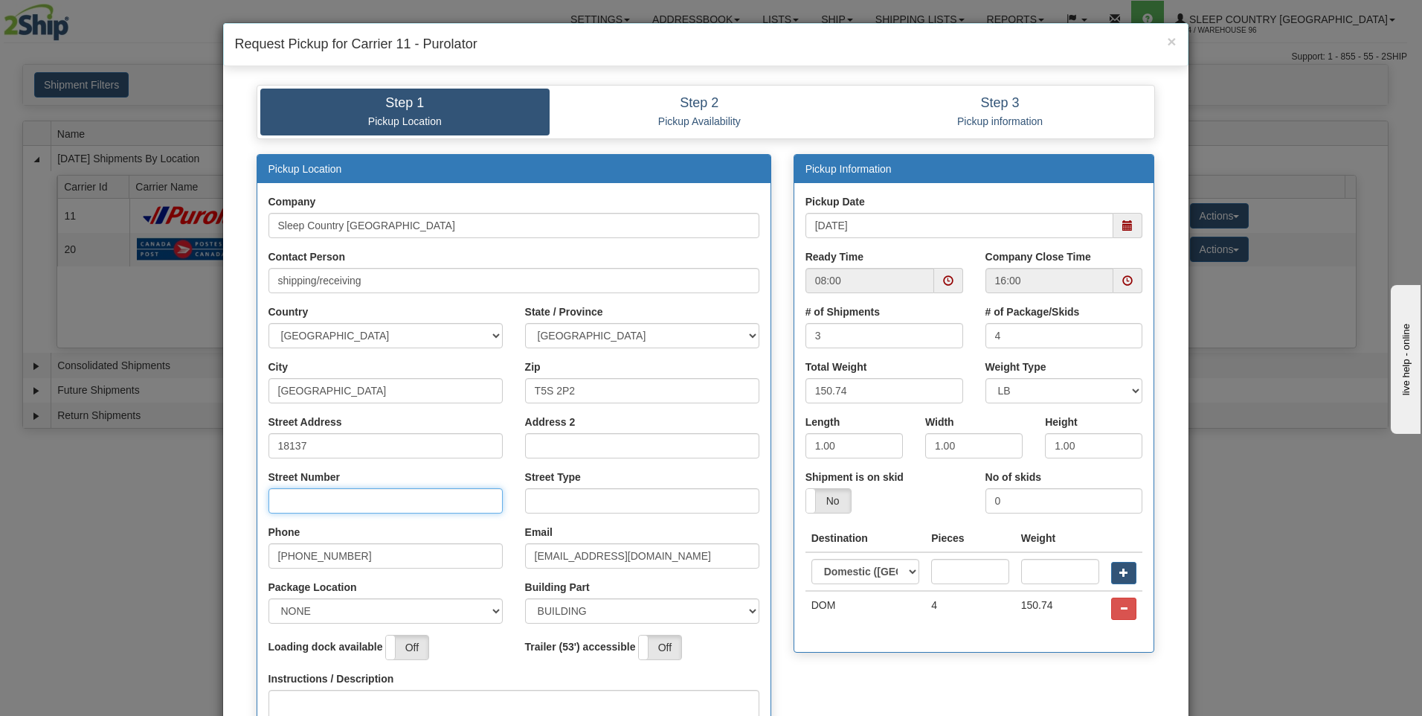
type input "111"
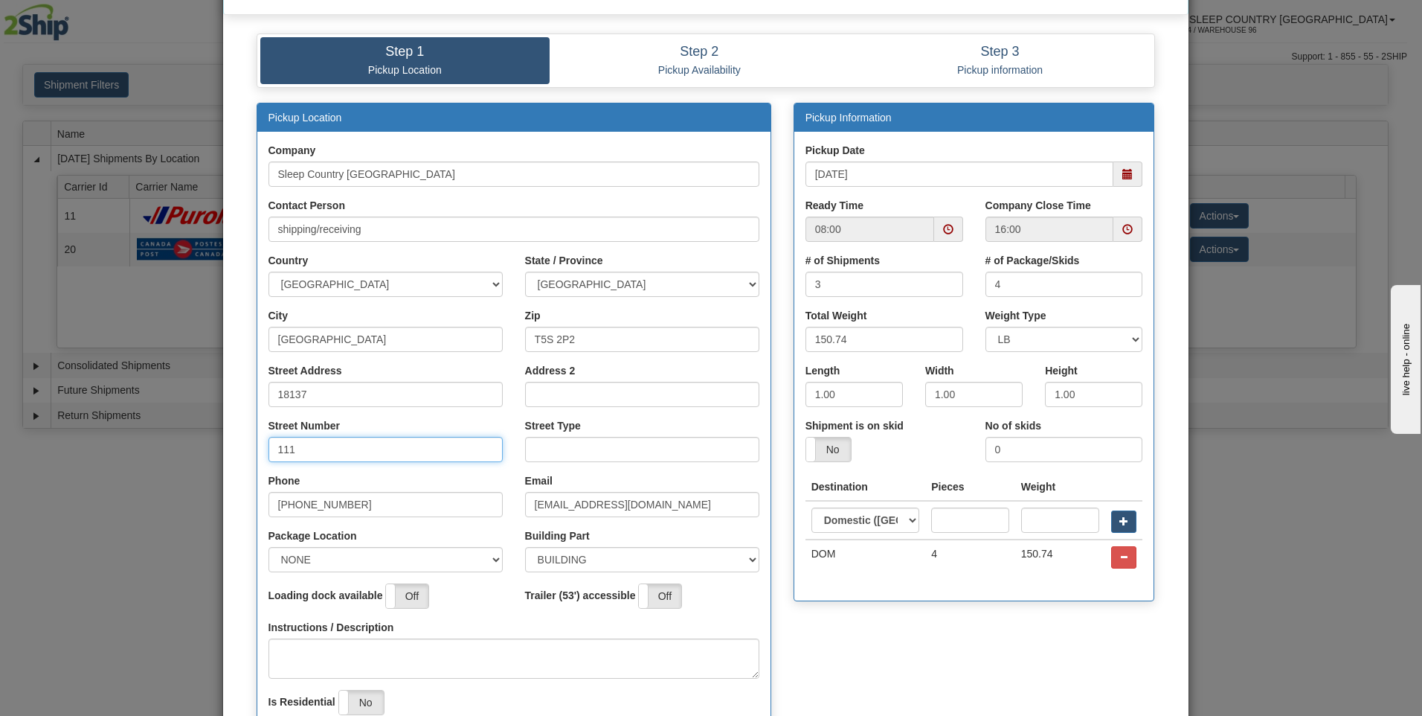
scroll to position [74, 0]
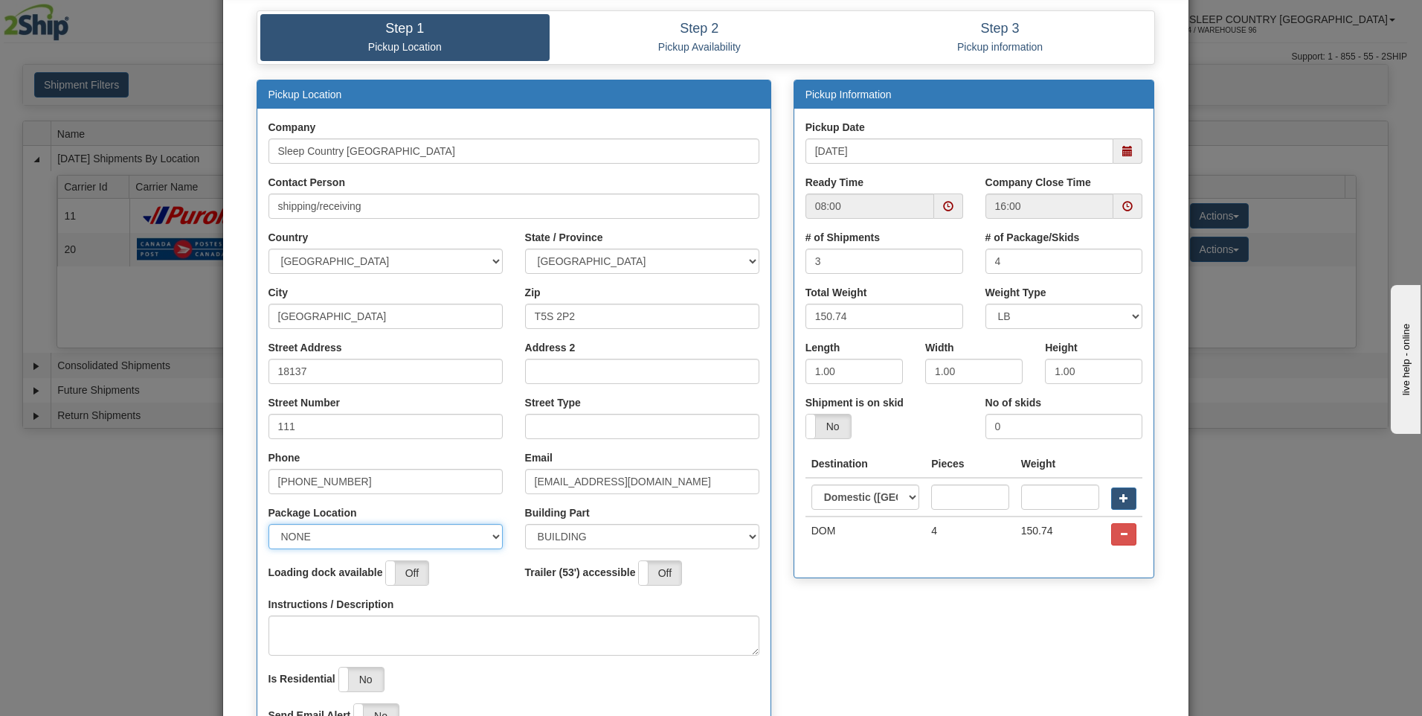
click at [333, 525] on select "NONE FRONT REAR SIDE" at bounding box center [386, 536] width 234 height 25
click at [326, 539] on select "NONE FRONT REAR SIDE" at bounding box center [386, 536] width 234 height 25
select select "2"
click at [269, 524] on select "NONE FRONT REAR SIDE" at bounding box center [386, 536] width 234 height 25
click at [370, 646] on textarea "Instructions / Description" at bounding box center [514, 635] width 491 height 40
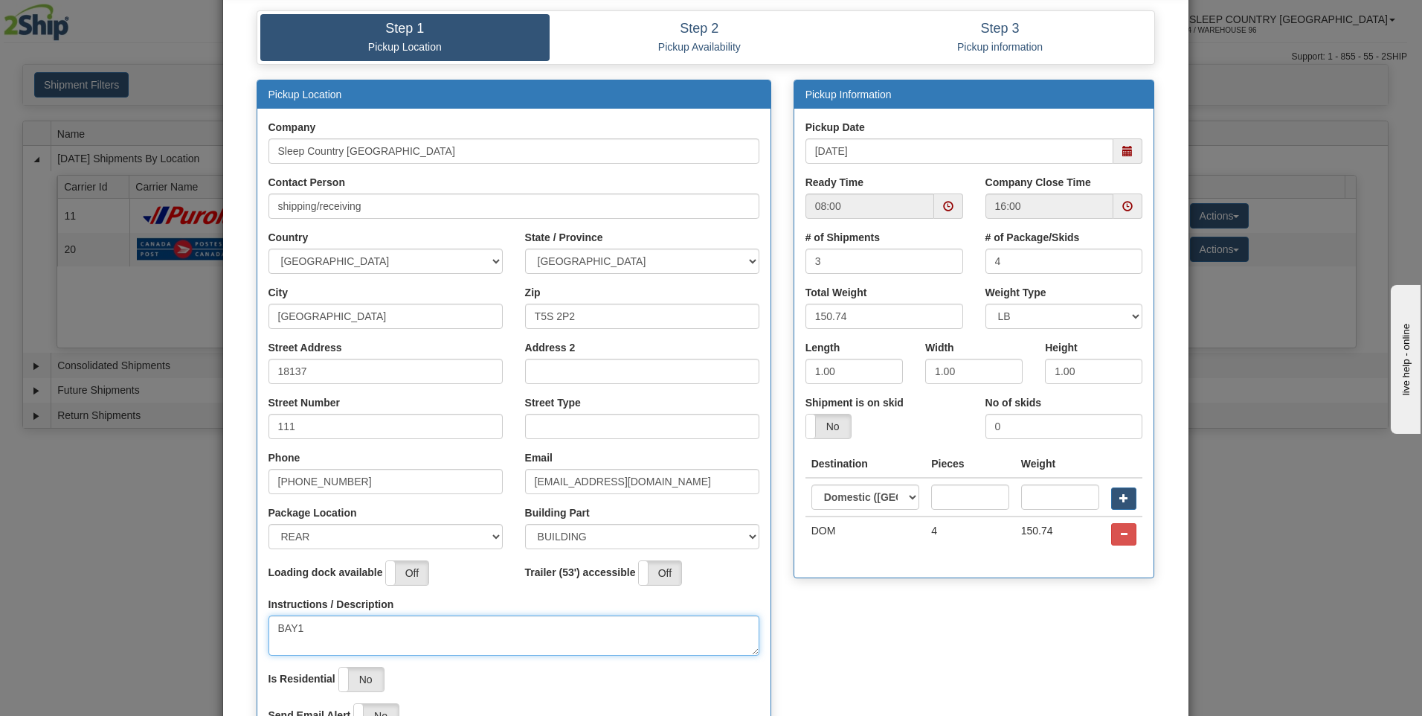
type textarea "BAY1"
click at [611, 364] on input "Address 2" at bounding box center [642, 371] width 234 height 25
click at [640, 335] on div "Zip T5S 2P2" at bounding box center [642, 312] width 257 height 55
click at [581, 438] on input "Street Type" at bounding box center [642, 426] width 234 height 25
type input "AVE"
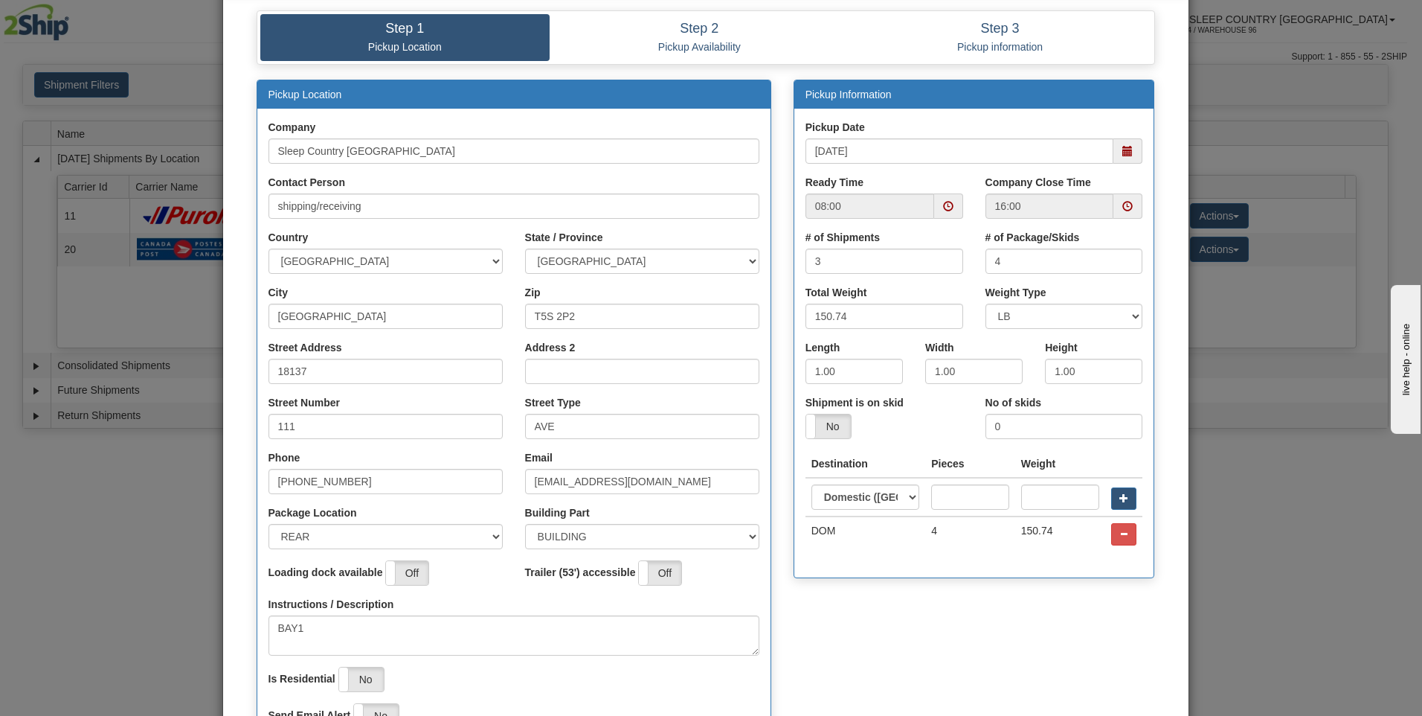
click at [963, 208] on div "Ready Time 08:00" at bounding box center [884, 202] width 180 height 55
click at [951, 208] on span at bounding box center [948, 205] width 29 height 25
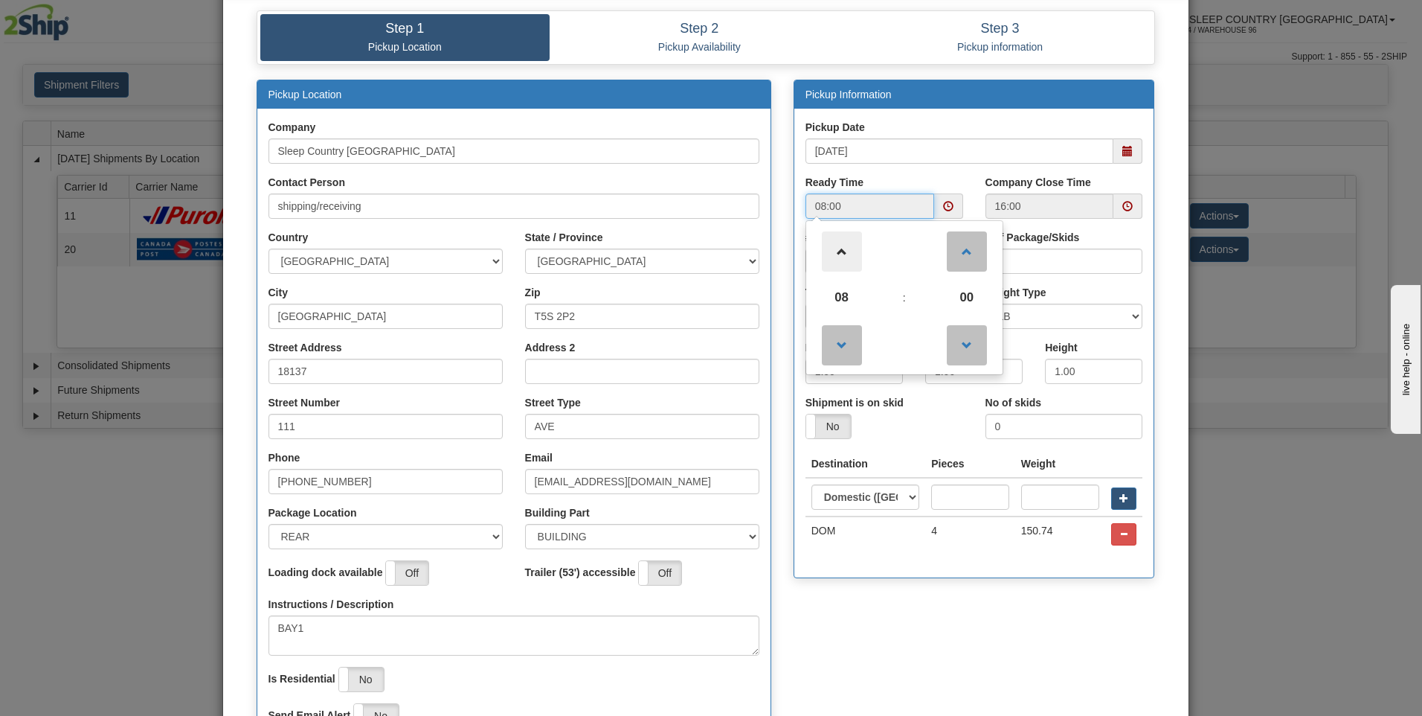
click at [846, 257] on span at bounding box center [842, 251] width 40 height 40
click at [839, 266] on span at bounding box center [842, 251] width 40 height 40
type input "12:00"
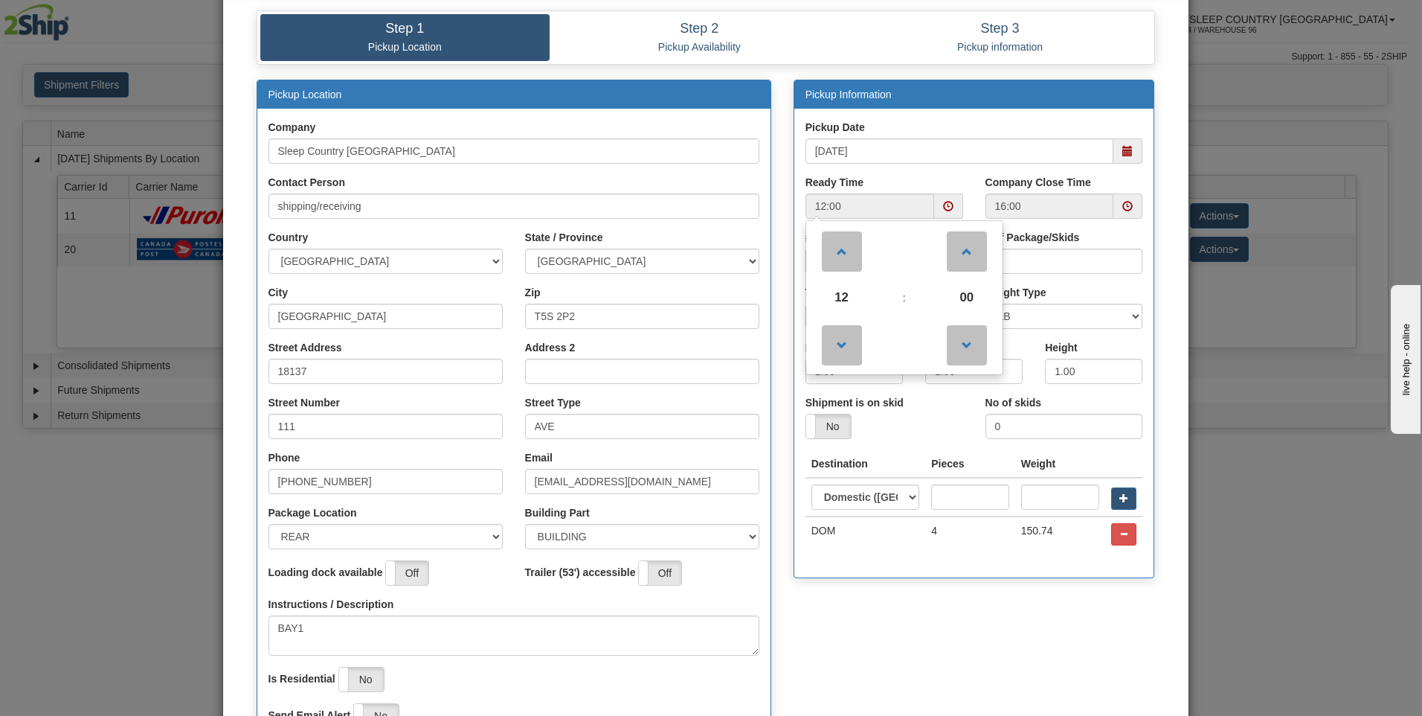
click at [826, 570] on div "Pickup Date [DATE] Ready Time 12:00 12 : 00 00 01 02 03 04 05 06 07 08 09 10 3" at bounding box center [974, 342] width 360 height 469
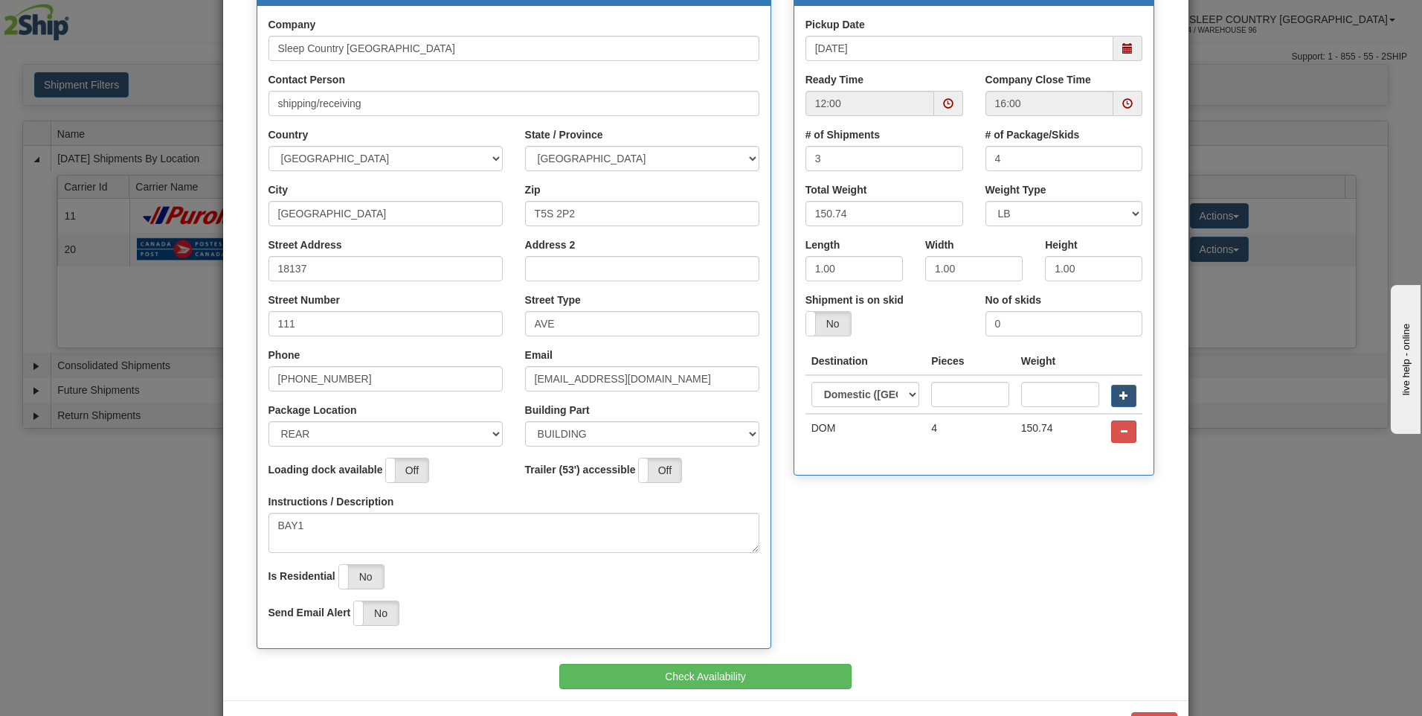
scroll to position [233, 0]
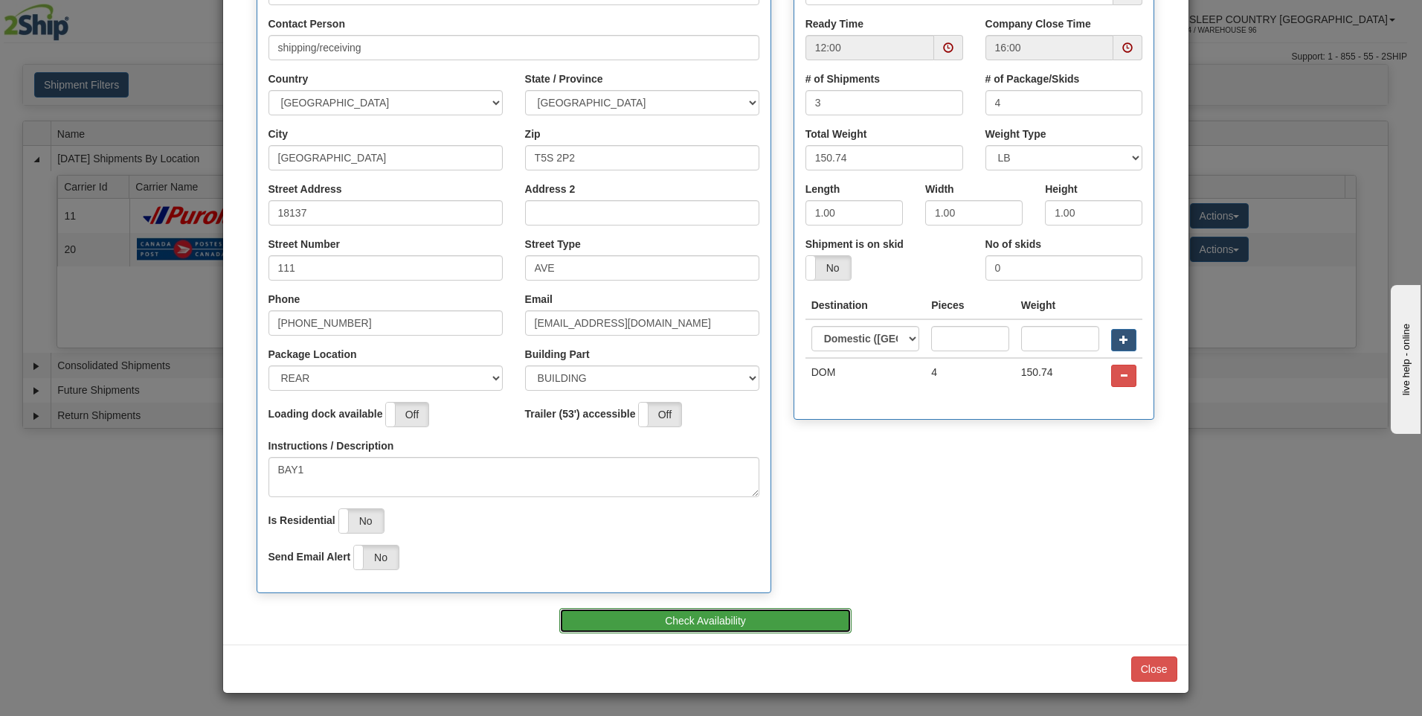
click at [701, 626] on button "Check Availability" at bounding box center [705, 620] width 292 height 25
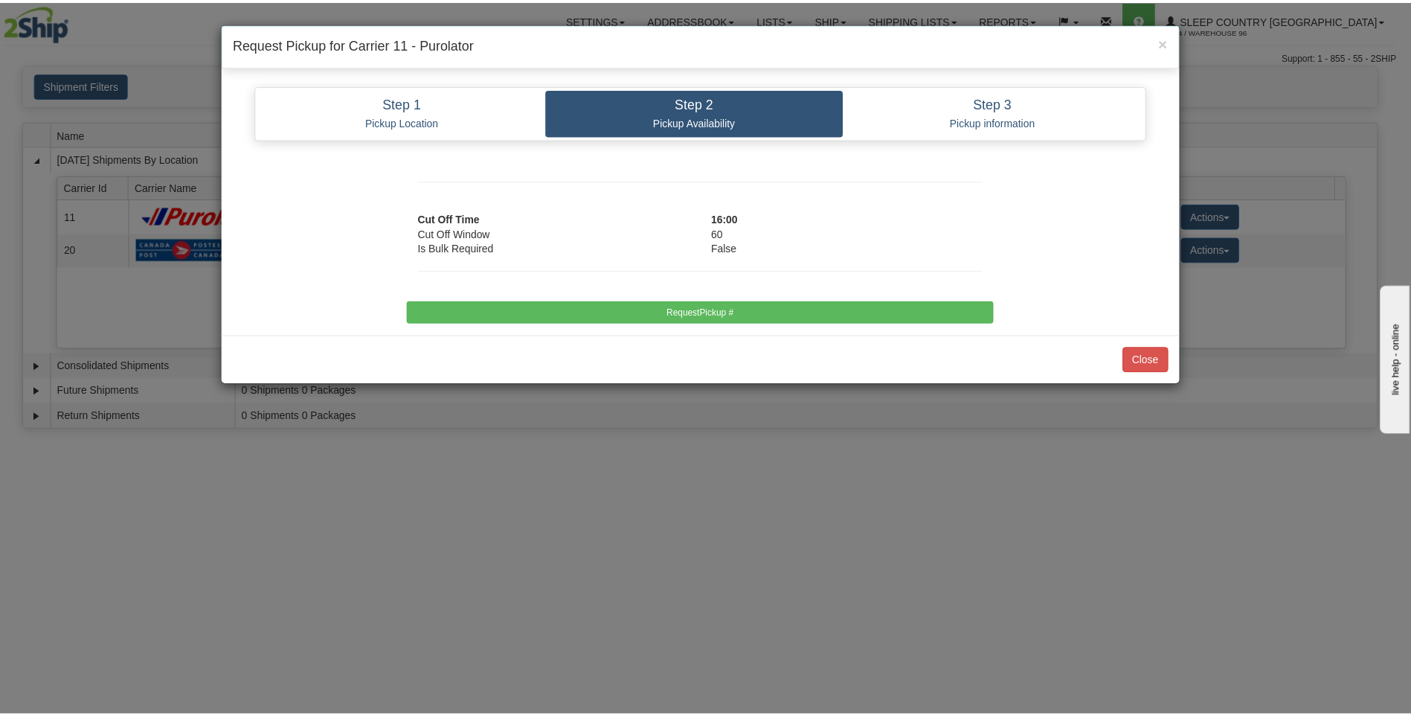
scroll to position [0, 0]
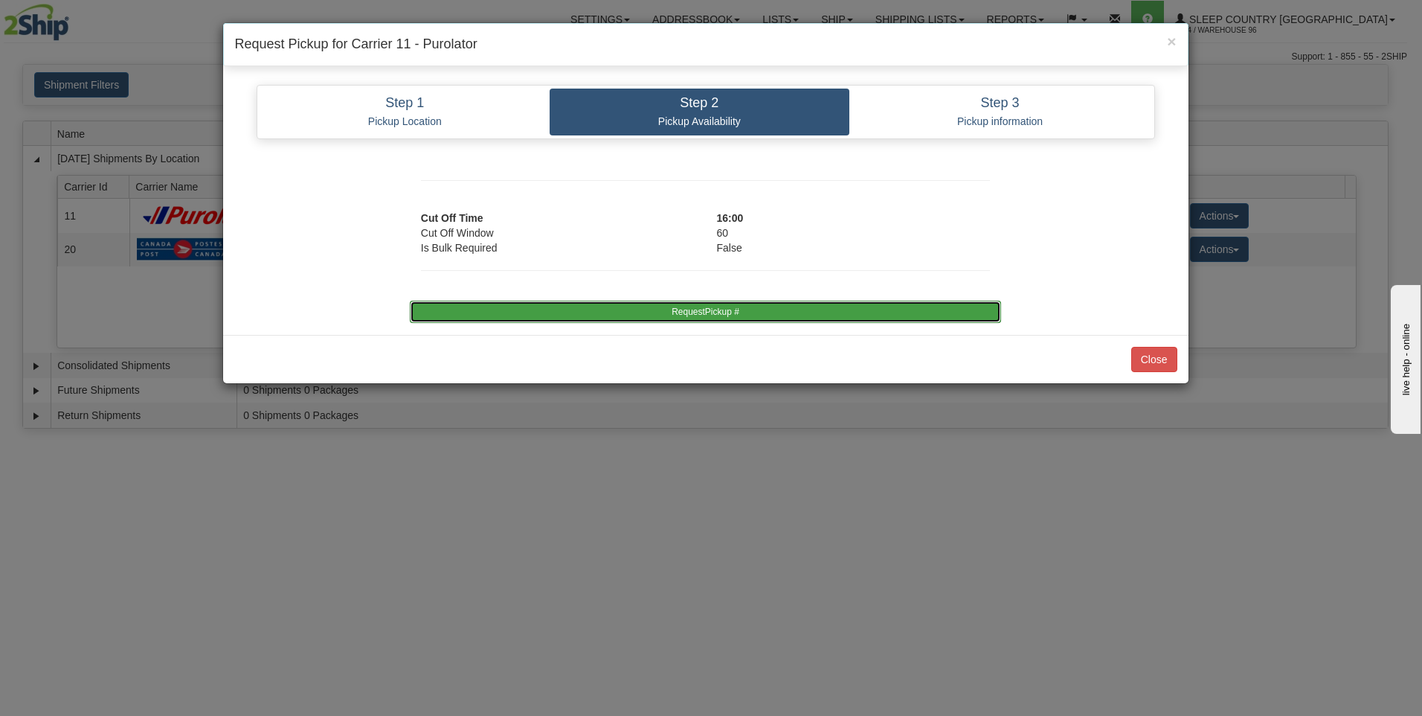
click at [716, 312] on button "RequestPickup #" at bounding box center [705, 312] width 591 height 22
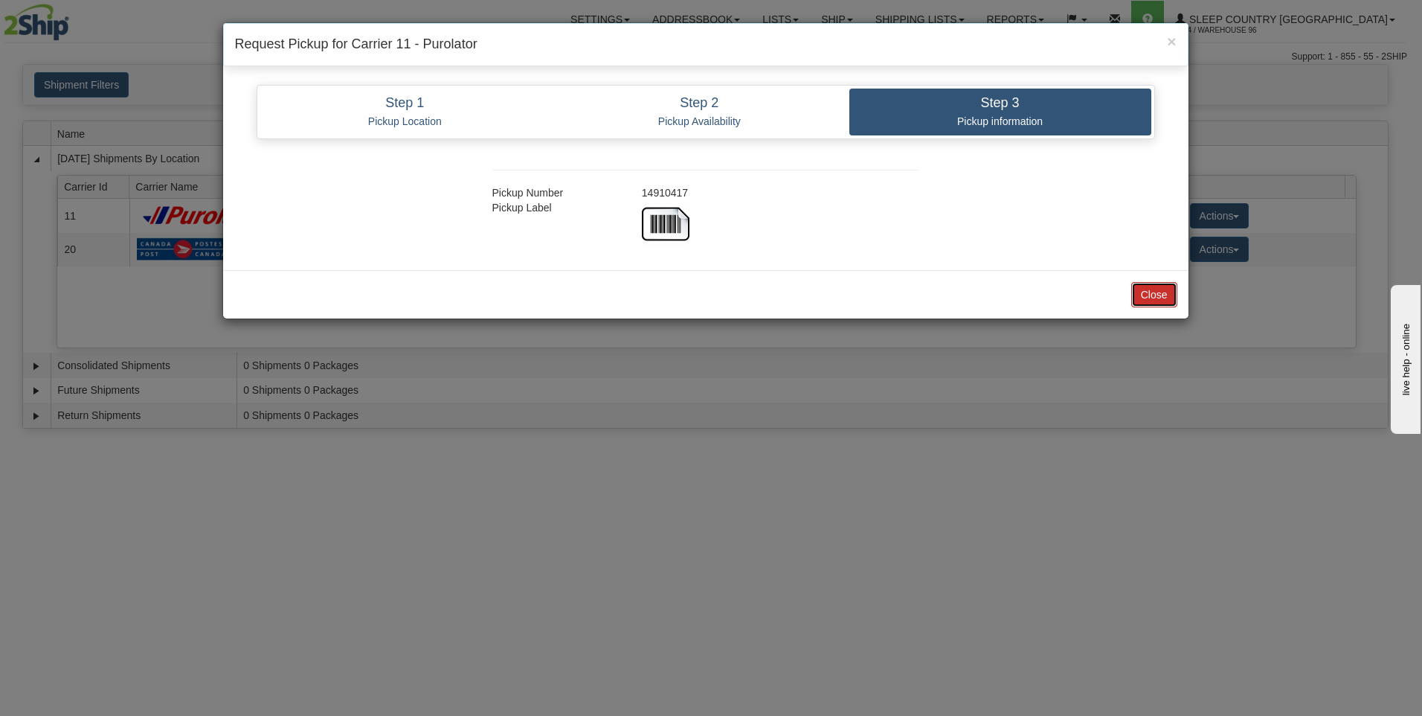
click at [1143, 300] on button "Close" at bounding box center [1154, 294] width 46 height 25
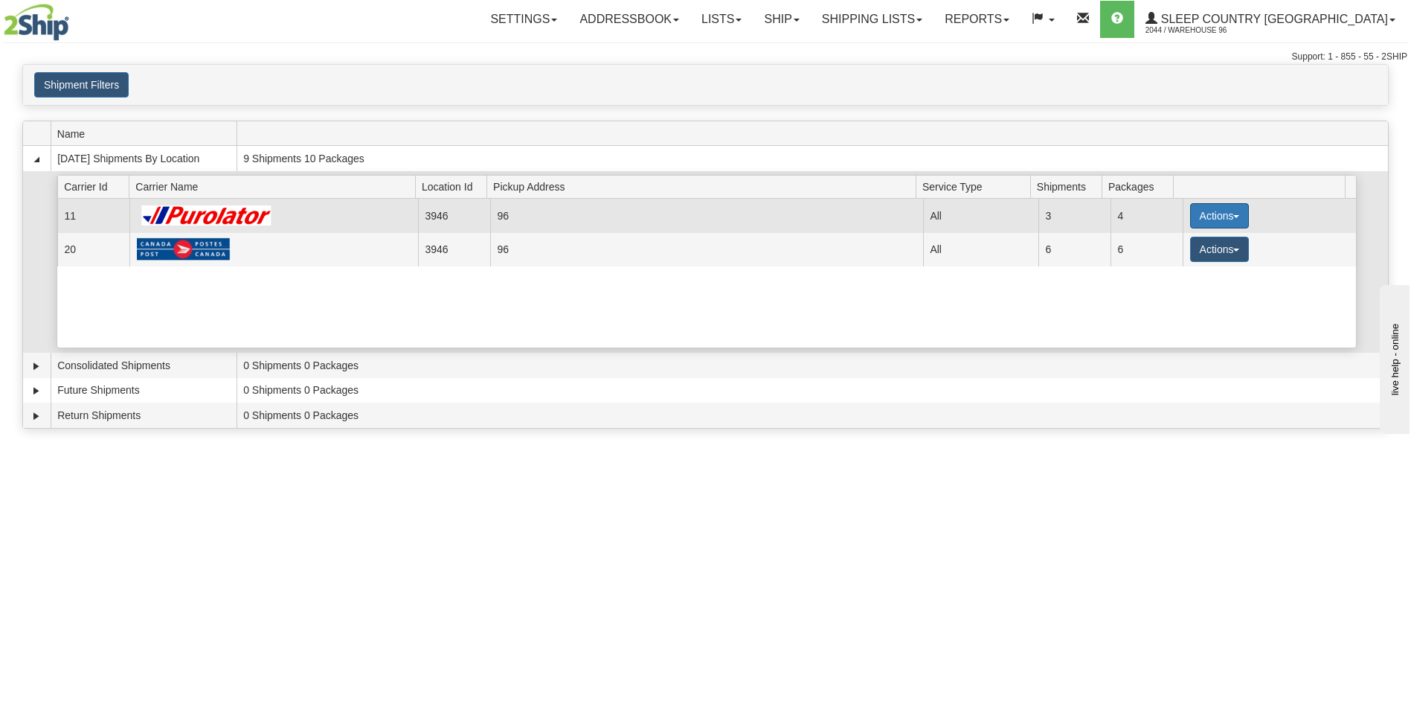
click at [1215, 215] on button "Actions" at bounding box center [1220, 215] width 60 height 25
click at [1189, 262] on link "Close" at bounding box center [1188, 263] width 119 height 19
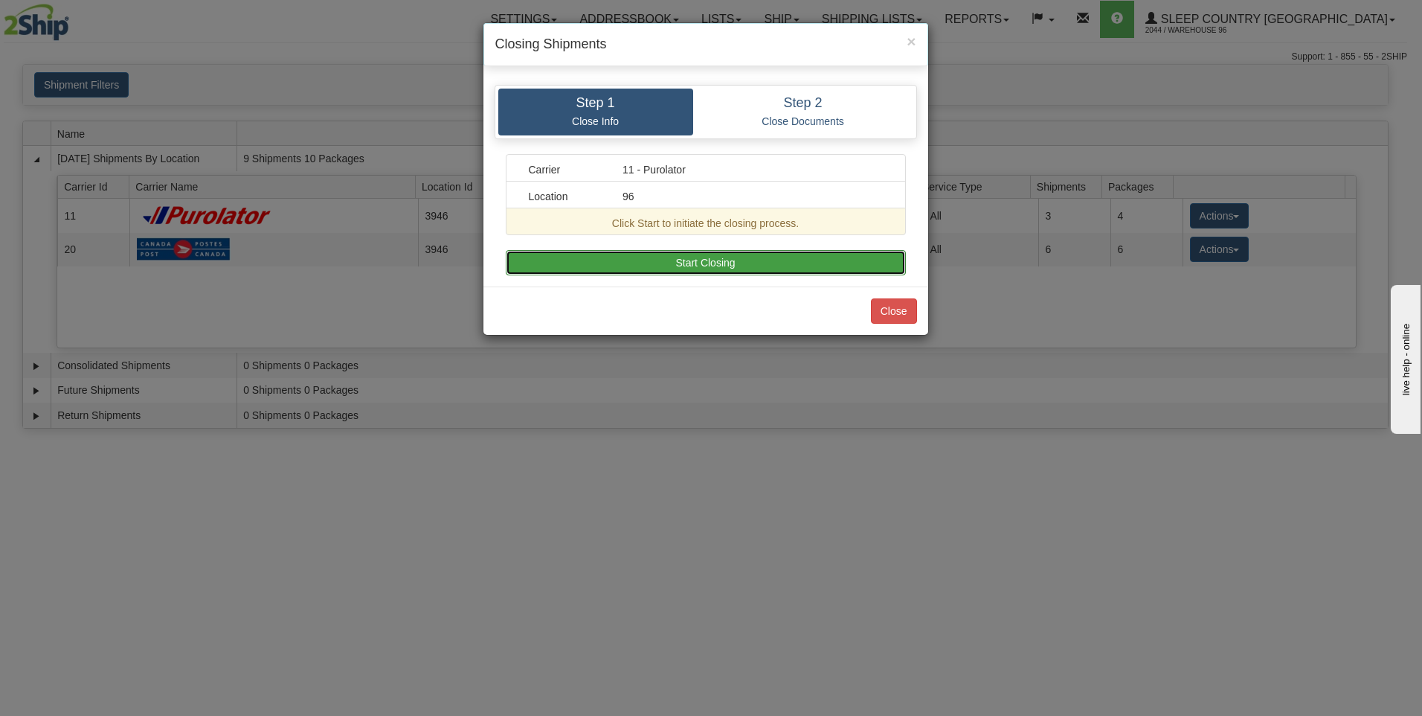
click at [727, 262] on button "Start Closing" at bounding box center [706, 262] width 400 height 25
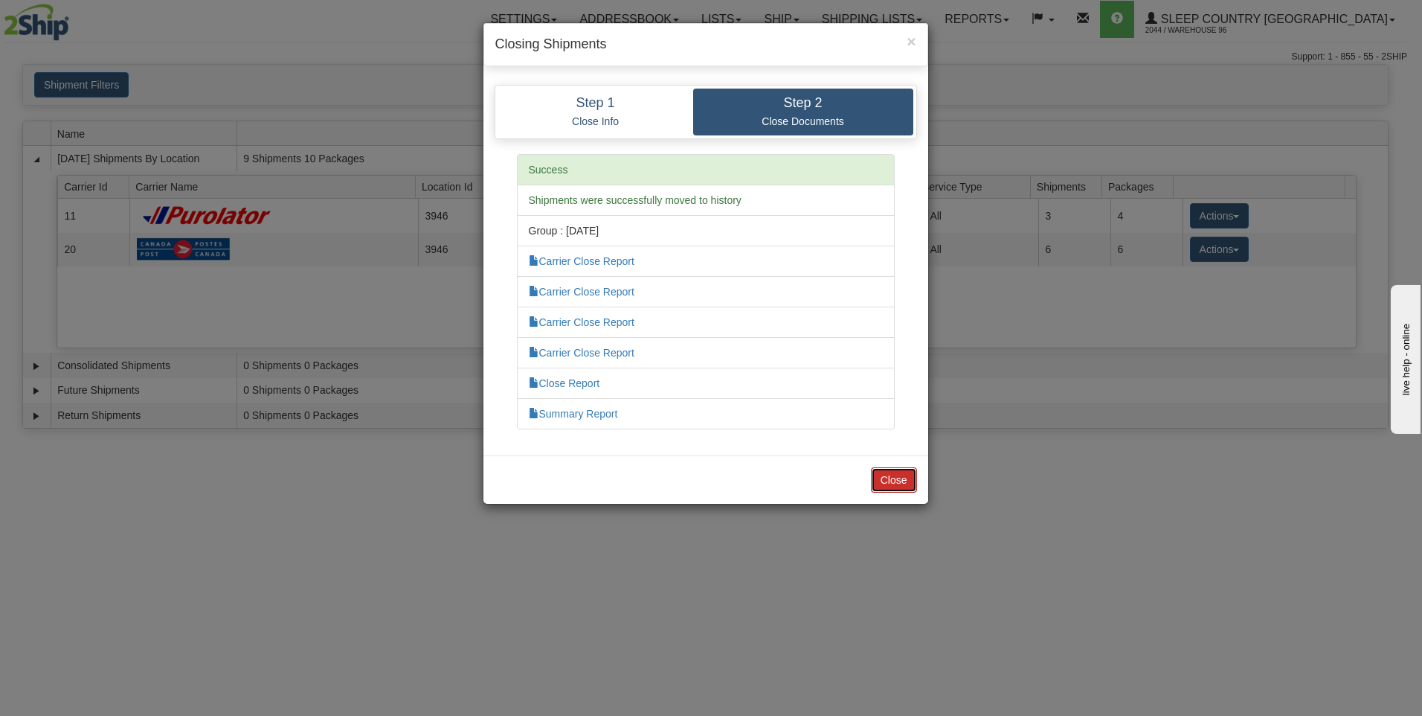
click at [899, 486] on button "Close" at bounding box center [894, 479] width 46 height 25
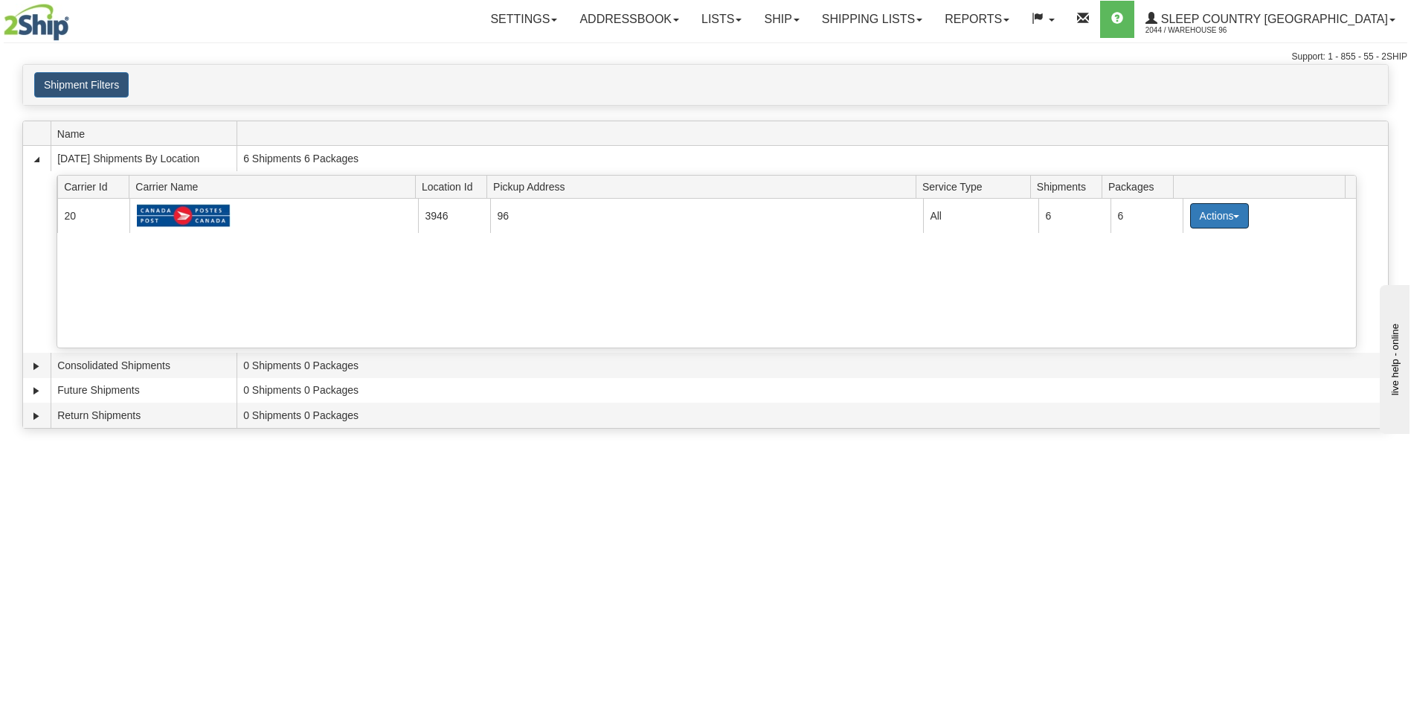
click at [1207, 219] on button "Actions" at bounding box center [1220, 215] width 60 height 25
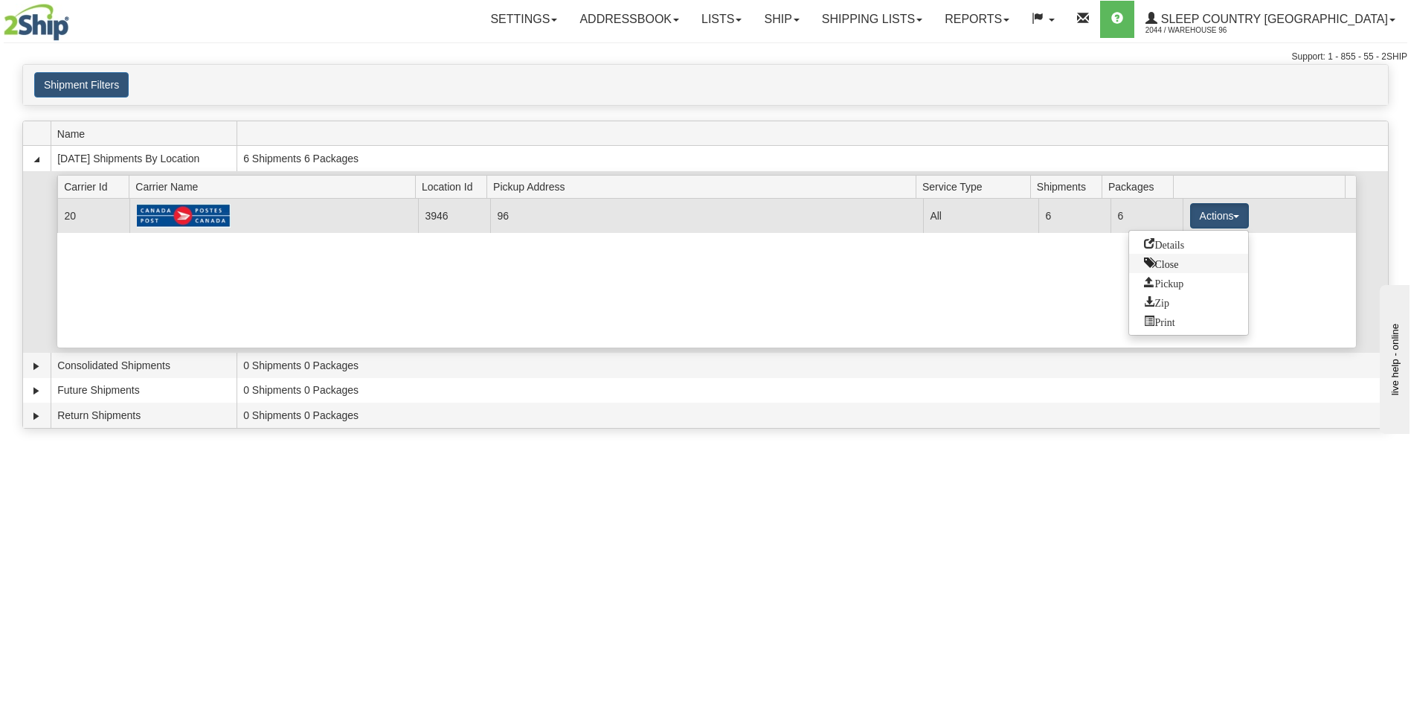
click at [1189, 269] on link "Close" at bounding box center [1188, 263] width 119 height 19
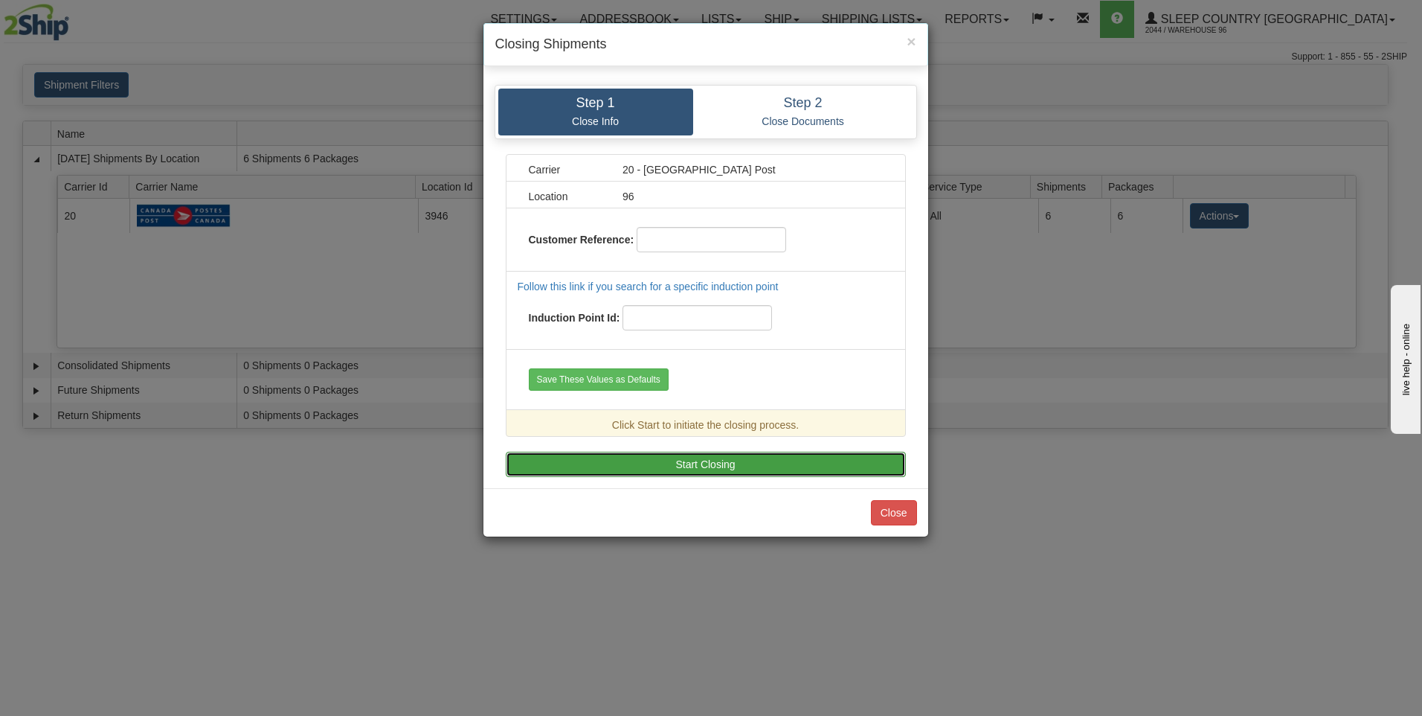
click at [709, 458] on button "Start Closing" at bounding box center [706, 464] width 400 height 25
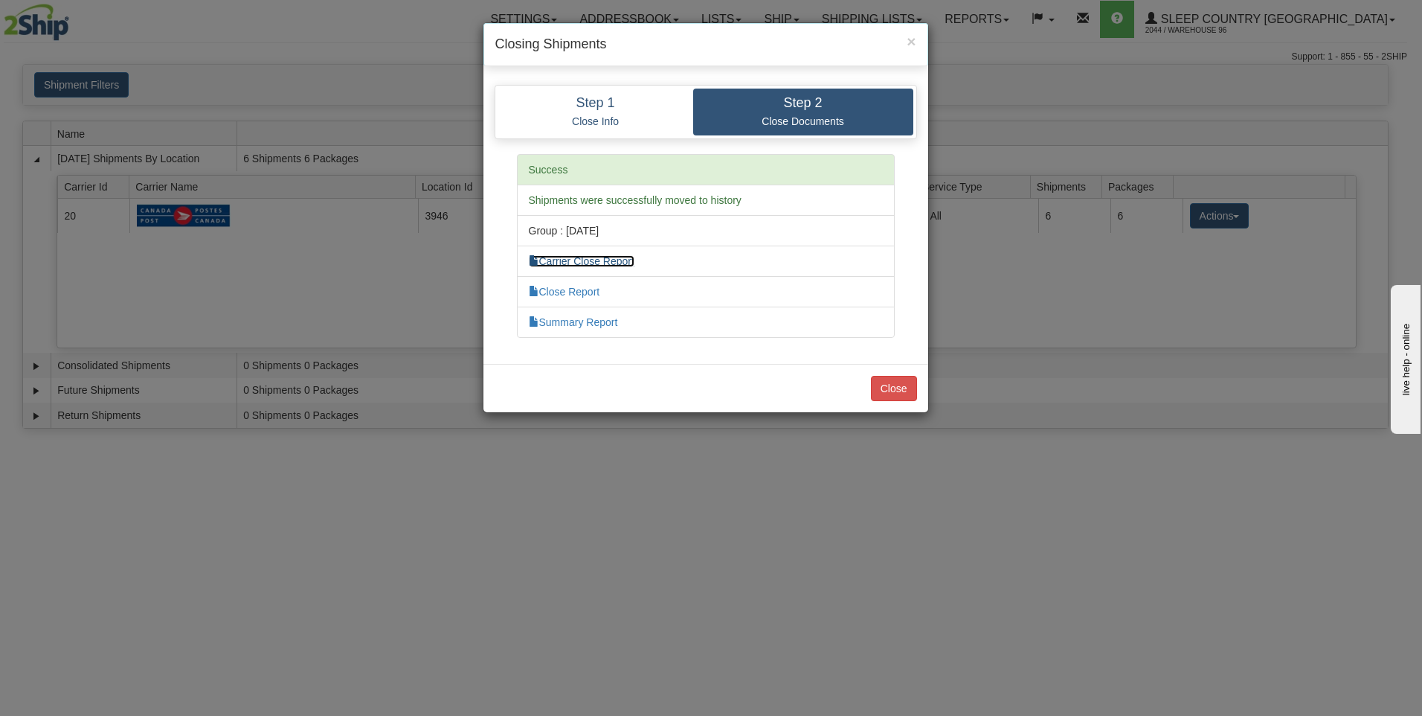
click at [582, 257] on link "Carrier Close Report" at bounding box center [582, 261] width 106 height 12
click at [893, 397] on button "Close" at bounding box center [894, 388] width 46 height 25
